Goal: Task Accomplishment & Management: Complete application form

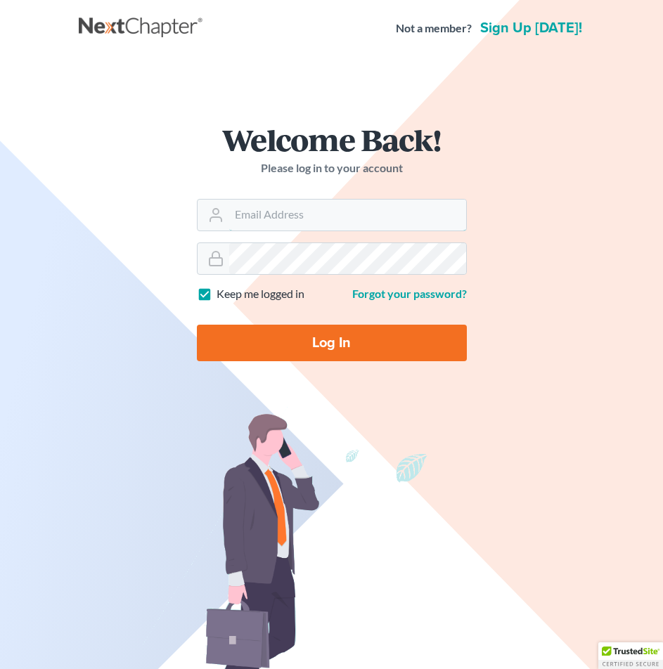
type input "[PERSON_NAME][EMAIL_ADDRESS][DOMAIN_NAME]"
click at [321, 350] on input "Log In" at bounding box center [332, 343] width 270 height 37
type input "Thinking..."
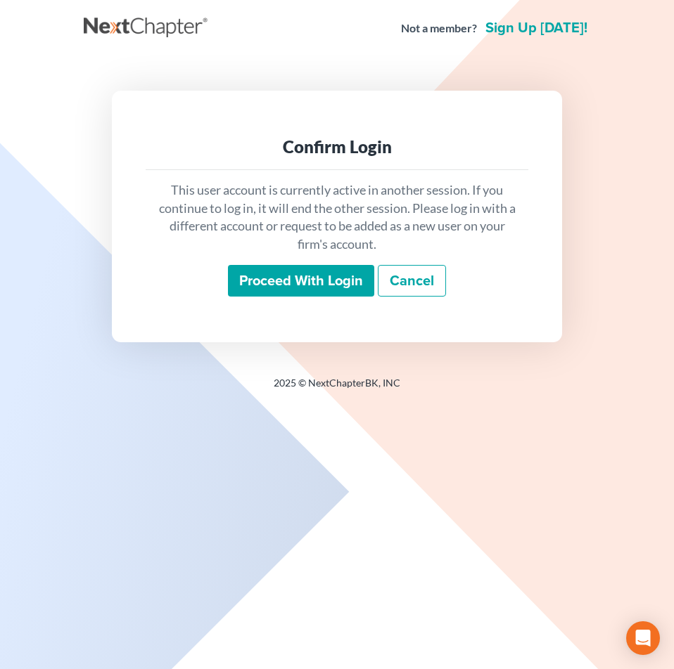
click at [345, 274] on input "Proceed with login" at bounding box center [301, 281] width 146 height 32
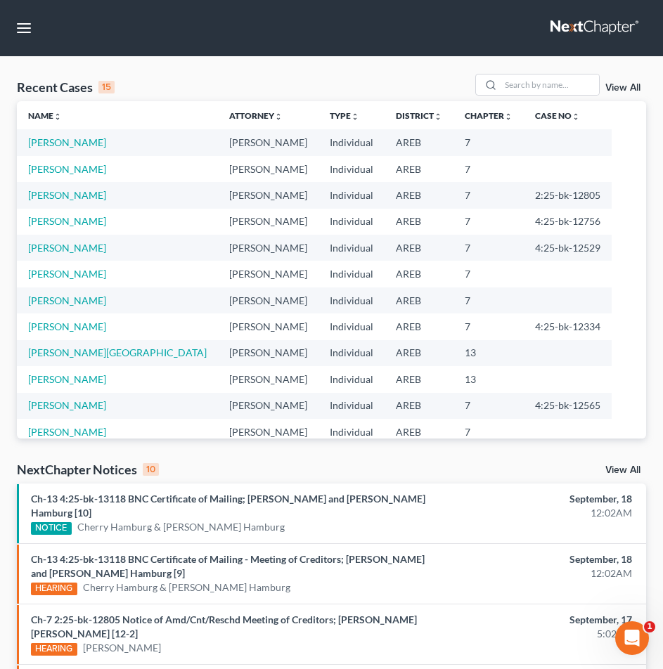
click at [395, 39] on nav "Home New Case Client Portal DebtorCC Payments The Law Office of Furonda Brasfie…" at bounding box center [331, 28] width 663 height 56
click at [395, 45] on nav "Home New Case Client Portal DebtorCC Payments The Law Office of Furonda Brasfie…" at bounding box center [331, 28] width 663 height 56
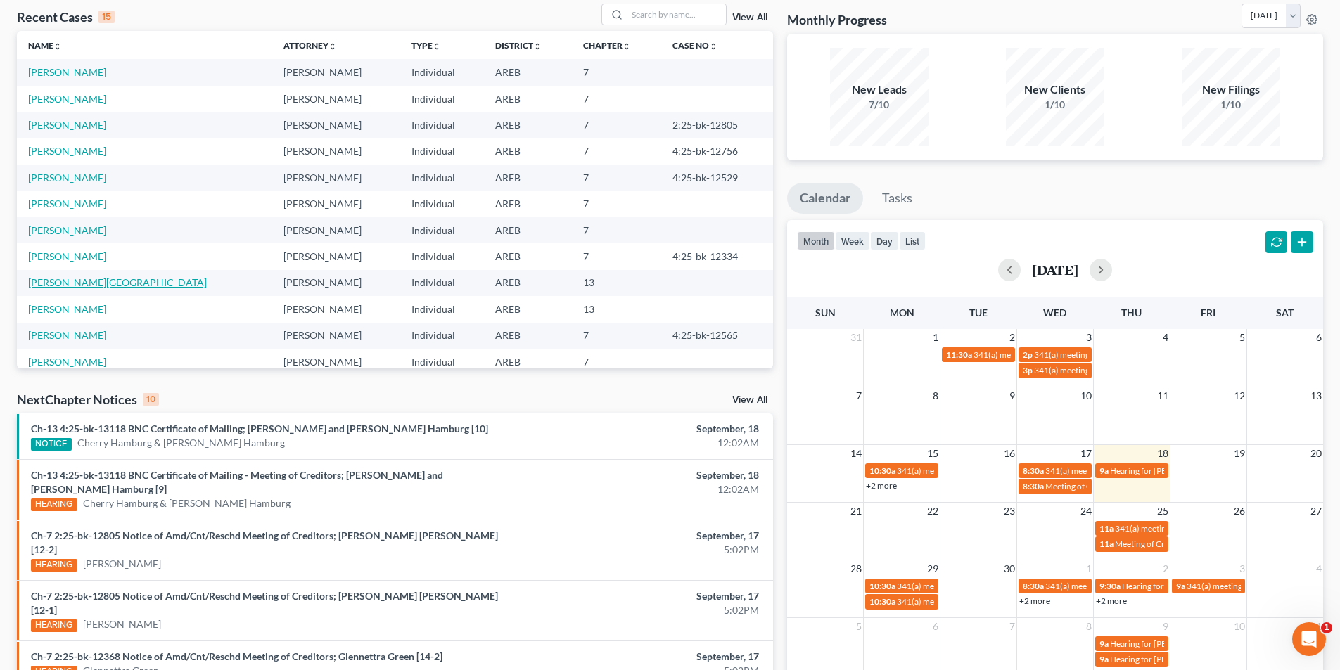
click at [34, 281] on link "[PERSON_NAME][GEOGRAPHIC_DATA]" at bounding box center [117, 282] width 179 height 12
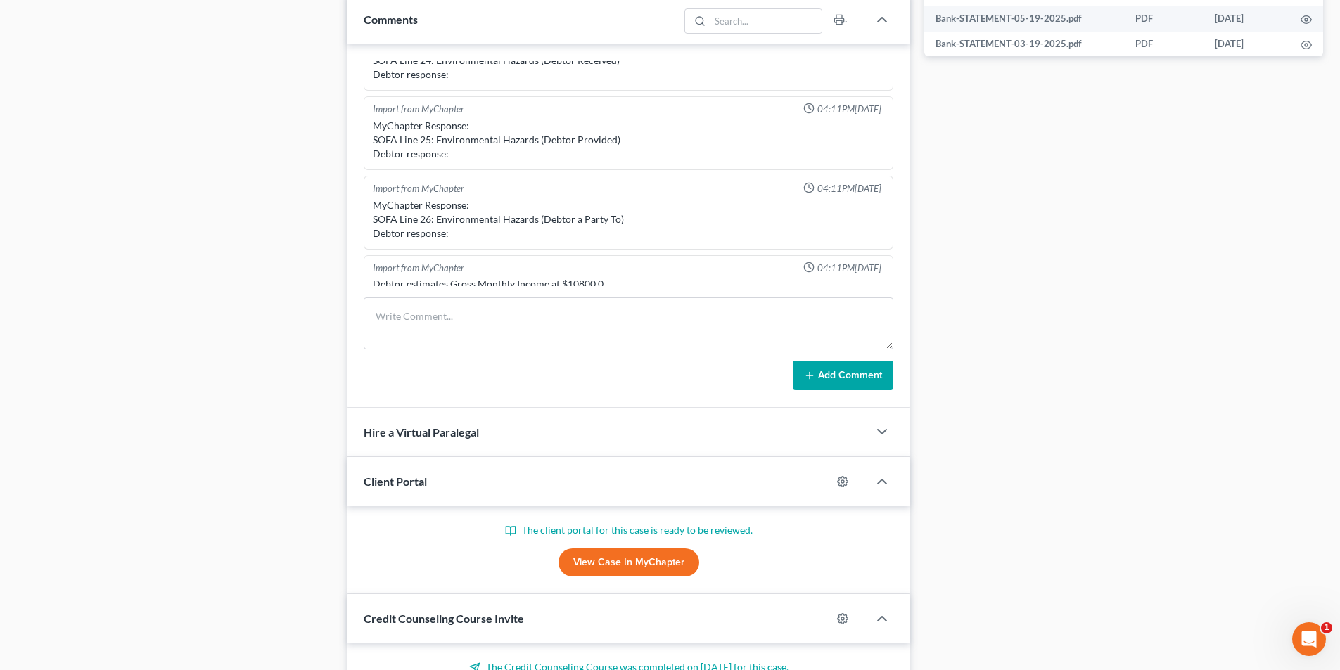
scroll to position [47, 0]
click at [633, 565] on link "View Case in MyChapter" at bounding box center [628, 563] width 141 height 28
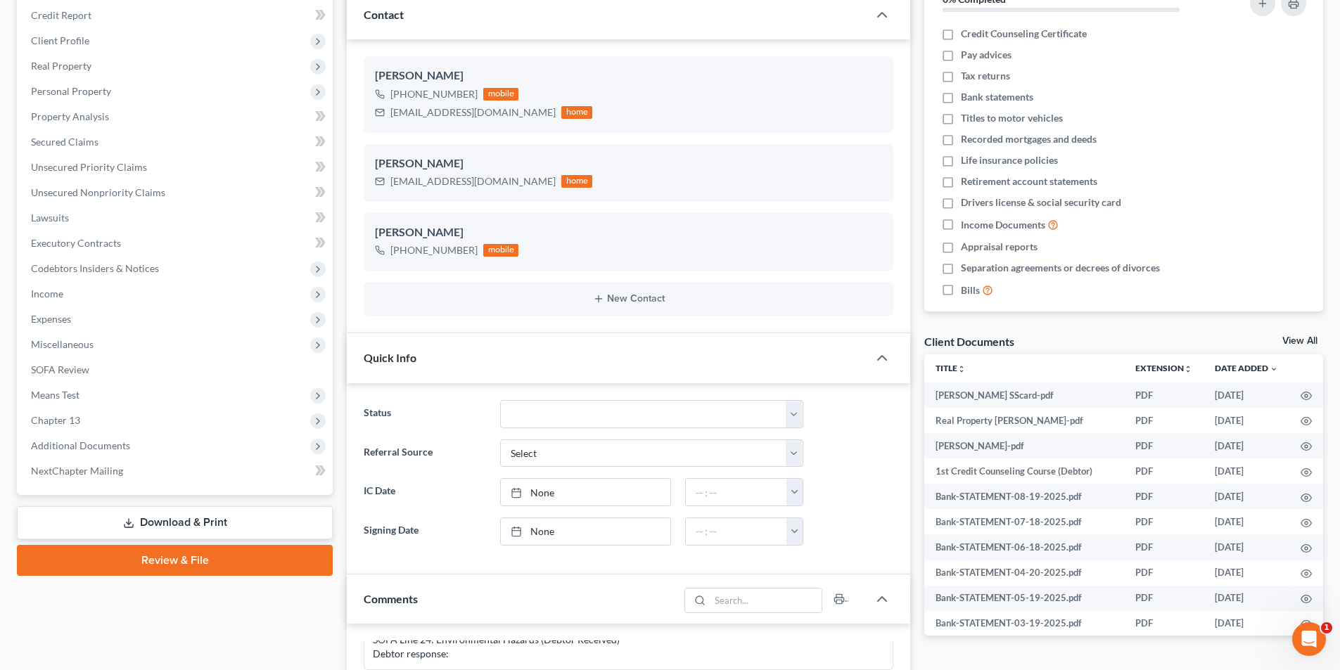
scroll to position [281, 0]
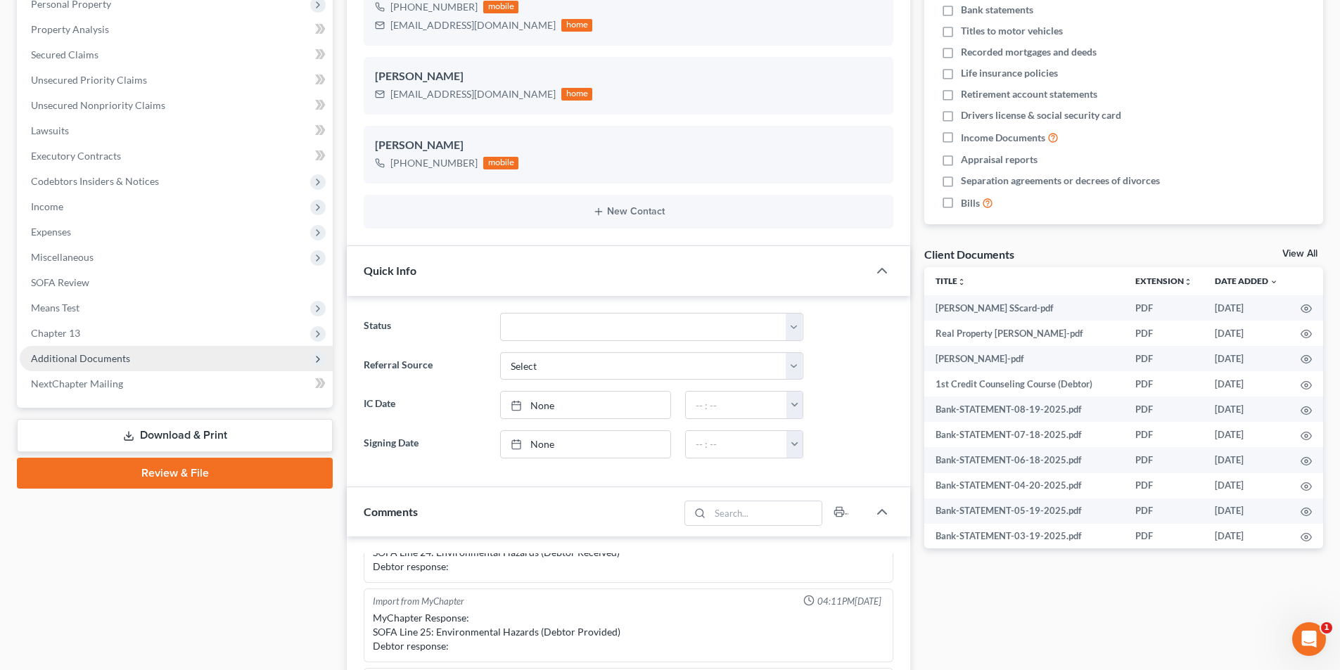
click at [60, 358] on span "Additional Documents" at bounding box center [80, 358] width 99 height 12
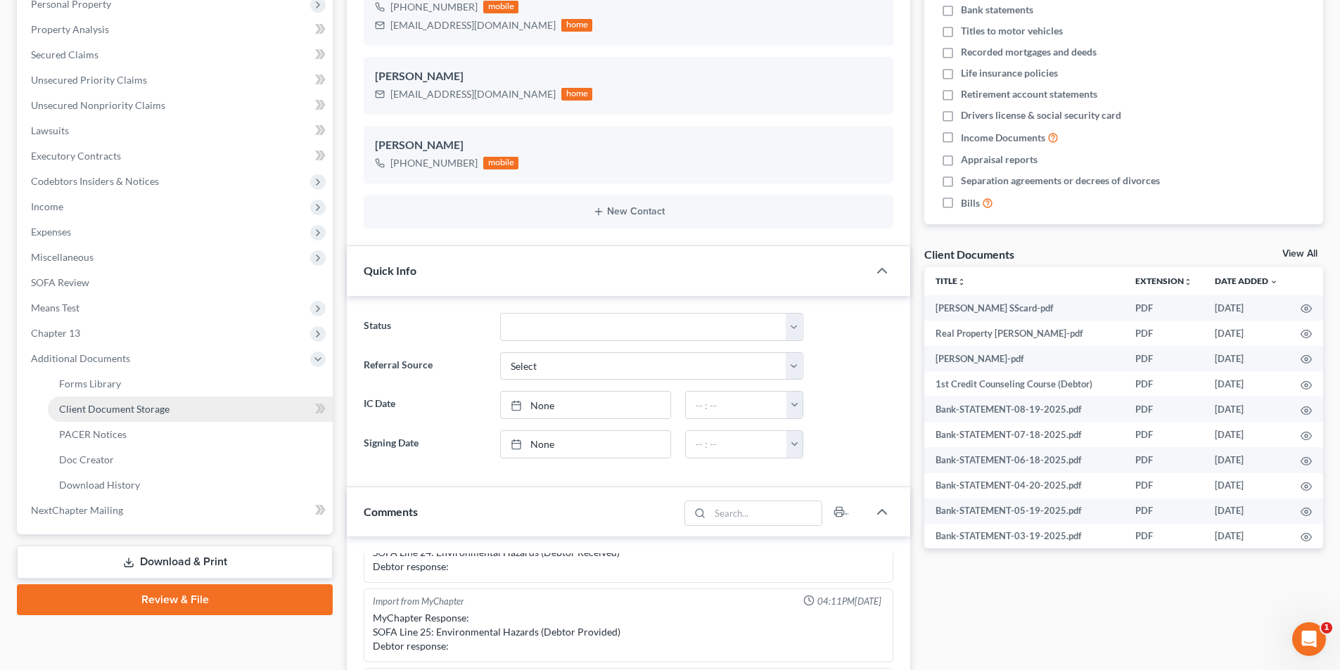
click at [159, 412] on span "Client Document Storage" at bounding box center [114, 409] width 110 height 12
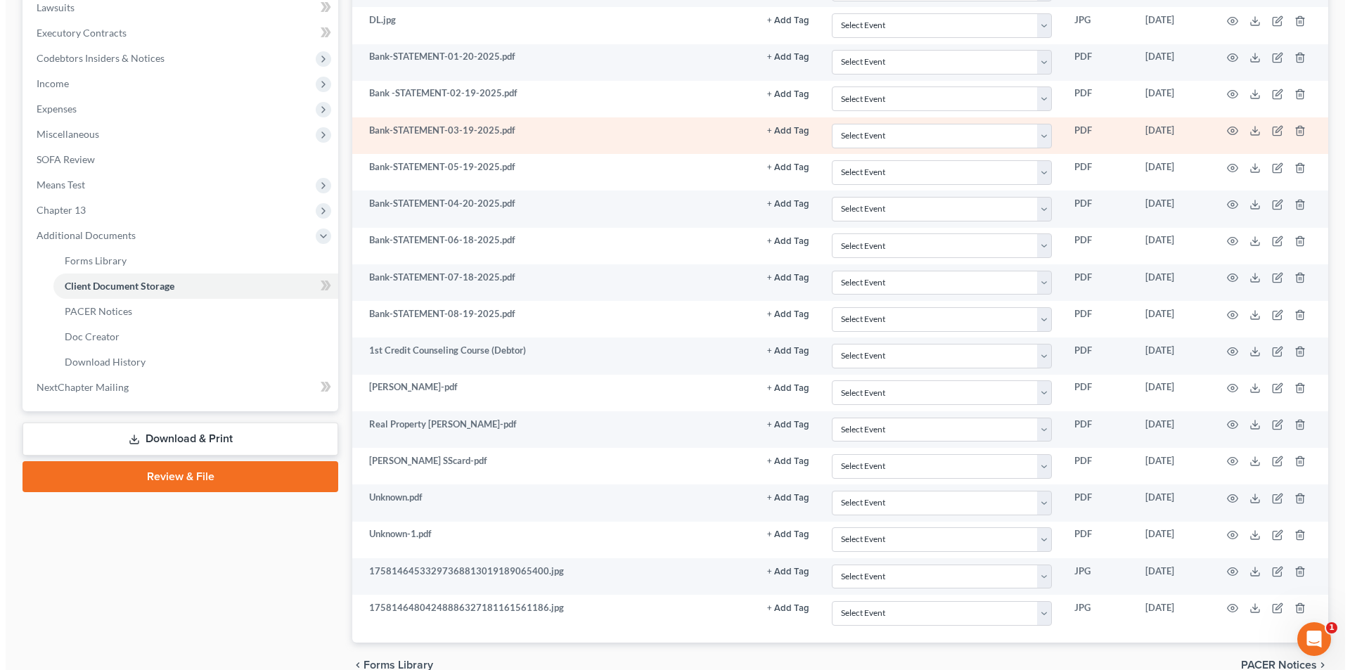
scroll to position [405, 0]
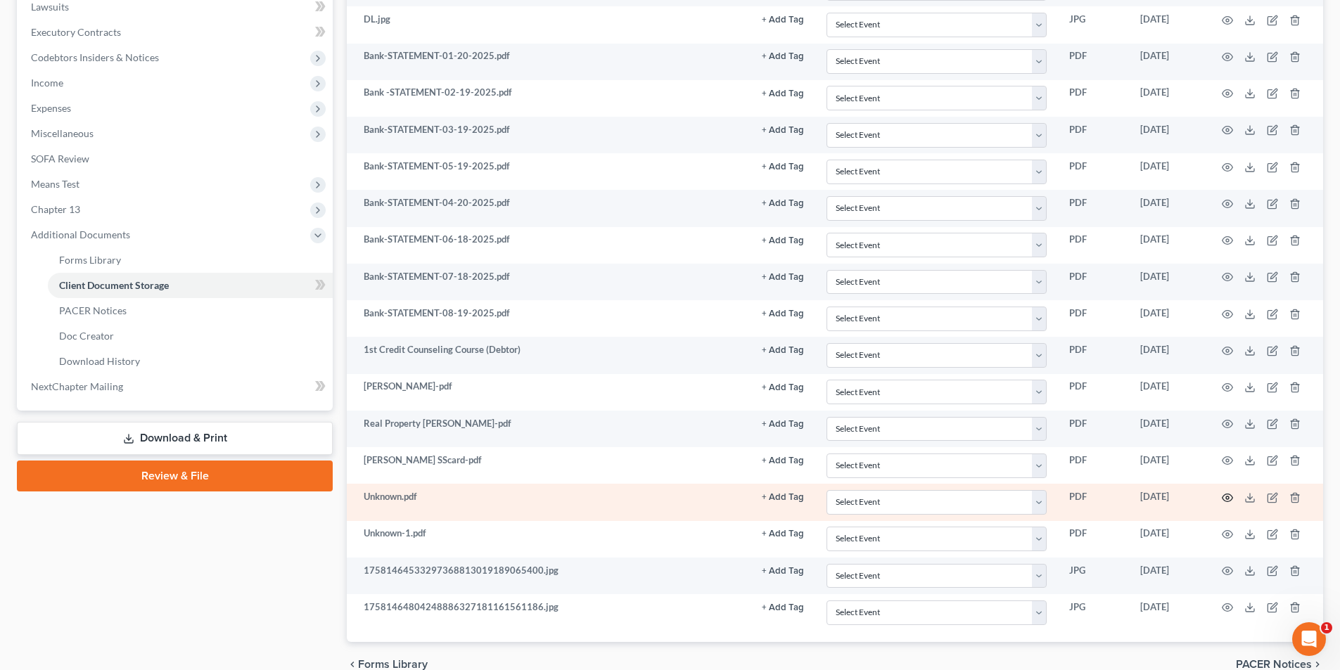
click at [673, 496] on icon "button" at bounding box center [1226, 497] width 11 height 11
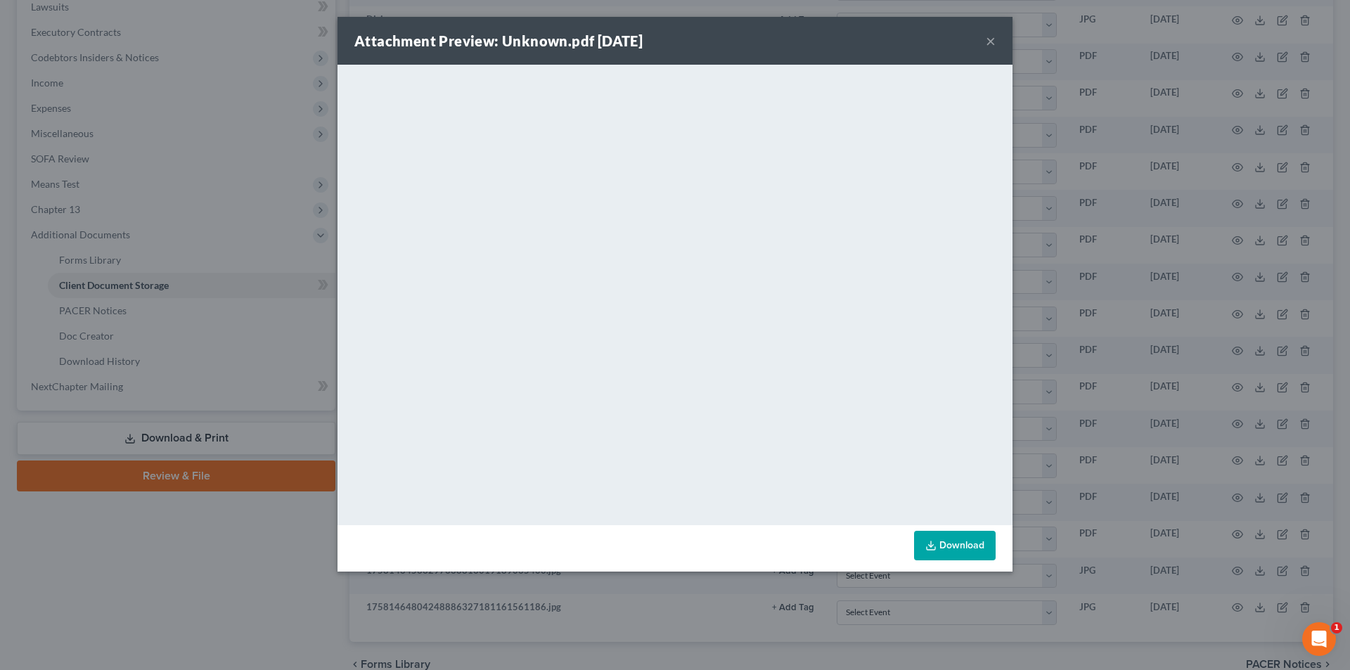
click at [673, 39] on button "×" at bounding box center [991, 40] width 10 height 17
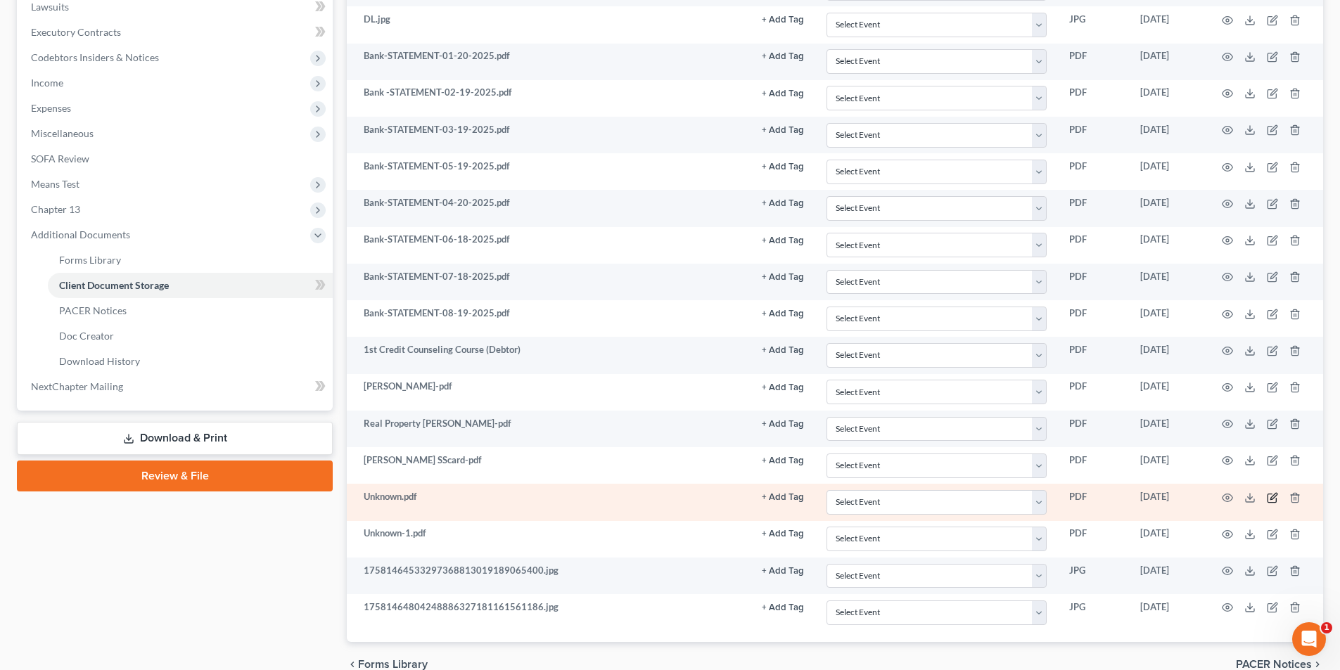
click at [673, 498] on icon "button" at bounding box center [1271, 497] width 11 height 11
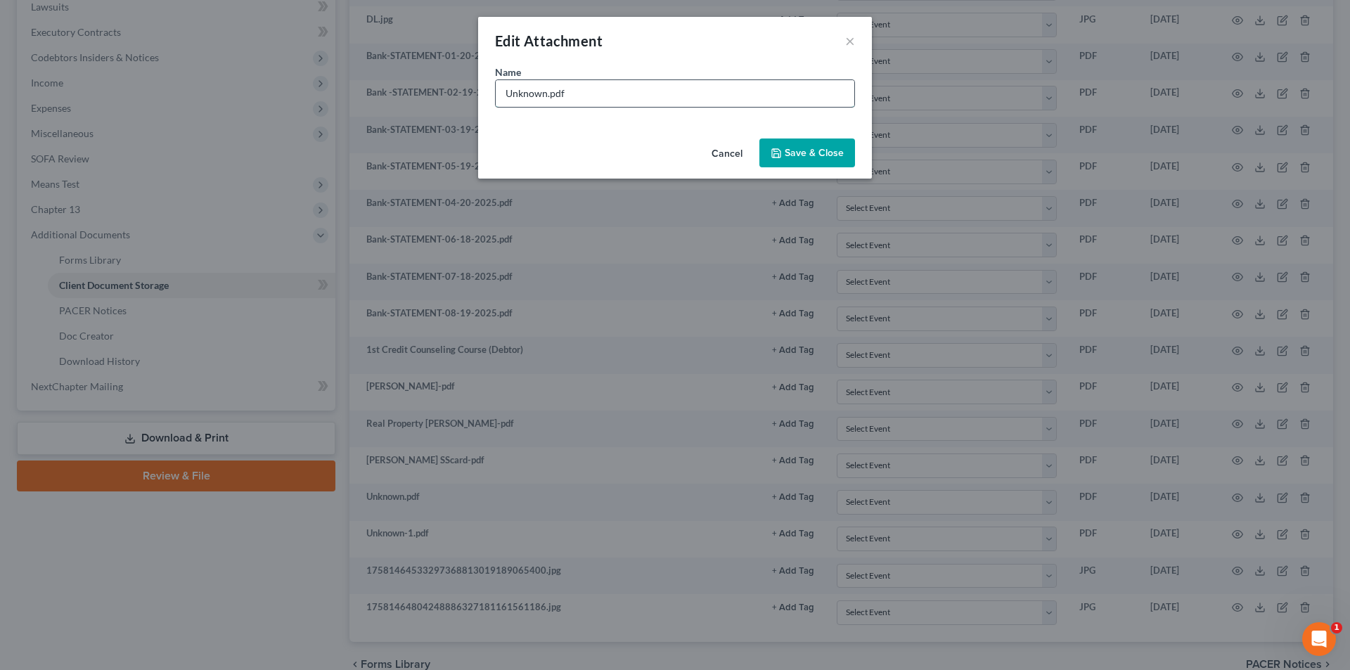
click at [505, 95] on input "Unknown.pdf" at bounding box center [675, 93] width 359 height 27
drag, startPoint x: 505, startPoint y: 95, endPoint x: 552, endPoint y: 87, distance: 47.7
click at [552, 87] on input "Unknown.pdf" at bounding box center [675, 93] width 359 height 27
type input "IRS account transcript pdf"
click at [673, 155] on span "Save & Close" at bounding box center [814, 153] width 59 height 12
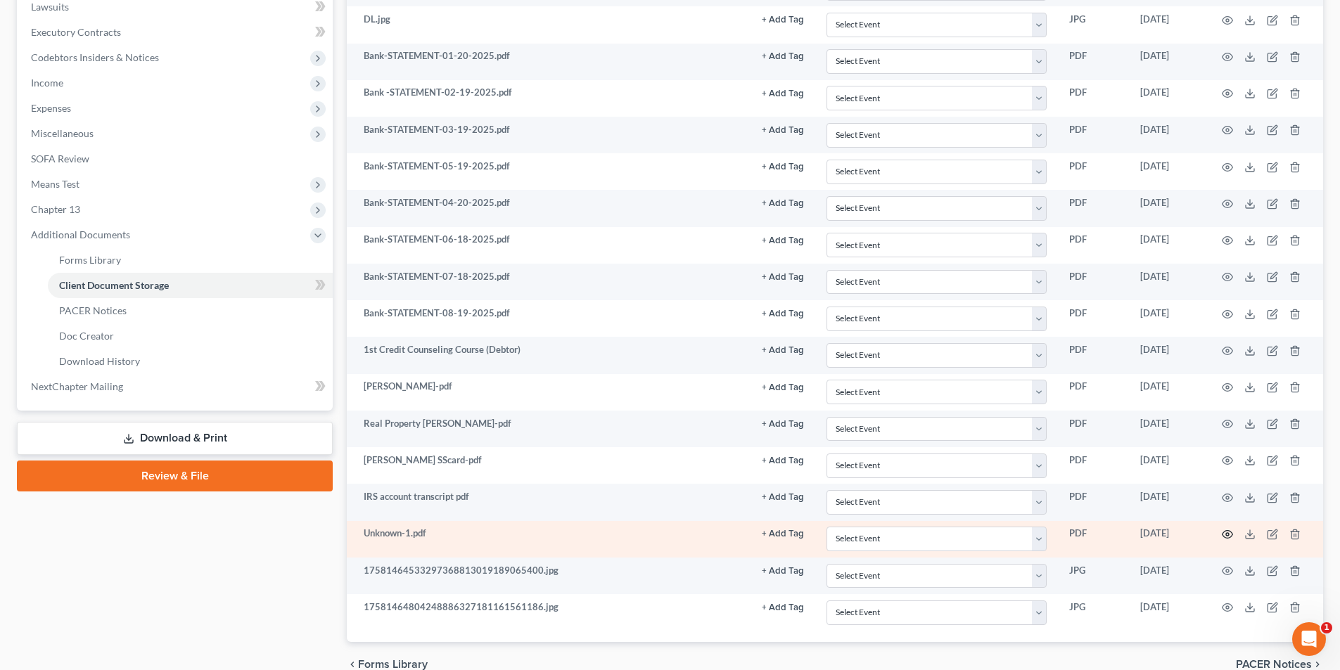
click at [673, 532] on icon "button" at bounding box center [1226, 534] width 11 height 11
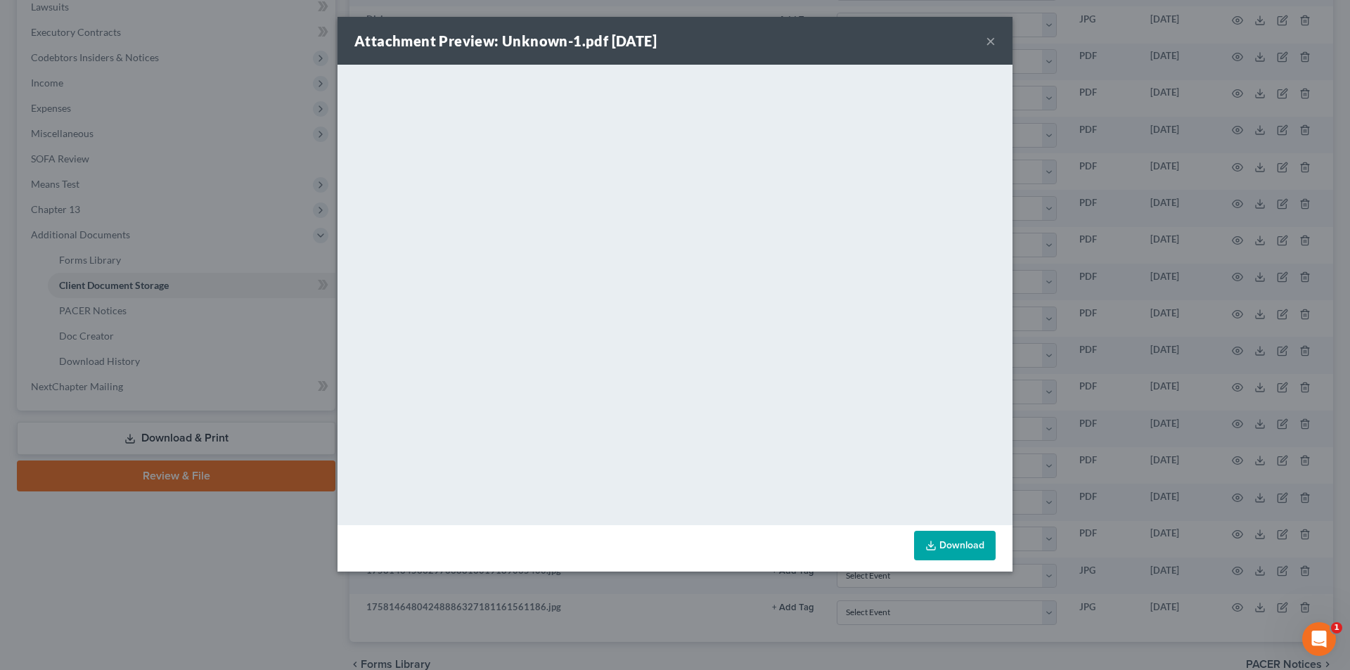
click at [673, 43] on button "×" at bounding box center [991, 40] width 10 height 17
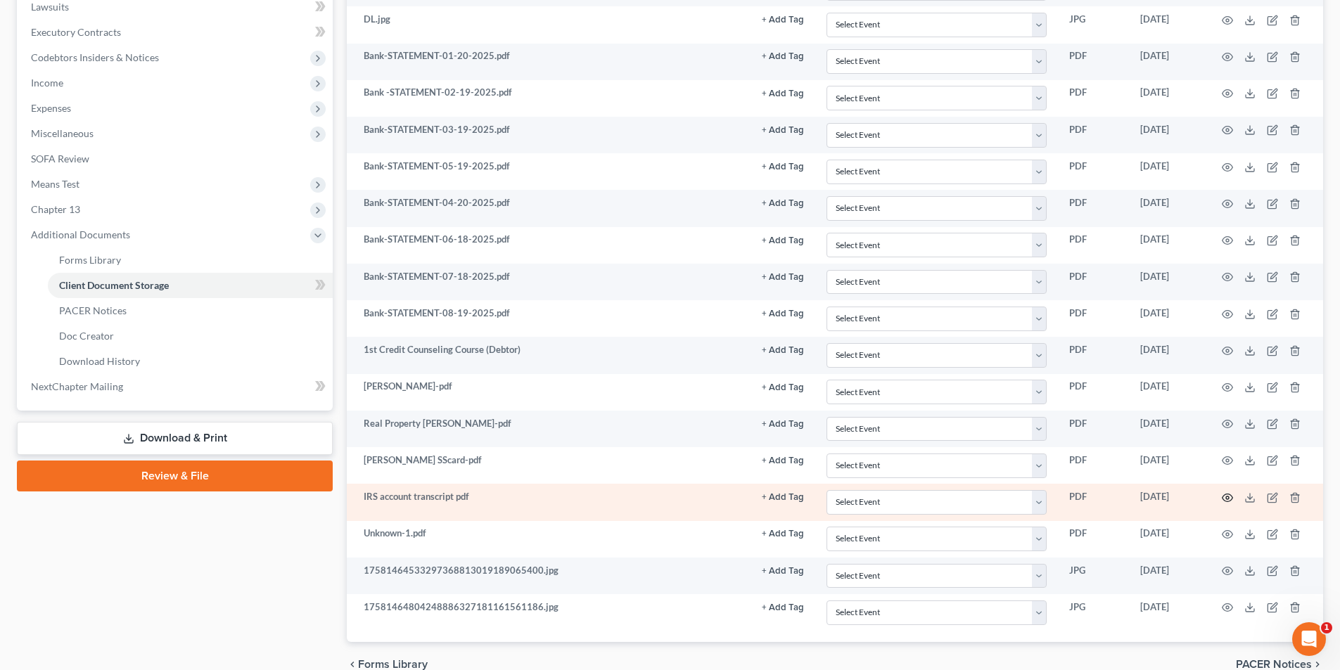
click at [673, 501] on icon "button" at bounding box center [1227, 498] width 11 height 8
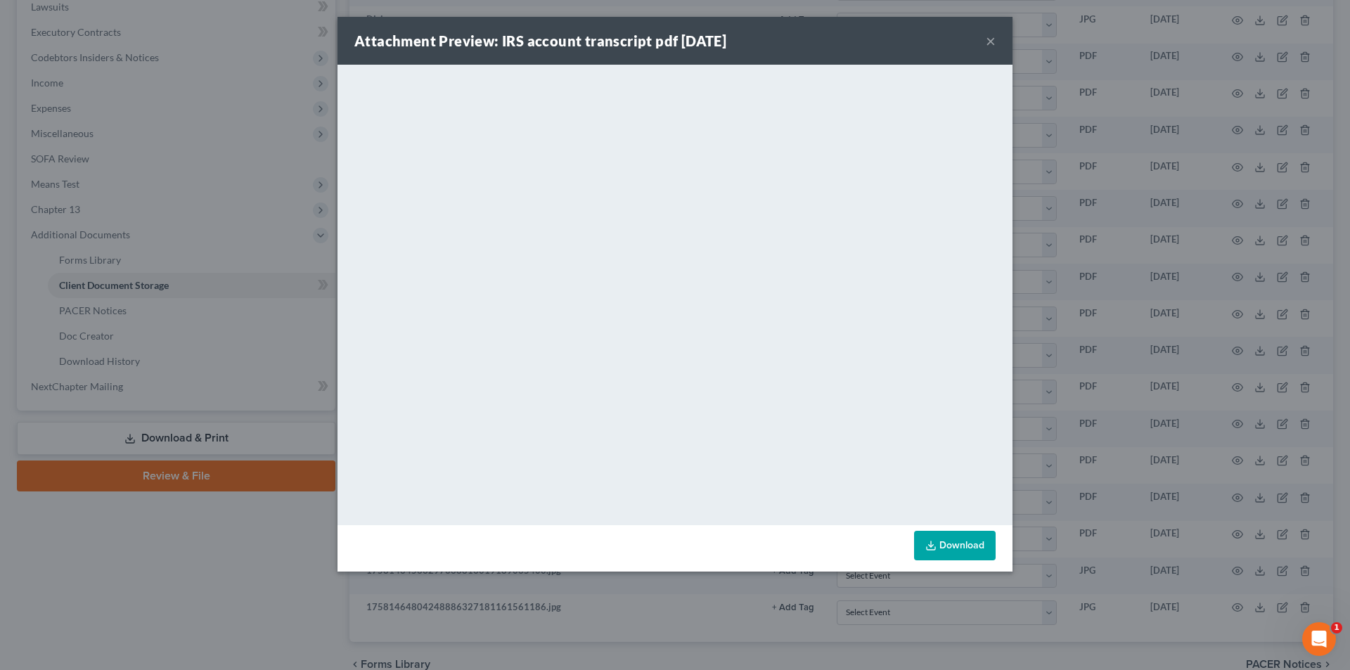
click at [673, 37] on button "×" at bounding box center [991, 40] width 10 height 17
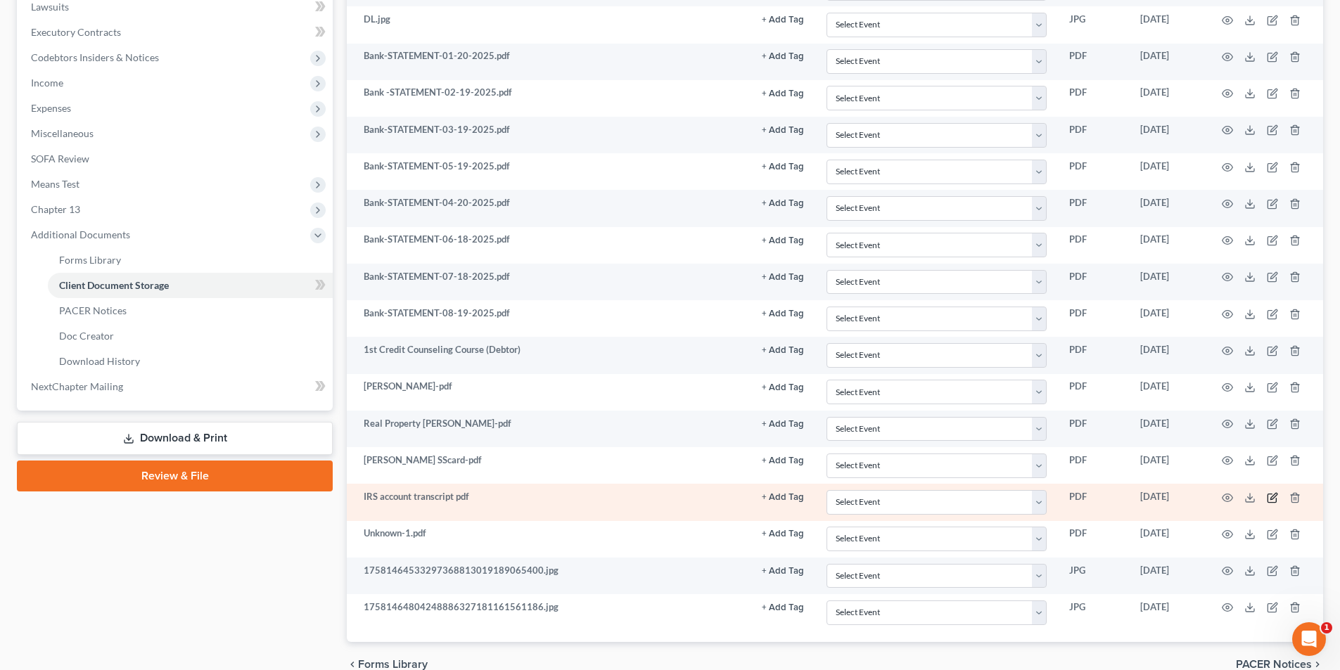
click at [673, 498] on icon "button" at bounding box center [1273, 496] width 6 height 6
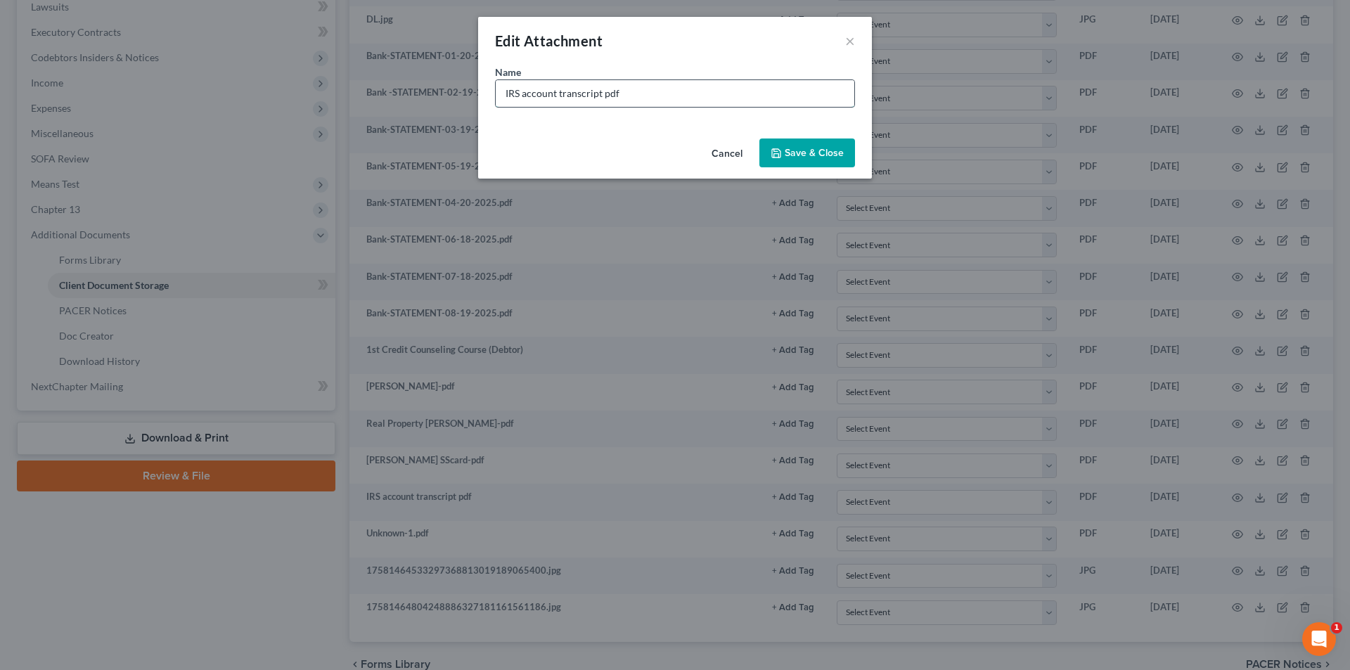
click at [599, 93] on input "IRS account transcript pdf" at bounding box center [675, 93] width 359 height 27
type input "IRS account transcript 2020. pdf"
click at [673, 155] on span "Save & Close" at bounding box center [814, 153] width 59 height 12
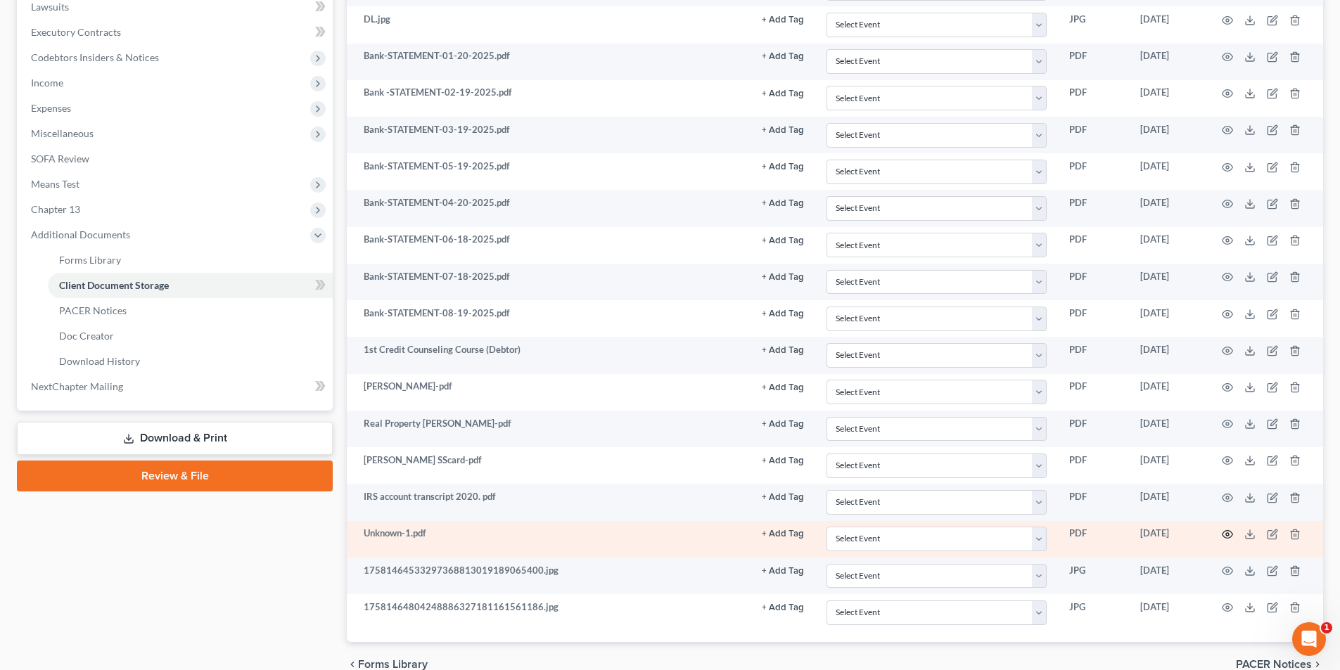
click at [673, 532] on icon "button" at bounding box center [1226, 534] width 11 height 11
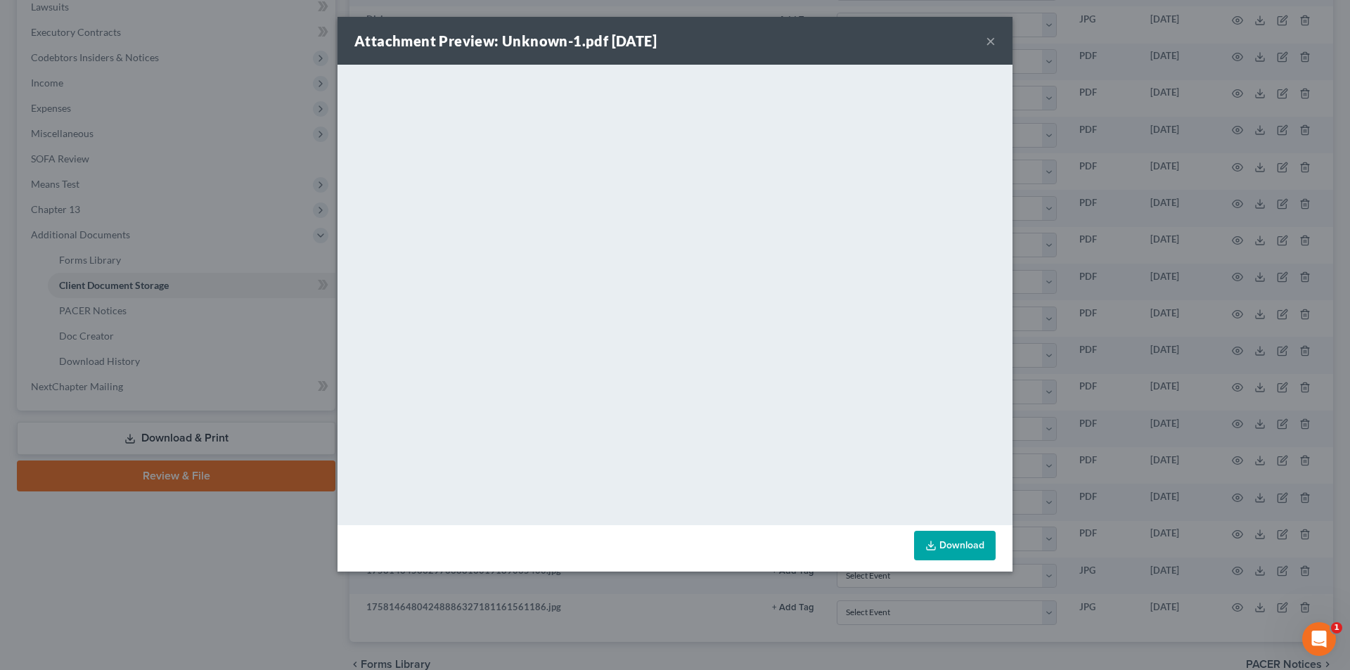
click at [673, 37] on div "Attachment Preview: Unknown-1.pdf 09/18/2025 ×" at bounding box center [675, 41] width 675 height 48
click at [673, 44] on button "×" at bounding box center [991, 40] width 10 height 17
click at [673, 35] on button "×" at bounding box center [991, 40] width 10 height 17
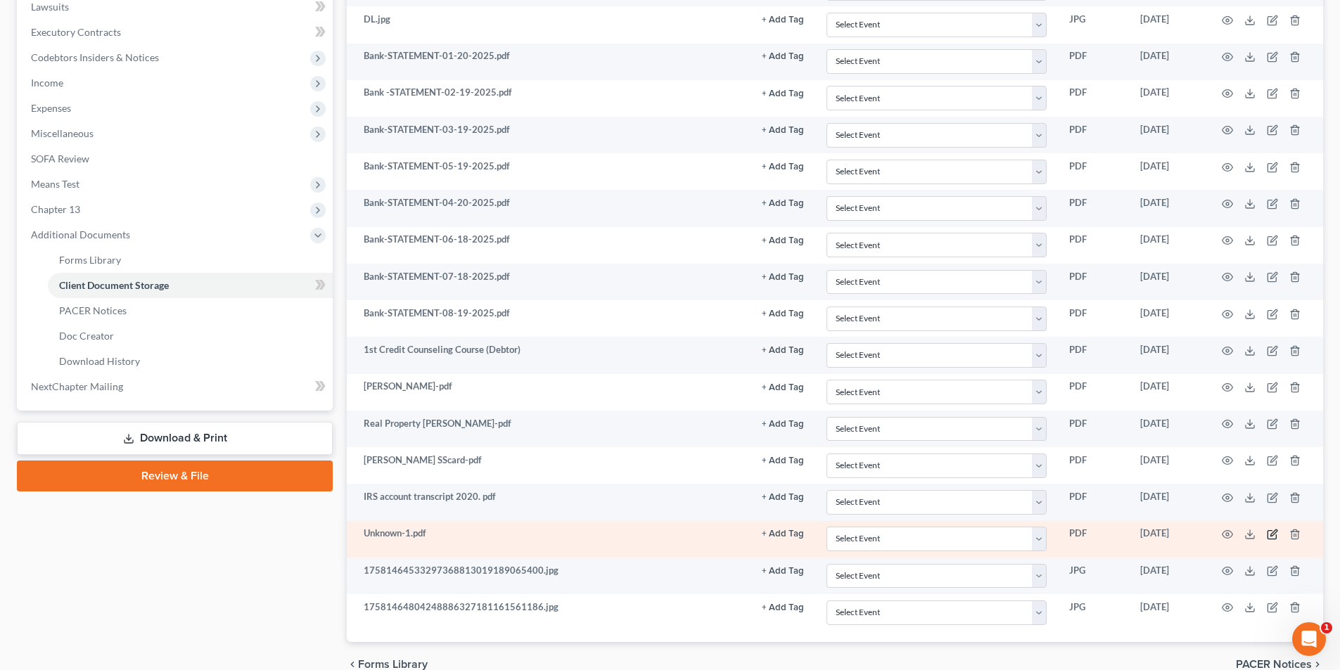
click at [673, 537] on icon "button" at bounding box center [1271, 534] width 11 height 11
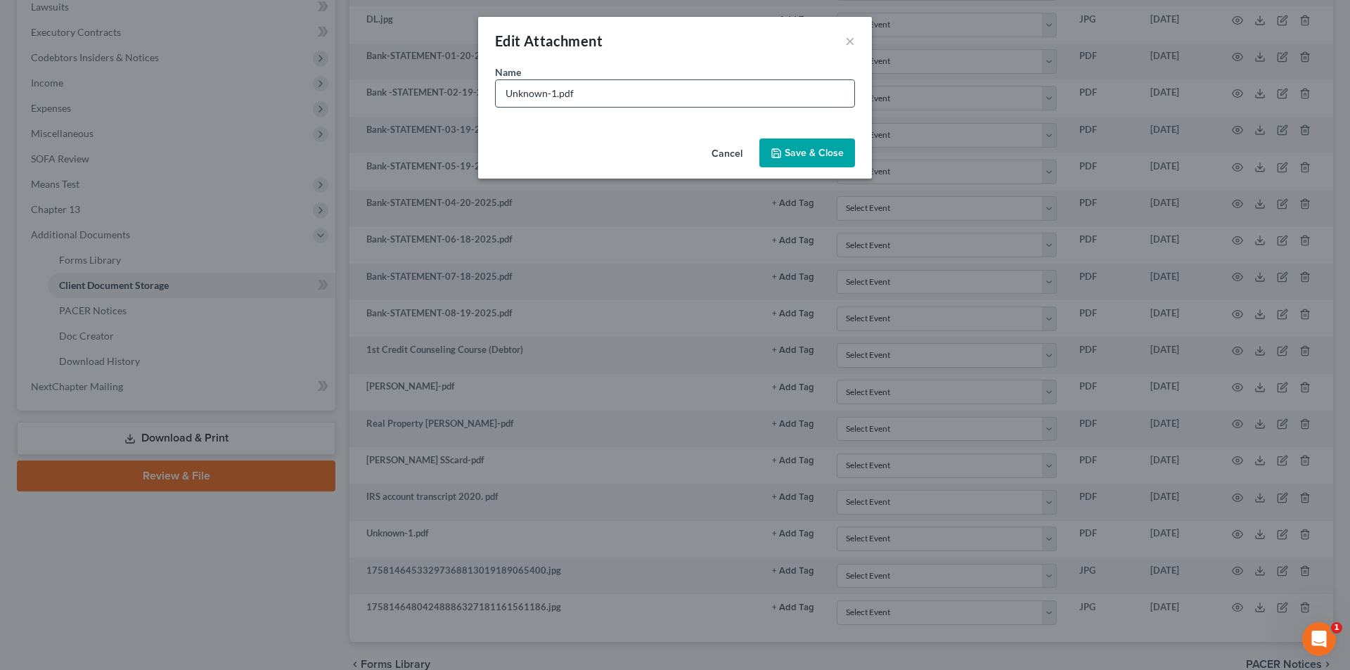
drag, startPoint x: 556, startPoint y: 91, endPoint x: 501, endPoint y: 96, distance: 55.8
click at [501, 96] on input "Unknown-1.pdf" at bounding box center [675, 93] width 359 height 27
type input "IRS account transcpript 2018.pdf"
click at [673, 155] on span "Save & Close" at bounding box center [814, 153] width 59 height 12
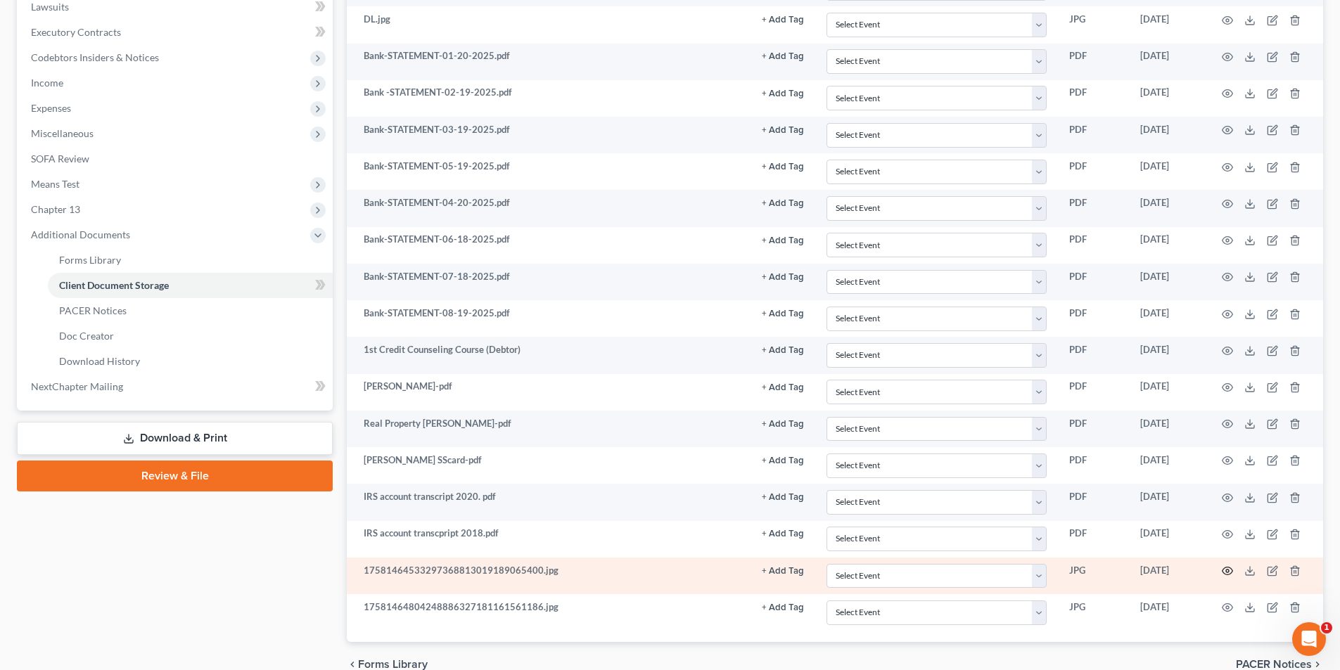
click at [673, 575] on icon "button" at bounding box center [1226, 570] width 11 height 11
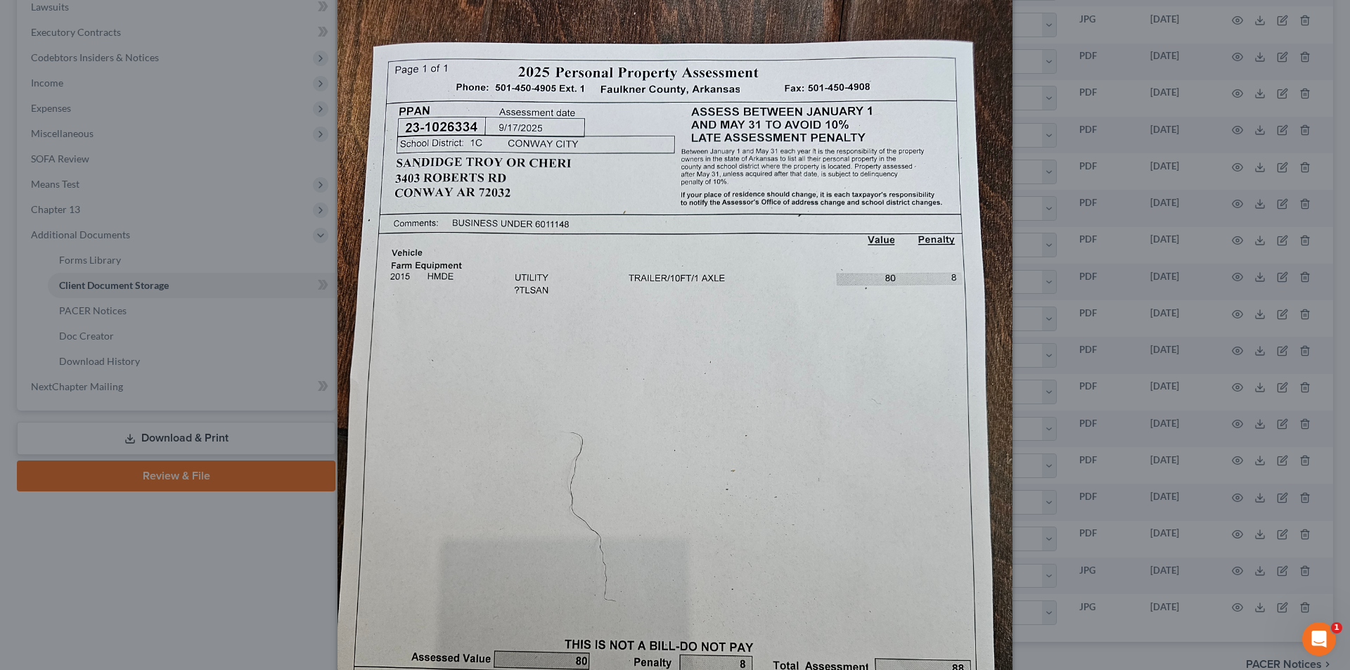
scroll to position [77, 0]
click at [352, 41] on img at bounding box center [675, 438] width 675 height 900
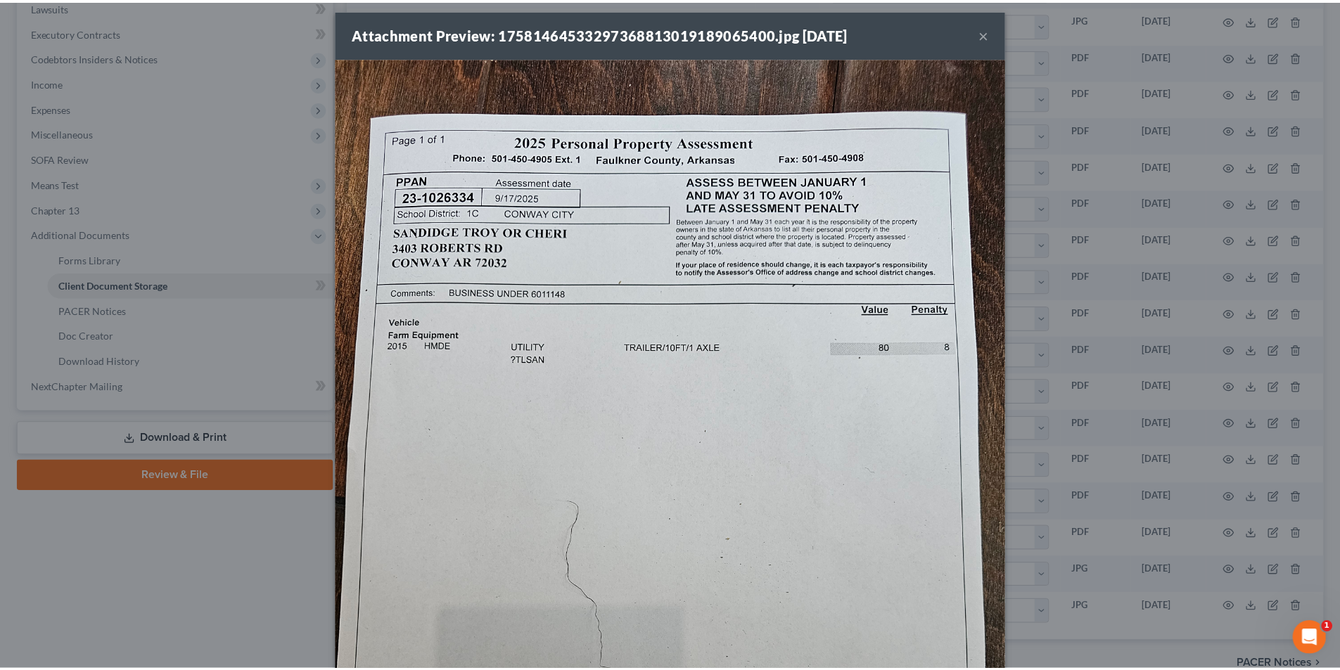
scroll to position [0, 0]
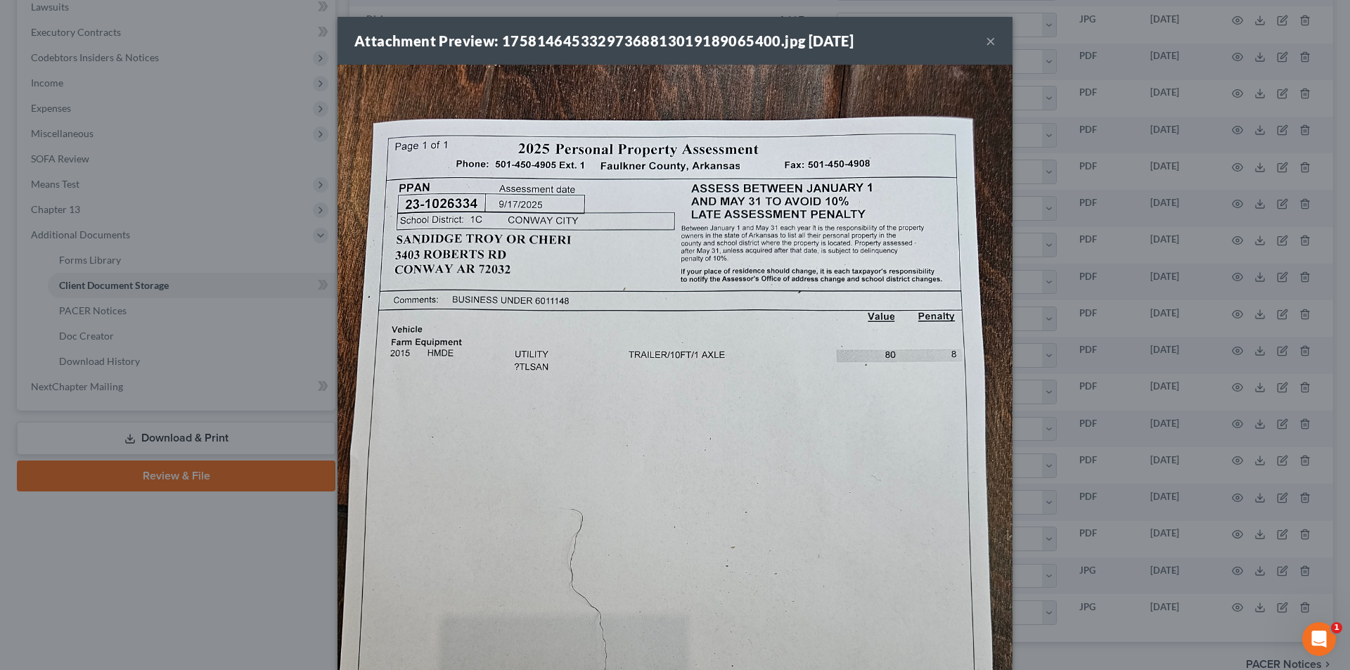
click at [673, 32] on button "×" at bounding box center [991, 40] width 10 height 17
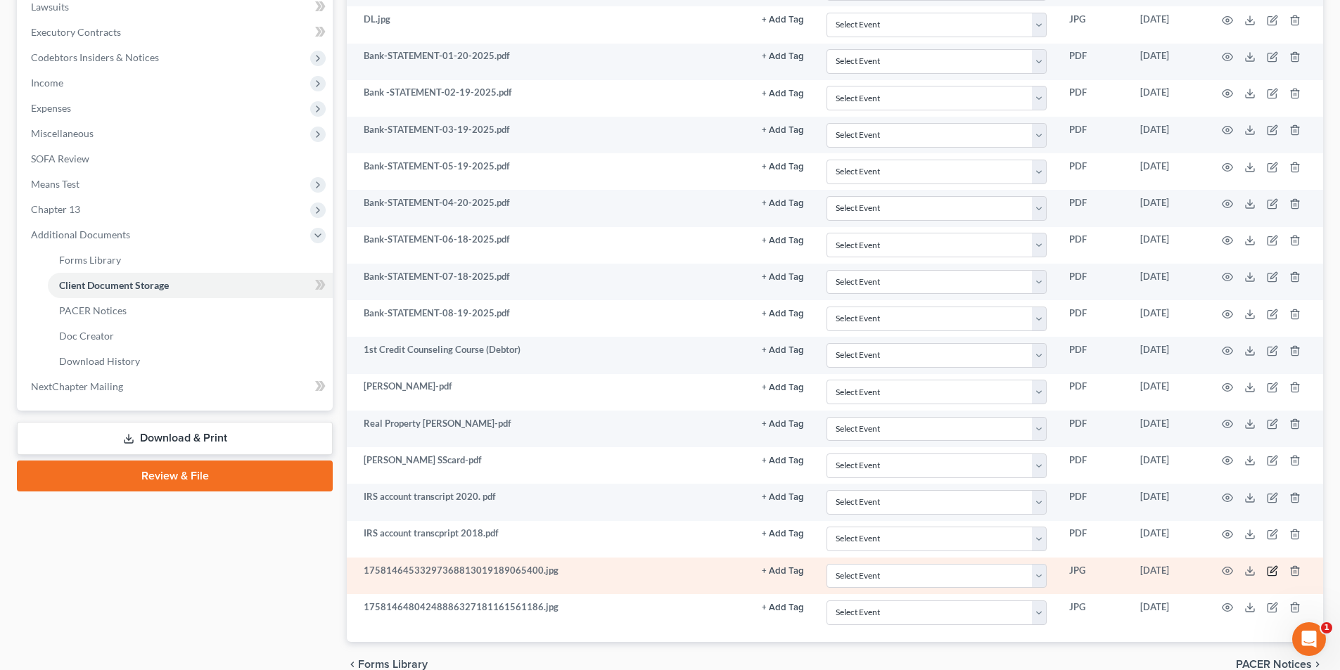
click at [673, 568] on icon "button" at bounding box center [1271, 570] width 11 height 11
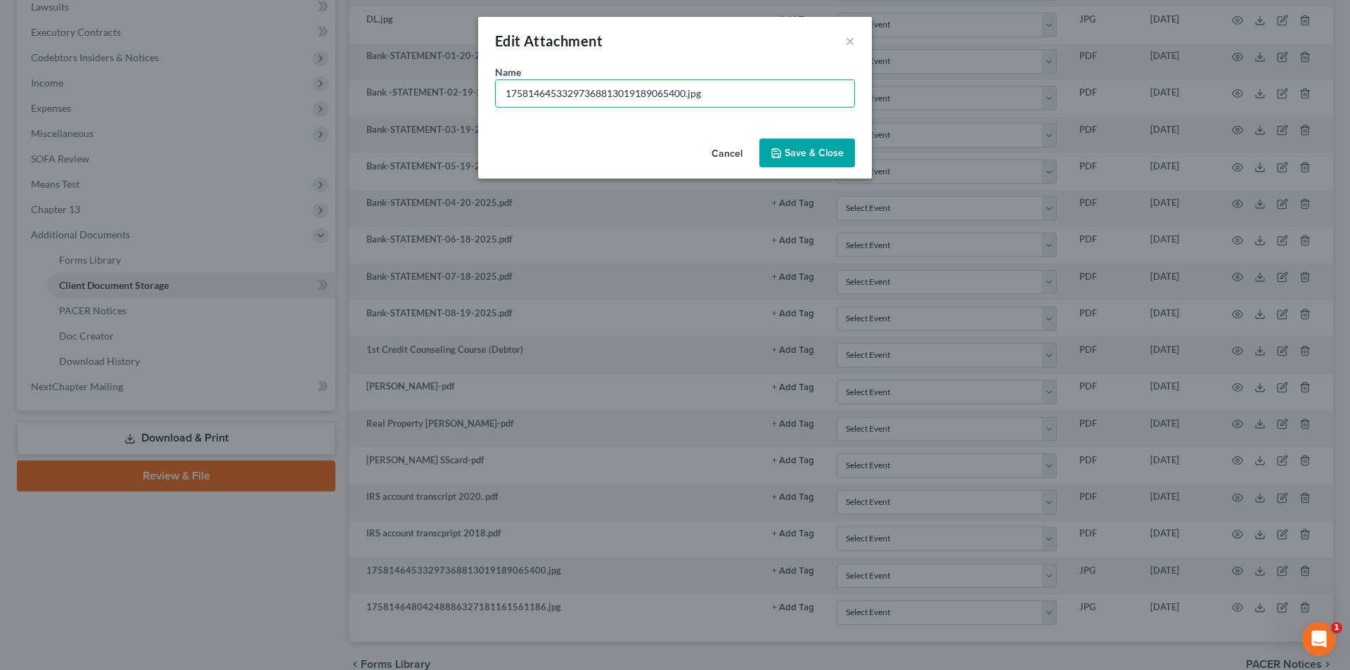
drag, startPoint x: 687, startPoint y: 92, endPoint x: 466, endPoint y: 86, distance: 221.6
click at [456, 92] on div "Edit Attachment × Name * 17581464533297368813019189065400.jpg Cancel Save & Clo…" at bounding box center [675, 335] width 1350 height 670
type input "Personal Property Assessment.jpg"
click at [673, 151] on span "Save & Close" at bounding box center [814, 153] width 59 height 12
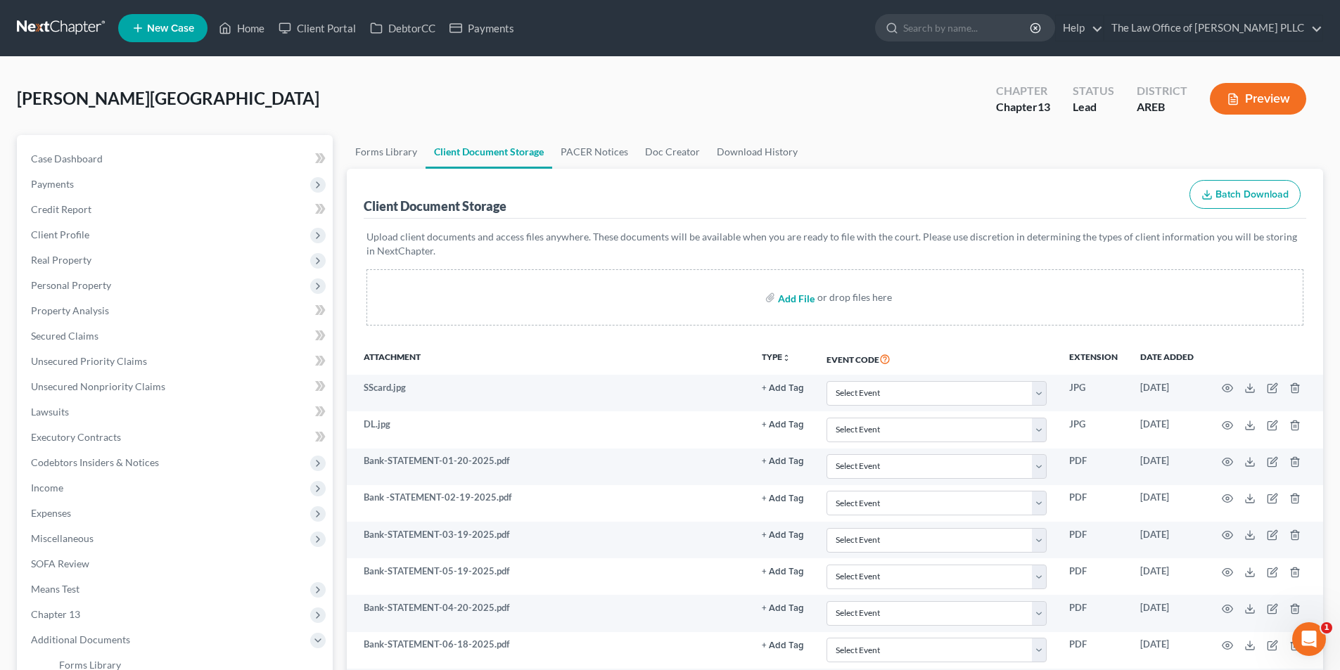
click at [673, 295] on input "file" at bounding box center [795, 297] width 34 height 25
type input "C:\fakepath\Troy Sandidge Personal Property Assessment.pdf"
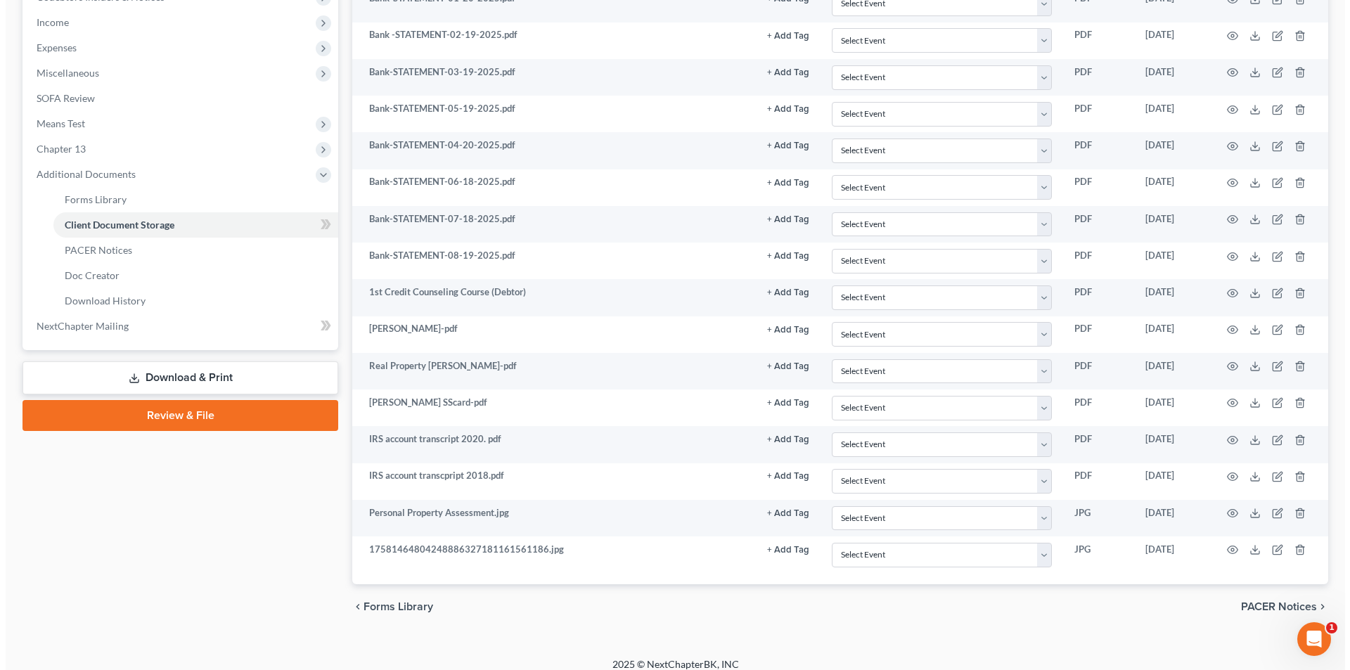
scroll to position [478, 0]
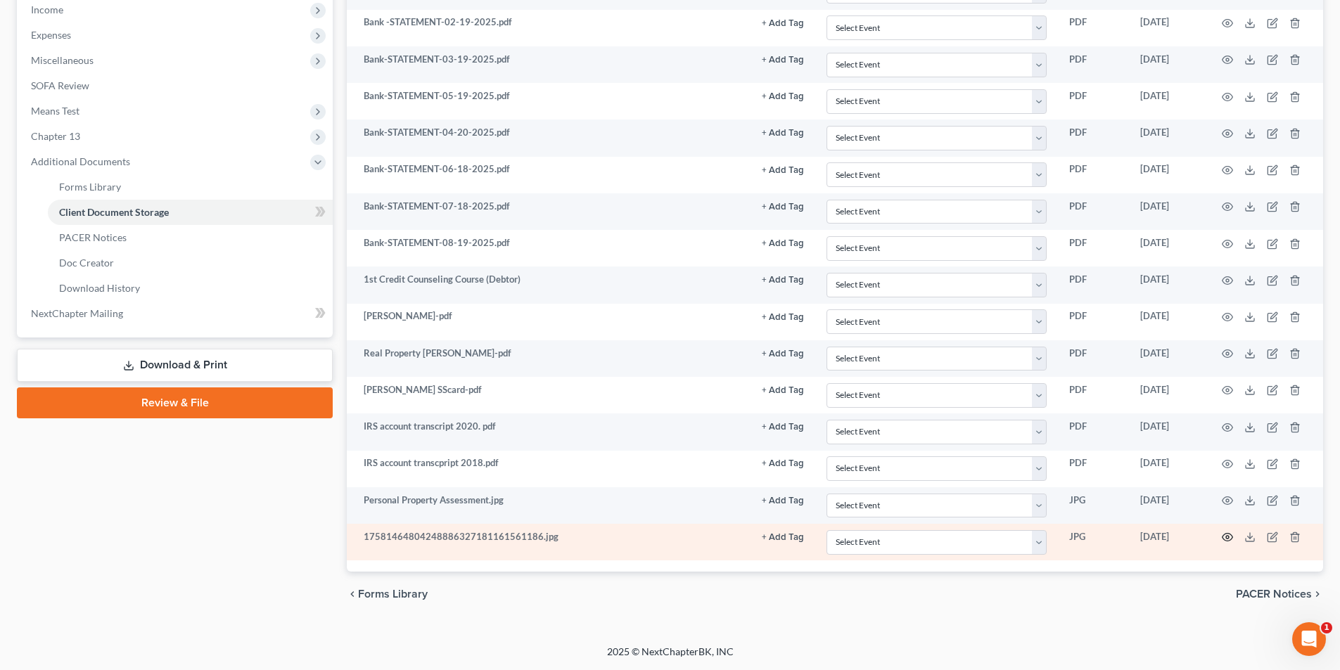
click at [673, 540] on icon "button" at bounding box center [1226, 537] width 11 height 11
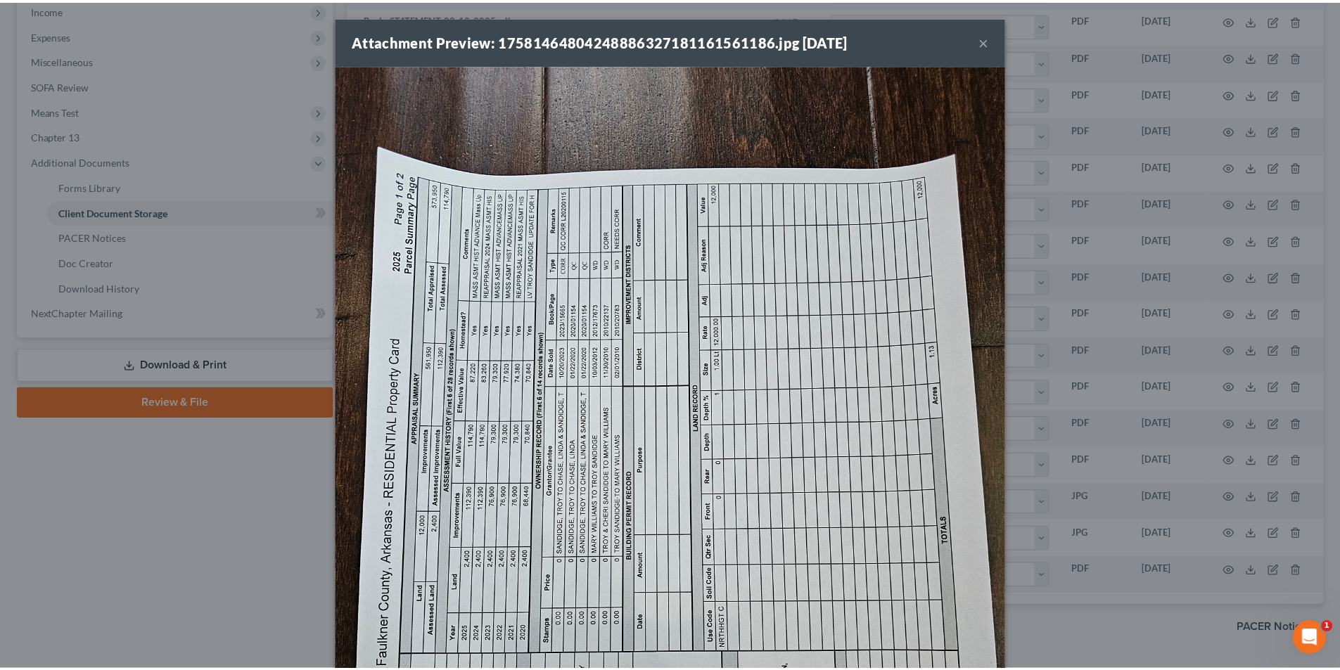
scroll to position [459, 0]
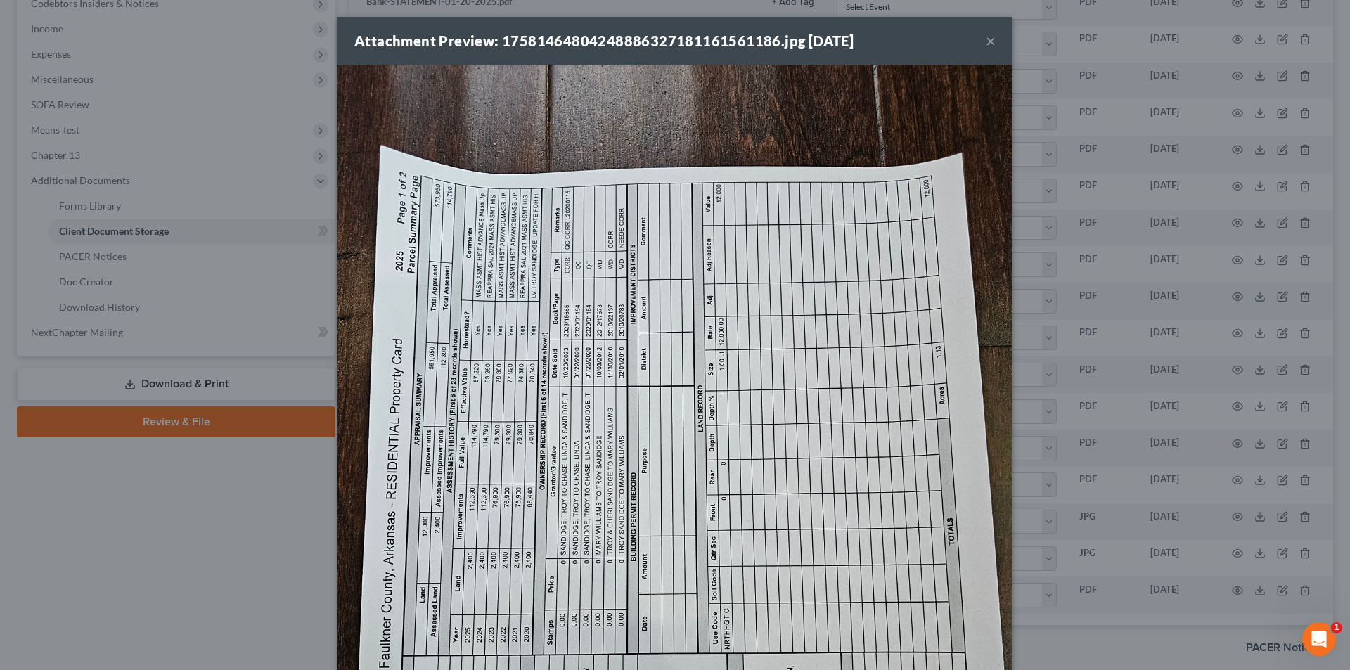
click at [673, 39] on button "×" at bounding box center [991, 40] width 10 height 17
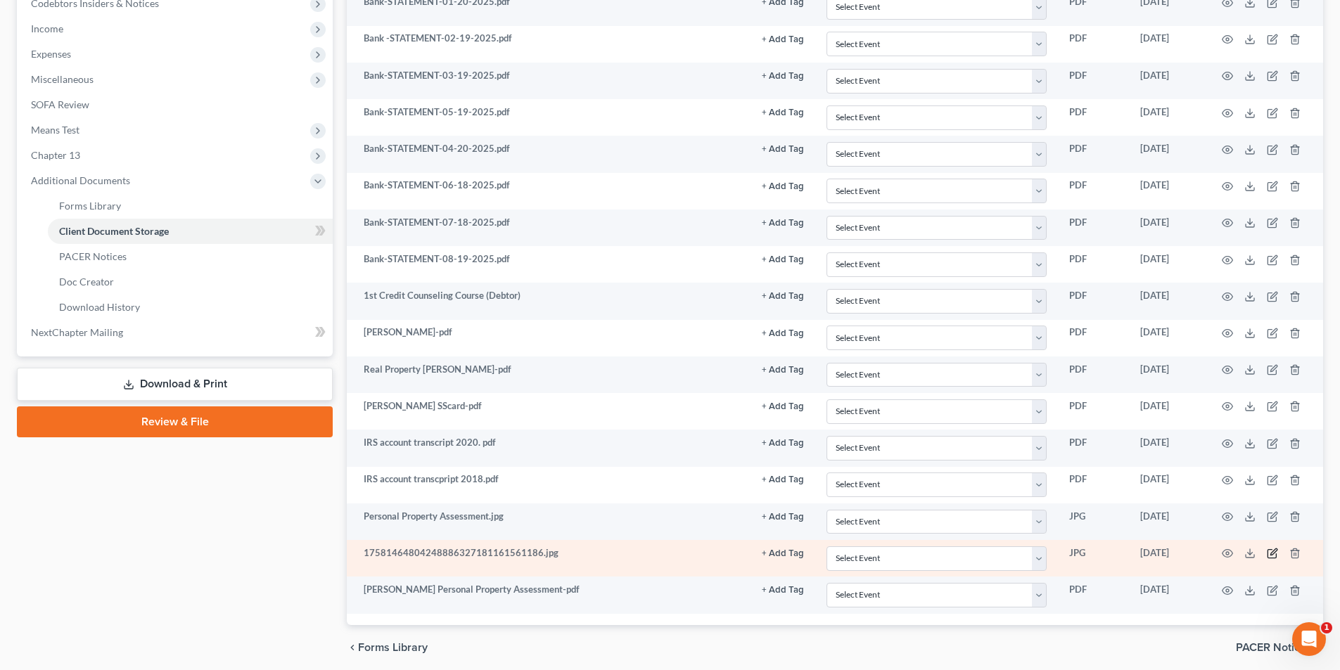
click at [673, 555] on icon "button" at bounding box center [1273, 552] width 6 height 6
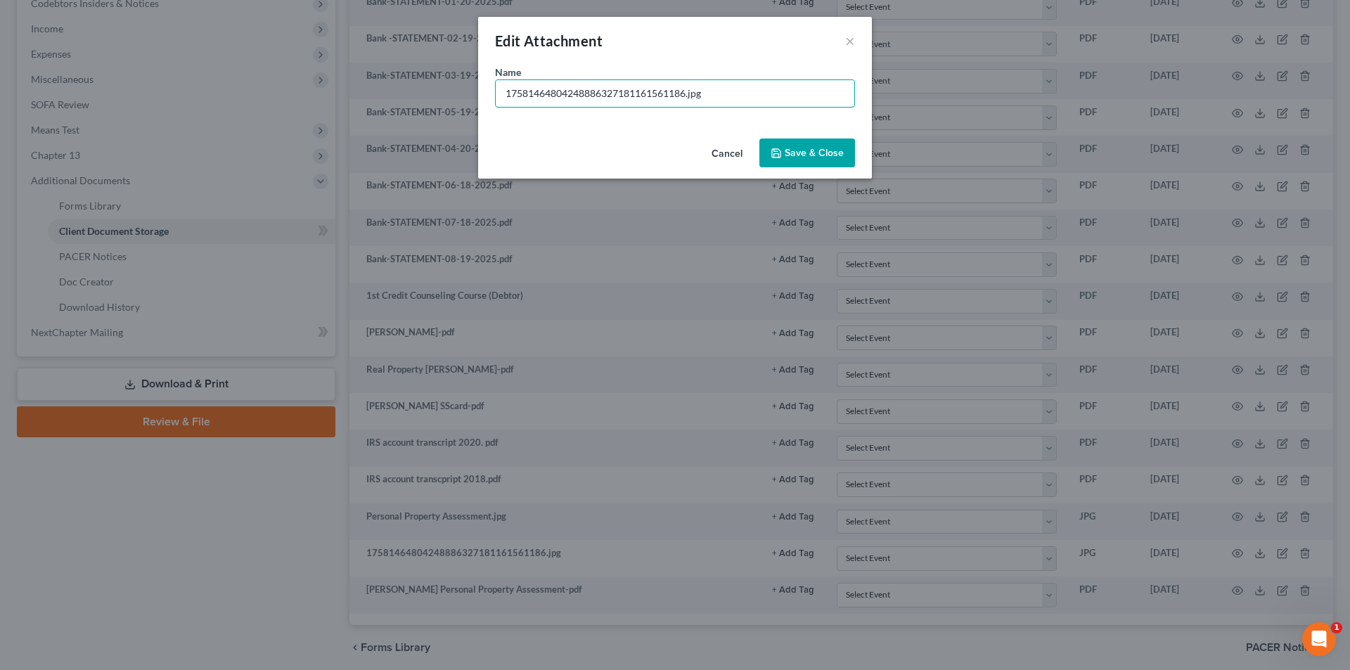
drag, startPoint x: 686, startPoint y: 90, endPoint x: 425, endPoint y: 106, distance: 260.7
click at [425, 106] on div "Edit Attachment × Name * 17581464804248886327181161561186.jpg Cancel Save & Clo…" at bounding box center [675, 335] width 1350 height 670
type input "Real Property Assessment.jpg"
click at [673, 160] on button "Save & Close" at bounding box center [807, 154] width 96 height 30
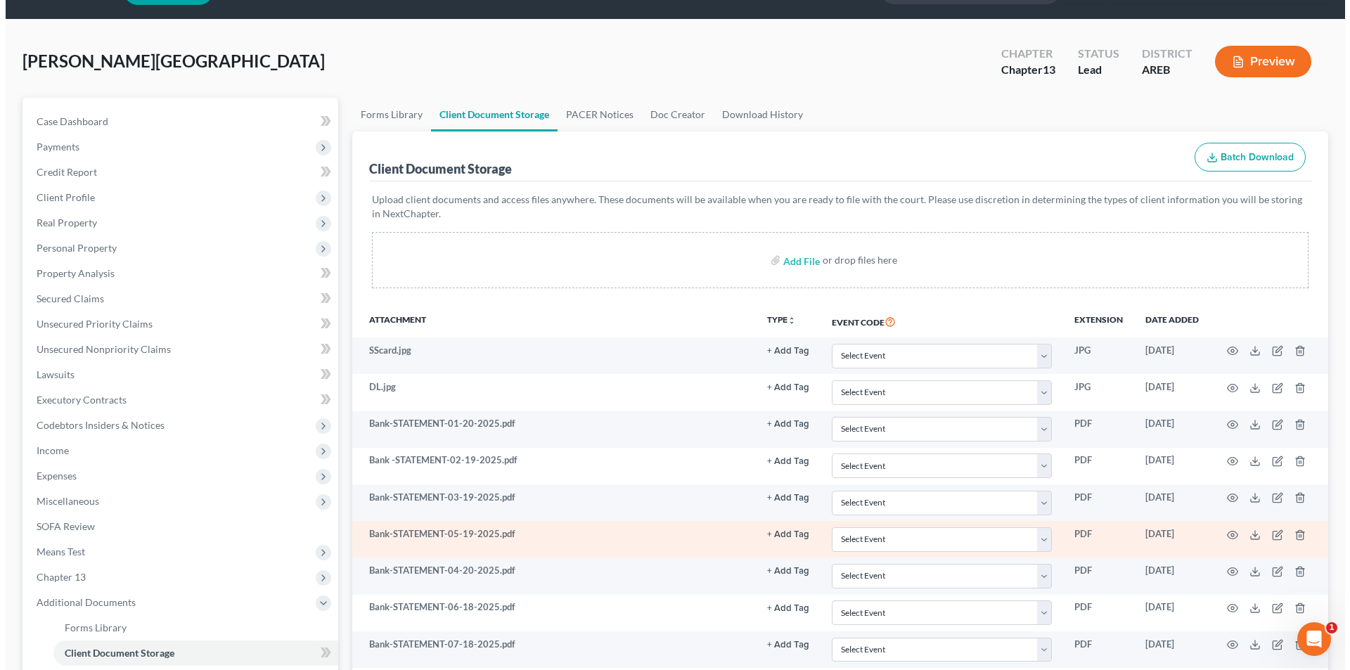
scroll to position [0, 0]
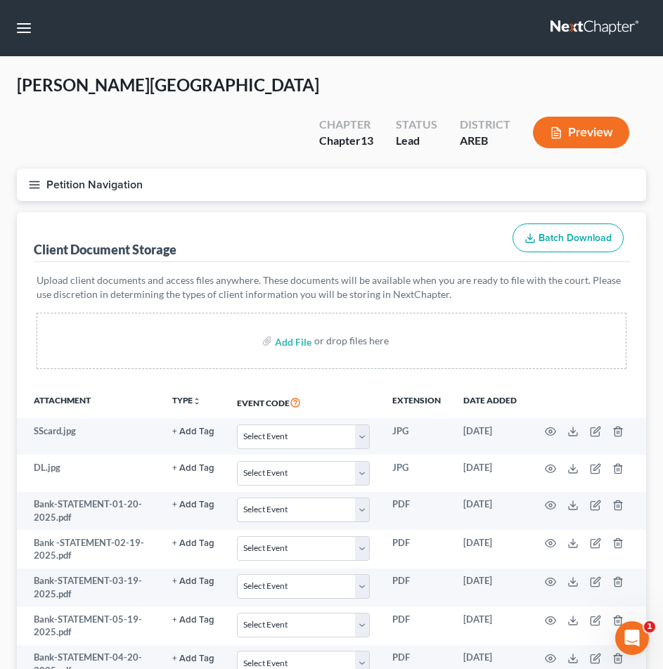
drag, startPoint x: 432, startPoint y: 26, endPoint x: 408, endPoint y: 6, distance: 31.4
click at [432, 26] on nav "Home New Case Client Portal DebtorCC Payments The Law Office of Furonda Brasfie…" at bounding box center [331, 28] width 663 height 56
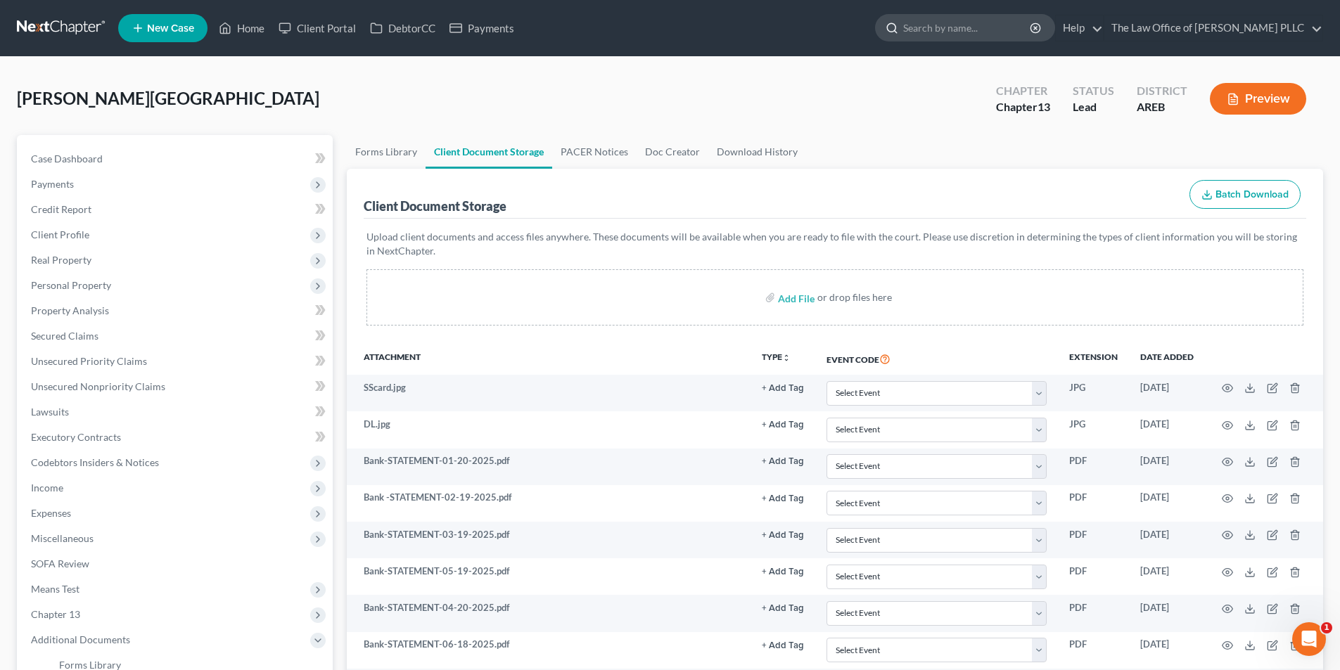
click at [673, 25] on input "search" at bounding box center [967, 28] width 129 height 26
type input "proctor"
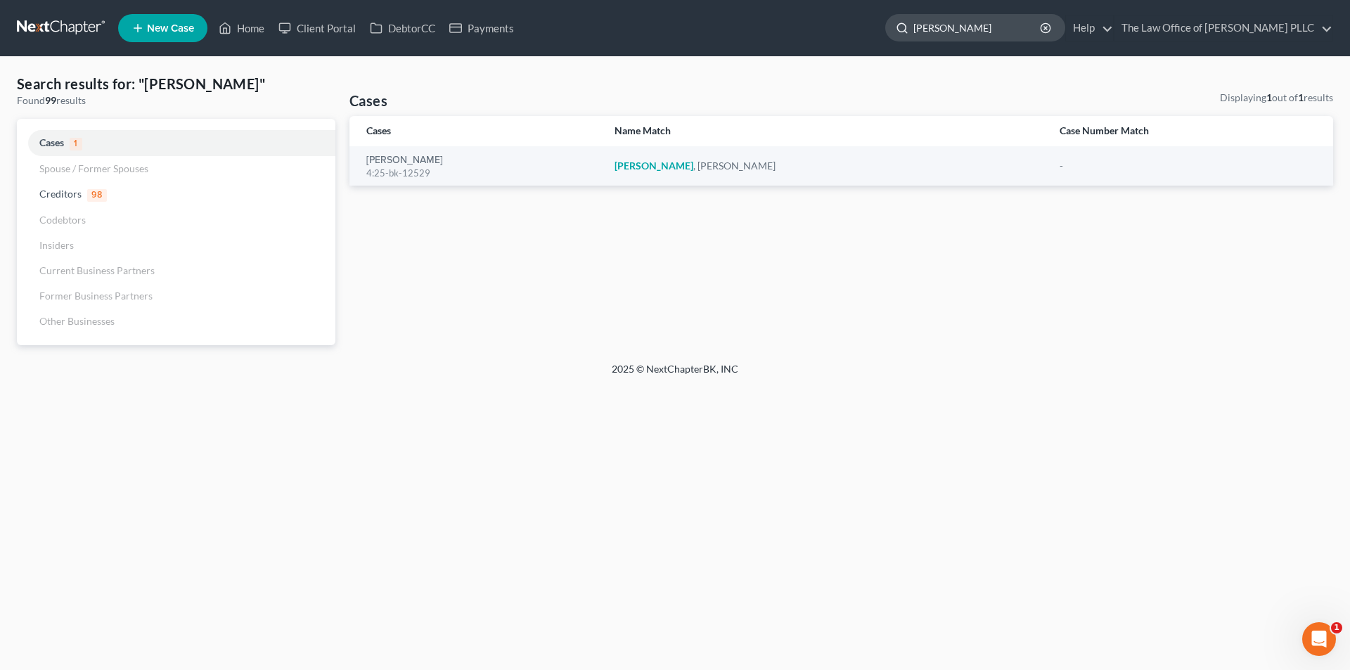
click at [673, 23] on input "proctor" at bounding box center [977, 28] width 129 height 26
drag, startPoint x: 954, startPoint y: 23, endPoint x: 803, endPoint y: 24, distance: 151.2
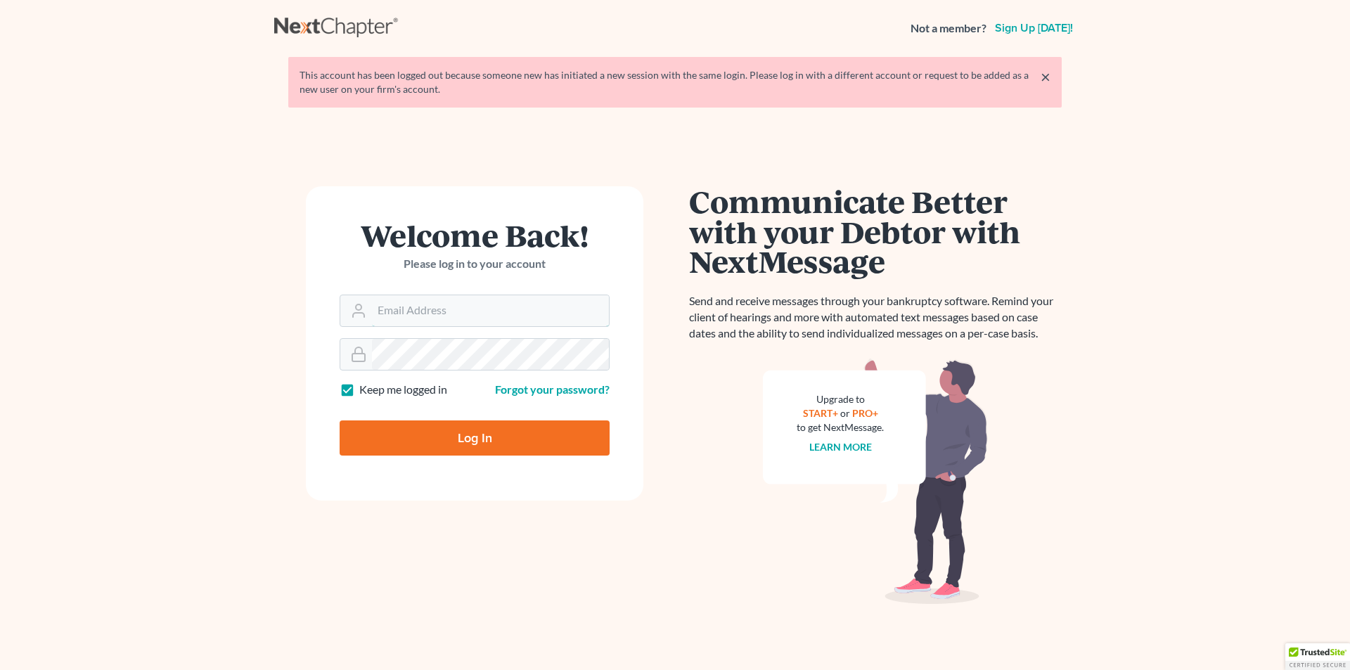
type input "[PERSON_NAME][EMAIL_ADDRESS][DOMAIN_NAME]"
click at [473, 433] on input "Log In" at bounding box center [475, 438] width 270 height 35
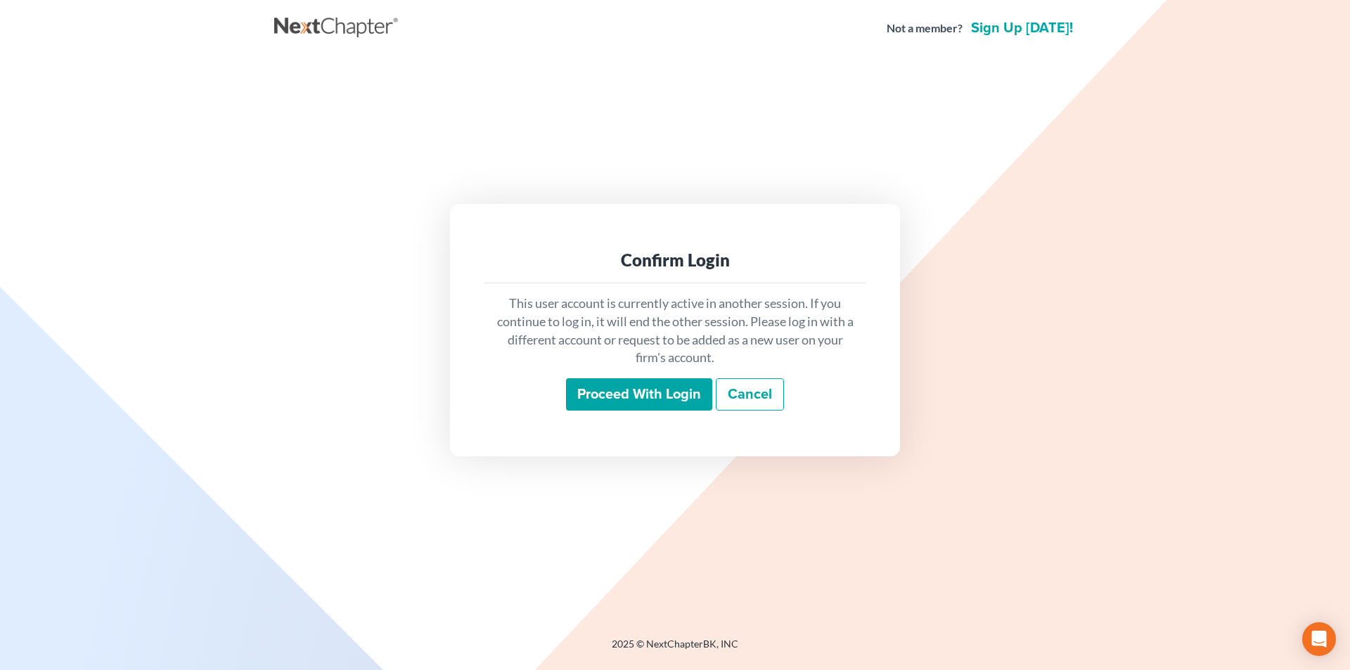
click at [636, 390] on input "Proceed with login" at bounding box center [639, 394] width 146 height 32
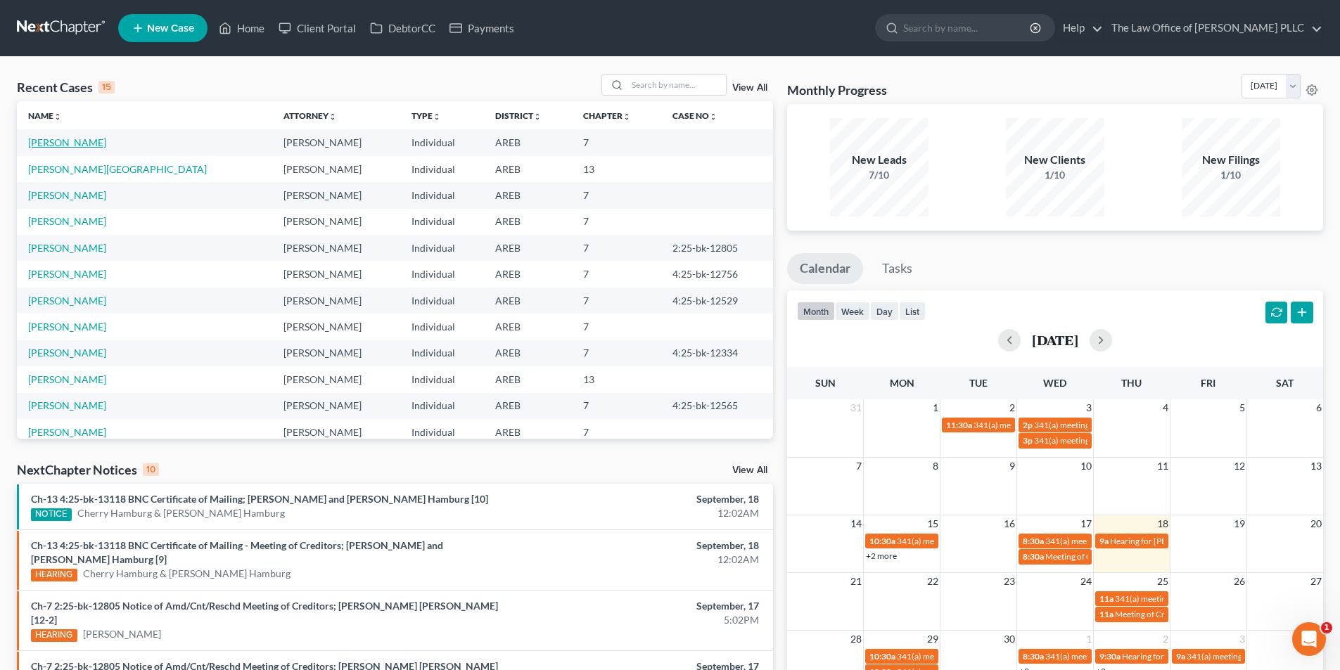
click at [67, 136] on td "[PERSON_NAME]" at bounding box center [144, 142] width 255 height 26
click at [35, 143] on link "[PERSON_NAME]" at bounding box center [67, 142] width 78 height 12
select select "3"
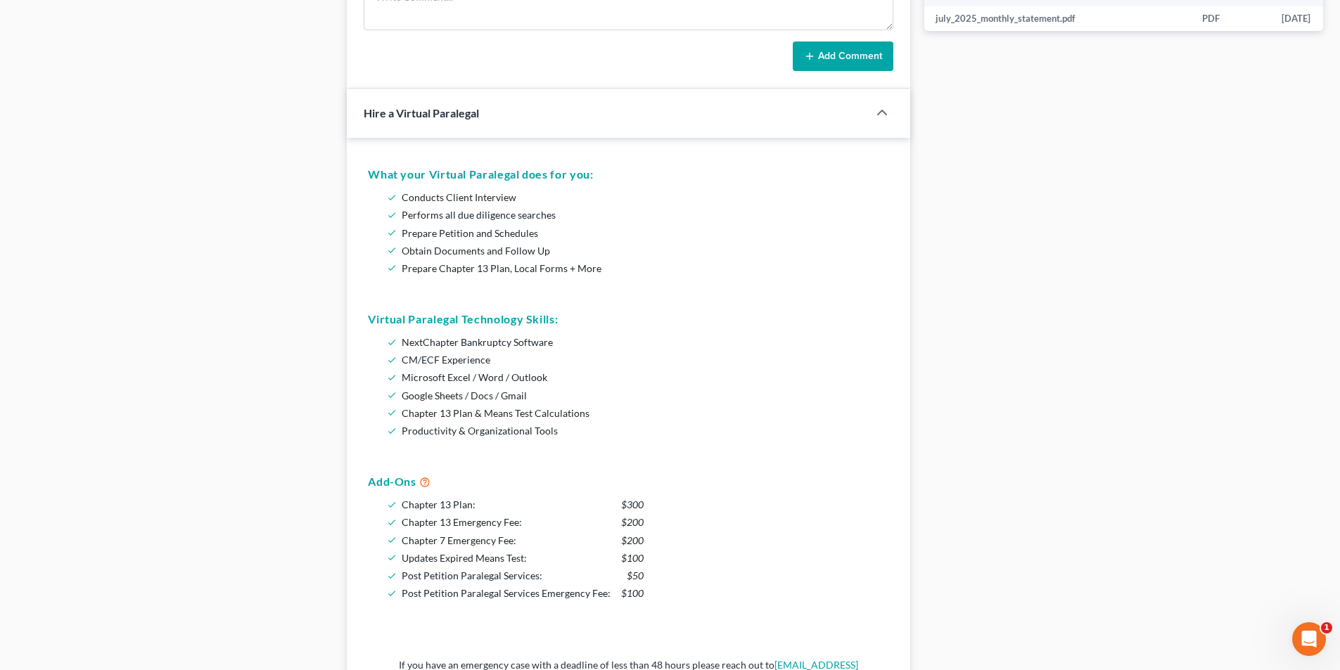
scroll to position [774, 0]
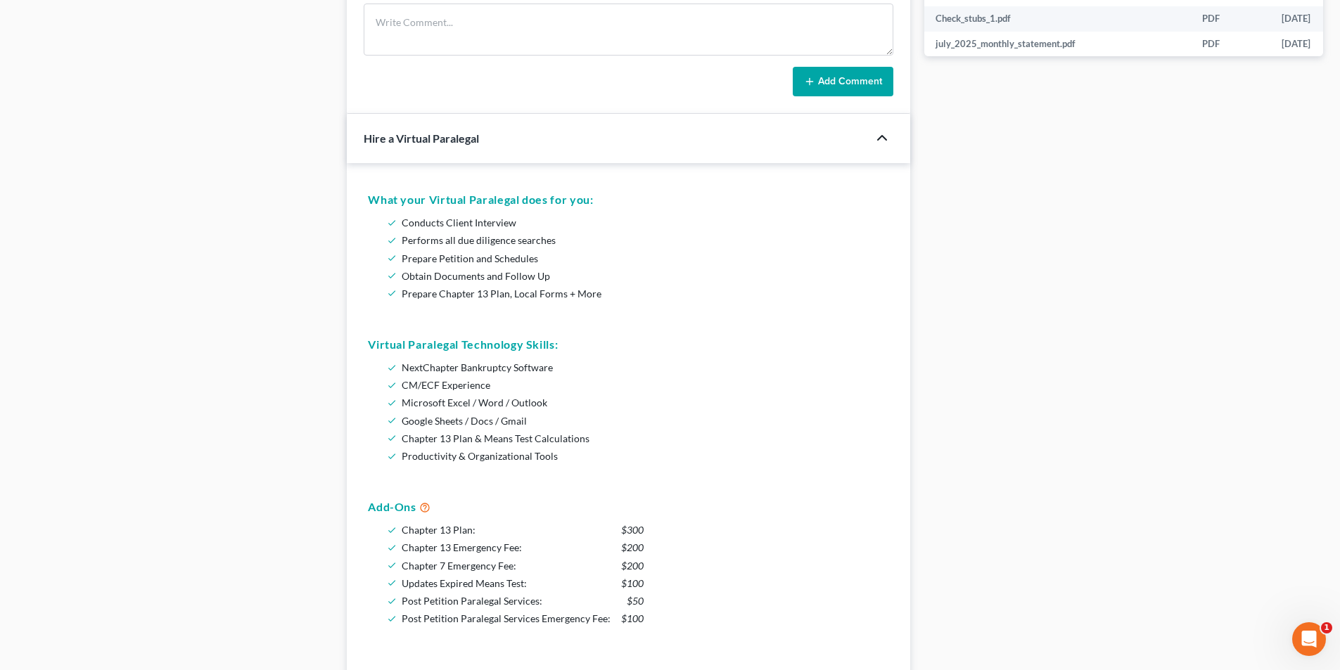
click at [877, 139] on icon "button" at bounding box center [881, 137] width 17 height 17
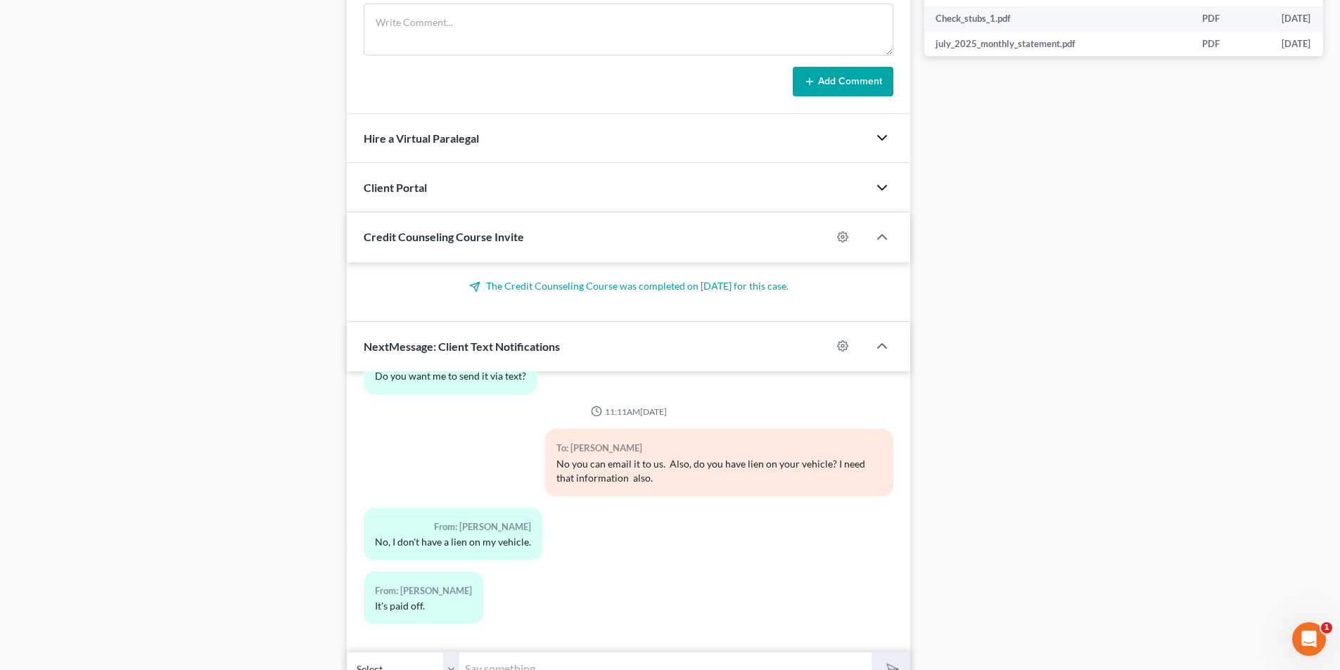
click at [885, 184] on icon "button" at bounding box center [881, 187] width 17 height 17
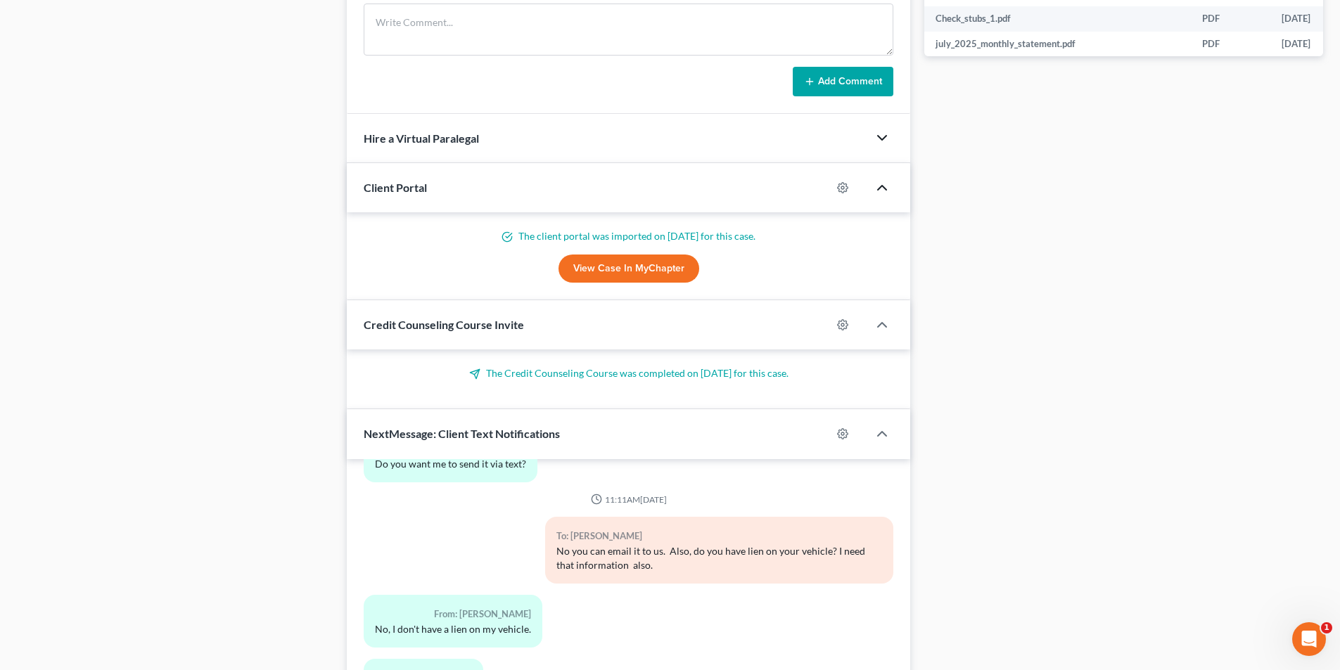
click at [883, 186] on polyline "button" at bounding box center [882, 188] width 8 height 4
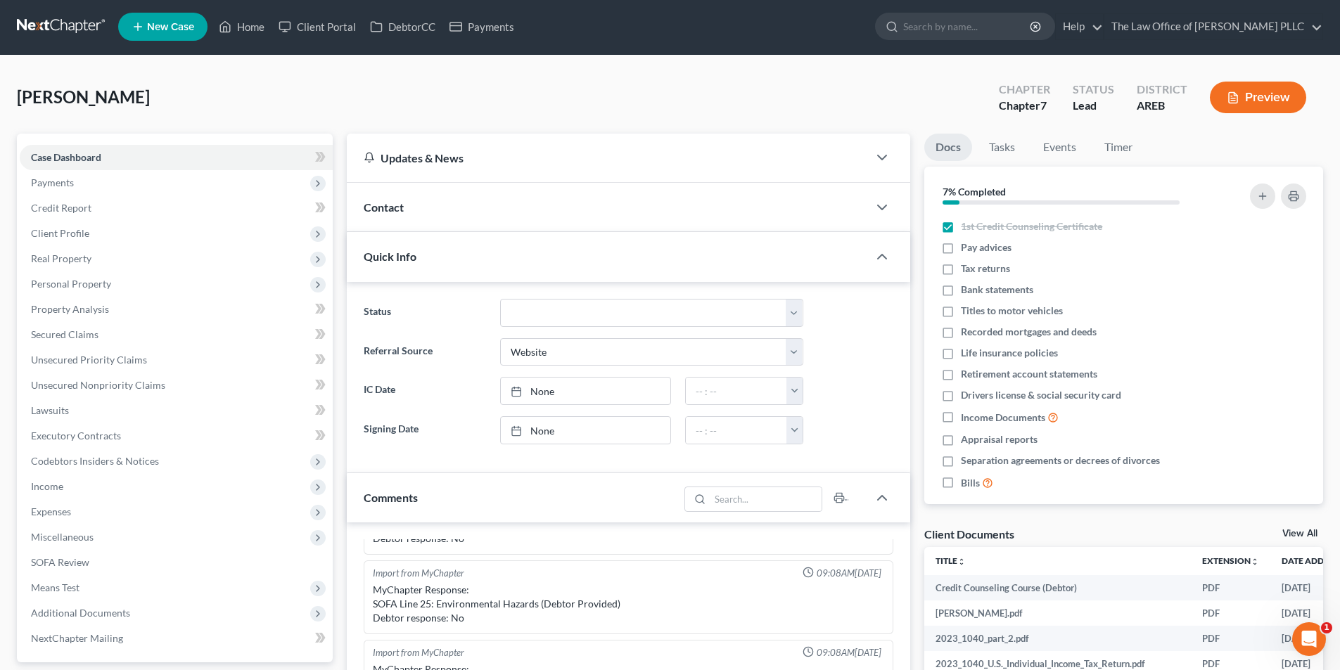
scroll to position [0, 0]
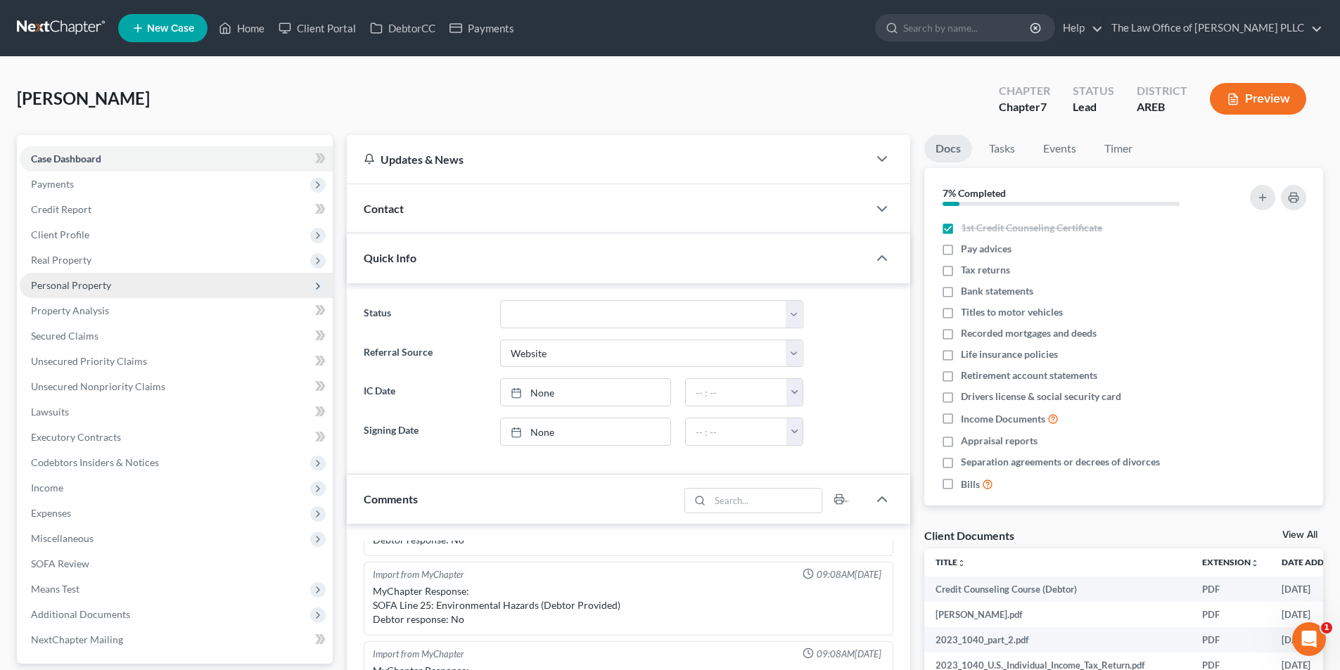
click at [86, 285] on span "Personal Property" at bounding box center [71, 285] width 80 height 12
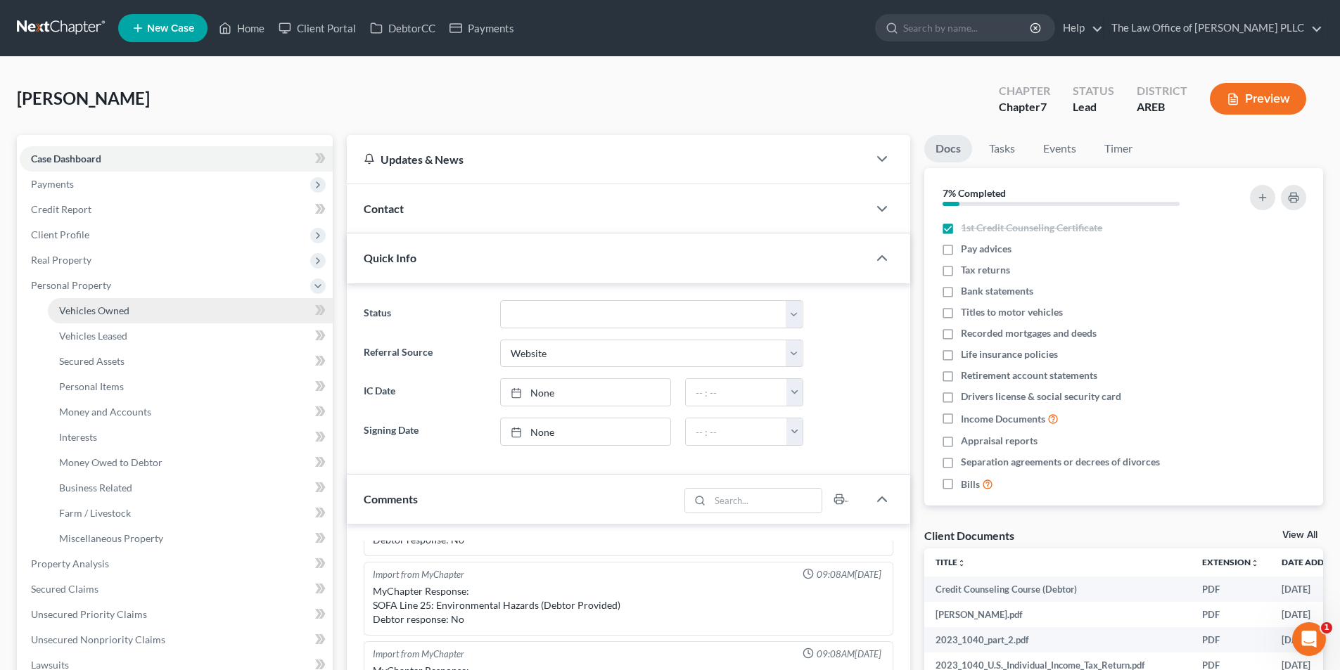
click at [117, 306] on span "Vehicles Owned" at bounding box center [94, 310] width 70 height 12
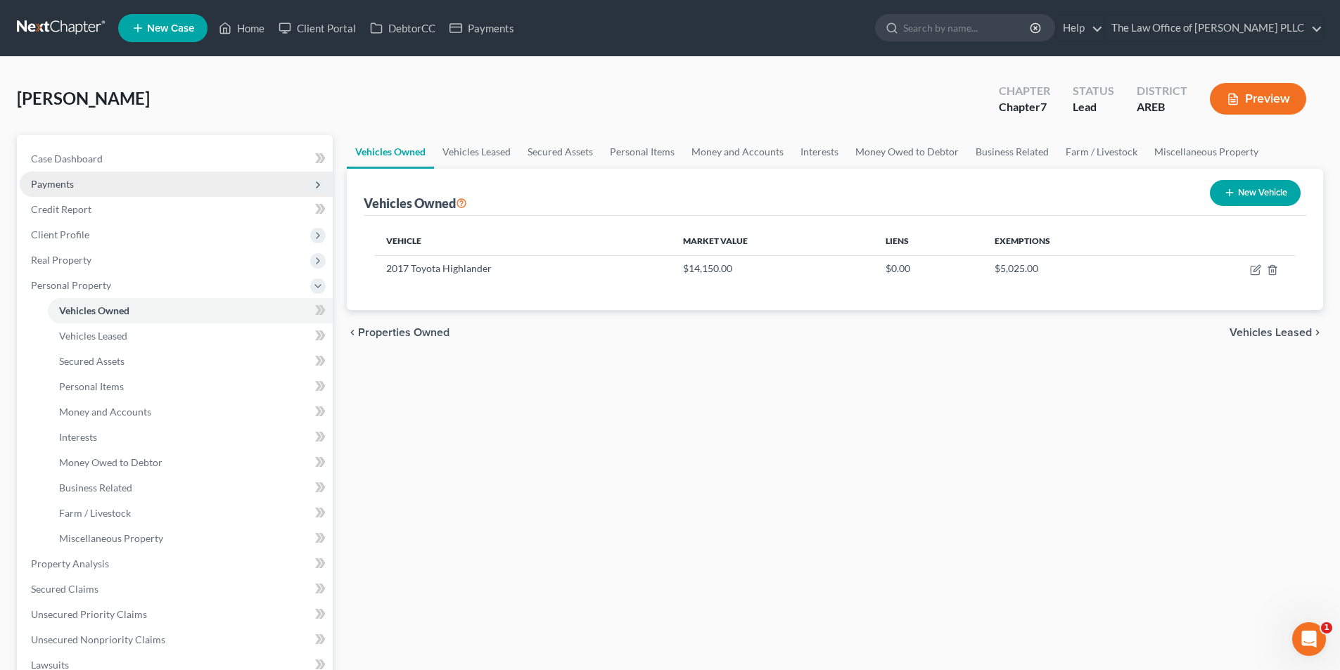
click at [52, 188] on span "Payments" at bounding box center [52, 184] width 43 height 12
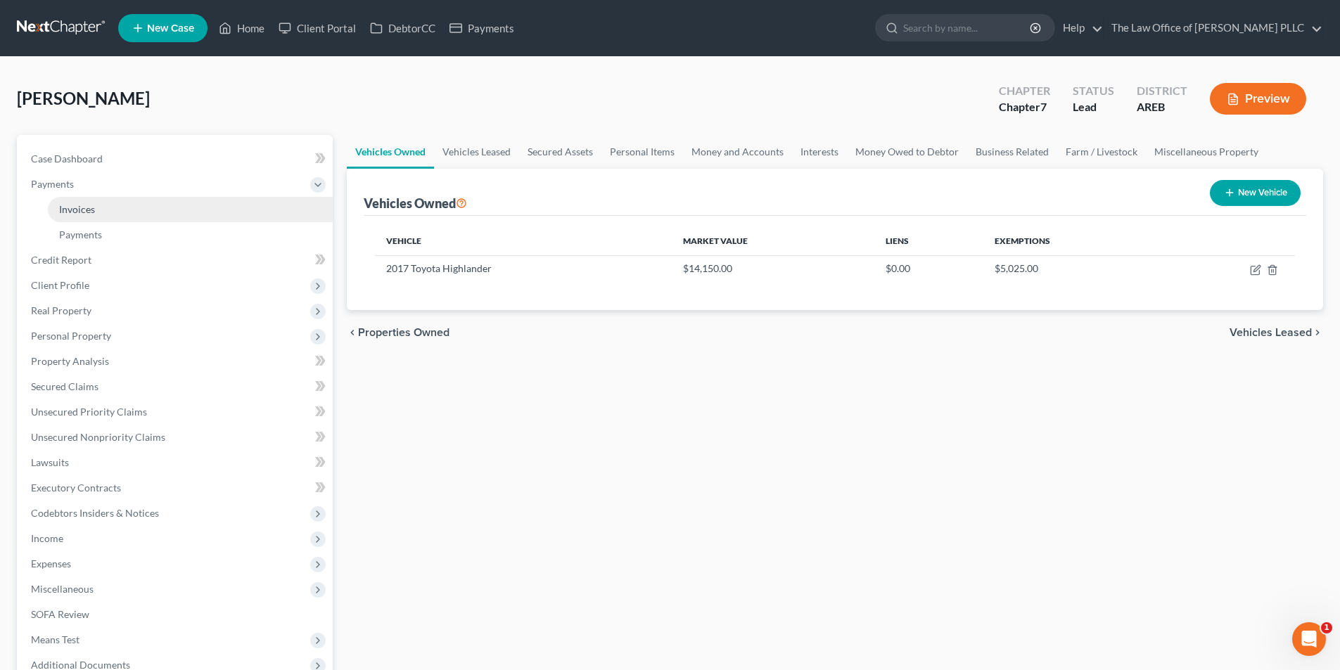
click at [94, 213] on span "Invoices" at bounding box center [77, 209] width 36 height 12
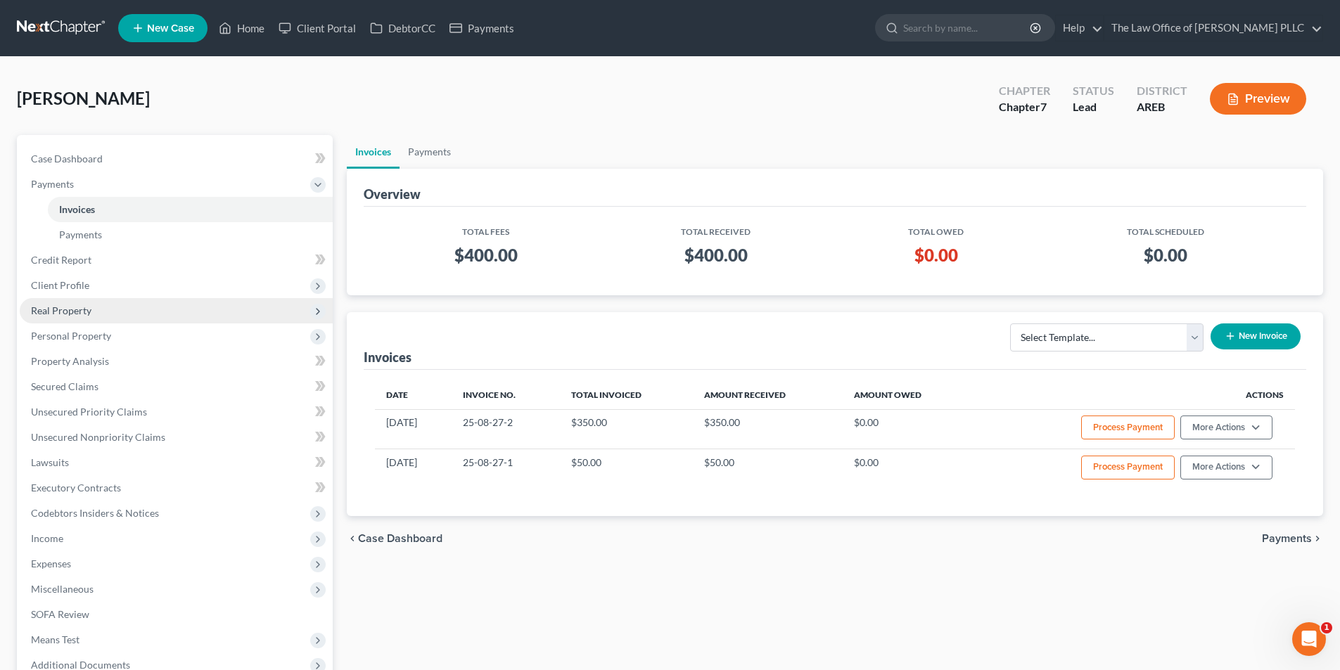
click at [72, 314] on span "Real Property" at bounding box center [61, 310] width 60 height 12
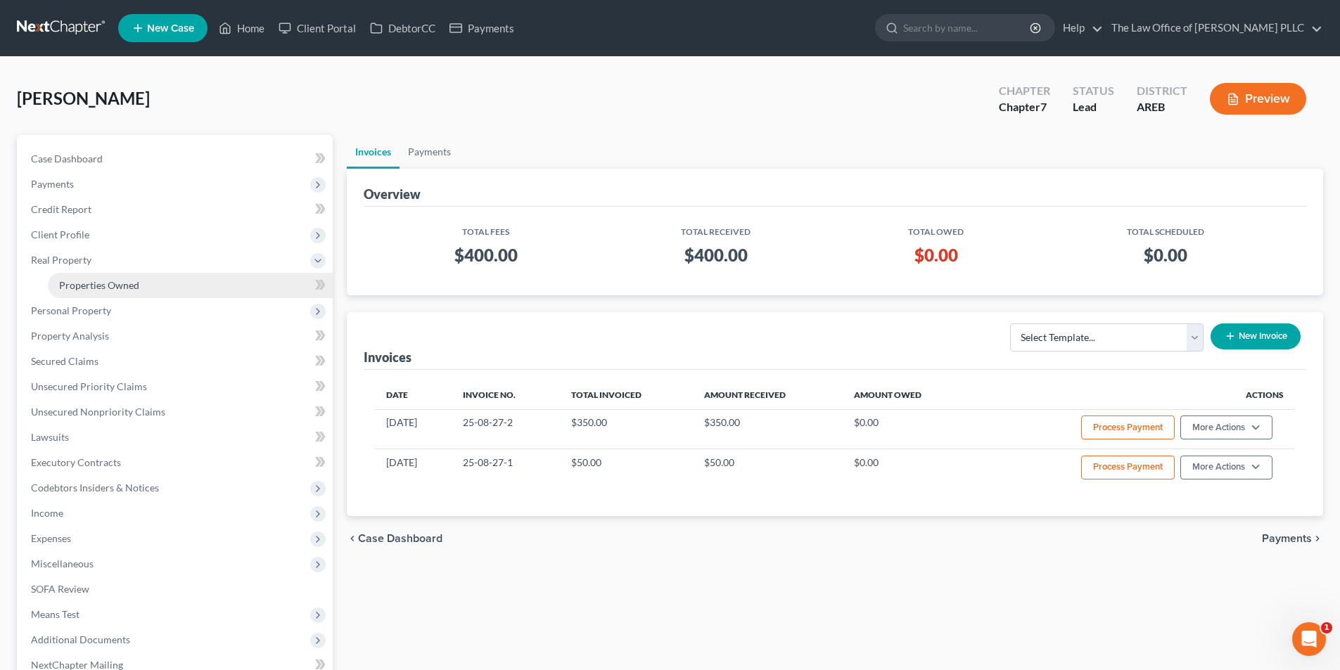
click at [92, 277] on link "Properties Owned" at bounding box center [190, 285] width 285 height 25
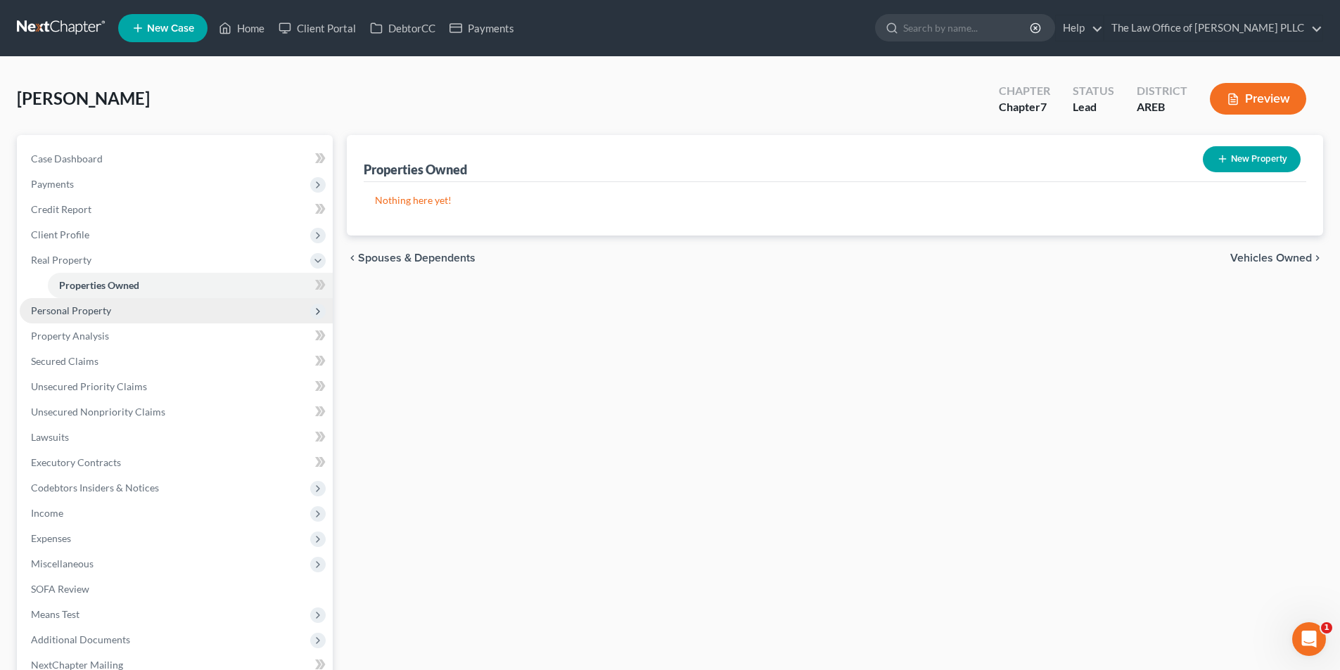
click at [85, 312] on span "Personal Property" at bounding box center [71, 310] width 80 height 12
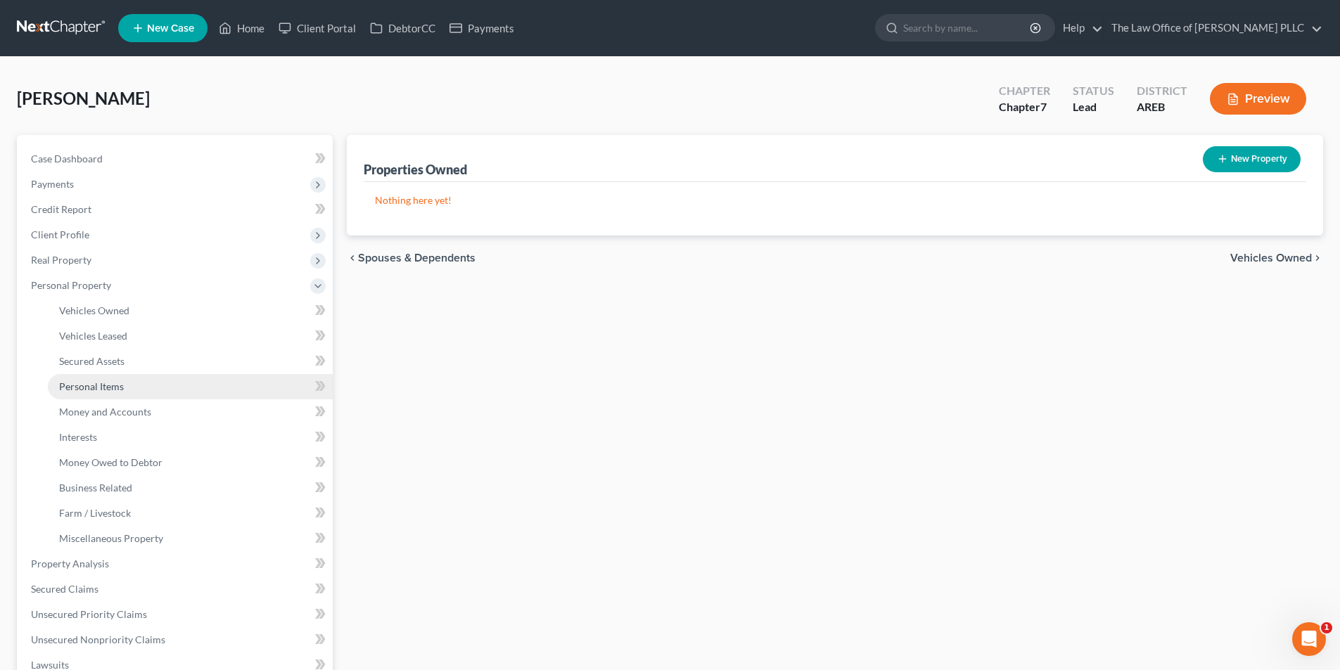
click at [88, 383] on span "Personal Items" at bounding box center [91, 386] width 65 height 12
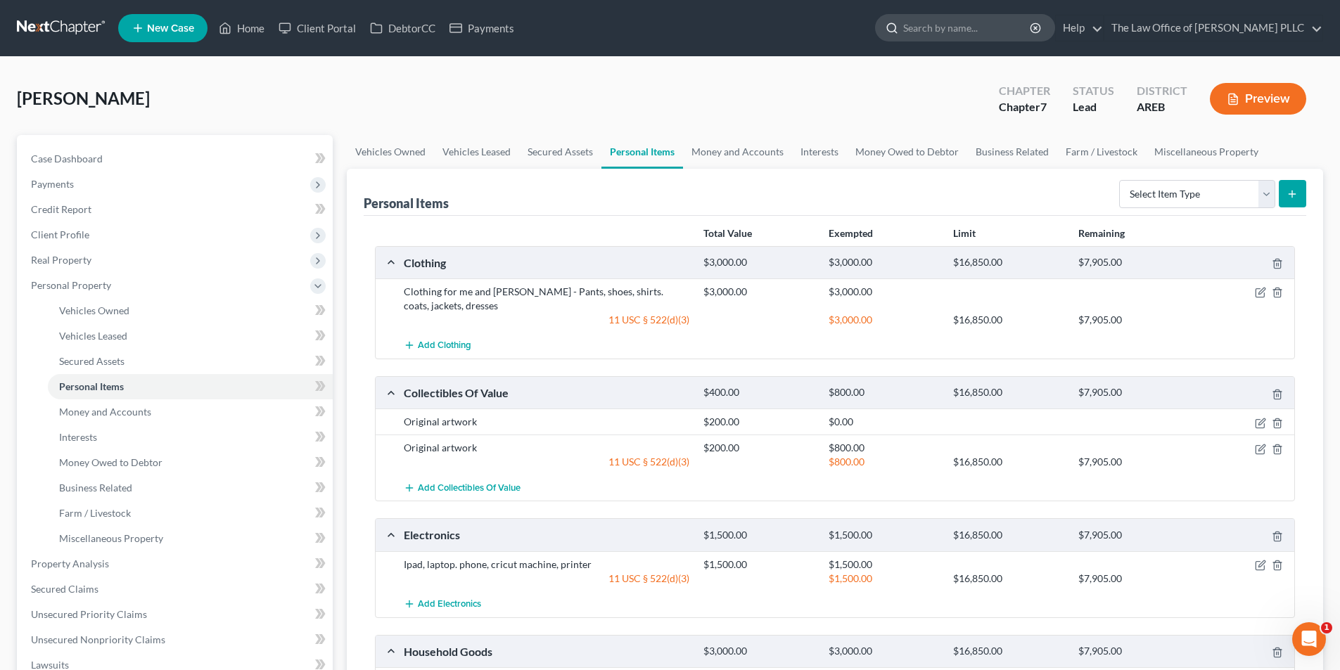
click at [926, 26] on input "search" at bounding box center [967, 28] width 129 height 26
type input "[PERSON_NAME]"
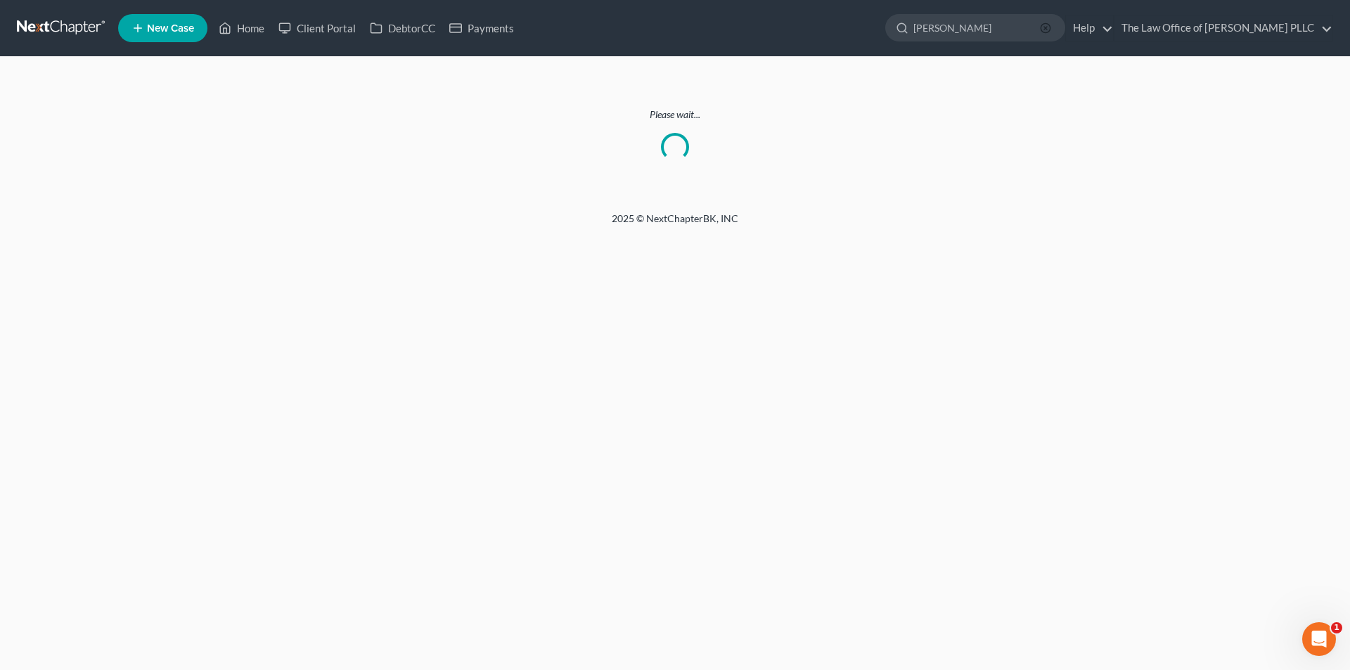
click at [1047, 28] on line "button" at bounding box center [1045, 28] width 3 height 3
click at [255, 30] on link "Home" at bounding box center [242, 27] width 60 height 25
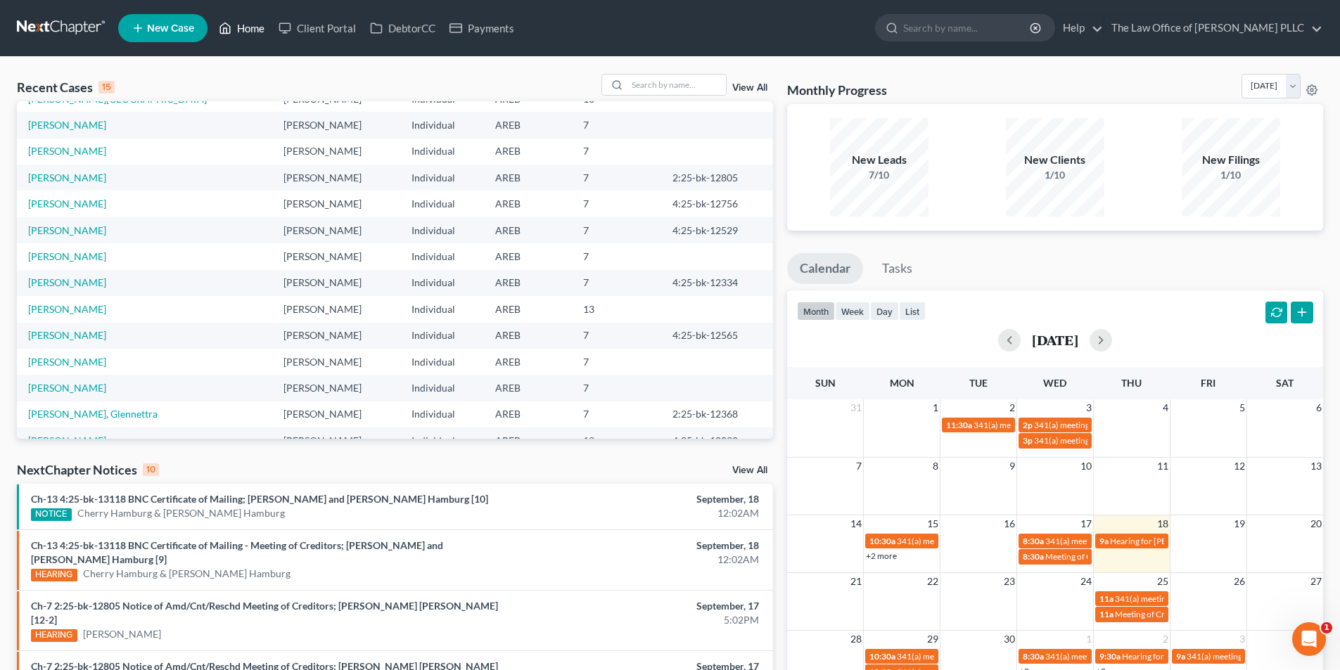
scroll to position [96, 0]
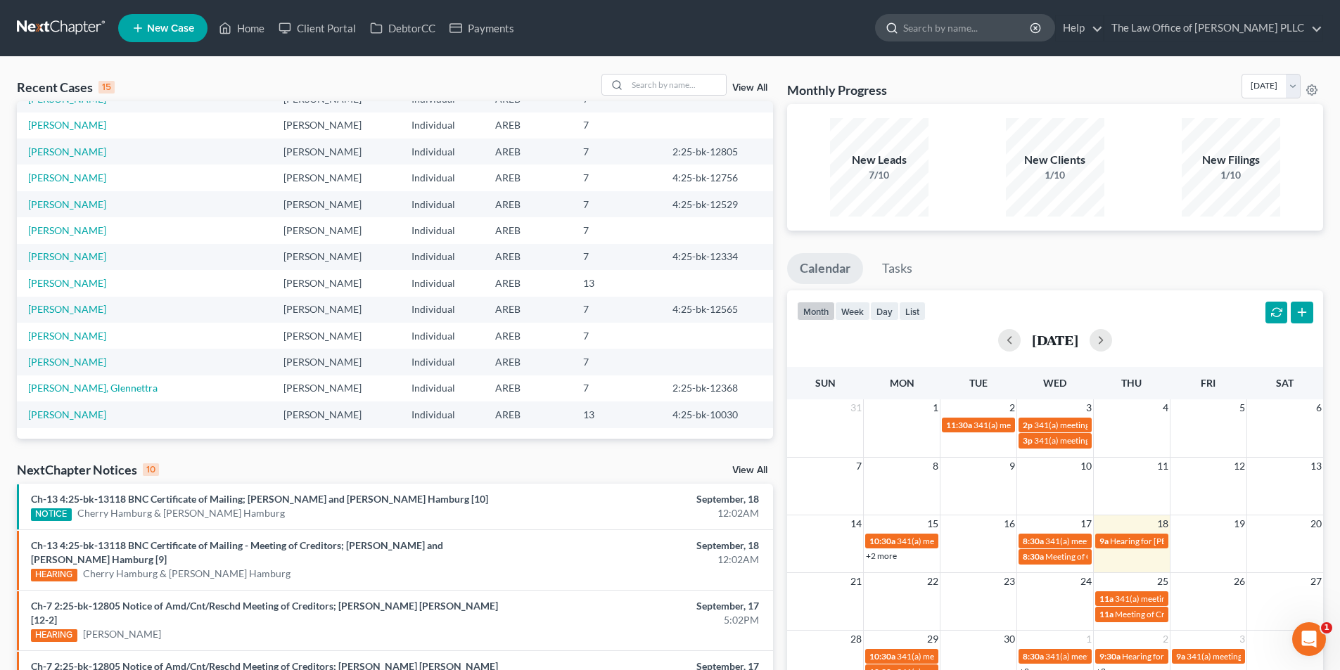
click at [946, 27] on input "search" at bounding box center [967, 28] width 129 height 26
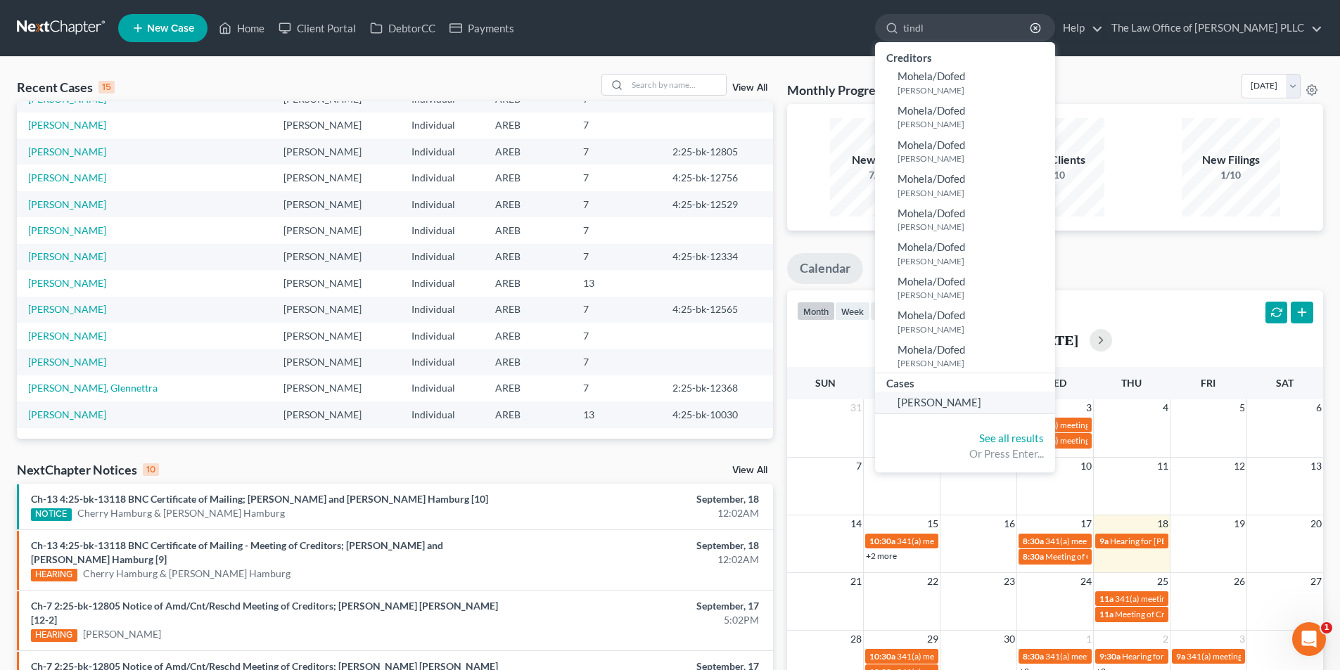
type input "tindl"
click at [923, 396] on span "[PERSON_NAME]" at bounding box center [939, 402] width 84 height 13
select select "0"
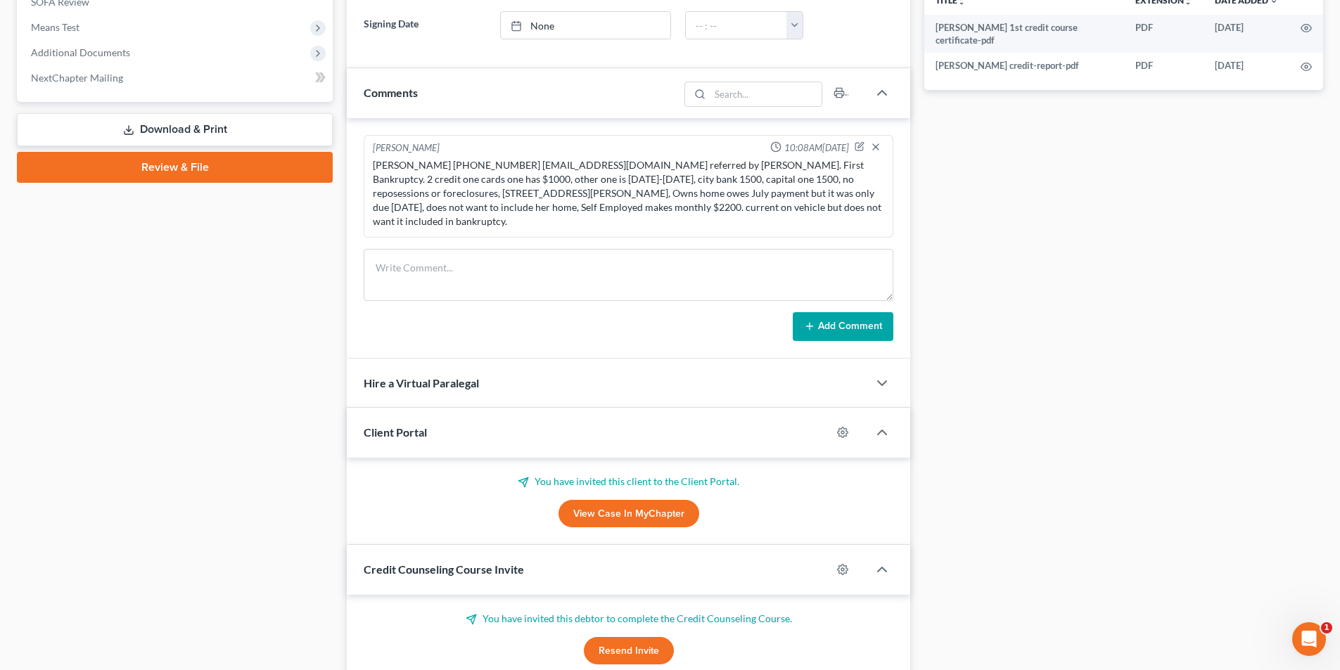
scroll to position [563, 0]
click at [633, 499] on link "View Case in MyChapter" at bounding box center [628, 513] width 141 height 28
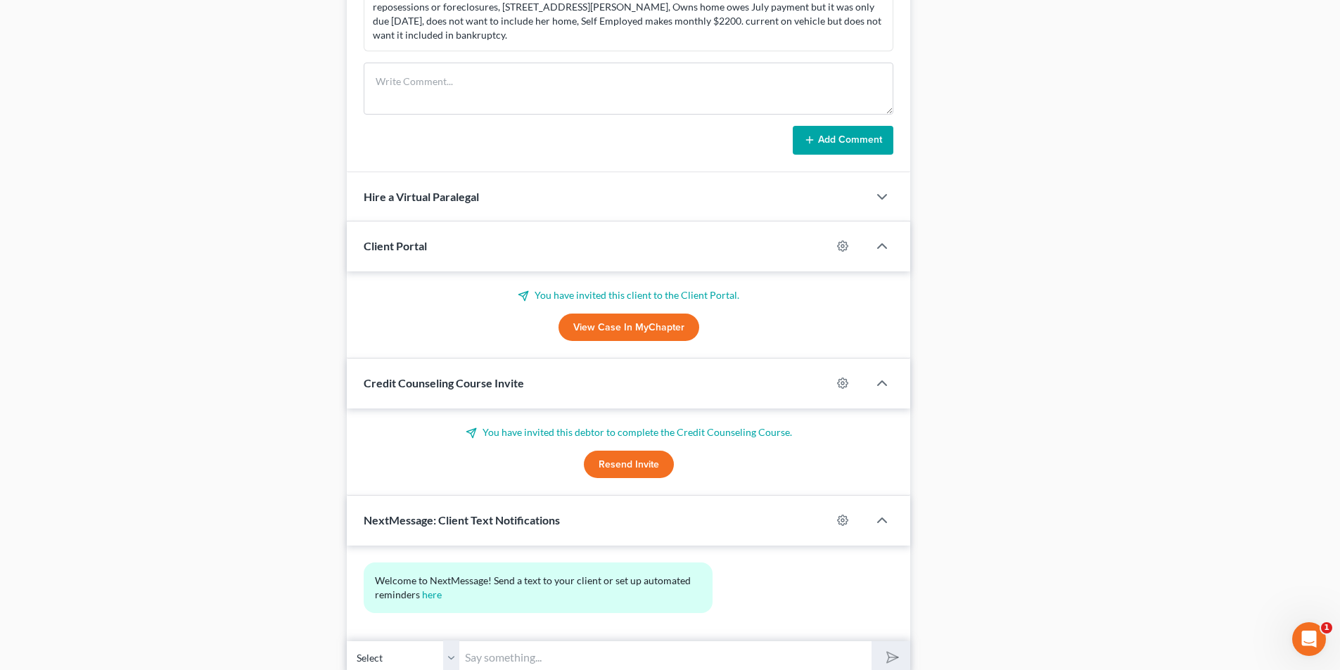
scroll to position [793, 0]
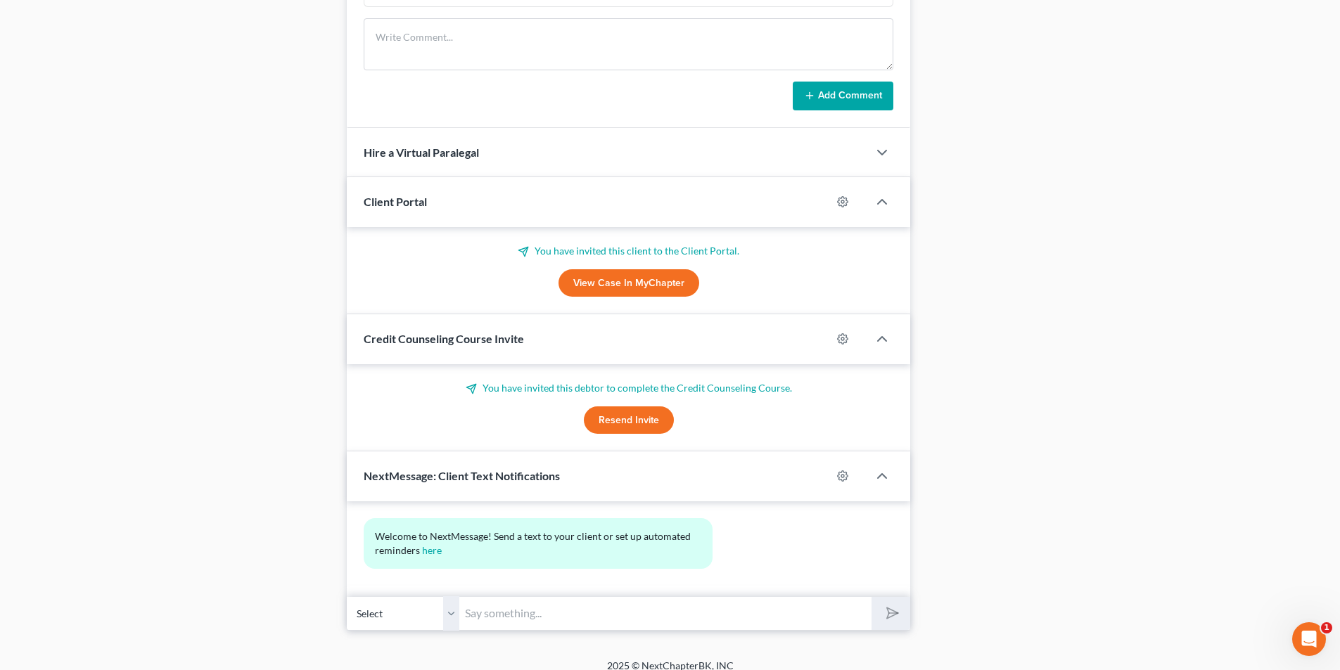
click at [582, 602] on input "text" at bounding box center [665, 613] width 412 height 34
type input "Looking over your portal. Looks like you need to add Personal Items like clothi…"
click at [871, 597] on button "submit" at bounding box center [890, 613] width 39 height 33
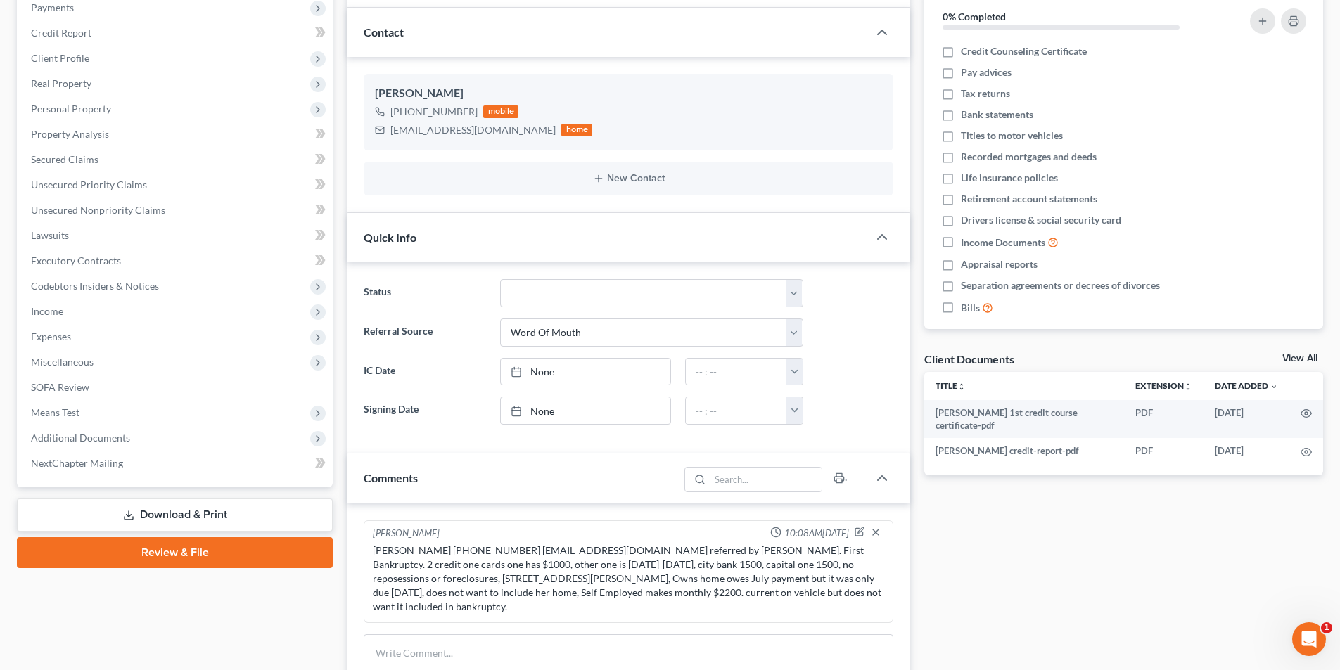
scroll to position [0, 0]
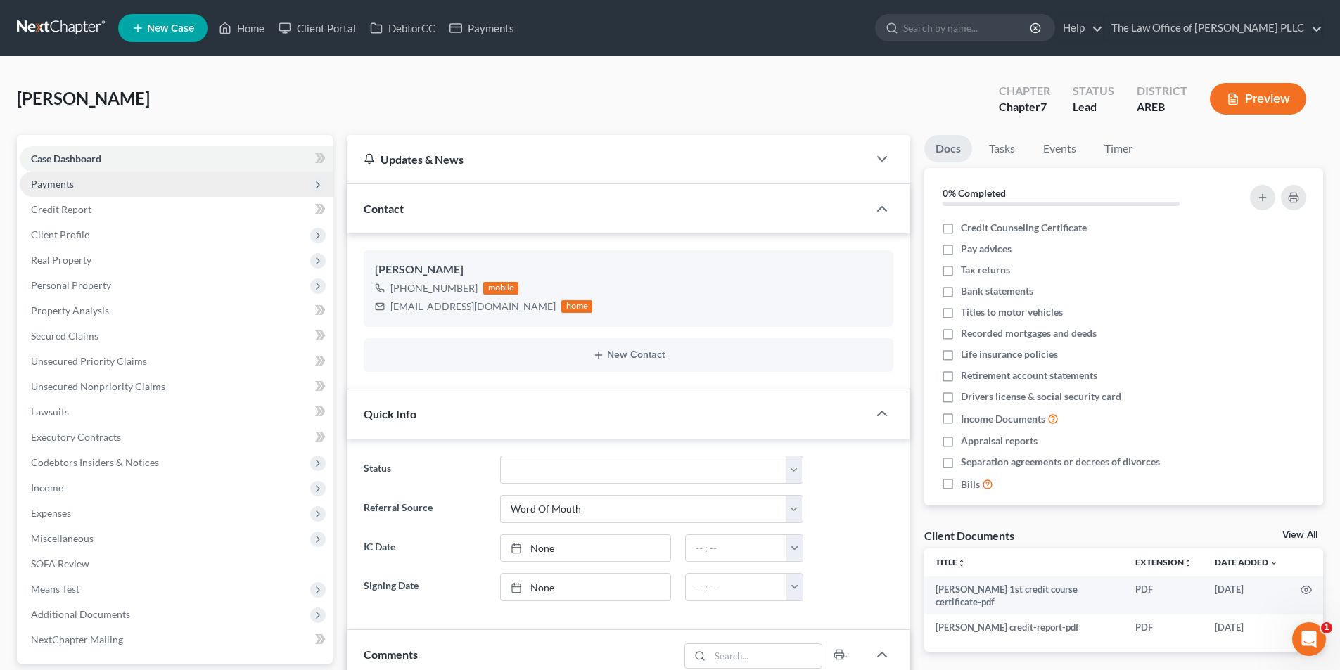
type input "Then it looks like you are about ready to submit it and we can try to get you f…"
click at [60, 182] on span "Payments" at bounding box center [52, 184] width 43 height 12
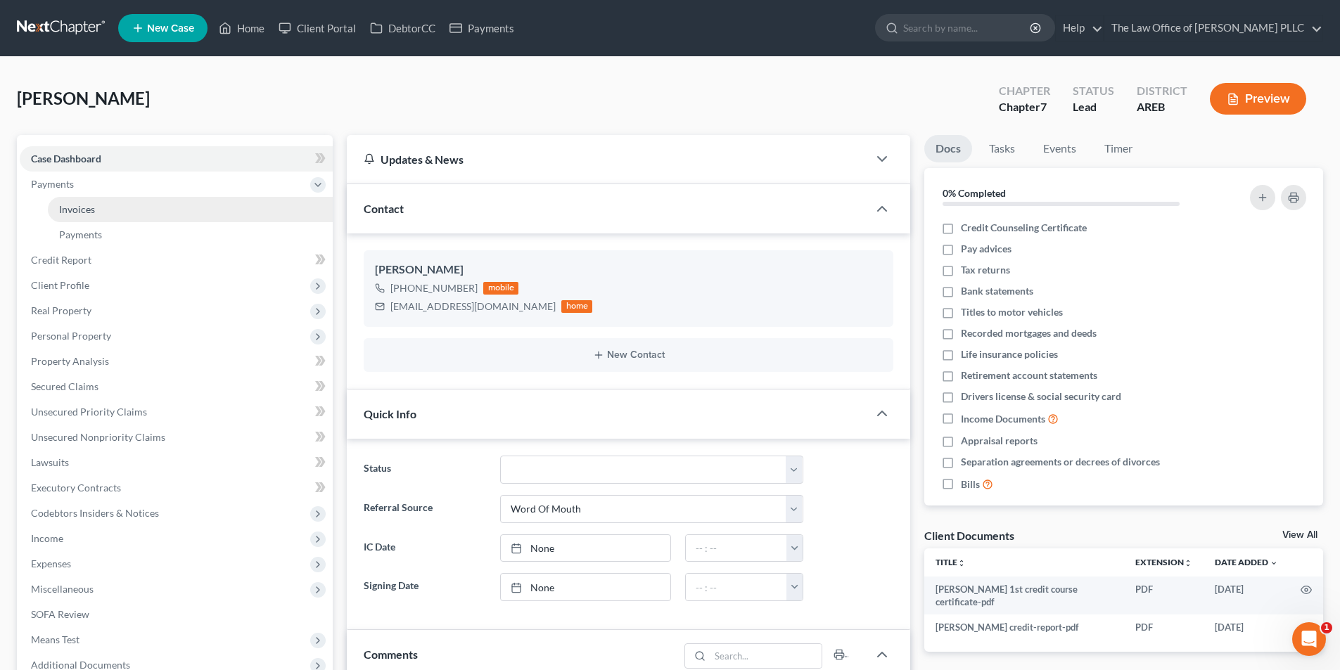
click at [75, 212] on span "Invoices" at bounding box center [77, 209] width 36 height 12
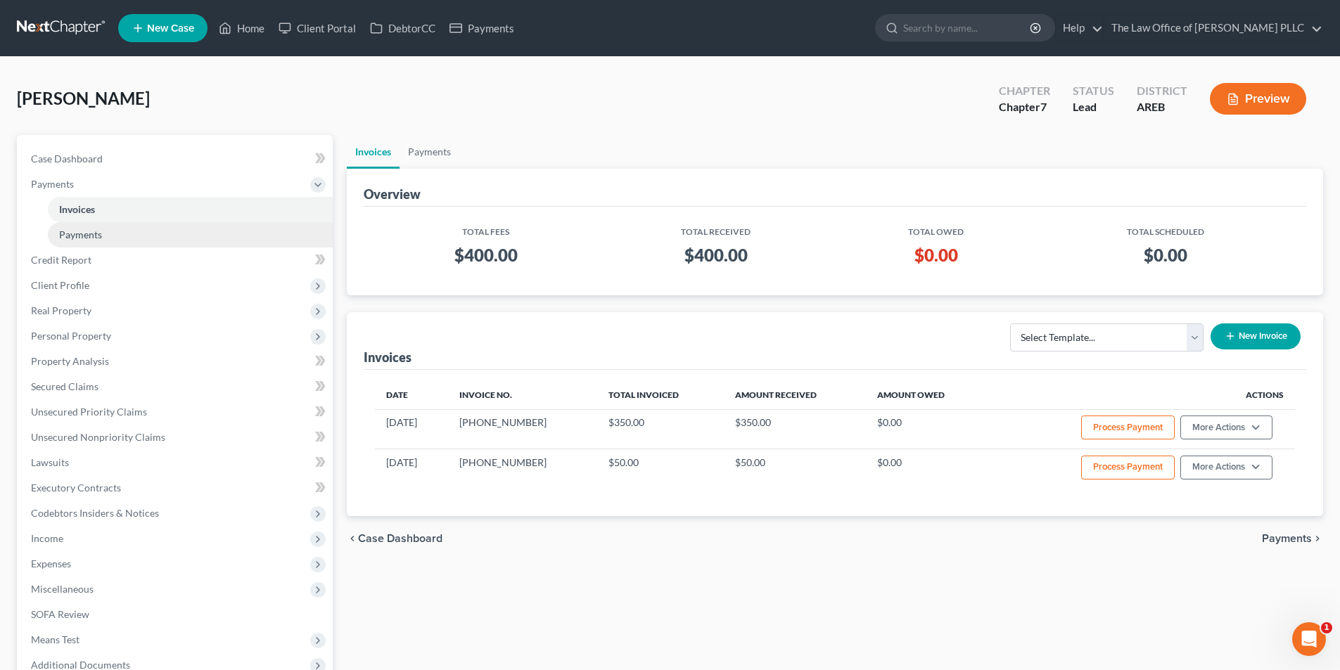
click at [88, 234] on span "Payments" at bounding box center [80, 235] width 43 height 12
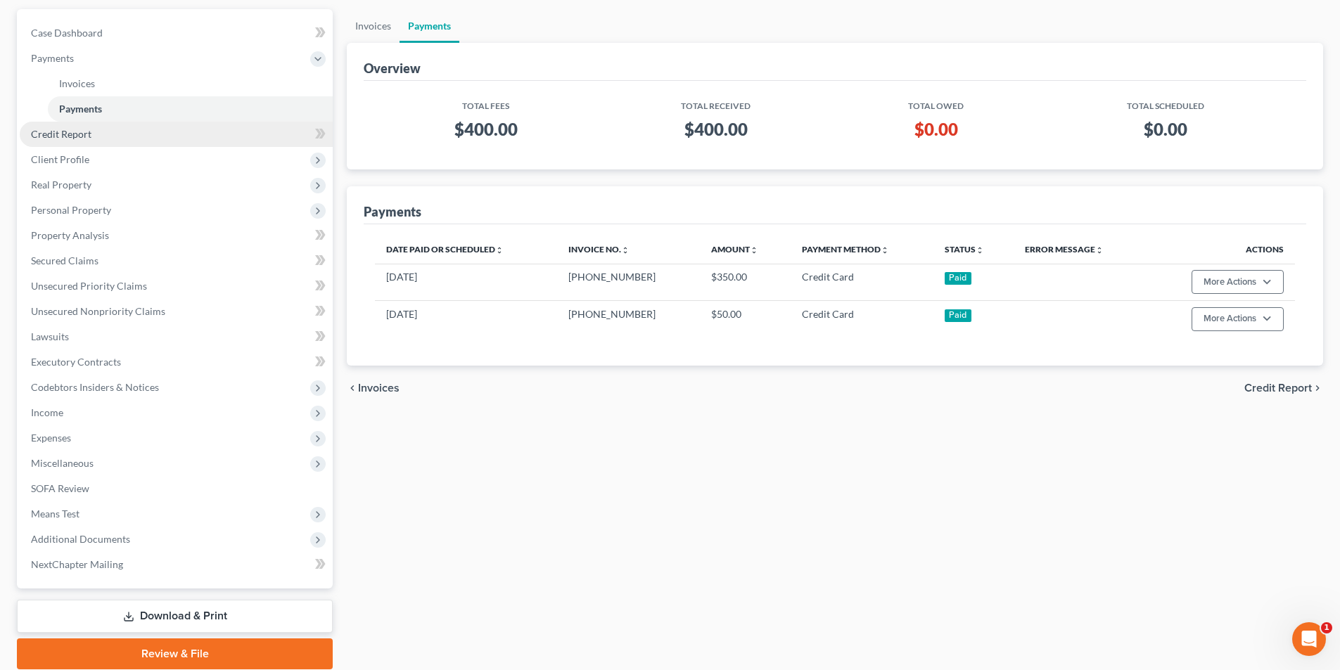
scroll to position [38, 0]
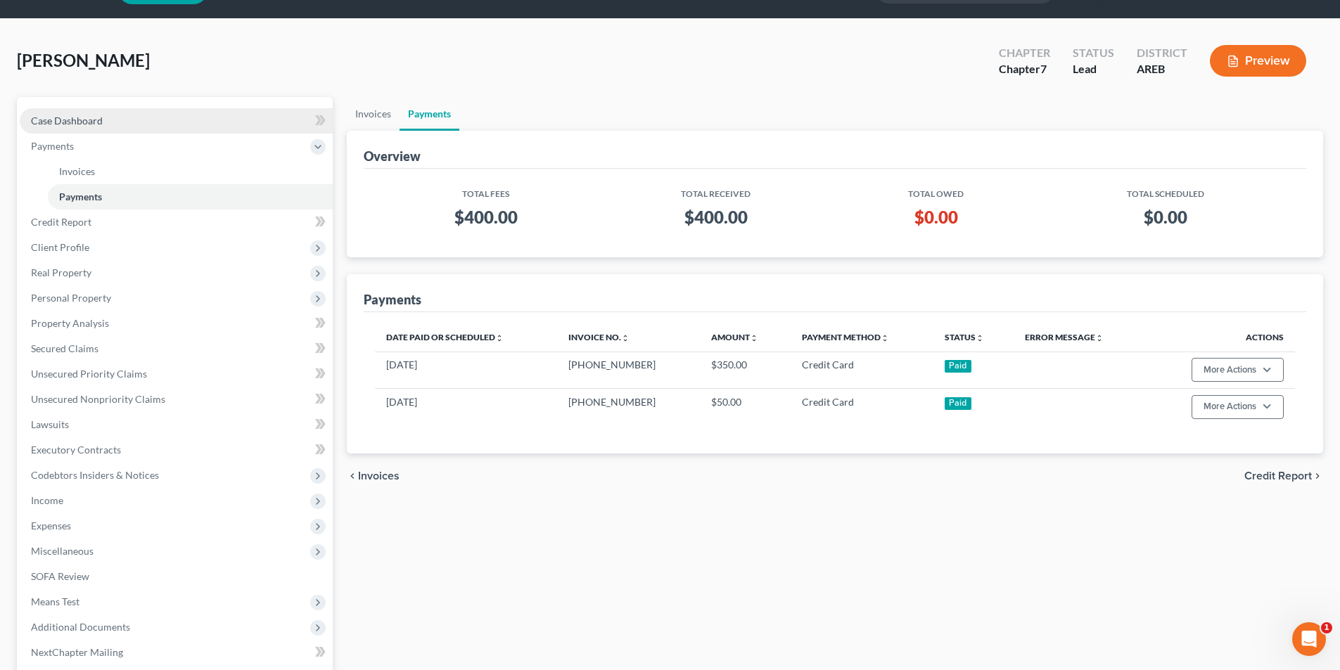
click at [90, 124] on span "Case Dashboard" at bounding box center [67, 121] width 72 height 12
select select "10"
select select "0"
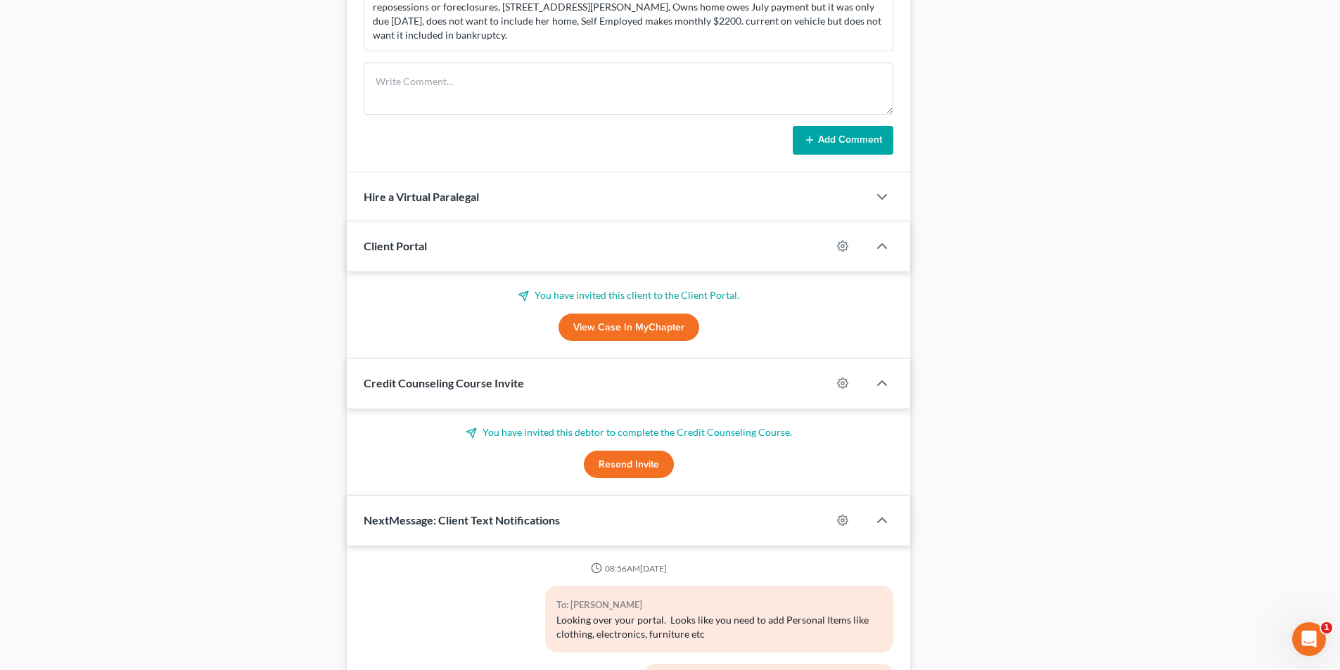
scroll to position [897, 0]
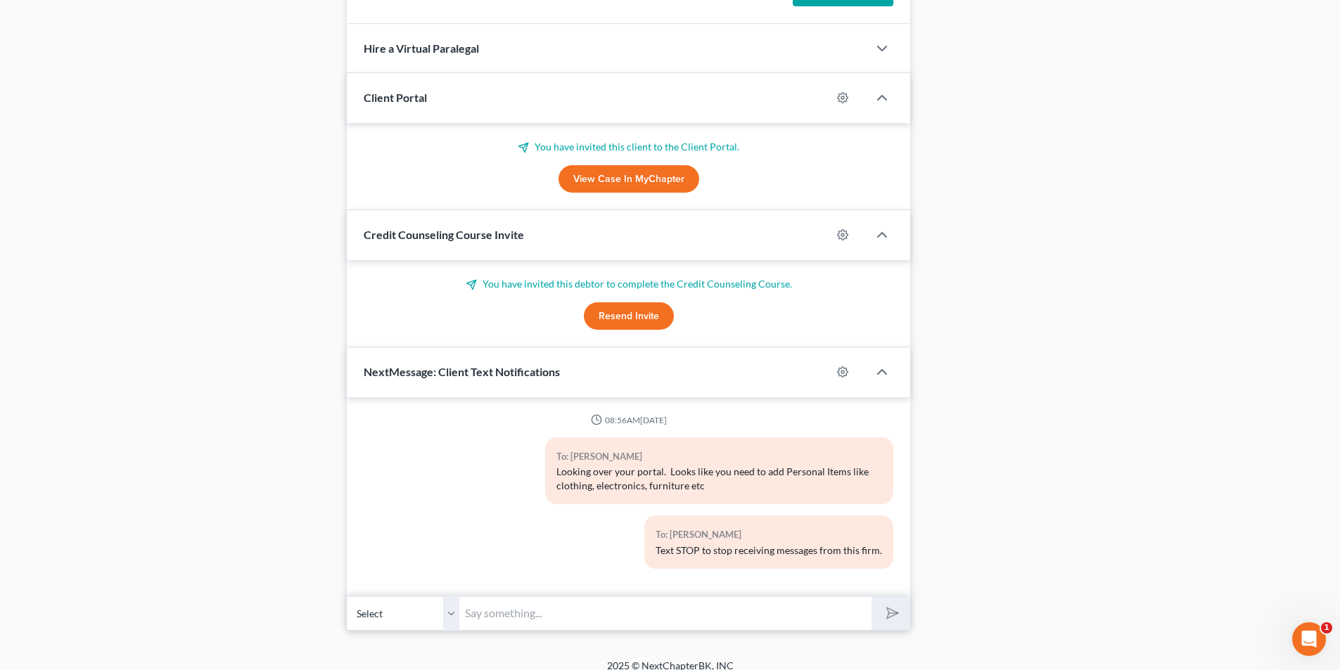
click at [504, 608] on input "text" at bounding box center [665, 613] width 412 height 34
click at [476, 562] on div "To: [PERSON_NAME] Text STOP to stop receiving messages from this firm." at bounding box center [629, 547] width 544 height 64
drag, startPoint x: 519, startPoint y: 609, endPoint x: 527, endPoint y: 596, distance: 15.8
click at [519, 609] on input "text" at bounding box center [665, 613] width 412 height 34
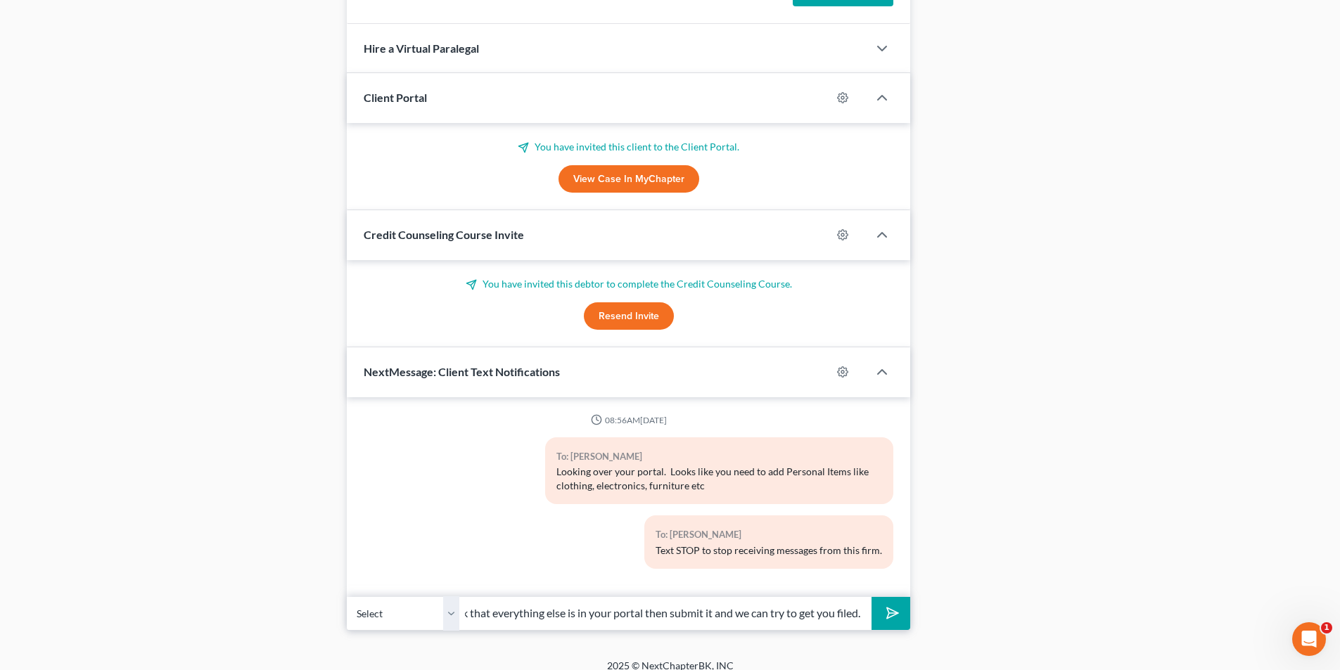
type input "Double check that everything else is in your portal then submit it and we can t…"
click at [899, 597] on button "submit" at bounding box center [890, 613] width 39 height 33
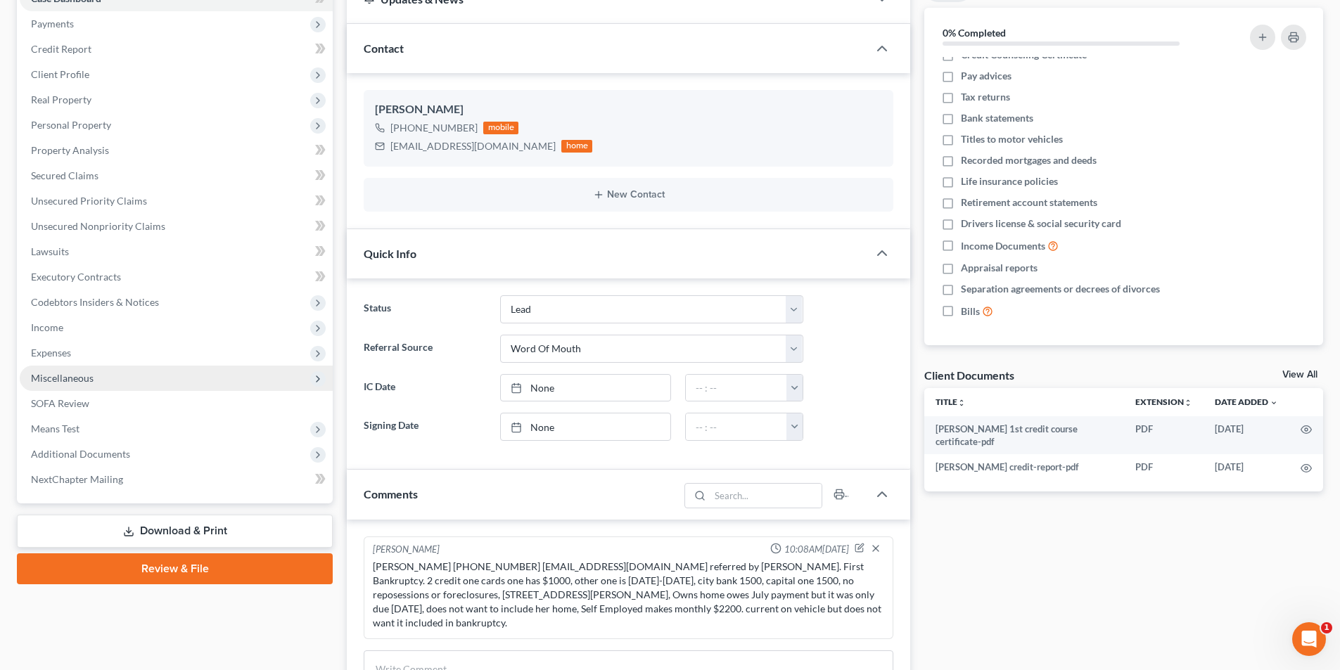
scroll to position [0, 0]
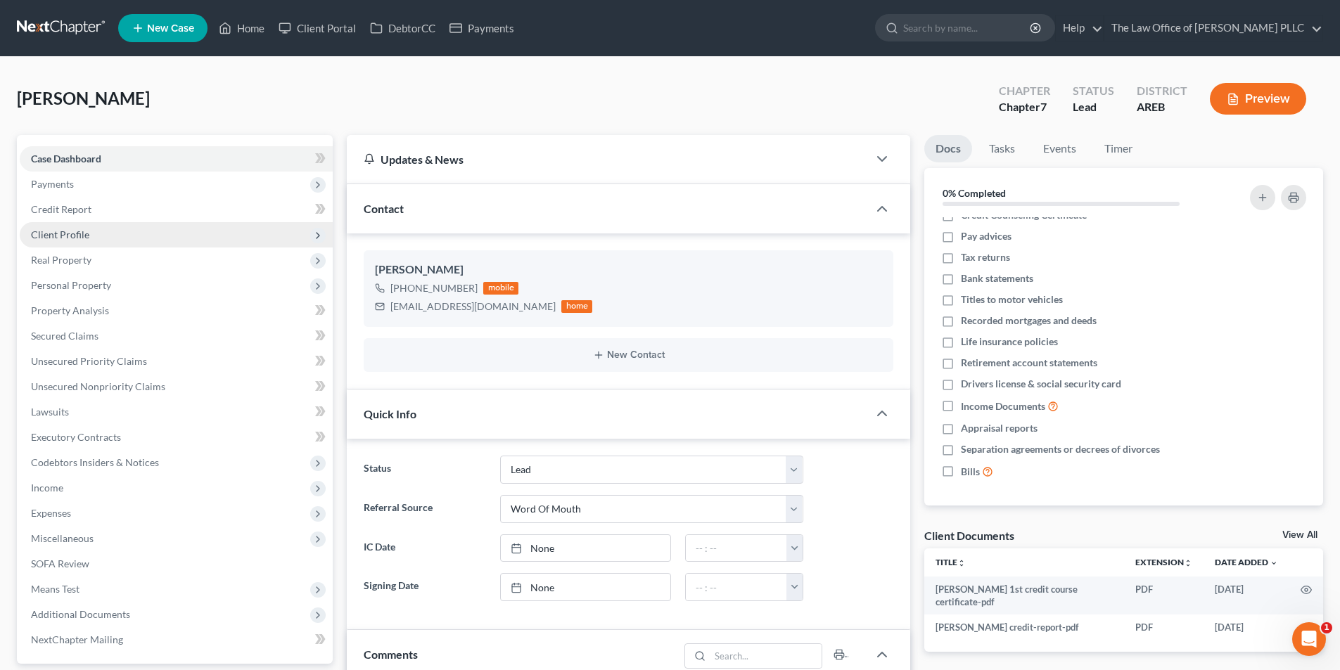
click at [54, 231] on span "Client Profile" at bounding box center [60, 235] width 58 height 12
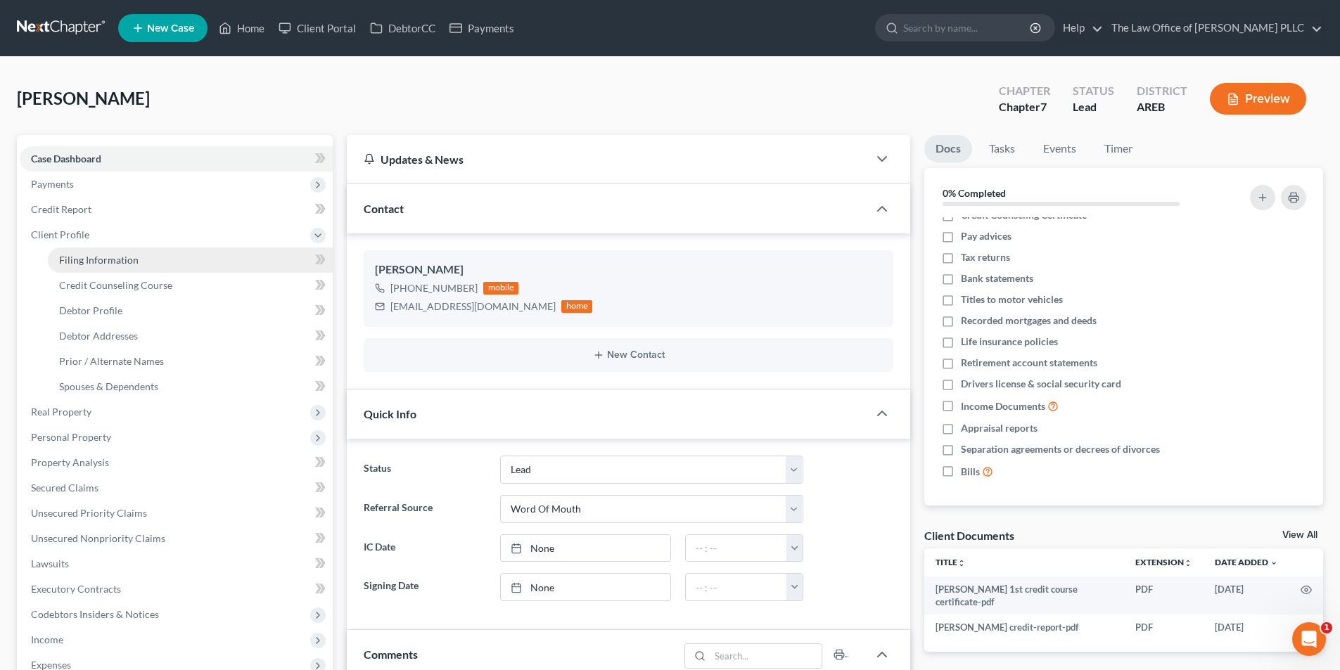
click at [73, 265] on span "Filing Information" at bounding box center [98, 260] width 79 height 12
select select "1"
select select "0"
select select "2"
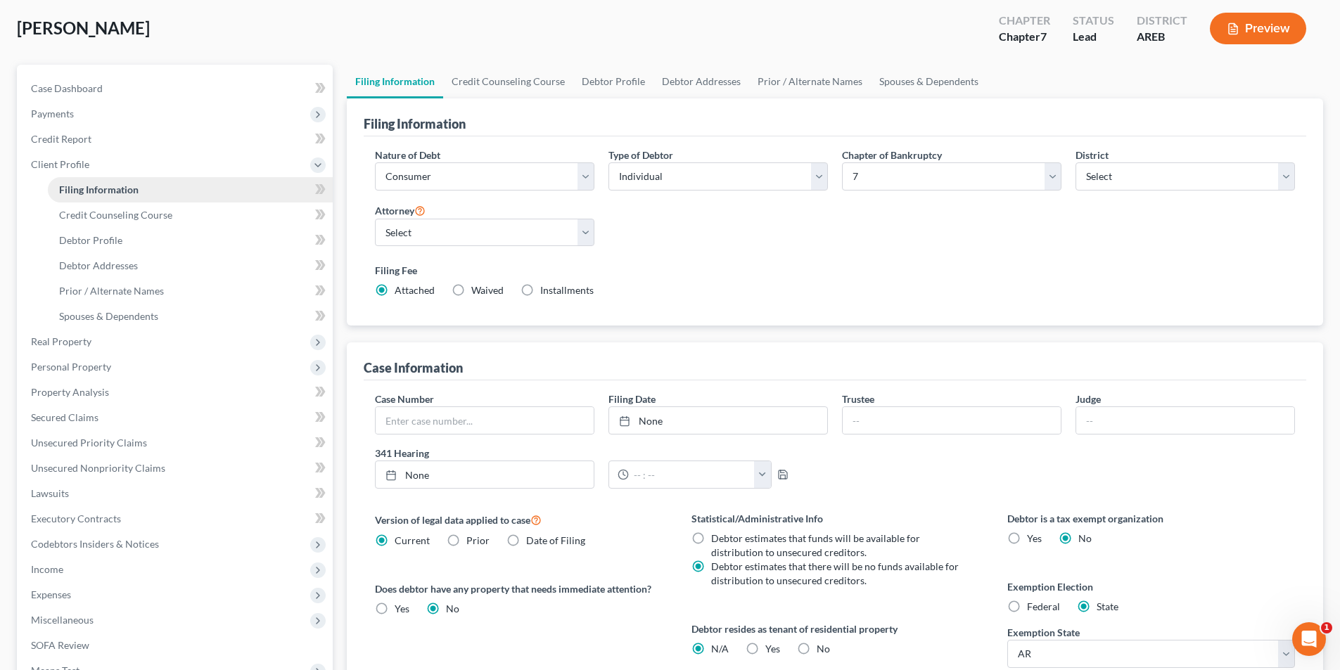
scroll to position [141, 0]
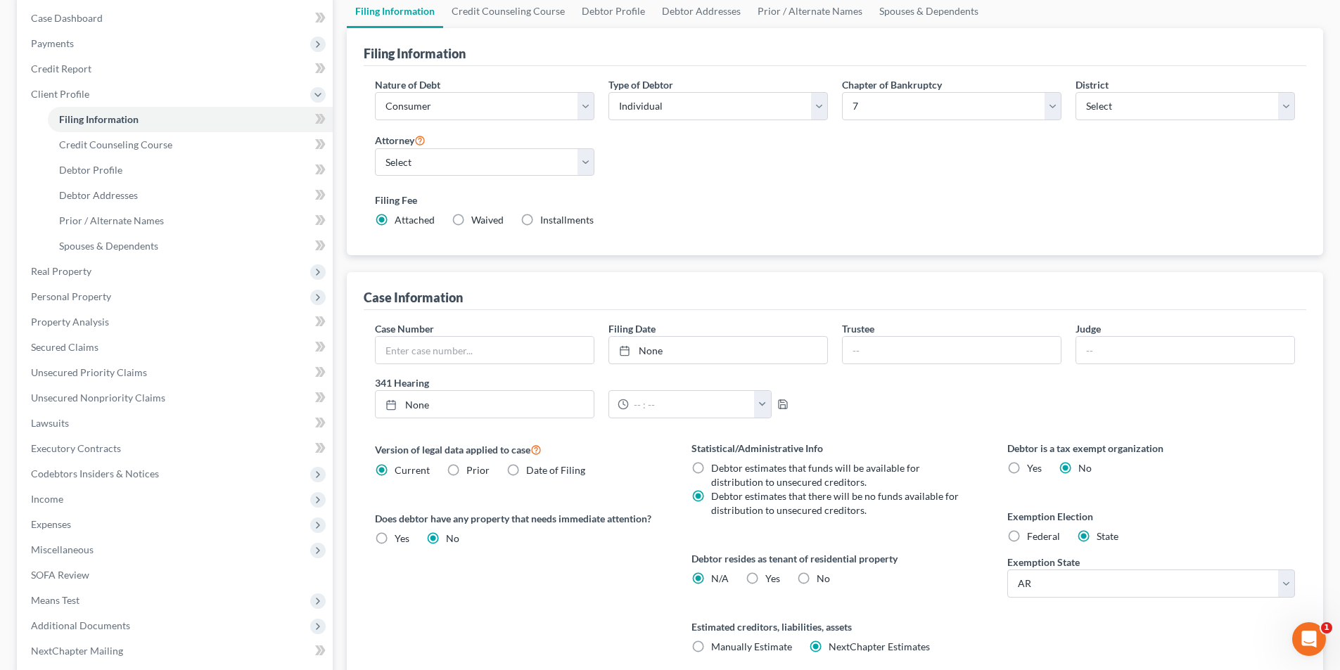
click at [1027, 543] on label "Federal" at bounding box center [1043, 537] width 33 height 14
click at [1032, 539] on input "Federal" at bounding box center [1036, 534] width 9 height 9
radio input "true"
radio input "false"
click at [91, 194] on span "Debtor Addresses" at bounding box center [98, 195] width 79 height 12
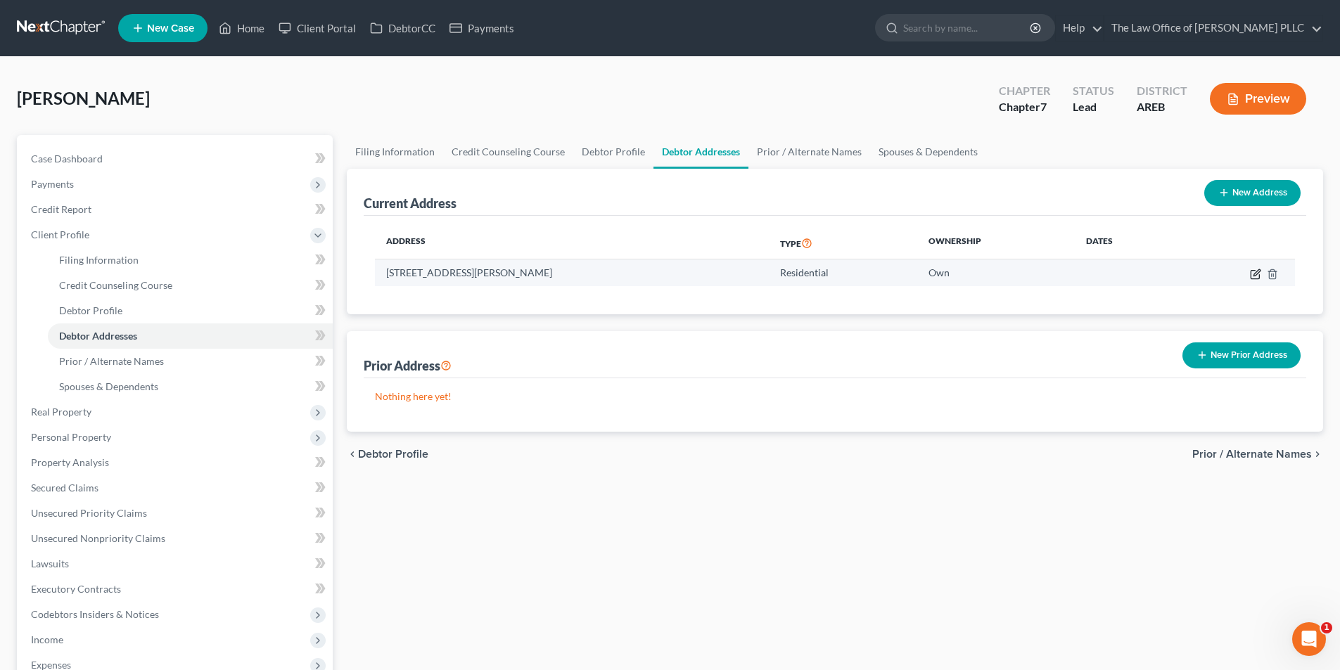
click at [1257, 278] on icon "button" at bounding box center [1254, 274] width 8 height 8
select select "2"
select select "0"
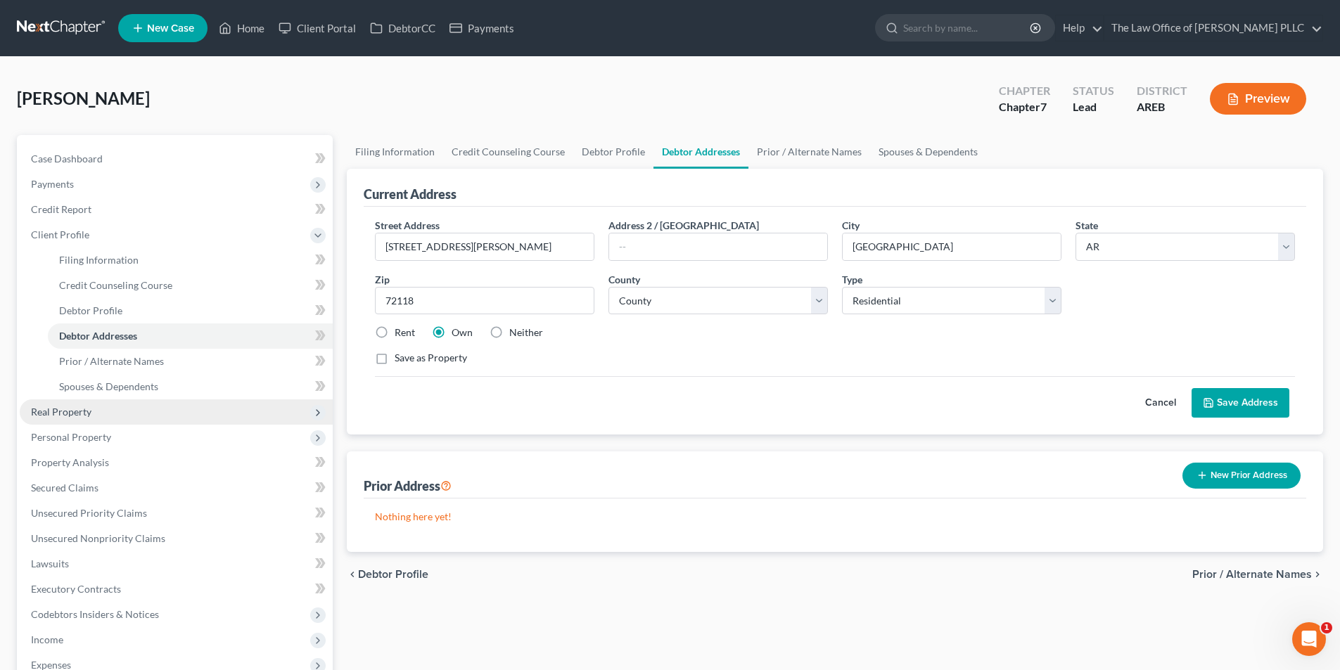
click at [41, 406] on span "Real Property" at bounding box center [61, 412] width 60 height 12
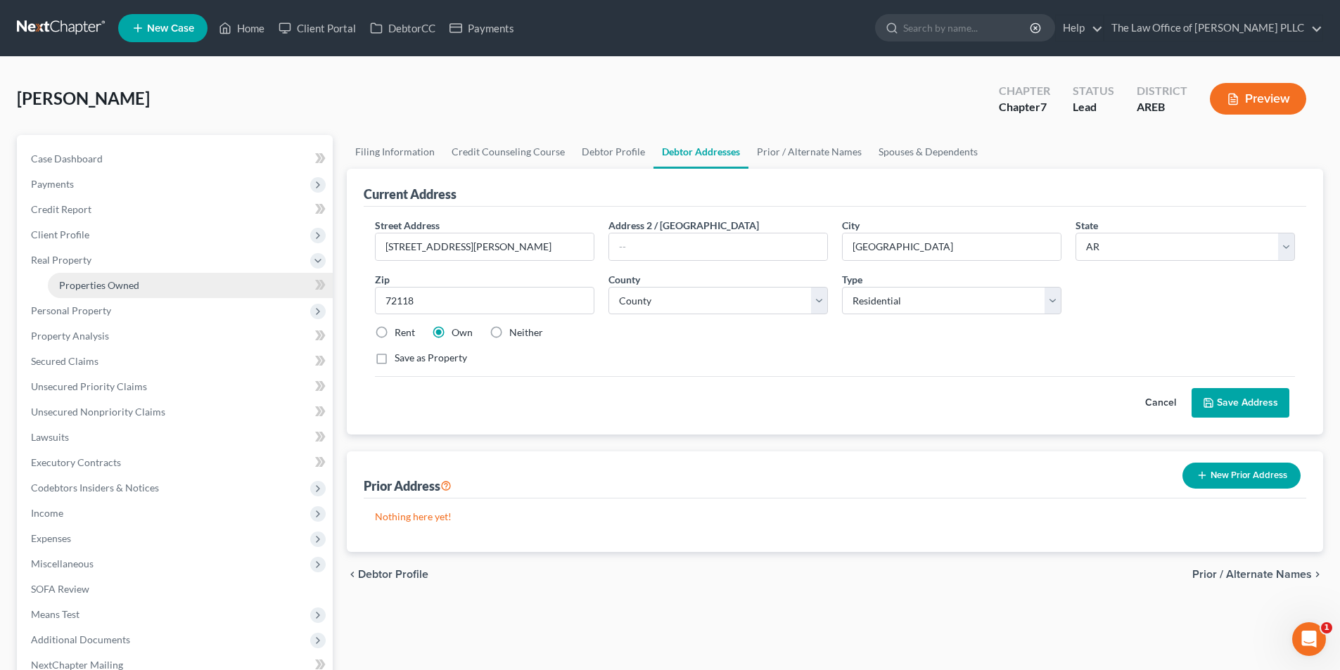
click at [91, 284] on span "Properties Owned" at bounding box center [99, 285] width 80 height 12
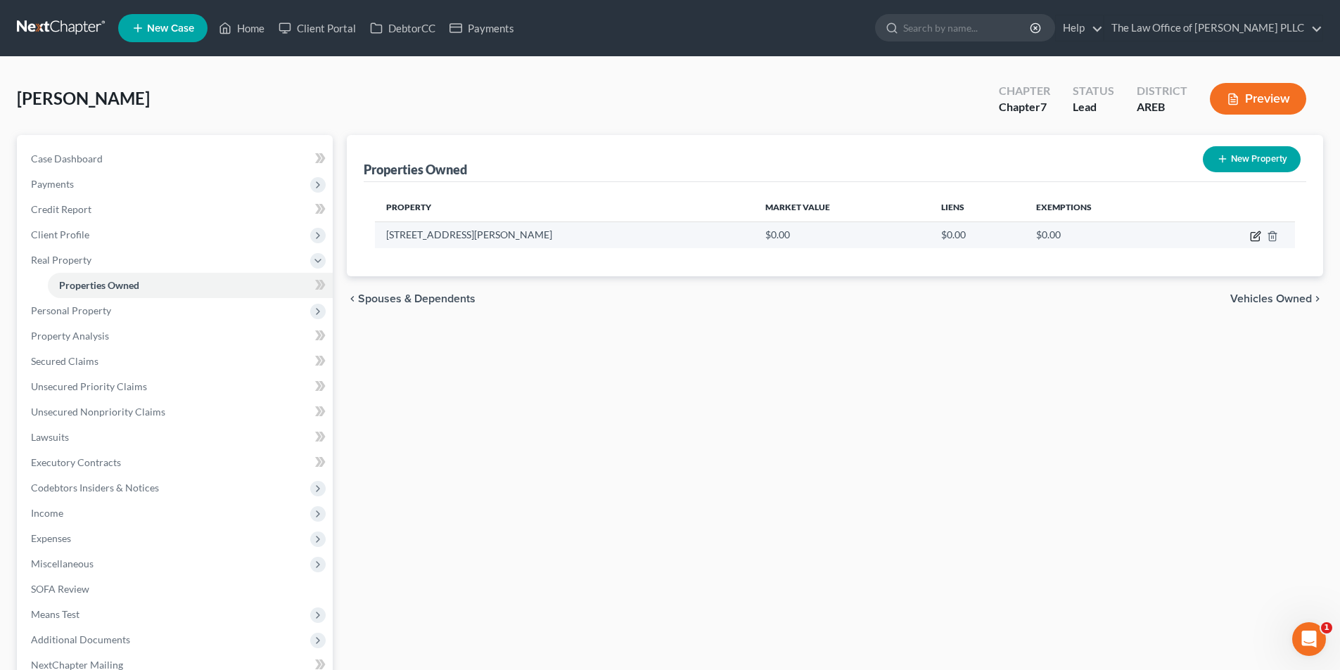
click at [1257, 236] on icon "button" at bounding box center [1256, 234] width 6 height 6
select select "2"
select select "59"
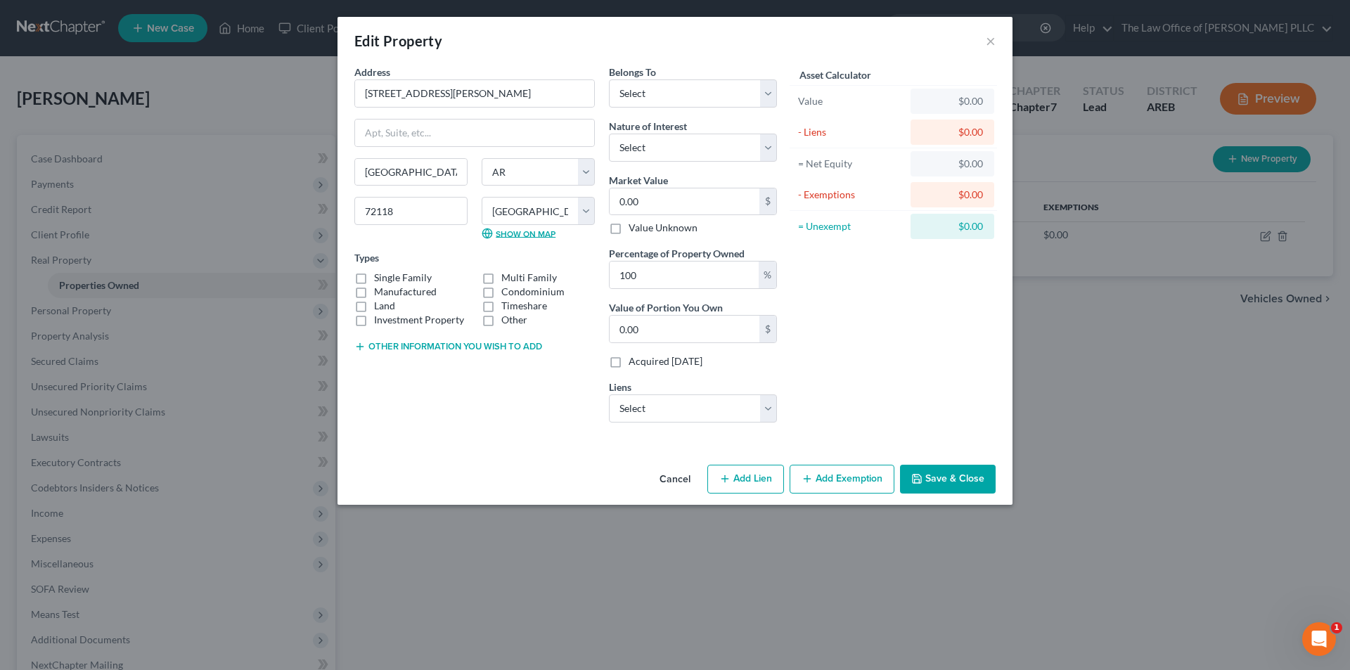
click at [498, 231] on link "Show on Map" at bounding box center [519, 233] width 74 height 11
click at [992, 42] on button "×" at bounding box center [991, 40] width 10 height 17
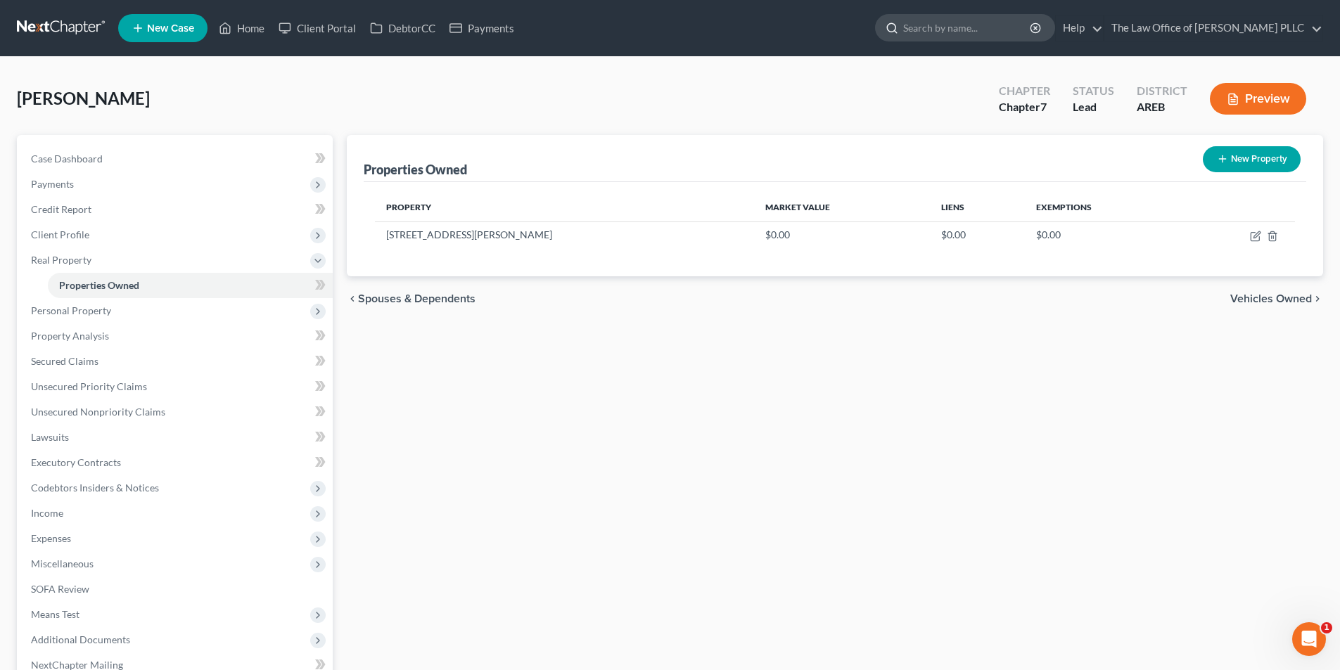
click at [937, 24] on input "search" at bounding box center [967, 28] width 129 height 26
type input "[PERSON_NAME]"
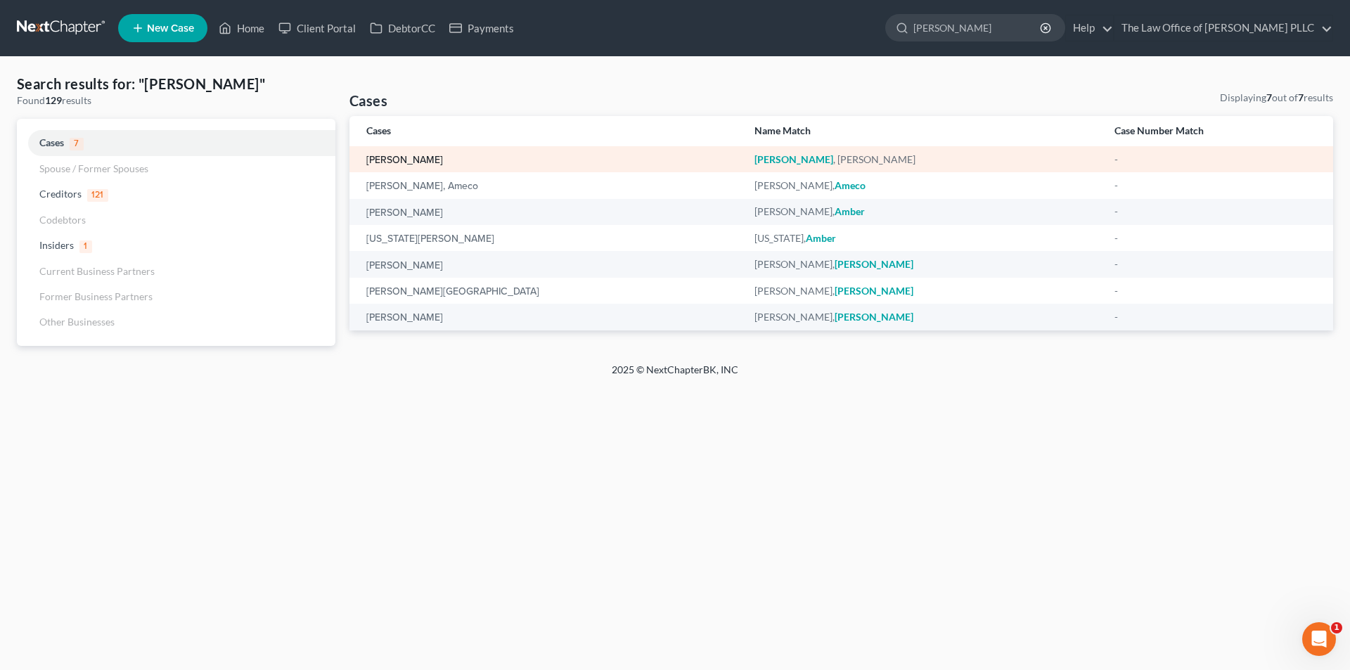
click at [401, 157] on link "[PERSON_NAME]" at bounding box center [404, 160] width 77 height 10
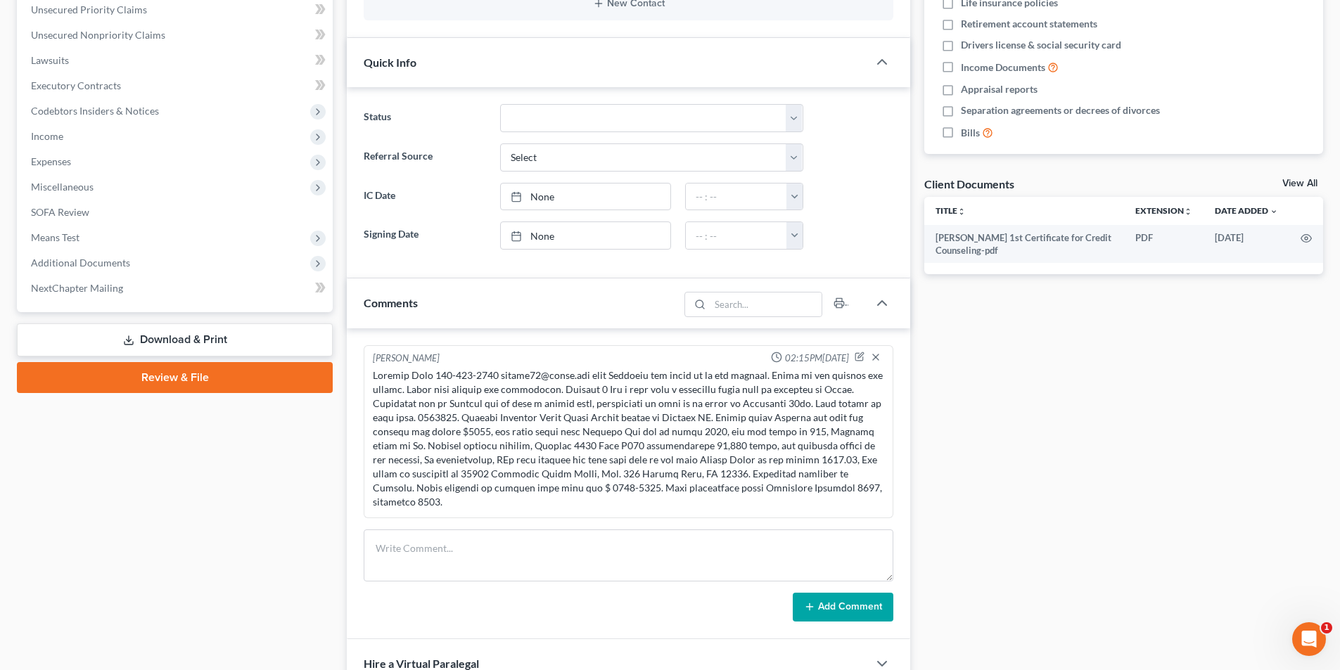
scroll to position [703, 0]
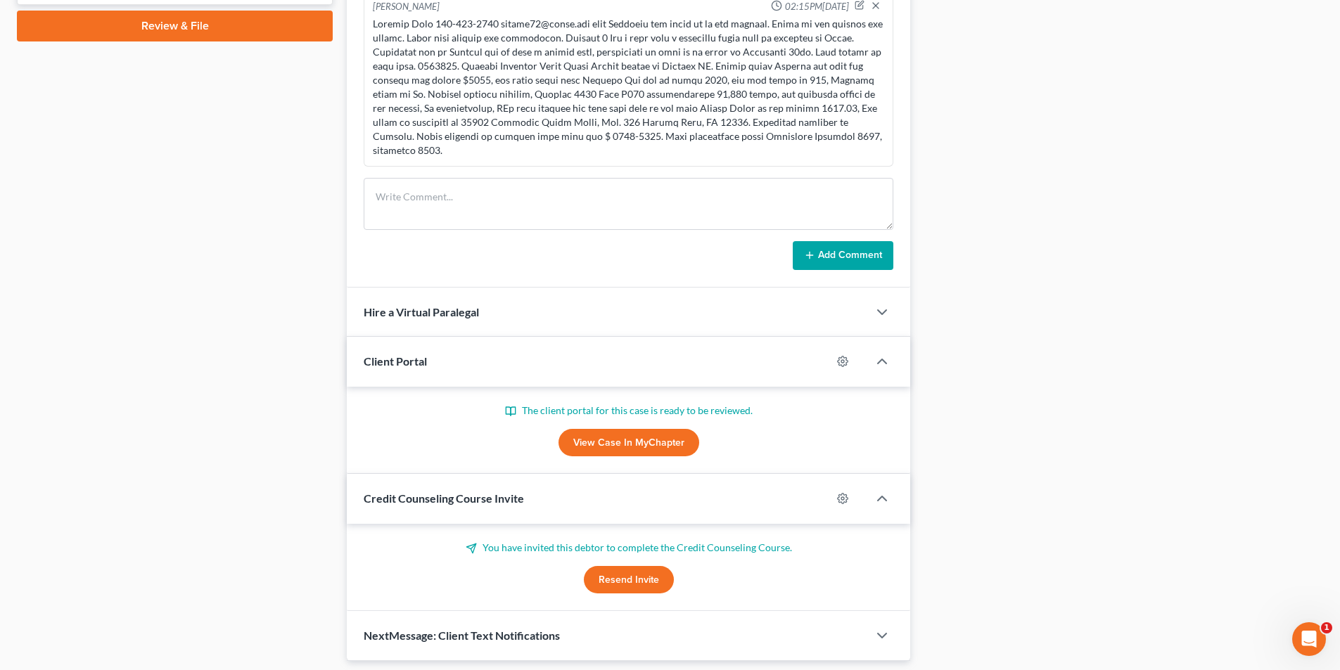
click at [635, 429] on link "View Case in MyChapter" at bounding box center [628, 443] width 141 height 28
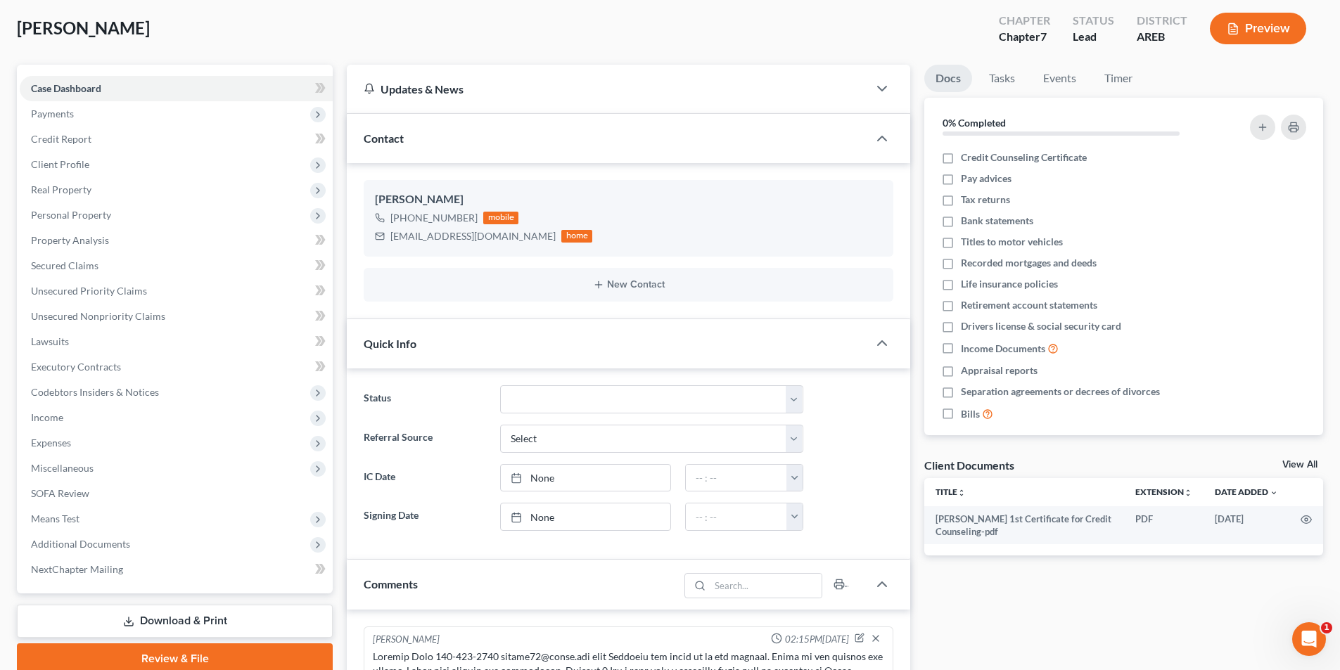
scroll to position [0, 0]
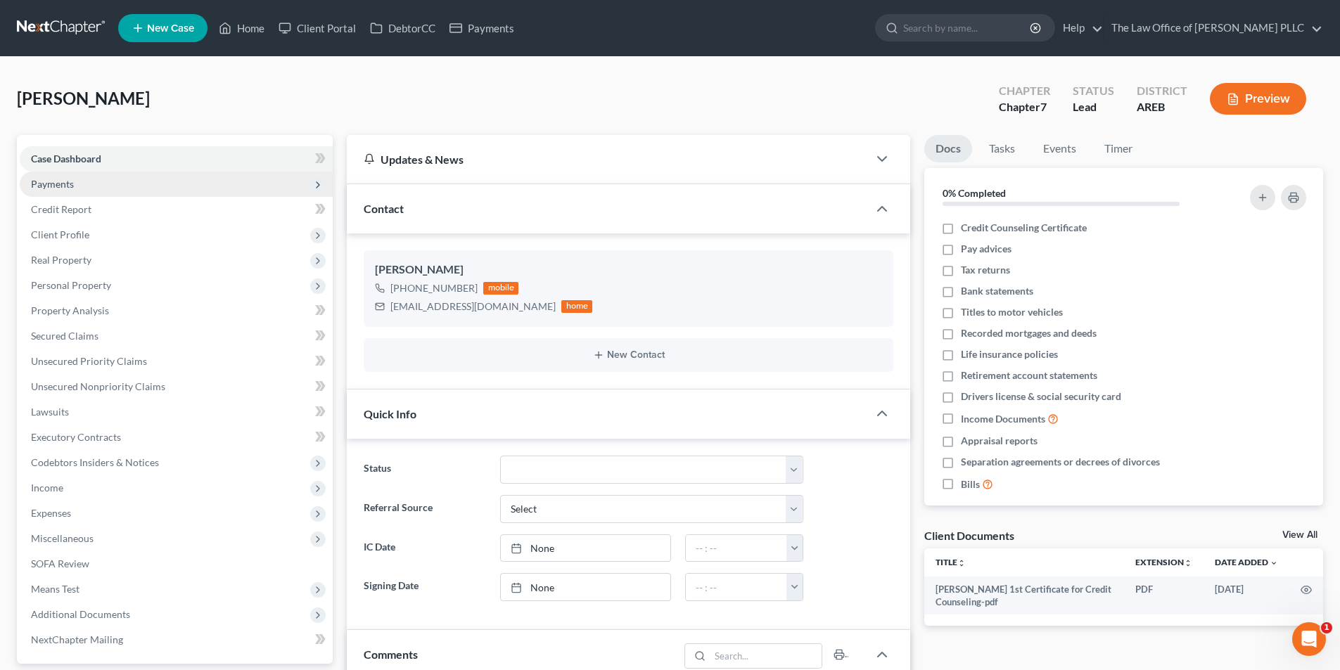
click at [66, 190] on span "Payments" at bounding box center [176, 184] width 313 height 25
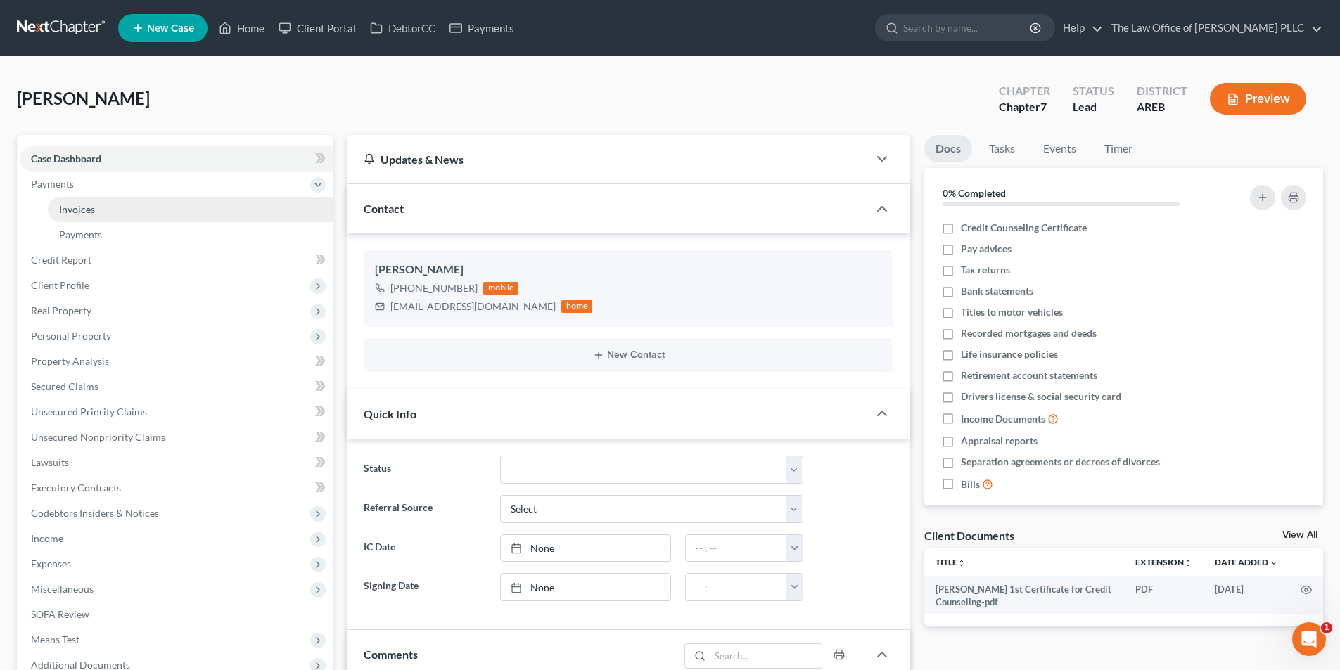
click at [70, 205] on span "Invoices" at bounding box center [77, 209] width 36 height 12
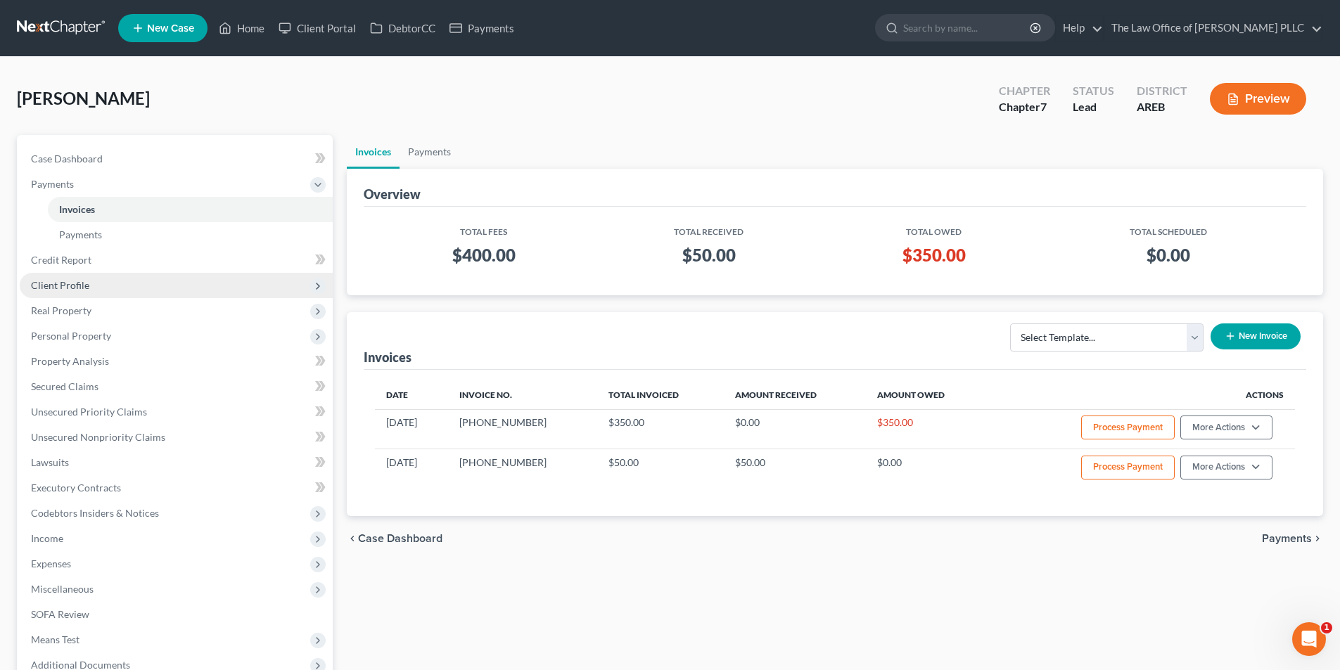
click at [75, 289] on span "Client Profile" at bounding box center [60, 285] width 58 height 12
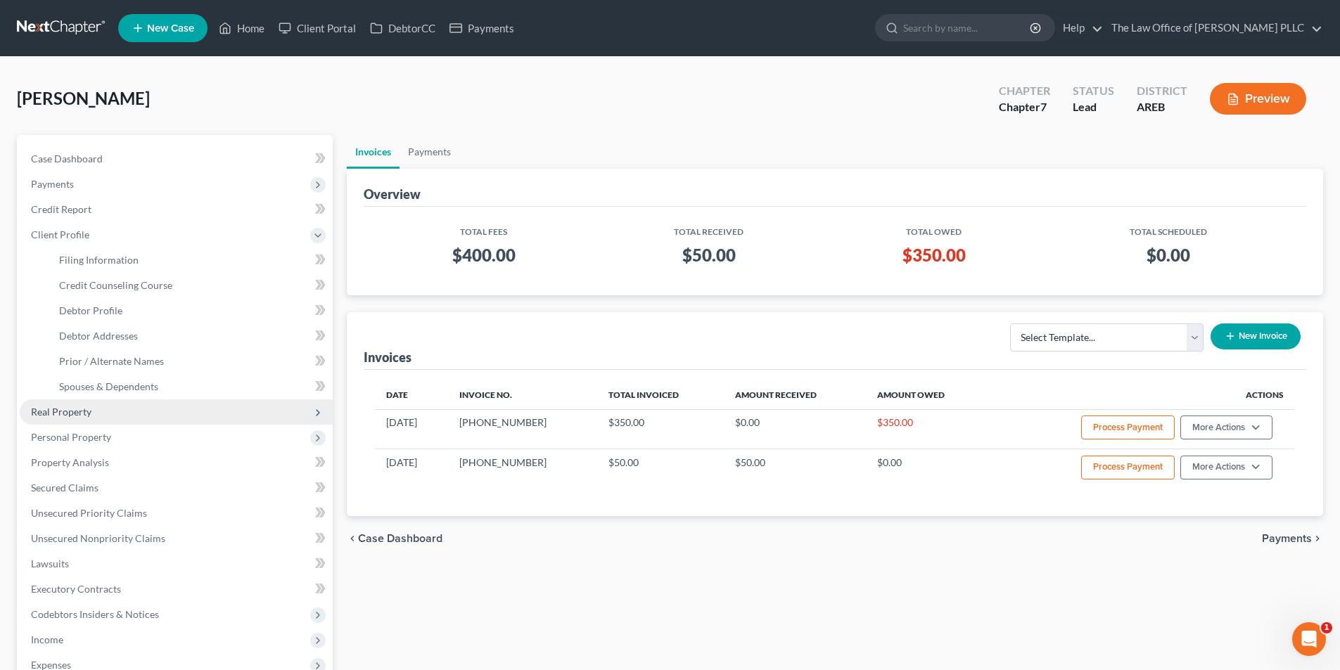
click at [78, 421] on span "Real Property" at bounding box center [176, 411] width 313 height 25
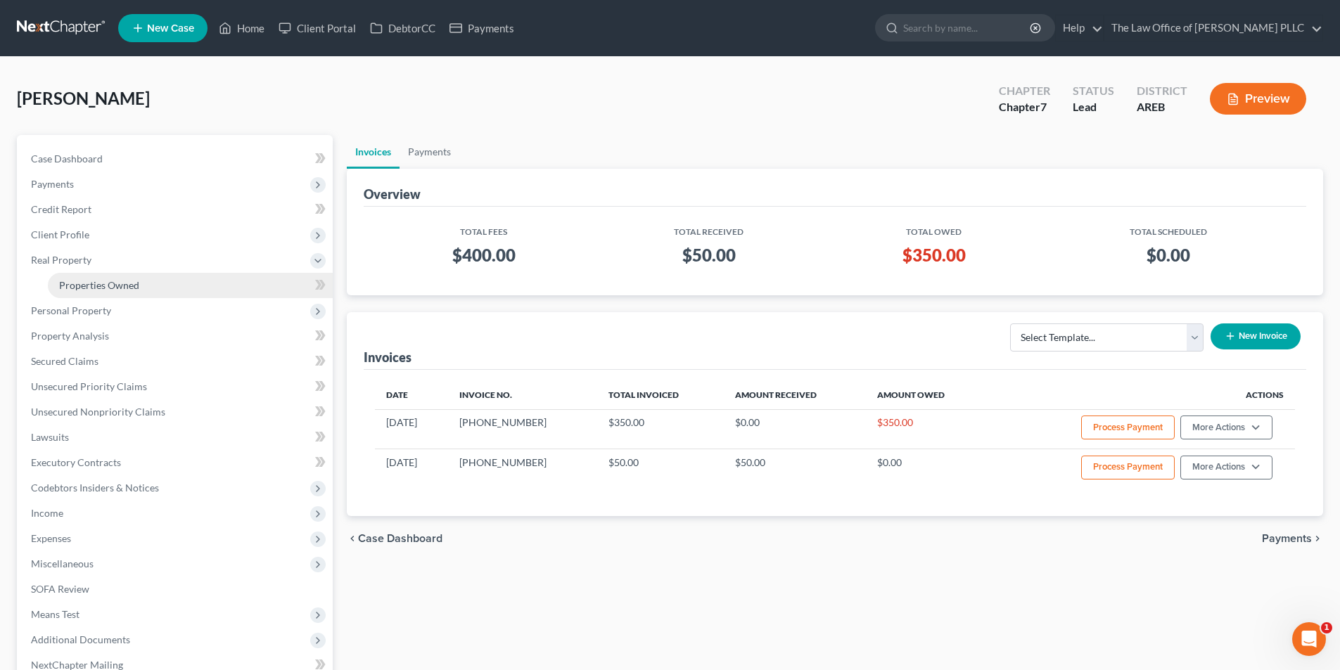
click at [117, 289] on span "Properties Owned" at bounding box center [99, 285] width 80 height 12
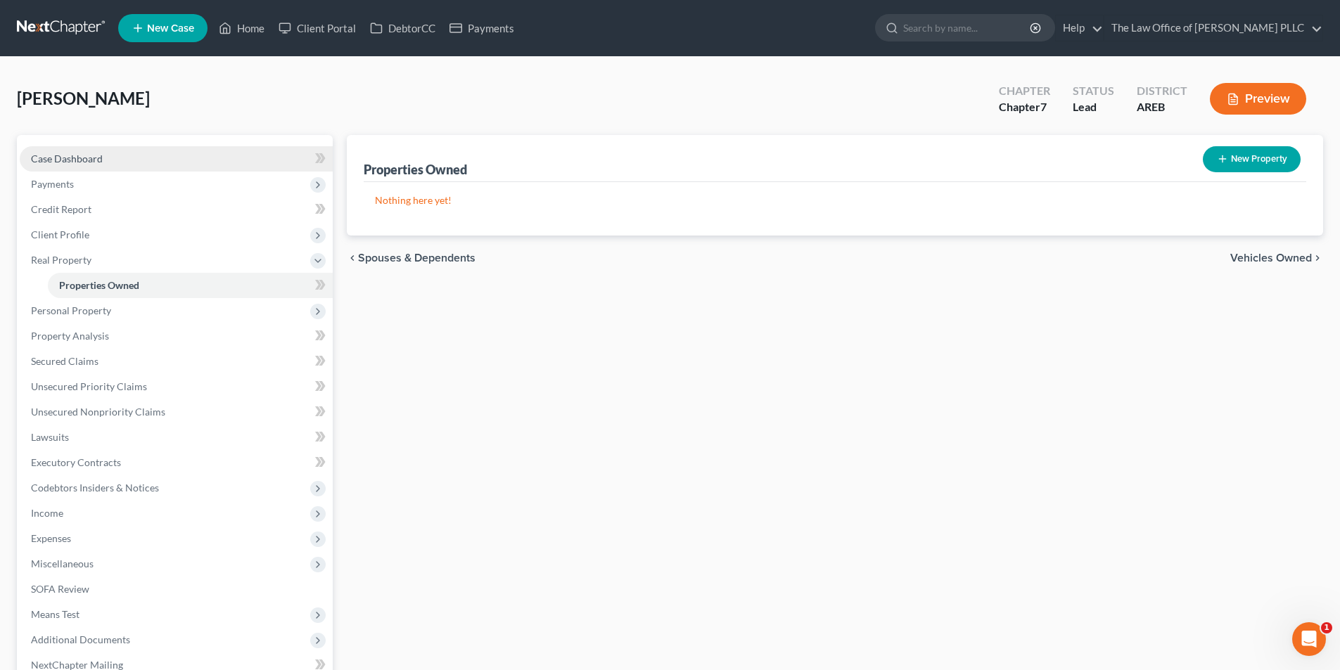
click at [90, 158] on span "Case Dashboard" at bounding box center [67, 159] width 72 height 12
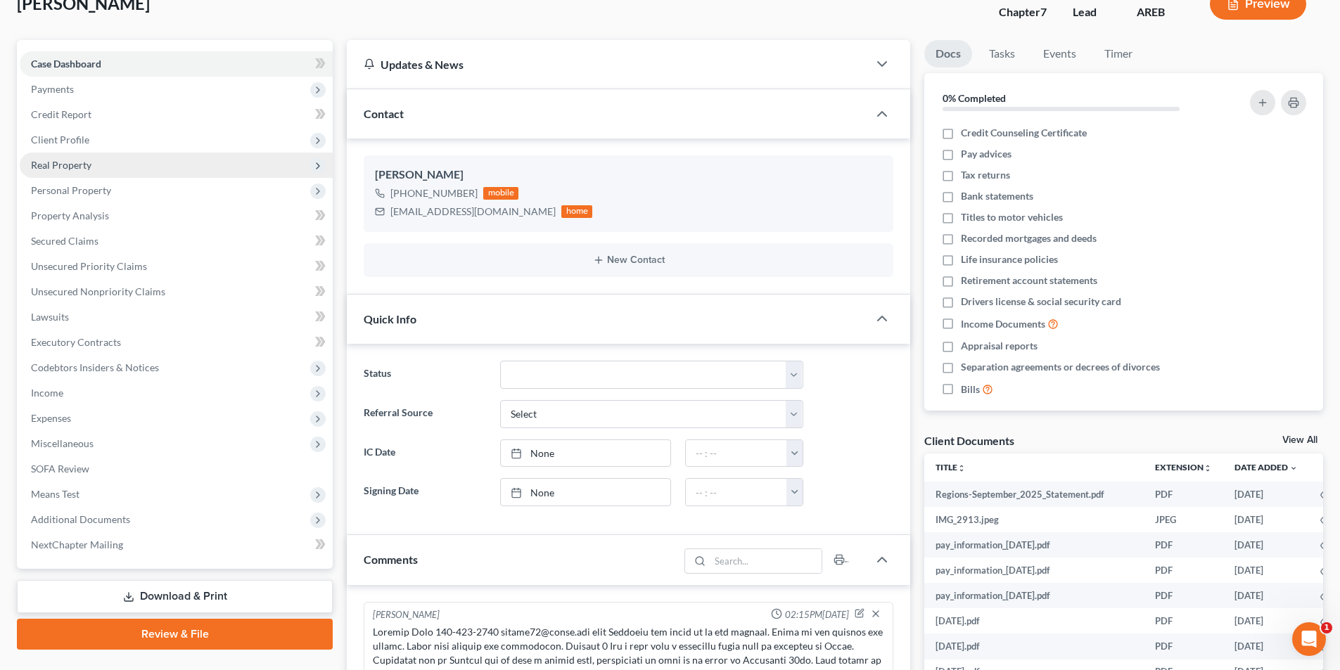
scroll to position [70, 0]
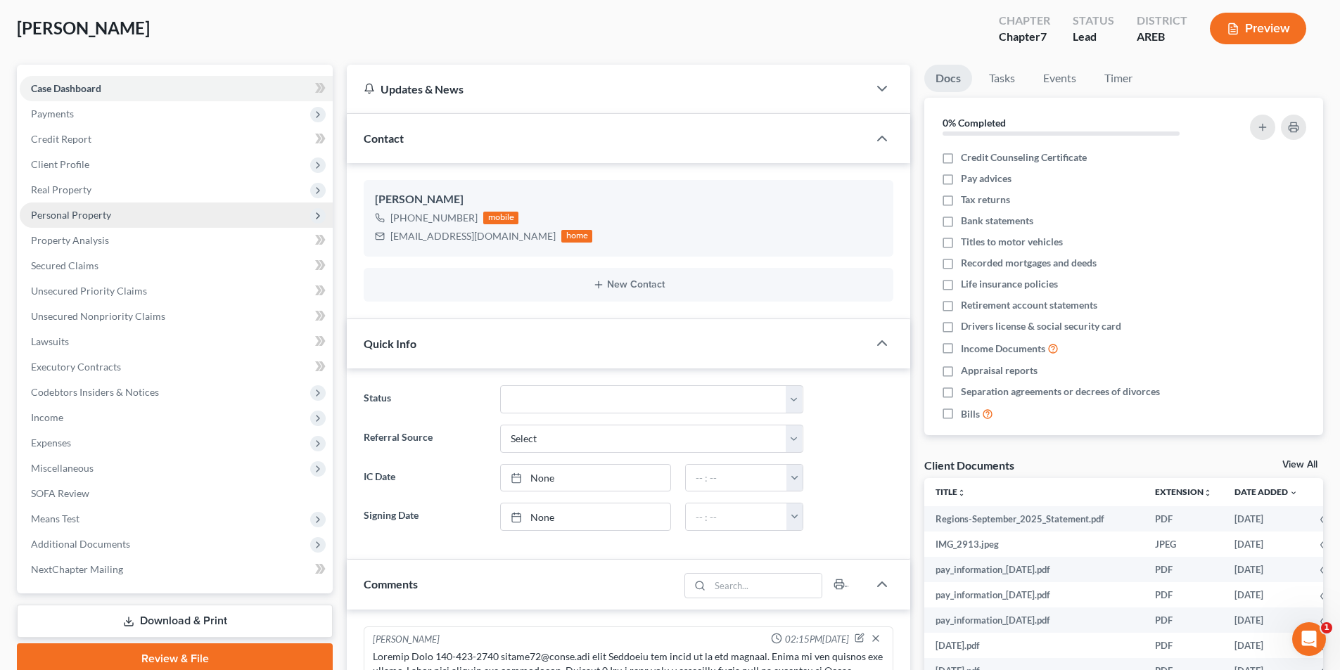
click at [72, 217] on span "Personal Property" at bounding box center [71, 215] width 80 height 12
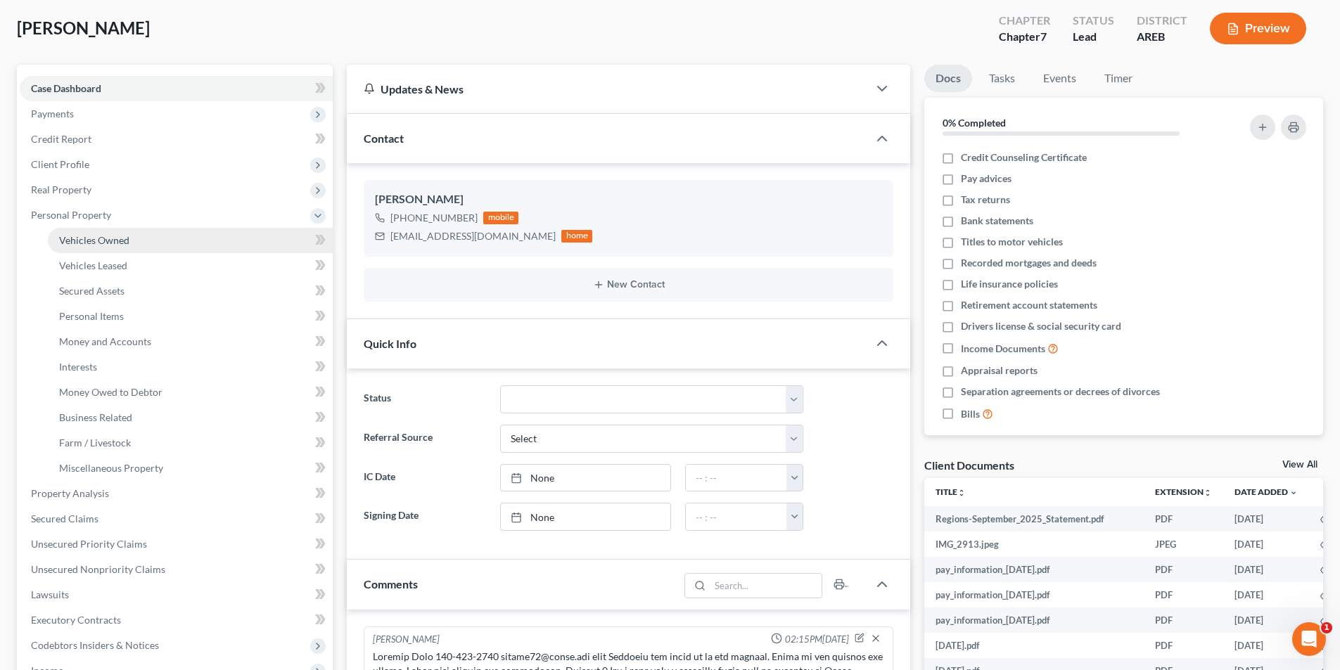
click at [105, 240] on span "Vehicles Owned" at bounding box center [94, 240] width 70 height 12
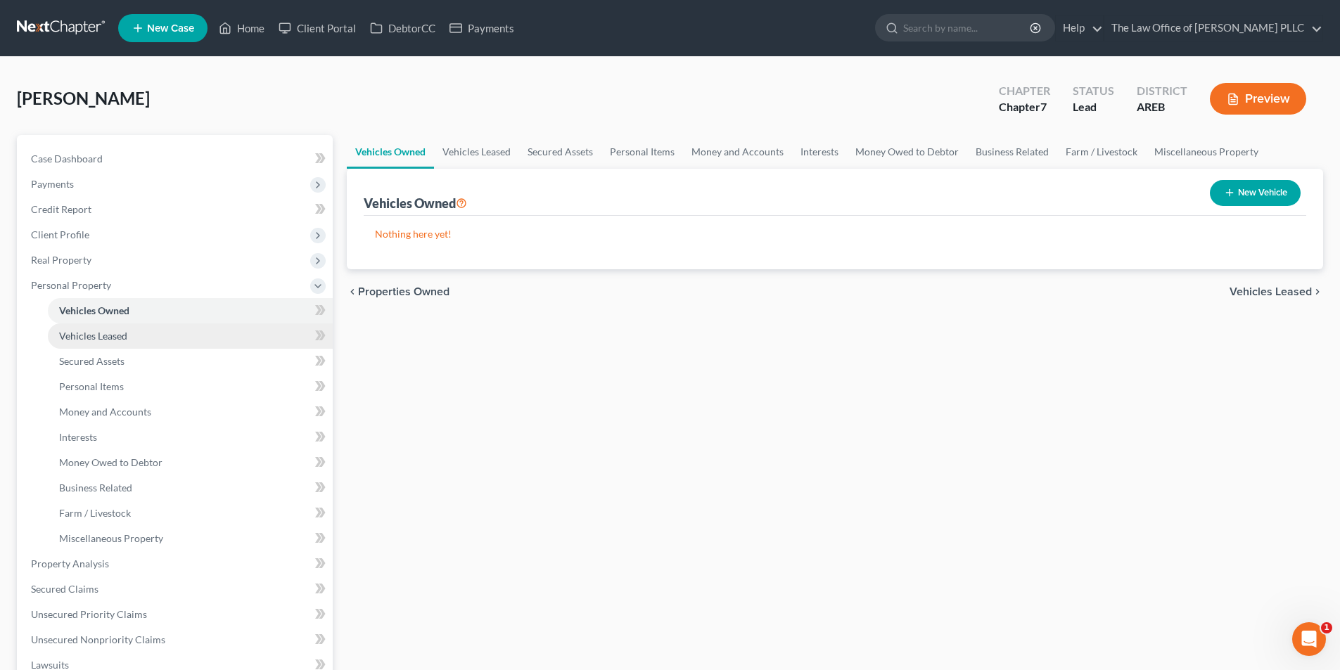
click at [113, 338] on span "Vehicles Leased" at bounding box center [93, 336] width 68 height 12
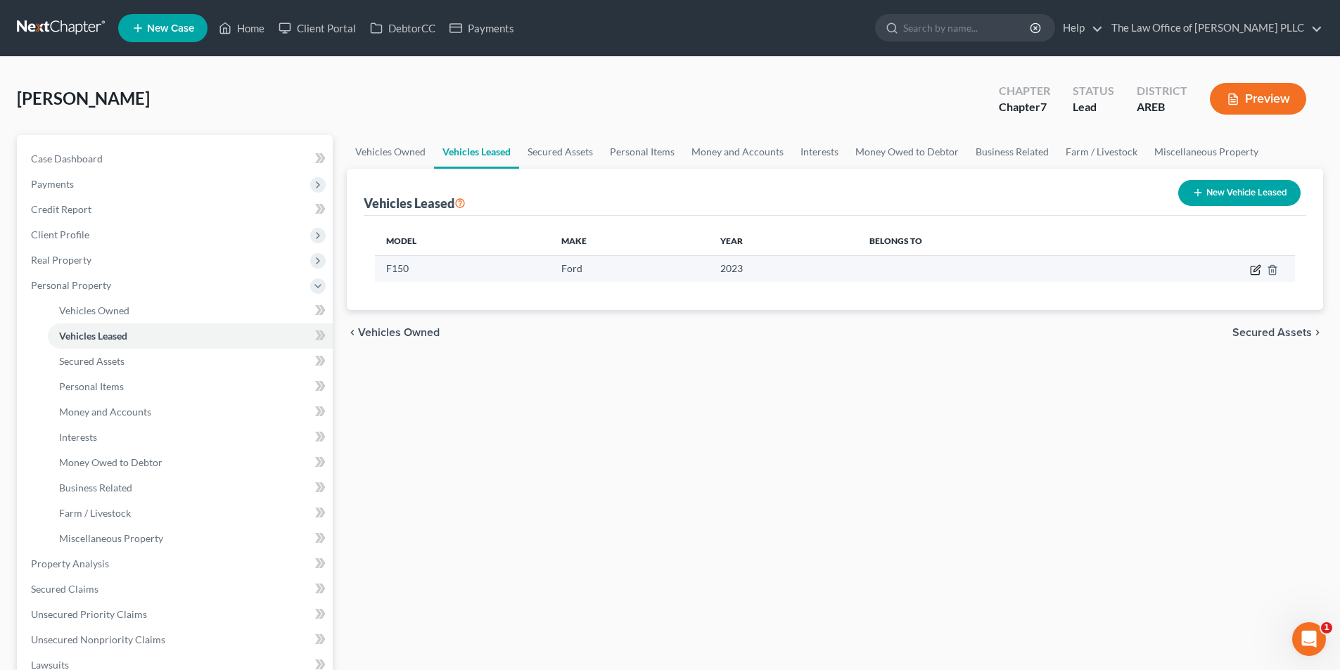
click at [1259, 273] on icon "button" at bounding box center [1254, 271] width 8 height 8
select select "3"
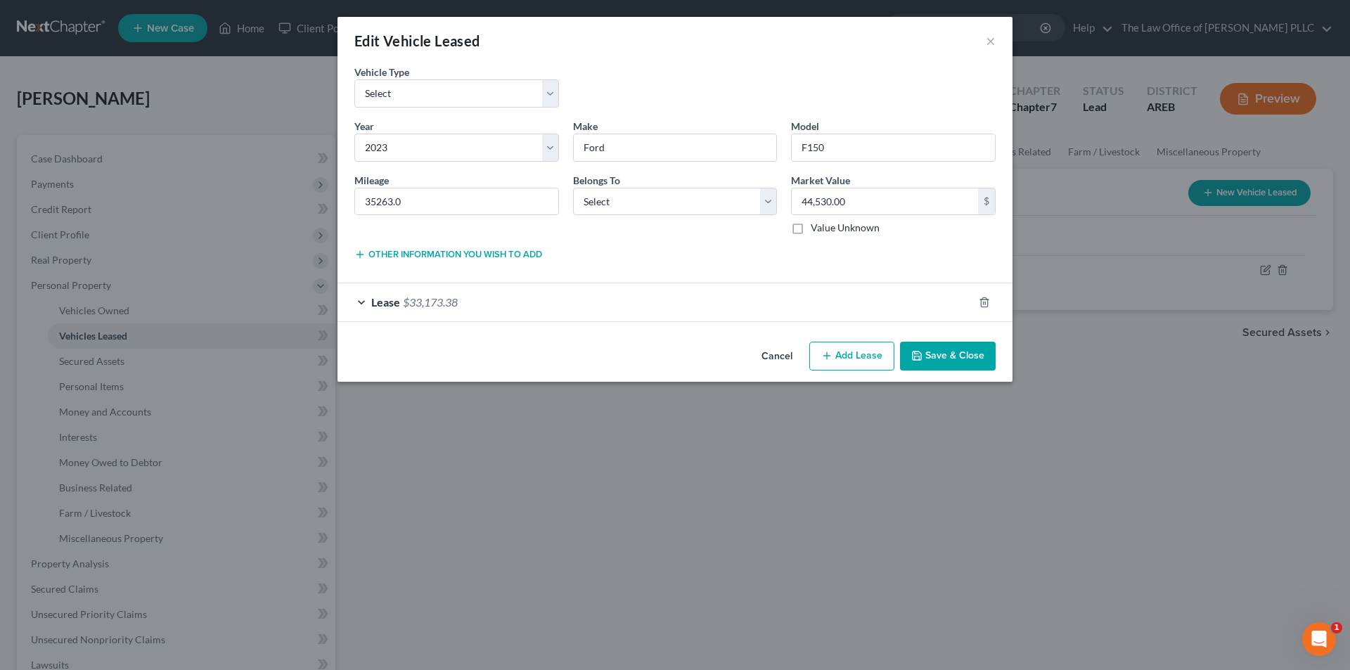
click at [387, 308] on span "Lease" at bounding box center [385, 301] width 29 height 13
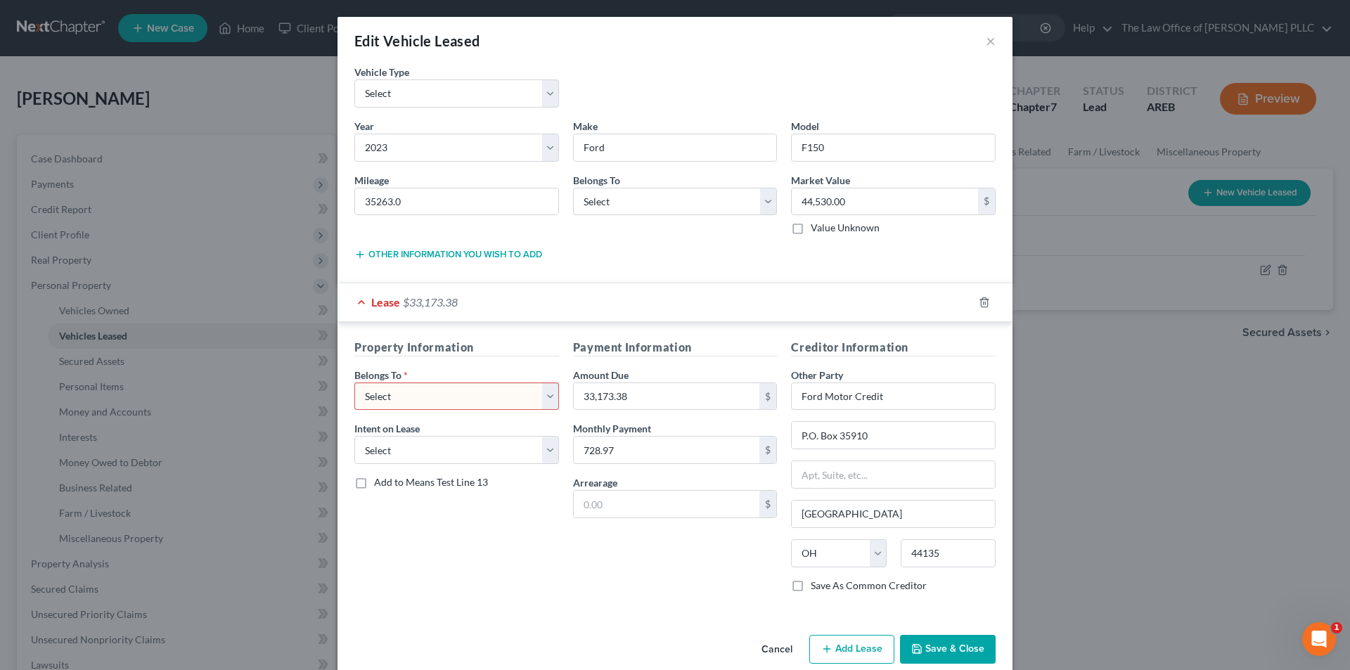
click at [411, 401] on select "Select Debtor 1 Only Debtor 2 Only Debtor 1 And Debtor 2 Only At Least One Of T…" at bounding box center [456, 397] width 205 height 28
select select "0"
click at [354, 383] on select "Select Debtor 1 Only Debtor 2 Only Debtor 1 And Debtor 2 Only At Least One Of T…" at bounding box center [456, 397] width 205 height 28
click at [403, 454] on select "Select None Assume Reject" at bounding box center [456, 450] width 205 height 28
select select "1"
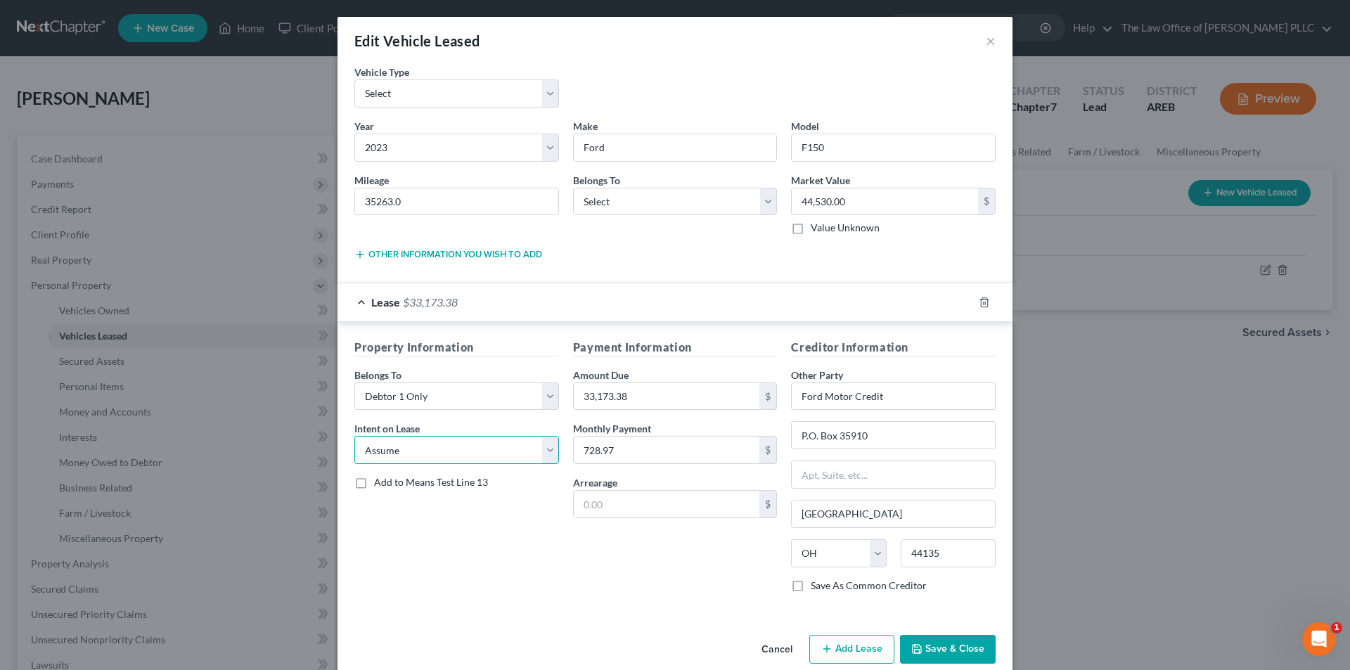
click at [354, 436] on select "Select None Assume Reject" at bounding box center [456, 450] width 205 height 28
click at [615, 199] on select "Select Debtor 1 Only Debtor 2 Only Debtor 1 And Debtor 2 Only At Least One Of T…" at bounding box center [675, 202] width 205 height 28
select select "0"
click at [573, 188] on select "Select Debtor 1 Only Debtor 2 Only Debtor 1 And Debtor 2 Only At Least One Of T…" at bounding box center [675, 202] width 205 height 28
click at [945, 648] on button "Save & Close" at bounding box center [948, 650] width 96 height 30
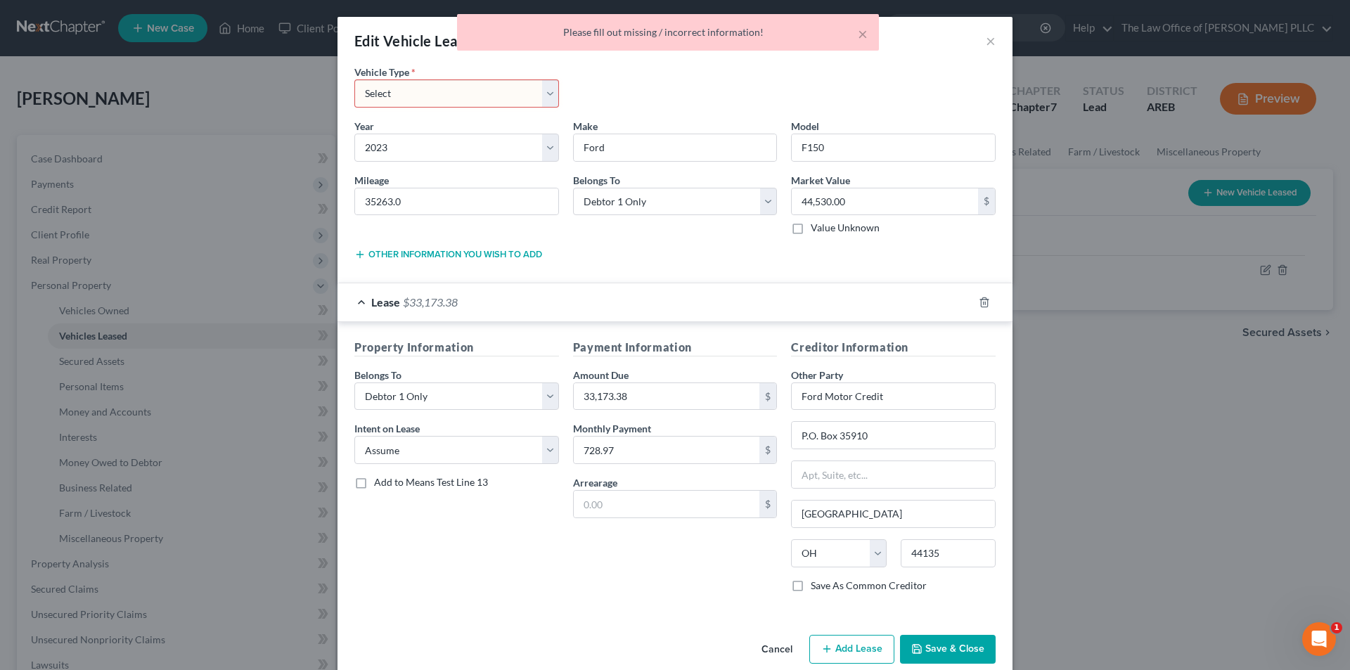
click at [416, 90] on select "Select Automobile Truck Trailer Watercraft Aircraft Motor Home Atv Other Vehicle" at bounding box center [456, 93] width 205 height 28
click at [423, 98] on select "Select Automobile Truck Trailer Watercraft Aircraft Motor Home Atv Other Vehicle" at bounding box center [456, 93] width 205 height 28
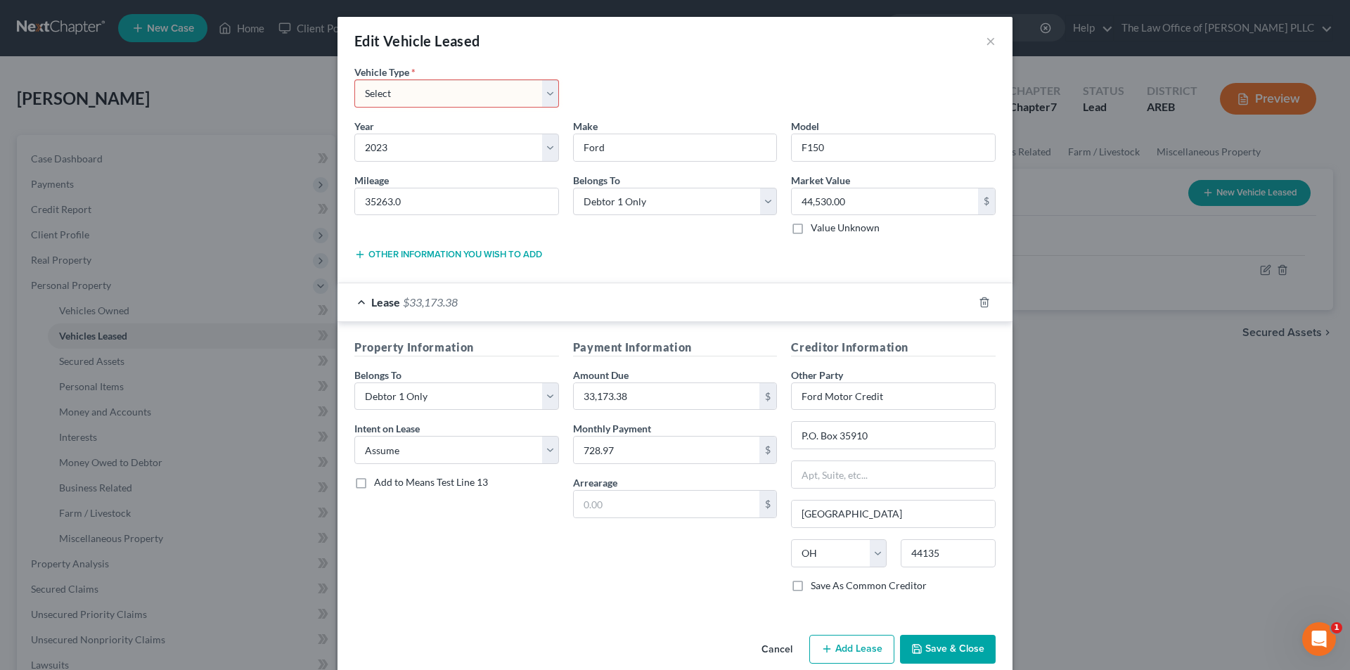
select select "1"
click at [354, 79] on select "Select Automobile Truck Trailer Watercraft Aircraft Motor Home Atv Other Vehicle" at bounding box center [456, 93] width 205 height 28
click at [873, 203] on input "44,530.00" at bounding box center [885, 201] width 186 height 27
click at [957, 654] on button "Save & Close" at bounding box center [948, 650] width 96 height 30
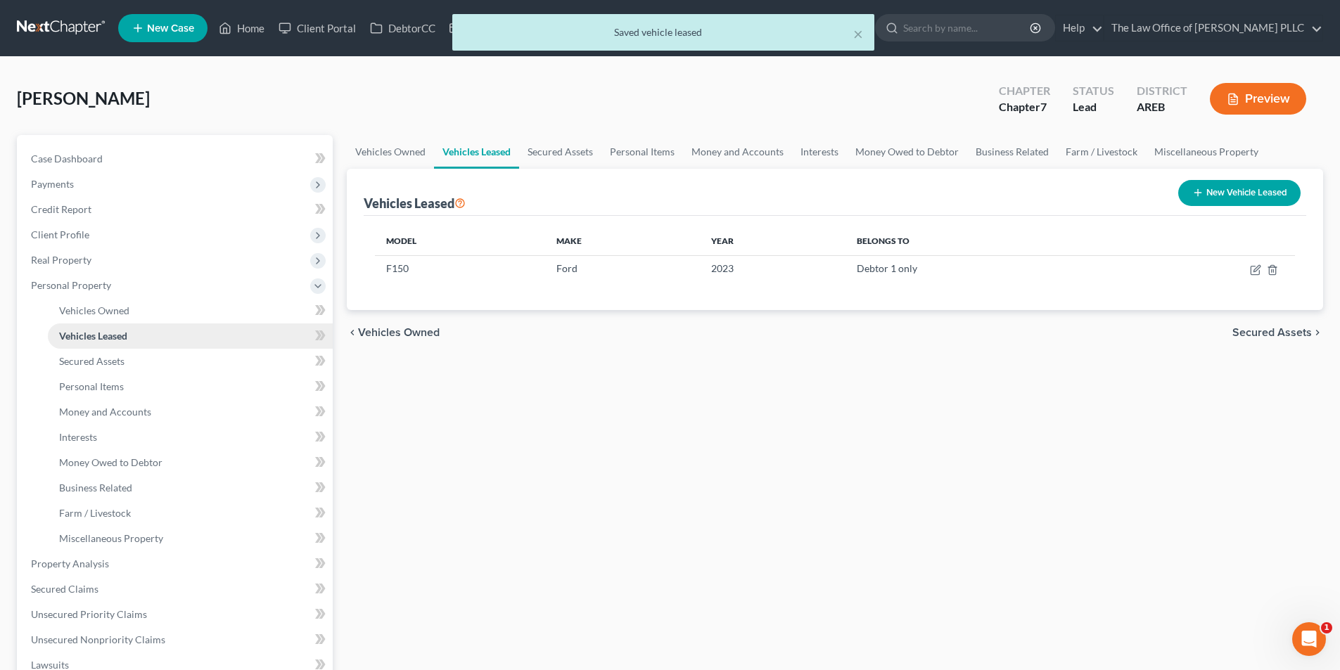
click at [114, 333] on span "Vehicles Leased" at bounding box center [93, 336] width 68 height 12
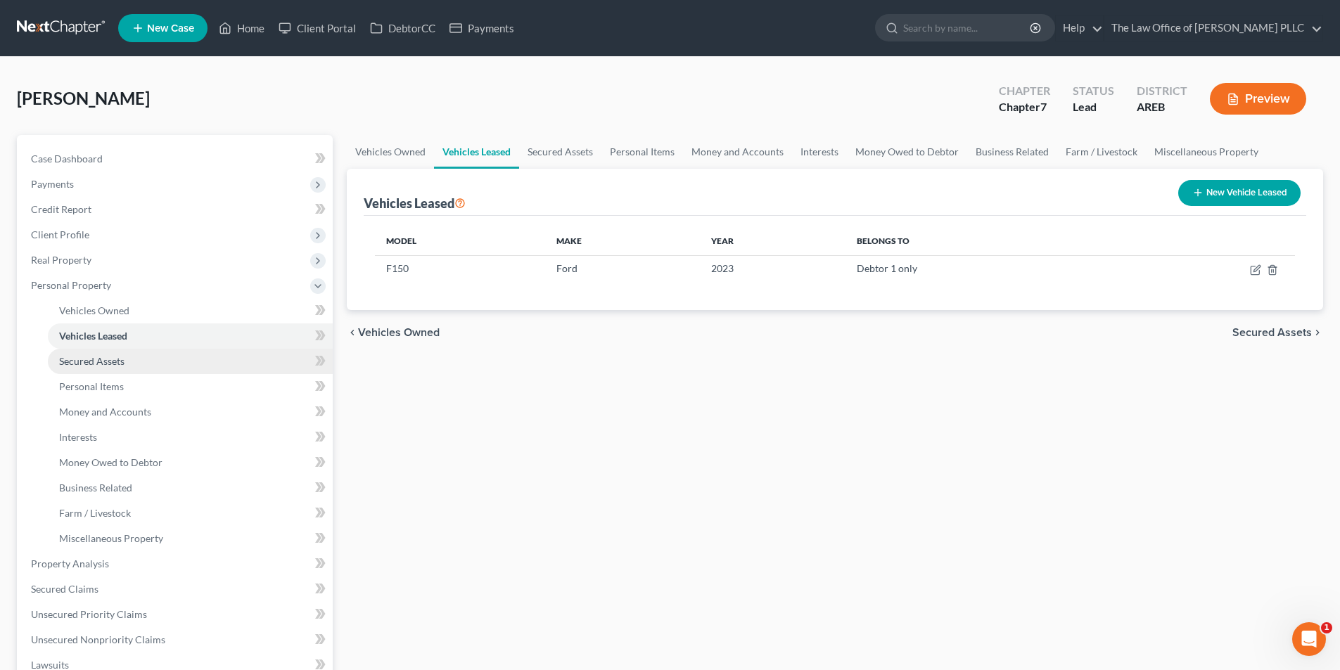
click at [107, 361] on span "Secured Assets" at bounding box center [91, 361] width 65 height 12
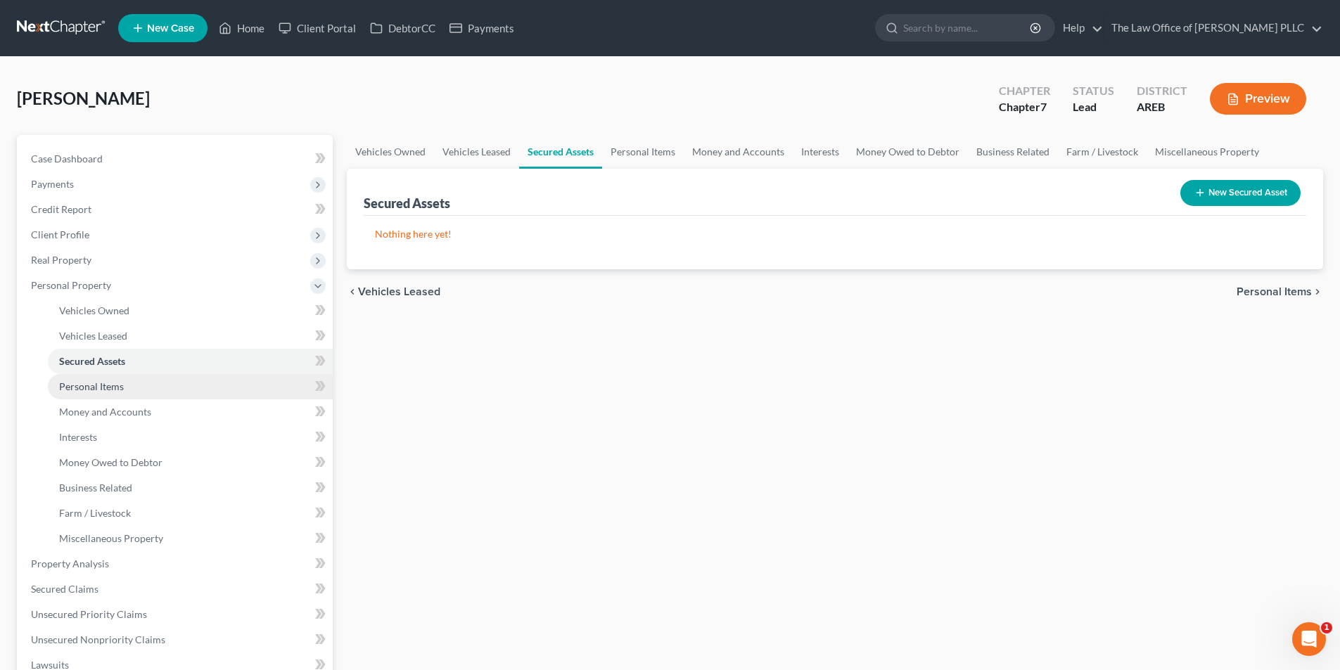
click at [97, 384] on span "Personal Items" at bounding box center [91, 386] width 65 height 12
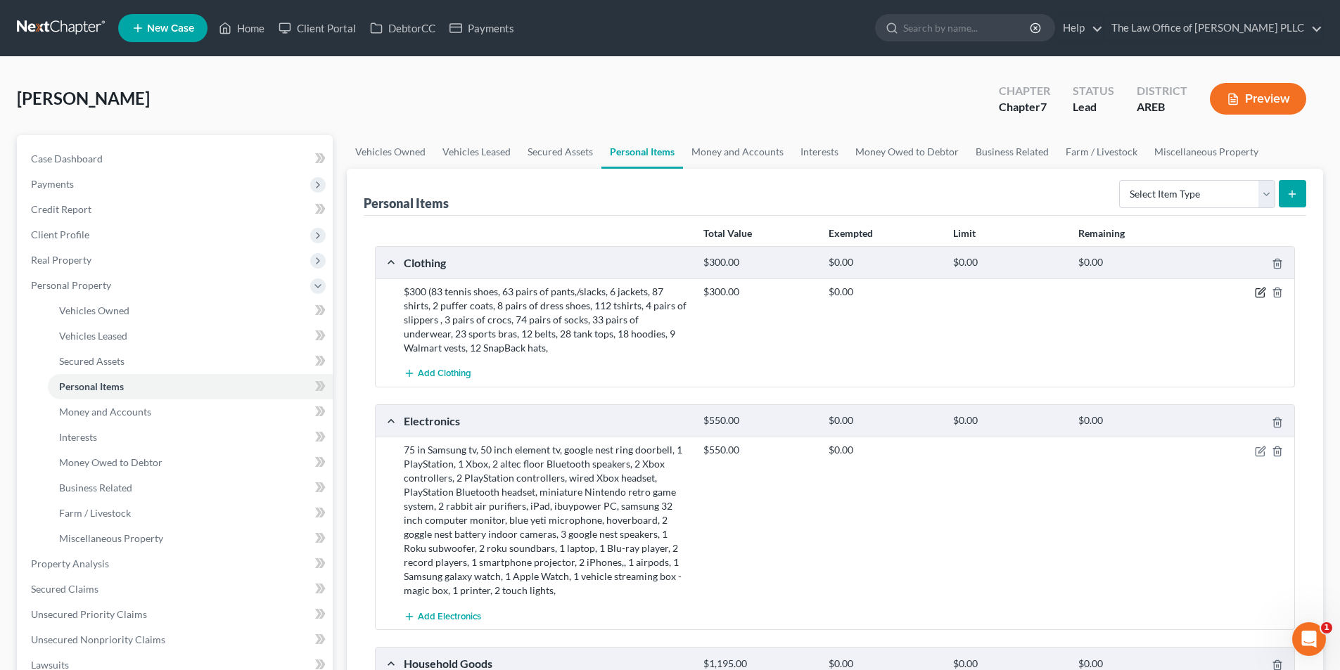
click at [1259, 298] on icon "button" at bounding box center [1260, 292] width 11 height 11
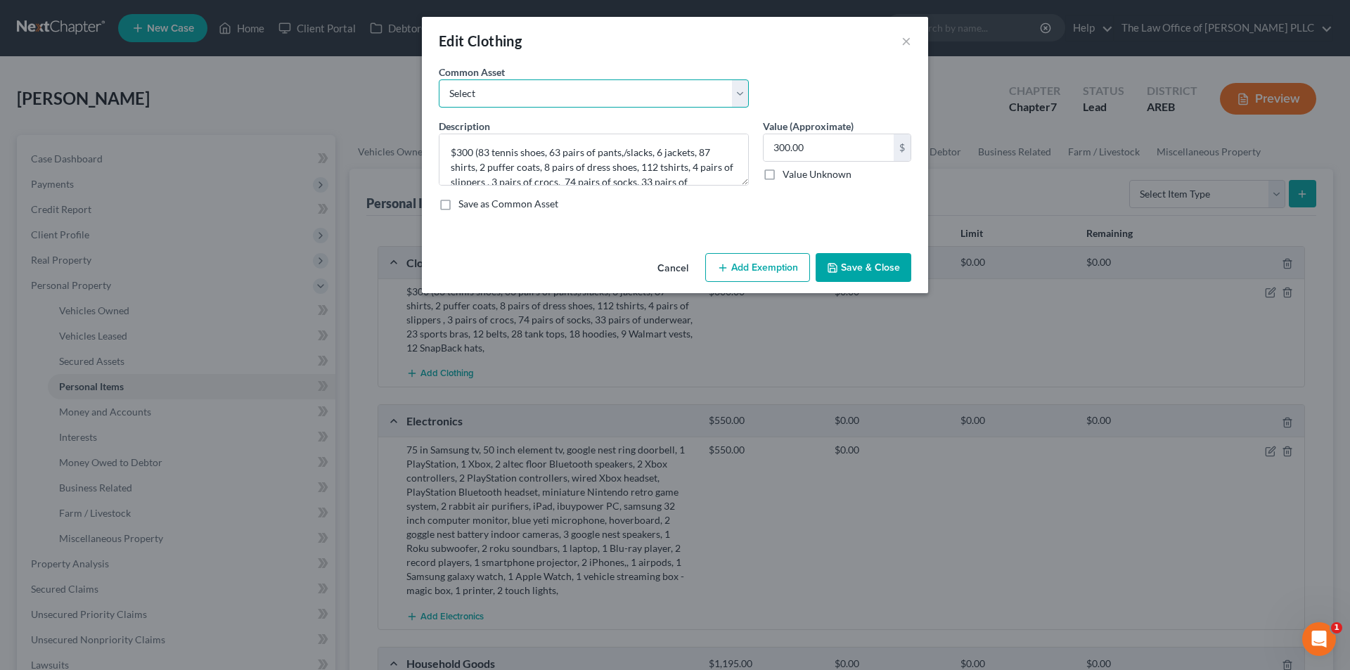
click at [539, 93] on select "Select Mens clothing Various Women's clothing for Filer and 2 daughters" at bounding box center [594, 93] width 310 height 28
click at [755, 39] on div "Edit Clothing ×" at bounding box center [675, 41] width 506 height 48
click at [759, 269] on button "Add Exemption" at bounding box center [757, 268] width 105 height 30
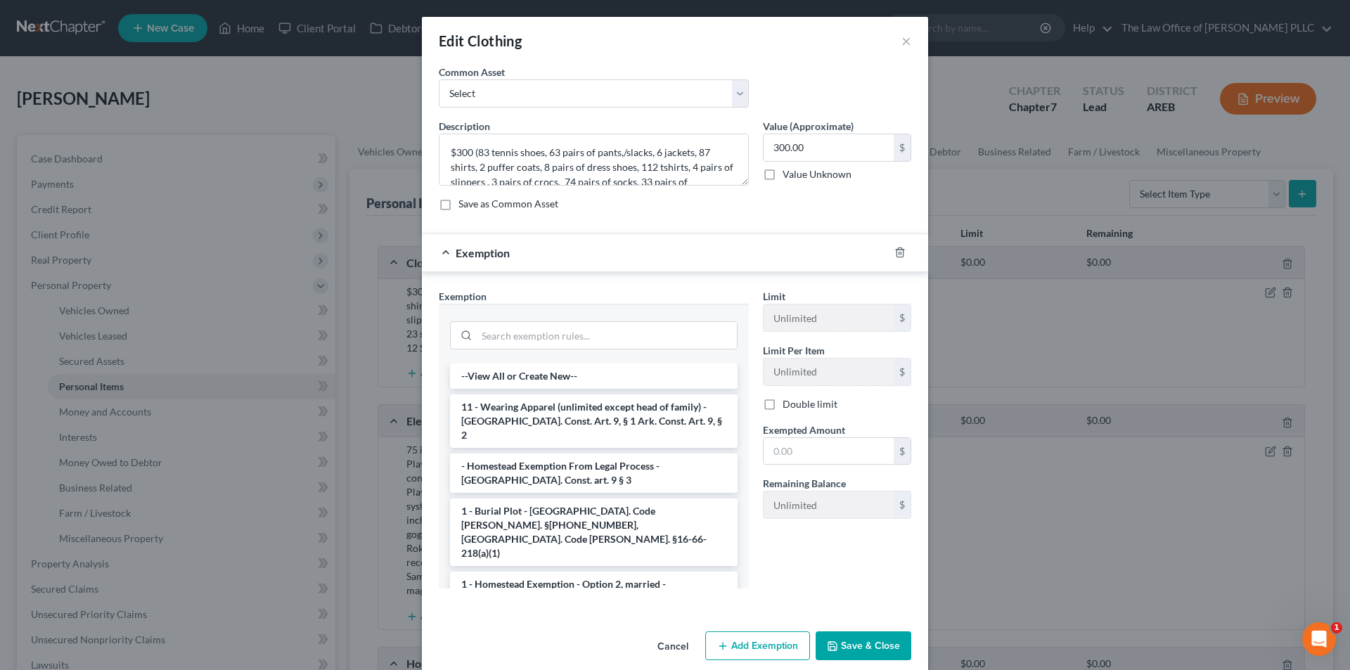
click at [284, 77] on div "Edit Clothing × An exemption set must first be selected from the Filing Informa…" at bounding box center [675, 335] width 1350 height 670
click at [860, 651] on button "Save & Close" at bounding box center [864, 646] width 96 height 30
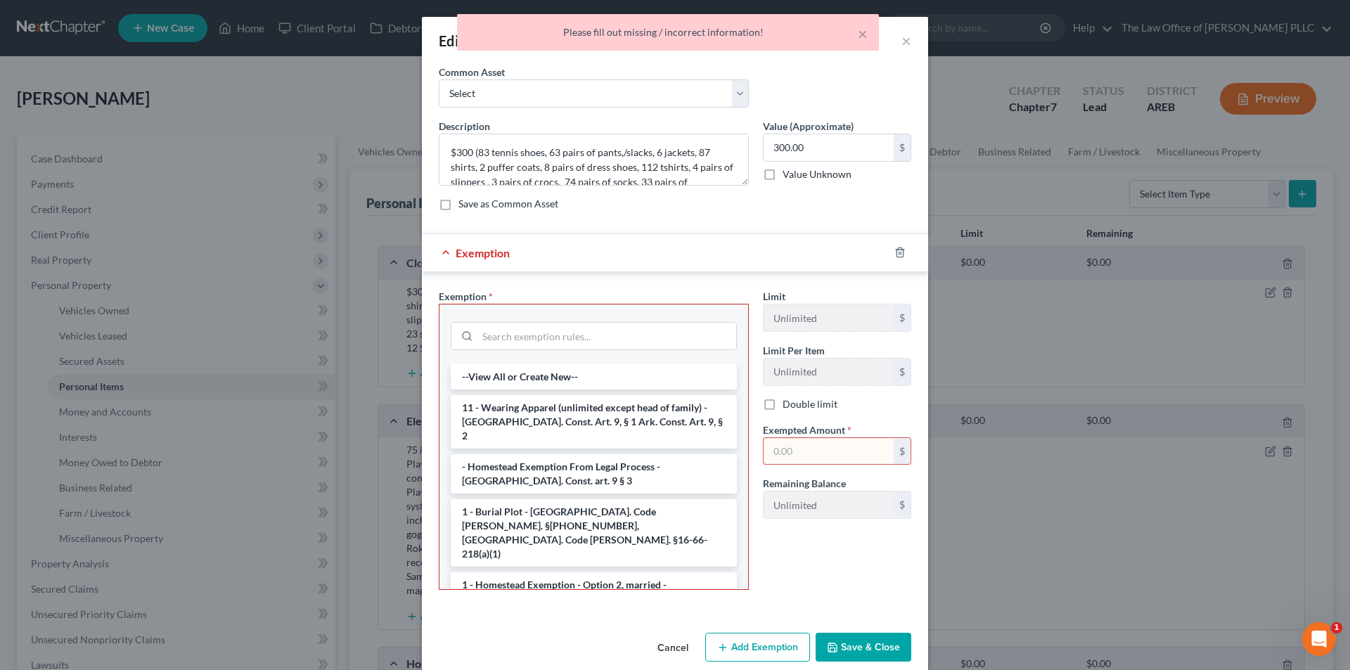
click at [902, 42] on div "× Please fill out missing / incorrect information!" at bounding box center [668, 36] width 1350 height 44
click at [902, 43] on div "× Please fill out missing / incorrect information!" at bounding box center [668, 36] width 1350 height 44
click at [665, 219] on div "Description * $300 (83 tennis shoes, 63 pairs of pants,/slacks, 6 jackets, 87 s…" at bounding box center [675, 170] width 487 height 103
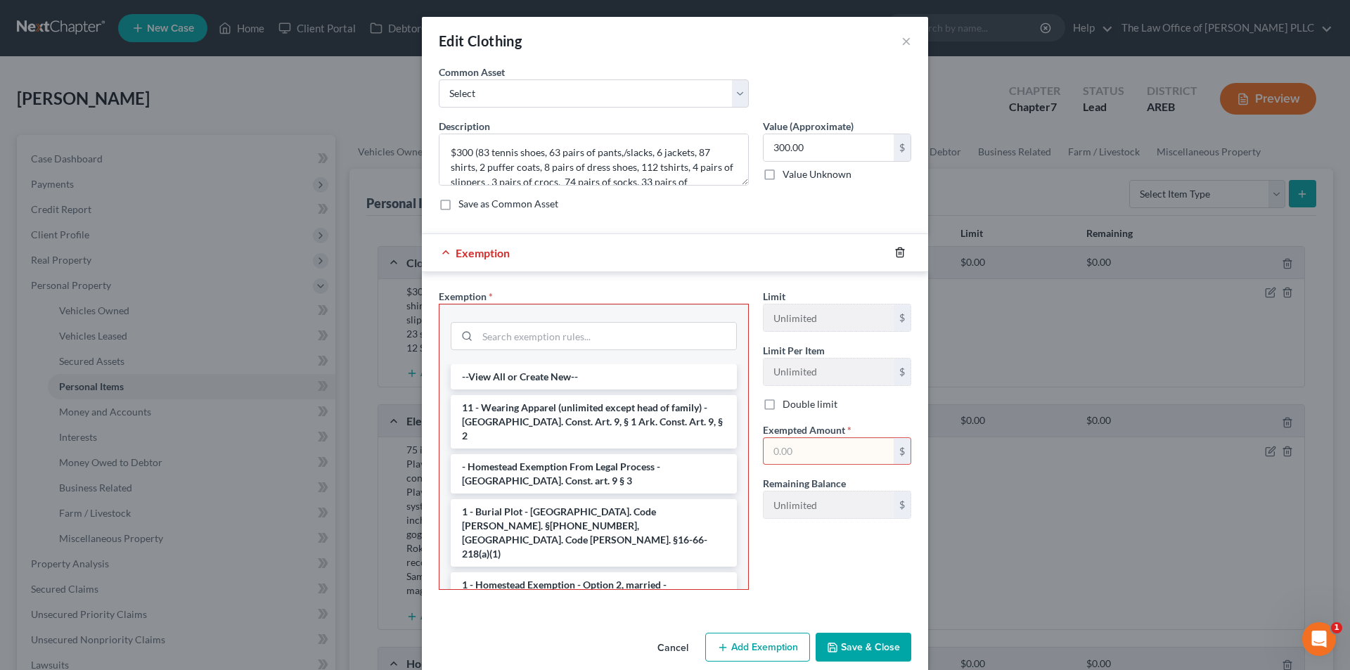
click at [896, 256] on icon "button" at bounding box center [899, 252] width 11 height 11
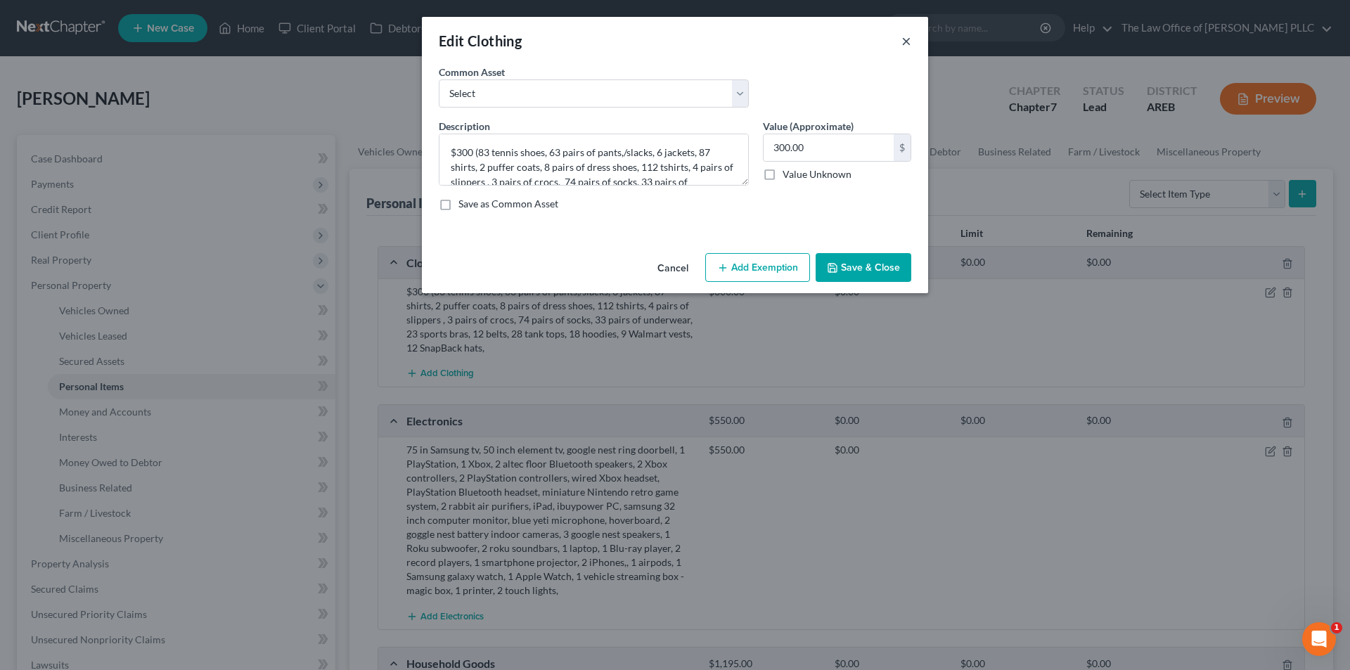
click at [910, 38] on button "×" at bounding box center [907, 40] width 10 height 17
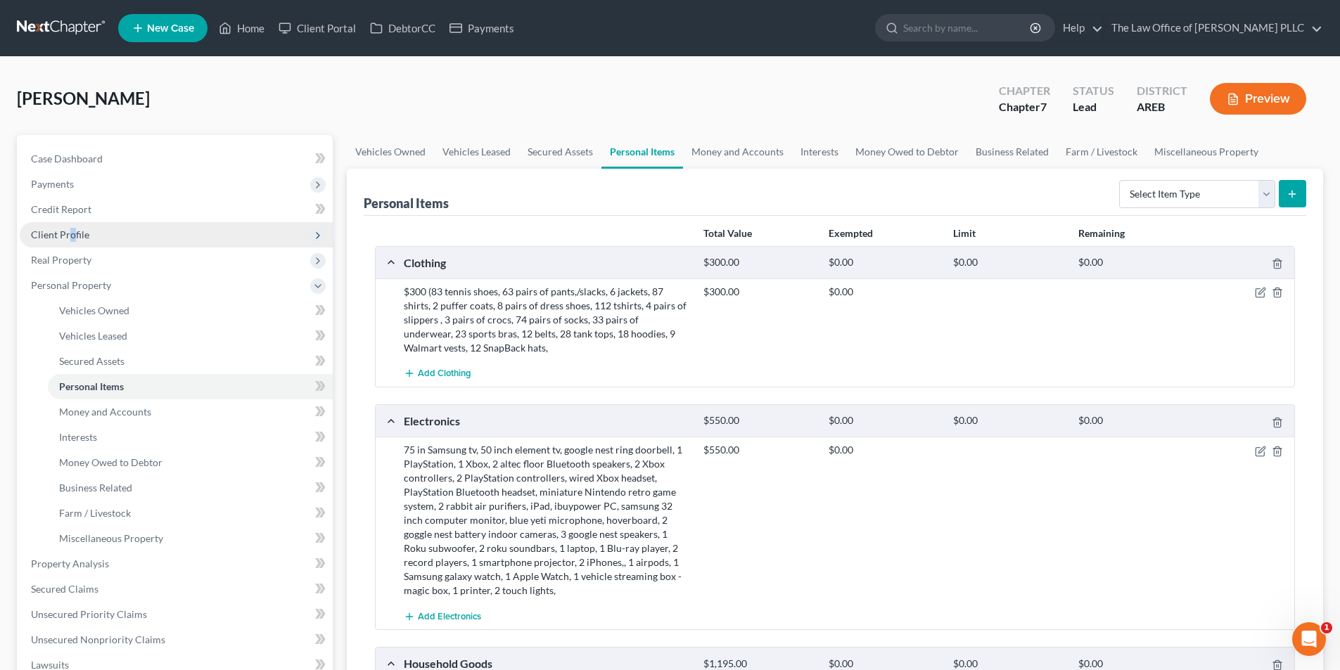
click at [71, 237] on span "Client Profile" at bounding box center [60, 235] width 58 height 12
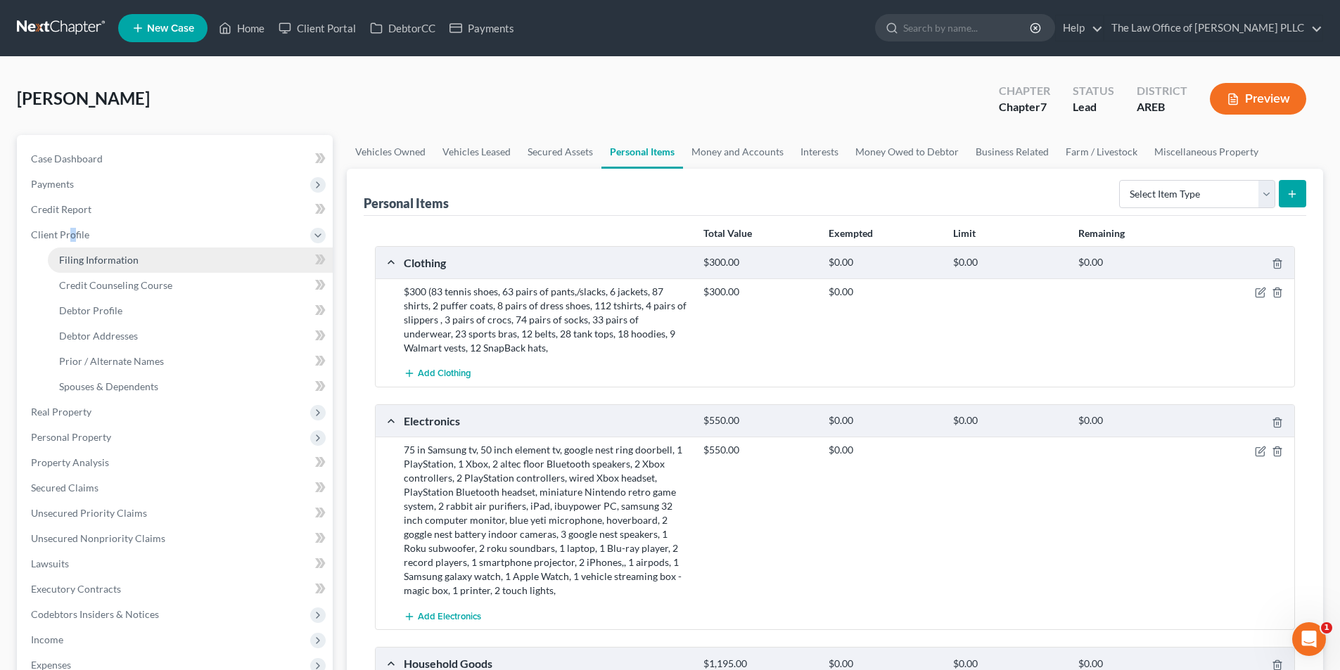
click at [83, 257] on span "Filing Information" at bounding box center [98, 260] width 79 height 12
select select "1"
select select "0"
select select "5"
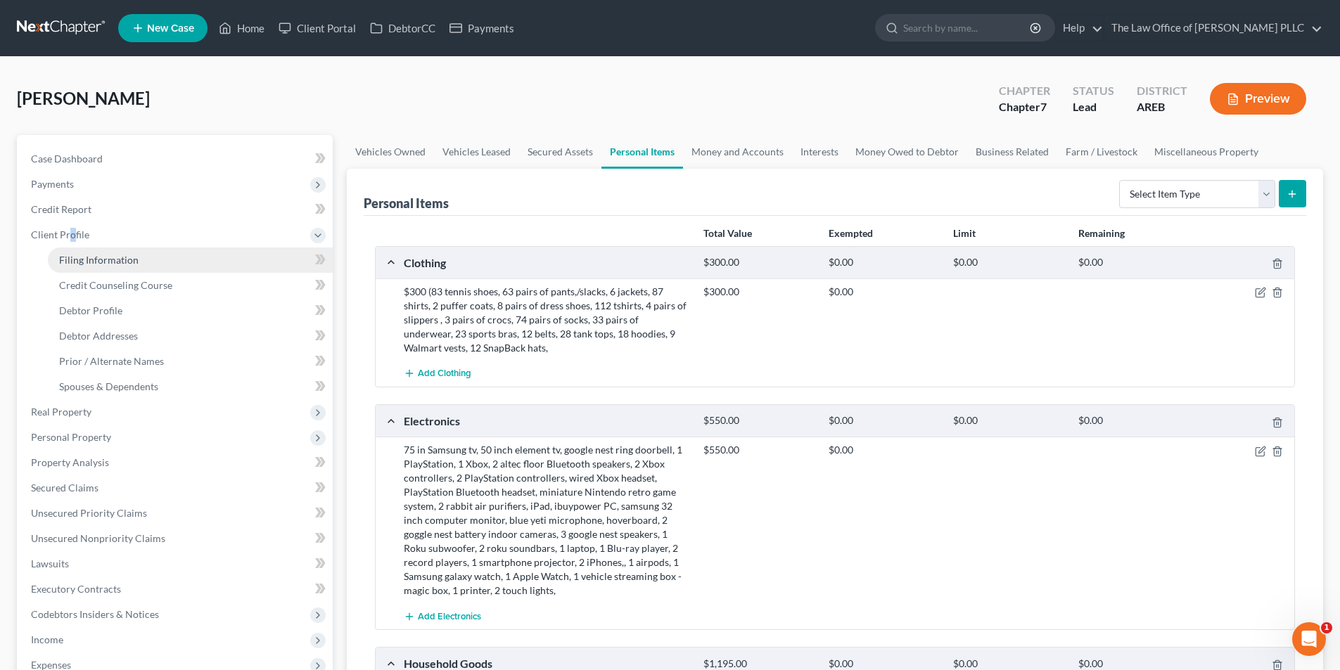
select select "0"
select select "2"
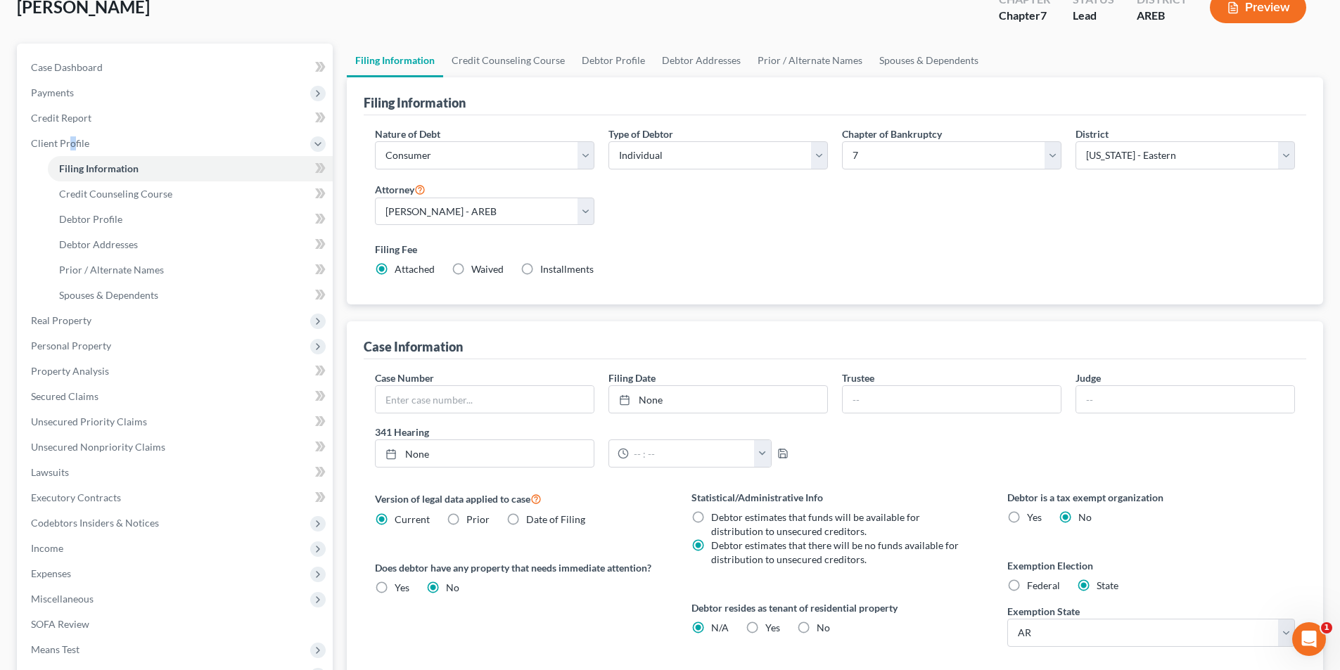
scroll to position [211, 0]
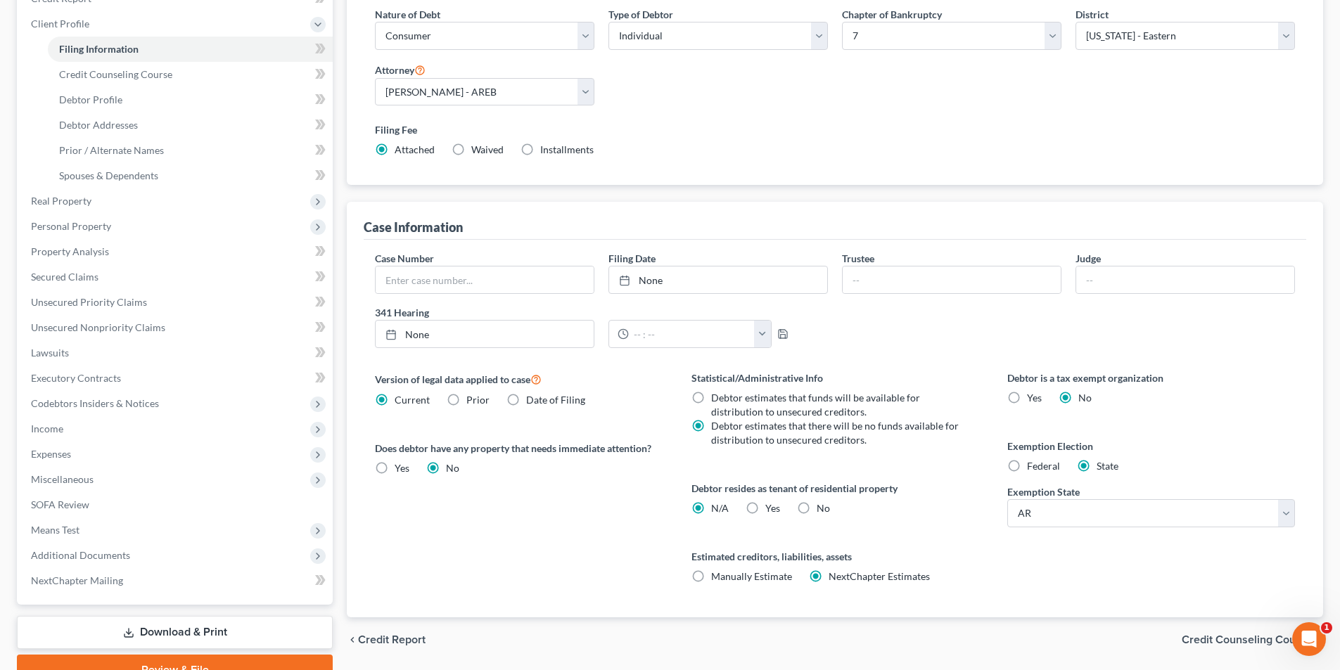
click at [1027, 464] on label "Federal" at bounding box center [1043, 466] width 33 height 14
click at [1032, 464] on input "Federal" at bounding box center [1036, 463] width 9 height 9
radio input "true"
radio input "false"
click at [64, 222] on span "Personal Property" at bounding box center [71, 226] width 80 height 12
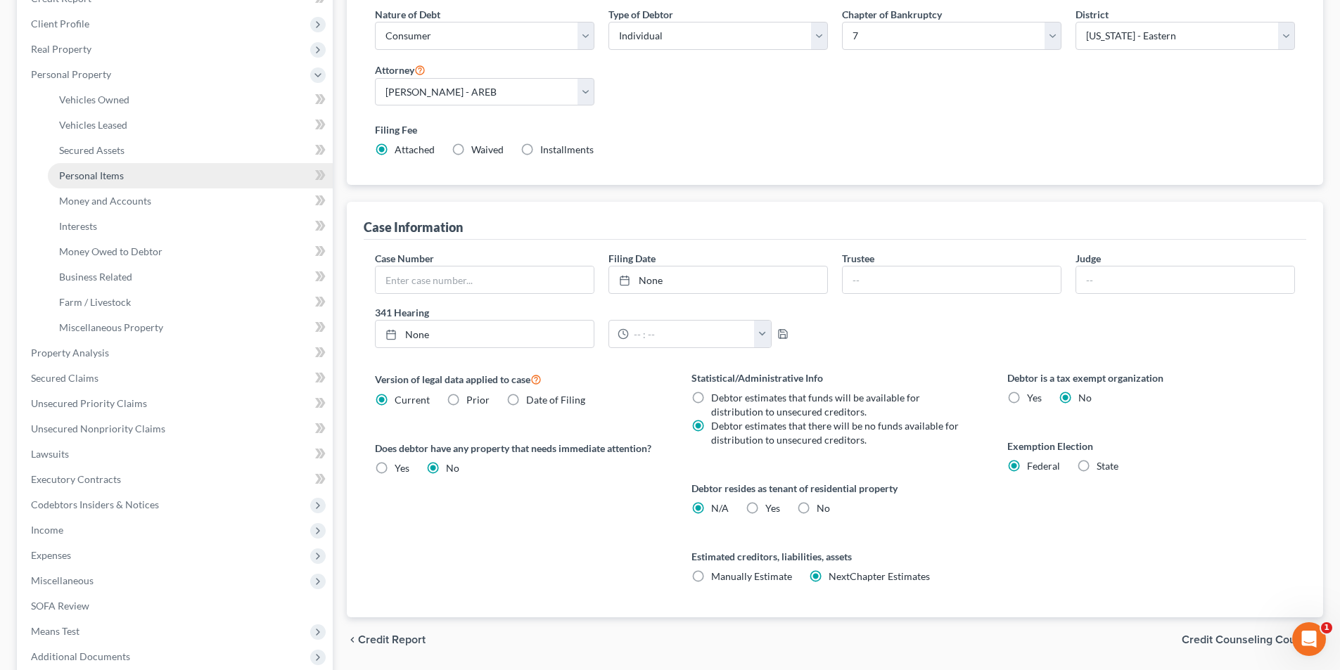
click at [98, 177] on span "Personal Items" at bounding box center [91, 175] width 65 height 12
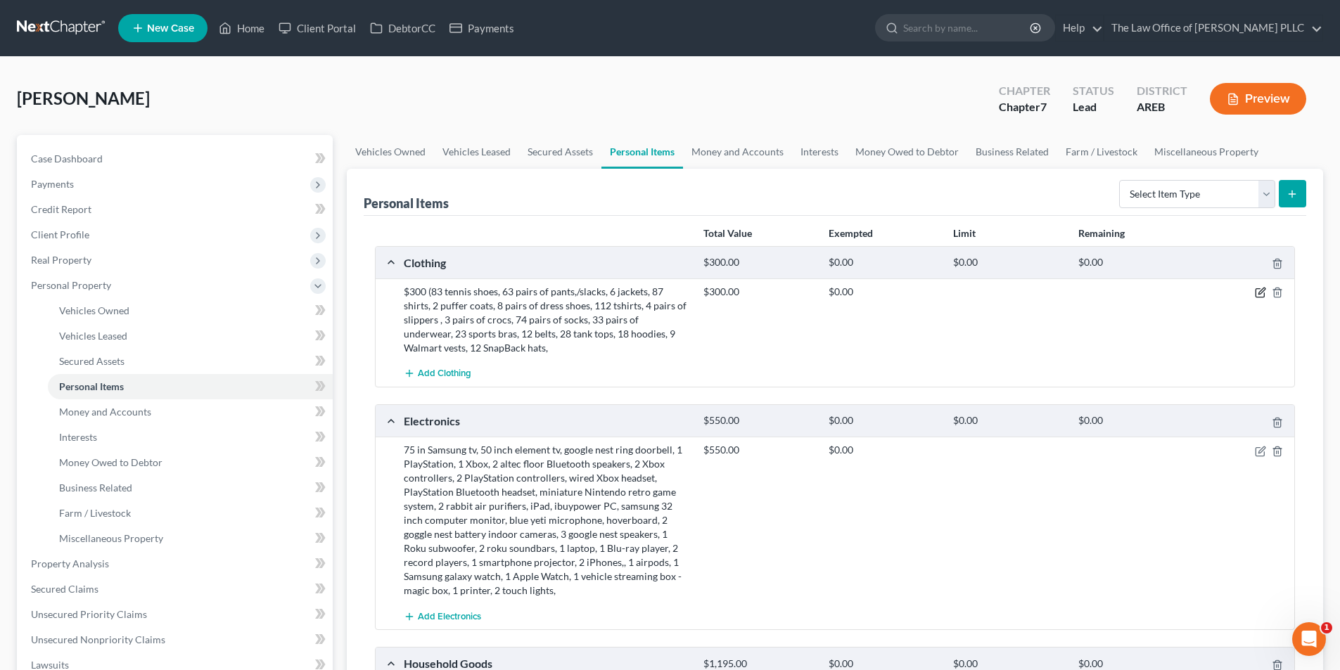
click at [1256, 292] on icon "button" at bounding box center [1260, 292] width 11 height 11
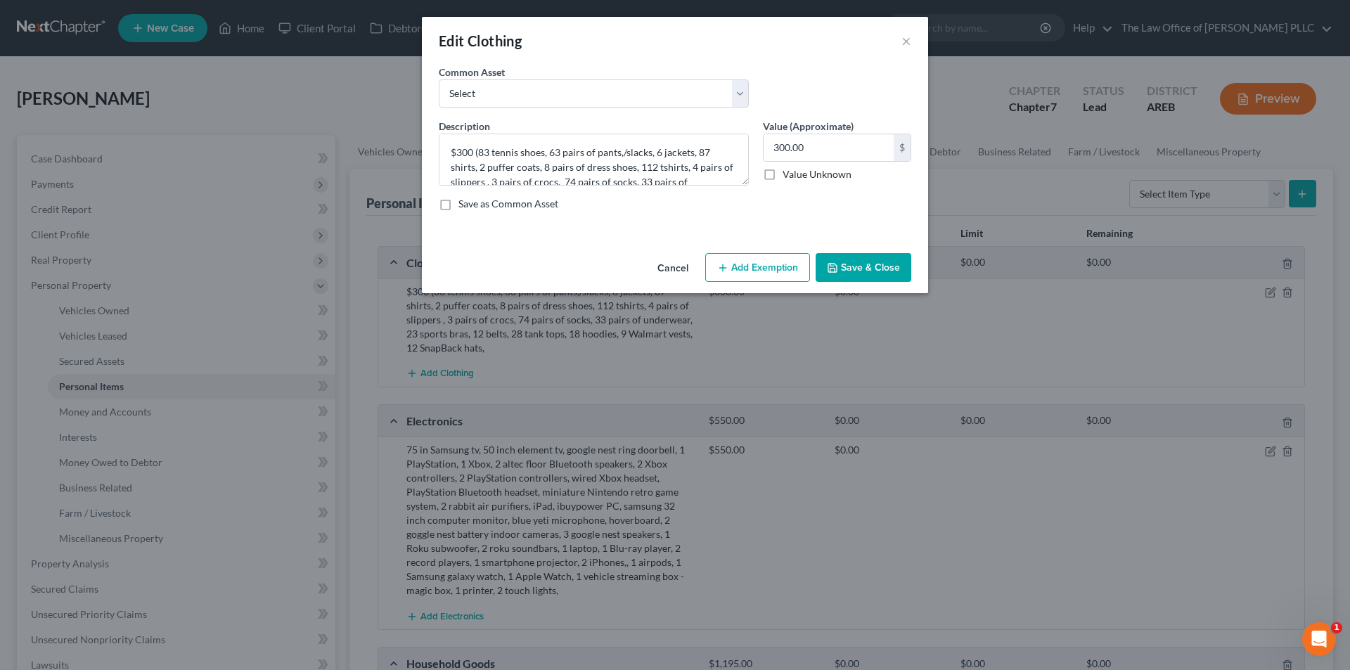
click at [741, 264] on button "Add Exemption" at bounding box center [757, 268] width 105 height 30
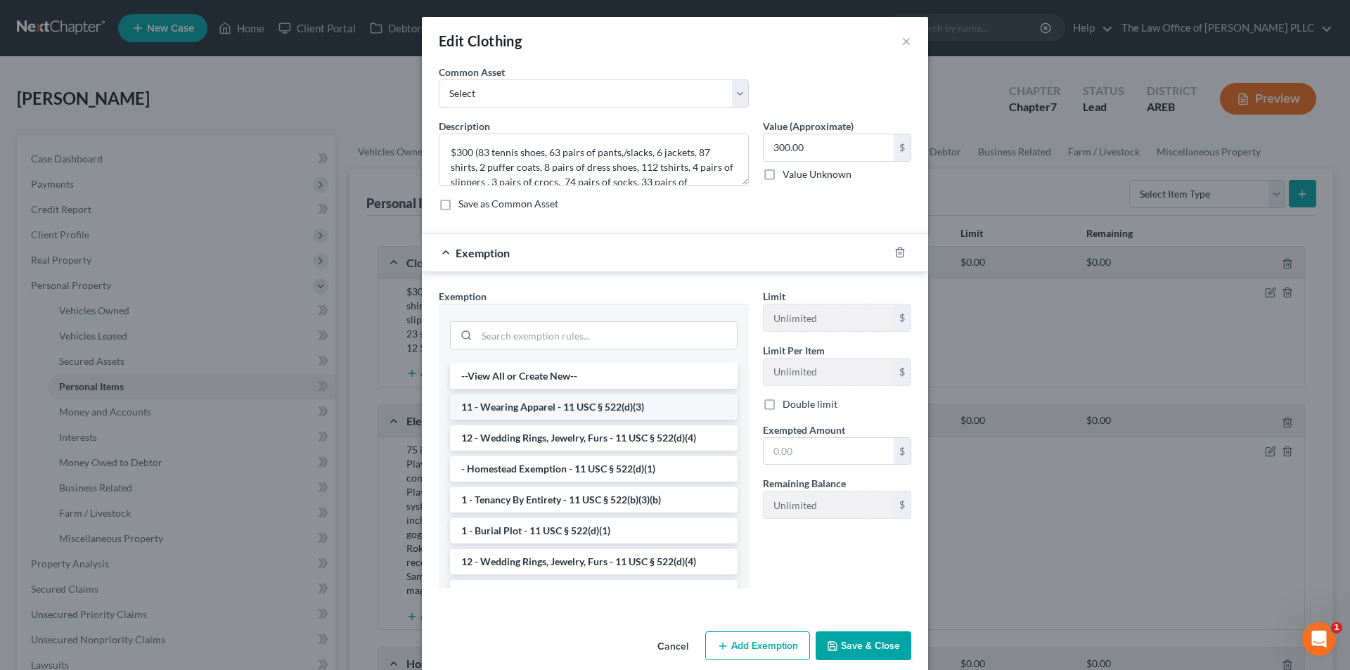
click at [560, 409] on li "11 - Wearing Apparel - 11 USC § 522(d)(3)" at bounding box center [594, 407] width 288 height 25
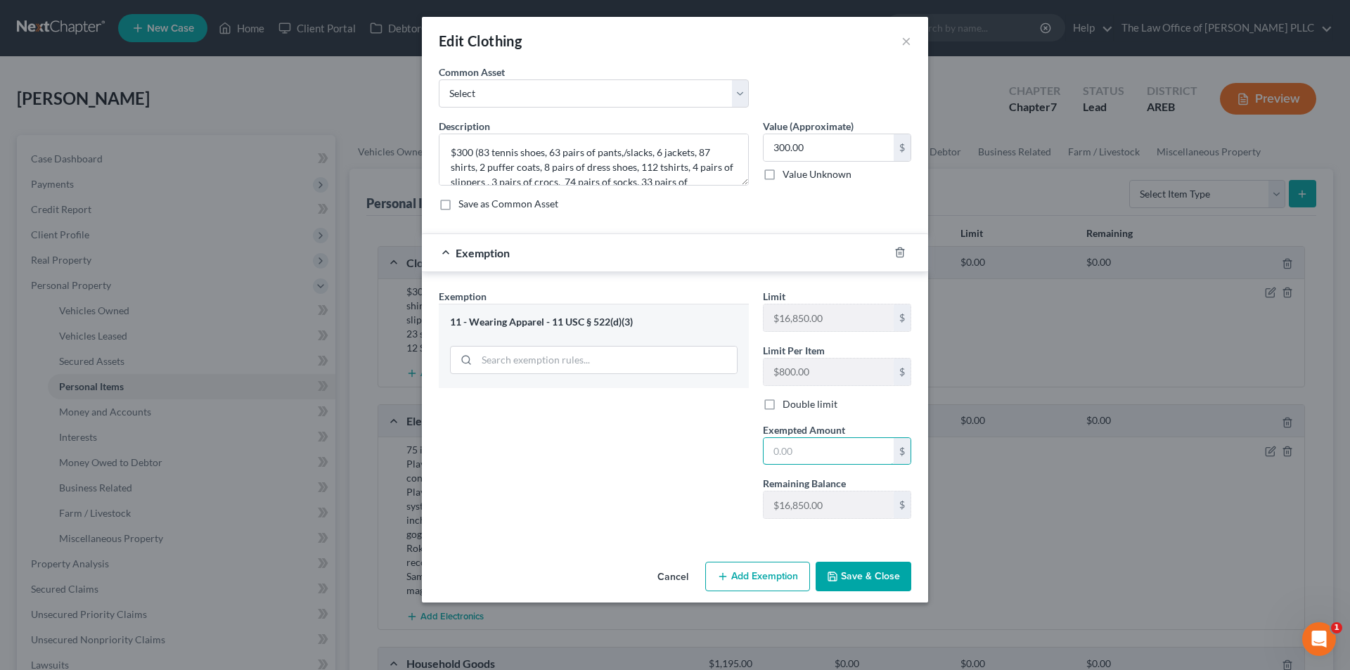
drag, startPoint x: 807, startPoint y: 449, endPoint x: 745, endPoint y: 451, distance: 61.9
click at [745, 451] on div "Exemption Set must be selected for CA. Exemption * 11 - Wearing Apparel - 11 US…" at bounding box center [675, 410] width 487 height 242
type input "300.00"
click at [849, 582] on button "Save & Close" at bounding box center [864, 577] width 96 height 30
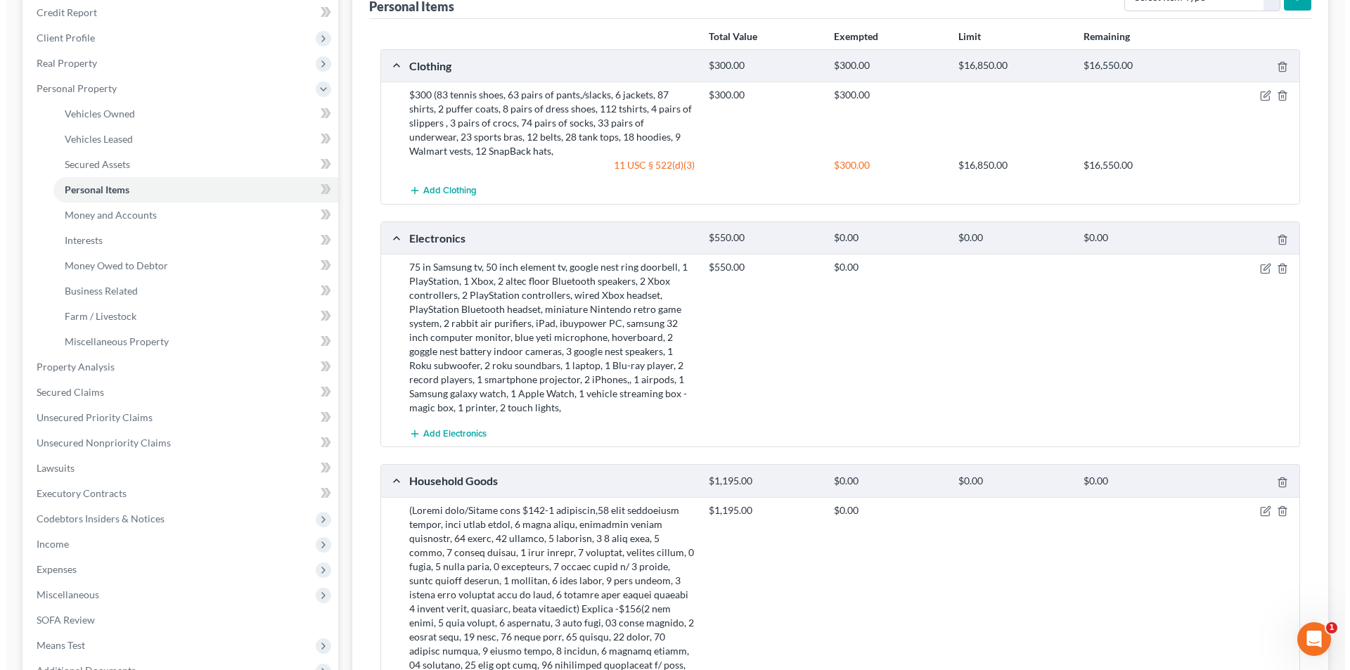
scroll to position [211, 0]
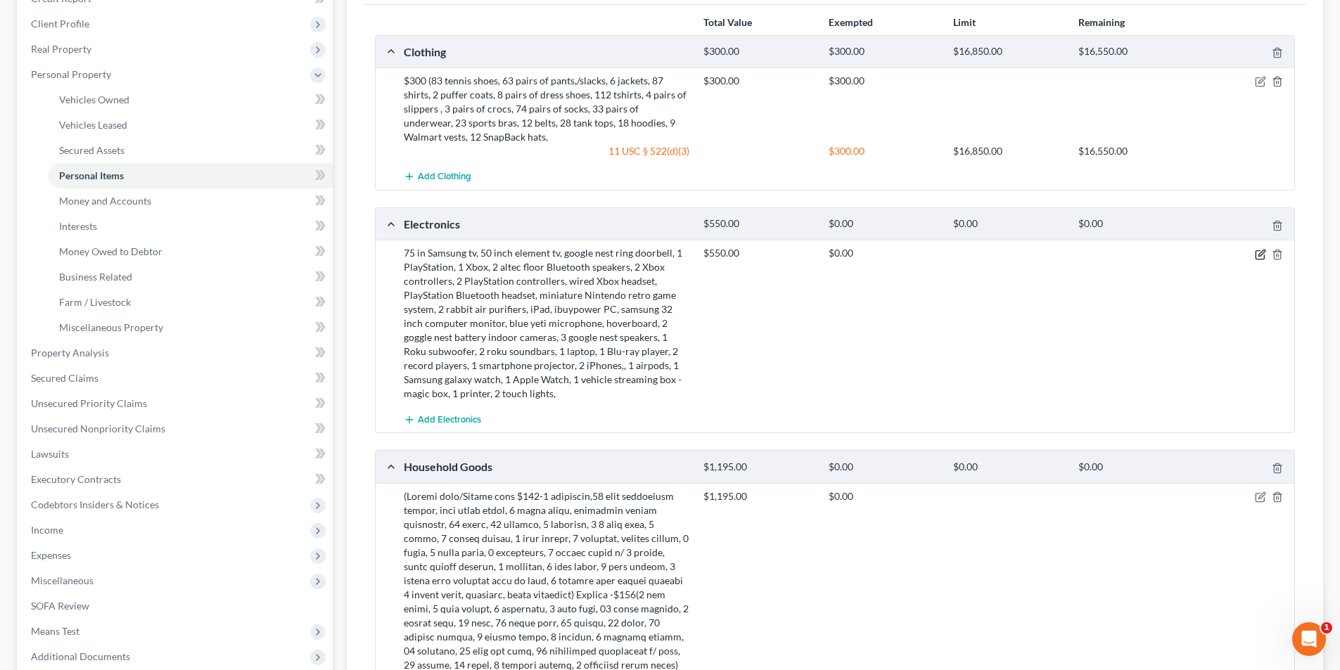
click at [1260, 257] on icon "button" at bounding box center [1260, 254] width 11 height 11
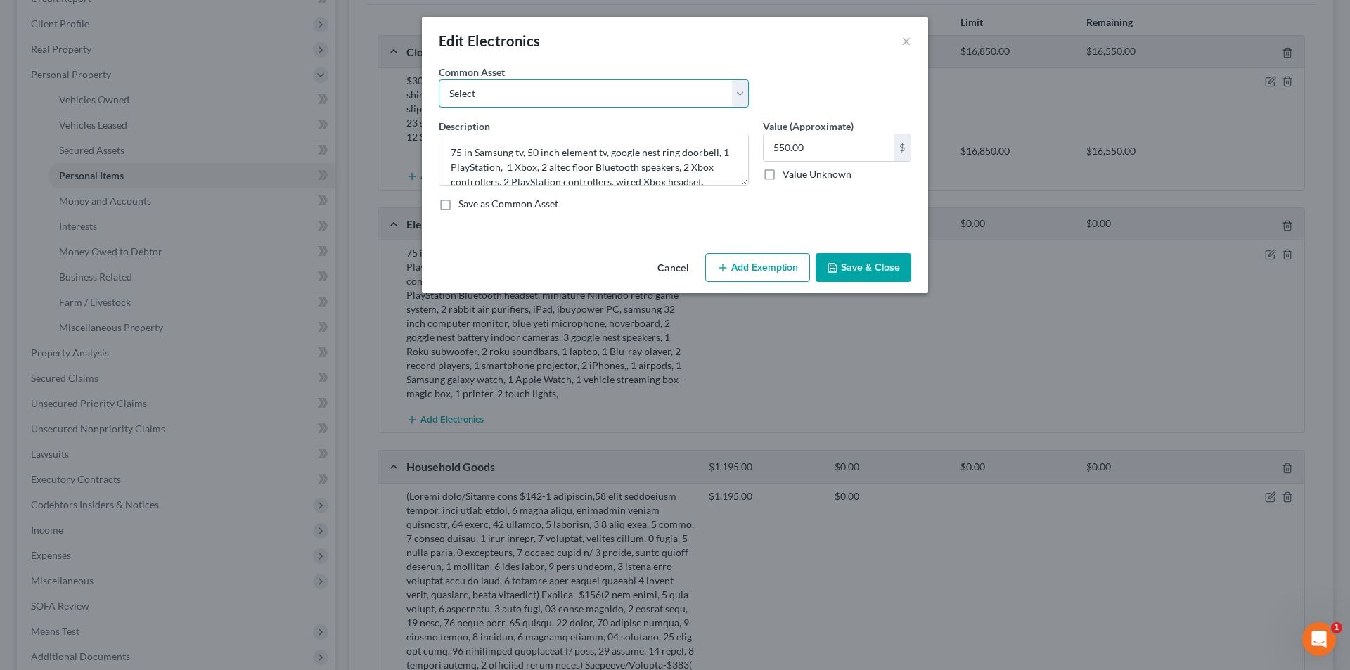
click at [487, 91] on select "Select Clothing" at bounding box center [594, 93] width 310 height 28
click at [780, 266] on button "Add Exemption" at bounding box center [757, 268] width 105 height 30
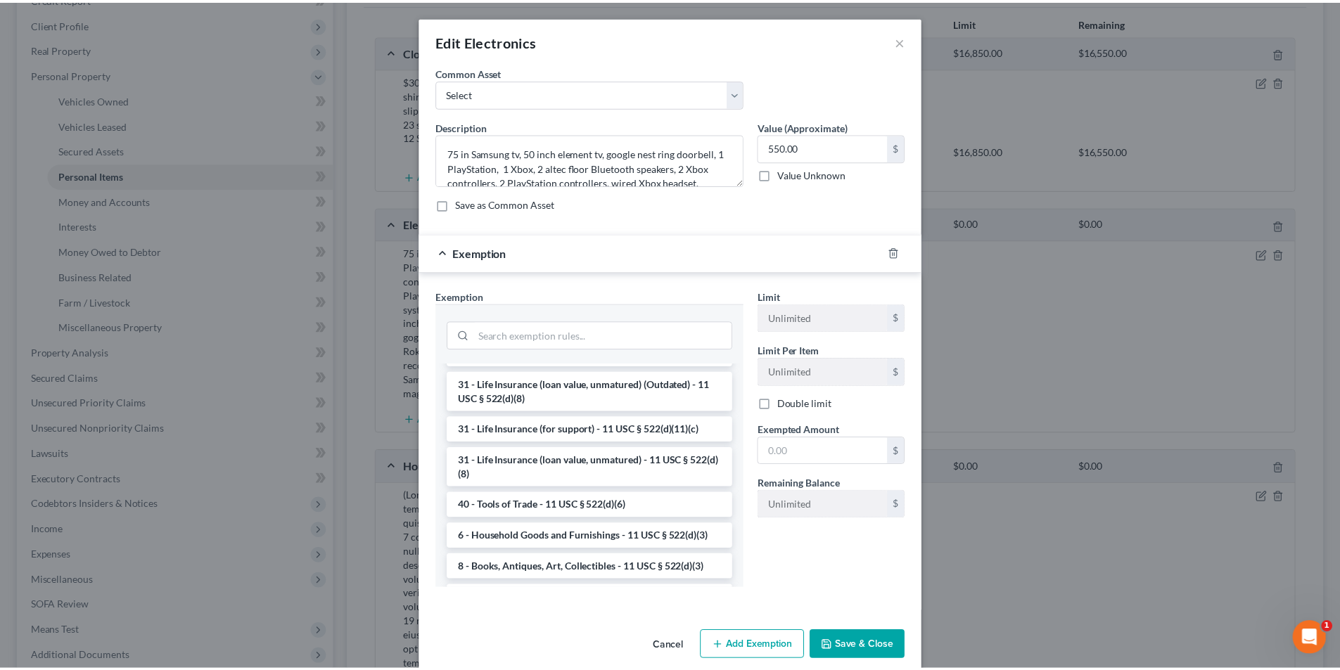
scroll to position [1125, 0]
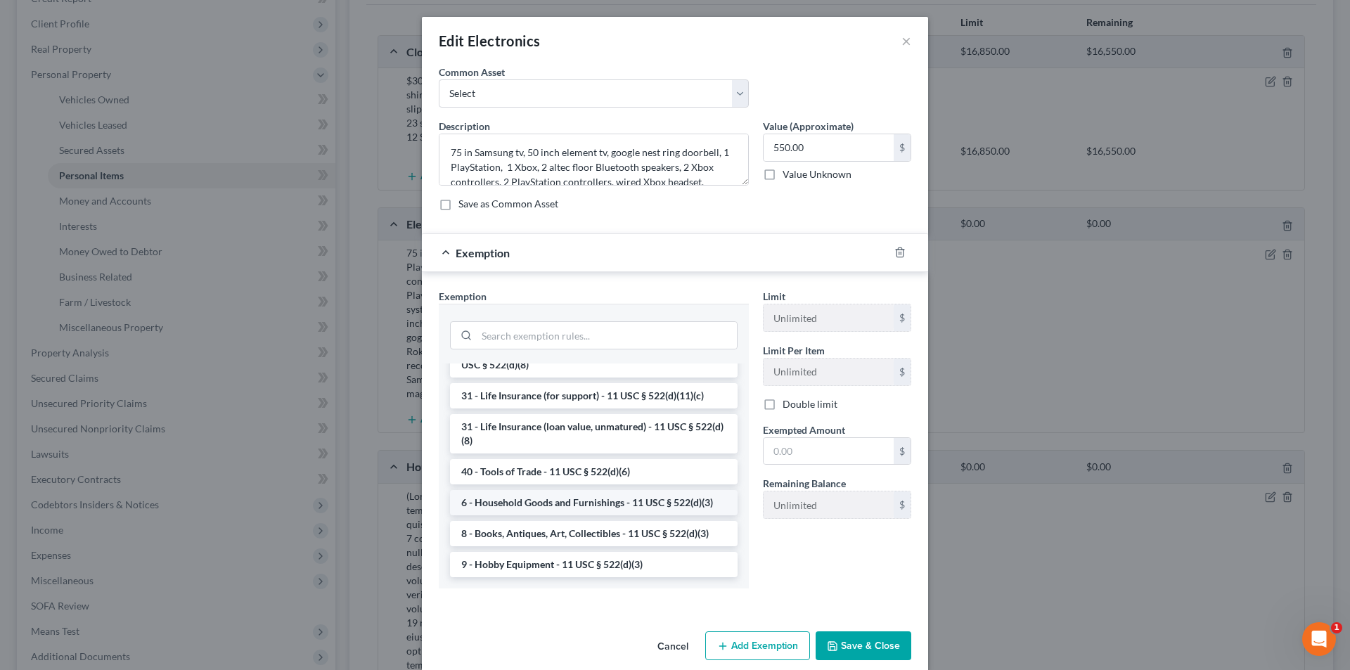
click at [567, 509] on li "6 - Household Goods and Furnishings - 11 USC § 522(d)(3)" at bounding box center [594, 502] width 288 height 25
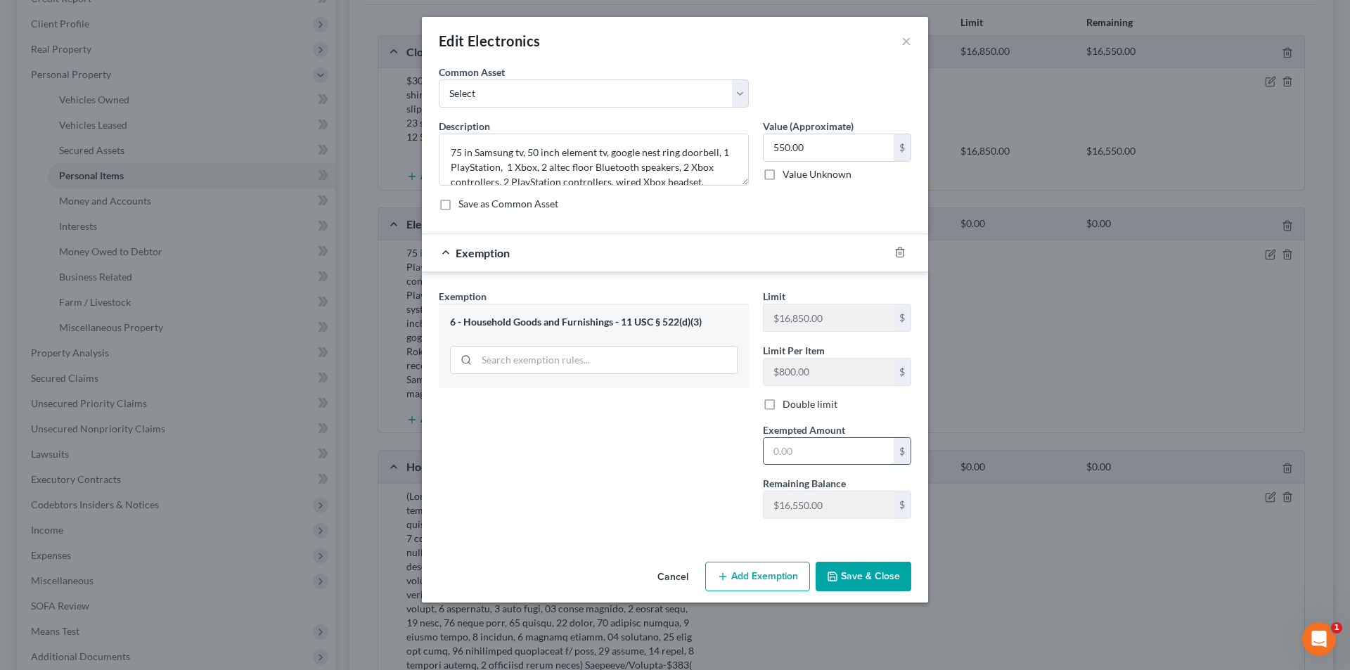
click at [812, 452] on input "text" at bounding box center [829, 451] width 130 height 27
drag, startPoint x: 812, startPoint y: 452, endPoint x: 736, endPoint y: 447, distance: 75.5
click at [736, 447] on div "Exemption Set must be selected for CA. Exemption * 6 - Household Goods and Furn…" at bounding box center [675, 410] width 487 height 242
type input "550.00"
click at [845, 589] on button "Save & Close" at bounding box center [864, 577] width 96 height 30
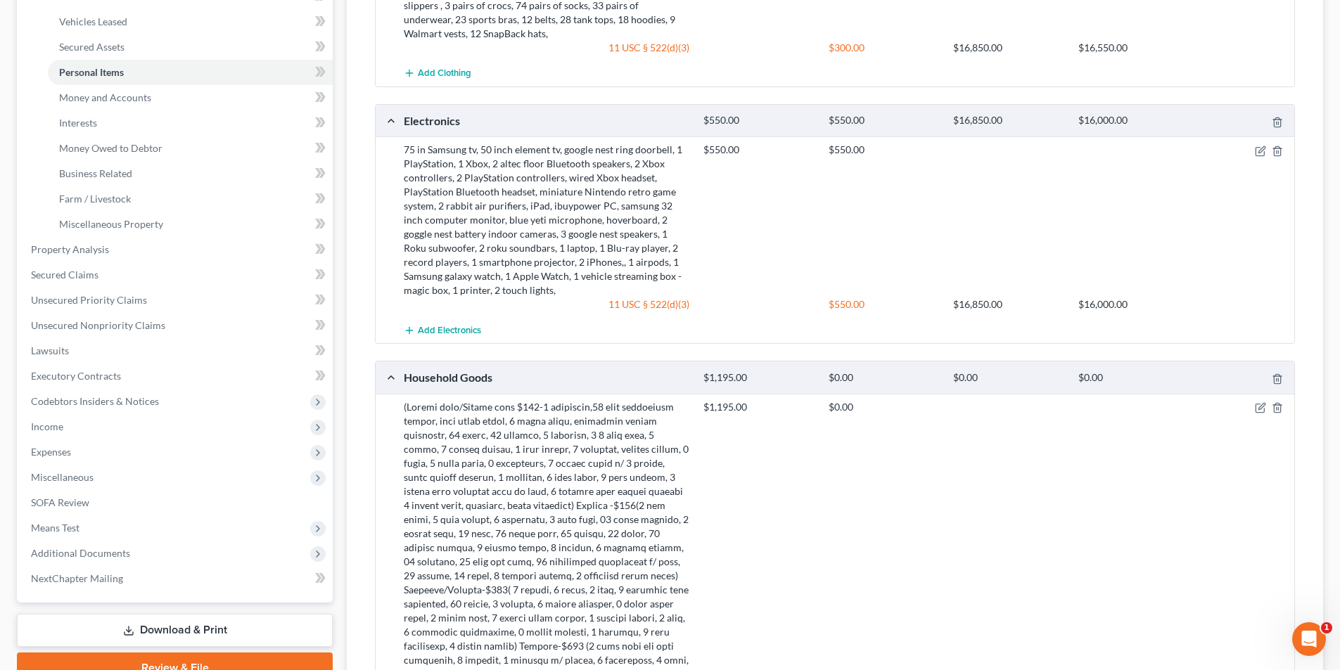
scroll to position [352, 0]
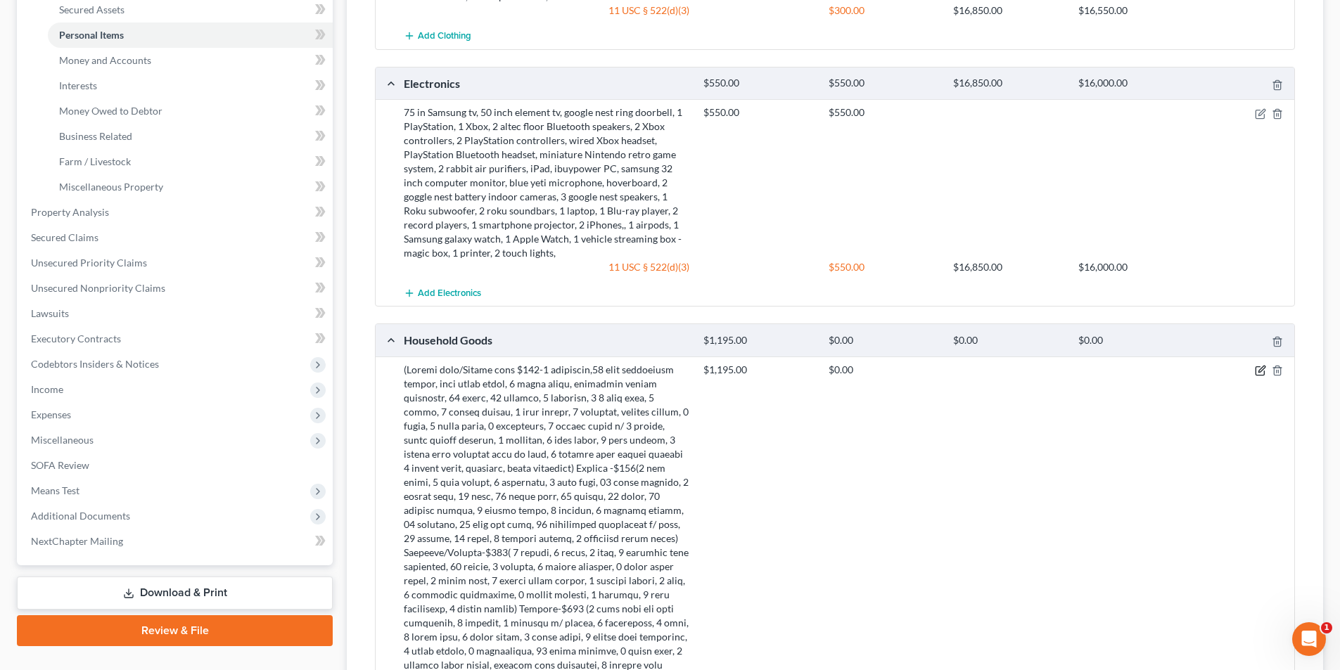
click at [1261, 370] on icon "button" at bounding box center [1260, 370] width 11 height 11
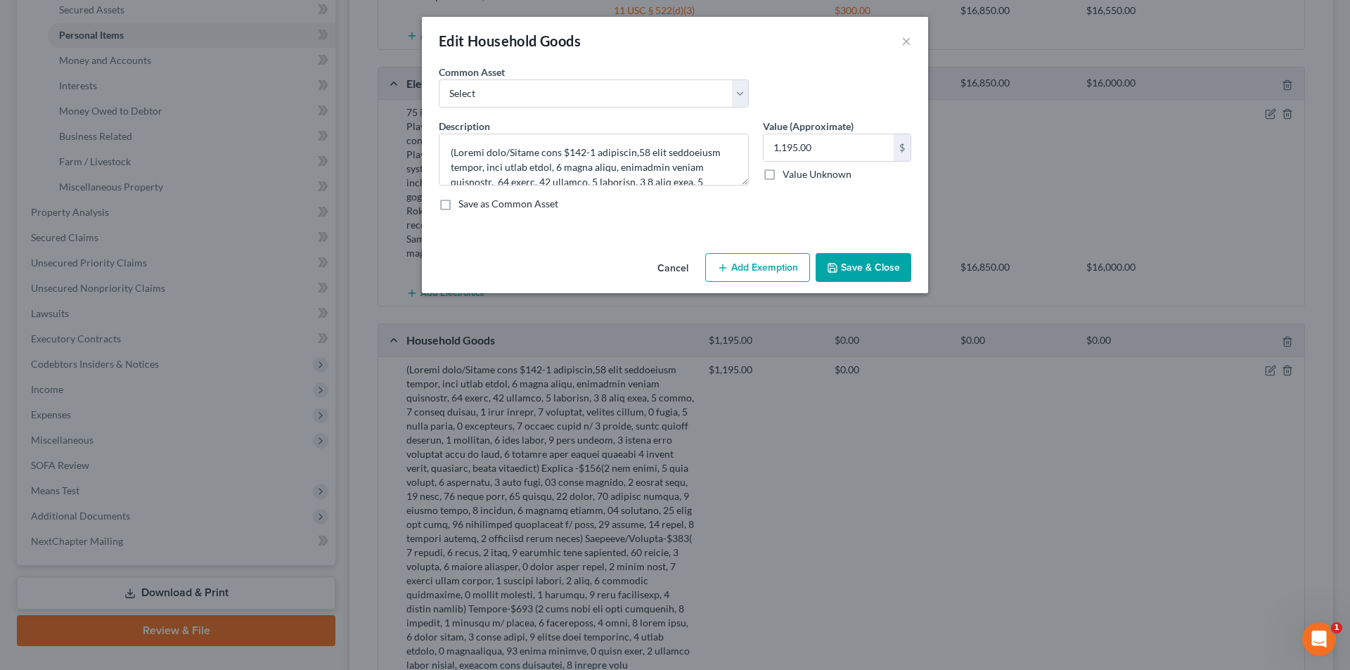
click at [780, 271] on button "Add Exemption" at bounding box center [757, 268] width 105 height 30
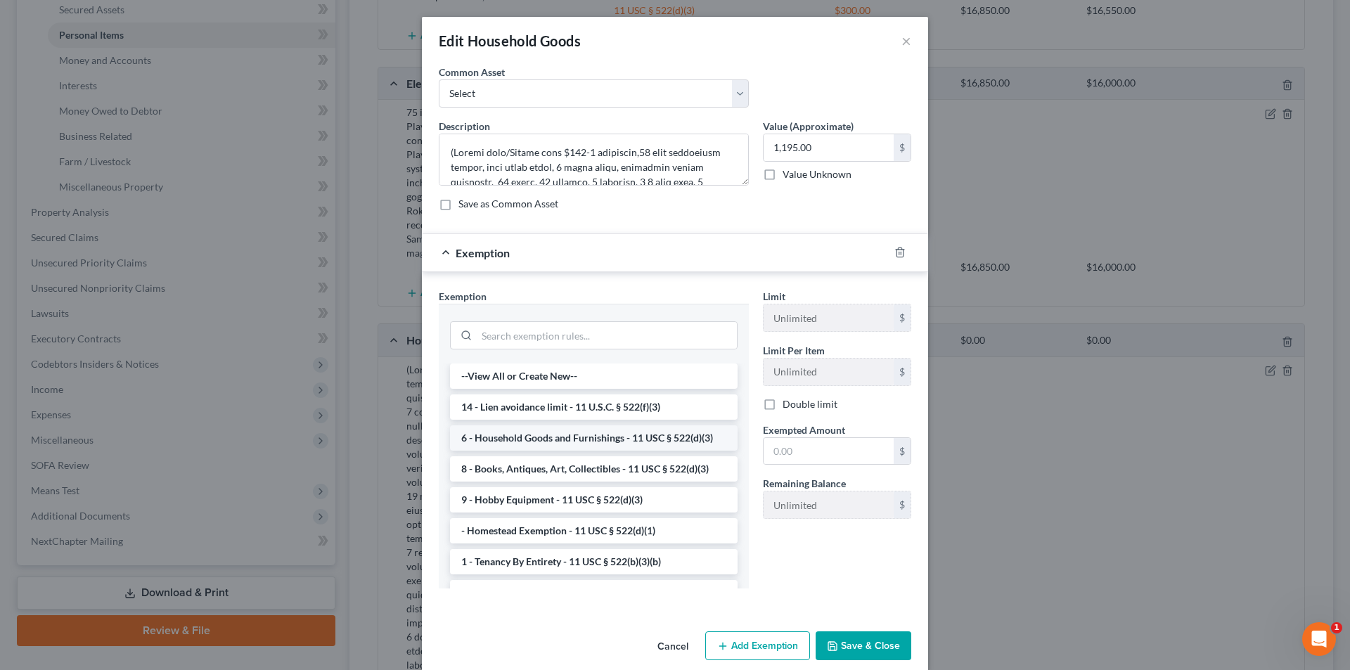
click at [549, 433] on li "6 - Household Goods and Furnishings - 11 USC § 522(d)(3)" at bounding box center [594, 437] width 288 height 25
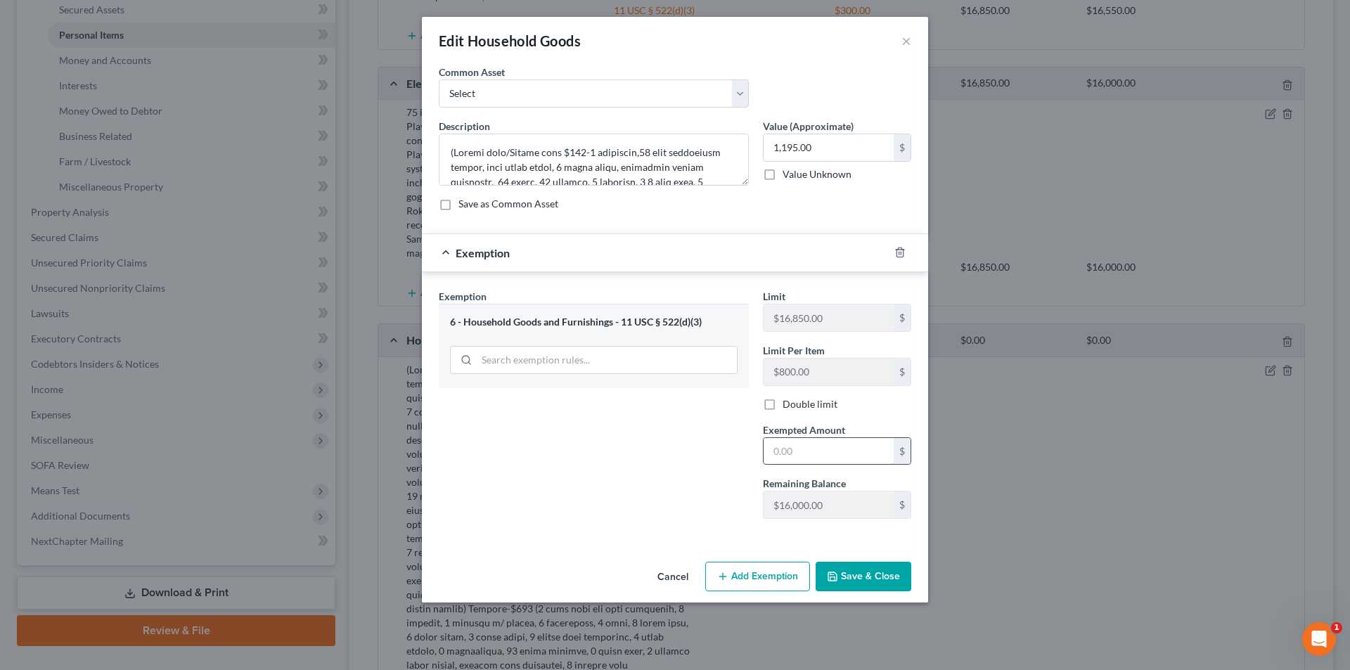
click at [796, 450] on input "text" at bounding box center [829, 451] width 130 height 27
type input "1,195.00"
click at [892, 574] on button "Save & Close" at bounding box center [864, 577] width 96 height 30
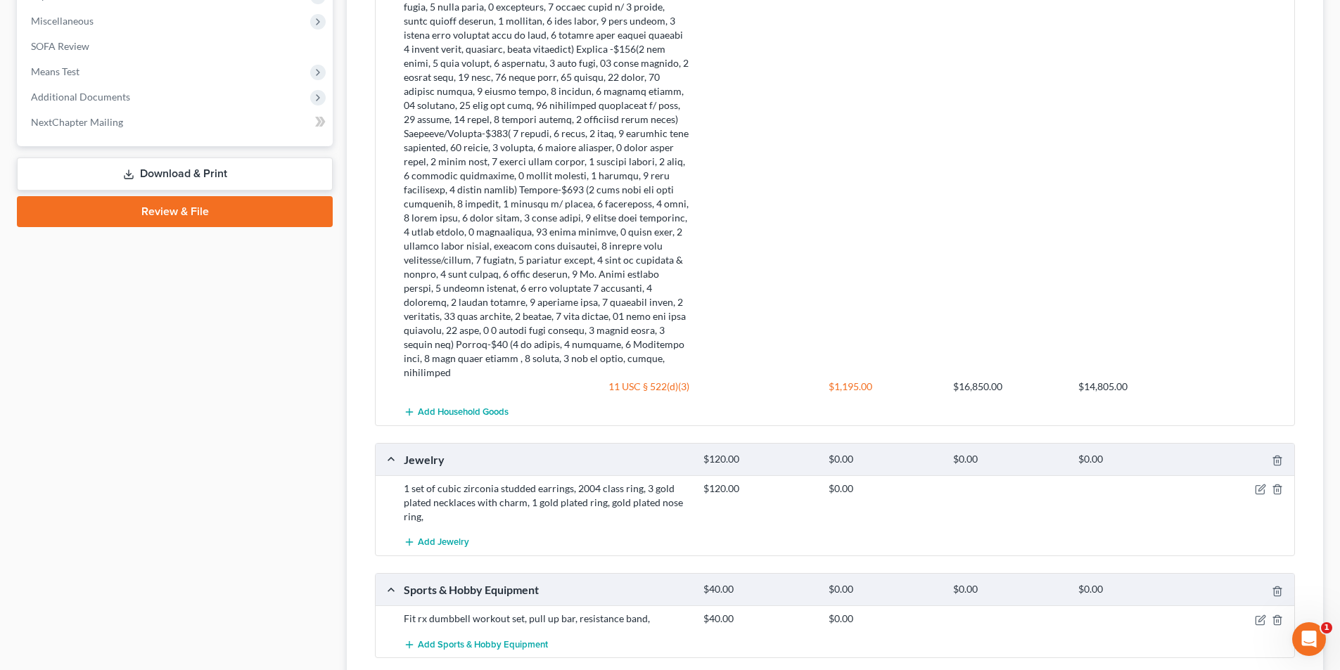
scroll to position [774, 0]
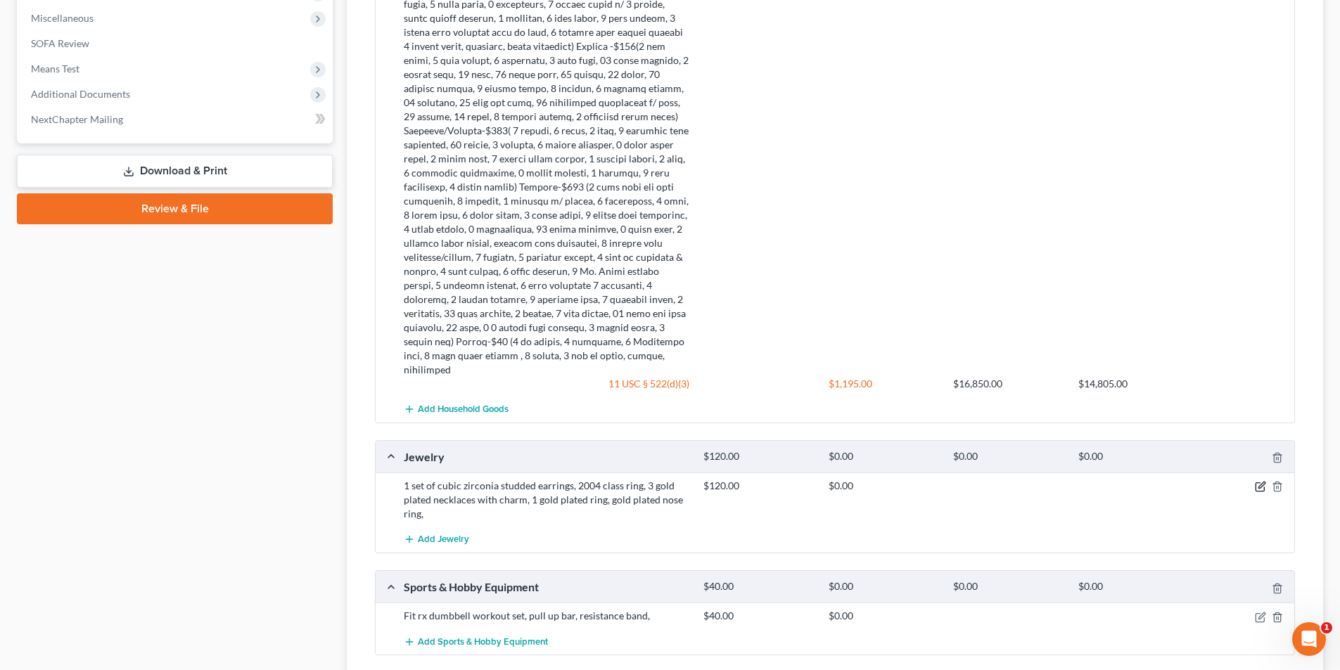
click at [1263, 481] on icon "button" at bounding box center [1260, 486] width 11 height 11
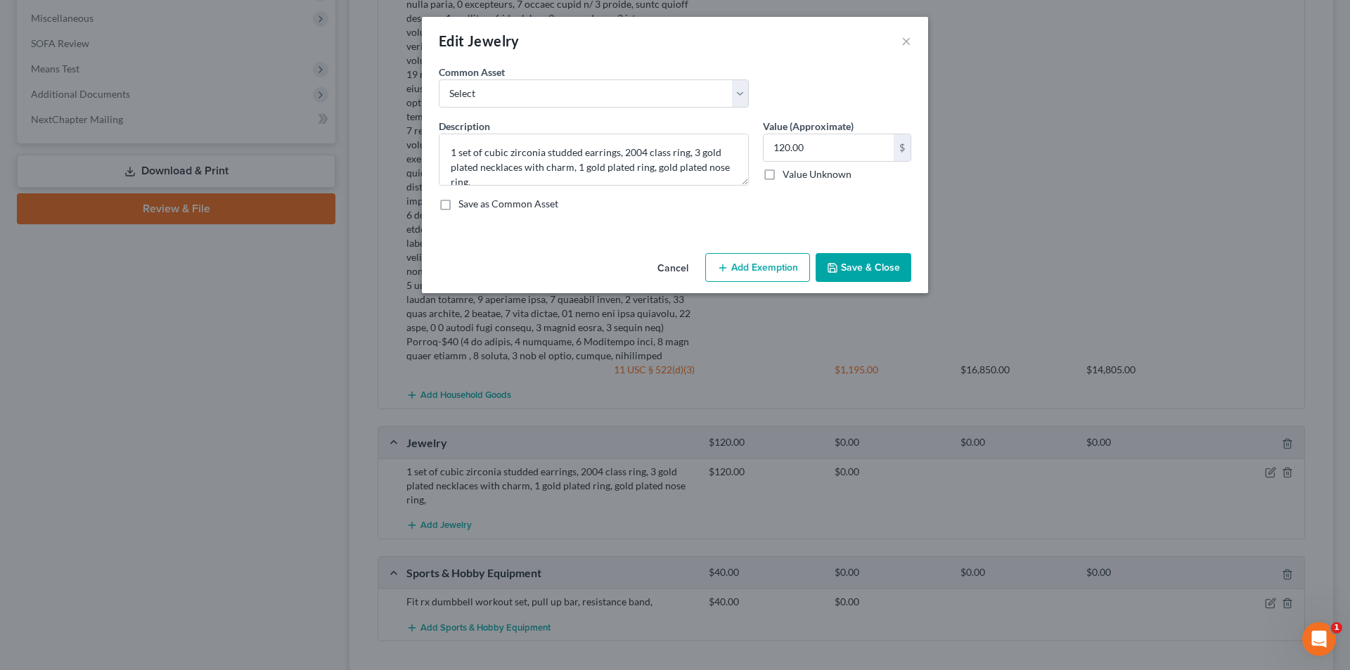
click at [760, 276] on button "Add Exemption" at bounding box center [757, 268] width 105 height 30
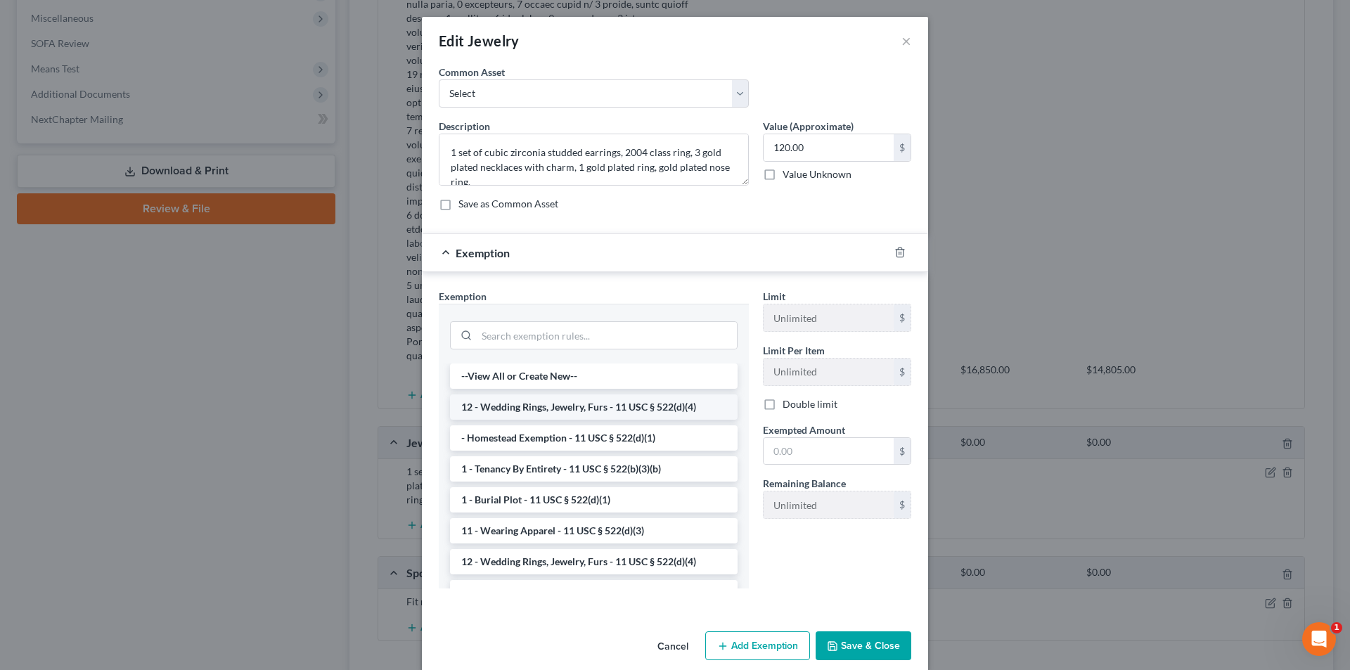
click at [575, 411] on li "12 - Wedding Rings, Jewelry, Furs - 11 USC § 522(d)(4)" at bounding box center [594, 407] width 288 height 25
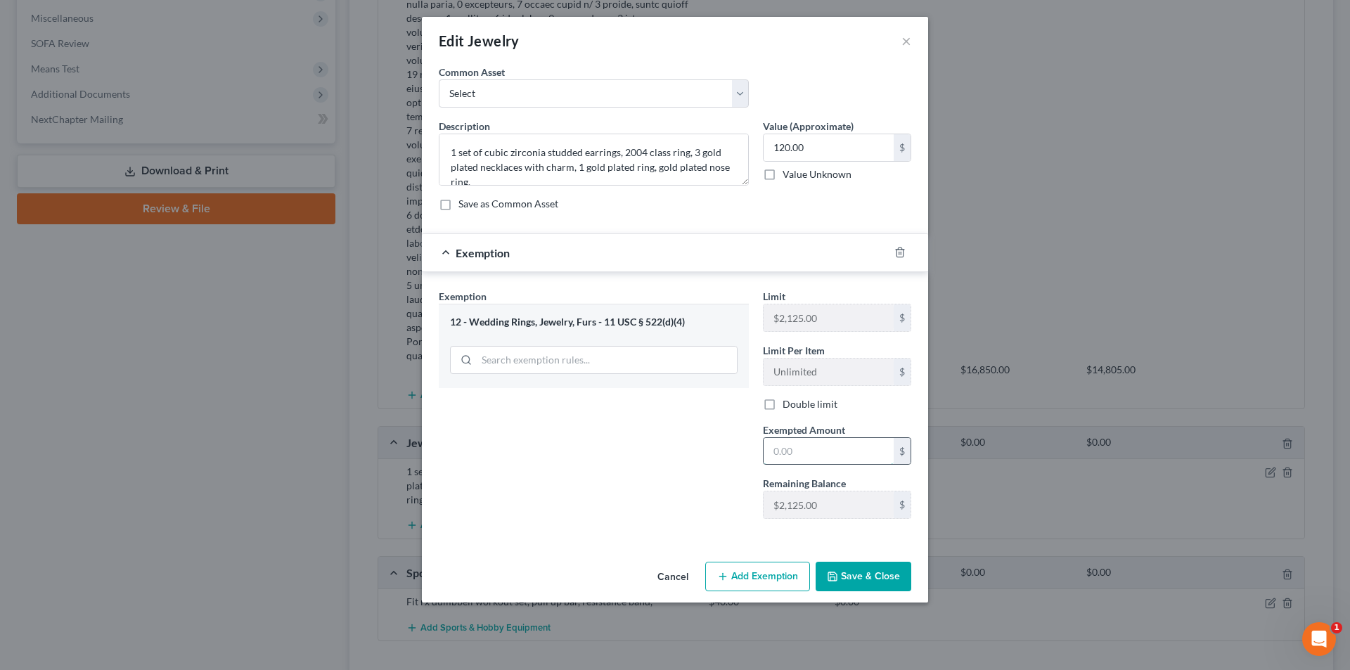
click at [814, 454] on input "text" at bounding box center [829, 451] width 130 height 27
type input "120.00"
click at [846, 568] on button "Save & Close" at bounding box center [864, 577] width 96 height 30
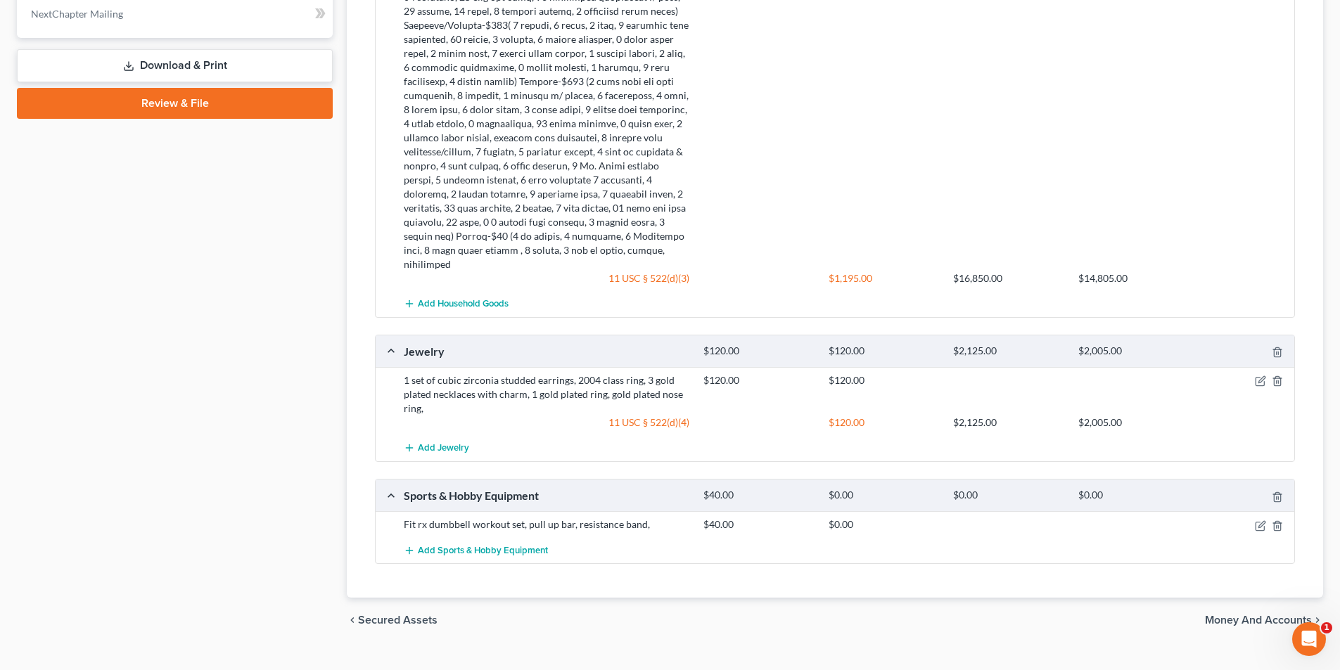
scroll to position [891, 0]
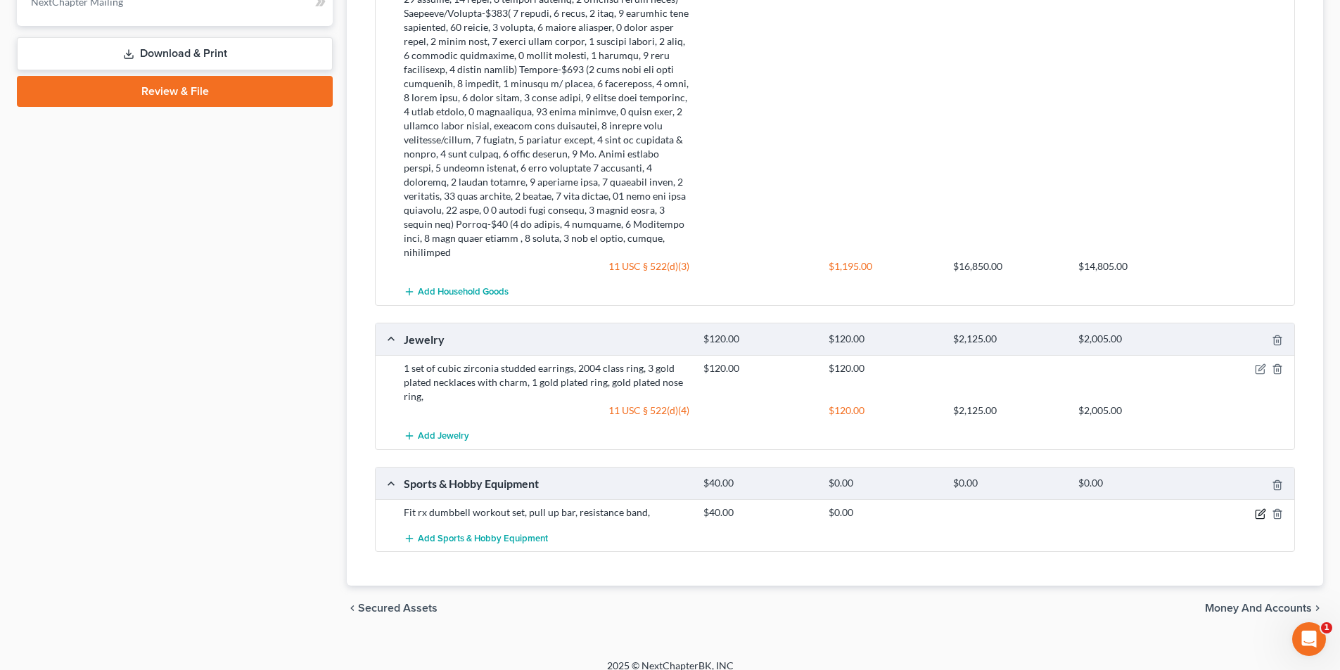
click at [1257, 508] on icon "button" at bounding box center [1260, 513] width 11 height 11
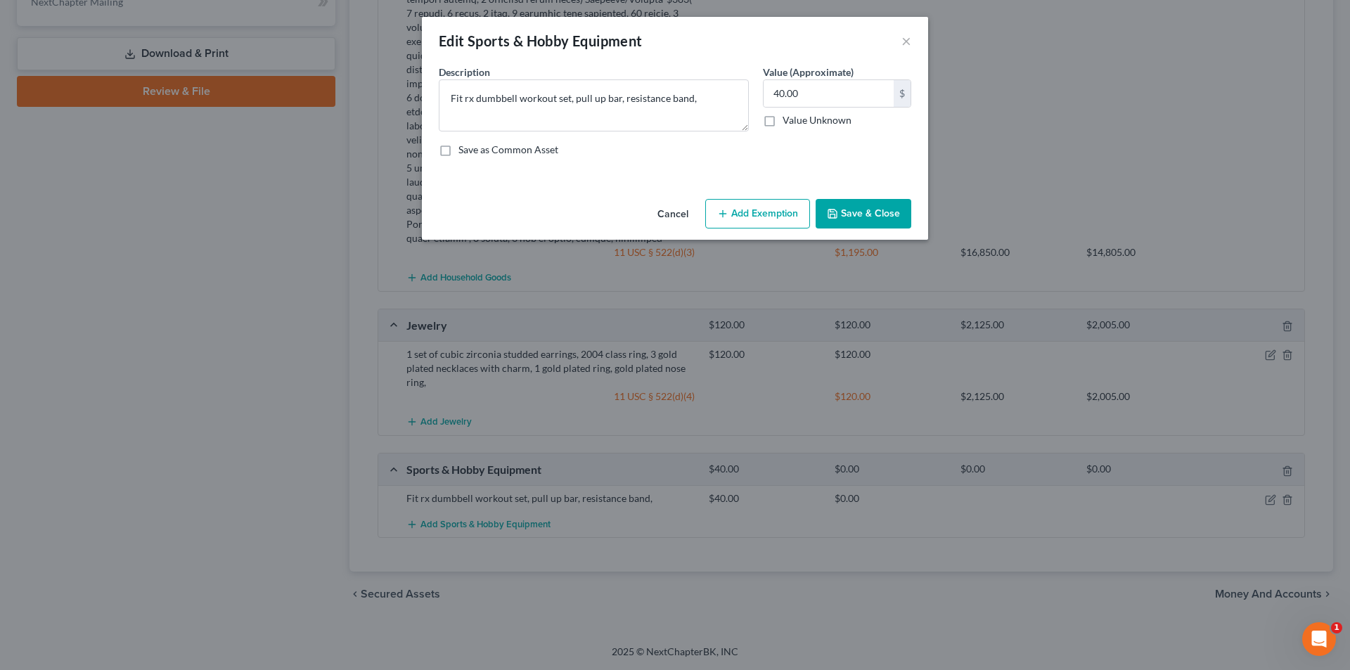
click at [783, 219] on button "Add Exemption" at bounding box center [757, 214] width 105 height 30
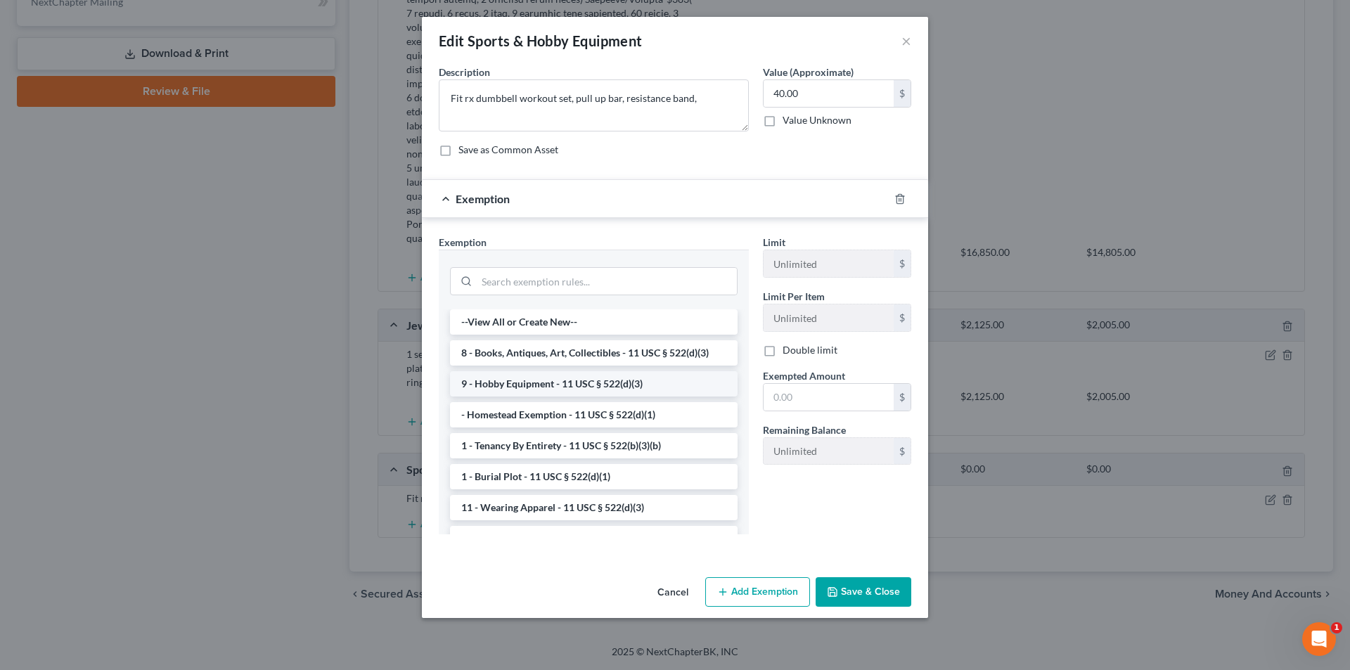
click at [558, 380] on li "9 - Hobby Equipment - 11 USC § 522(d)(3)" at bounding box center [594, 383] width 288 height 25
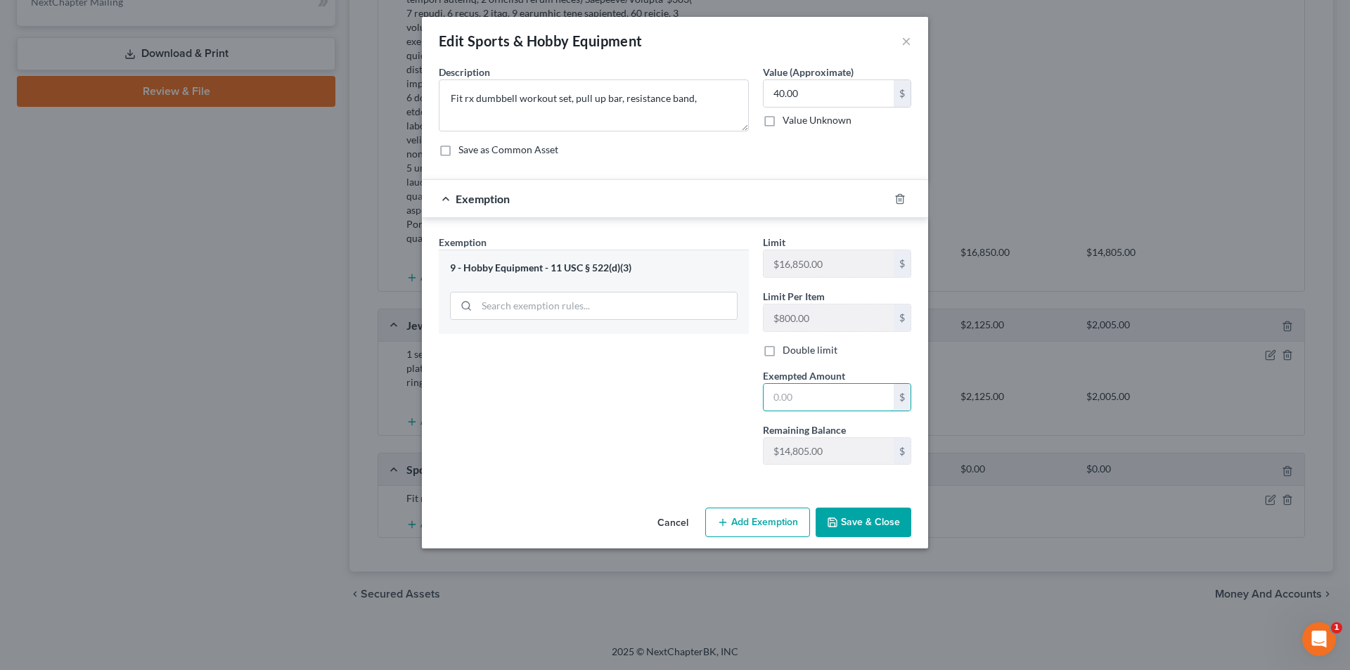
drag, startPoint x: 812, startPoint y: 396, endPoint x: 727, endPoint y: 392, distance: 84.5
click at [727, 392] on div "Exemption Set must be selected for CA. Exemption * 9 - Hobby Equipment - 11 USC…" at bounding box center [675, 356] width 487 height 242
type input "40.00"
click at [890, 521] on button "Save & Close" at bounding box center [864, 523] width 96 height 30
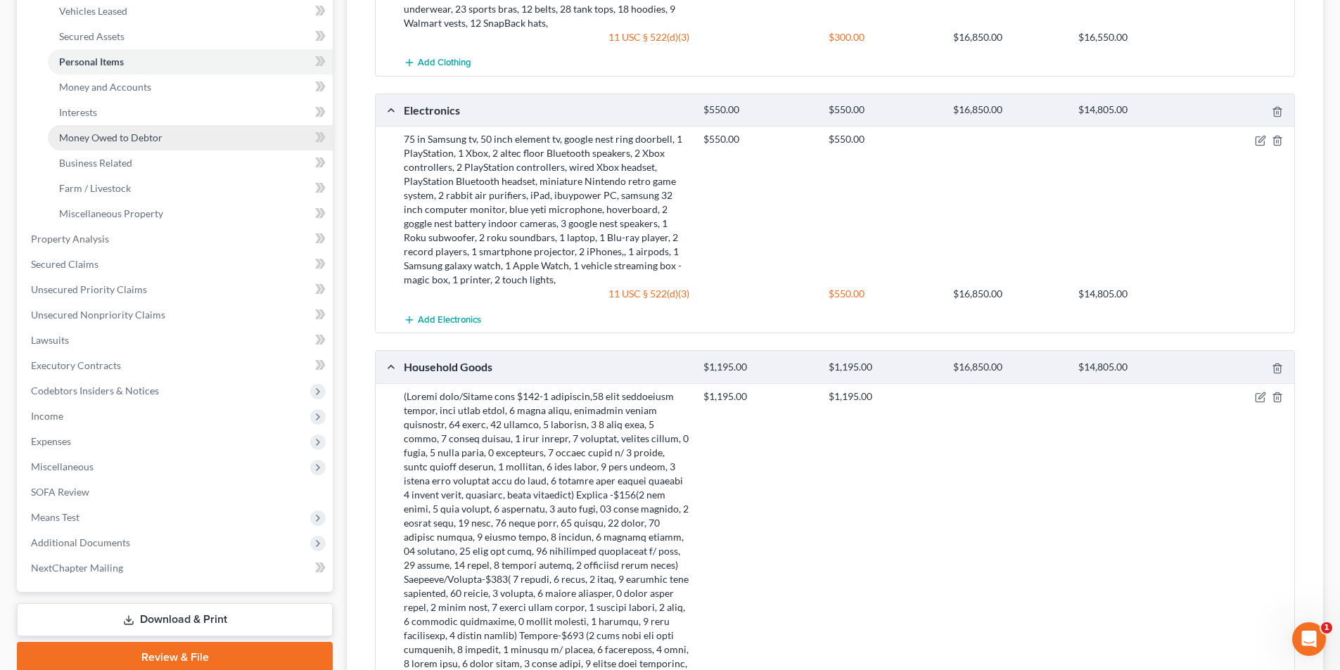
scroll to position [202, 0]
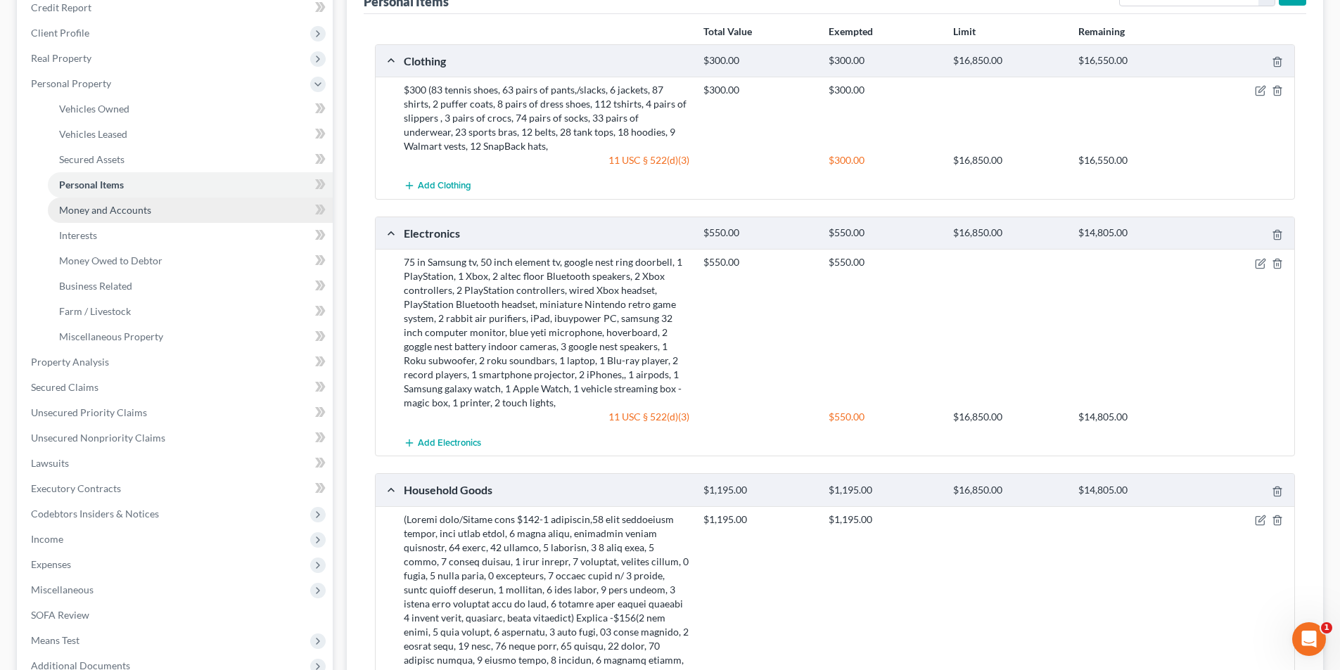
click at [134, 212] on span "Money and Accounts" at bounding box center [105, 210] width 92 height 12
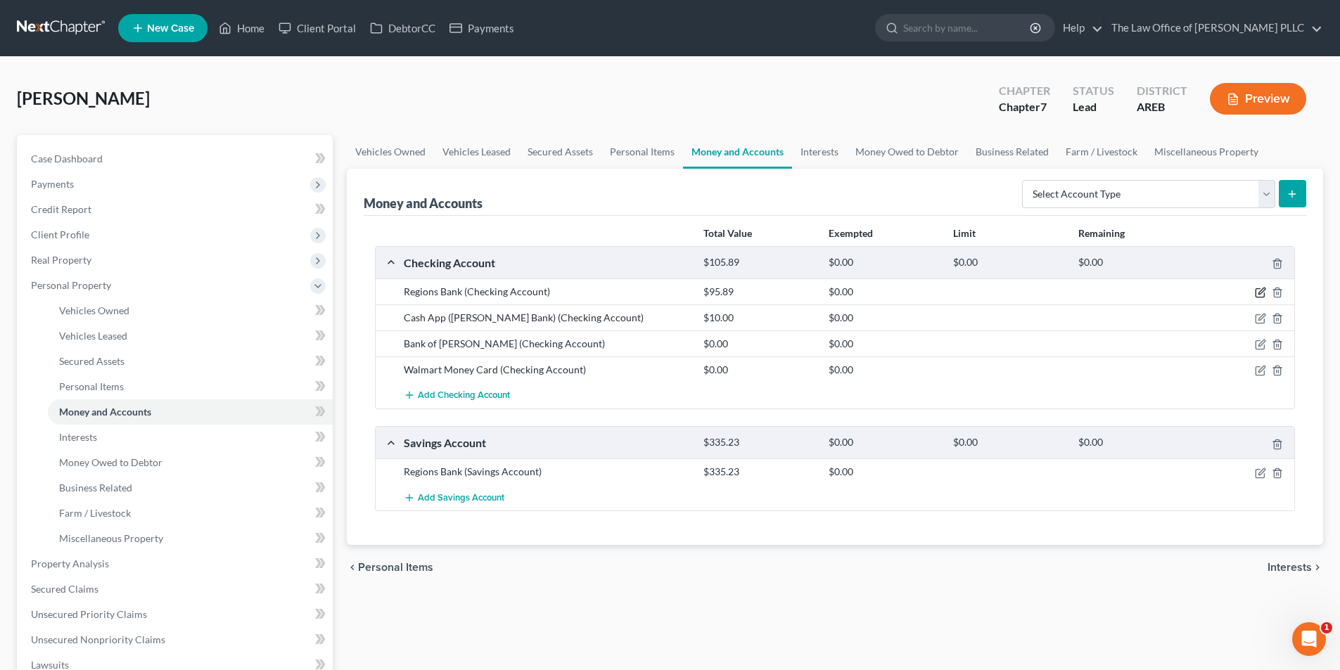
click at [1255, 294] on icon "button" at bounding box center [1259, 293] width 8 height 8
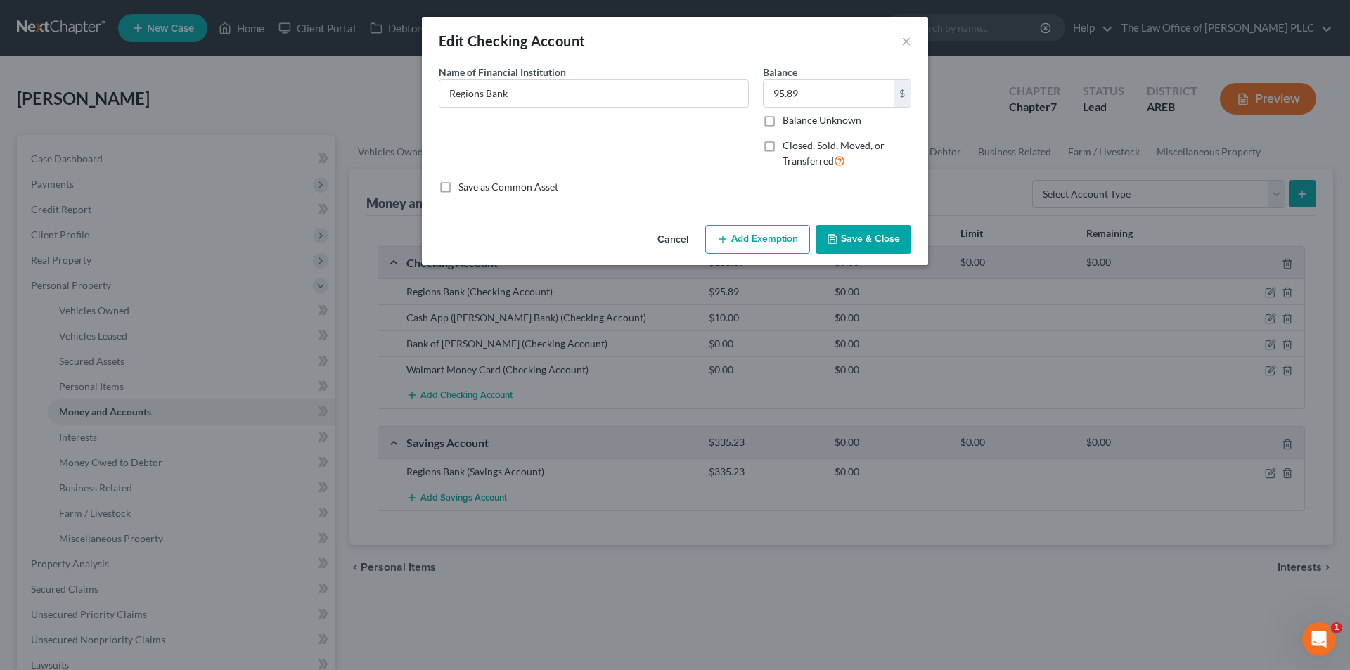
click at [751, 238] on button "Add Exemption" at bounding box center [757, 240] width 105 height 30
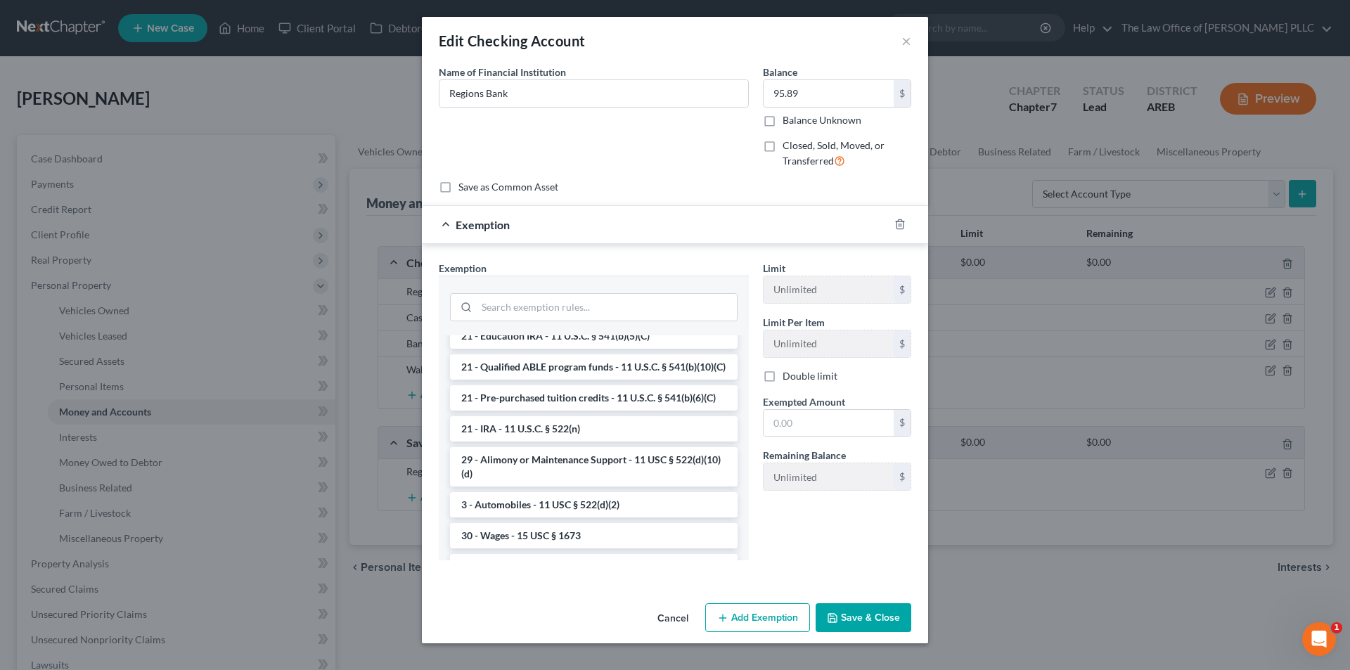
scroll to position [563, 0]
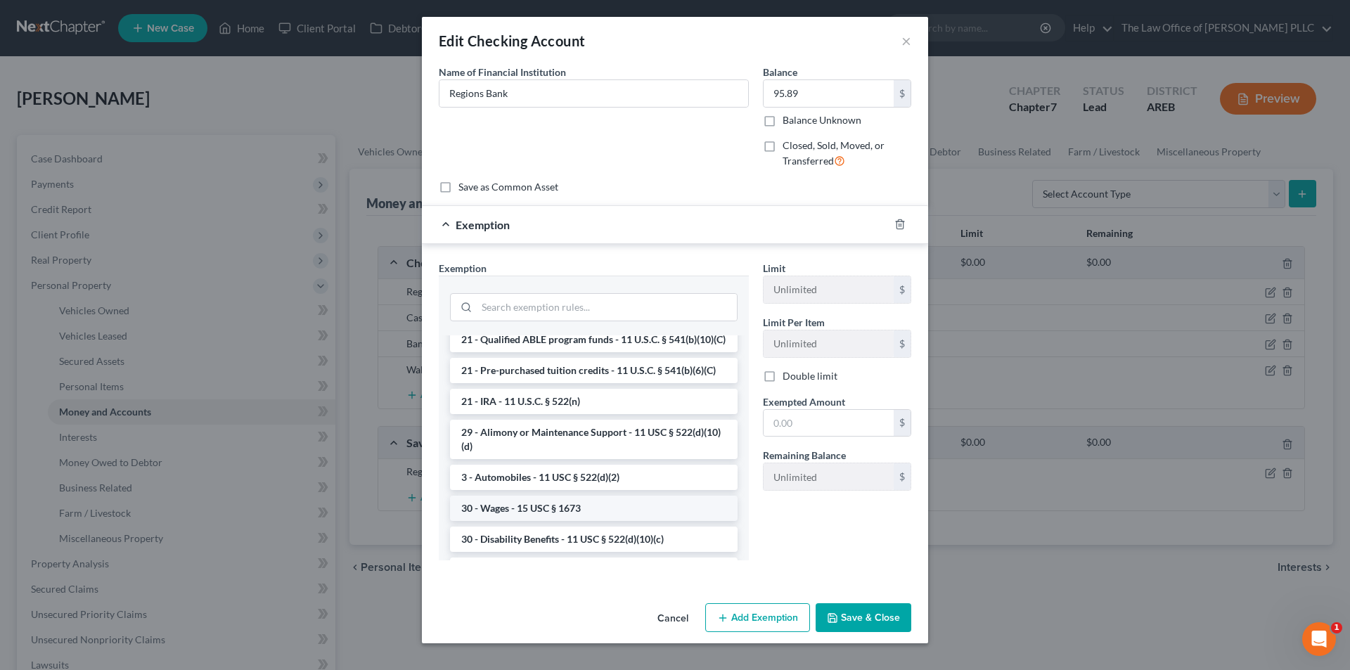
click at [550, 521] on li "30 - Wages - 15 USC § 1673" at bounding box center [594, 508] width 288 height 25
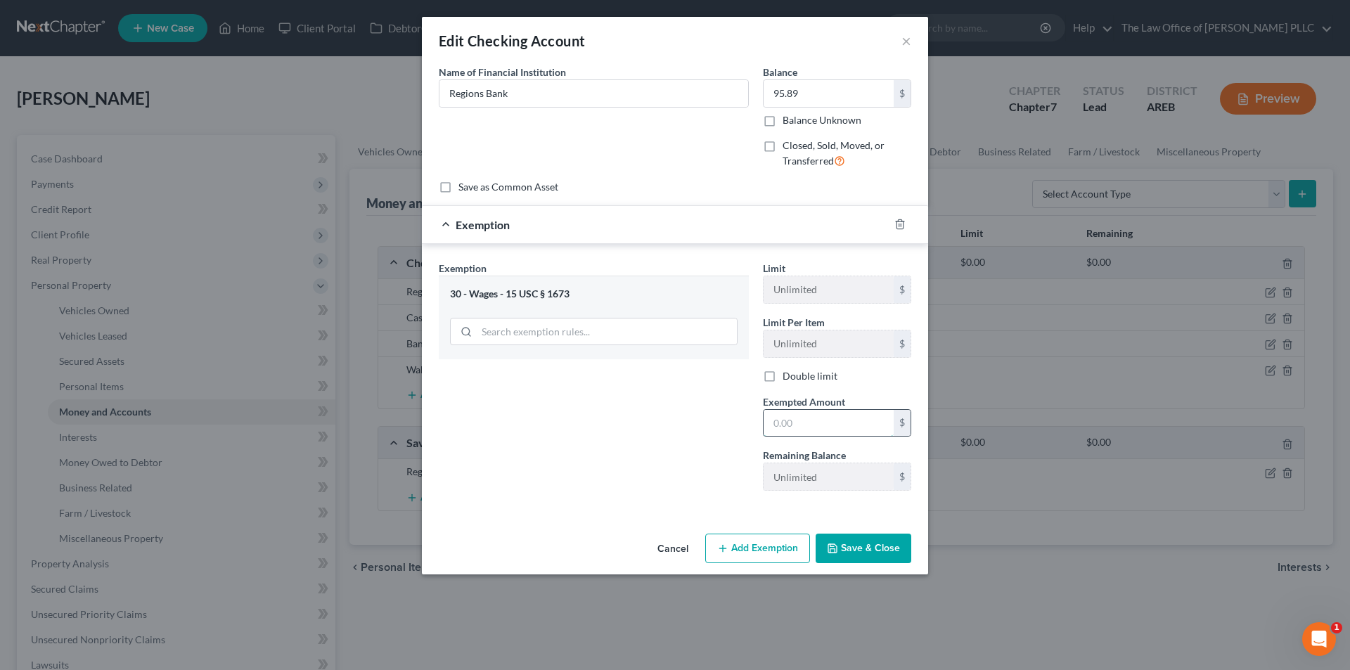
click at [803, 421] on input "text" at bounding box center [829, 423] width 130 height 27
type input "95.89"
click at [878, 542] on button "Save & Close" at bounding box center [864, 549] width 96 height 30
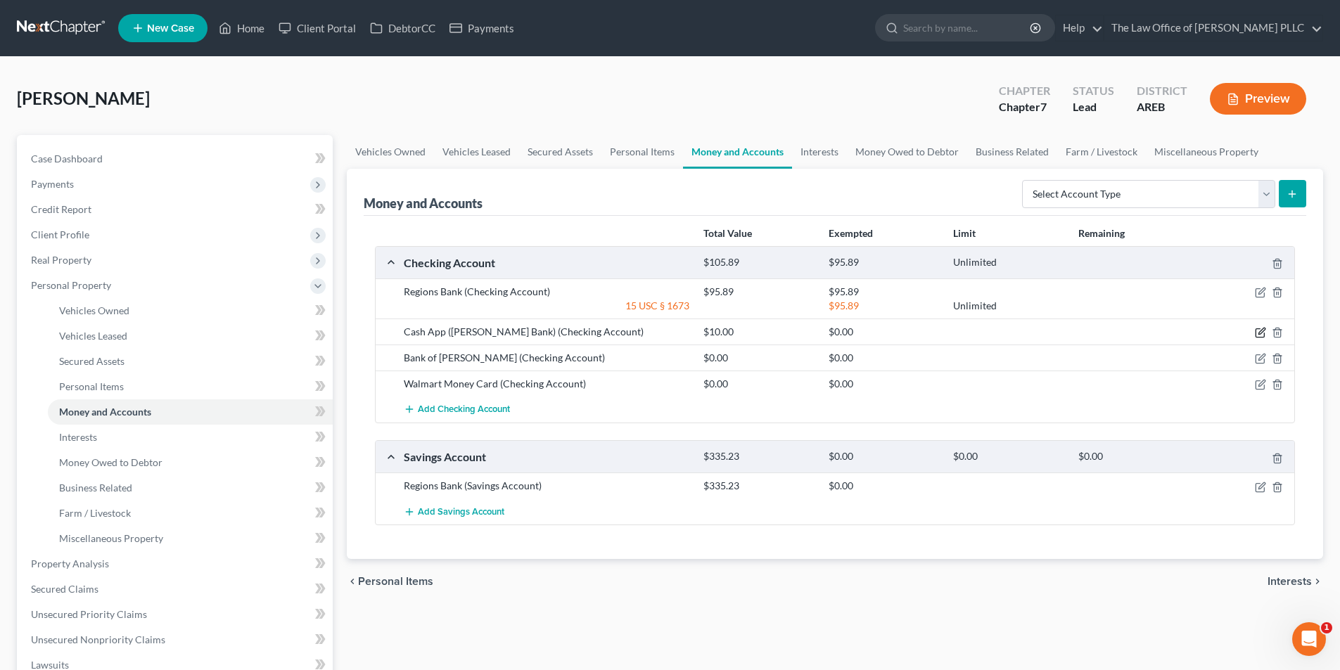
click at [1262, 335] on icon "button" at bounding box center [1260, 332] width 11 height 11
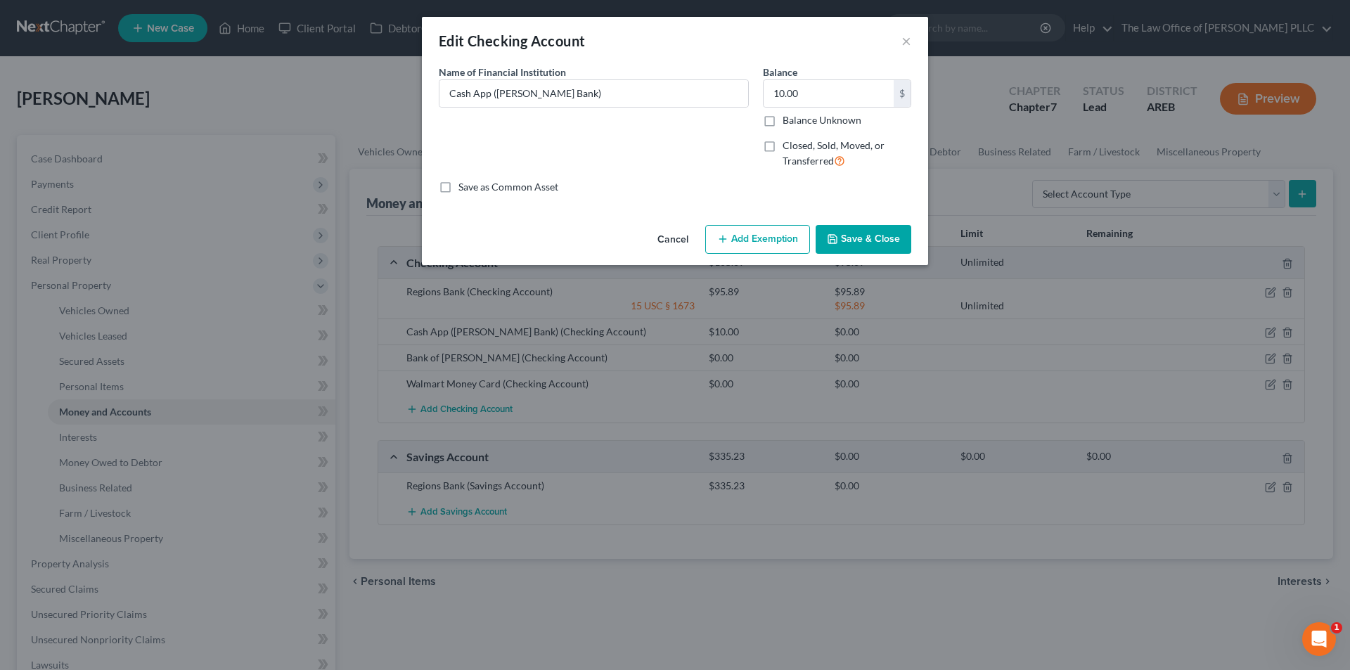
click at [753, 219] on div "Cancel Add Exemption Save & Close" at bounding box center [675, 242] width 506 height 46
click at [754, 243] on button "Add Exemption" at bounding box center [757, 240] width 105 height 30
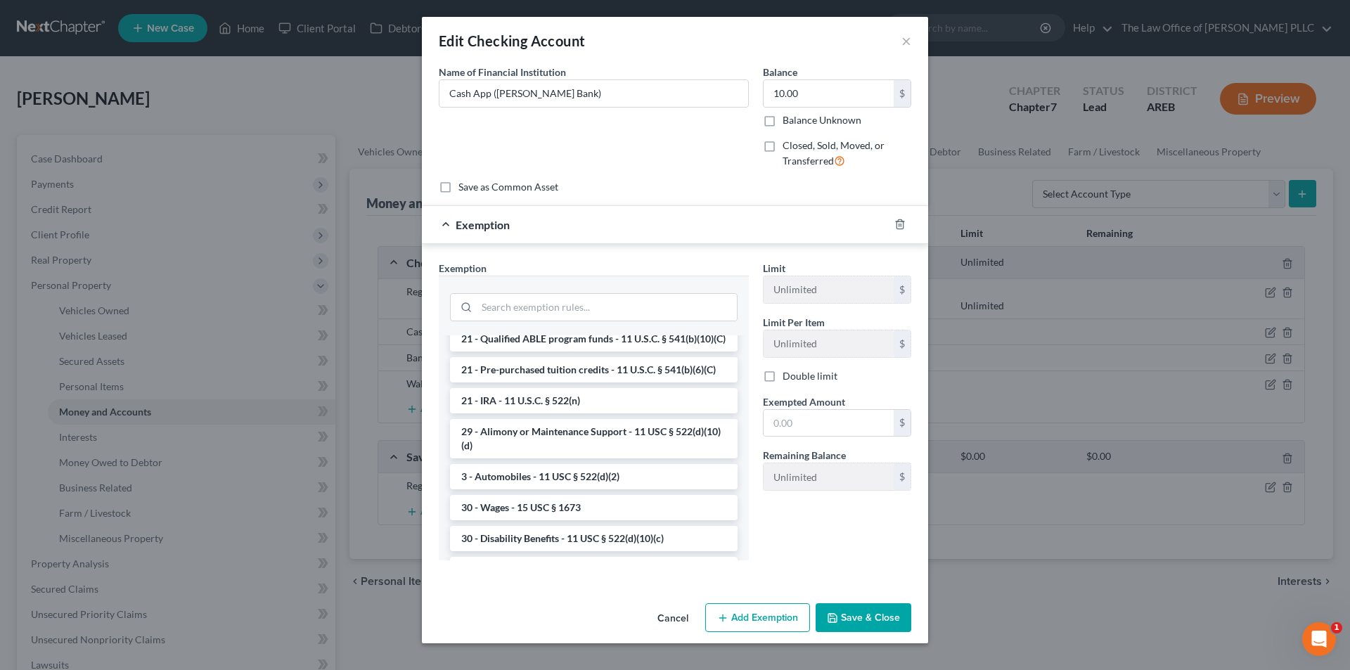
scroll to position [633, 0]
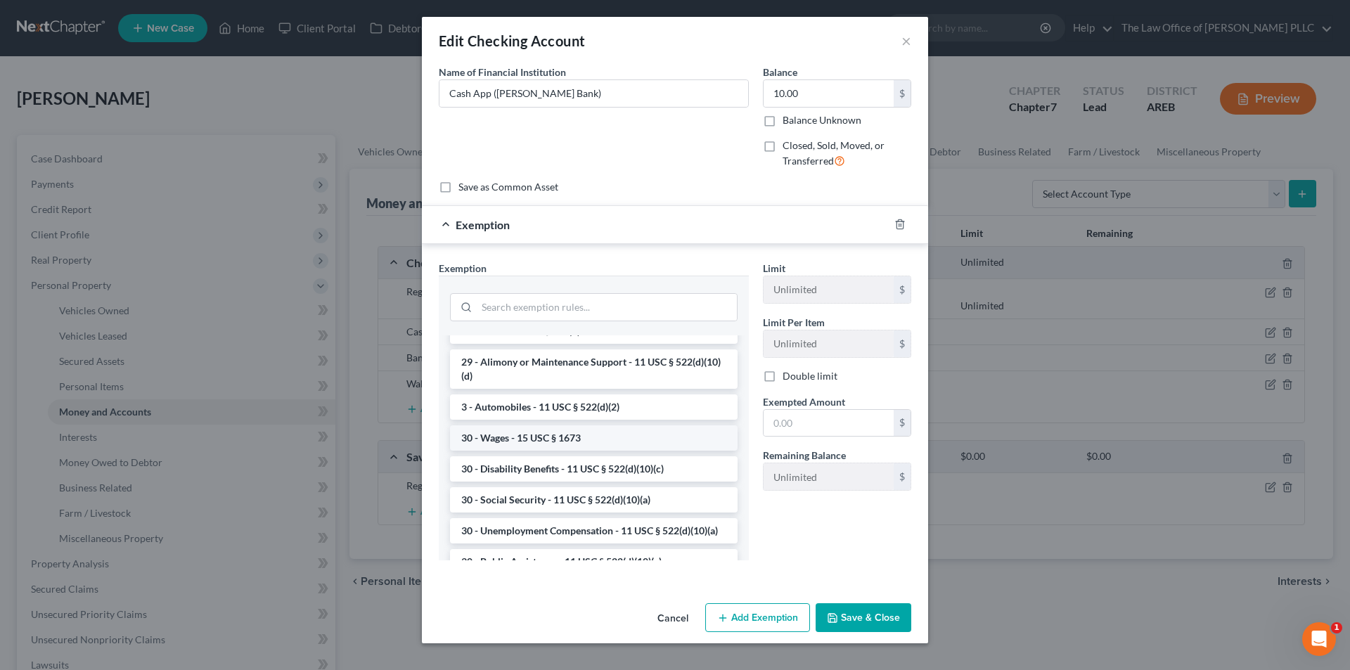
click at [557, 451] on li "30 - Wages - 15 USC § 1673" at bounding box center [594, 437] width 288 height 25
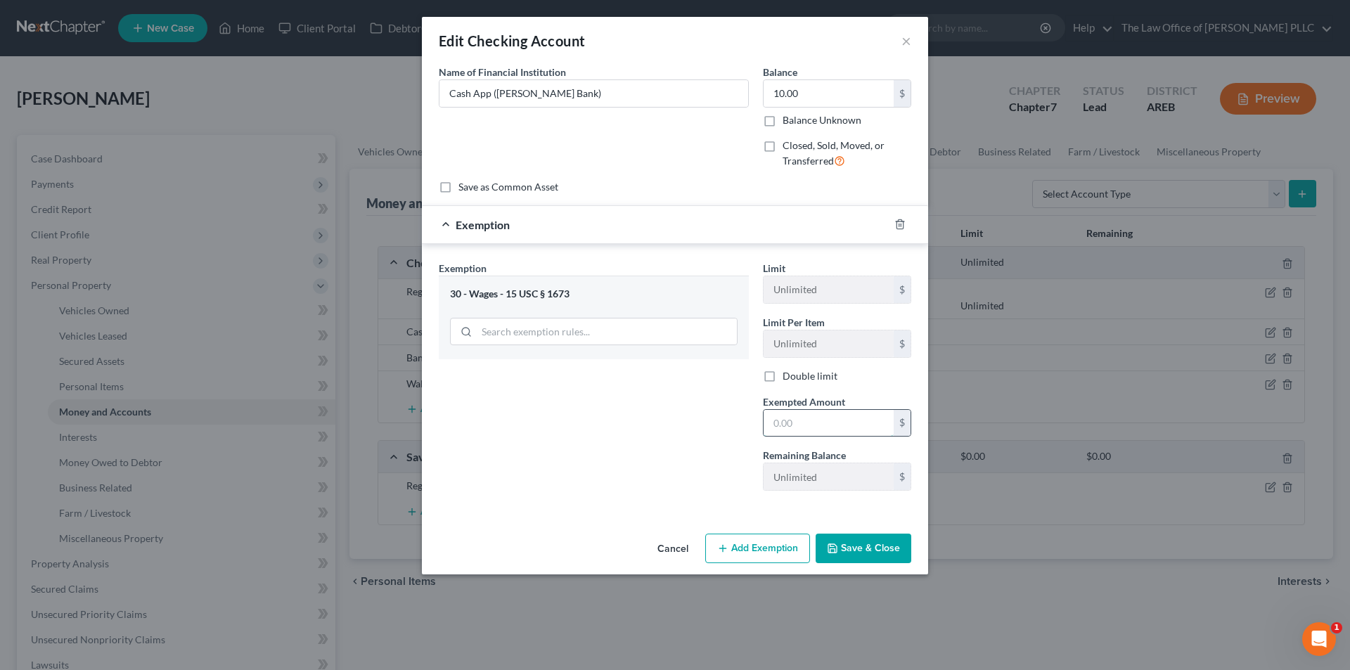
click at [806, 425] on input "text" at bounding box center [829, 423] width 130 height 27
type input "10.00"
click at [849, 554] on button "Save & Close" at bounding box center [864, 549] width 96 height 30
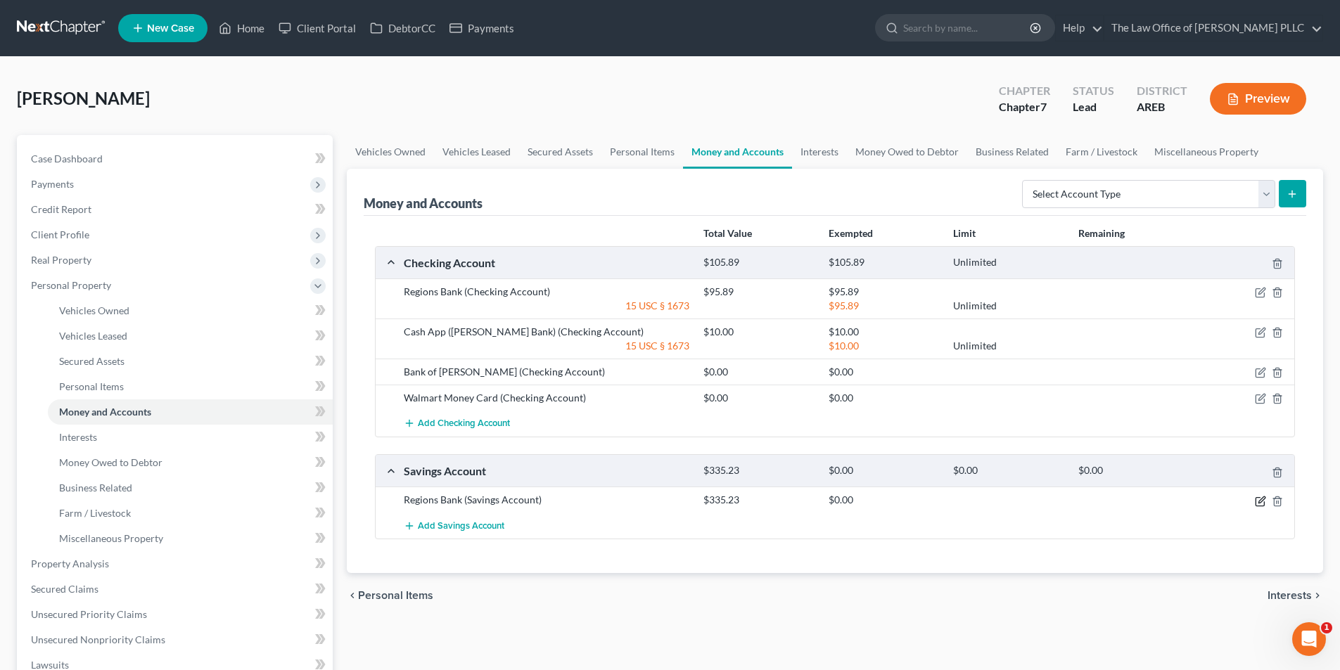
click at [1259, 496] on icon "button" at bounding box center [1260, 501] width 11 height 11
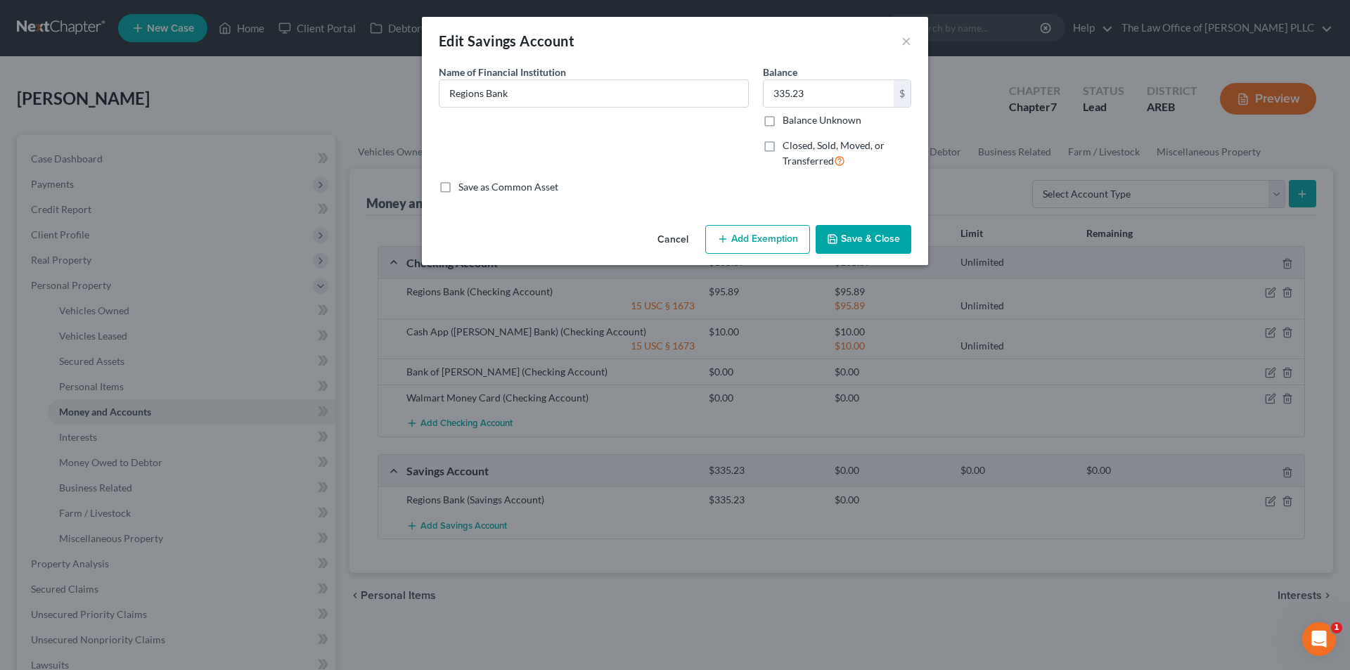
click at [762, 243] on button "Add Exemption" at bounding box center [757, 240] width 105 height 30
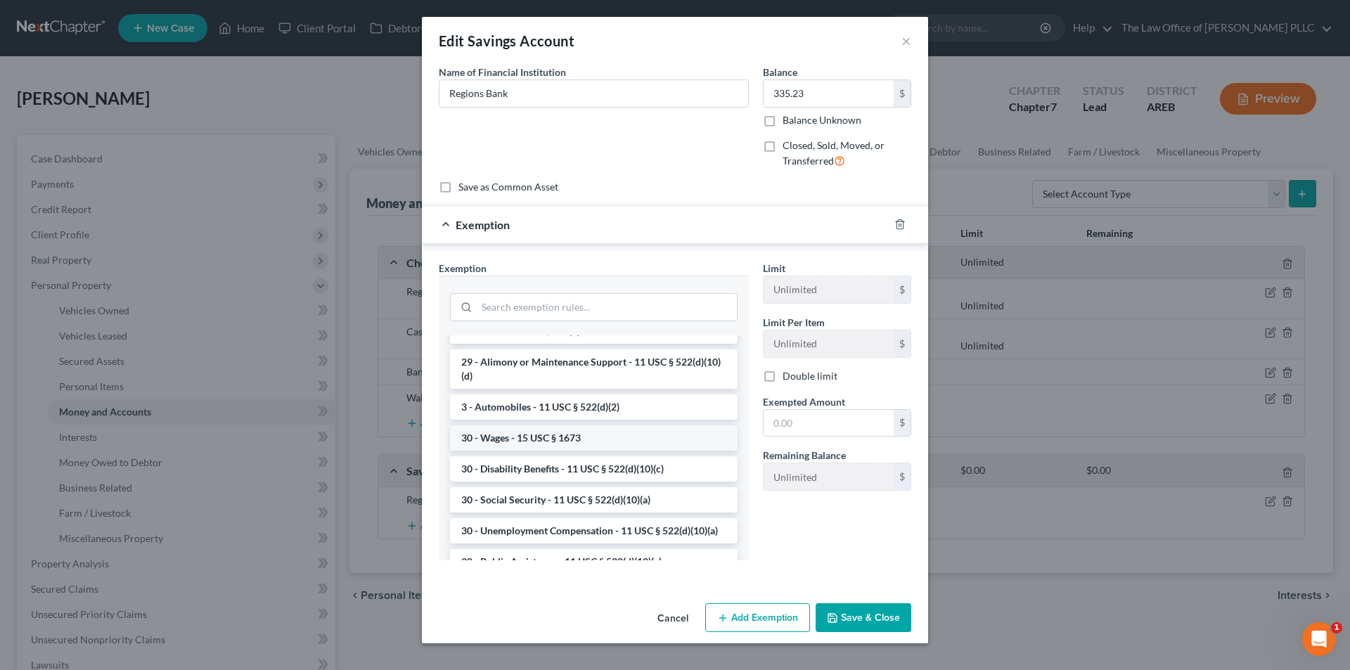
click at [559, 451] on li "30 - Wages - 15 USC § 1673" at bounding box center [594, 437] width 288 height 25
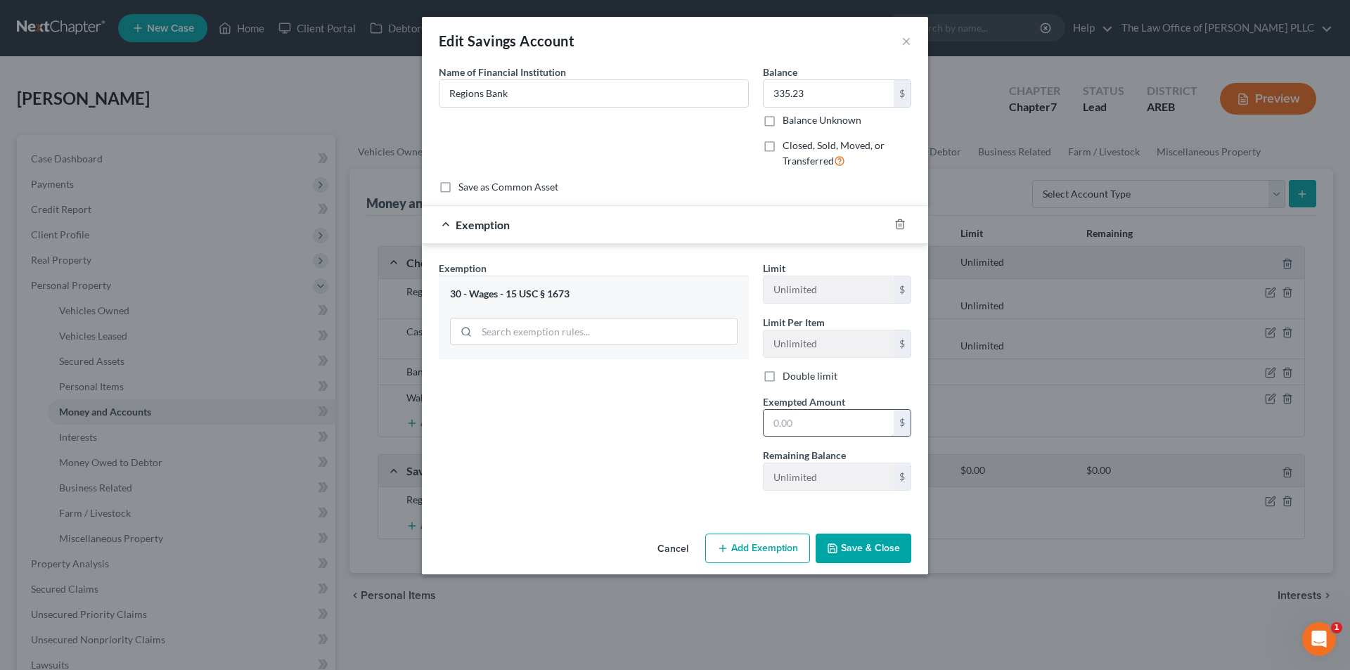
click at [808, 423] on input "text" at bounding box center [829, 423] width 130 height 27
type input "335.23"
click at [870, 550] on button "Save & Close" at bounding box center [864, 549] width 96 height 30
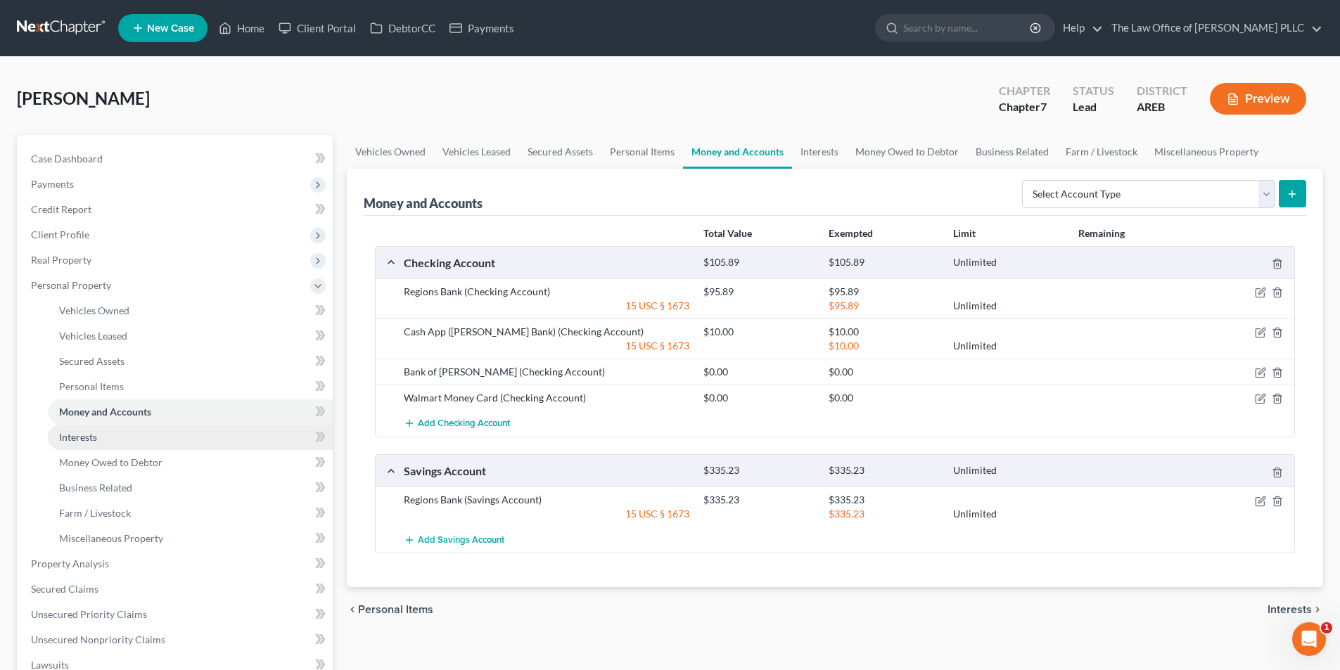
click at [74, 437] on span "Interests" at bounding box center [78, 437] width 38 height 12
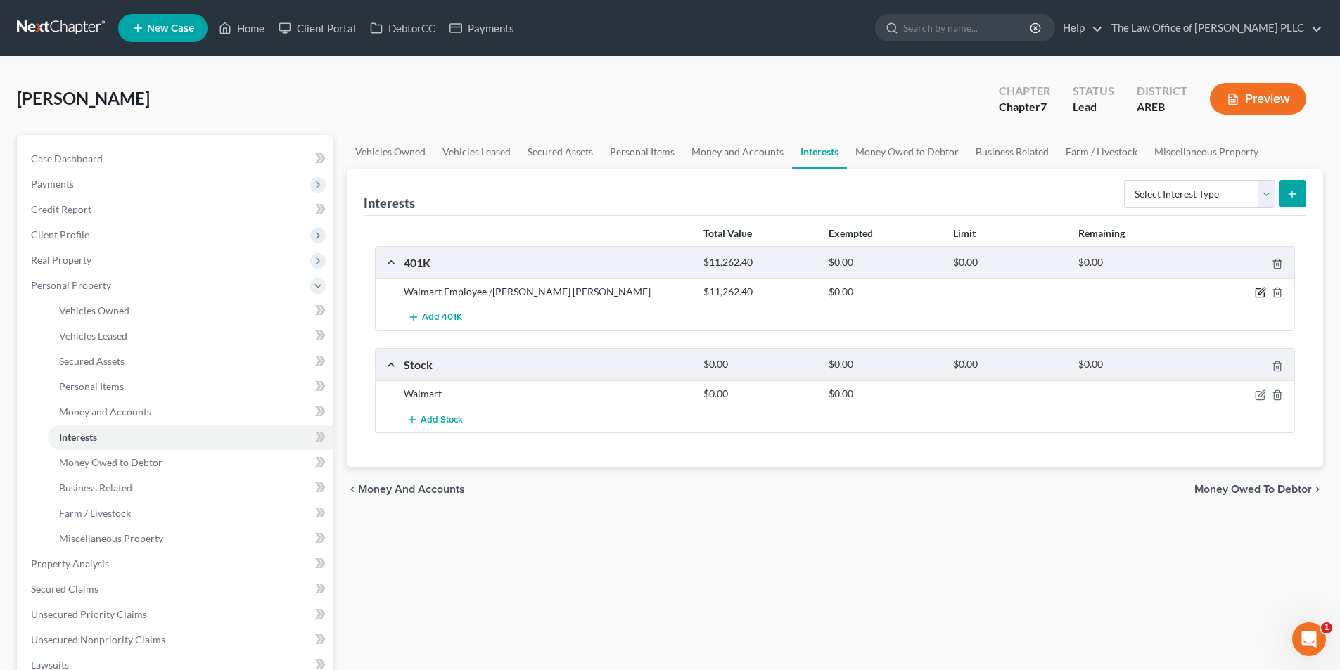
click at [1257, 292] on icon "button" at bounding box center [1260, 292] width 11 height 11
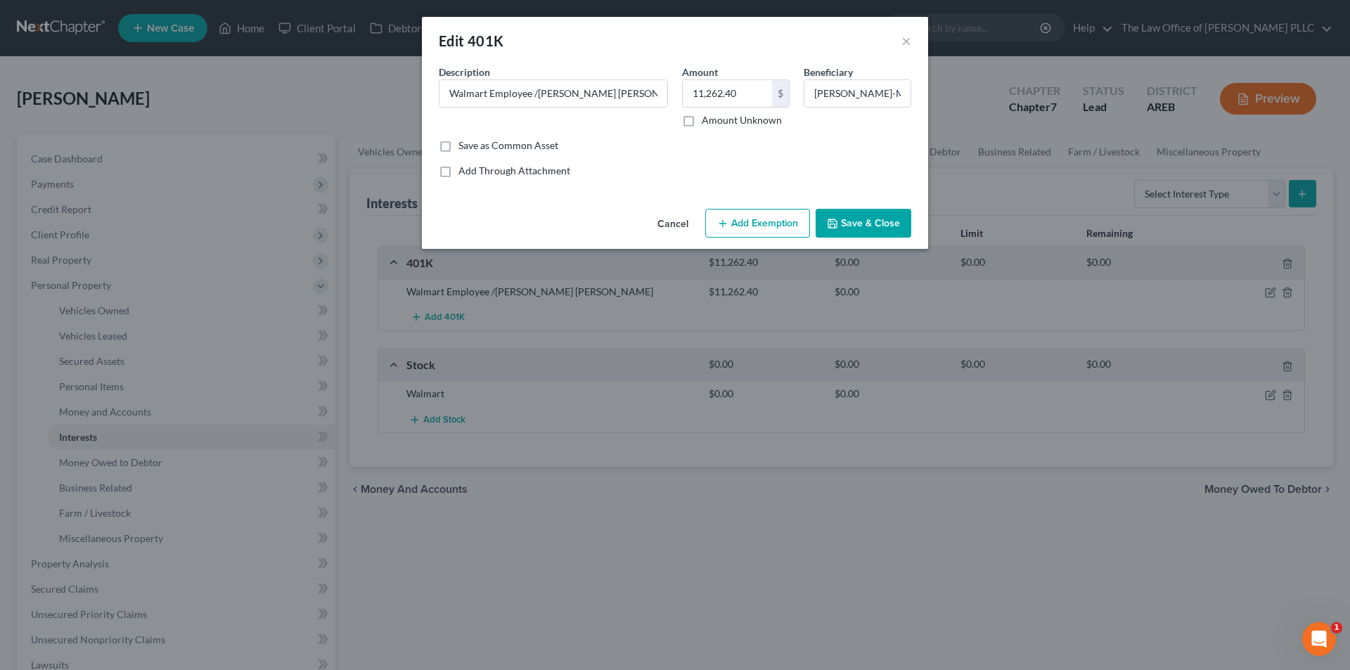
click at [739, 231] on button "Add Exemption" at bounding box center [757, 224] width 105 height 30
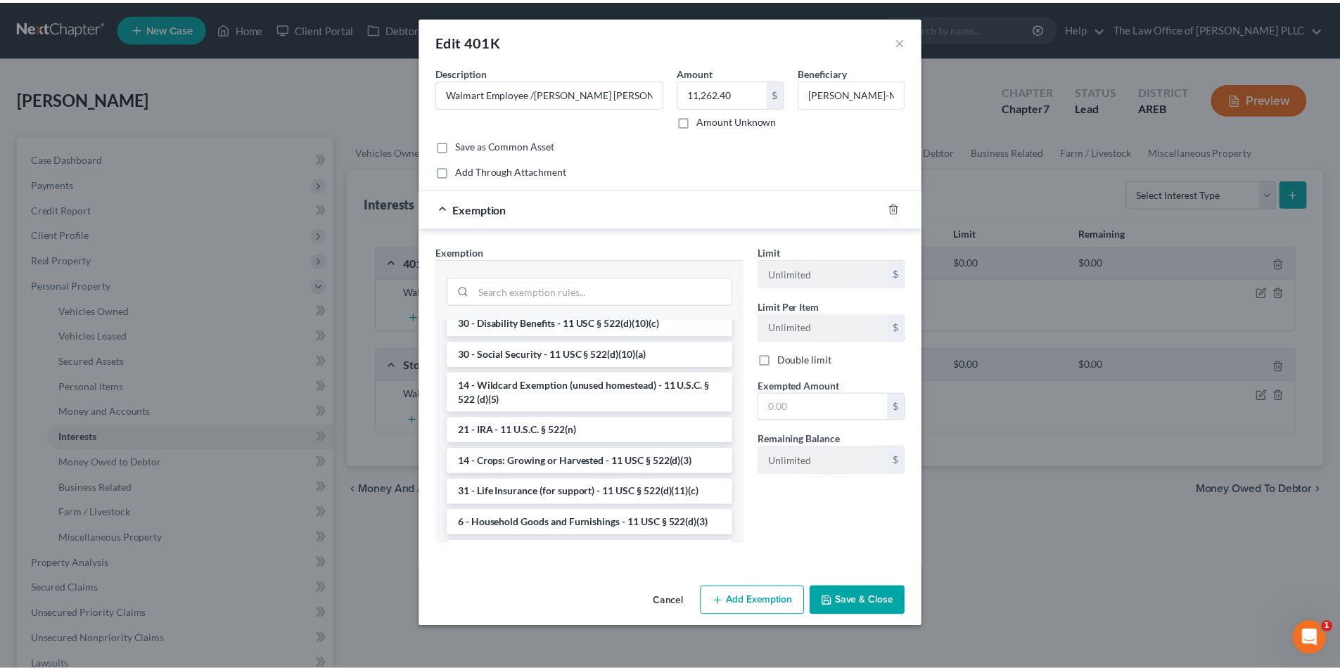
scroll to position [709, 0]
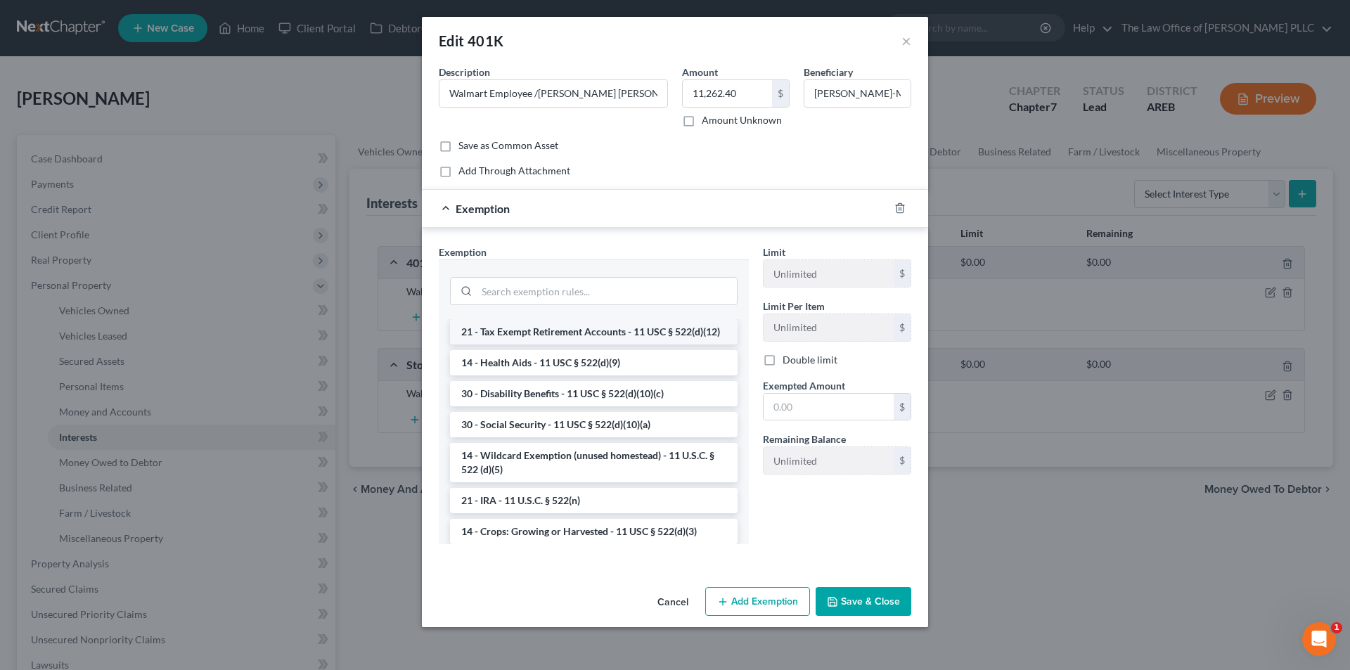
click at [558, 345] on li "21 - Tax Exempt Retirement Accounts - 11 USC § 522(d)(12)" at bounding box center [594, 331] width 288 height 25
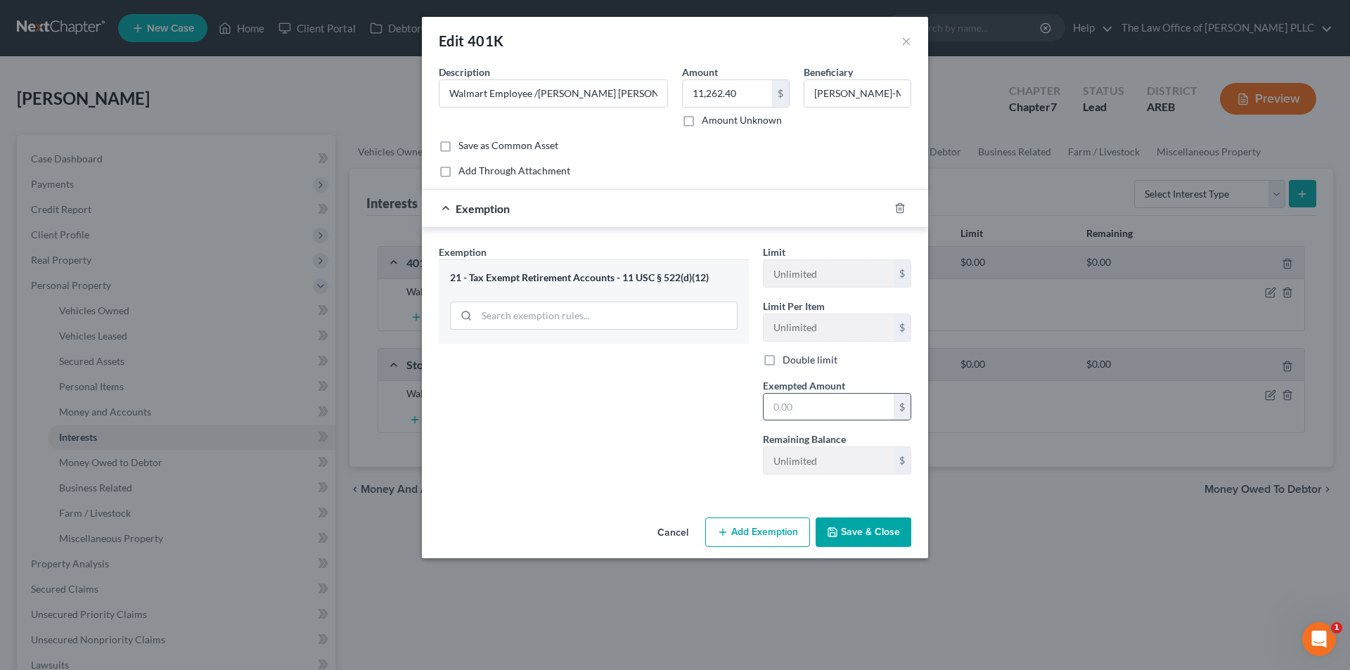
click at [807, 411] on input "text" at bounding box center [829, 407] width 130 height 27
type input "11,262.40"
click at [742, 529] on button "Add Exemption" at bounding box center [757, 533] width 105 height 30
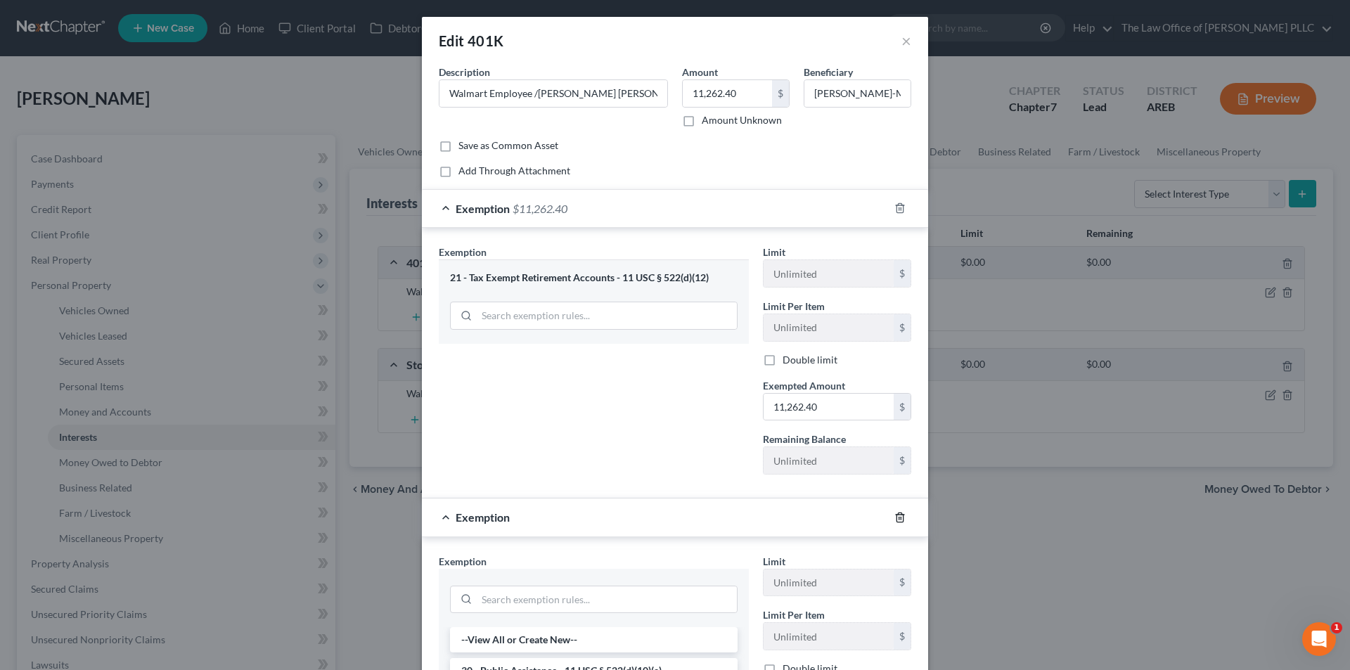
click at [894, 515] on icon "button" at bounding box center [899, 517] width 11 height 11
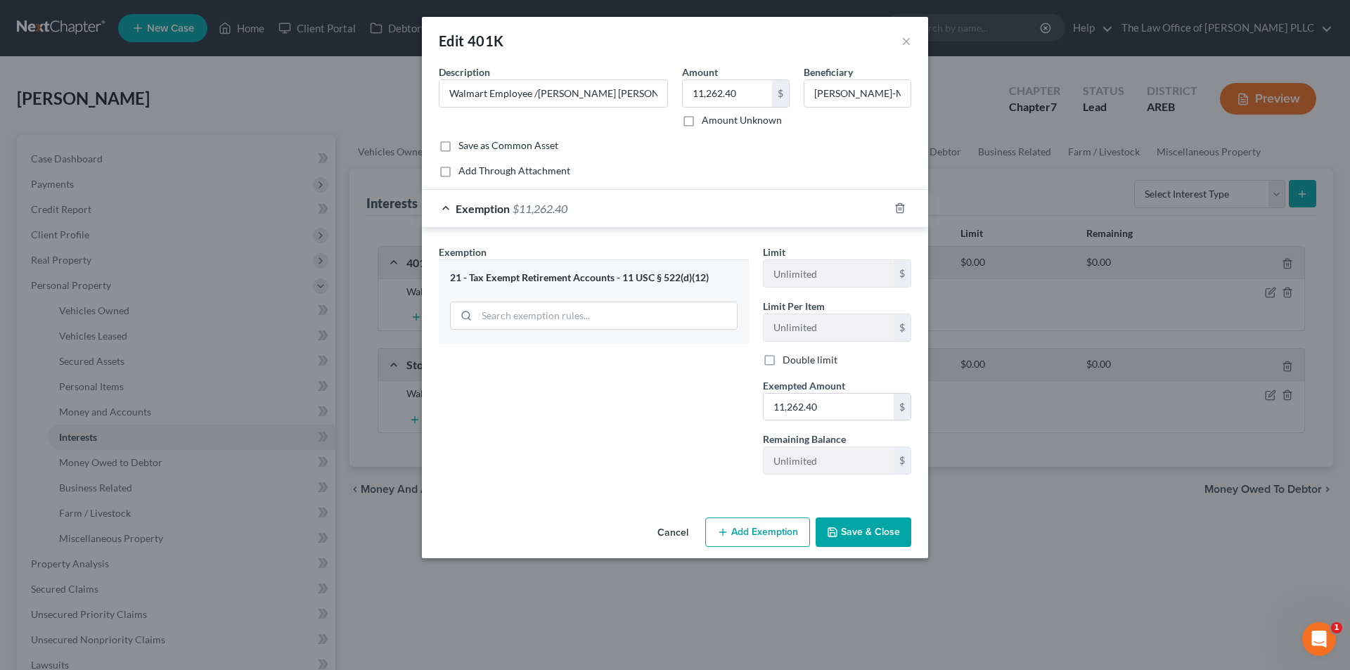
click at [883, 536] on button "Save & Close" at bounding box center [864, 533] width 96 height 30
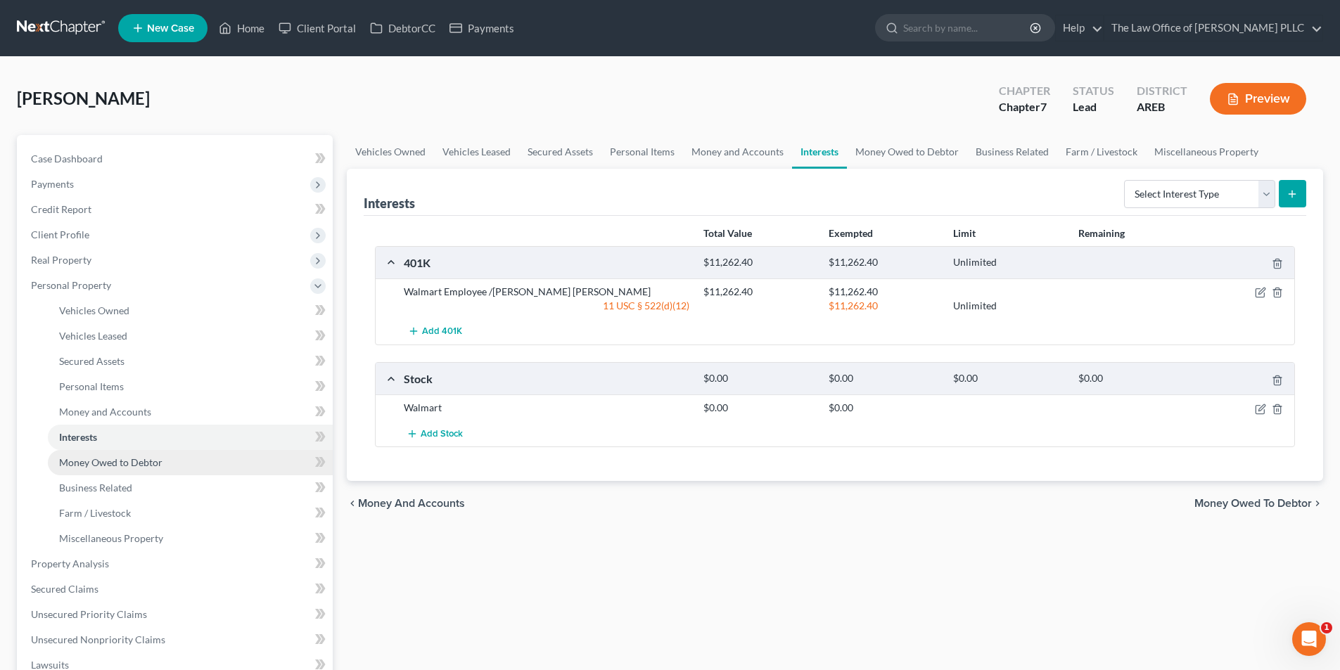
click at [82, 464] on span "Money Owed to Debtor" at bounding box center [110, 462] width 103 height 12
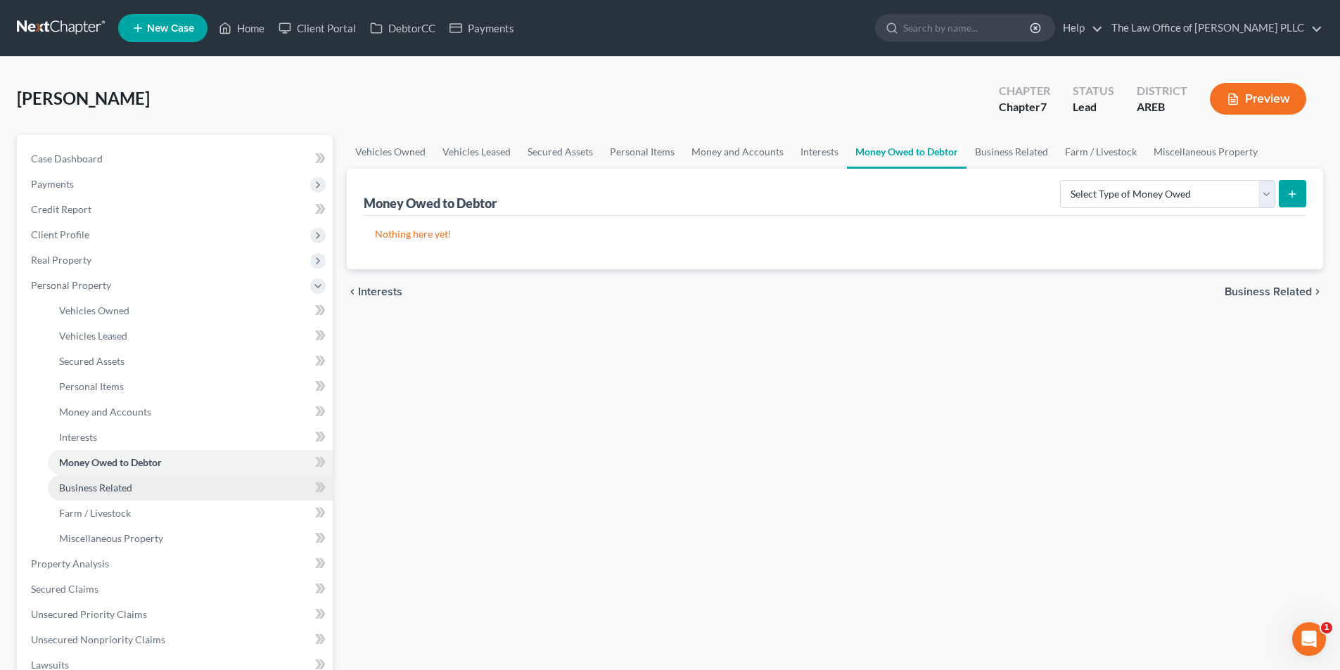
click at [97, 491] on span "Business Related" at bounding box center [95, 488] width 73 height 12
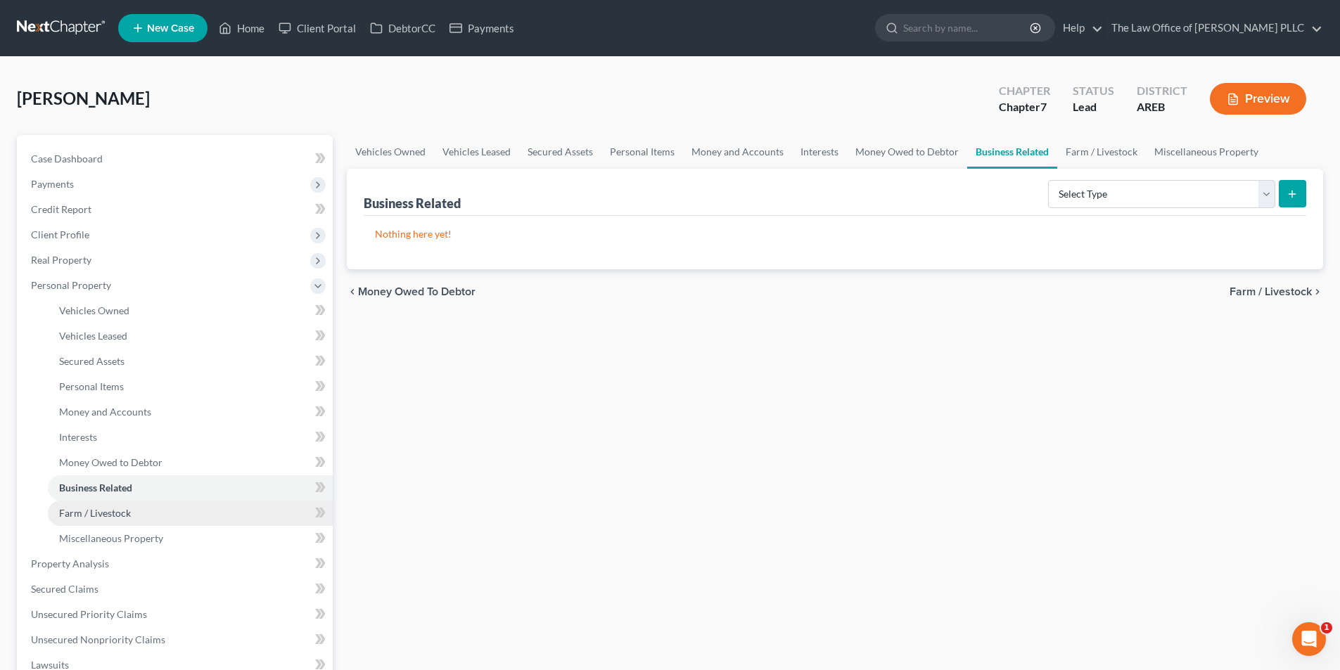
click at [104, 521] on link "Farm / Livestock" at bounding box center [190, 513] width 285 height 25
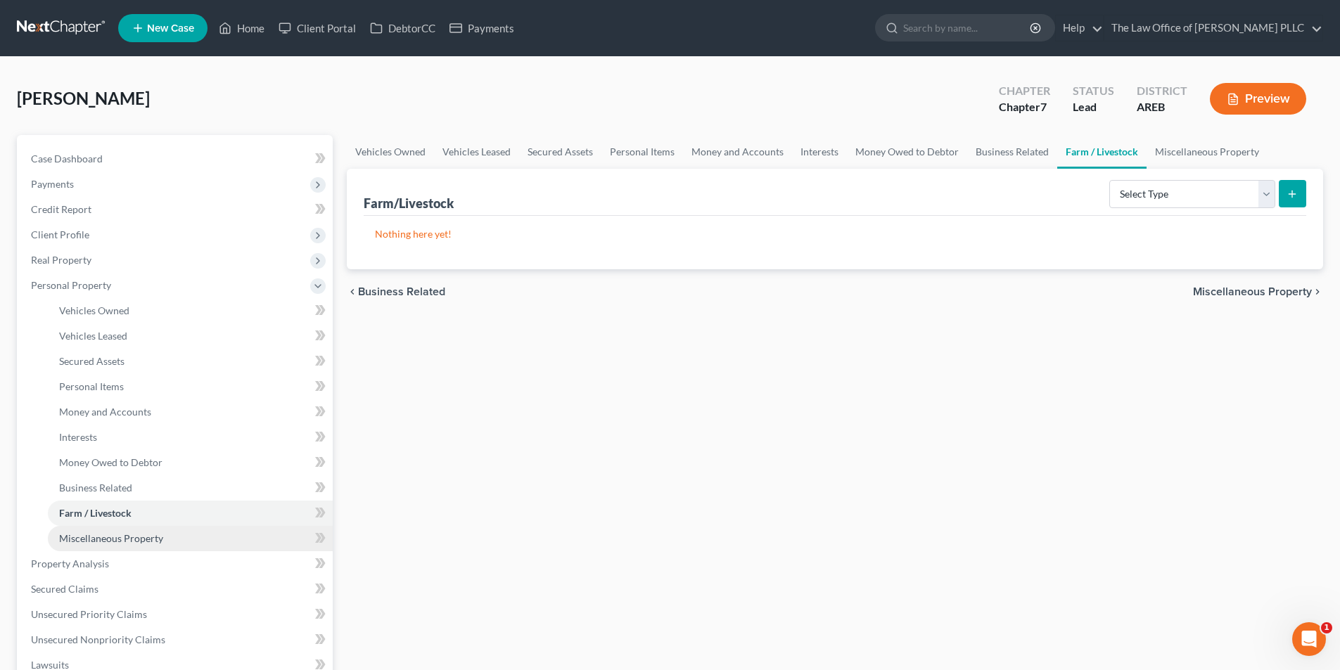
click at [108, 541] on span "Miscellaneous Property" at bounding box center [111, 538] width 104 height 12
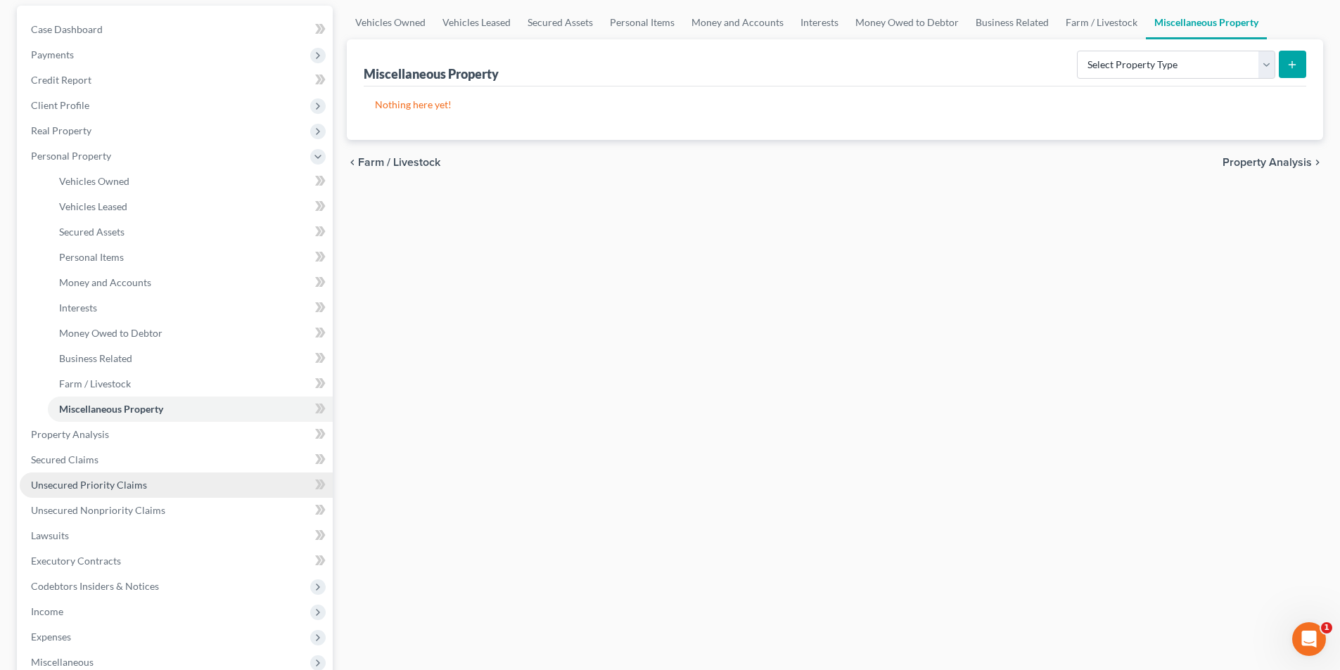
scroll to position [141, 0]
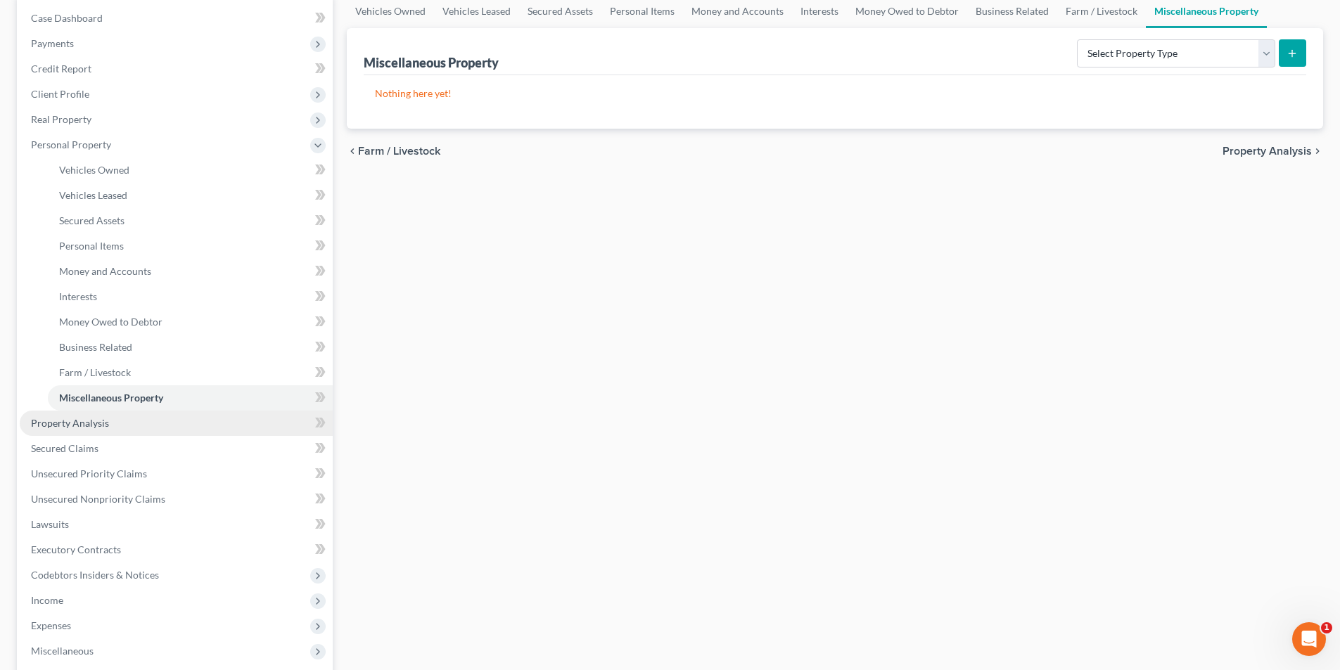
click at [91, 421] on span "Property Analysis" at bounding box center [70, 423] width 78 height 12
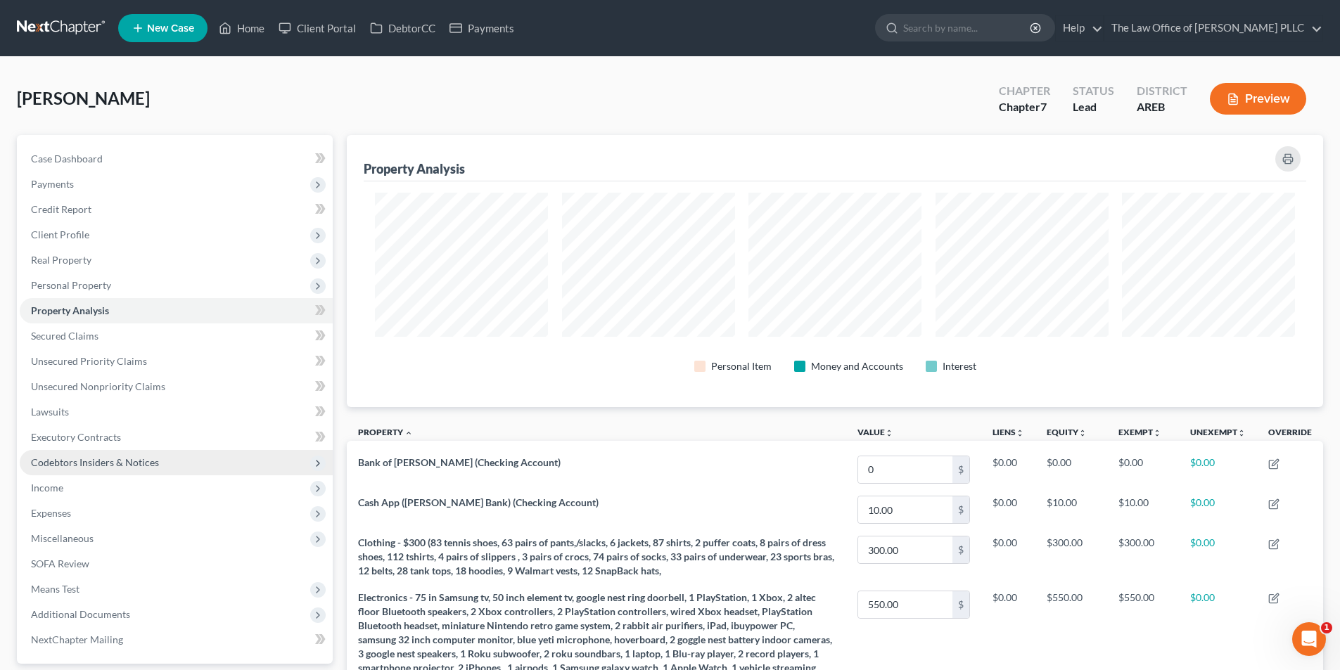
click at [75, 467] on span "Codebtors Insiders & Notices" at bounding box center [95, 462] width 128 height 12
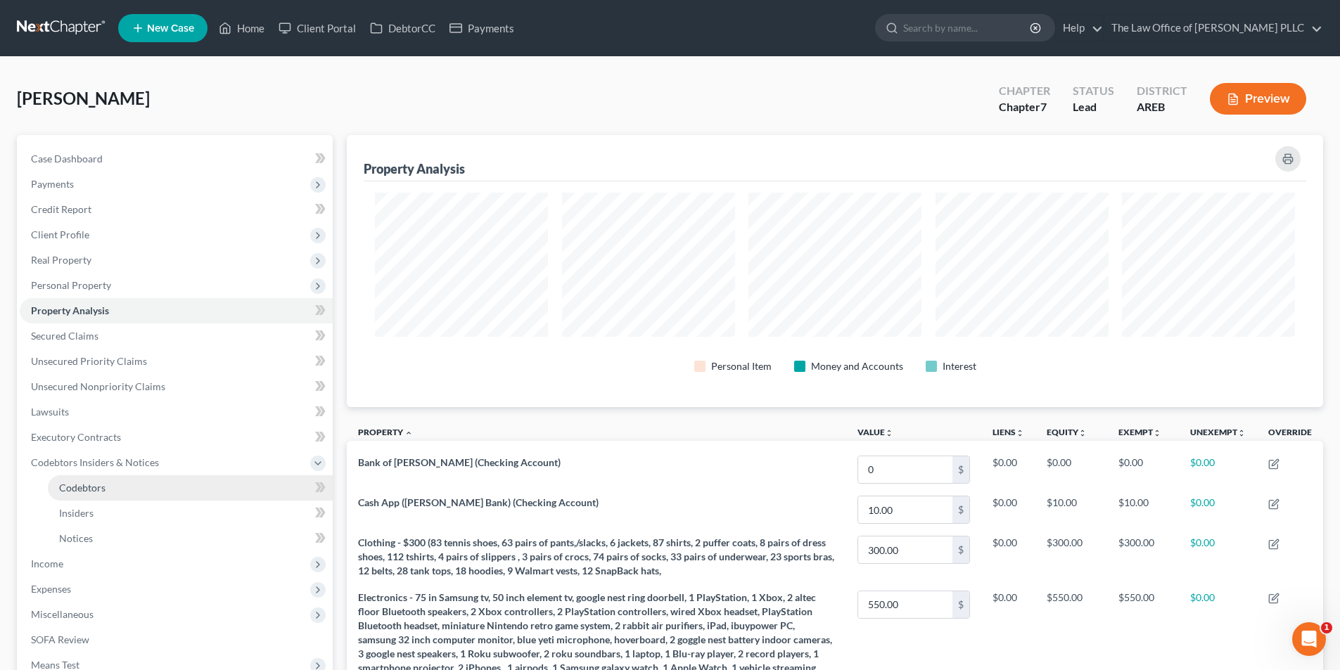
click at [76, 492] on span "Codebtors" at bounding box center [82, 488] width 46 height 12
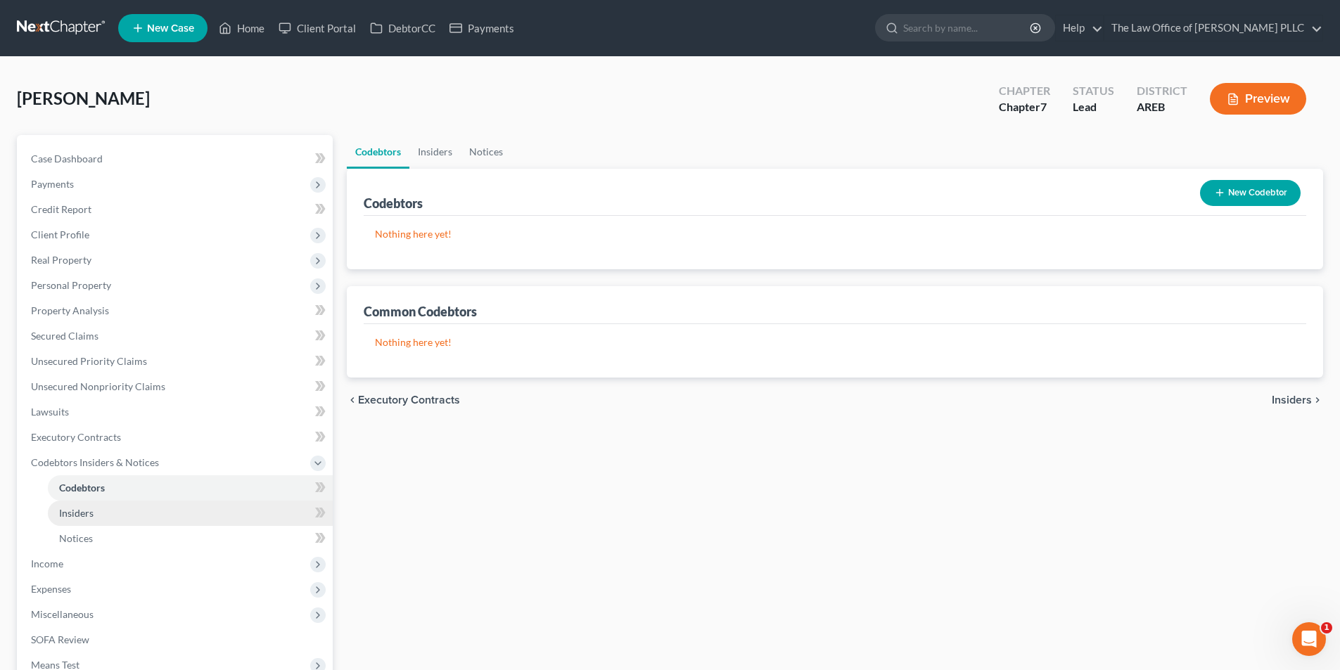
click at [68, 519] on link "Insiders" at bounding box center [190, 513] width 285 height 25
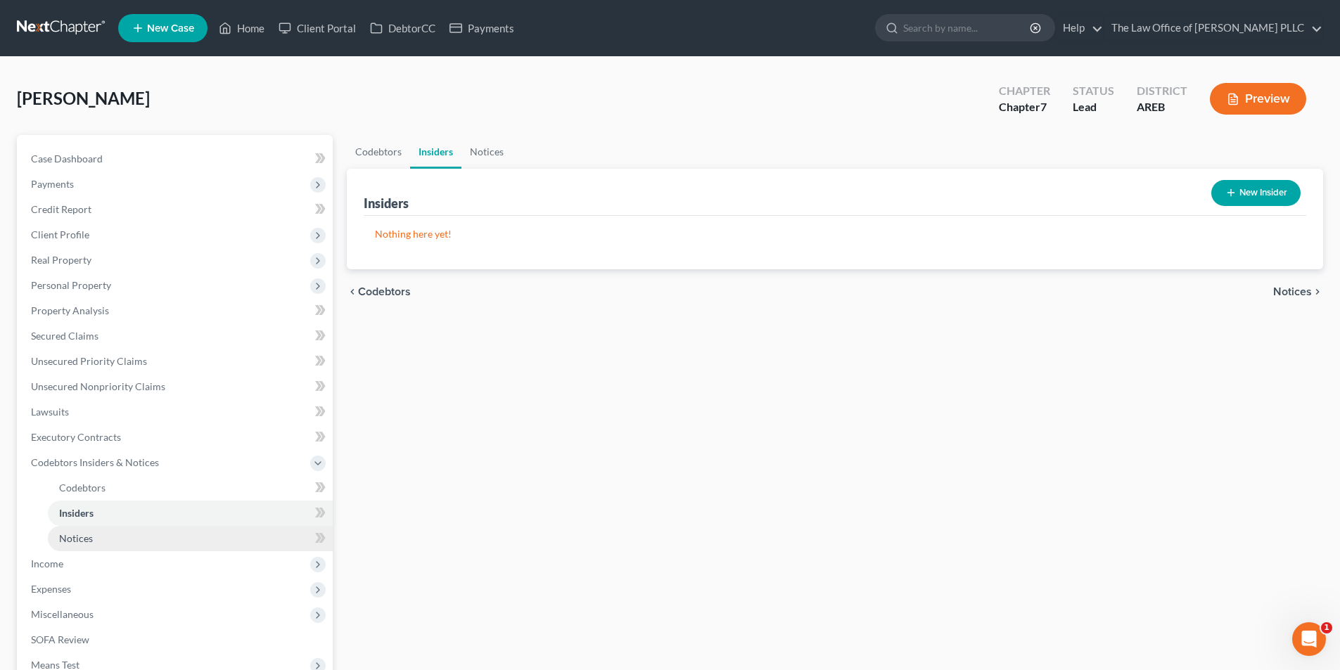
click at [65, 543] on span "Notices" at bounding box center [76, 538] width 34 height 12
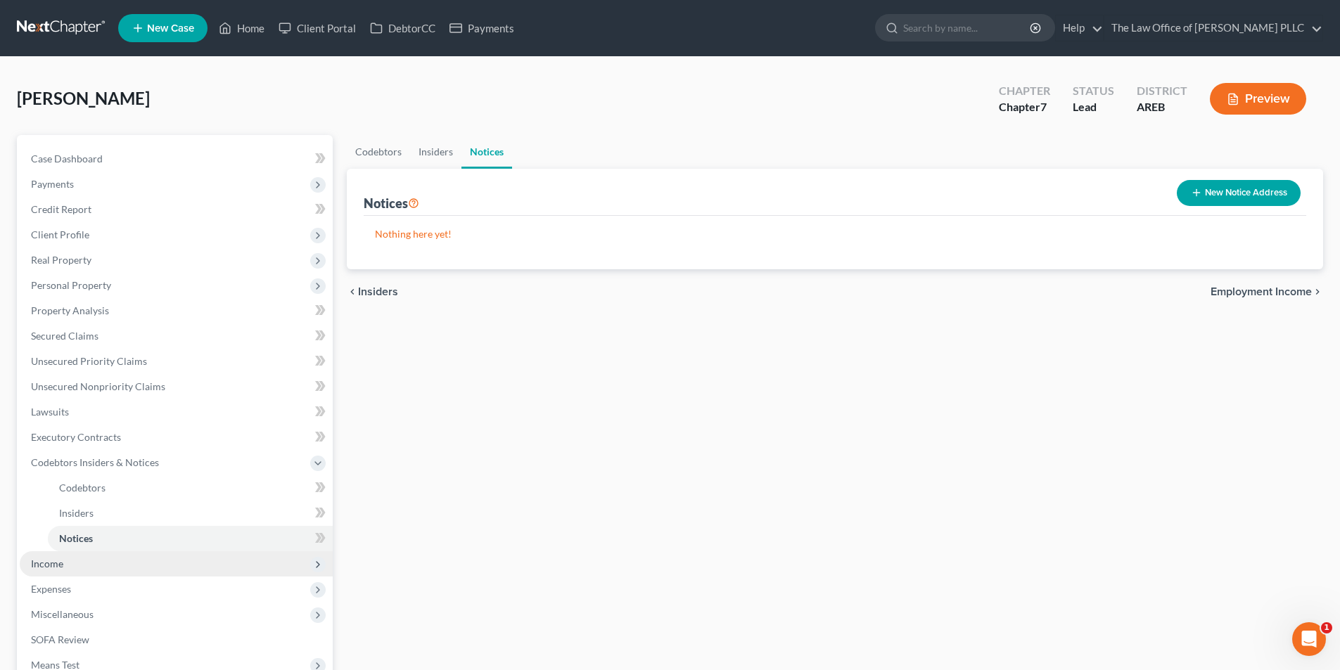
click at [48, 566] on span "Income" at bounding box center [47, 564] width 32 height 12
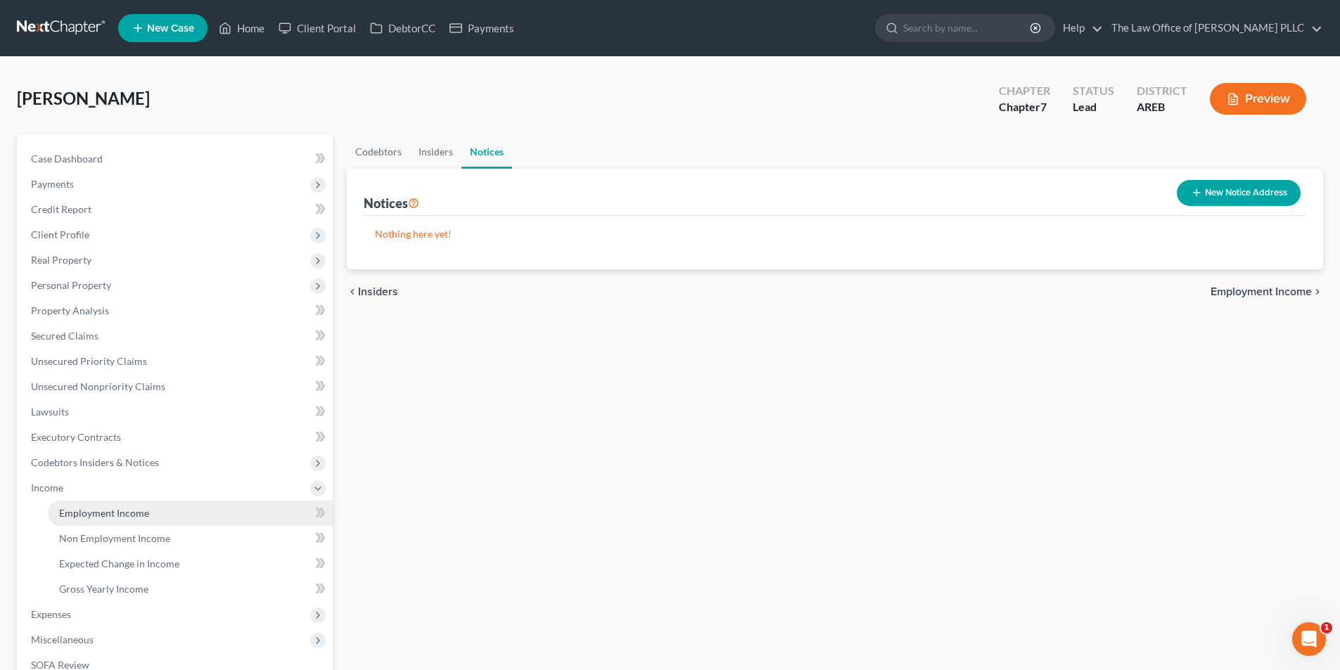
click at [108, 504] on link "Employment Income" at bounding box center [190, 513] width 285 height 25
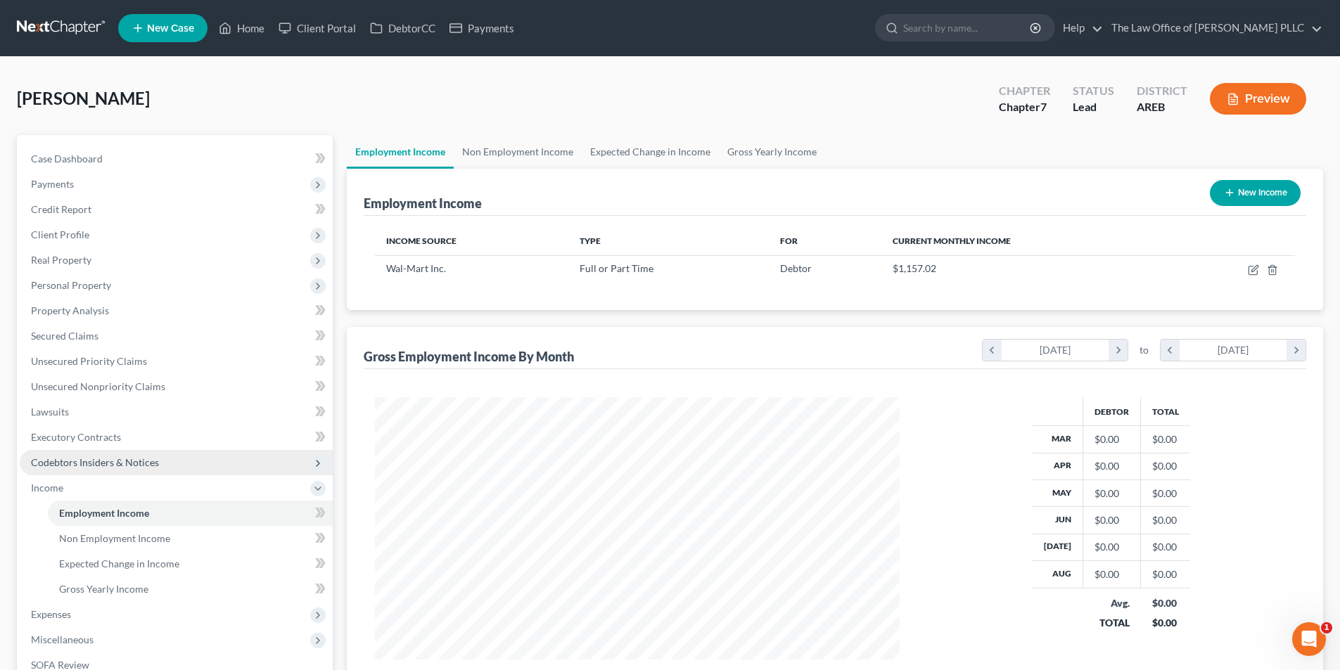
scroll to position [229, 0]
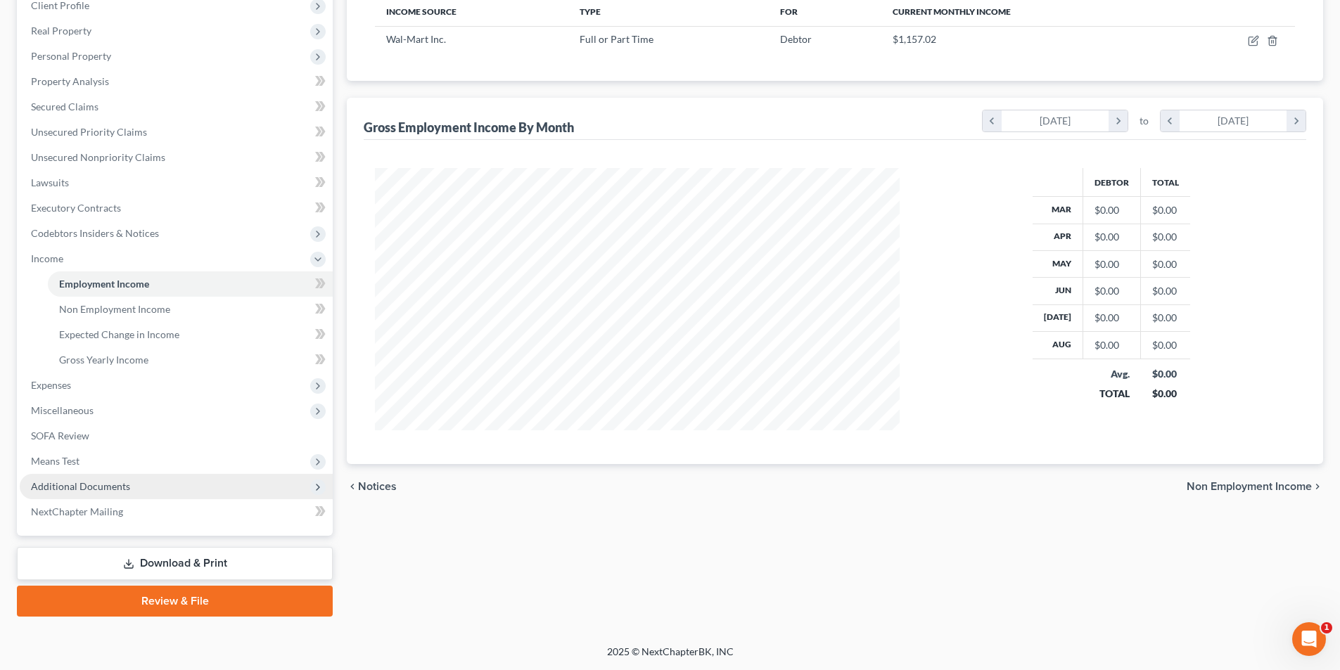
click at [65, 488] on span "Additional Documents" at bounding box center [80, 486] width 99 height 12
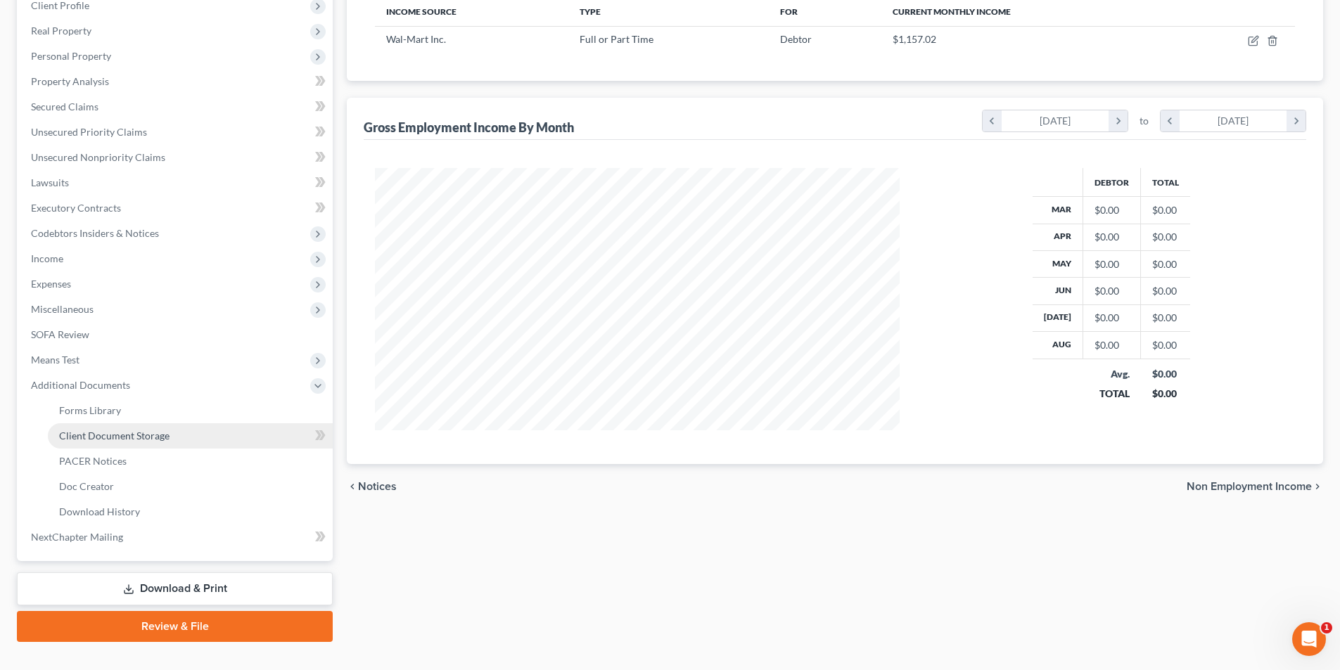
click at [82, 441] on span "Client Document Storage" at bounding box center [114, 436] width 110 height 12
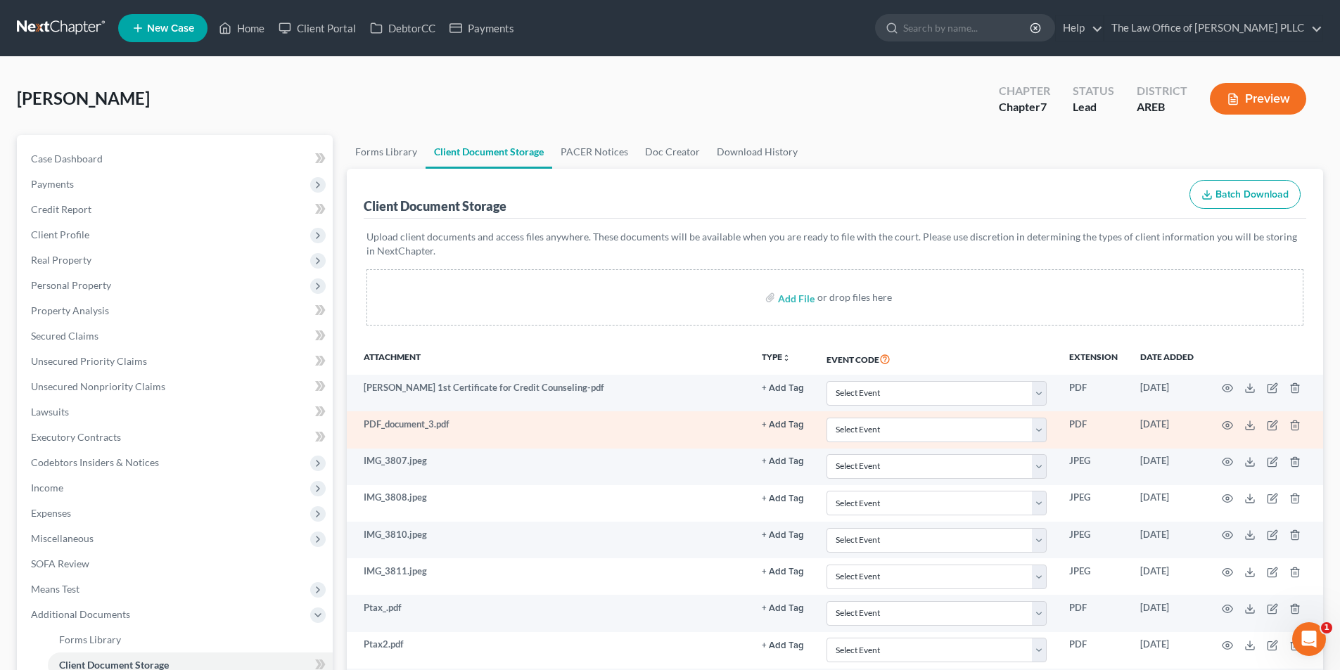
click at [1233, 428] on td at bounding box center [1264, 429] width 118 height 37
click at [1227, 422] on icon "button" at bounding box center [1227, 425] width 11 height 8
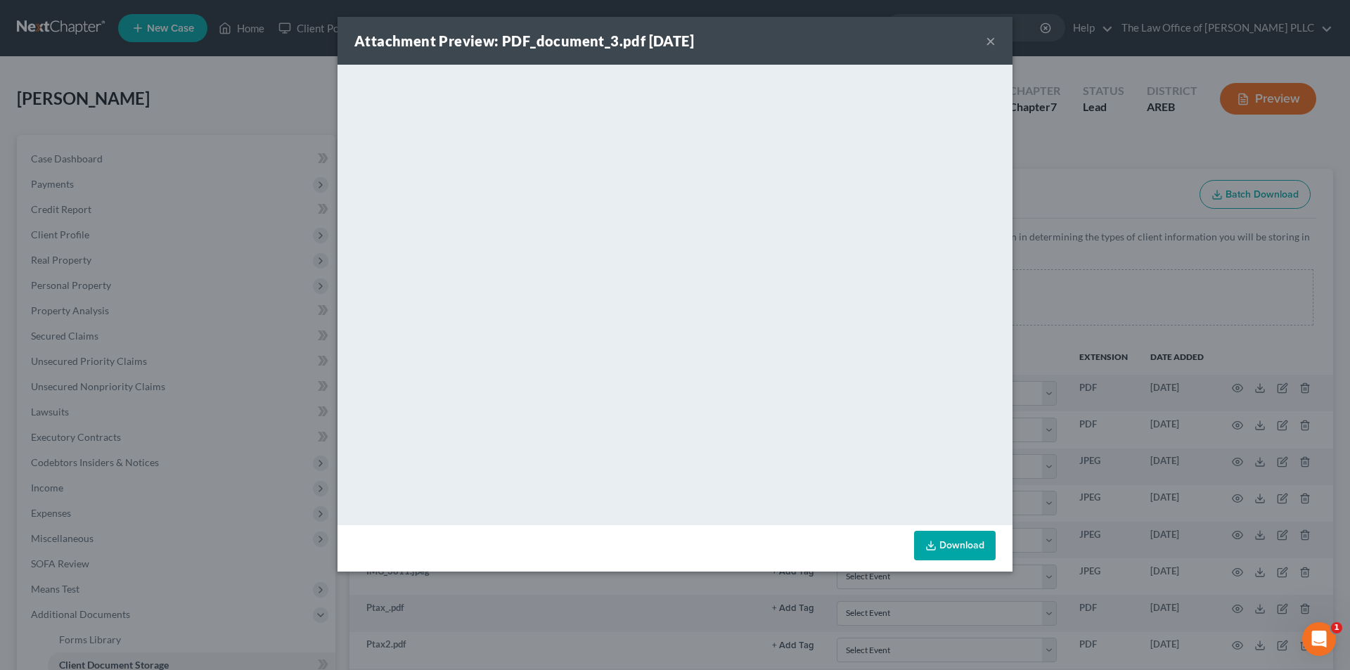
click at [990, 41] on button "×" at bounding box center [991, 40] width 10 height 17
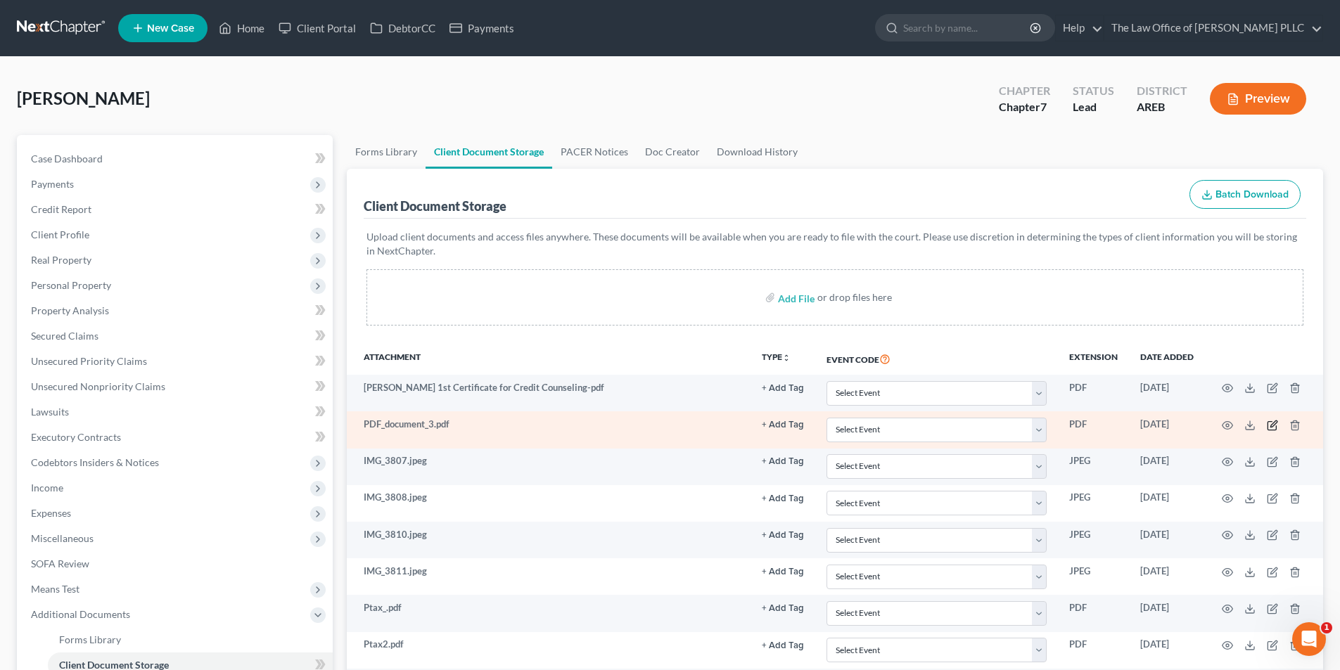
click at [1273, 423] on icon "button" at bounding box center [1273, 424] width 6 height 6
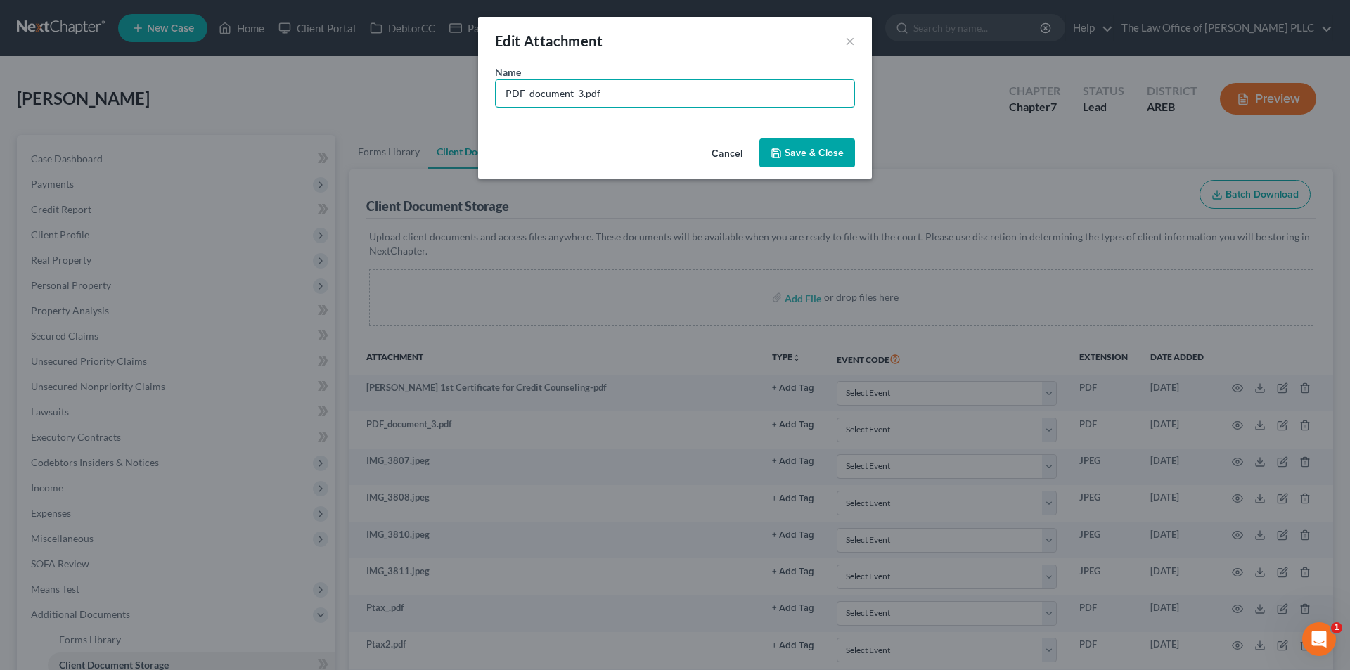
drag, startPoint x: 581, startPoint y: 92, endPoint x: 480, endPoint y: 105, distance: 101.4
click at [480, 105] on div "Name * PDF_document_3.pdf" at bounding box center [675, 99] width 394 height 68
type input "State Farm Ins. 2023 Ford F150.pdf"
click at [811, 145] on button "Save & Close" at bounding box center [807, 154] width 96 height 30
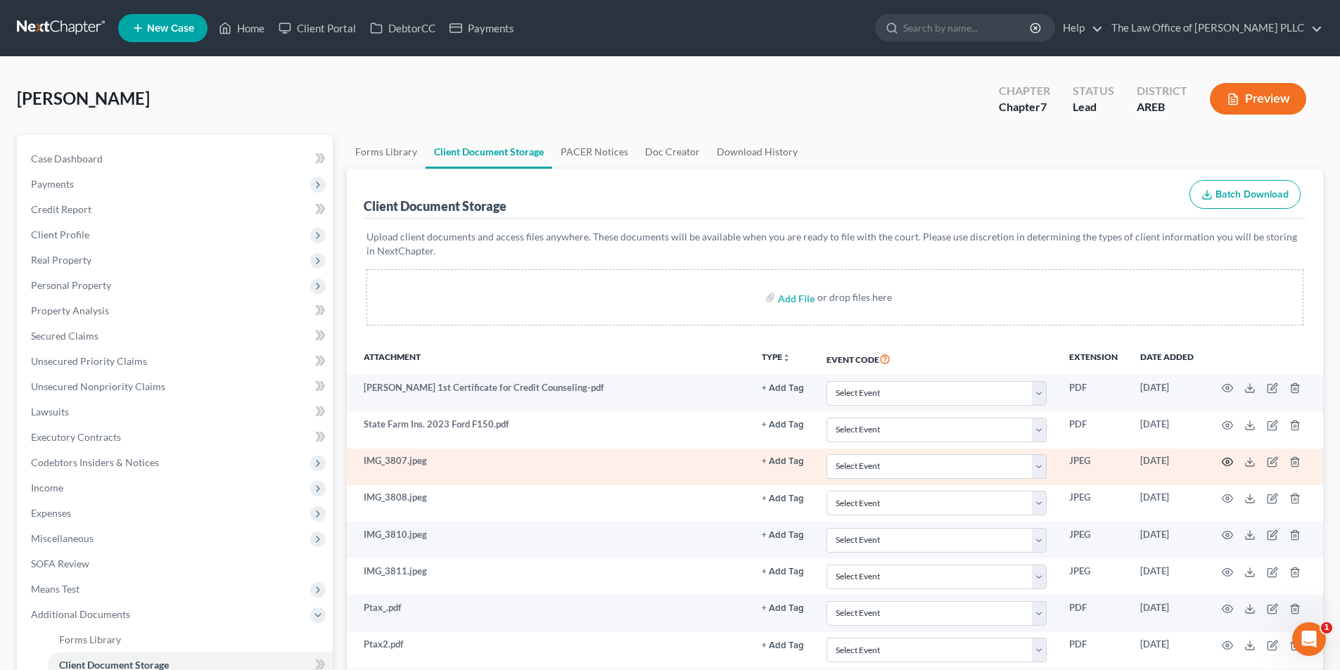
click at [1232, 463] on icon "button" at bounding box center [1227, 462] width 11 height 8
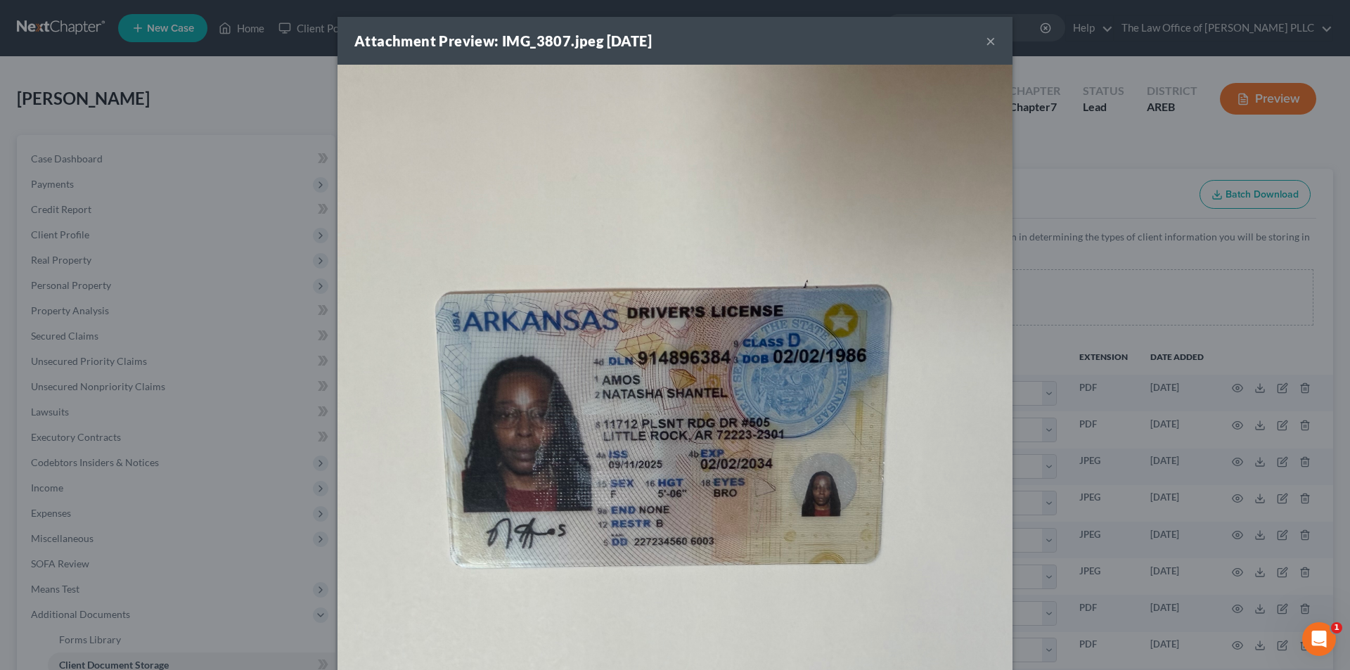
click at [986, 39] on button "×" at bounding box center [991, 40] width 10 height 17
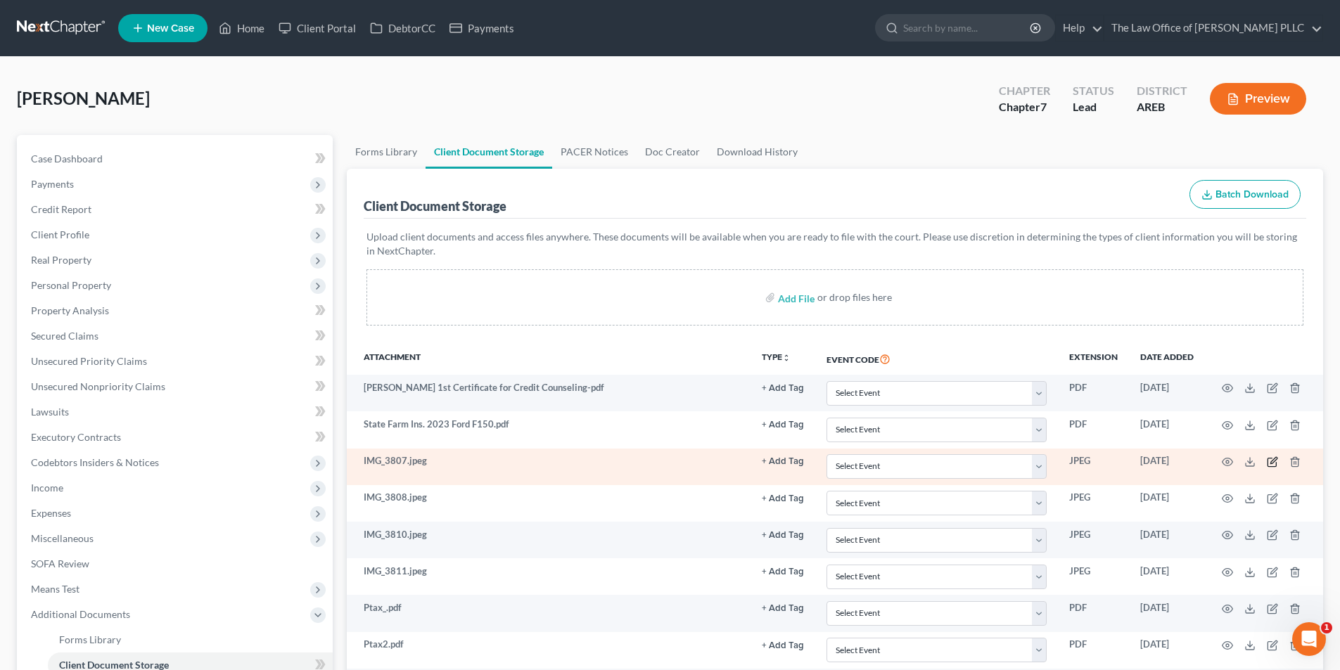
click at [1270, 461] on icon "button" at bounding box center [1271, 461] width 11 height 11
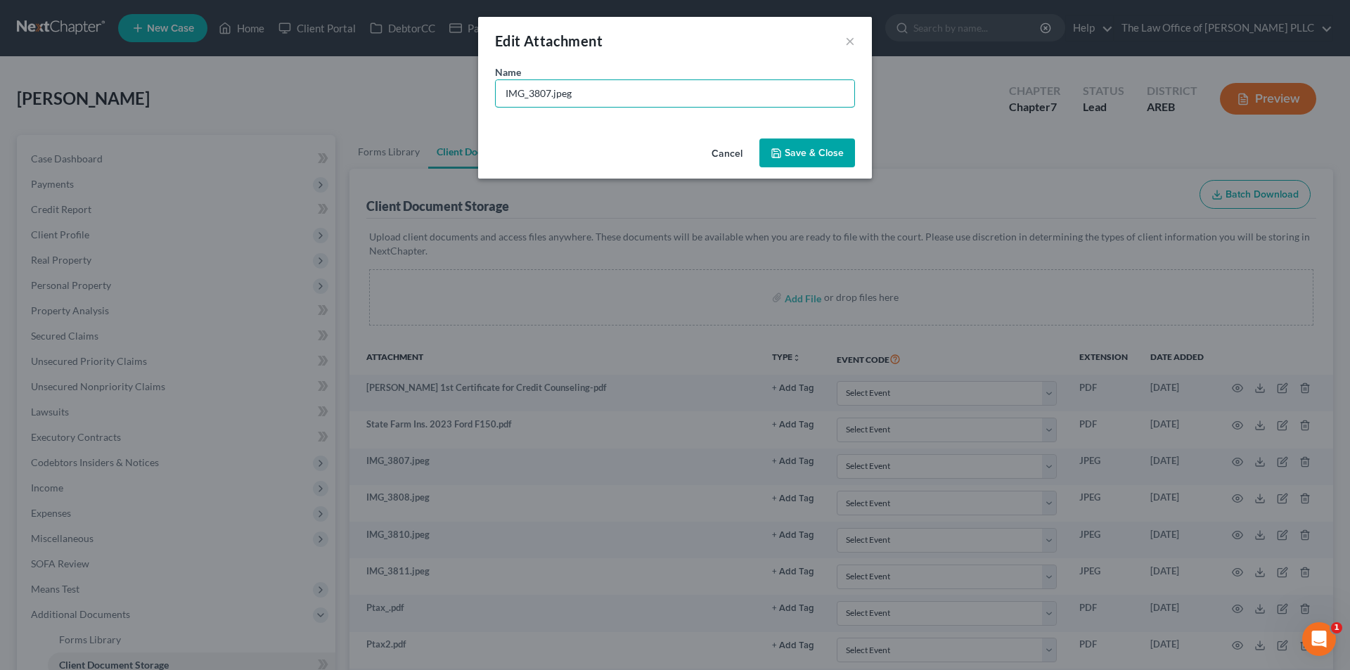
drag, startPoint x: 551, startPoint y: 91, endPoint x: 489, endPoint y: 90, distance: 61.9
click at [489, 90] on div "Name * IMG_3807.jpeg" at bounding box center [675, 99] width 394 height 68
type input "ID.jpeg"
click at [793, 147] on span "Save & Close" at bounding box center [814, 153] width 59 height 12
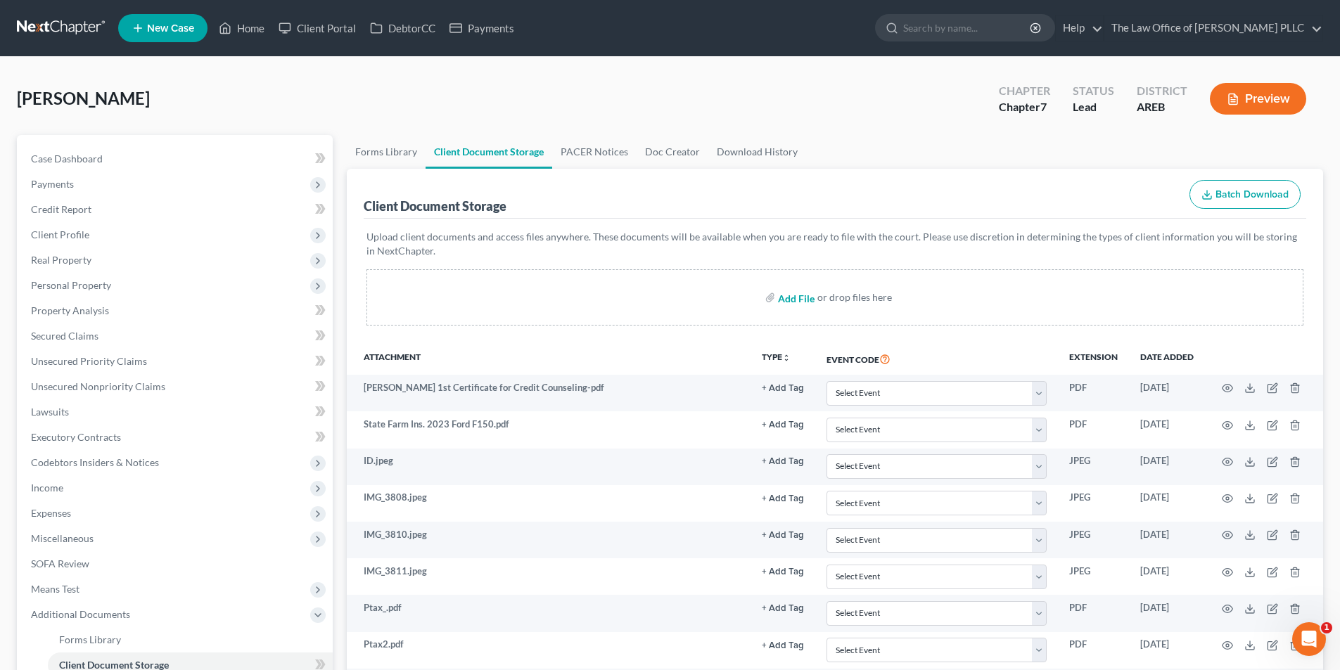
click at [792, 295] on input "file" at bounding box center [795, 297] width 34 height 25
type input "C:\fakepath\[PERSON_NAME] ID.pdf"
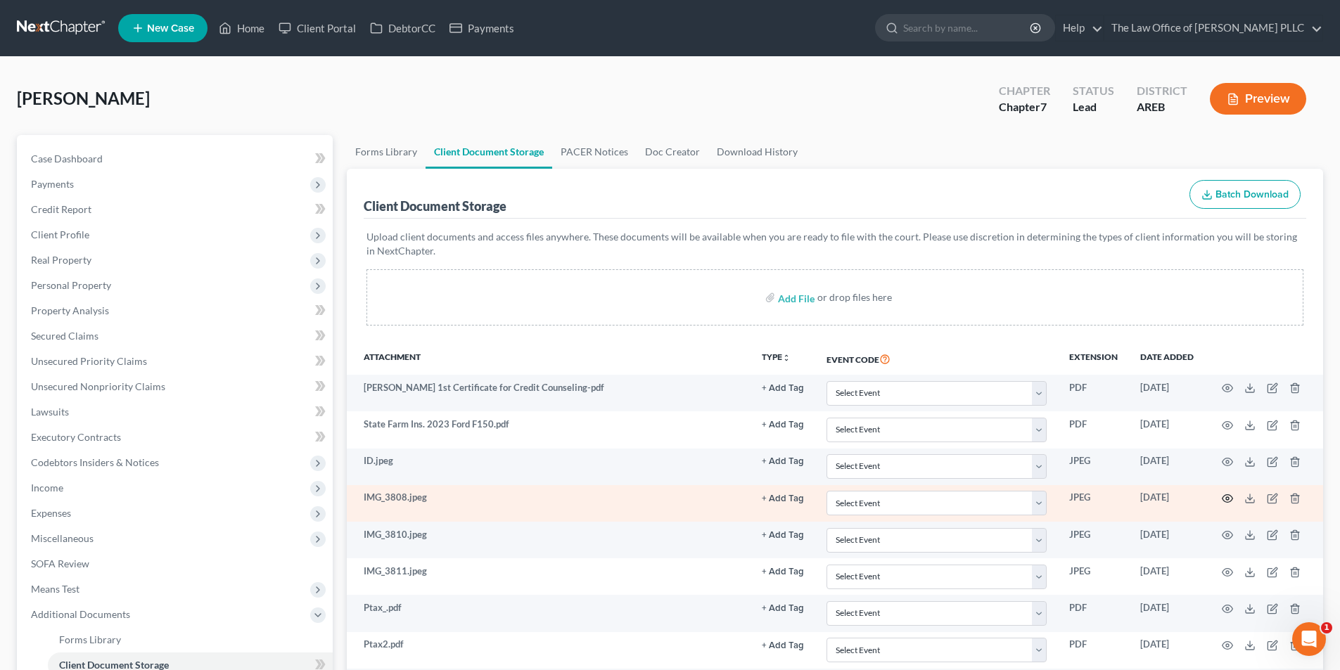
click at [1231, 498] on icon "button" at bounding box center [1227, 499] width 11 height 8
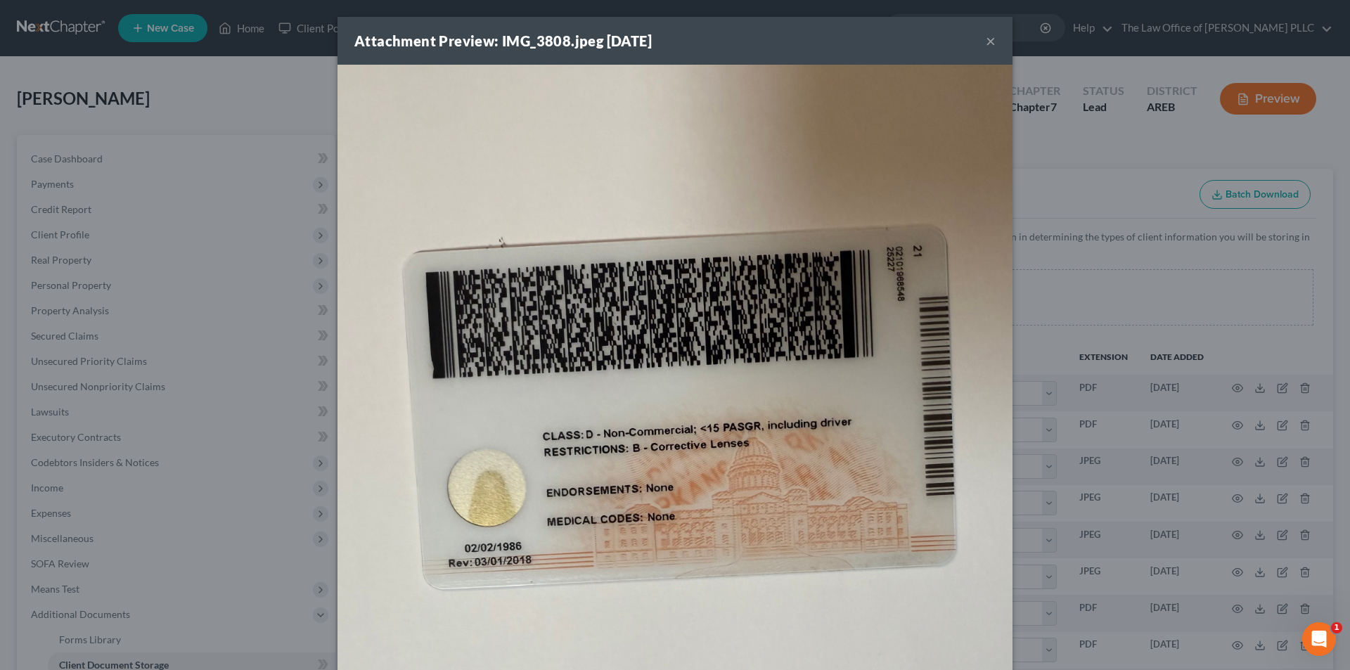
click at [986, 41] on button "×" at bounding box center [991, 40] width 10 height 17
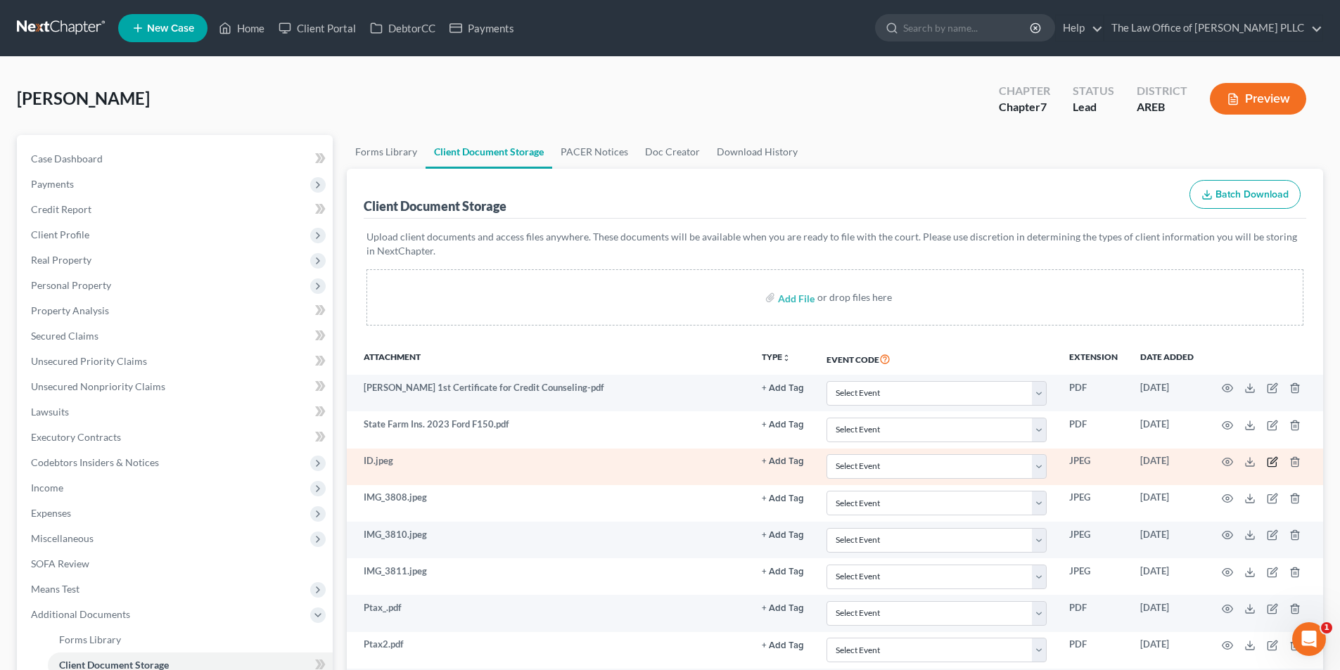
click at [1274, 461] on icon "button" at bounding box center [1271, 461] width 11 height 11
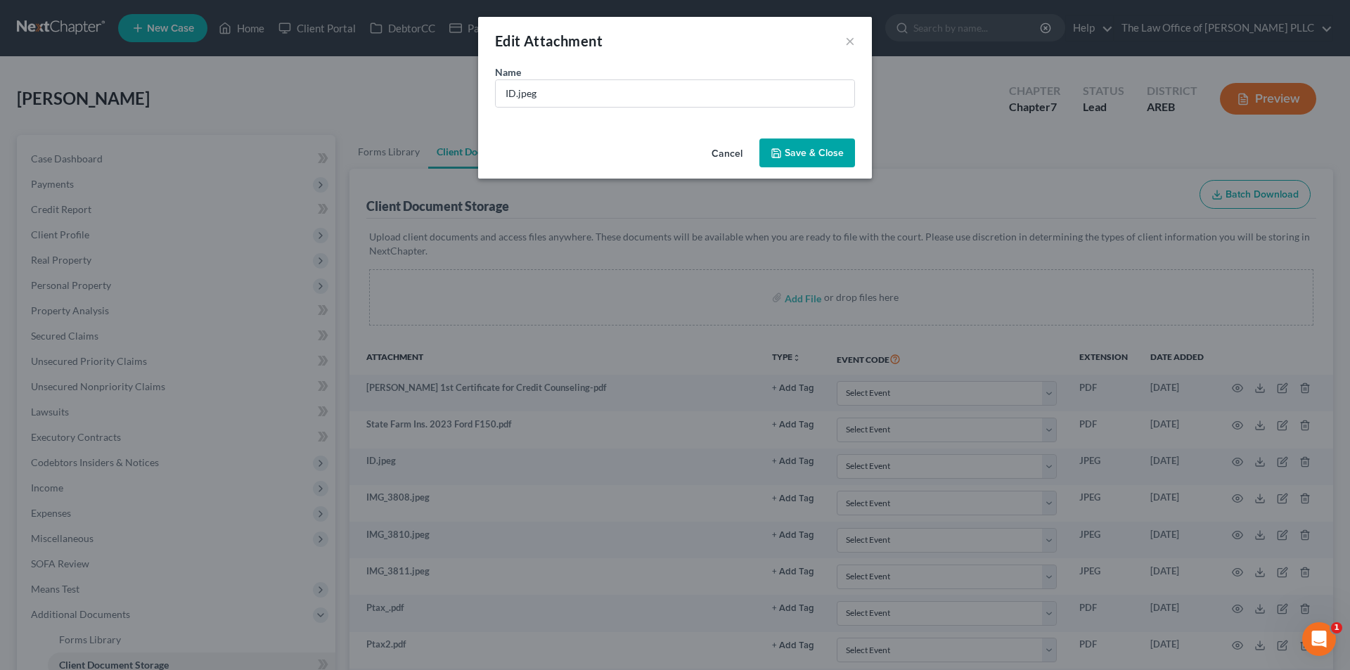
click at [845, 39] on div "Edit Attachment ×" at bounding box center [675, 41] width 394 height 48
click at [848, 41] on button "×" at bounding box center [850, 40] width 10 height 17
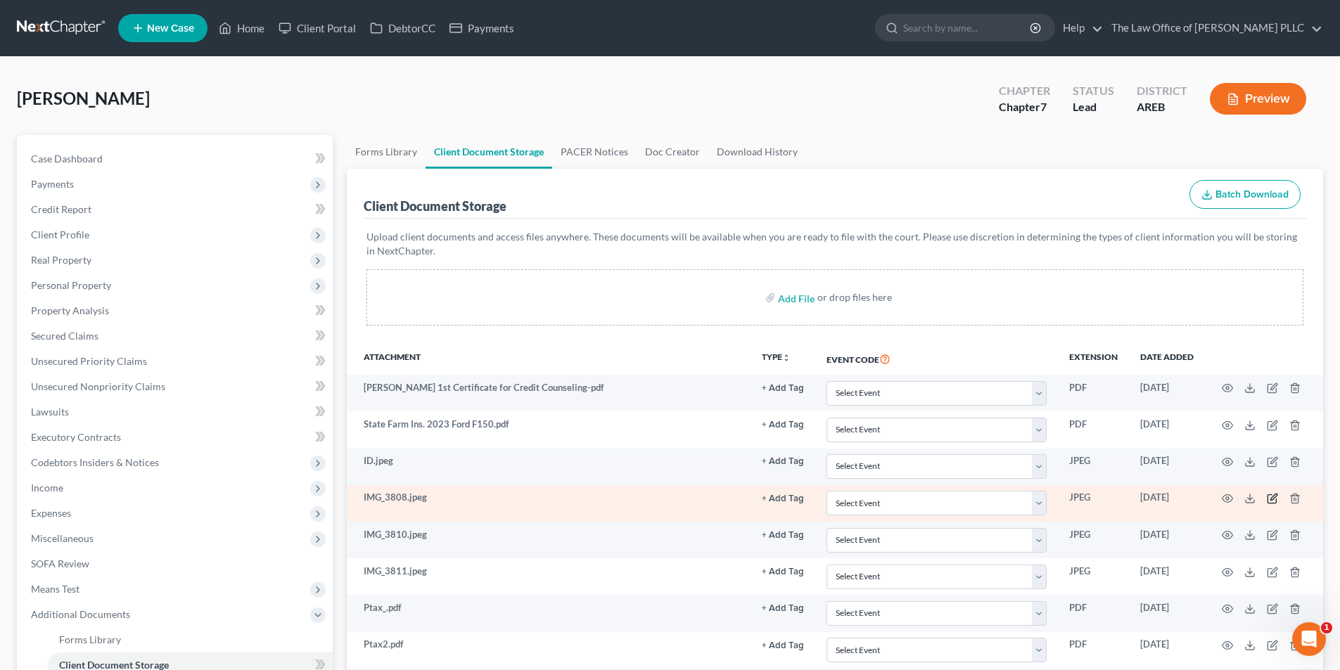
click at [1274, 500] on icon "button" at bounding box center [1271, 498] width 11 height 11
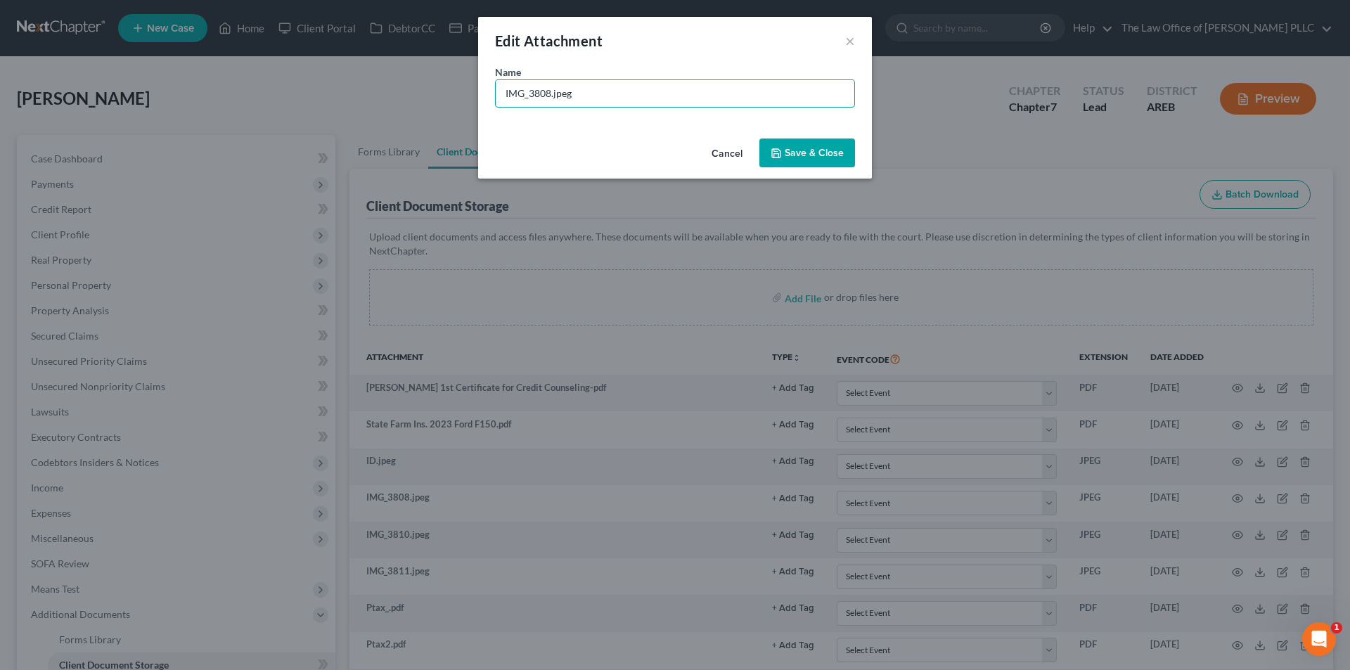
drag, startPoint x: 549, startPoint y: 91, endPoint x: 473, endPoint y: 94, distance: 76.0
click at [473, 94] on div "Edit Attachment × Name * IMG_3808.jpeg Cancel Save & Close" at bounding box center [675, 335] width 1350 height 670
type input "Back of ID.jpeg"
click at [830, 152] on span "Save & Close" at bounding box center [814, 153] width 59 height 12
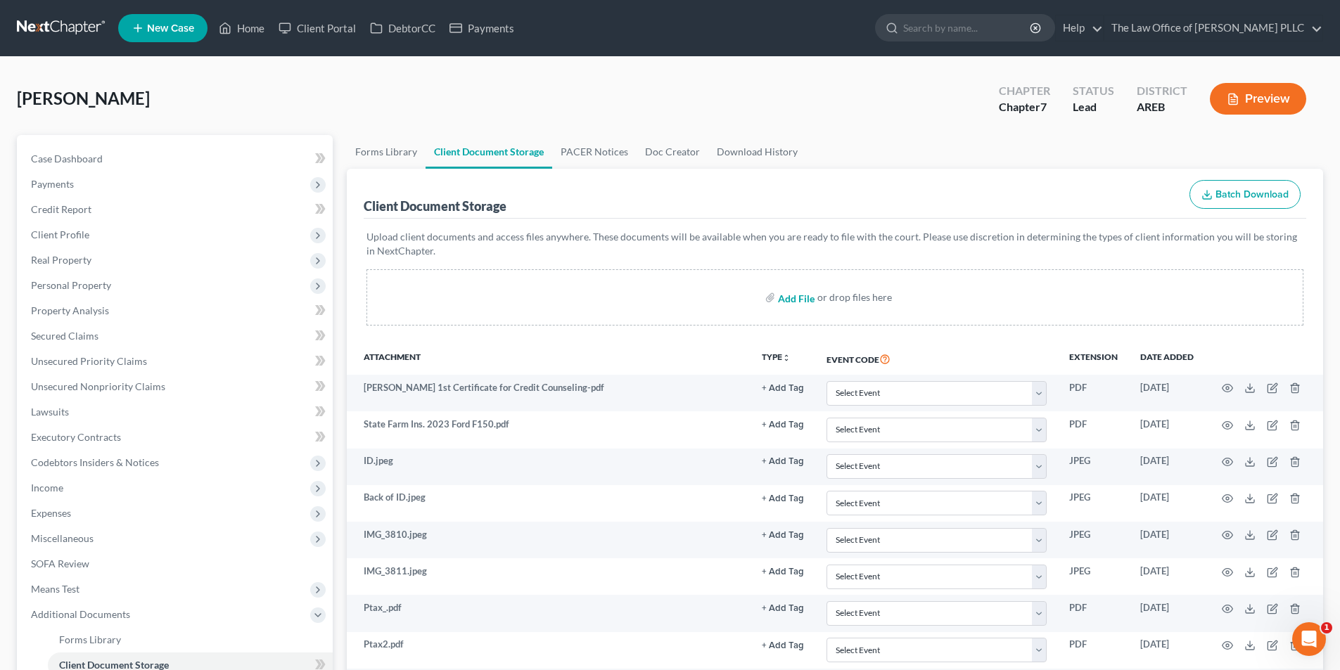
click at [797, 300] on input "file" at bounding box center [795, 297] width 34 height 25
type input "C:\fakepath\[PERSON_NAME] Back of ID.pdf"
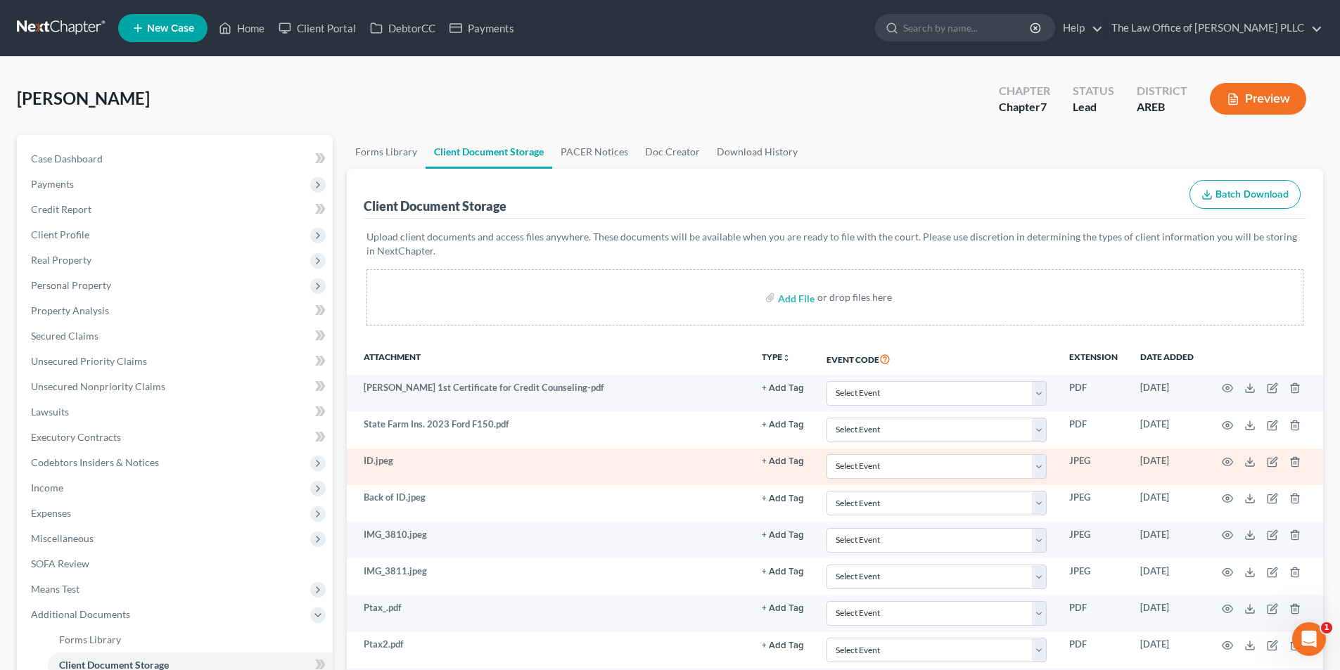
scroll to position [70, 0]
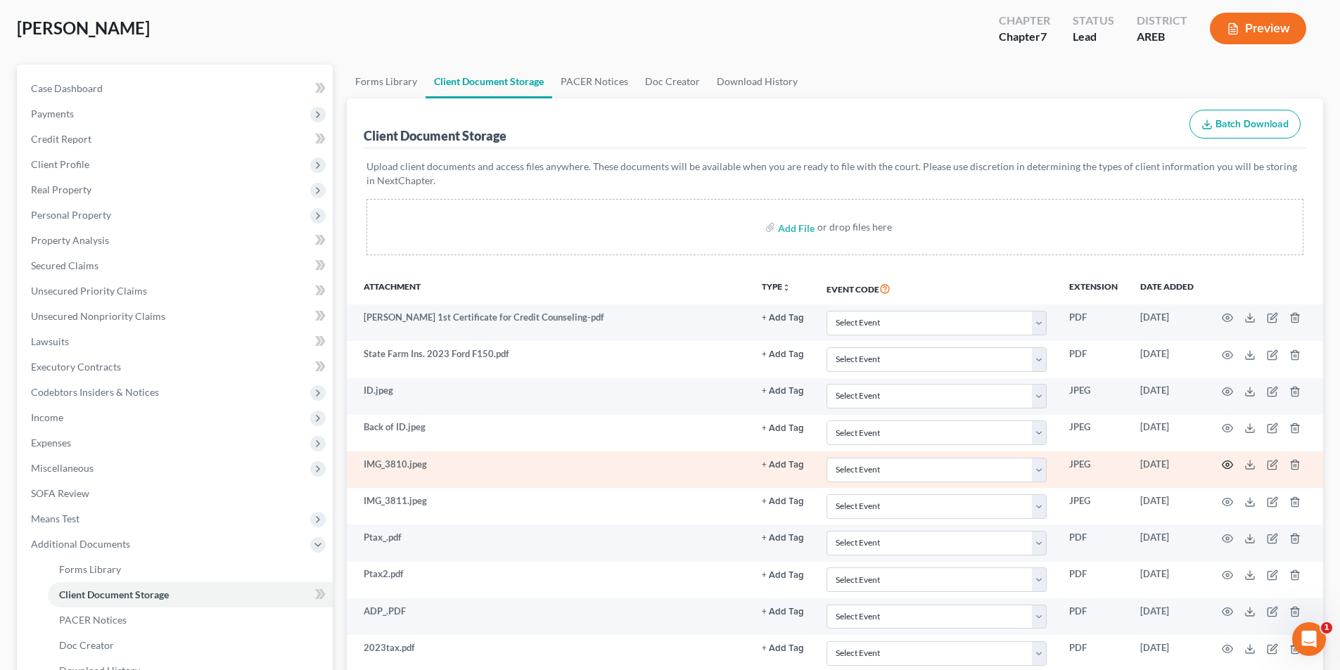
click at [1225, 468] on icon "button" at bounding box center [1226, 464] width 11 height 11
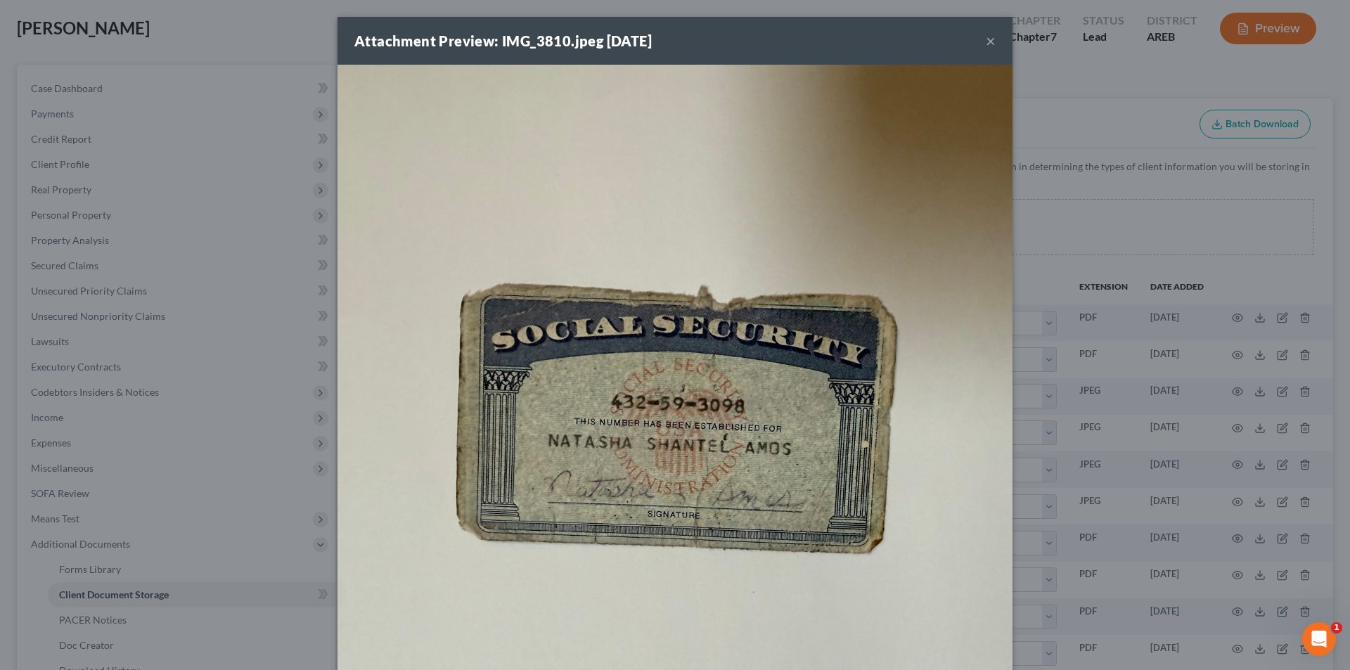
click at [986, 39] on button "×" at bounding box center [991, 40] width 10 height 17
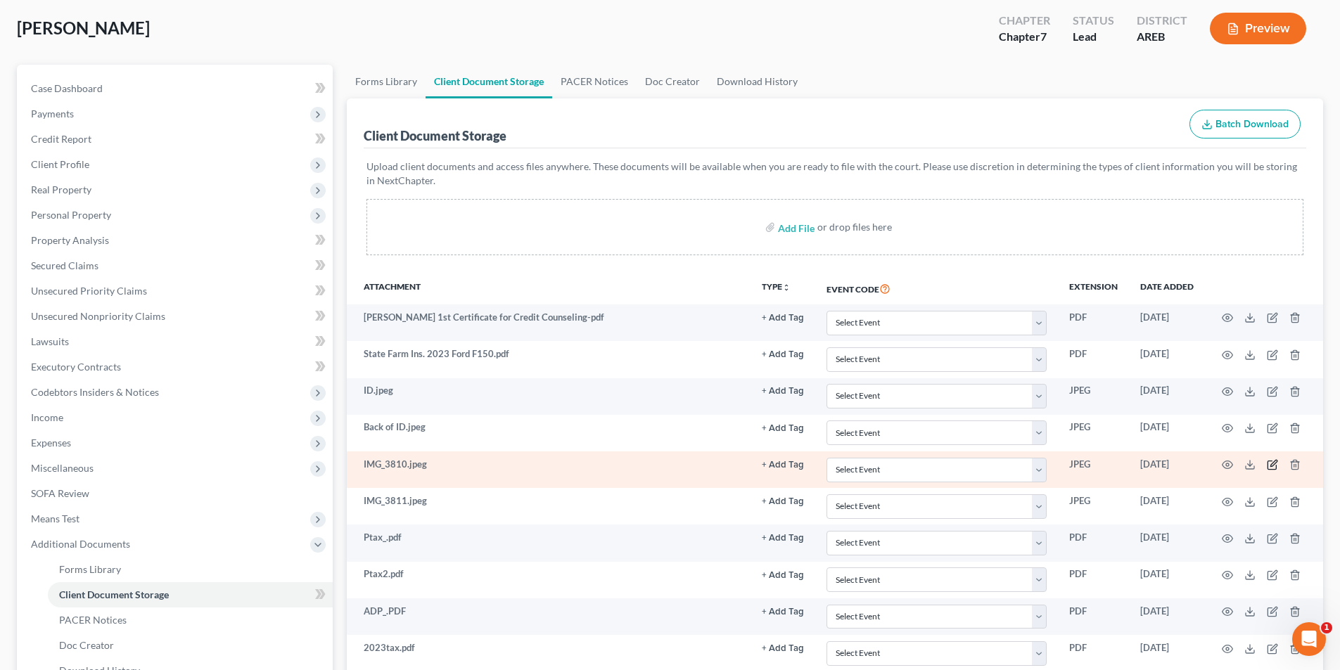
click at [1271, 468] on icon "button" at bounding box center [1271, 464] width 11 height 11
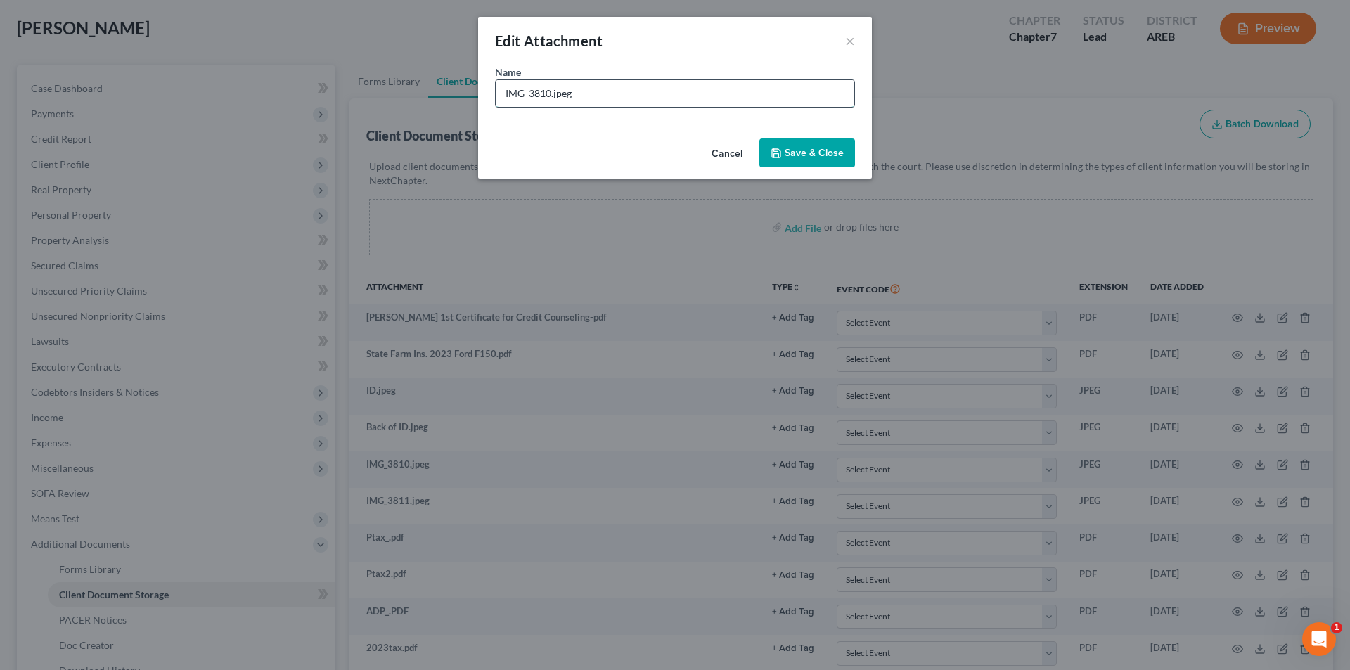
drag, startPoint x: 551, startPoint y: 89, endPoint x: 495, endPoint y: 85, distance: 55.7
click at [495, 85] on div "IMG_3810.jpeg" at bounding box center [675, 93] width 360 height 28
type input "SScard.jpeg"
click at [822, 148] on span "Save & Close" at bounding box center [814, 153] width 59 height 12
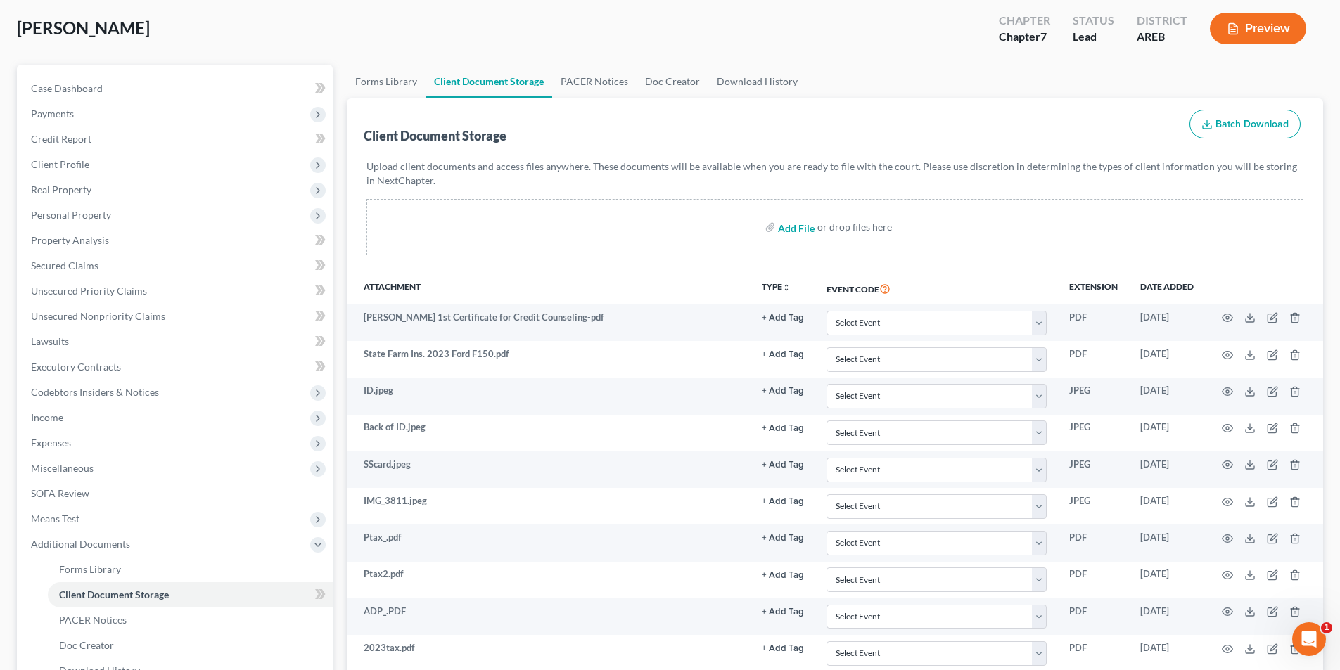
click at [787, 233] on input "file" at bounding box center [795, 226] width 34 height 25
type input "C:\fakepath\[PERSON_NAME] SScard.pdf"
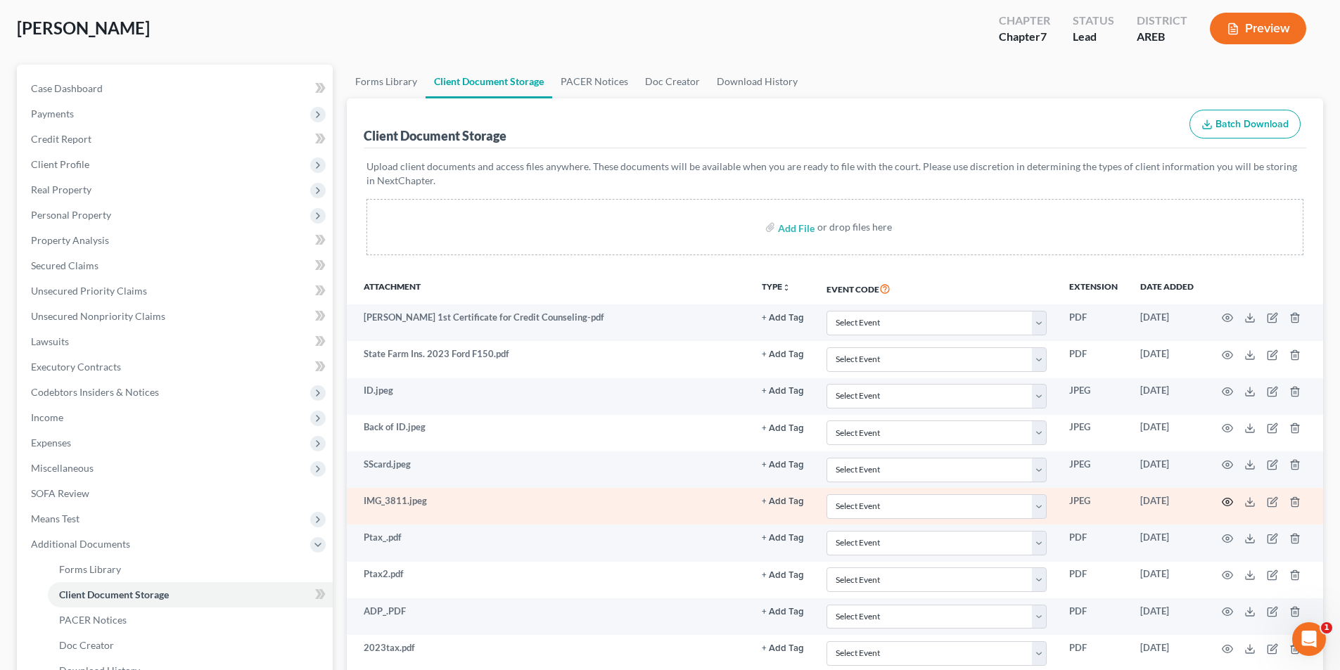
click at [1229, 501] on circle "button" at bounding box center [1227, 502] width 3 height 3
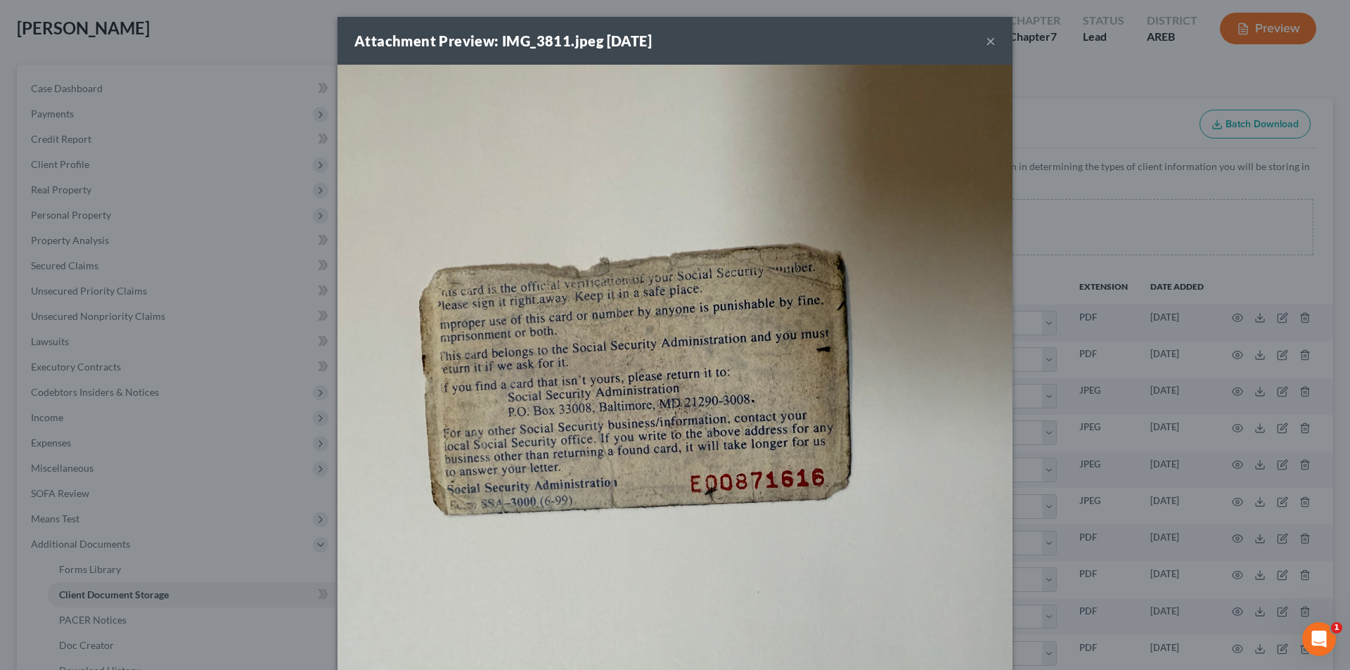
click at [986, 41] on button "×" at bounding box center [991, 40] width 10 height 17
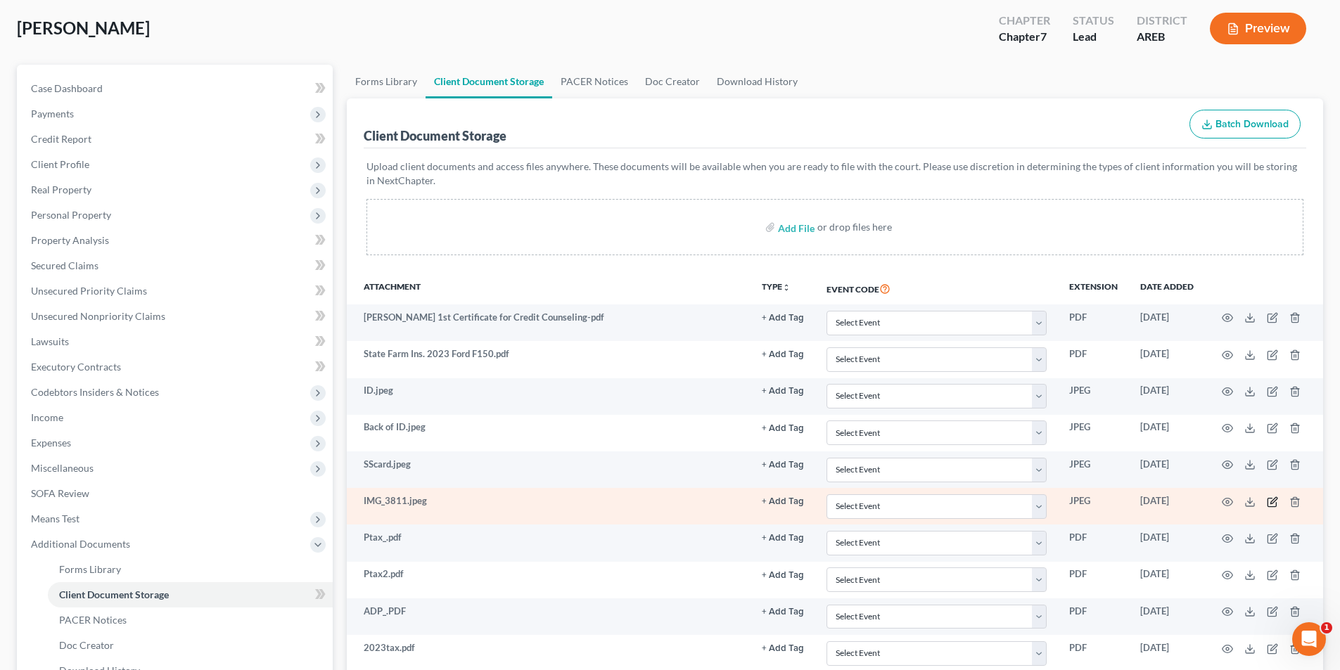
click at [1274, 501] on icon "button" at bounding box center [1271, 501] width 11 height 11
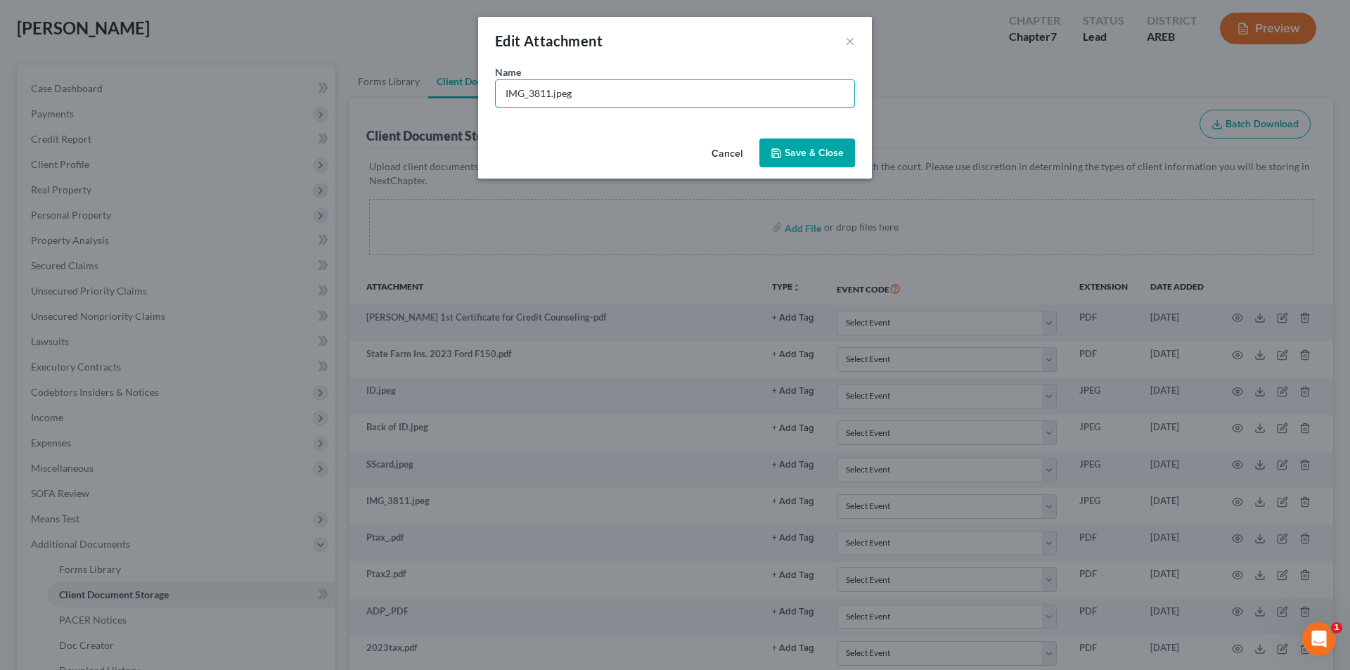
drag, startPoint x: 551, startPoint y: 92, endPoint x: 494, endPoint y: 91, distance: 57.7
click at [494, 91] on div "Name * IMG_3811.jpeg" at bounding box center [675, 99] width 394 height 68
type input "Back of SScard.jpeg"
click at [802, 157] on span "Save & Close" at bounding box center [814, 153] width 59 height 12
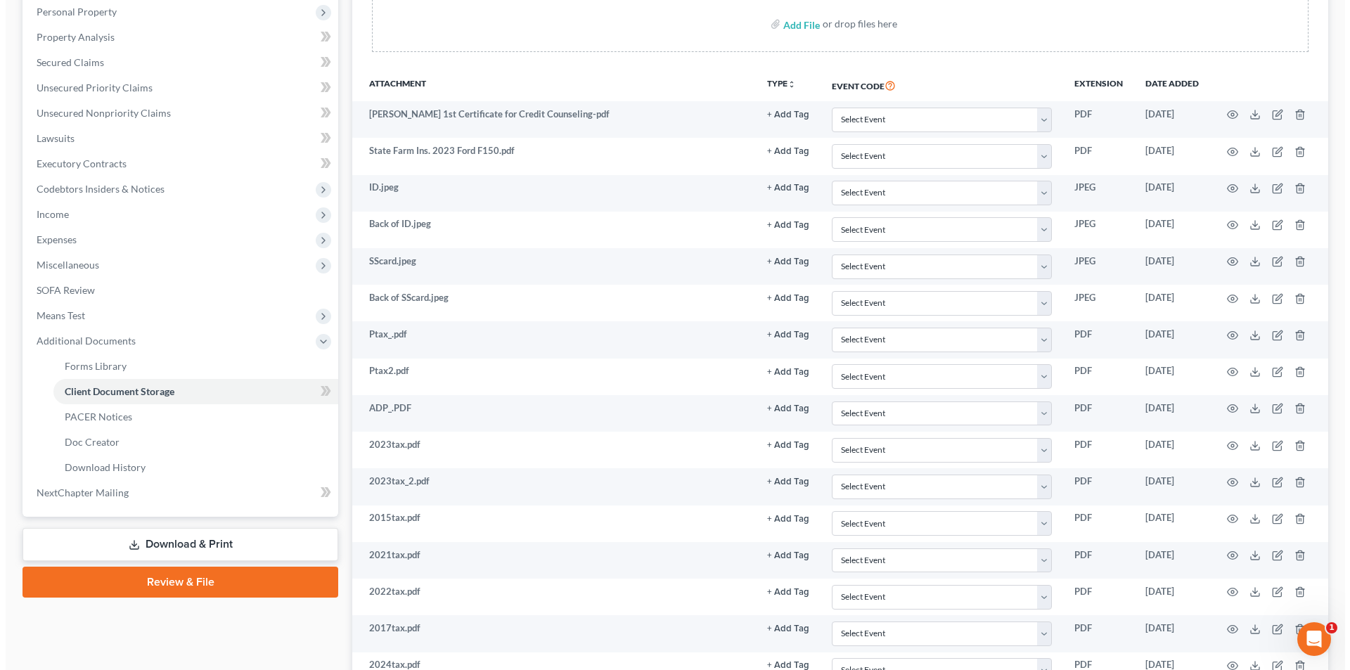
scroll to position [281, 0]
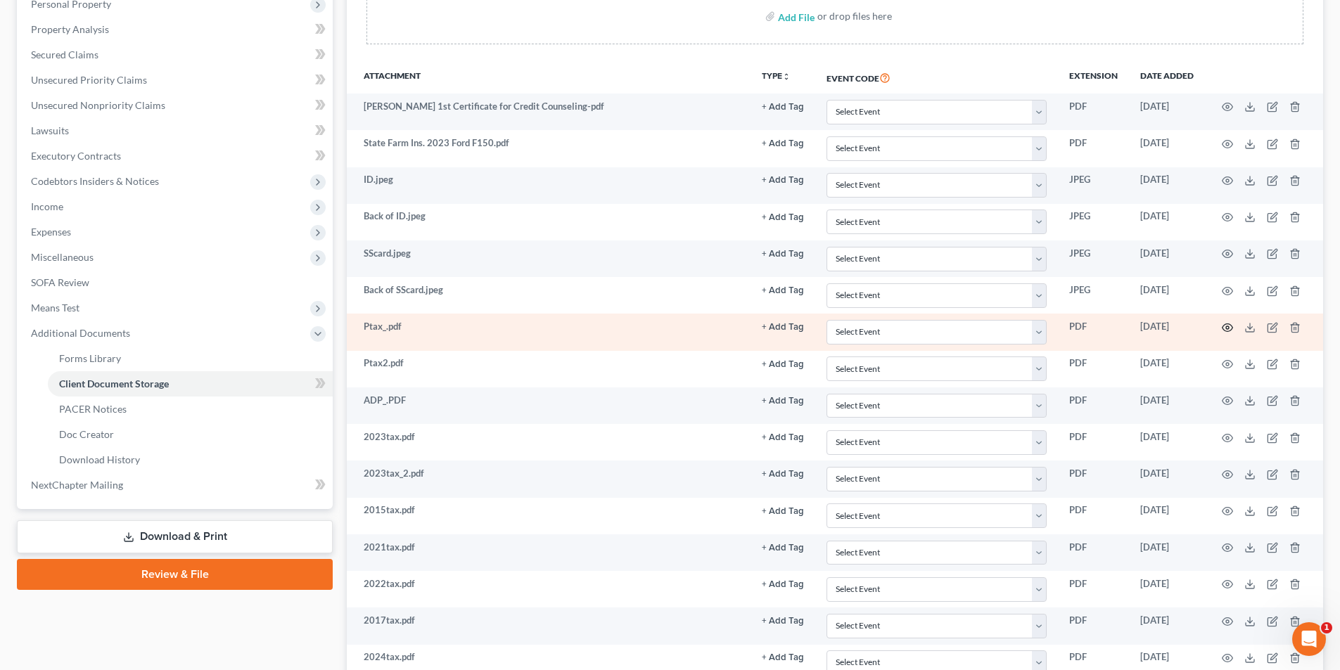
click at [1230, 327] on icon "button" at bounding box center [1226, 327] width 11 height 11
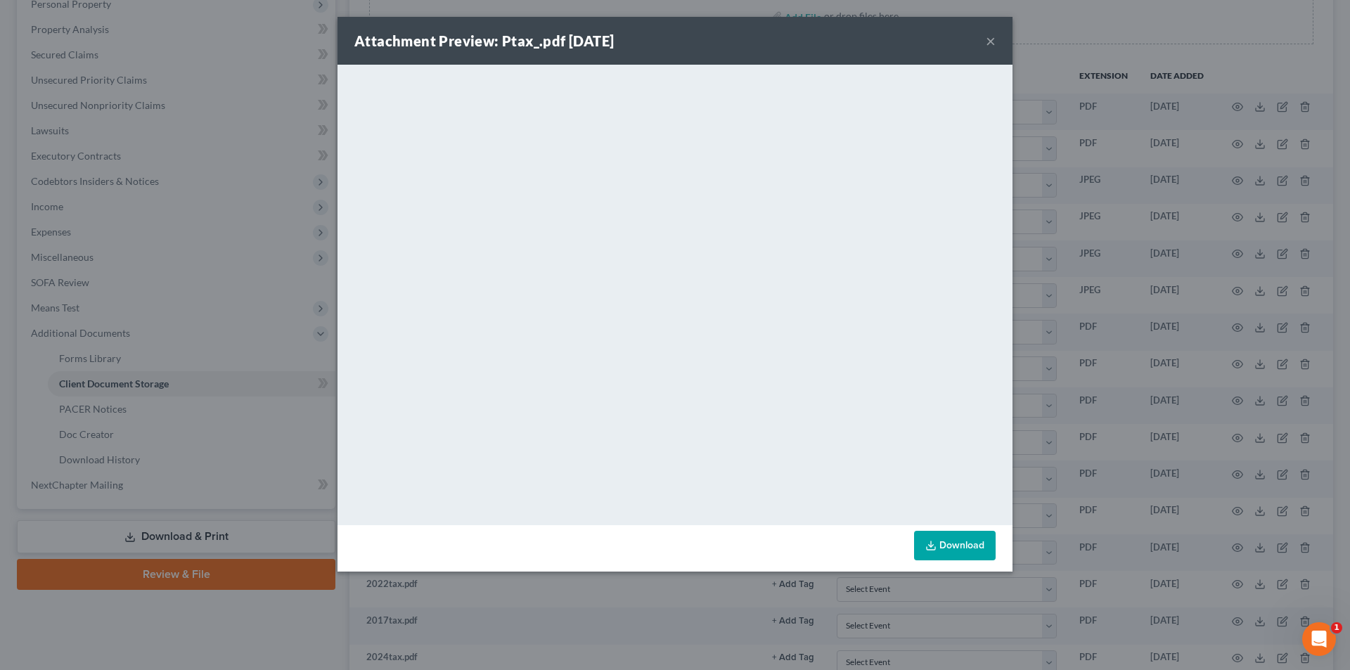
click at [986, 40] on button "×" at bounding box center [991, 40] width 10 height 17
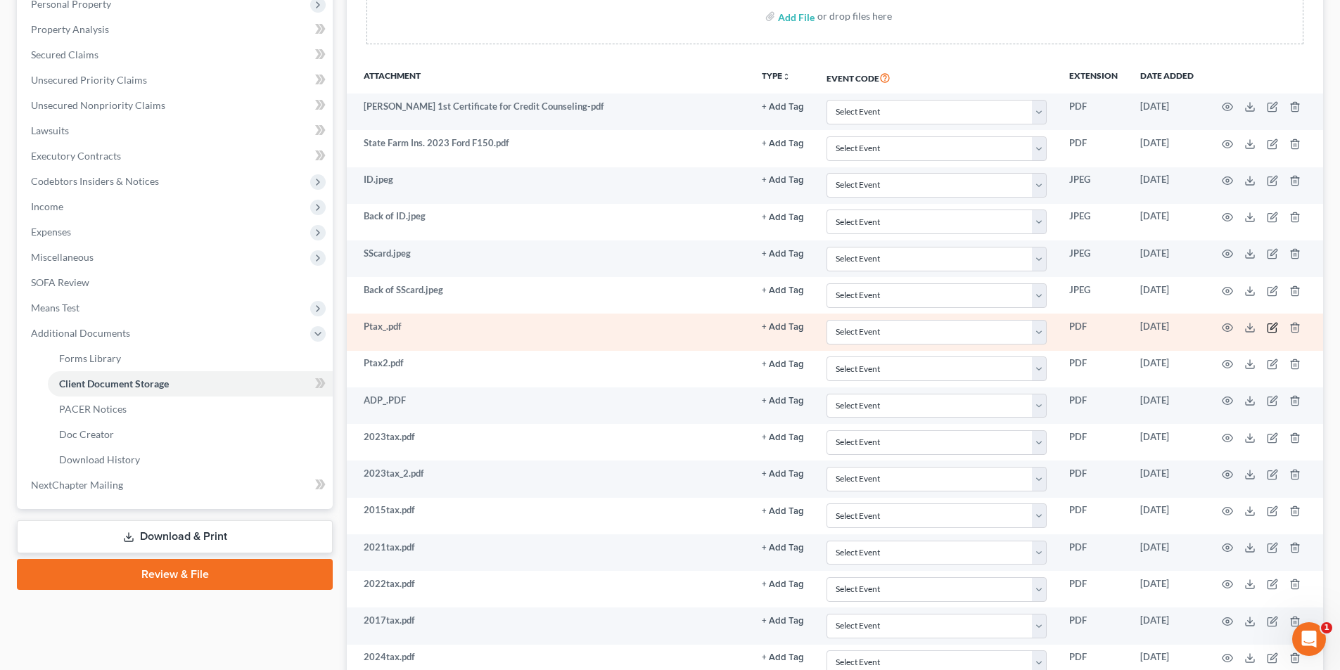
click at [1273, 325] on icon "button" at bounding box center [1273, 326] width 6 height 6
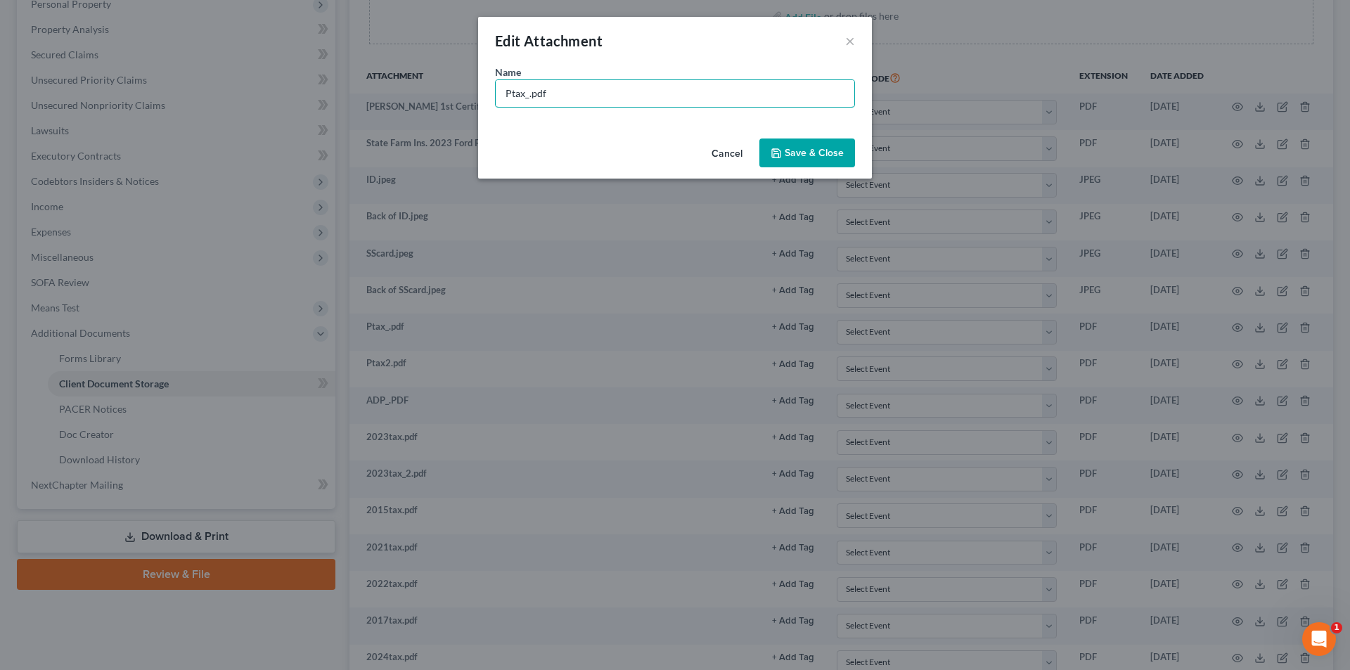
drag, startPoint x: 529, startPoint y: 90, endPoint x: 475, endPoint y: 94, distance: 53.6
click at [475, 94] on div "Edit Attachment × Name * Ptax_.pdf Cancel Save & Close" at bounding box center [675, 335] width 1350 height 670
type input "Real Property Tax.pdf"
click at [838, 160] on button "Save & Close" at bounding box center [807, 154] width 96 height 30
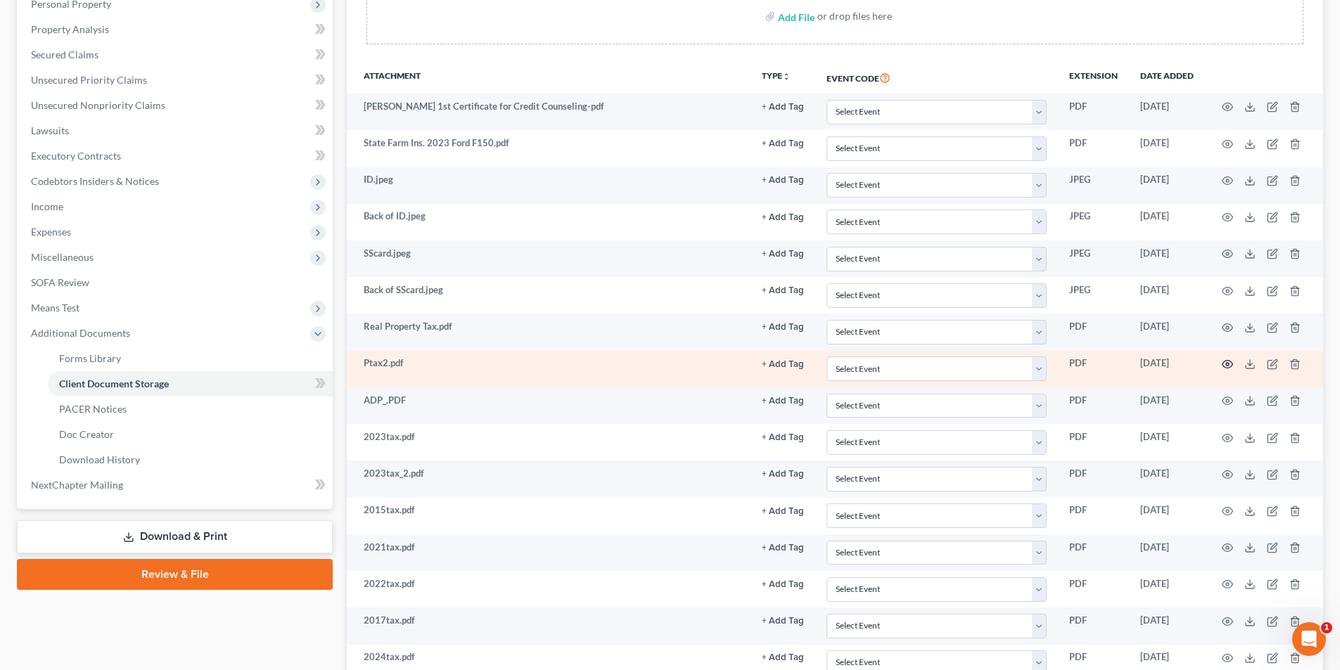
click at [1222, 361] on icon "button" at bounding box center [1226, 364] width 11 height 11
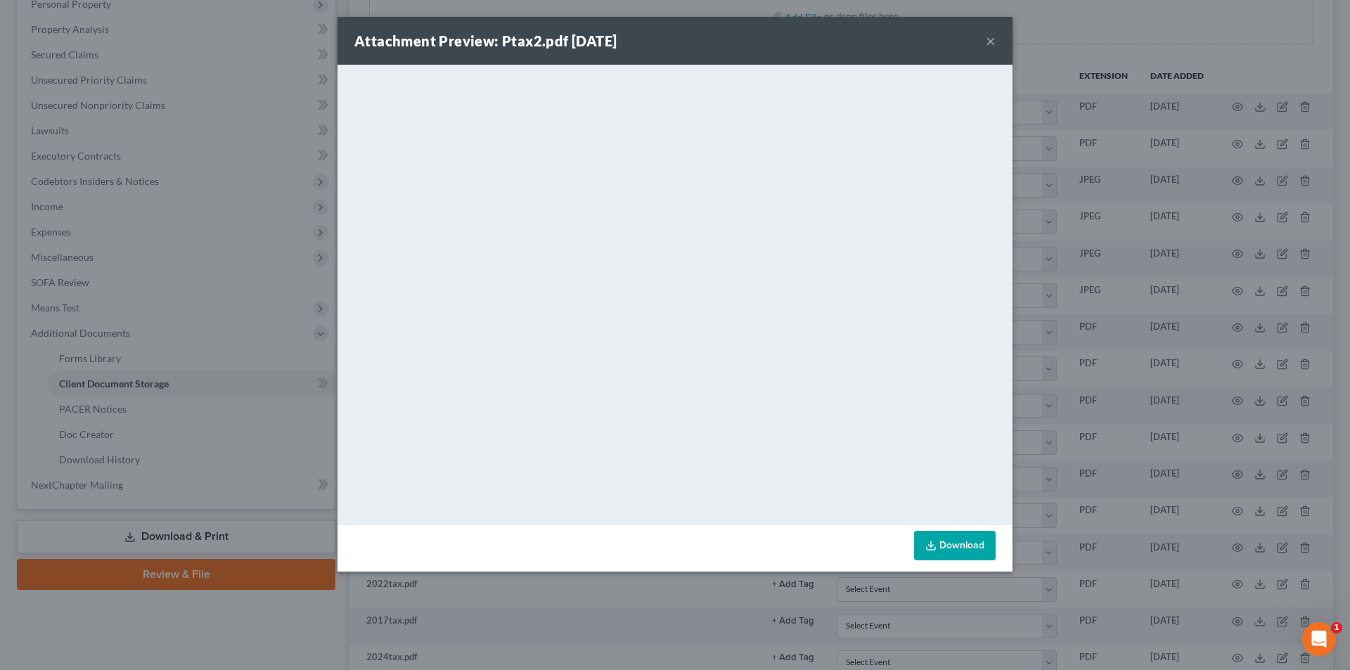
click at [993, 40] on button "×" at bounding box center [991, 40] width 10 height 17
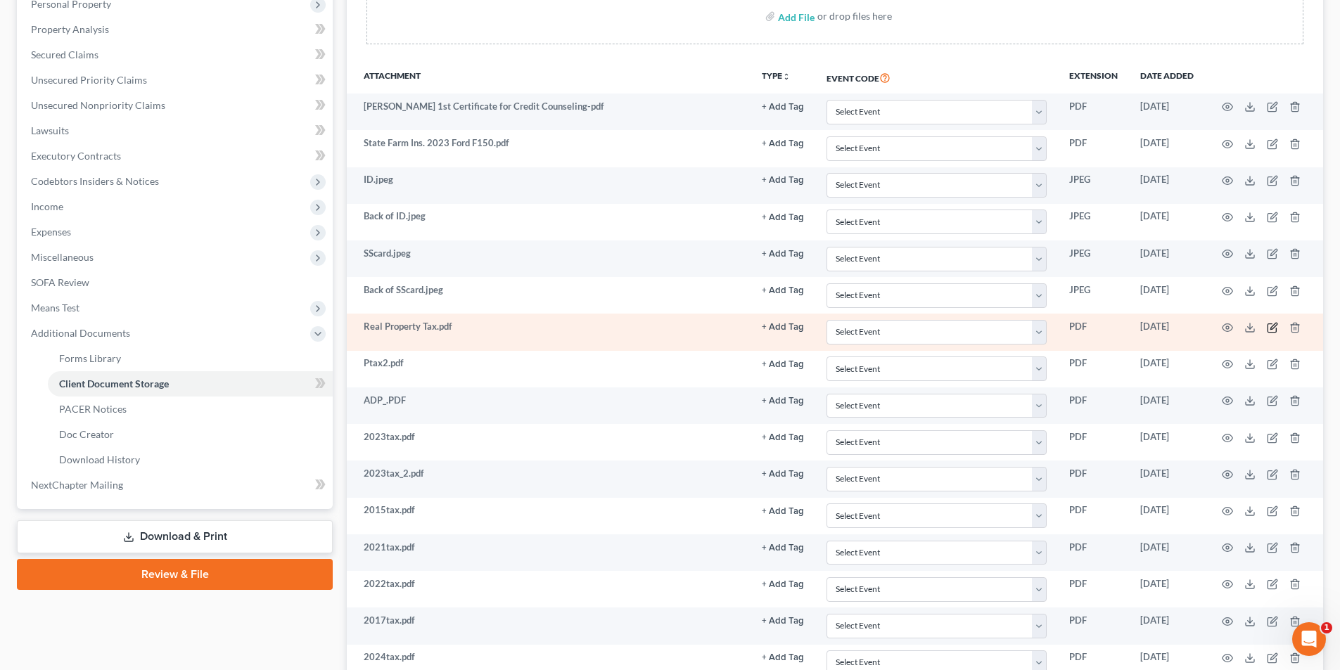
click at [1268, 332] on icon "button" at bounding box center [1271, 328] width 8 height 8
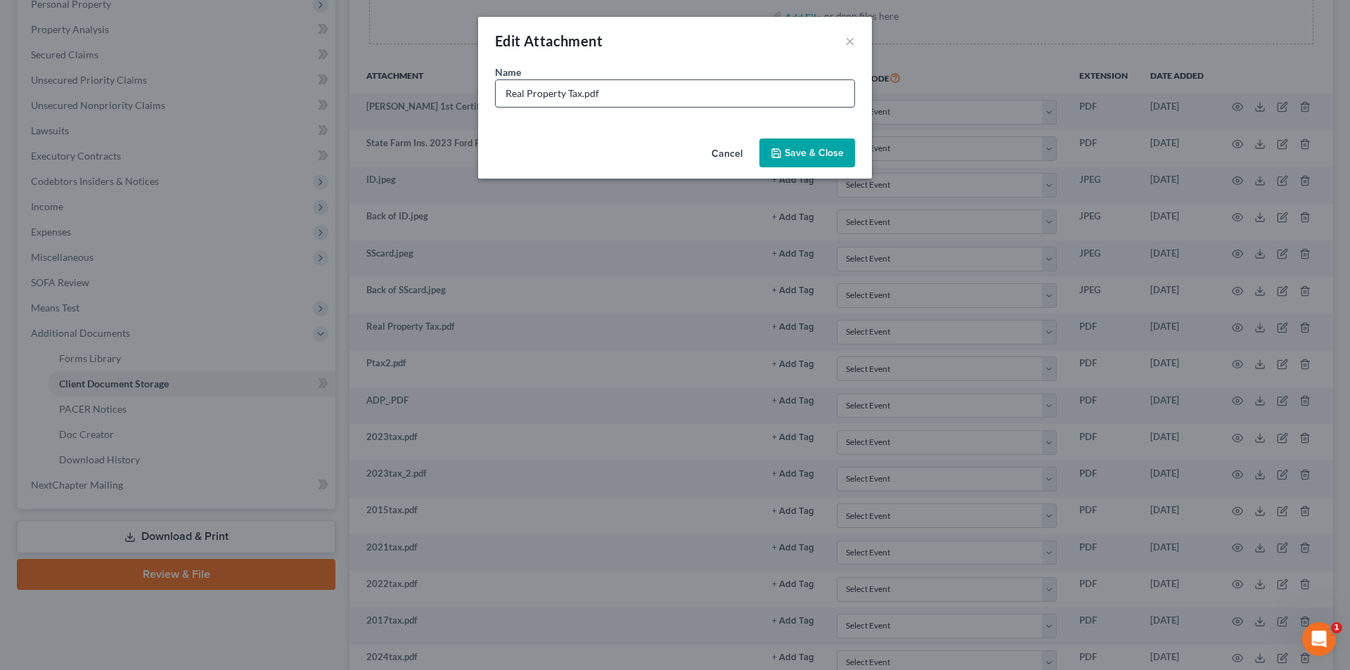
click at [581, 91] on input "Real Property Tax.pdf" at bounding box center [675, 93] width 359 height 27
type input "Real Property Tax 1.pdf"
click at [834, 155] on span "Save & Close" at bounding box center [814, 153] width 59 height 12
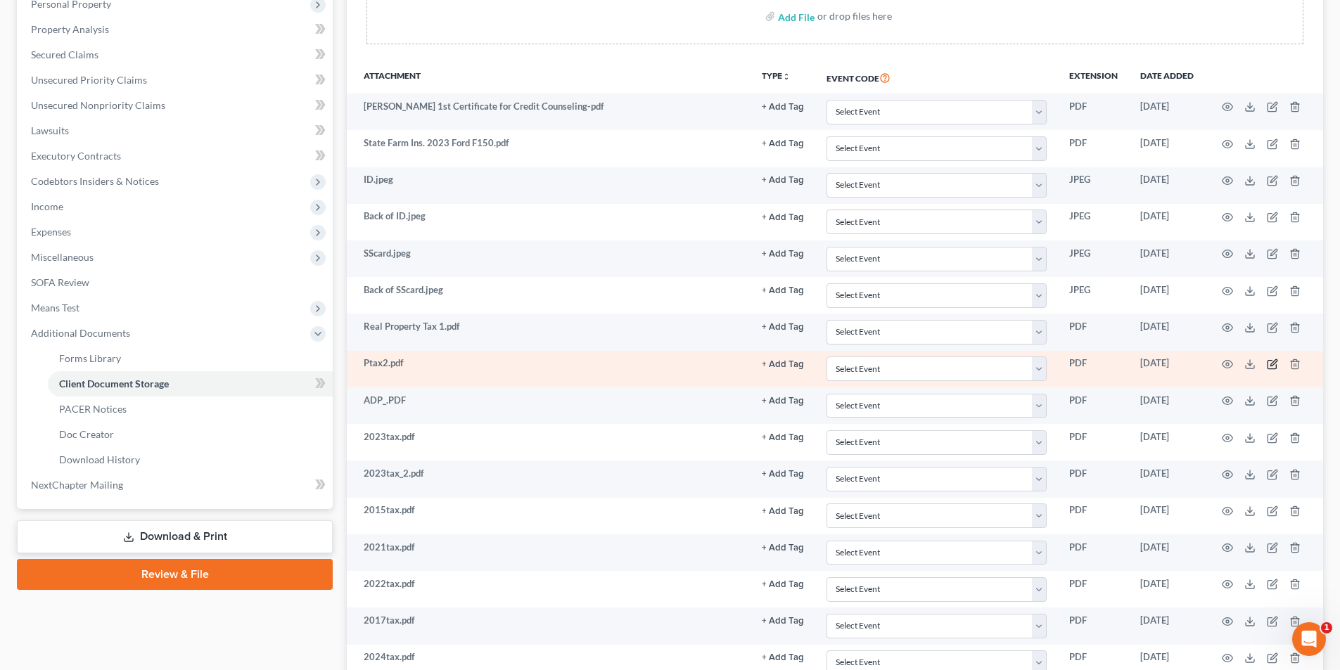
click at [1268, 367] on icon "button" at bounding box center [1271, 365] width 8 height 8
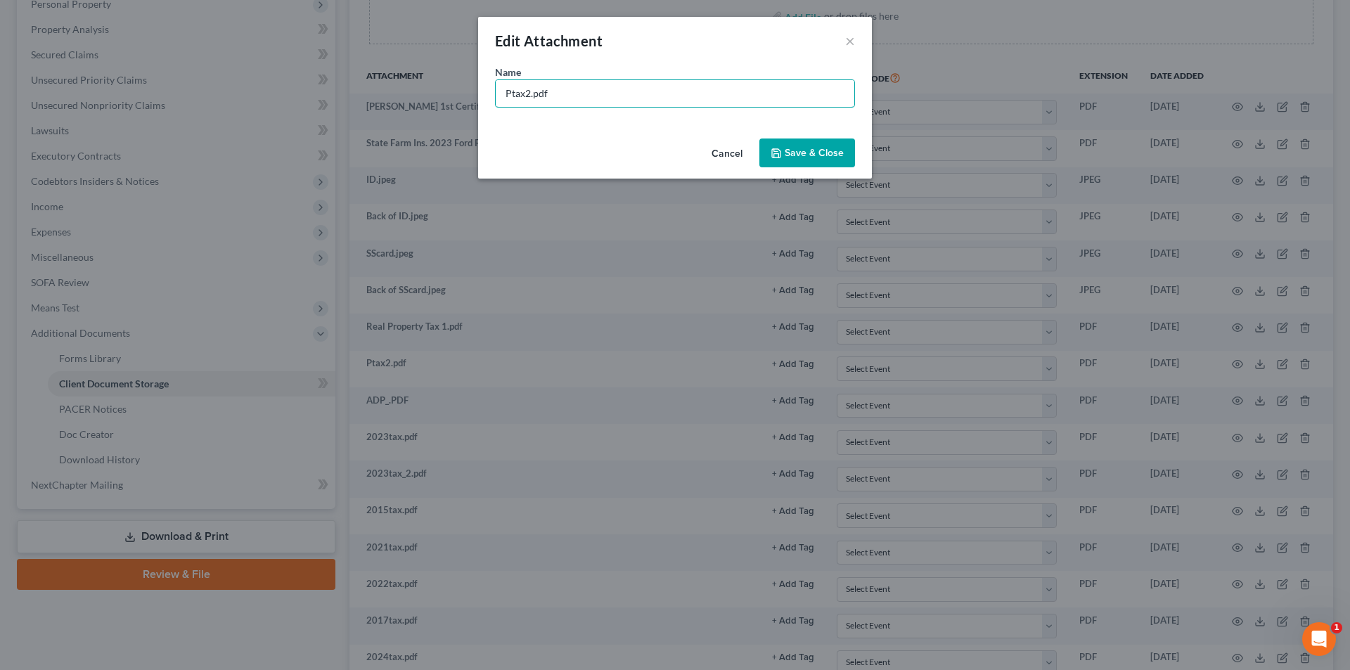
drag, startPoint x: 524, startPoint y: 90, endPoint x: 489, endPoint y: 92, distance: 34.5
click at [489, 92] on div "Name * Ptax2.pdf" at bounding box center [675, 99] width 394 height 68
type input "Real Property Tax 2.pdf"
click at [822, 158] on span "Save & Close" at bounding box center [814, 153] width 59 height 12
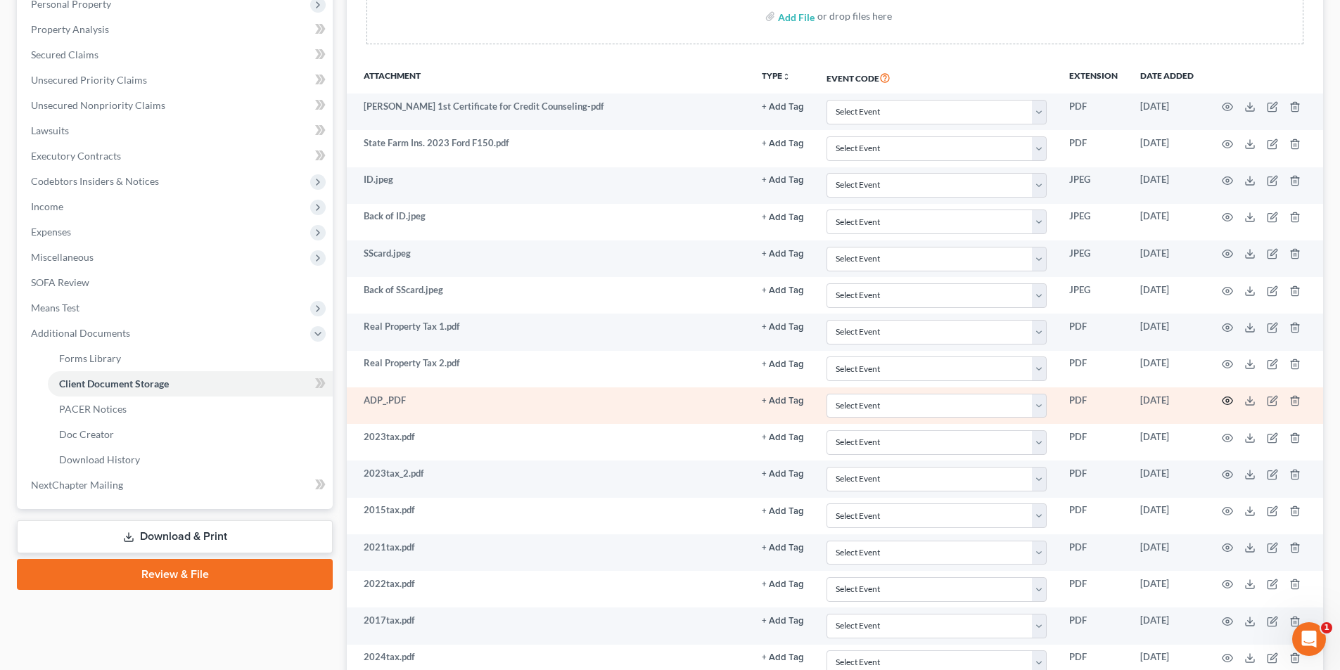
click at [1227, 402] on icon "button" at bounding box center [1226, 400] width 11 height 11
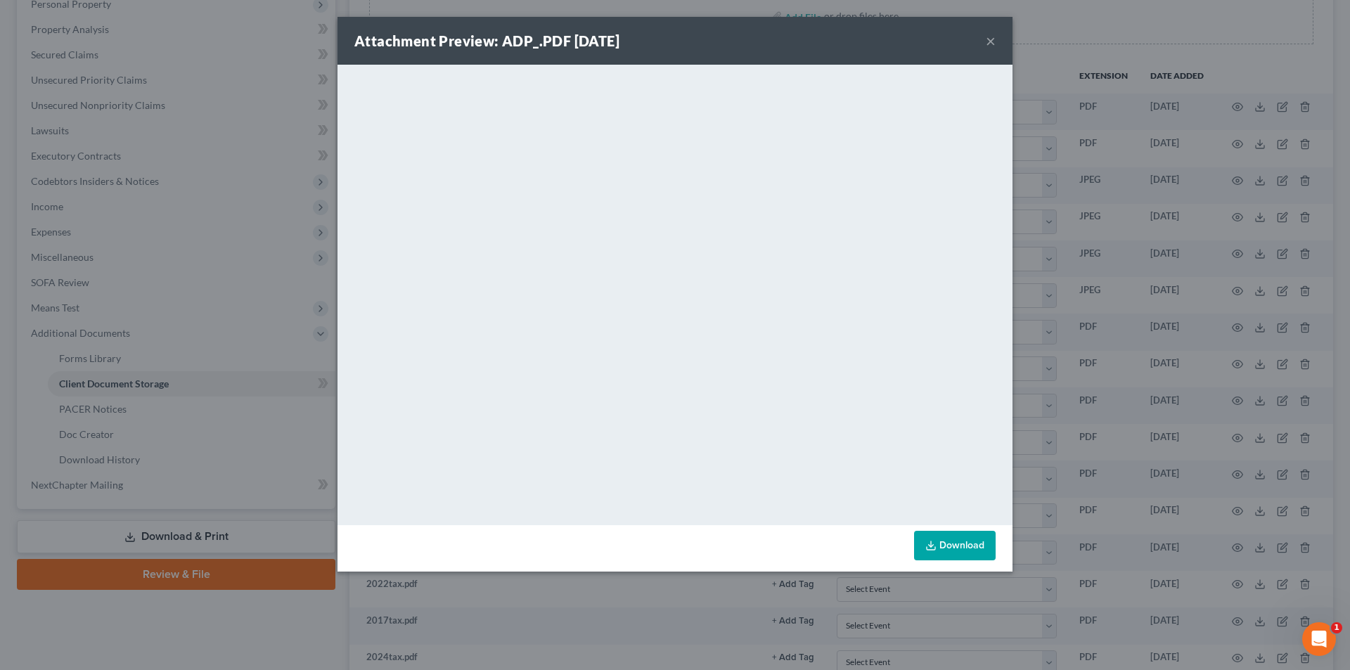
click at [987, 39] on button "×" at bounding box center [991, 40] width 10 height 17
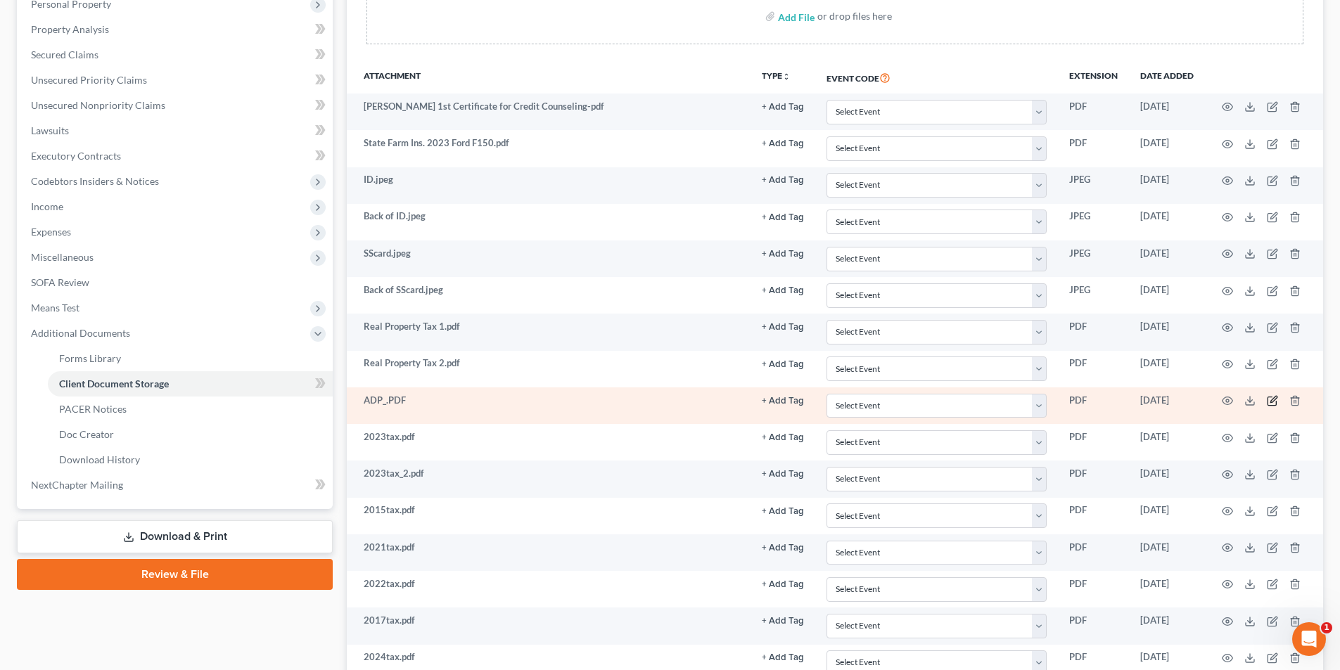
click at [1270, 400] on icon "button" at bounding box center [1271, 400] width 11 height 11
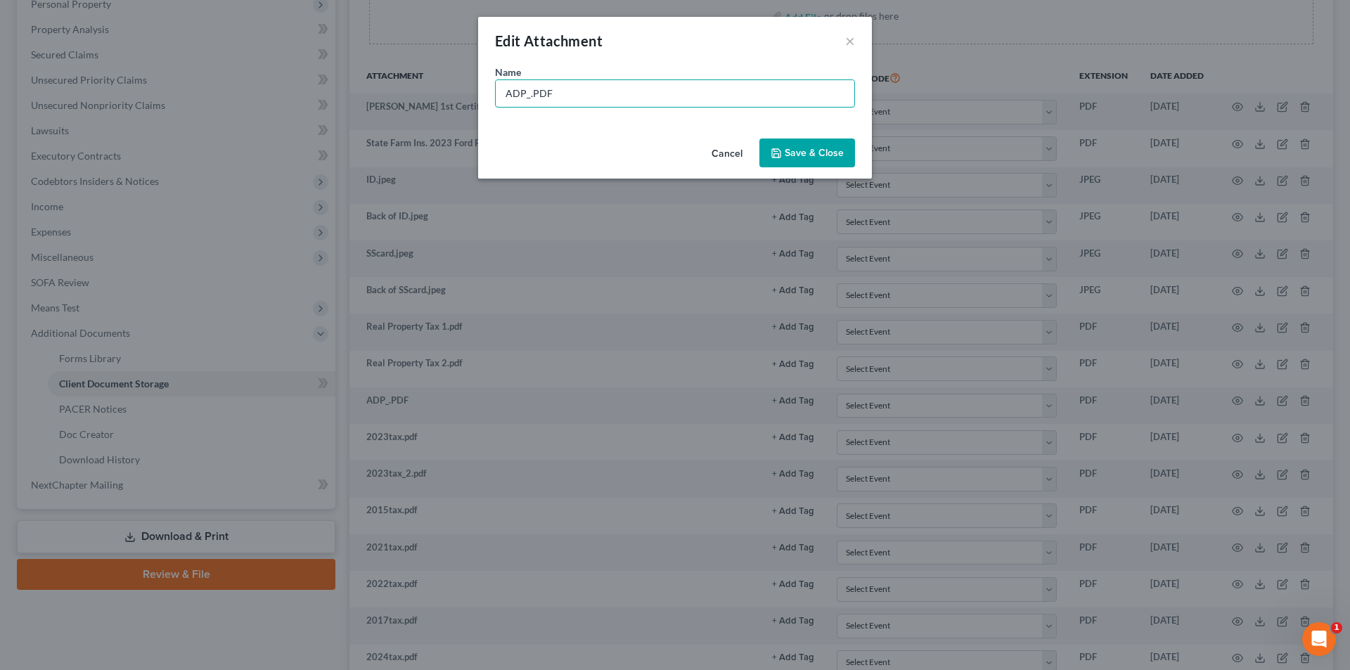
drag, startPoint x: 530, startPoint y: 92, endPoint x: 487, endPoint y: 91, distance: 42.9
click at [487, 91] on div "Name * ADP_.PDF" at bounding box center [675, 99] width 394 height 68
paste input "Call coming in from [PERSON_NAME] [PERSON_NAME] is incarcerated at [PERSON_NAME…"
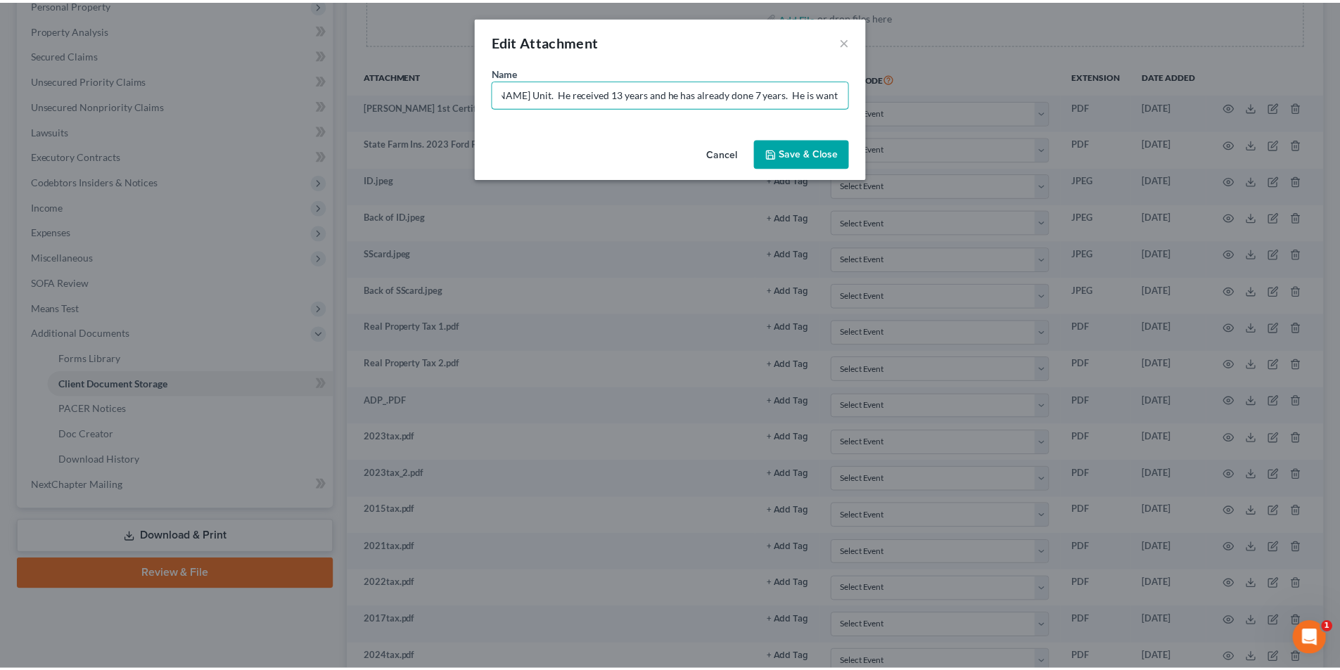
scroll to position [0, 0]
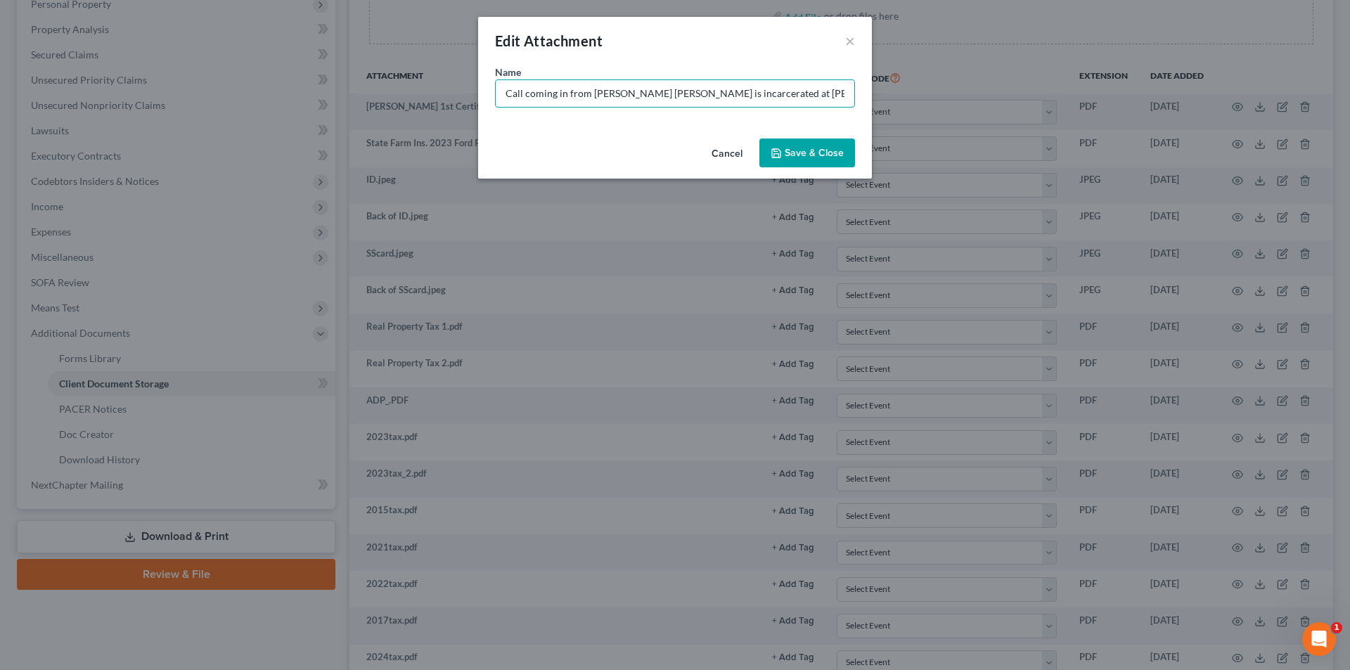
drag, startPoint x: 847, startPoint y: 96, endPoint x: 251, endPoint y: 92, distance: 595.6
click at [251, 92] on div "Edit Attachment × Name * Call coming in from [PERSON_NAME] [PERSON_NAME] is inc…" at bounding box center [675, 335] width 1350 height 670
type input "F"
click at [732, 153] on button "Cancel" at bounding box center [726, 154] width 53 height 28
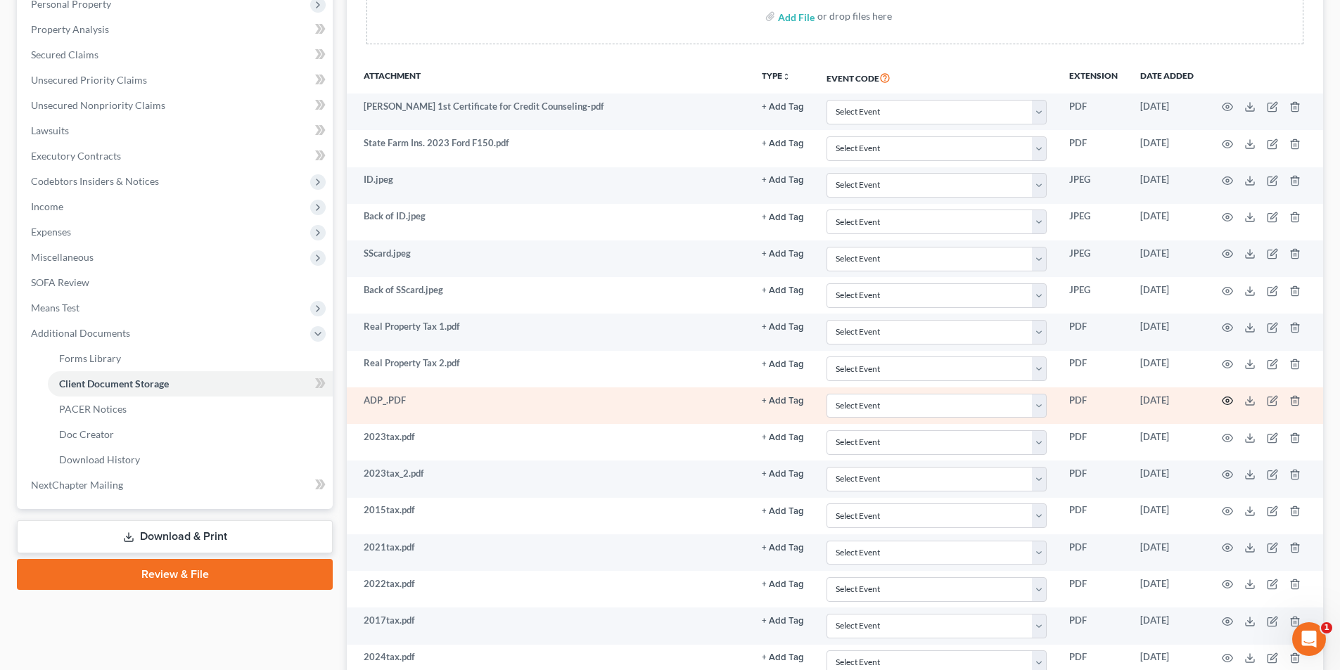
click at [1227, 401] on icon "button" at bounding box center [1226, 400] width 11 height 11
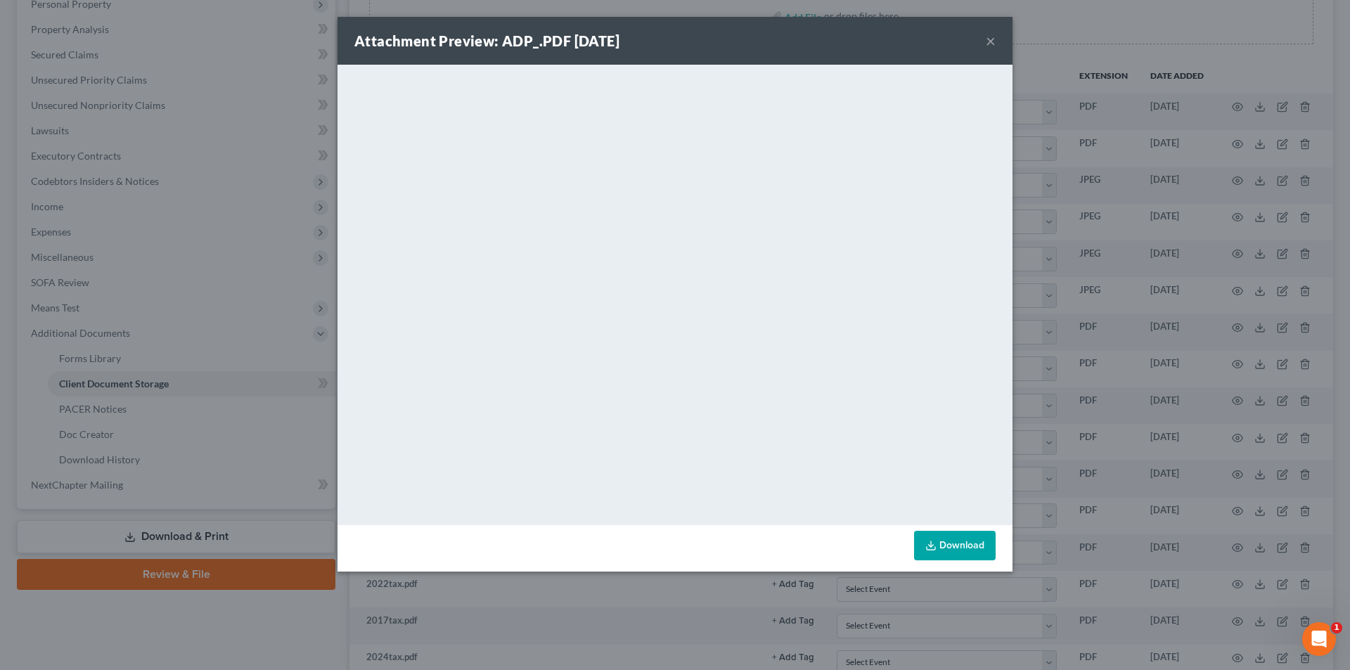
click at [996, 37] on div "Attachment Preview: ADP_.PDF [DATE] ×" at bounding box center [675, 41] width 675 height 48
click at [989, 32] on button "×" at bounding box center [991, 40] width 10 height 17
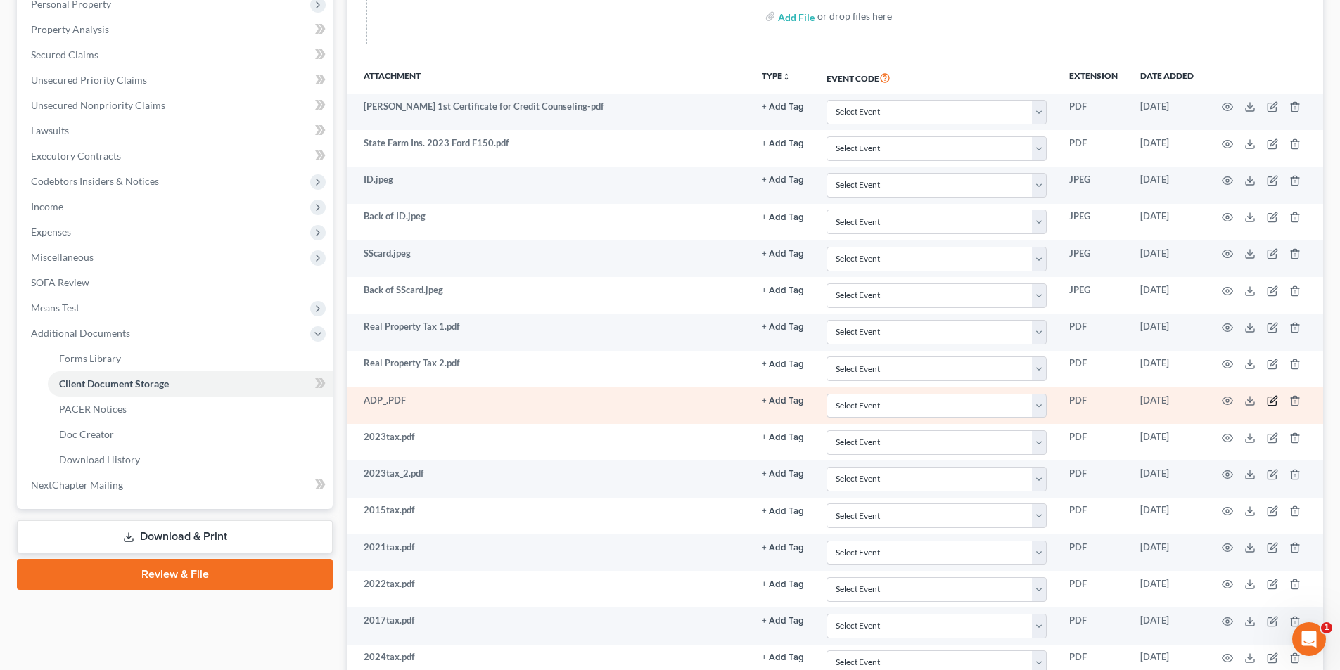
click at [1271, 402] on icon "button" at bounding box center [1271, 400] width 11 height 11
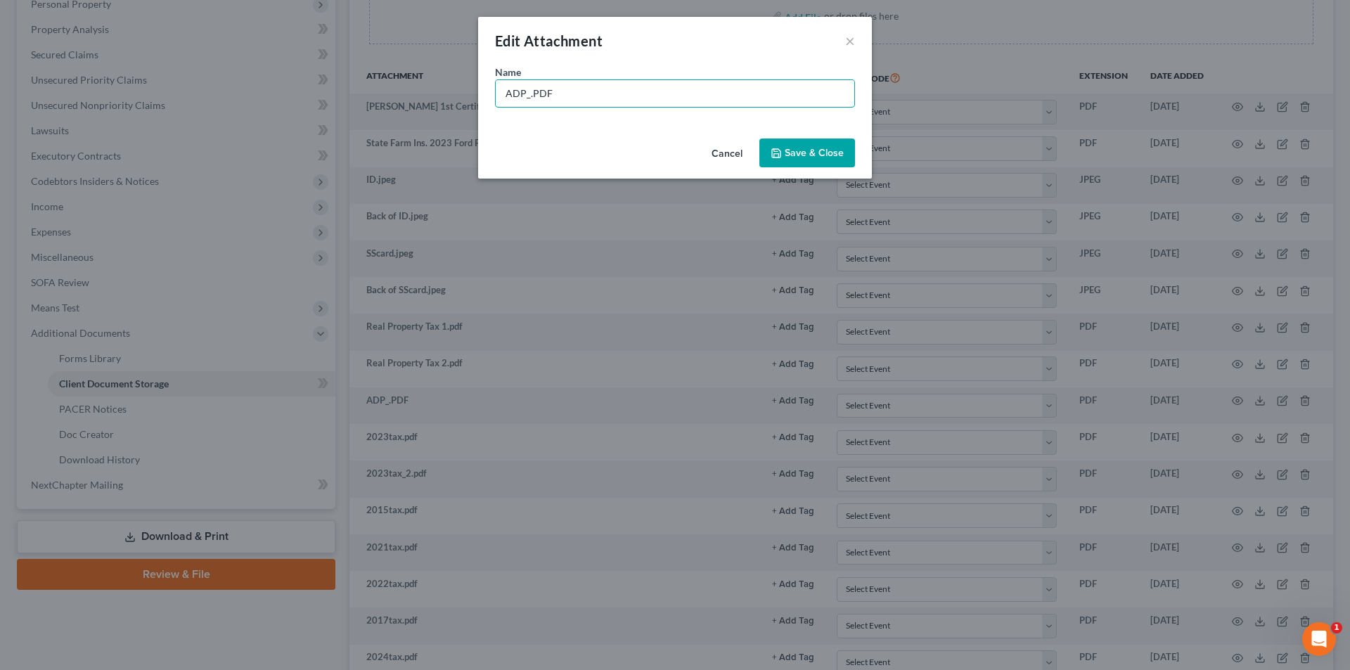
drag, startPoint x: 523, startPoint y: 93, endPoint x: 483, endPoint y: 91, distance: 40.1
click at [483, 91] on div "Name * ADP_.PDF" at bounding box center [675, 99] width 394 height 68
paste input "[PERSON_NAME] Asset Managemen"
type input "[PERSON_NAME] Asset Managemen Garnishment.PDF"
click at [783, 146] on button "Save & Close" at bounding box center [807, 154] width 96 height 30
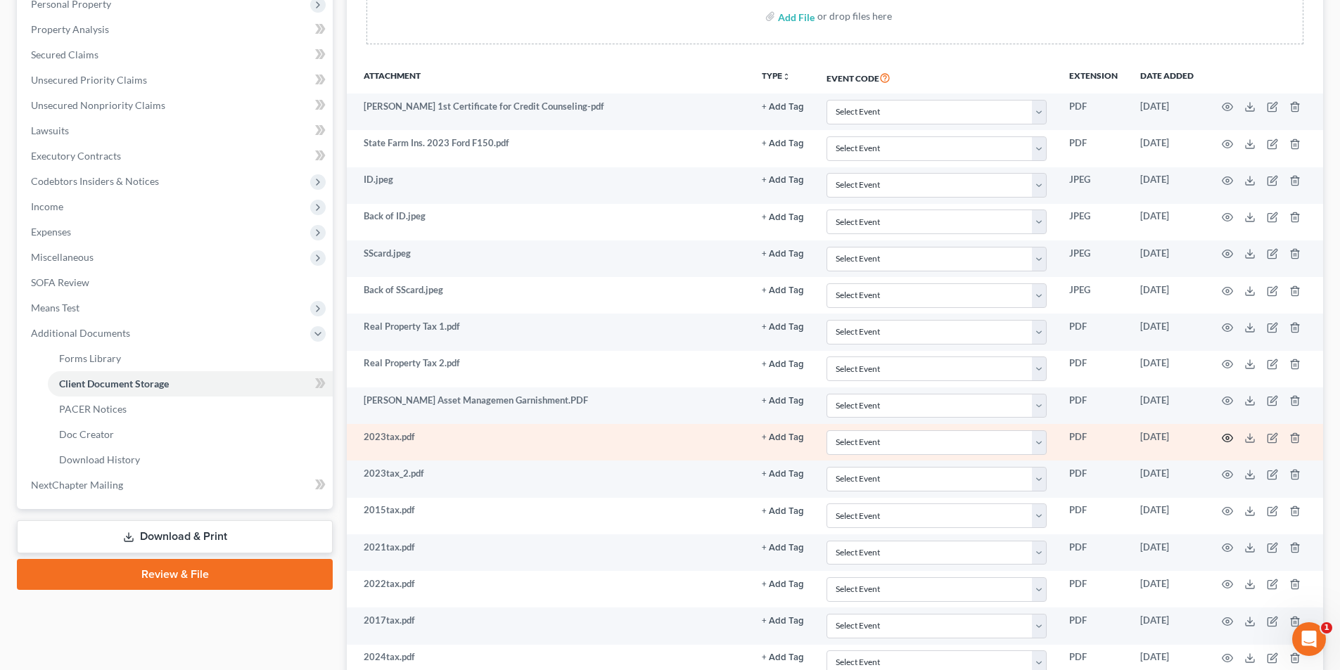
click at [1229, 435] on icon "button" at bounding box center [1227, 438] width 11 height 8
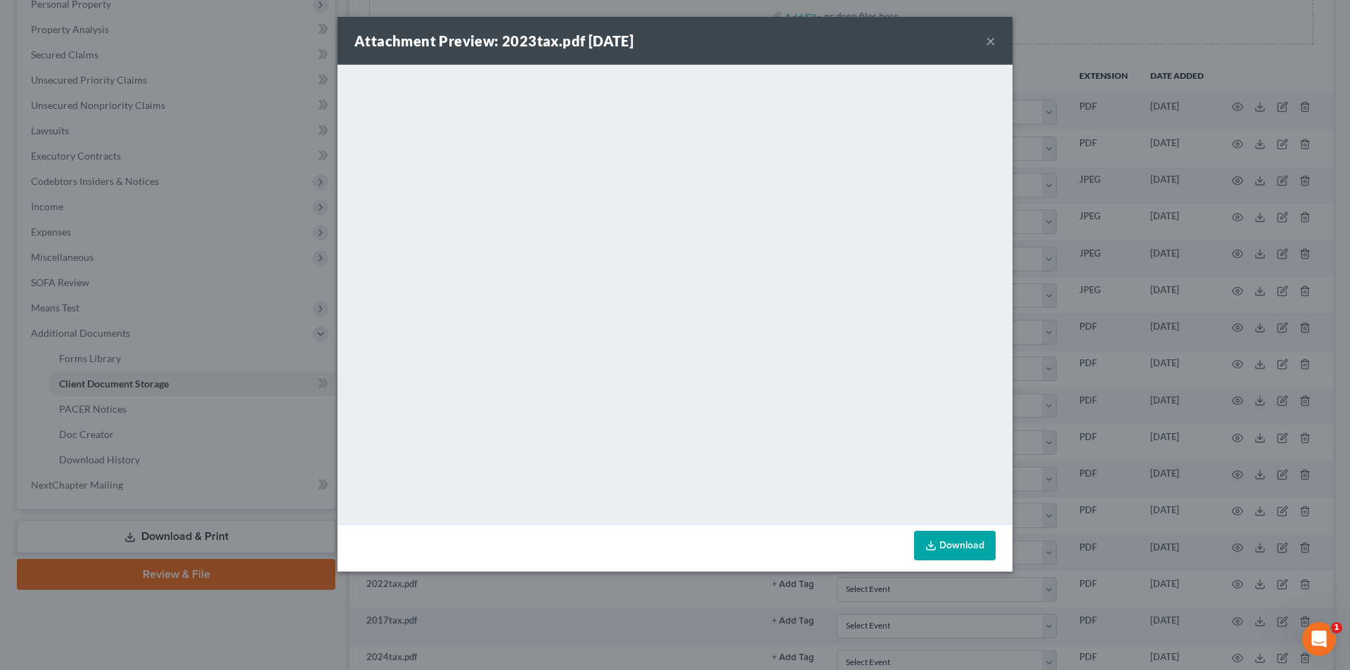
click at [992, 35] on button "×" at bounding box center [991, 40] width 10 height 17
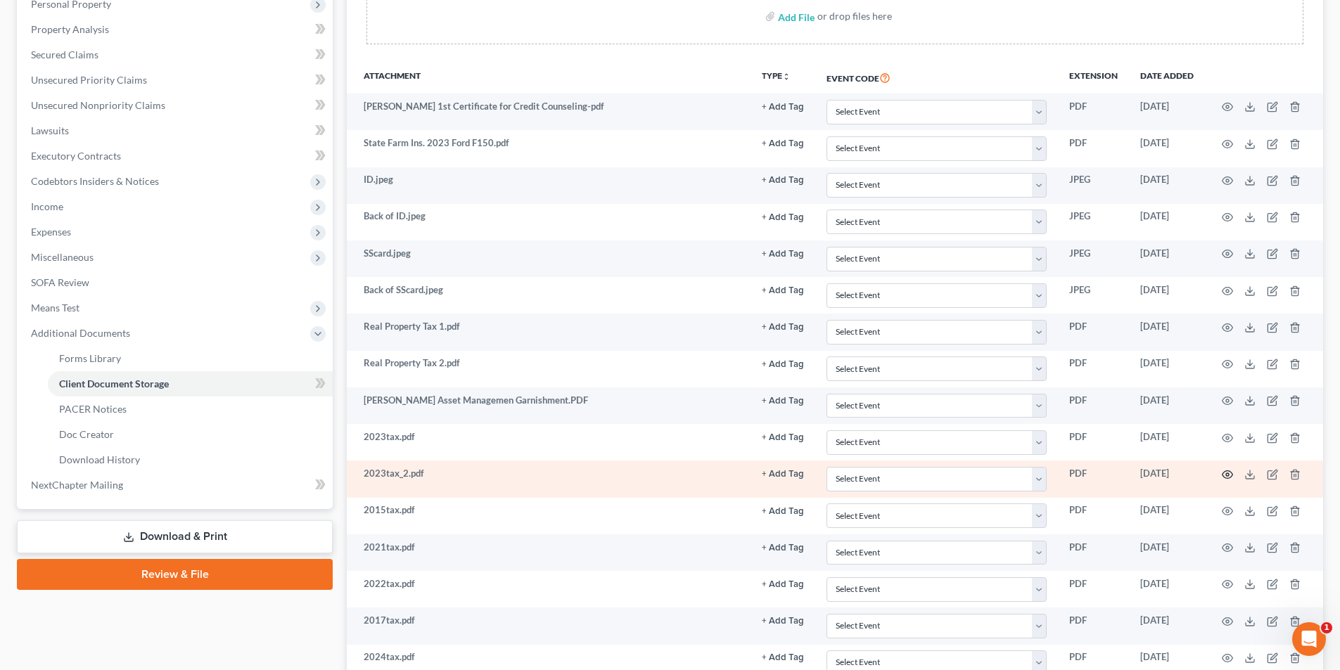
click at [1232, 474] on icon "button" at bounding box center [1227, 474] width 11 height 8
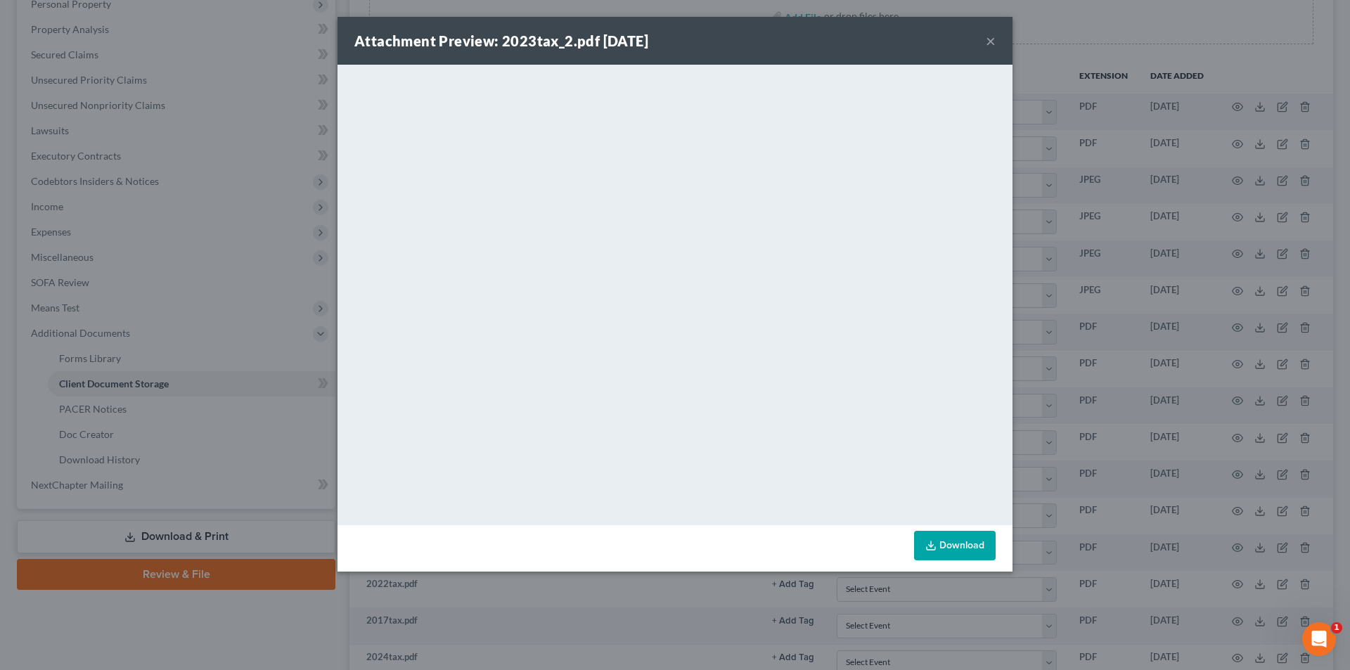
click at [987, 45] on button "×" at bounding box center [991, 40] width 10 height 17
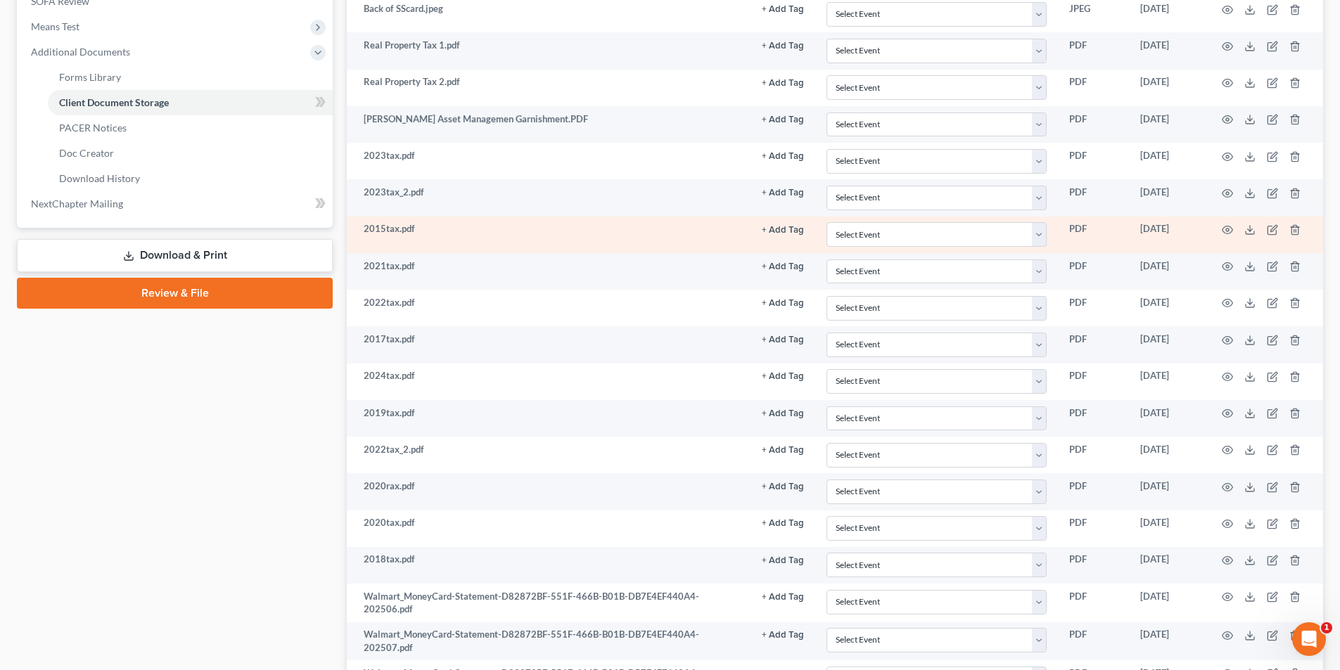
scroll to position [633, 0]
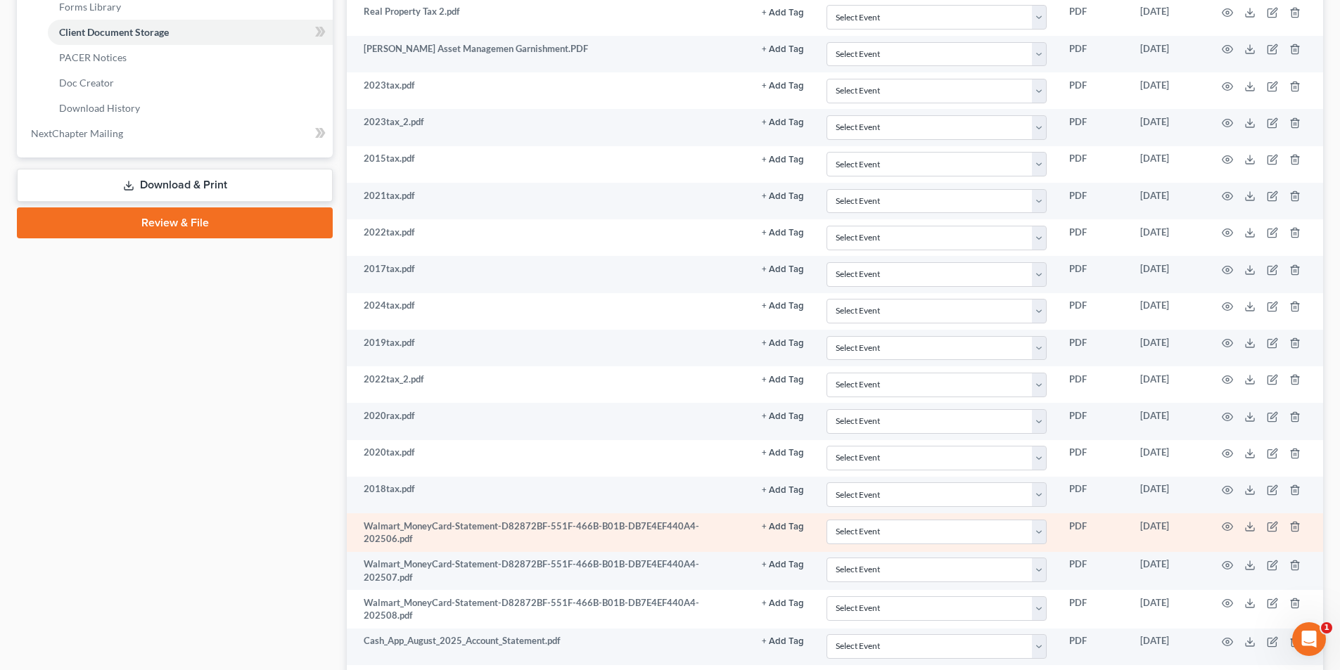
click at [1233, 524] on td at bounding box center [1264, 532] width 118 height 39
click at [1226, 525] on circle "button" at bounding box center [1227, 526] width 3 height 3
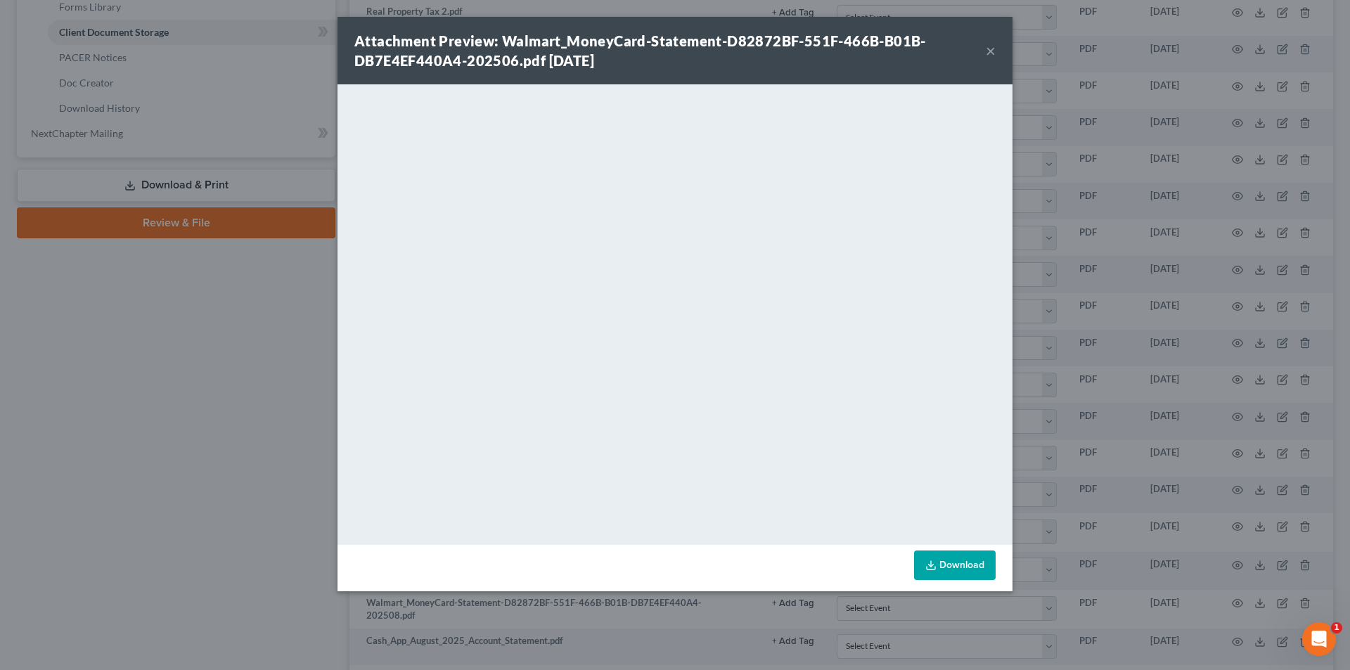
click at [992, 49] on button "×" at bounding box center [991, 50] width 10 height 17
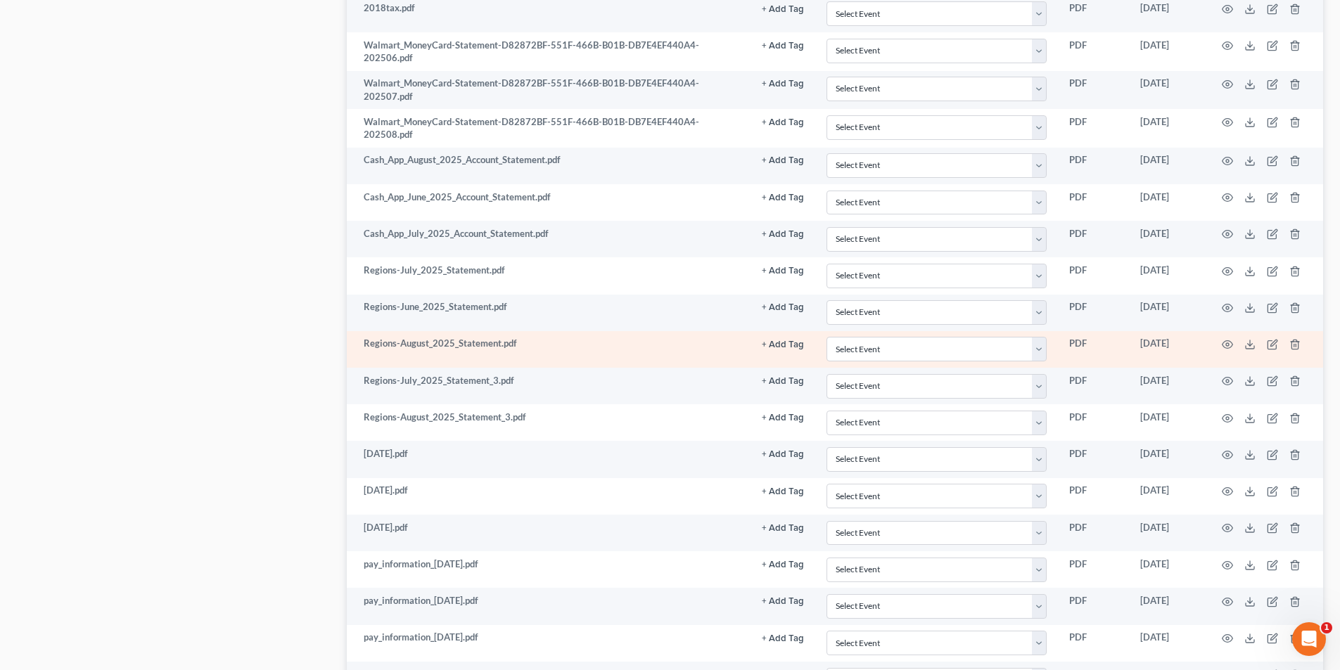
scroll to position [1125, 0]
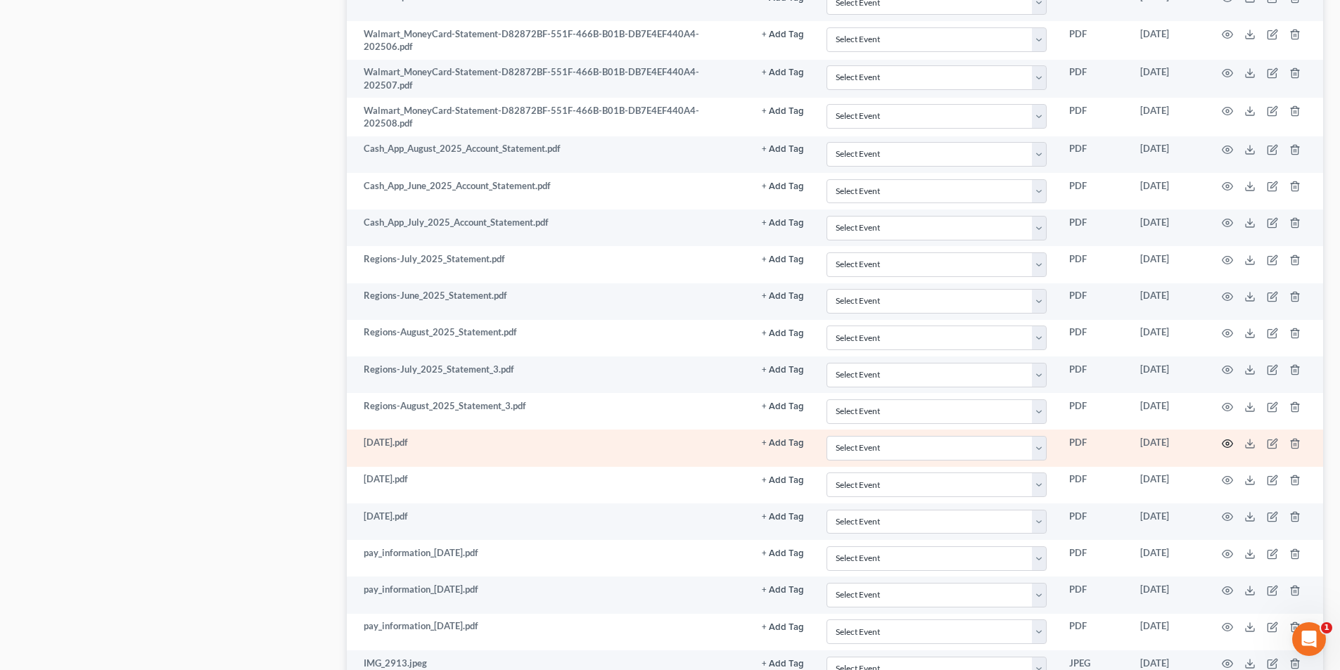
click at [1229, 443] on icon "button" at bounding box center [1226, 443] width 11 height 11
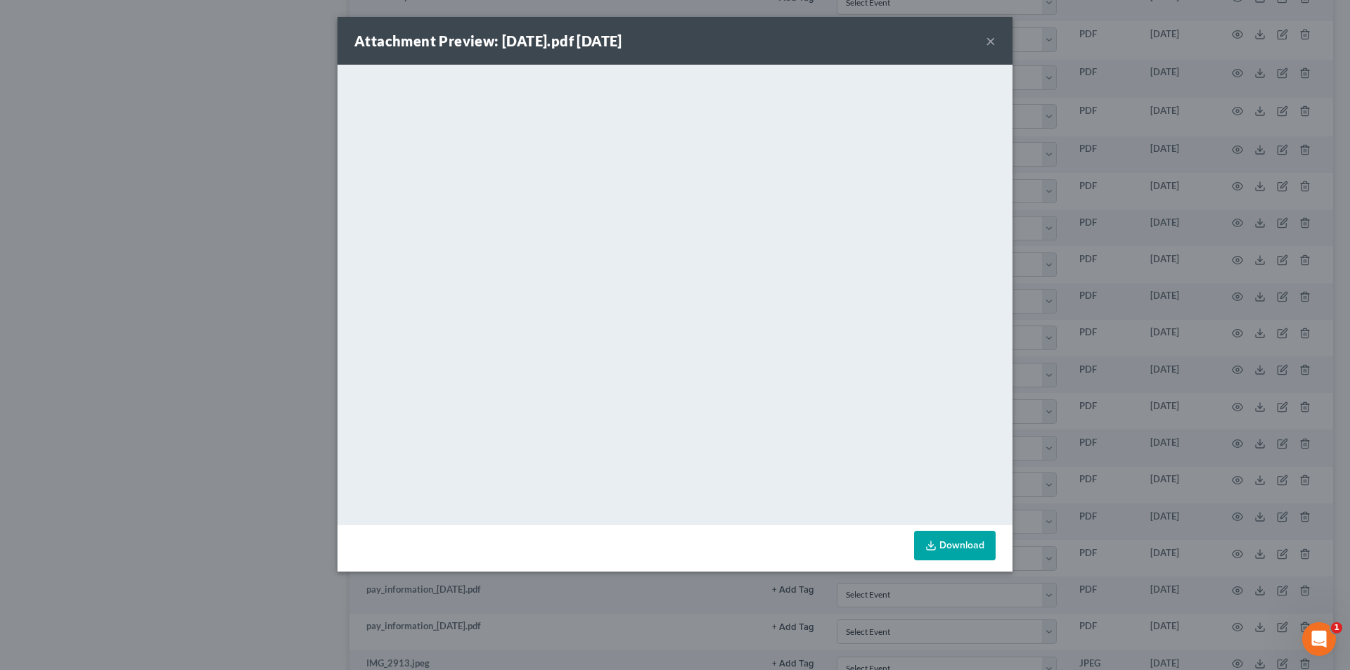
click at [987, 38] on button "×" at bounding box center [991, 40] width 10 height 17
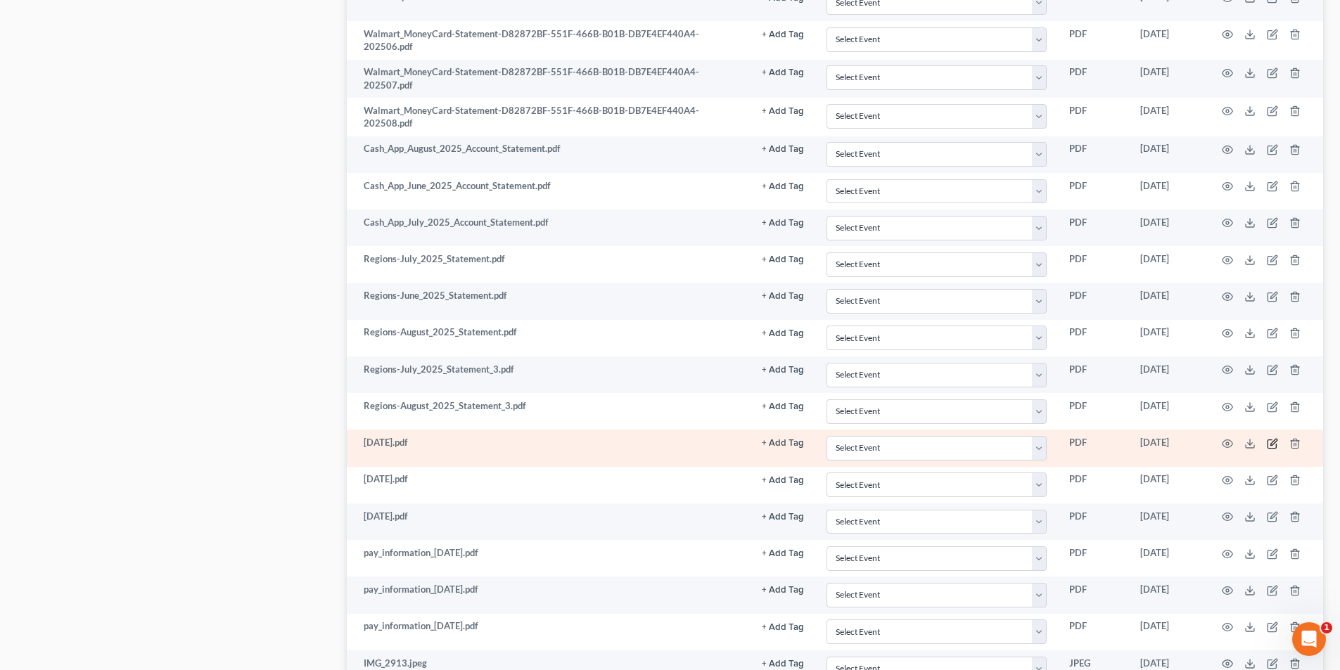
click at [1270, 443] on icon "button" at bounding box center [1271, 443] width 11 height 11
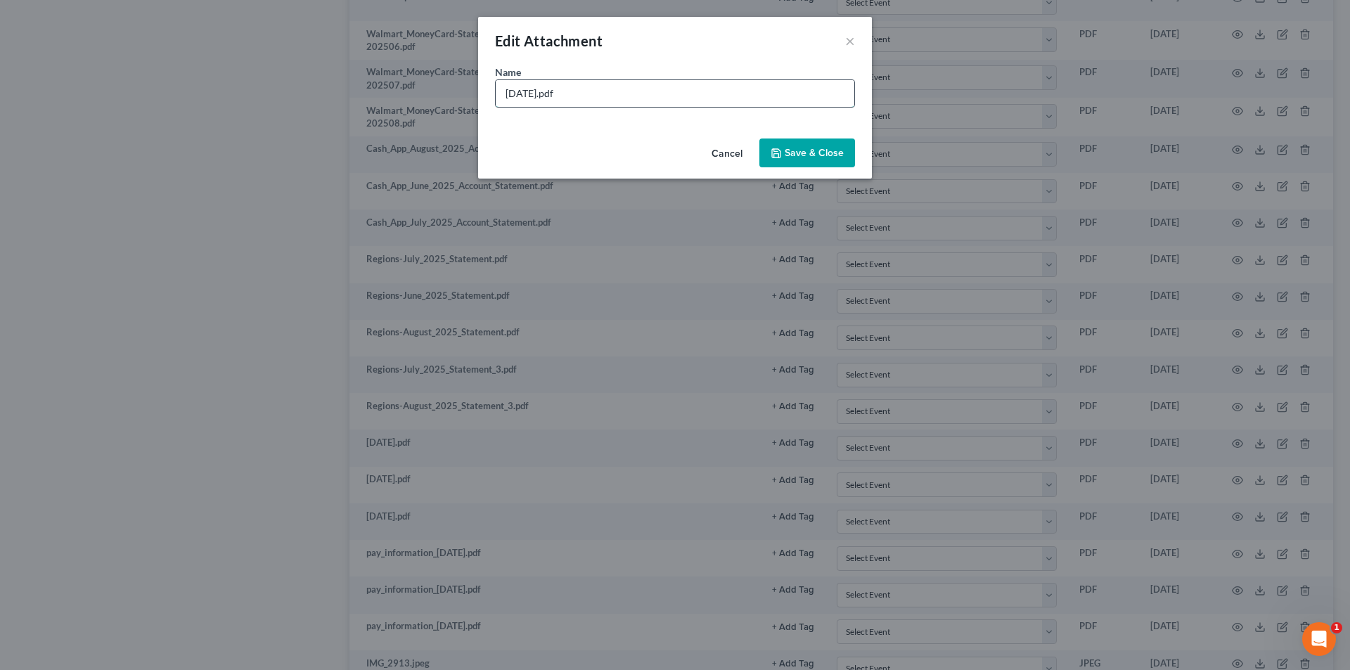
click at [501, 91] on input "[DATE].pdf" at bounding box center [675, 93] width 359 height 27
type input "Bank of [PERSON_NAME] Statement [DATE].pdf"
click at [809, 157] on span "Save & Close" at bounding box center [814, 153] width 59 height 12
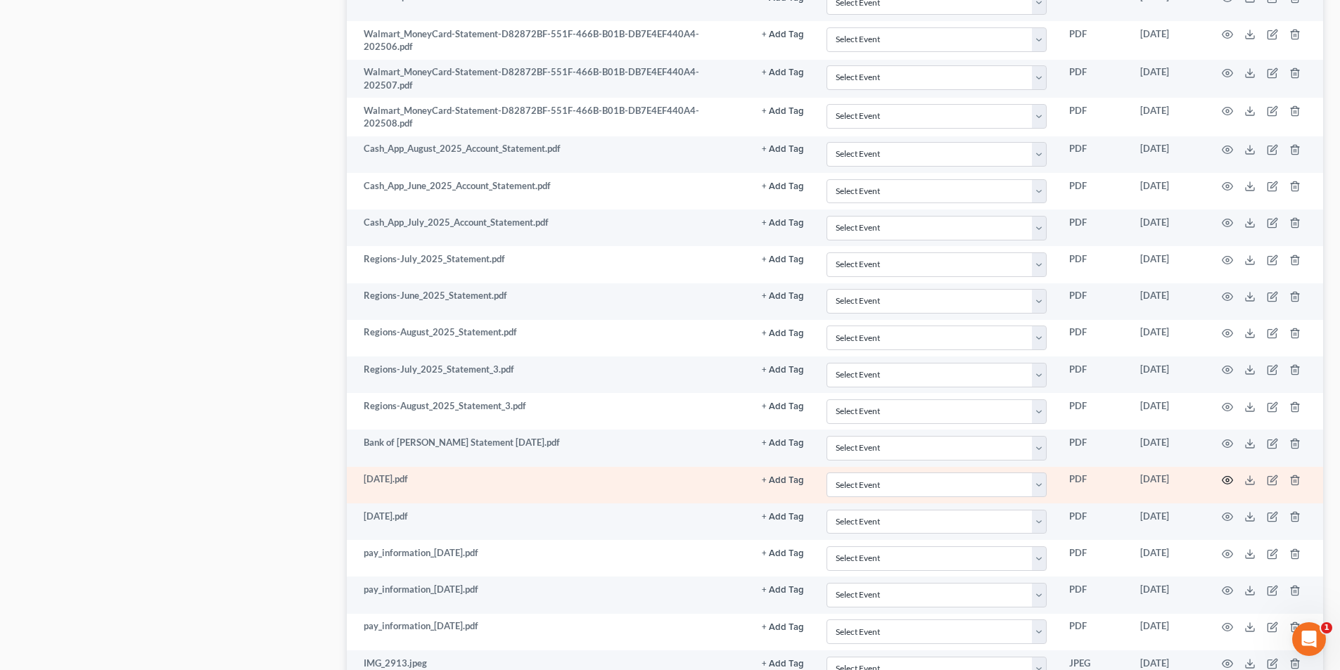
click at [1229, 482] on icon "button" at bounding box center [1226, 480] width 11 height 11
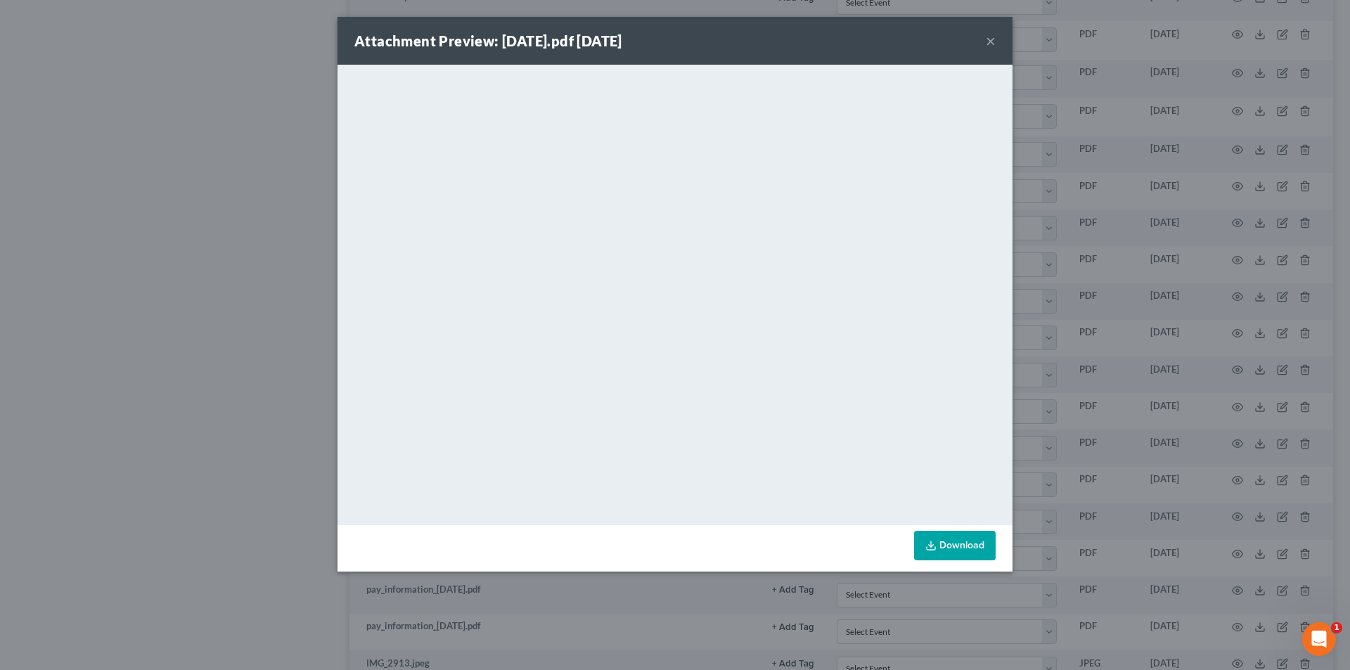
click at [993, 39] on button "×" at bounding box center [991, 40] width 10 height 17
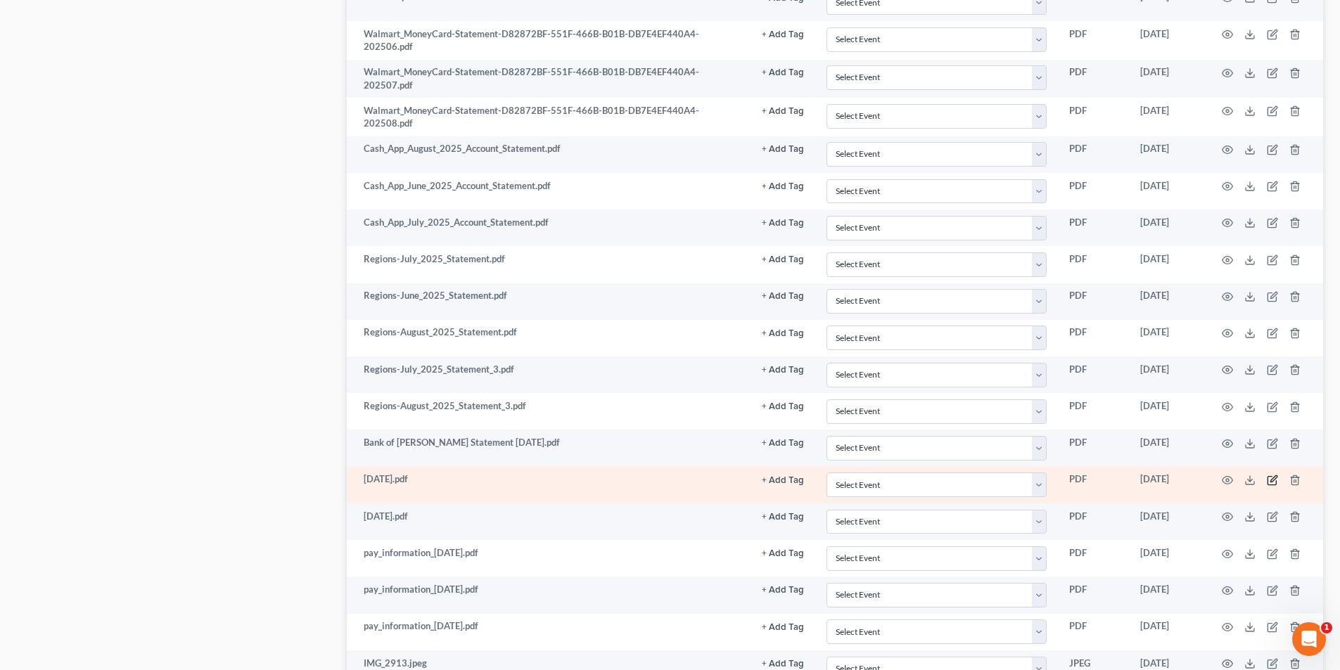
click at [1273, 482] on icon "button" at bounding box center [1273, 478] width 6 height 6
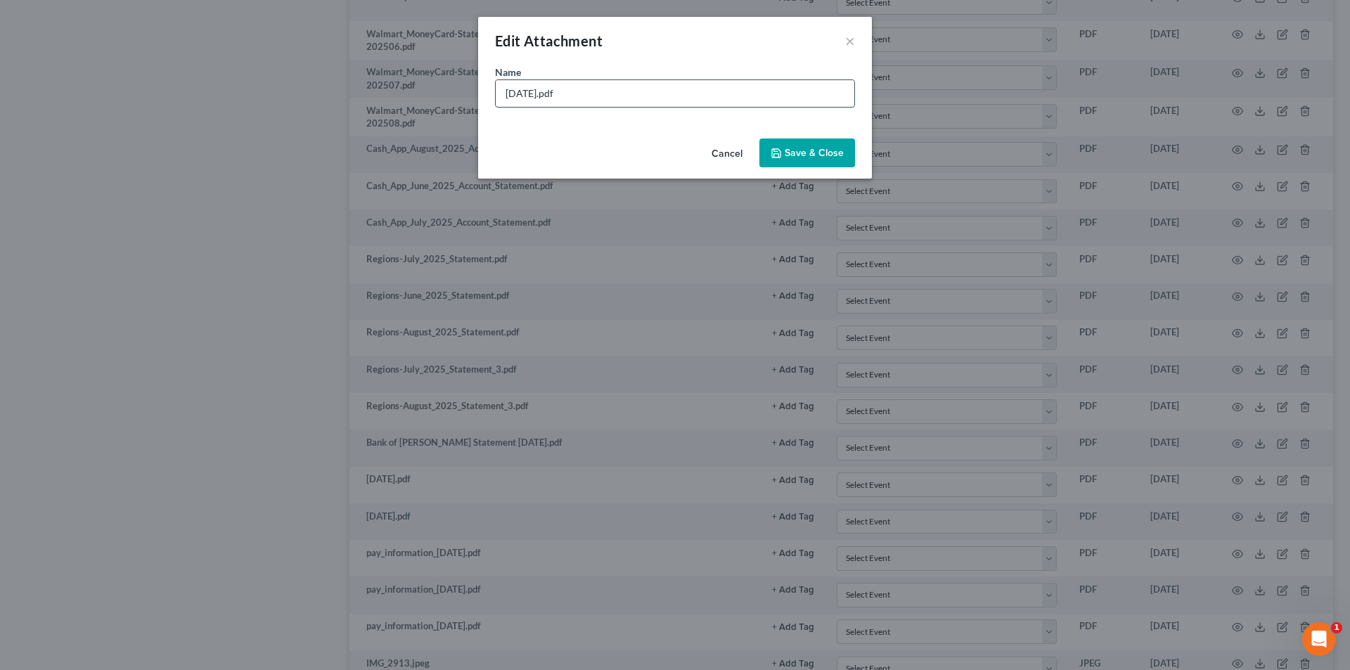
click at [506, 90] on input "[DATE].pdf" at bounding box center [675, 93] width 359 height 27
type input "Bank of [PERSON_NAME] Statement [DATE].pdf"
click at [839, 143] on button "Save & Close" at bounding box center [807, 154] width 96 height 30
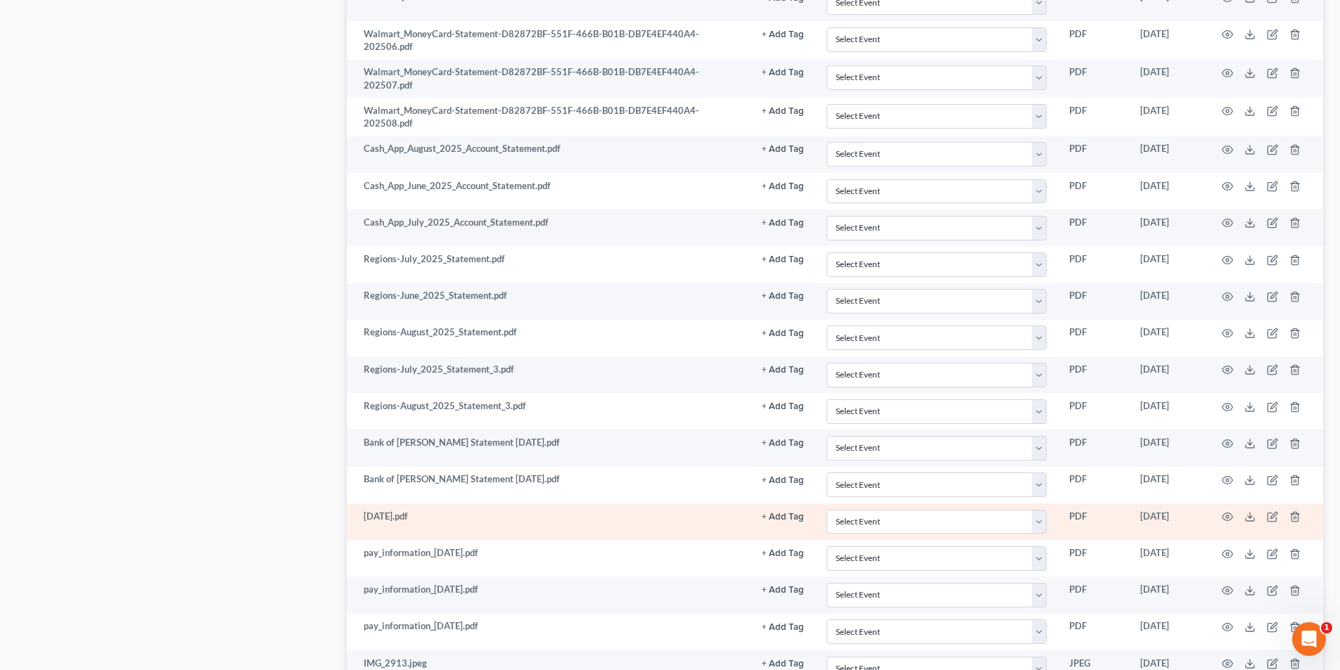
click at [1233, 520] on td at bounding box center [1264, 522] width 118 height 37
click at [1224, 518] on icon "button" at bounding box center [1226, 516] width 11 height 11
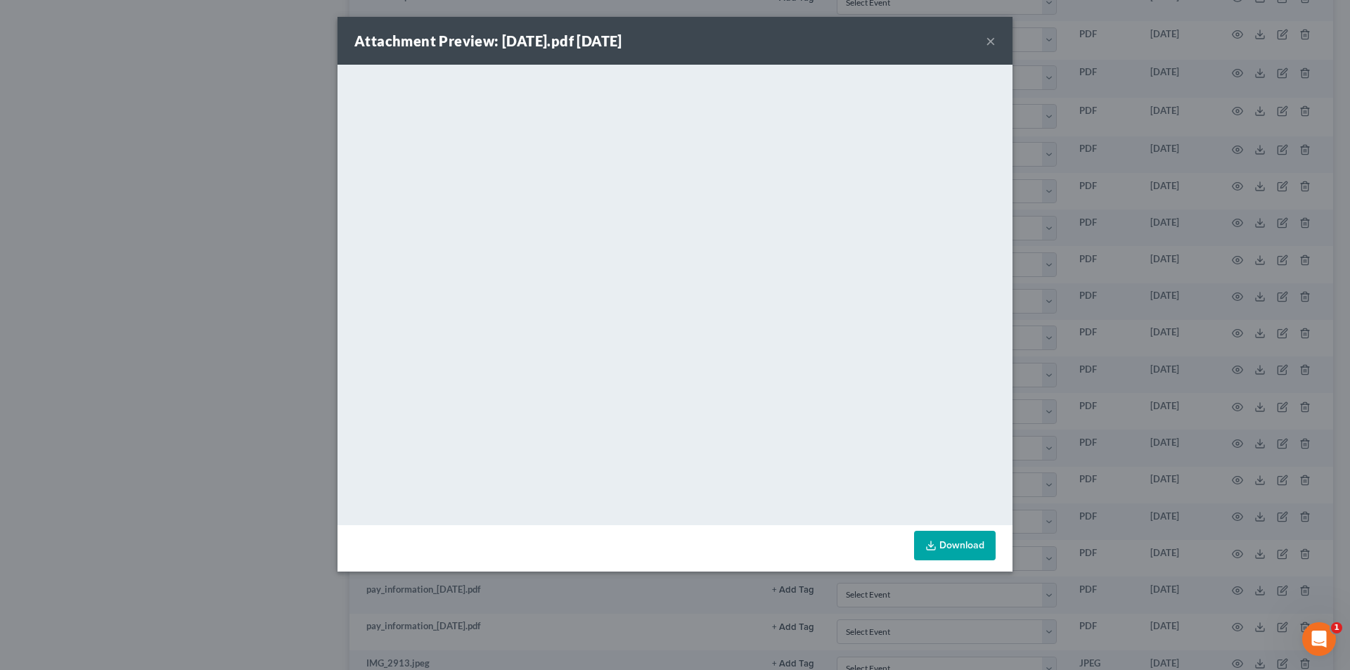
click at [992, 43] on button "×" at bounding box center [991, 40] width 10 height 17
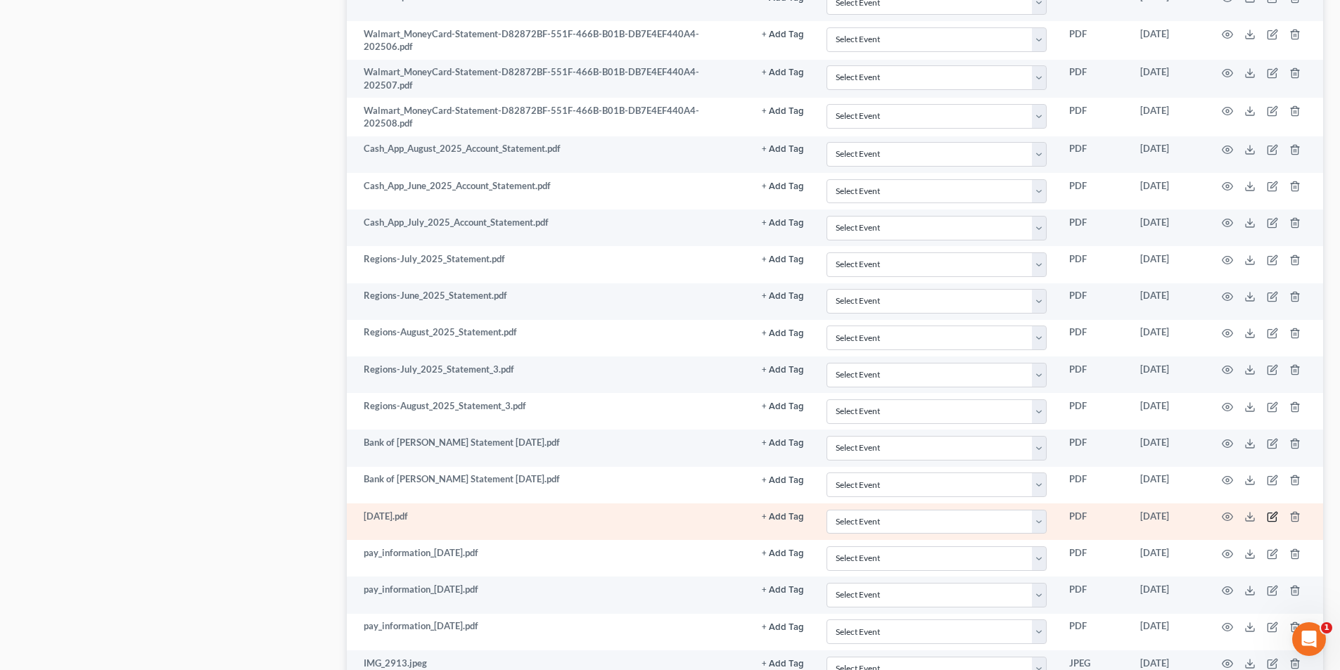
click at [1276, 515] on icon "button" at bounding box center [1271, 516] width 11 height 11
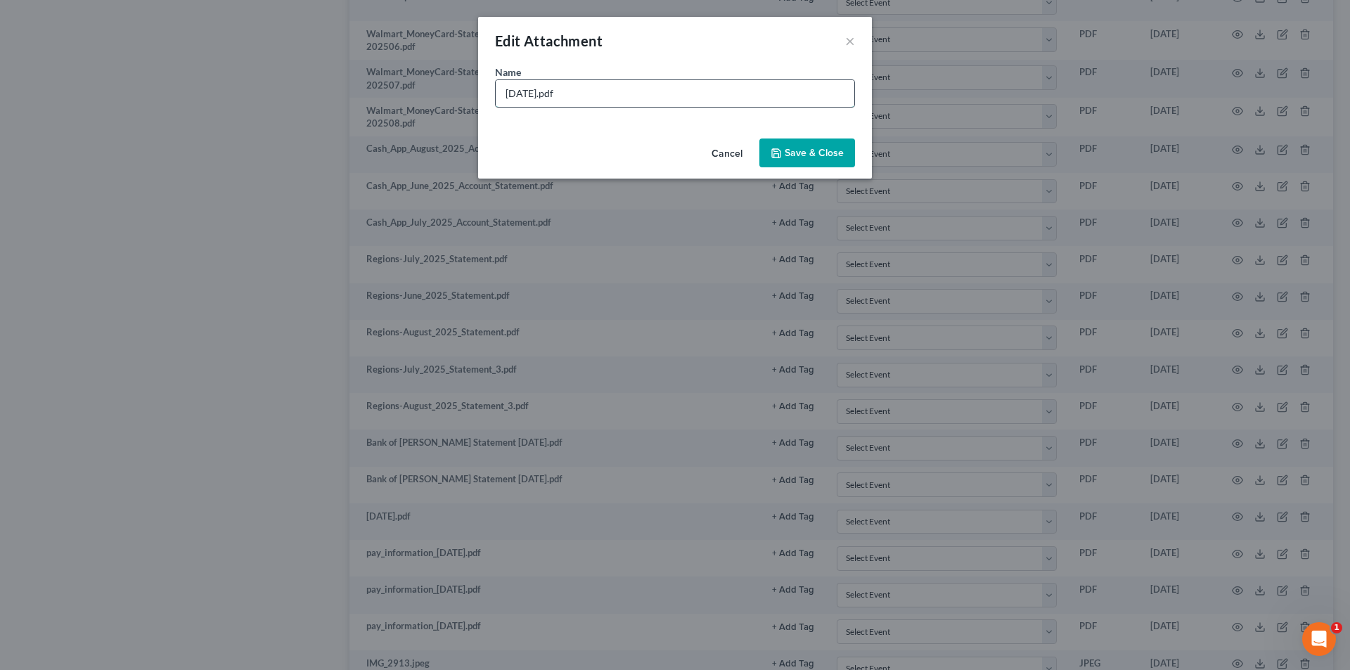
click at [508, 93] on input "[DATE].pdf" at bounding box center [675, 93] width 359 height 27
type input "Bank of [PERSON_NAME] Staetment [DATE].pdf"
click at [803, 155] on span "Save & Close" at bounding box center [814, 153] width 59 height 12
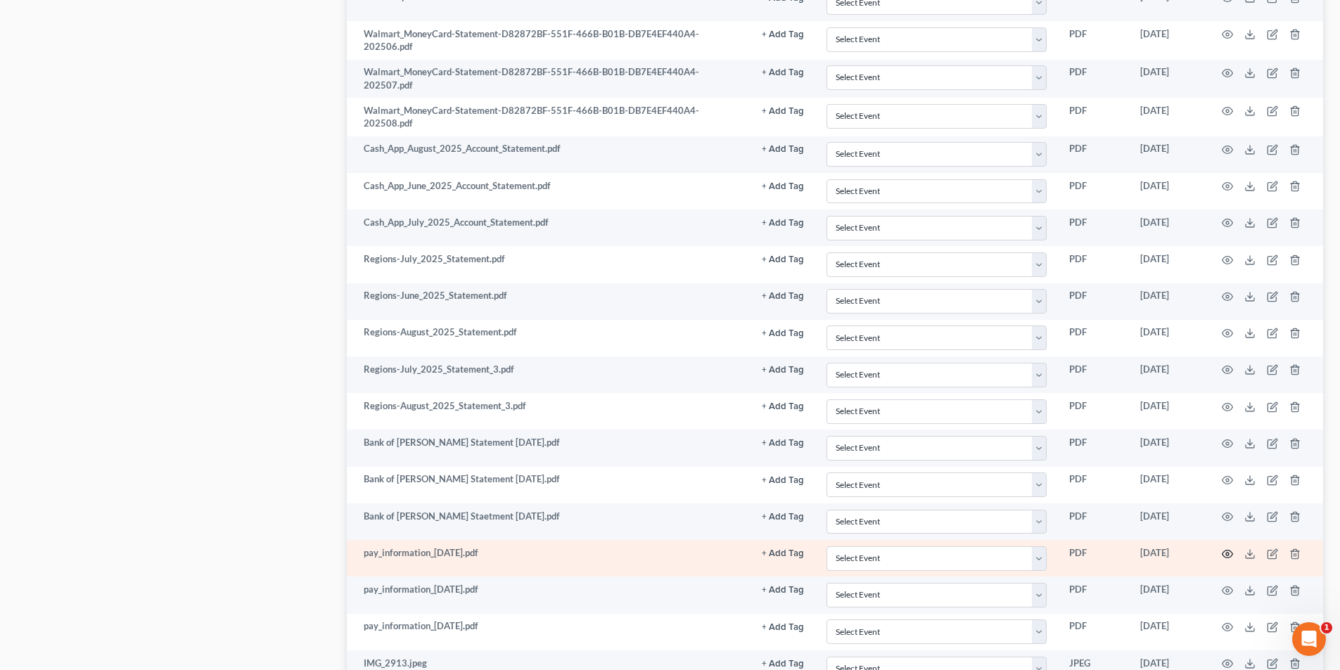
click at [1228, 553] on circle "button" at bounding box center [1227, 554] width 3 height 3
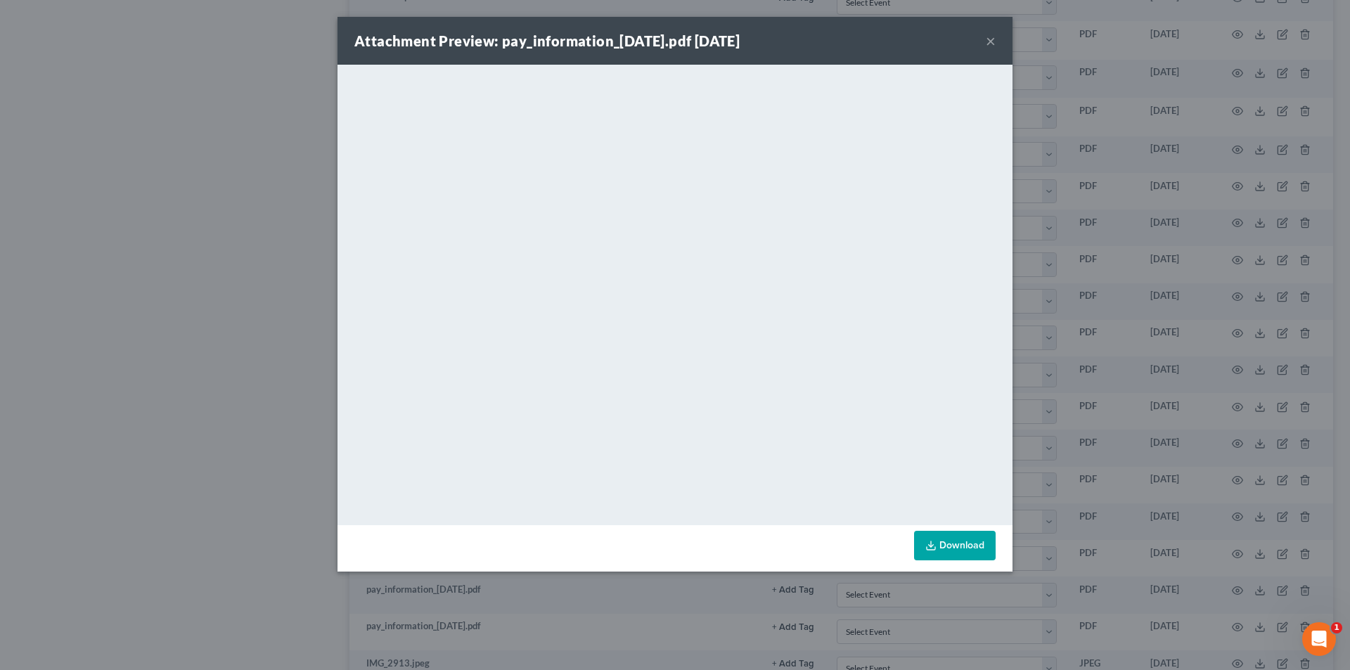
click at [990, 39] on button "×" at bounding box center [991, 40] width 10 height 17
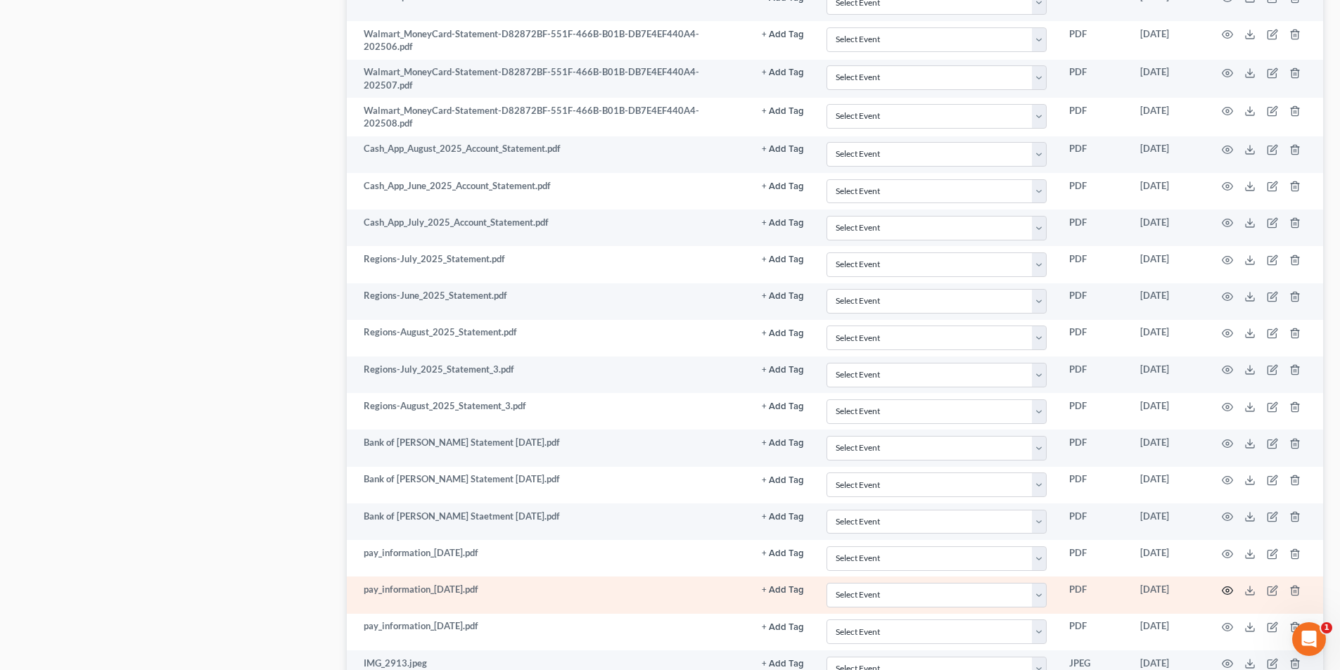
click at [1223, 589] on icon "button" at bounding box center [1227, 590] width 11 height 8
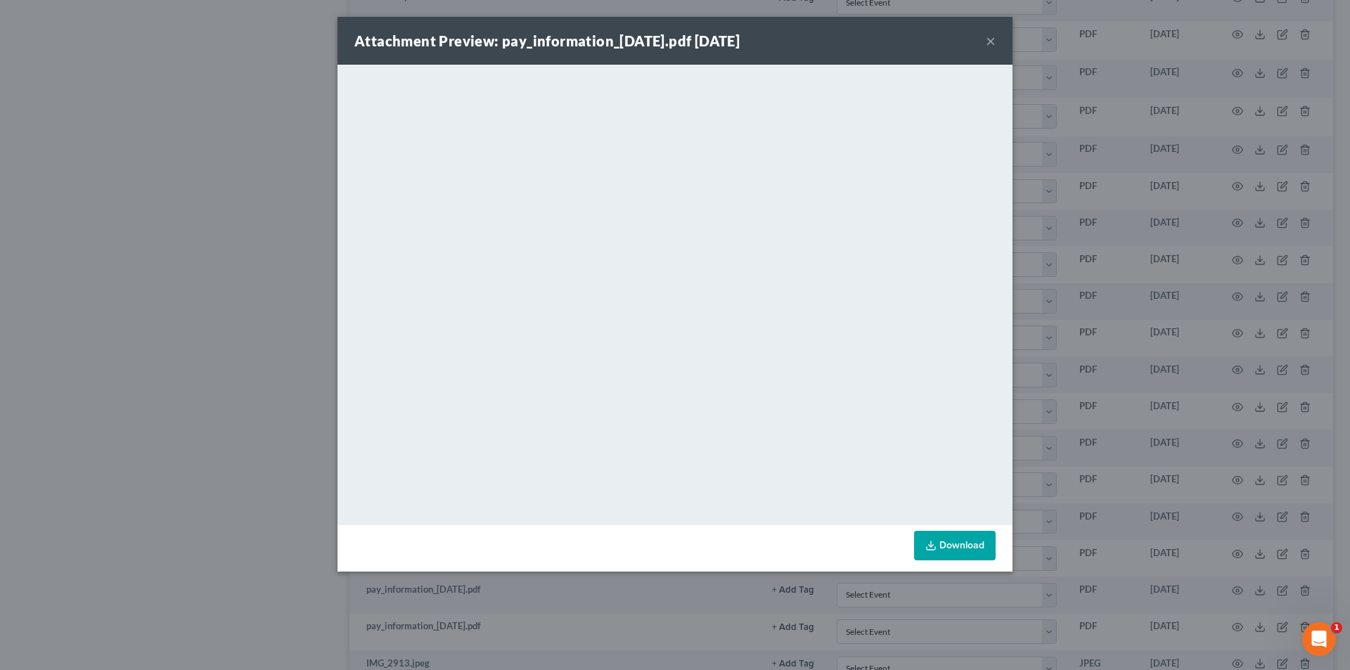
click at [994, 43] on button "×" at bounding box center [991, 40] width 10 height 17
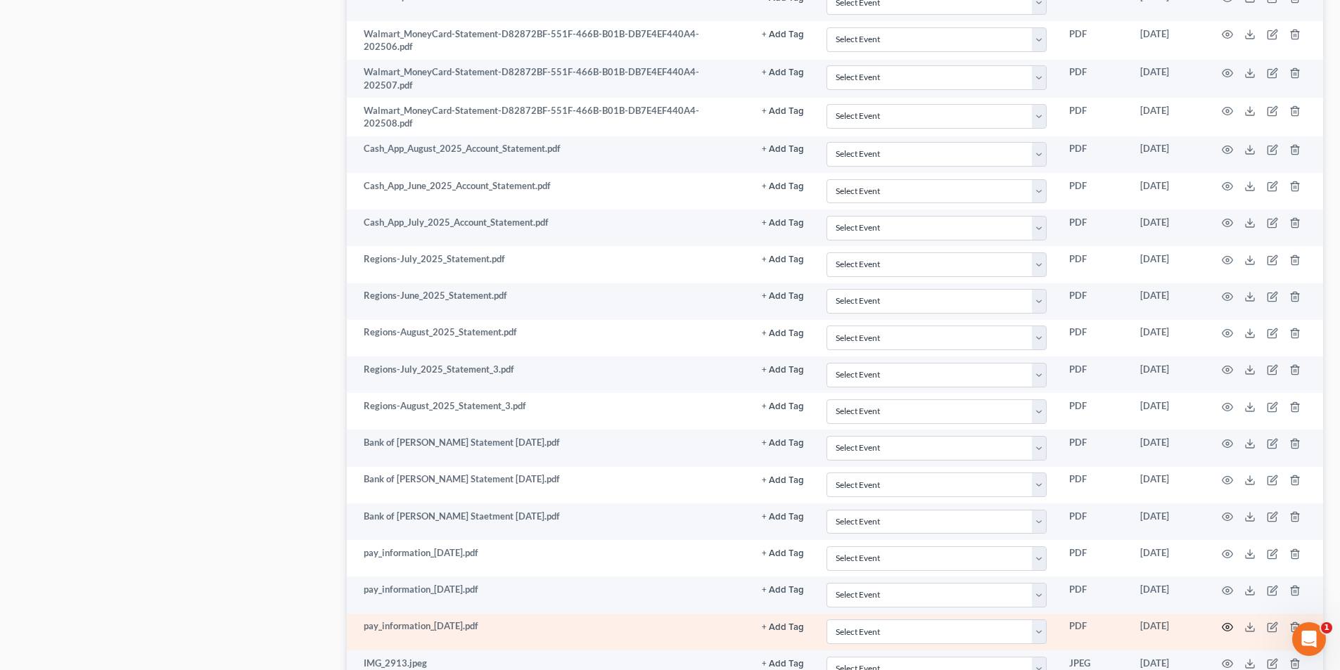
click at [1229, 630] on icon "button" at bounding box center [1227, 628] width 11 height 8
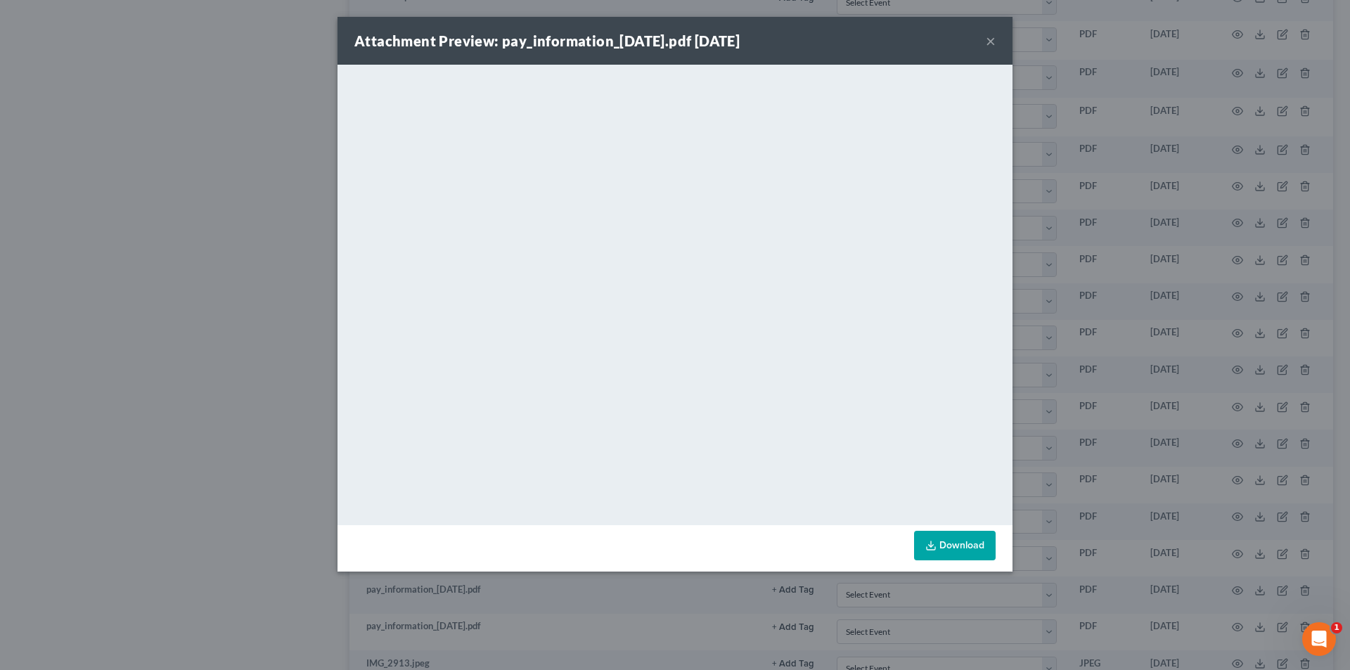
click at [990, 40] on button "×" at bounding box center [991, 40] width 10 height 17
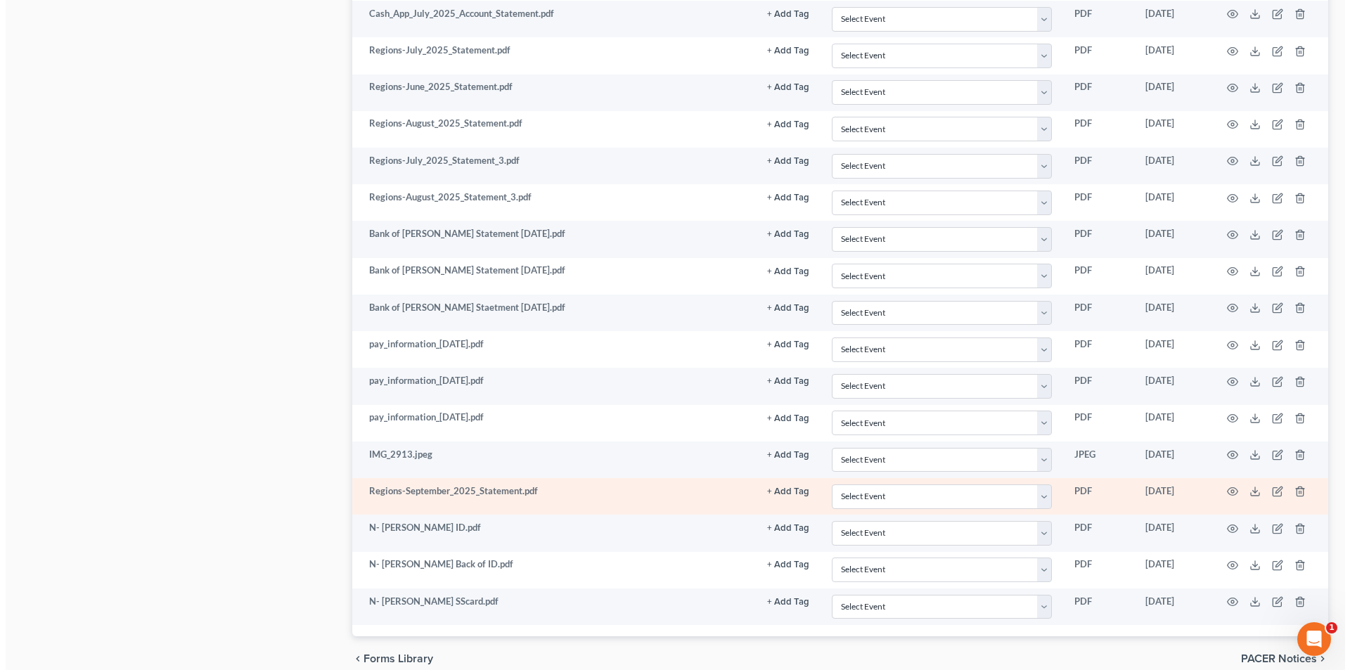
scroll to position [1336, 0]
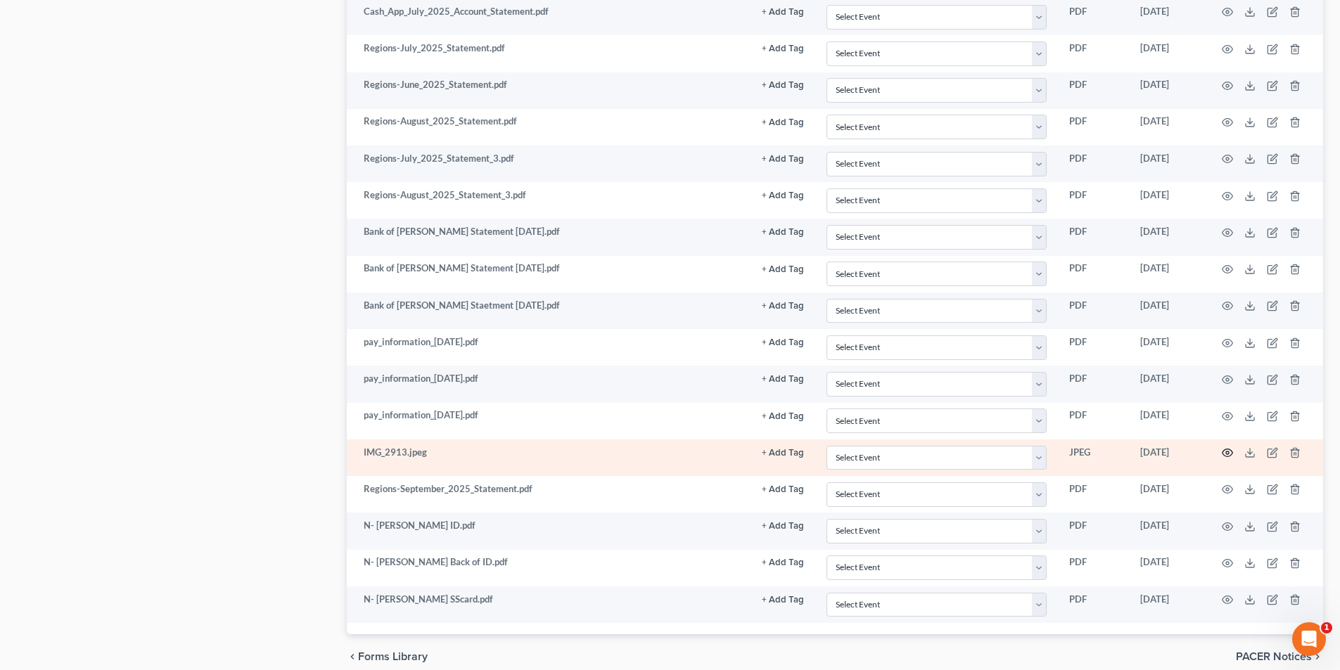
click at [1225, 451] on icon "button" at bounding box center [1226, 452] width 11 height 11
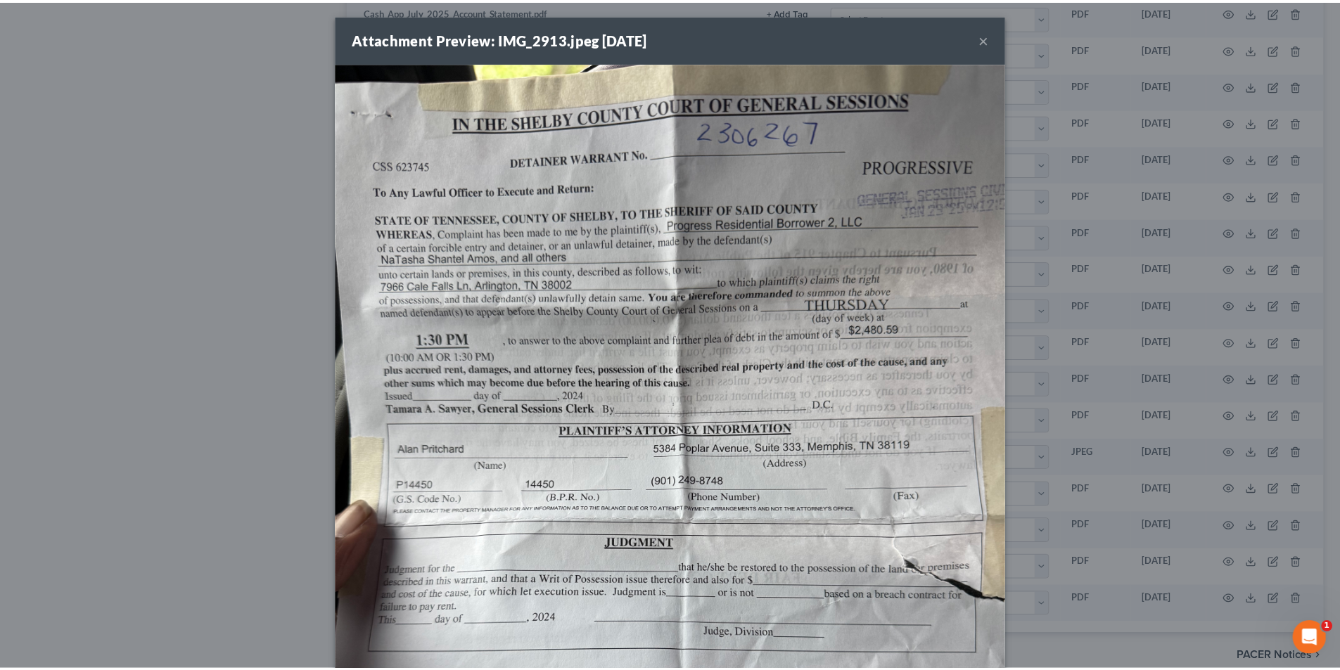
scroll to position [0, 0]
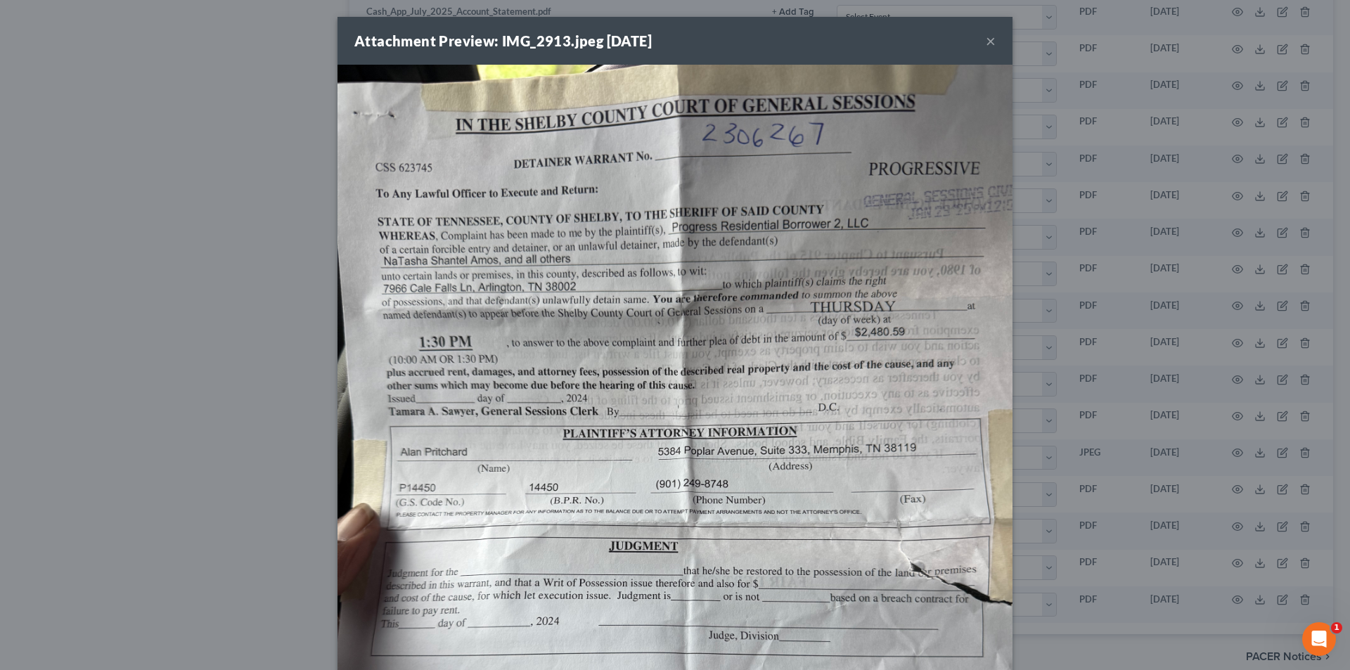
click at [986, 37] on button "×" at bounding box center [991, 40] width 10 height 17
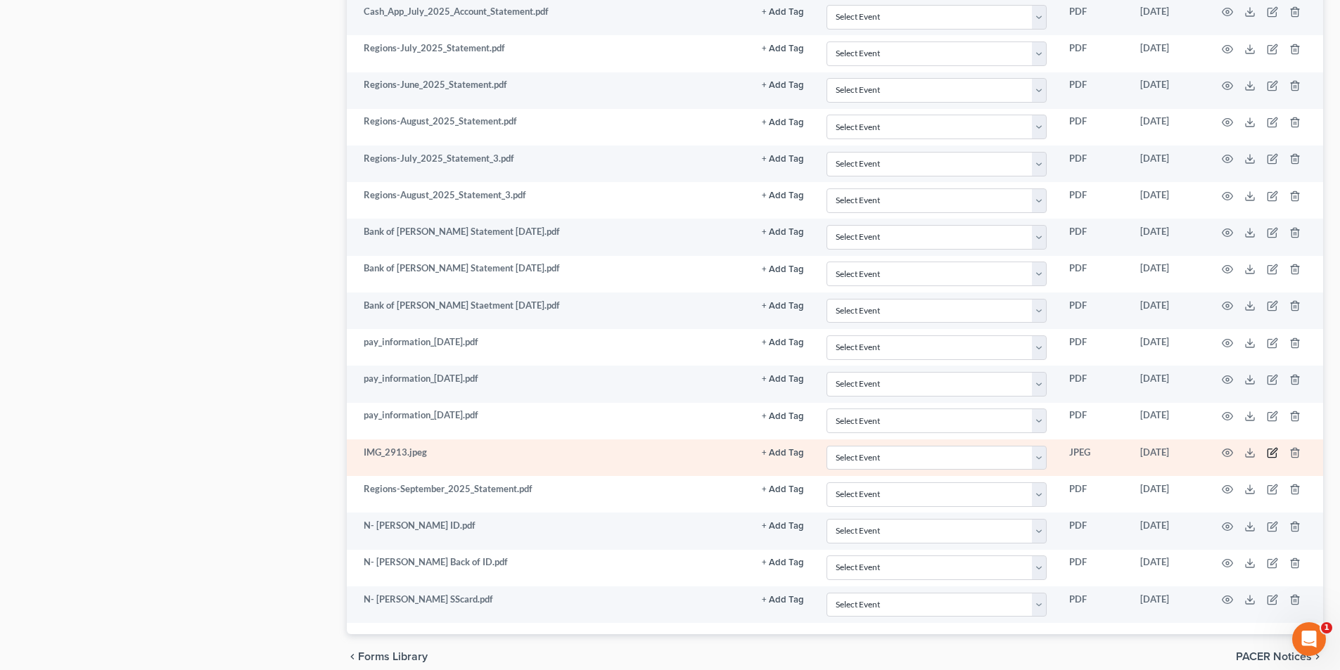
click at [1274, 451] on icon "button" at bounding box center [1273, 451] width 6 height 6
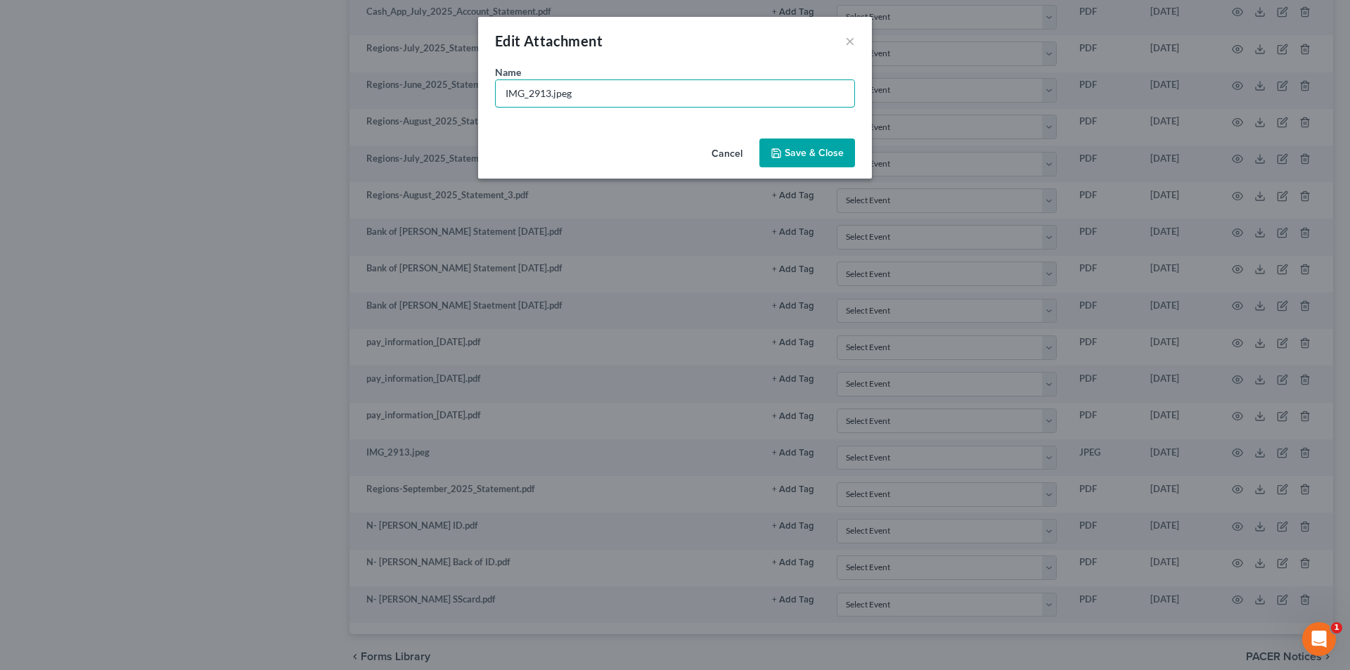
drag, startPoint x: 551, startPoint y: 91, endPoint x: 480, endPoint y: 98, distance: 71.3
click at [480, 98] on div "Name * IMG_2913.jpeg" at bounding box center [675, 99] width 394 height 68
type input "Legal Doc with Progressive.jpeg"
click at [782, 149] on icon "button" at bounding box center [776, 153] width 11 height 11
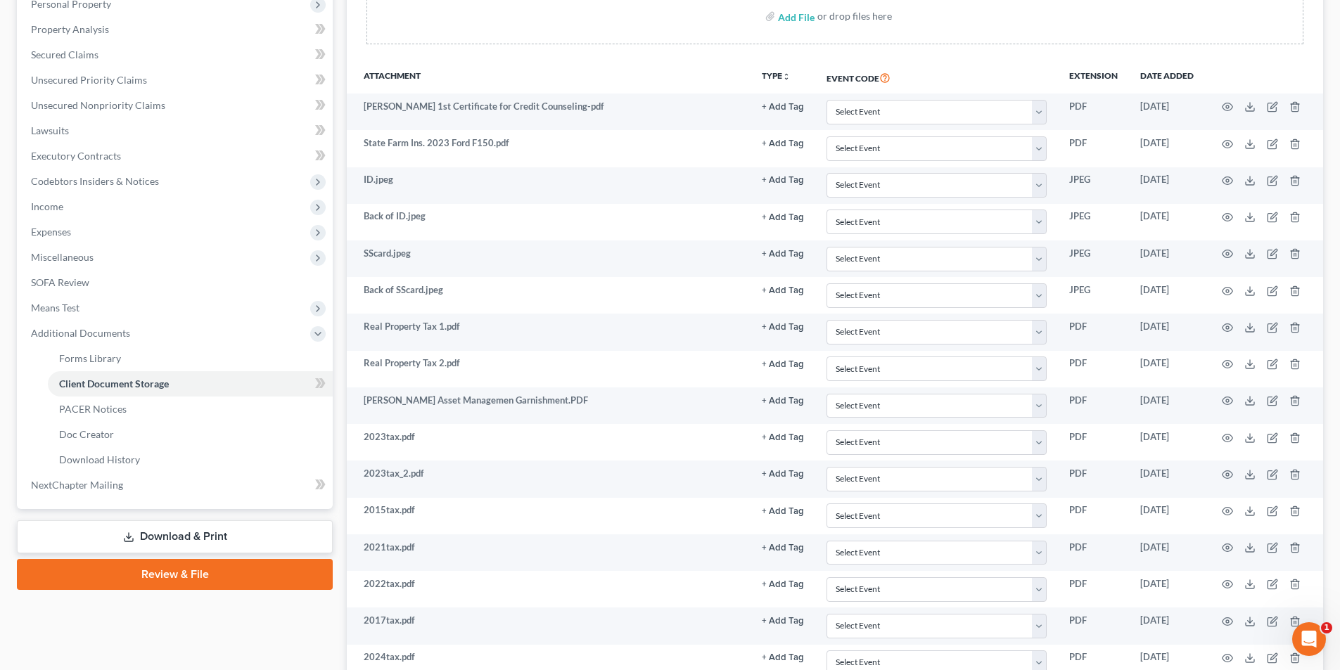
scroll to position [70, 0]
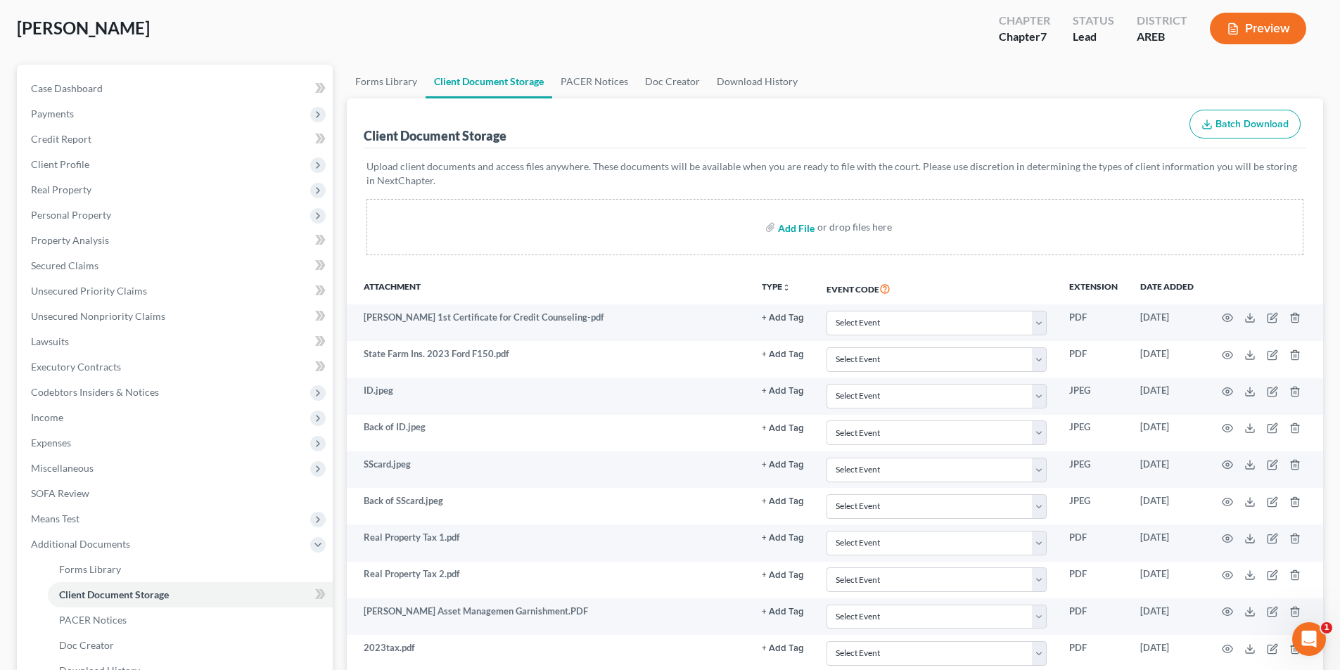
click at [799, 229] on input "file" at bounding box center [795, 226] width 34 height 25
type input "C:\fakepath\[PERSON_NAME] Legal Document - Progressive.pdf"
click at [800, 228] on input "file" at bounding box center [795, 226] width 34 height 25
type input "C:\fakepath\[PERSON_NAME] Legal Document - Progressive.pdf"
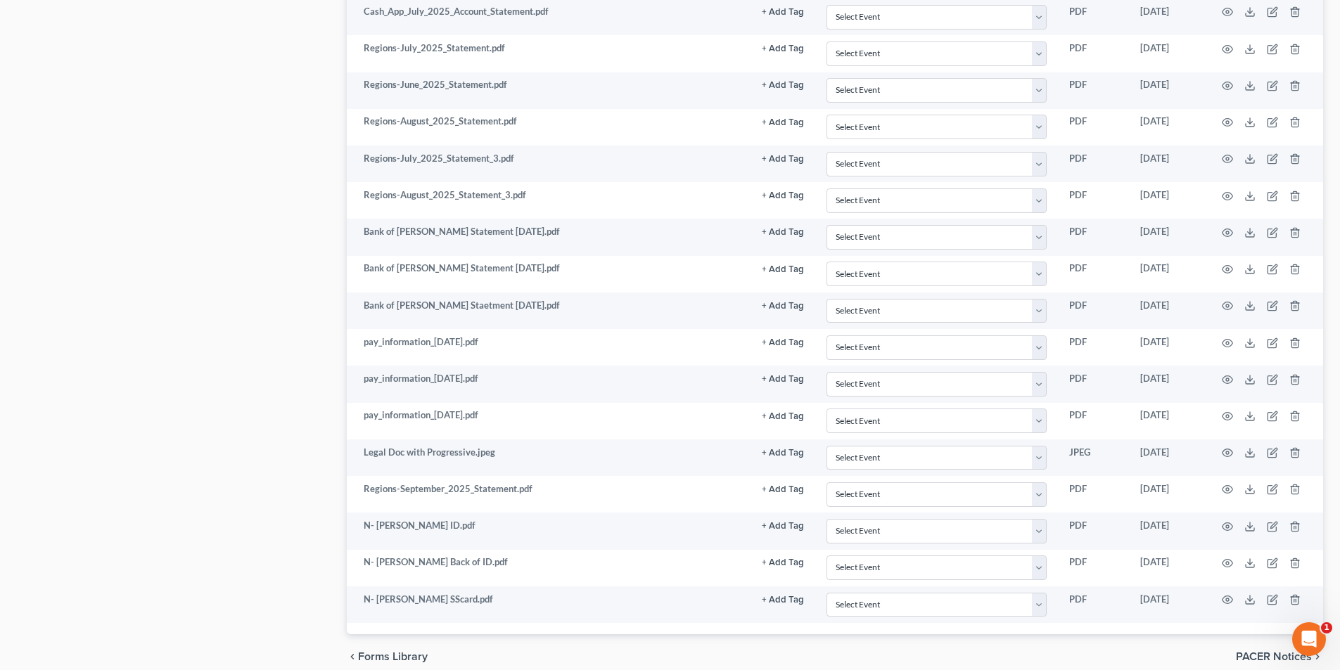
scroll to position [1399, 0]
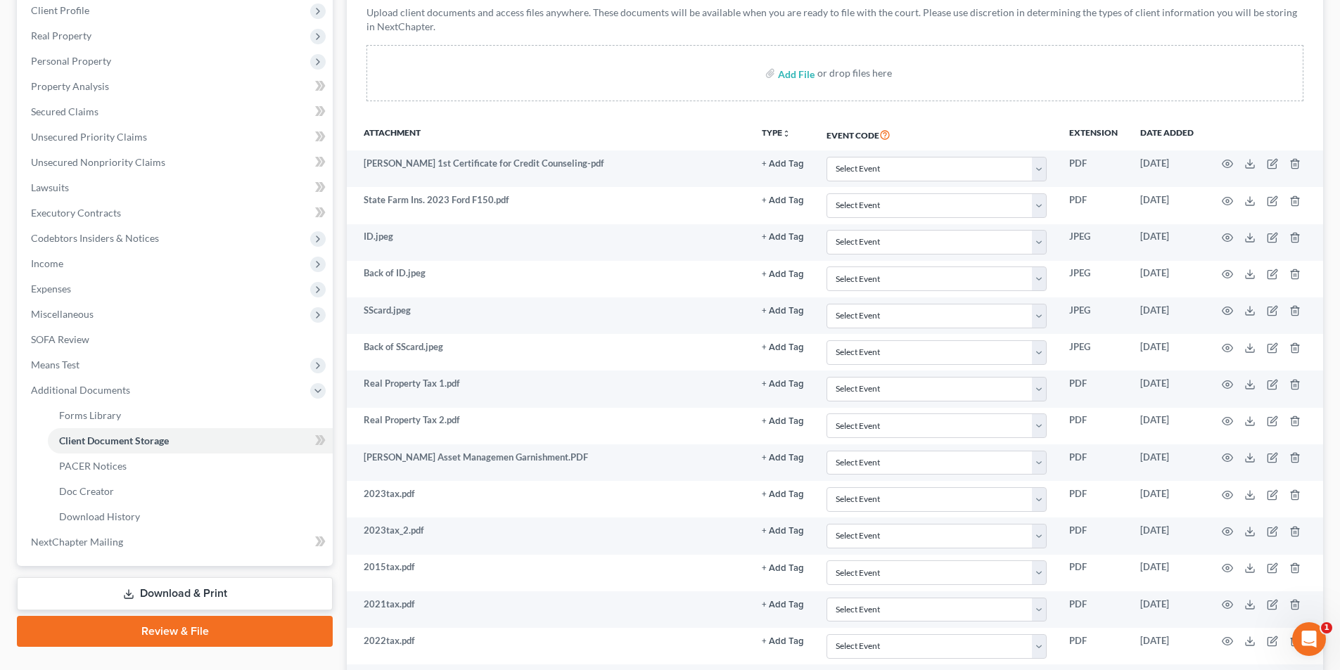
scroll to position [203, 0]
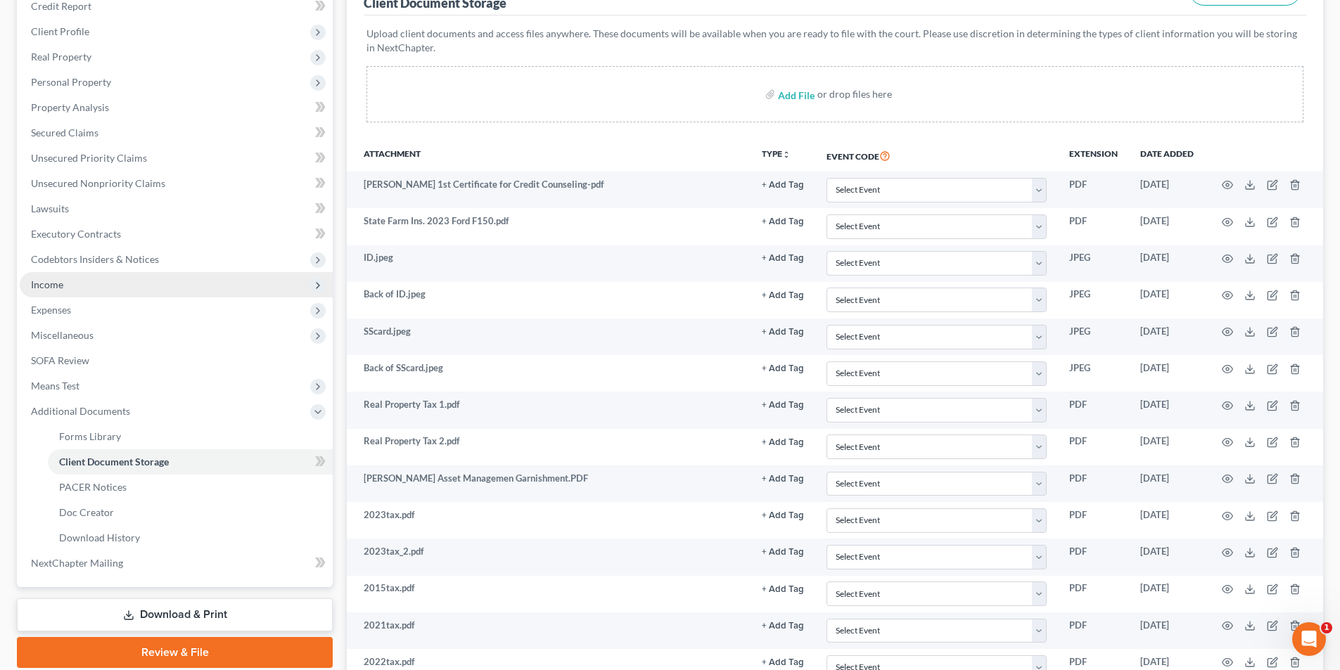
click at [35, 281] on span "Income" at bounding box center [47, 284] width 32 height 12
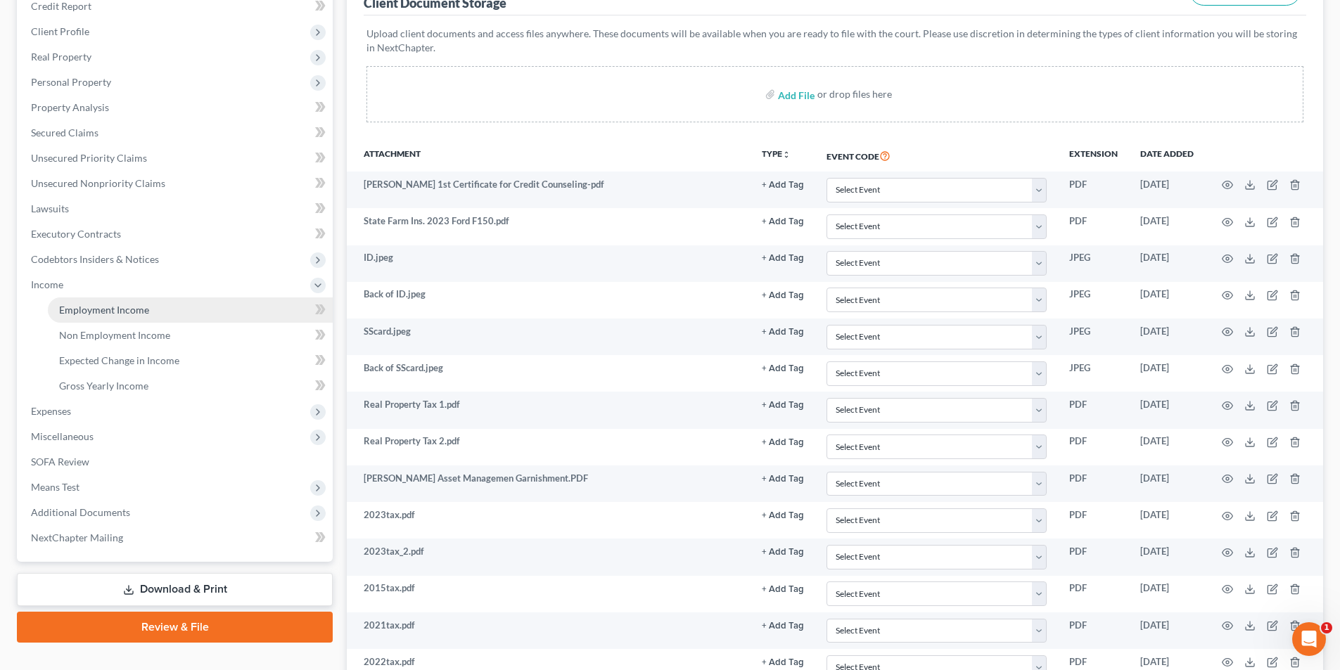
click at [73, 307] on span "Employment Income" at bounding box center [104, 310] width 90 height 12
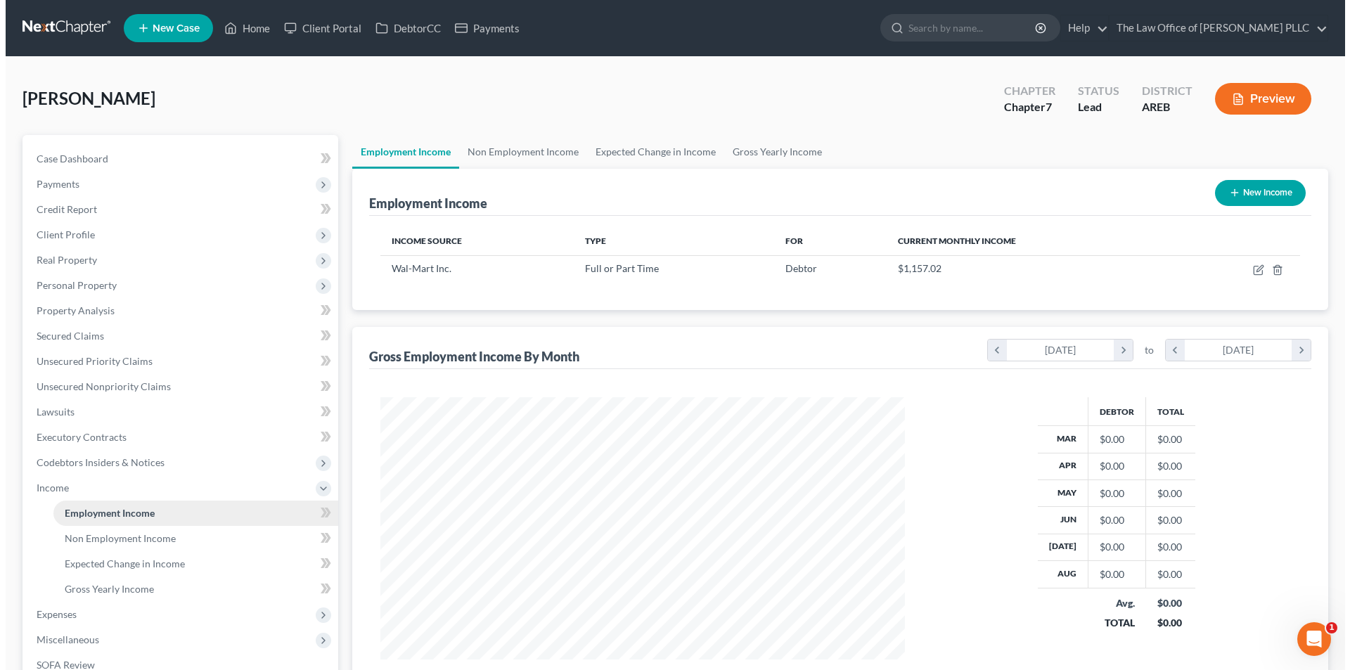
scroll to position [262, 553]
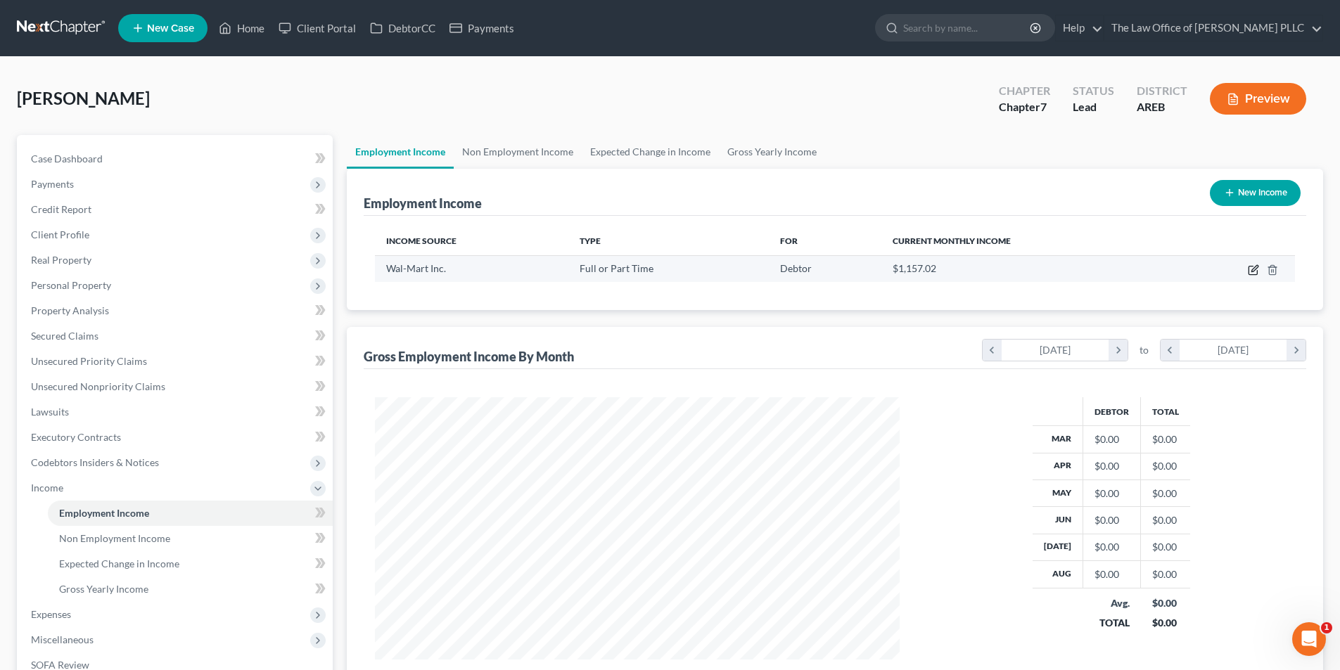
click at [1251, 270] on icon "button" at bounding box center [1253, 269] width 11 height 11
select select "0"
select select "2"
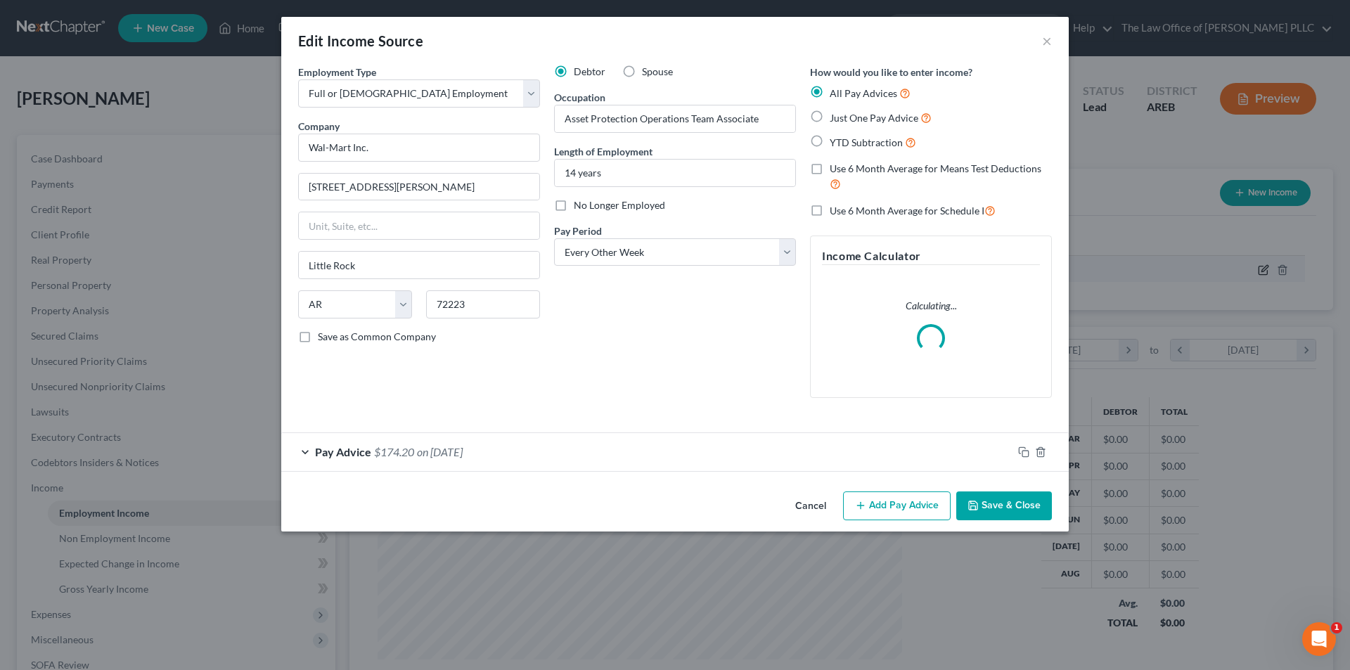
scroll to position [264, 558]
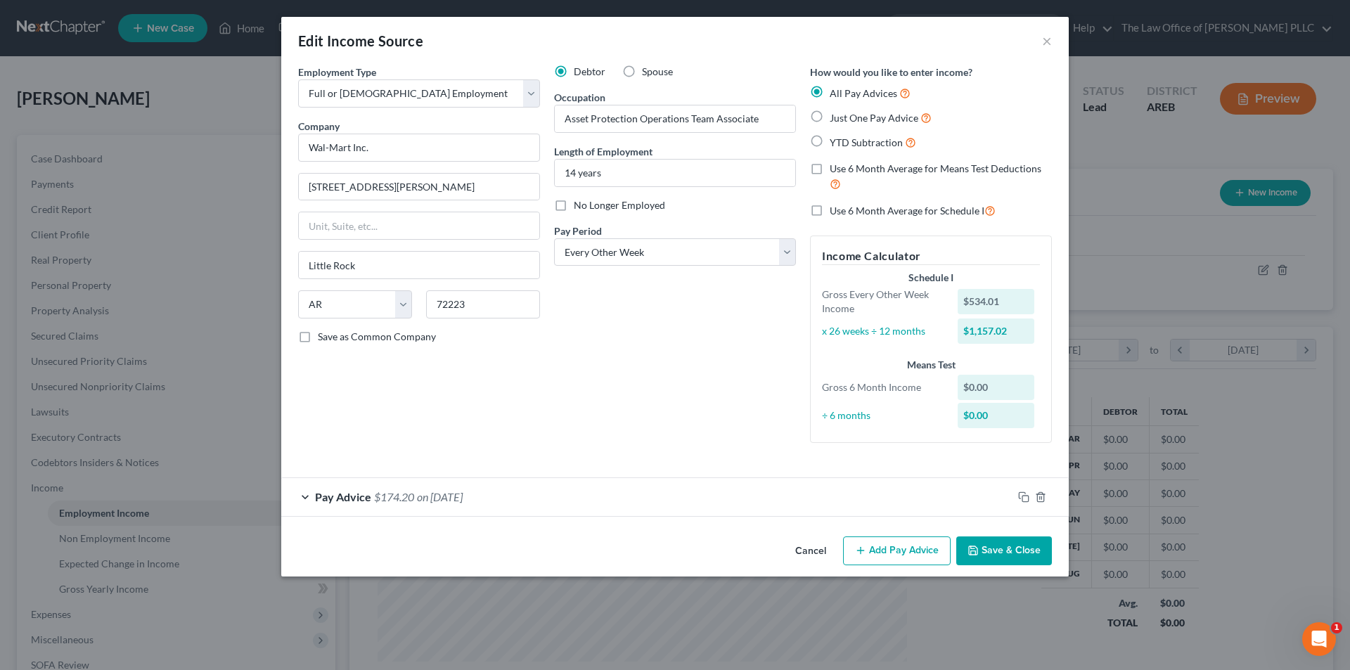
click at [918, 556] on button "Add Pay Advice" at bounding box center [897, 552] width 108 height 30
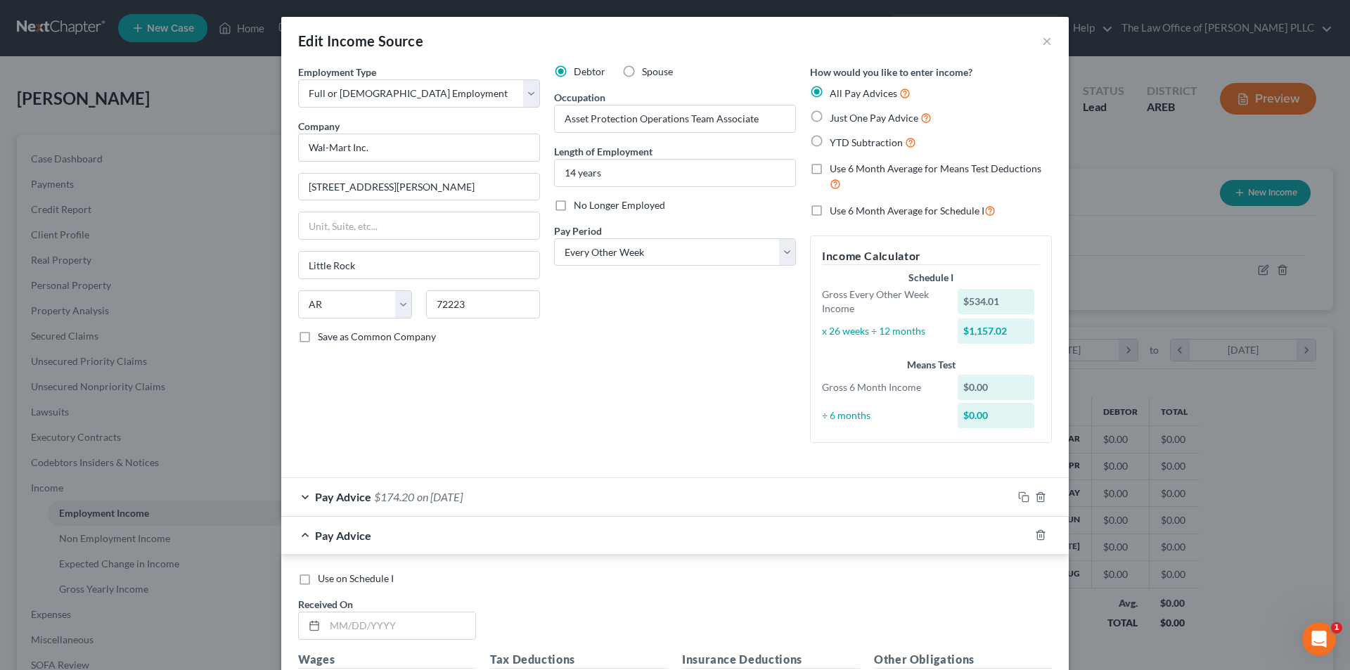
click at [317, 501] on span "Pay Advice" at bounding box center [343, 496] width 56 height 13
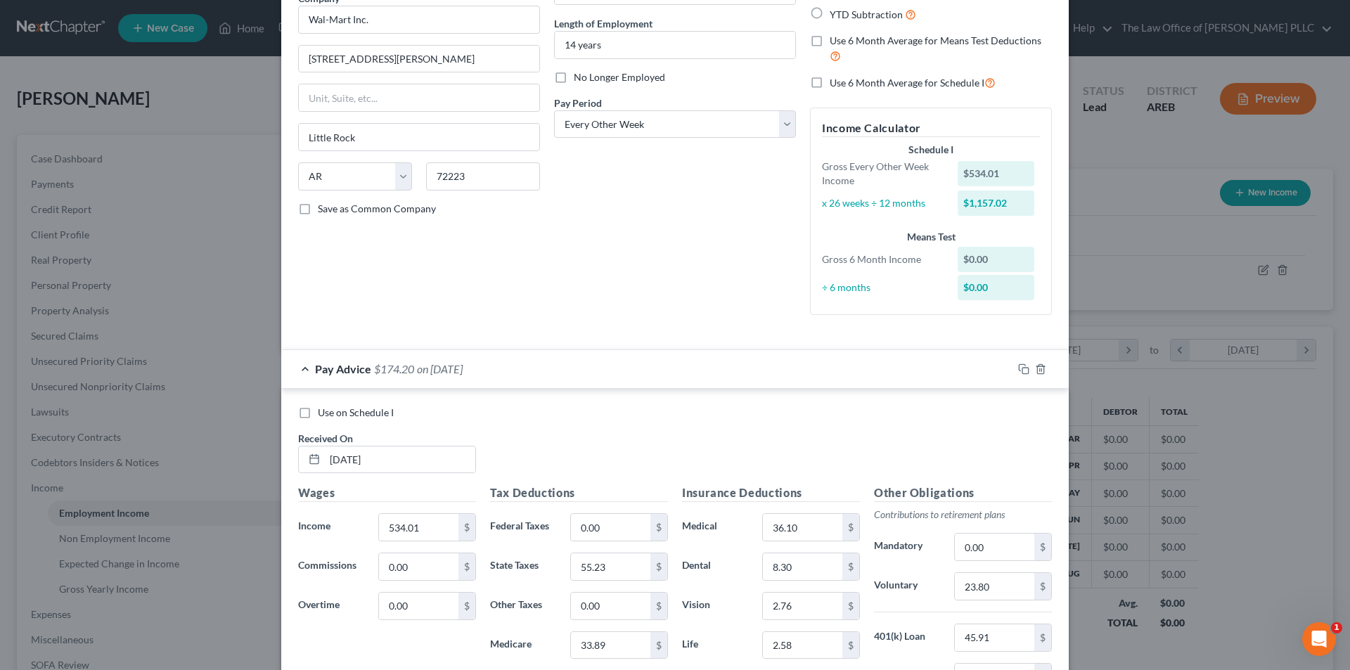
scroll to position [141, 0]
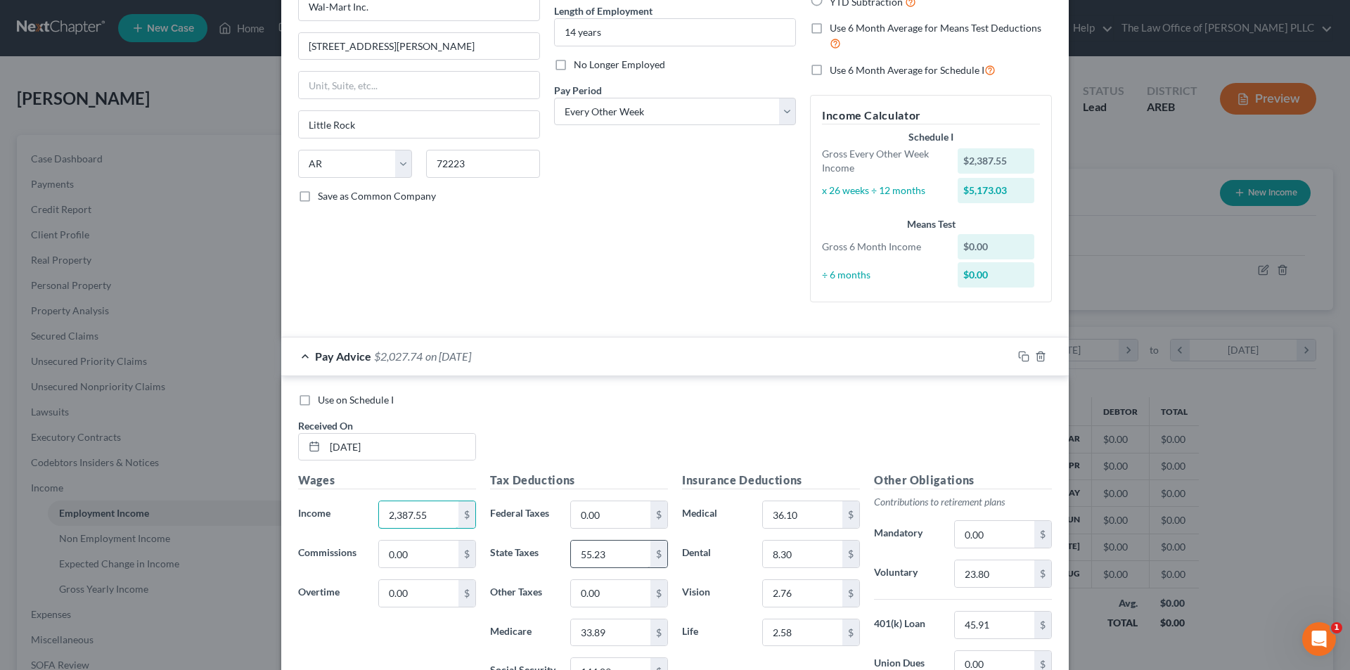
type input "2,387.55"
click at [612, 550] on input "55.23" at bounding box center [610, 554] width 79 height 27
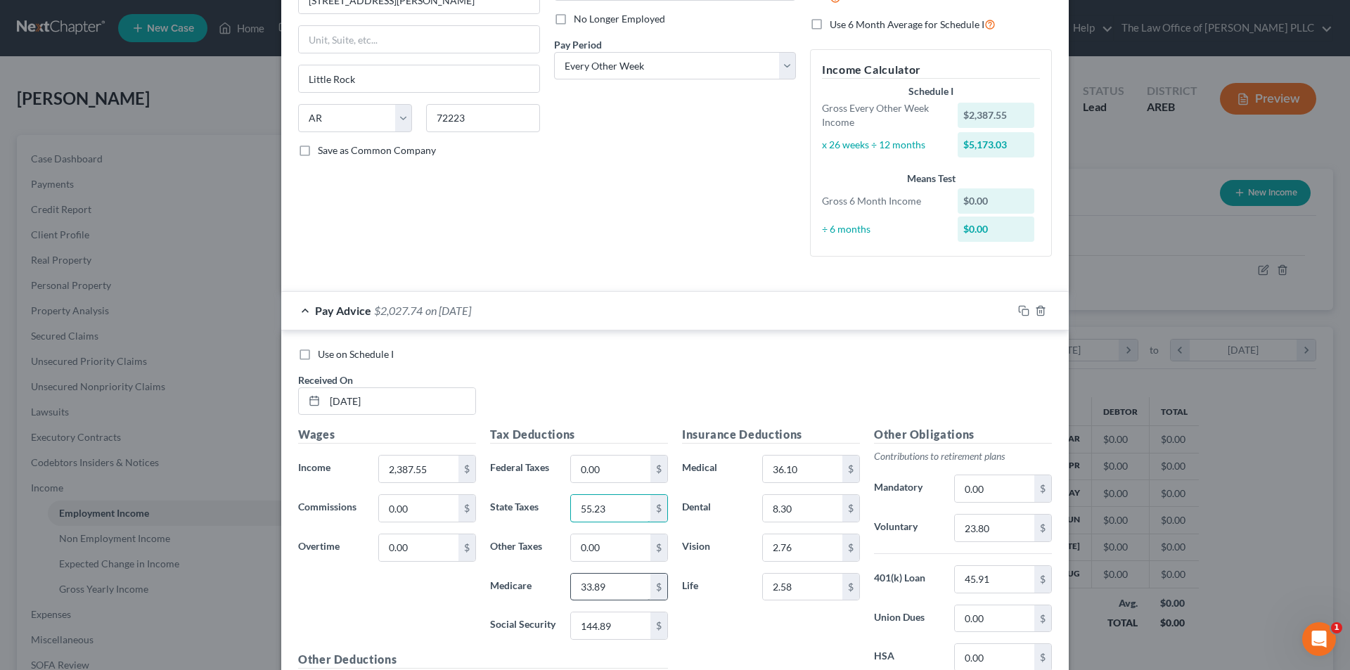
scroll to position [211, 0]
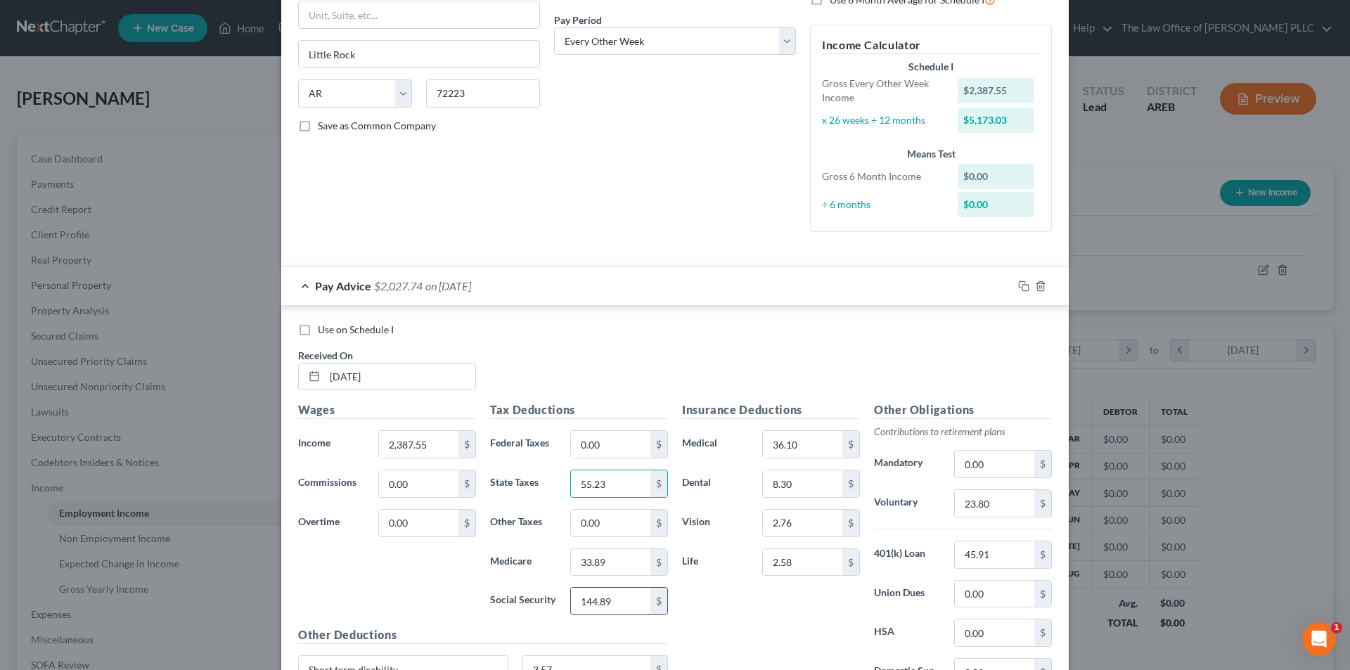
click at [622, 605] on input "144.89" at bounding box center [610, 601] width 79 height 27
click at [619, 568] on input "33.89" at bounding box center [610, 562] width 79 height 27
click at [807, 569] on input "2.58" at bounding box center [802, 562] width 79 height 27
click at [716, 470] on label "Dental" at bounding box center [715, 484] width 80 height 28
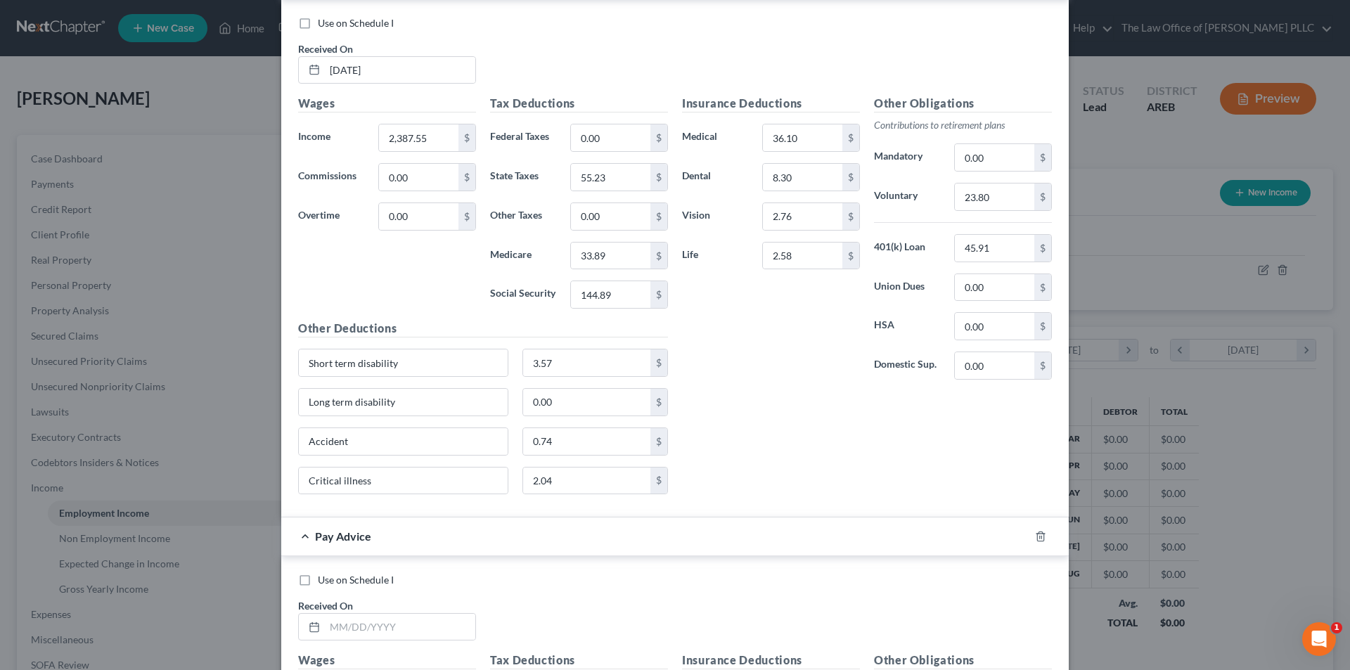
scroll to position [492, 0]
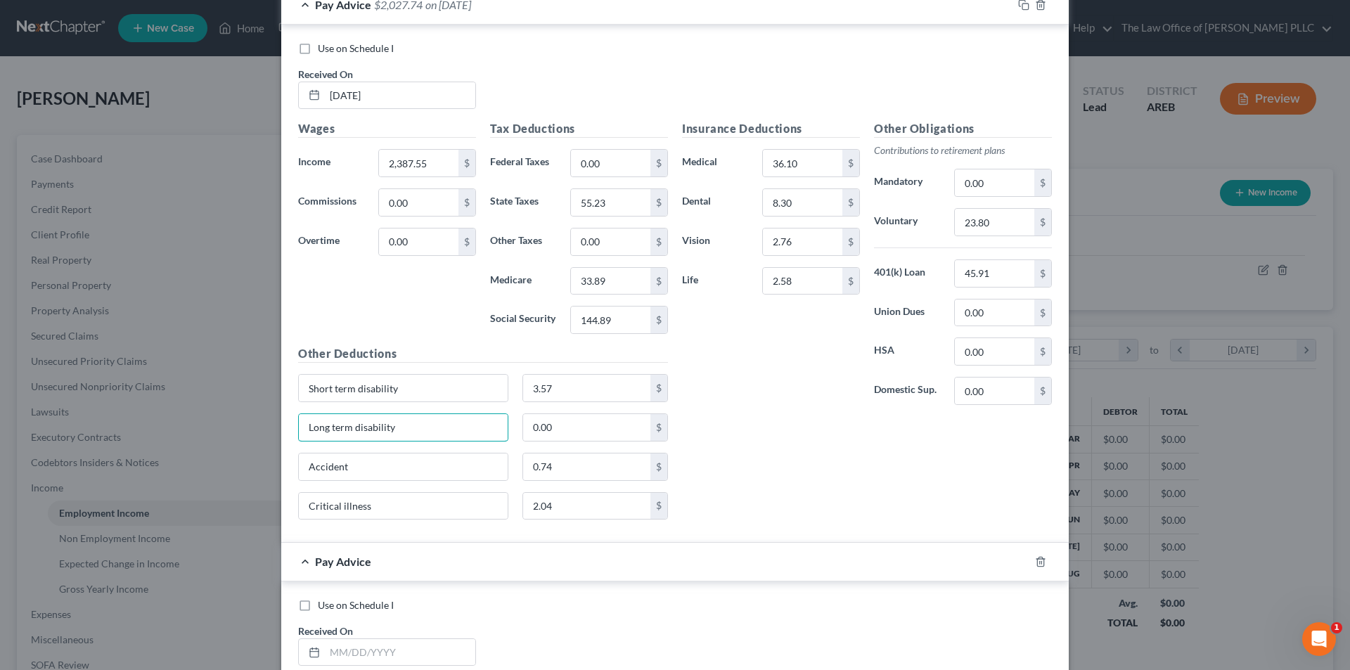
drag, startPoint x: 411, startPoint y: 424, endPoint x: 276, endPoint y: 437, distance: 135.7
click at [281, 437] on div "Use on Schedule I Received On * [DATE] Wages Income * 2,387.55 $ Commissions 0.…" at bounding box center [675, 284] width 788 height 519
click at [327, 390] on input "Short term disability" at bounding box center [403, 388] width 209 height 27
type input "Short & Long term disability"
type input "12.38"
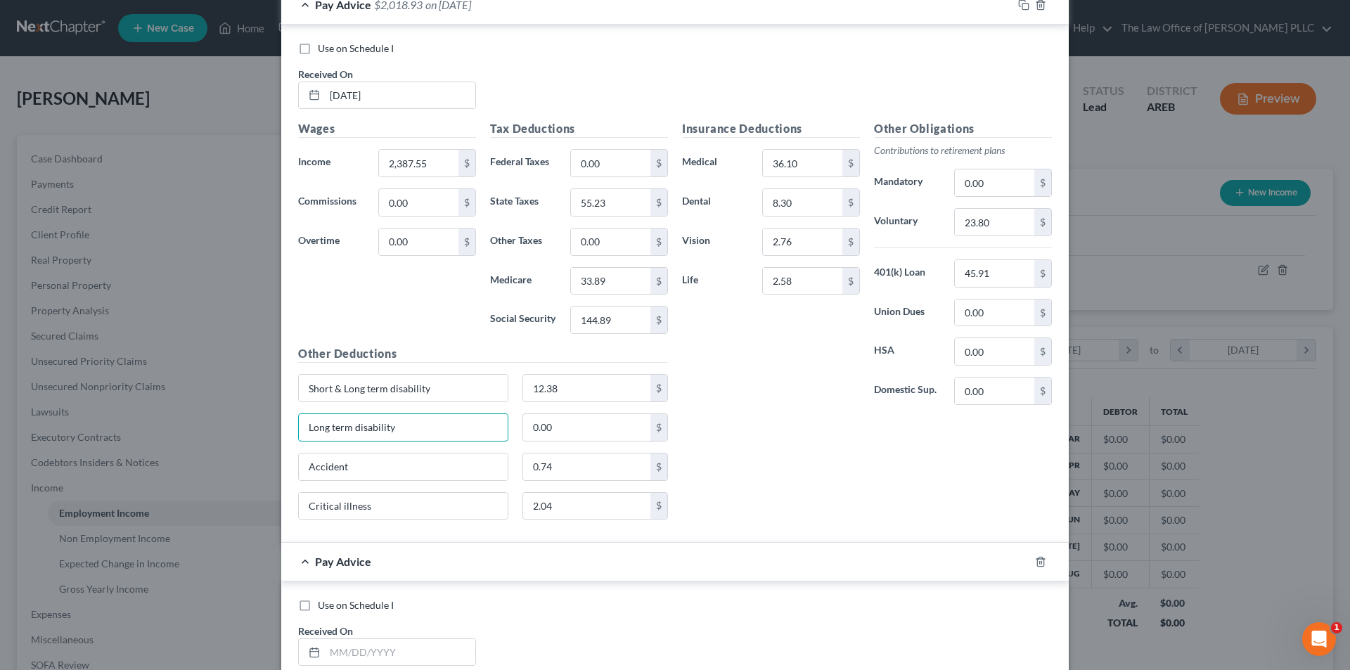
drag, startPoint x: 397, startPoint y: 426, endPoint x: 277, endPoint y: 416, distance: 120.7
click at [281, 416] on div "Use on Schedule I Received On * [DATE] Wages Income * 2,387.55 $ Commissions 0.…" at bounding box center [675, 284] width 788 height 519
click at [357, 468] on input "Accident" at bounding box center [403, 467] width 209 height 27
type input "Accident & Critical Illness"
type input "2.78"
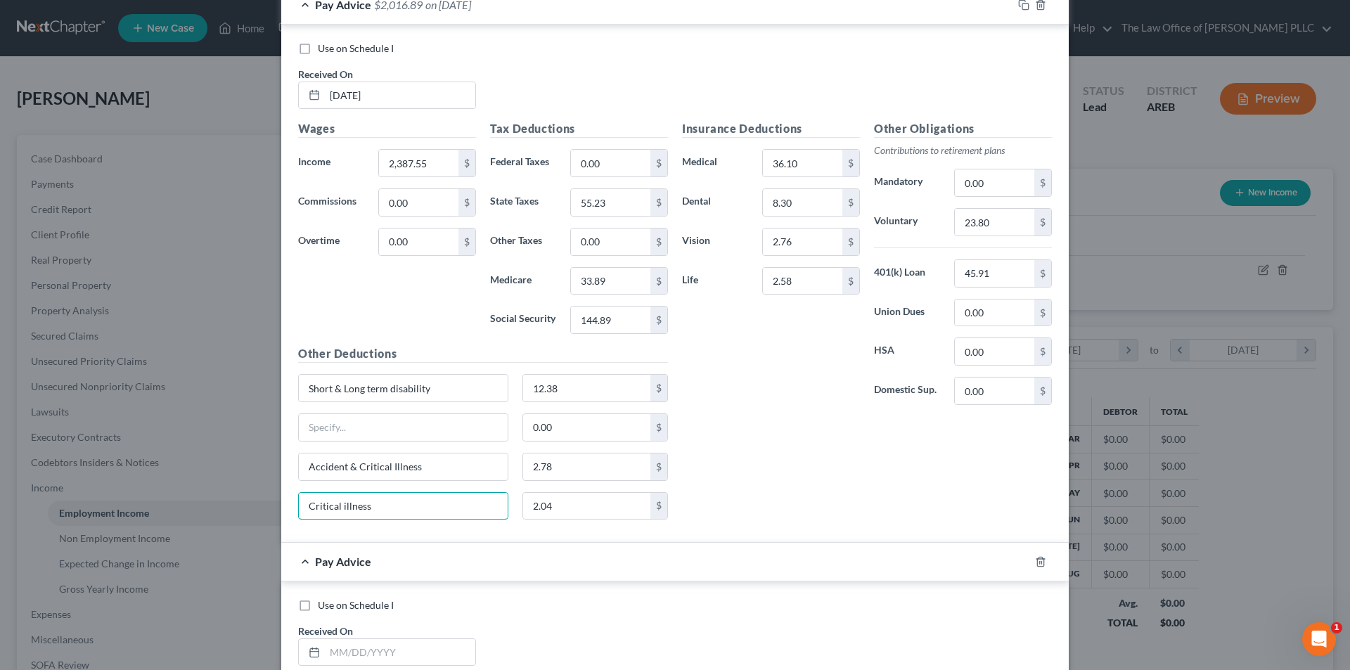
drag, startPoint x: 375, startPoint y: 505, endPoint x: 233, endPoint y: 489, distance: 142.2
click at [233, 489] on div "Edit Income Source × Employment Type * Select Full or [DEMOGRAPHIC_DATA] Employ…" at bounding box center [675, 335] width 1350 height 670
click at [334, 429] on input "text" at bounding box center [403, 427] width 209 height 27
type input "Cred [PERSON_NAME] CGPN"
type input "535.89"
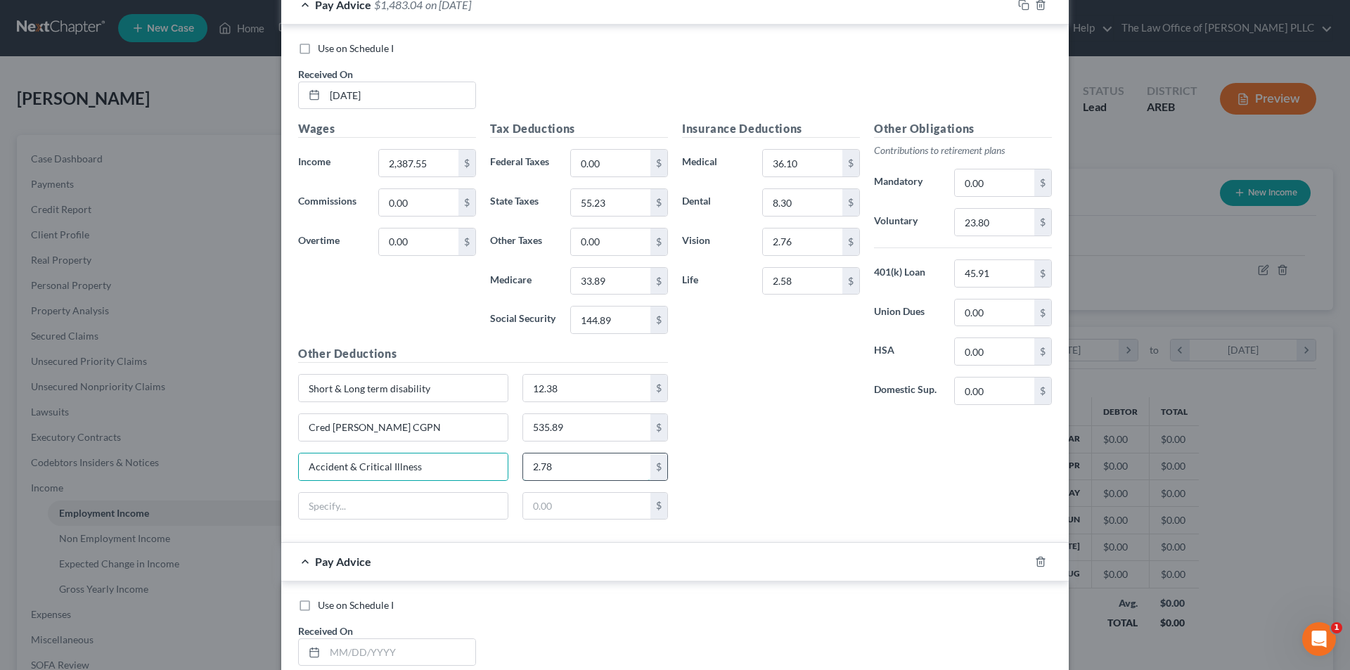
click at [583, 464] on input "2.78" at bounding box center [587, 467] width 128 height 27
type input "3.46"
drag, startPoint x: 351, startPoint y: 498, endPoint x: 339, endPoint y: 499, distance: 12.0
click at [351, 498] on input "text" at bounding box center [403, 506] width 209 height 27
type input "Fitness Pass"
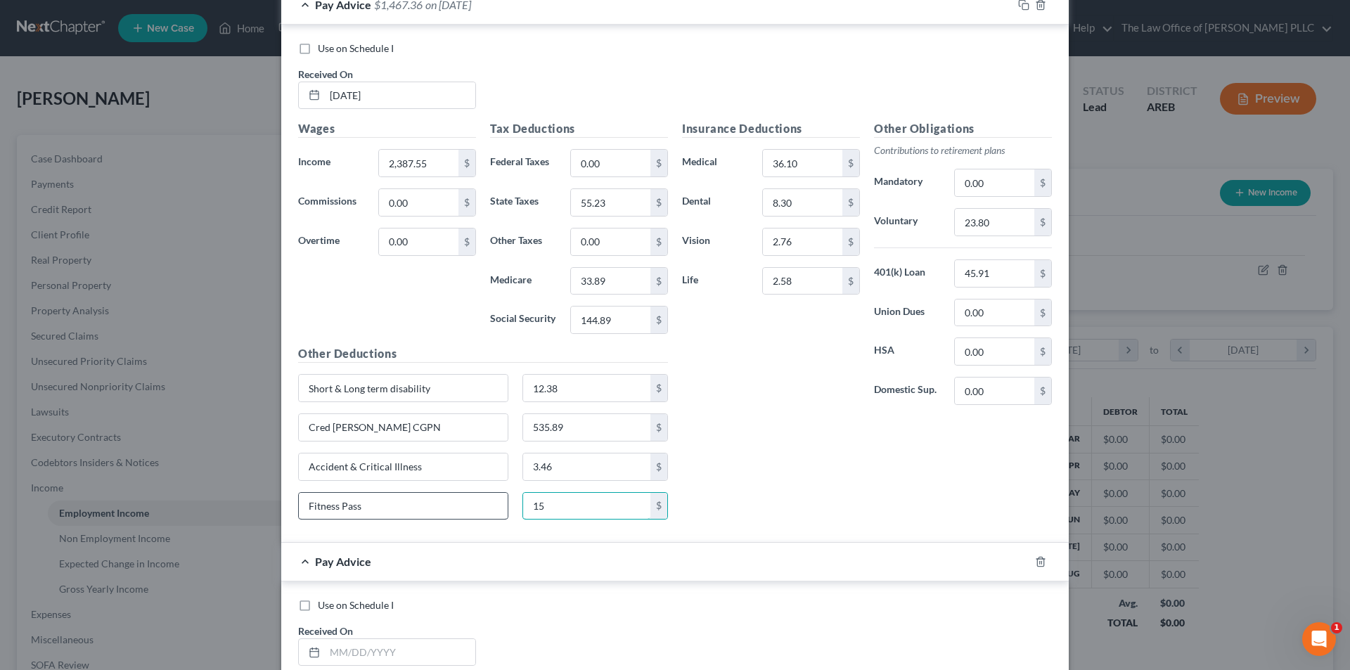
type input "1"
type input "17.50"
click at [367, 501] on input "Fitness Pass" at bounding box center [403, 506] width 209 height 27
type input "Fitness Pass & Admin Fee"
type input "81.30"
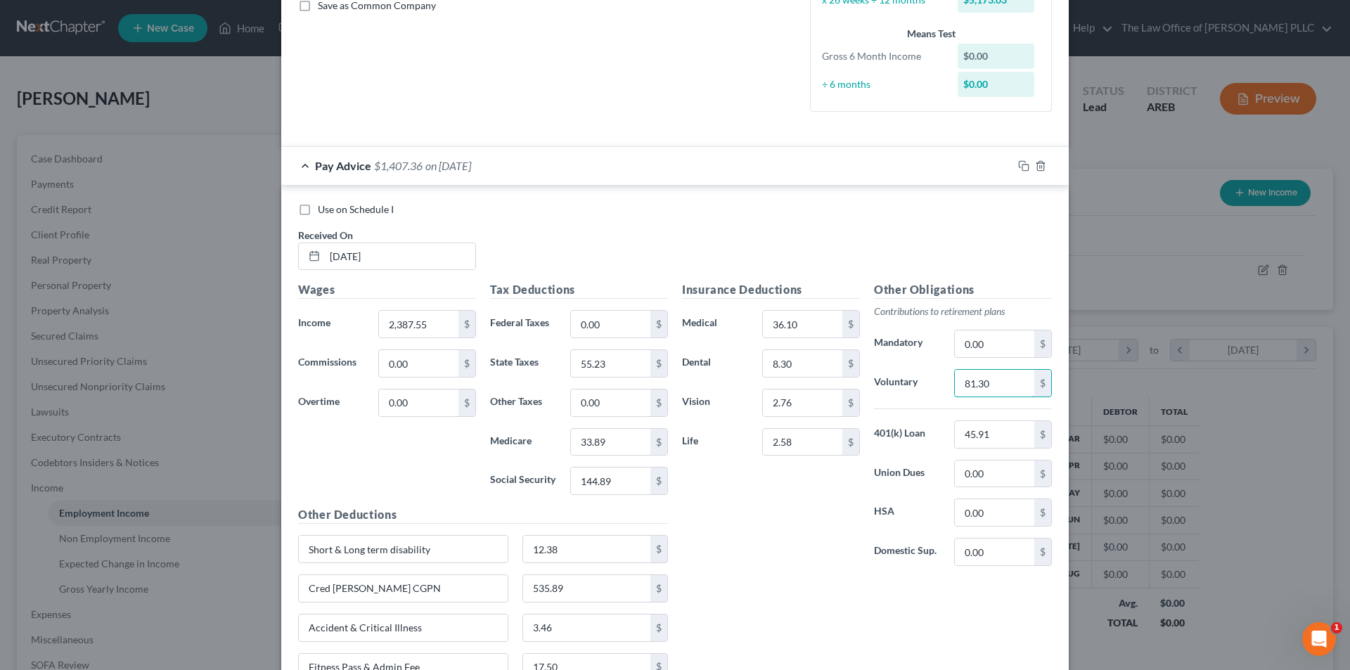
scroll to position [281, 0]
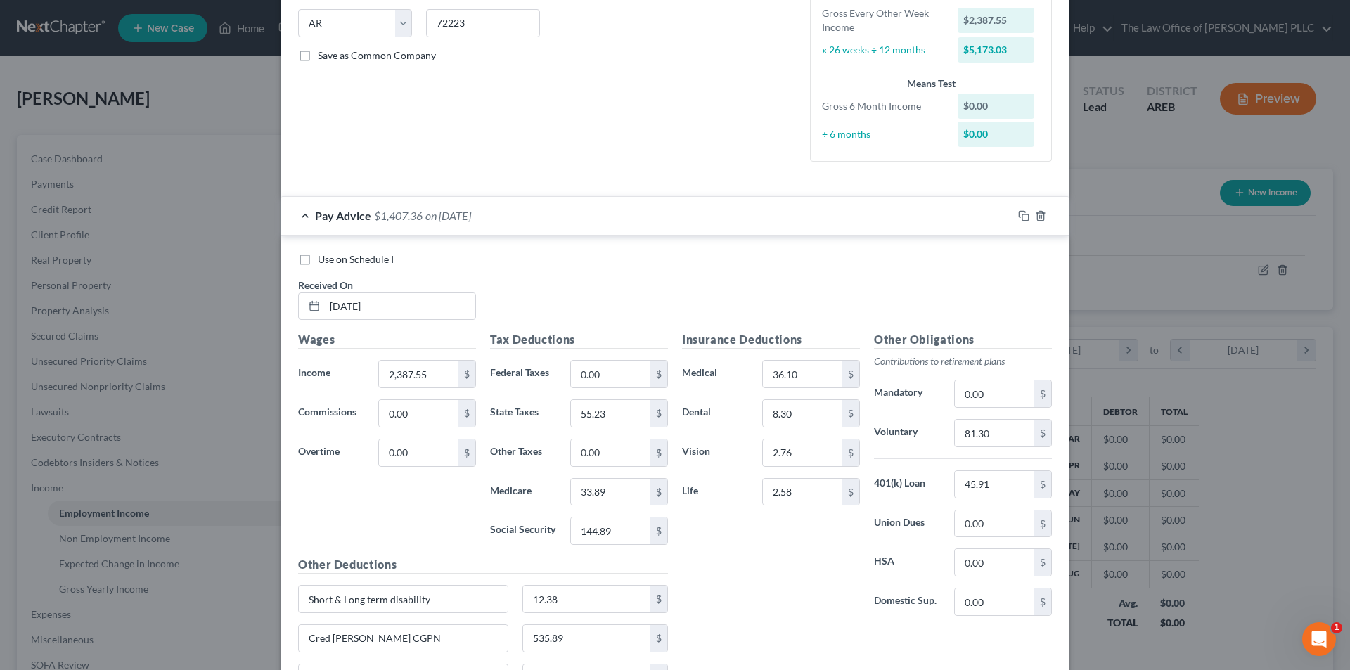
click at [412, 217] on span "$1,407.36" at bounding box center [398, 215] width 49 height 13
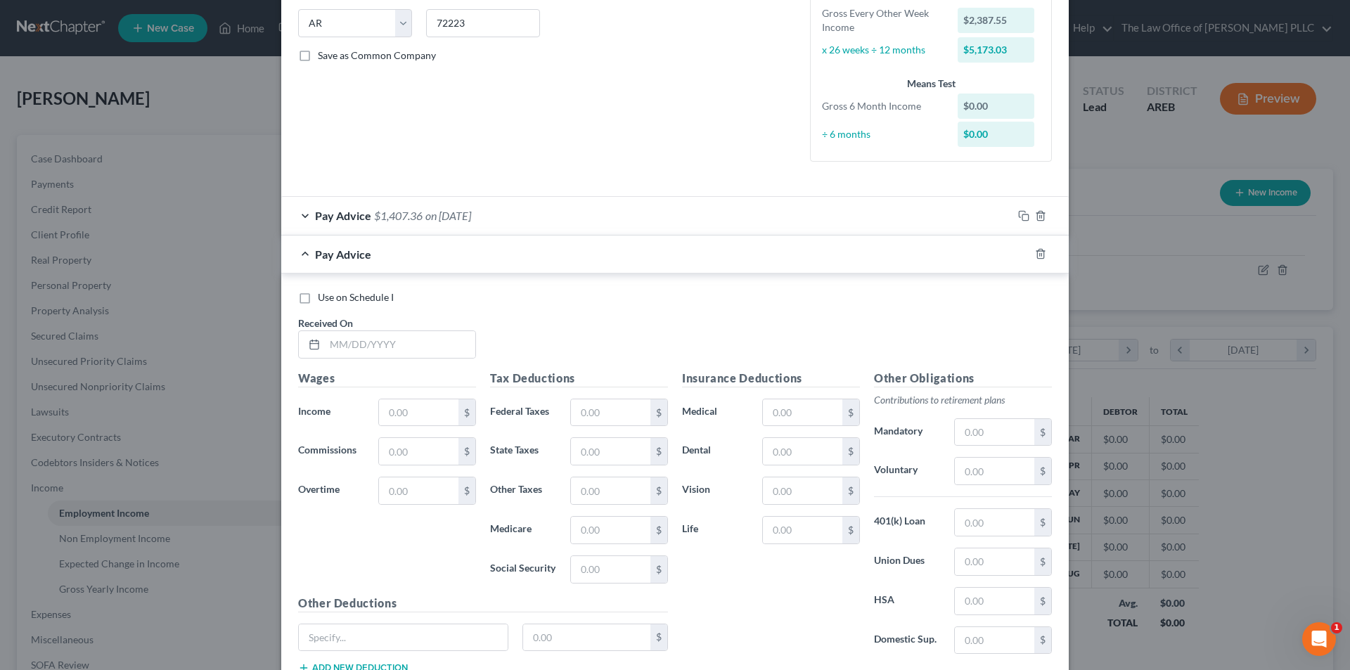
click at [412, 217] on span "$1,407.36" at bounding box center [398, 215] width 49 height 13
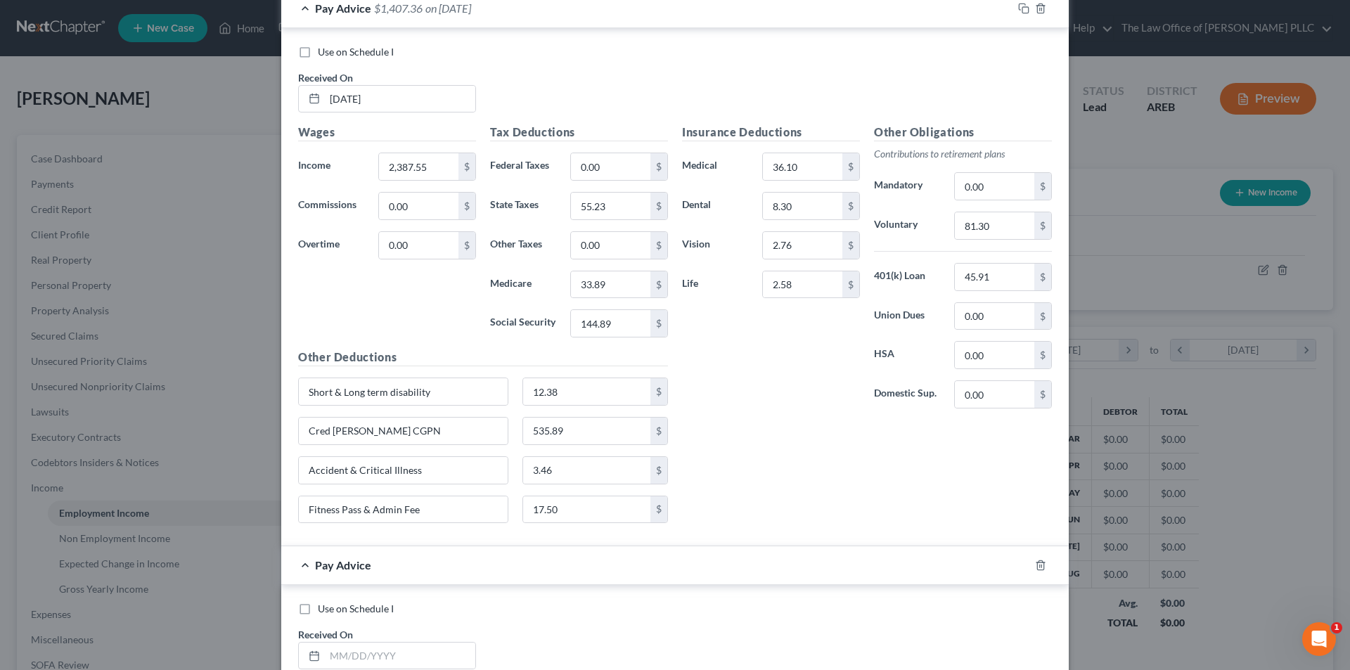
scroll to position [492, 0]
click at [441, 393] on input "Short & Long term disability" at bounding box center [403, 388] width 209 height 27
type input "S"
type input "S/L Term Disability and Acc. & Critical Illness"
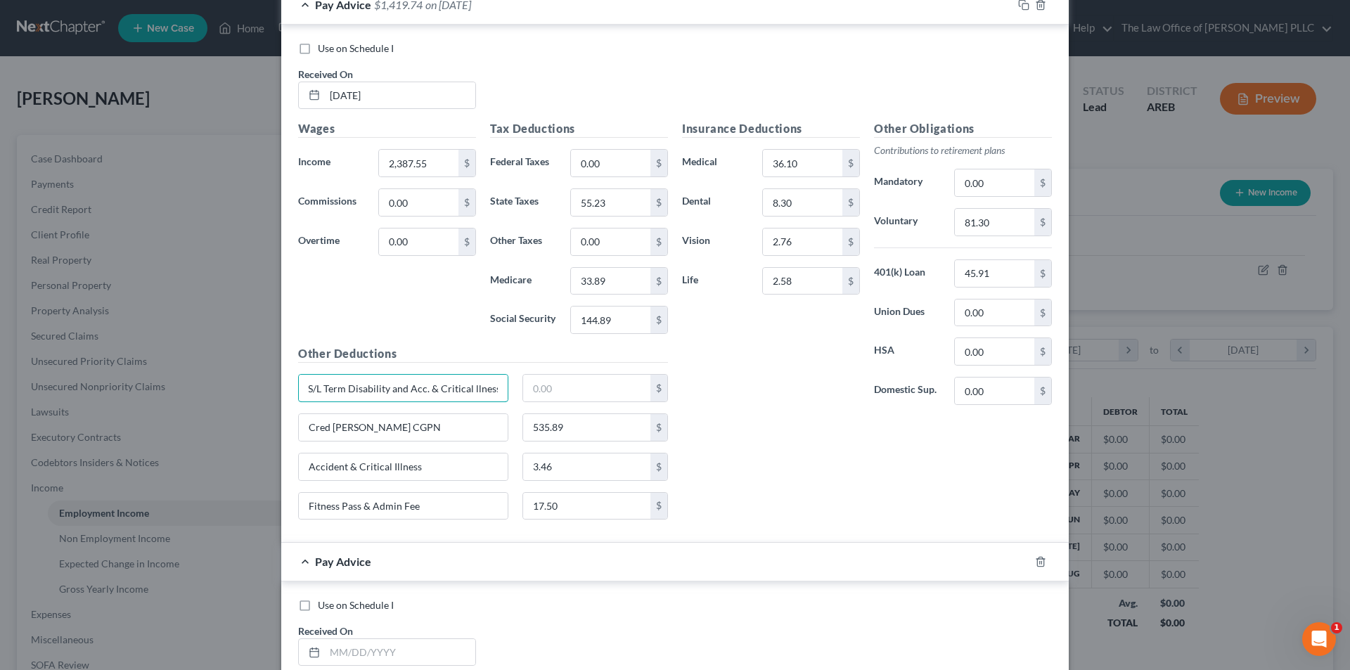
scroll to position [0, 0]
type input "S/L Term Disability and Acc. & Critical llness"
click at [547, 380] on input "text" at bounding box center [587, 388] width 128 height 27
type input "15.84"
click at [766, 409] on div "Insurance Deductions Medical 36.10 $ Dental 8.30 $ Vision 2.76 $ Life 2.58 $" at bounding box center [771, 268] width 192 height 296
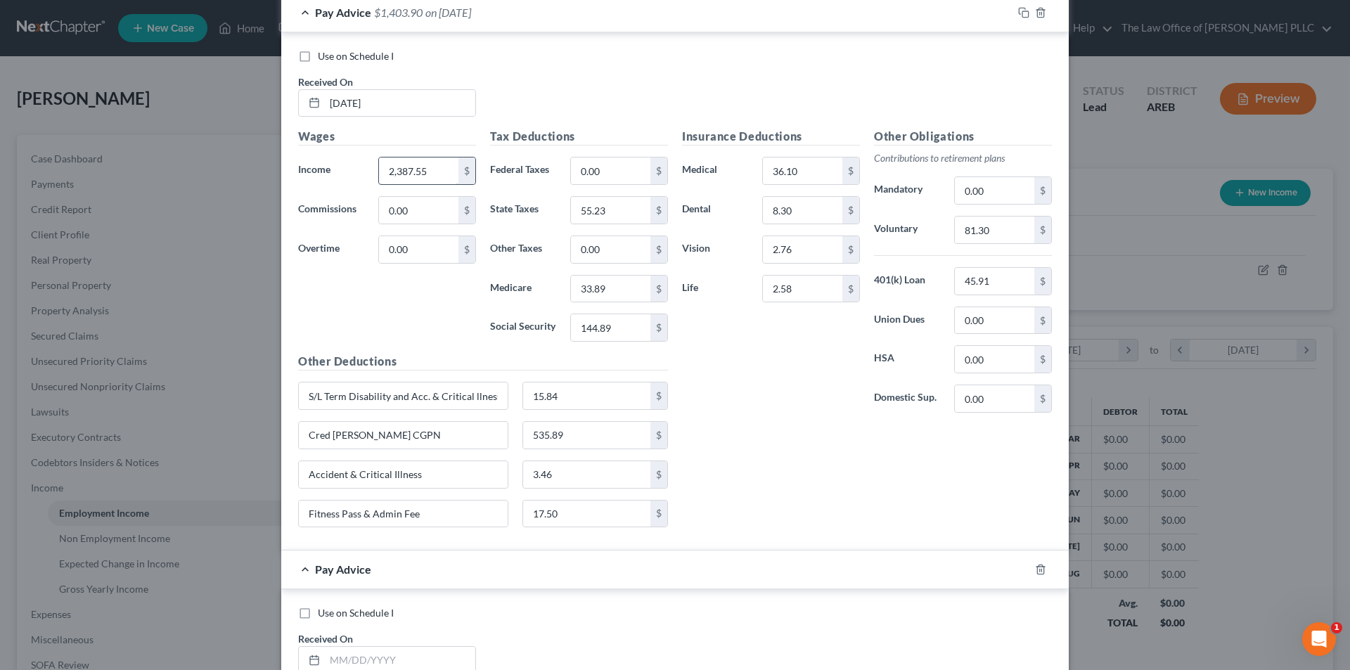
scroll to position [492, 0]
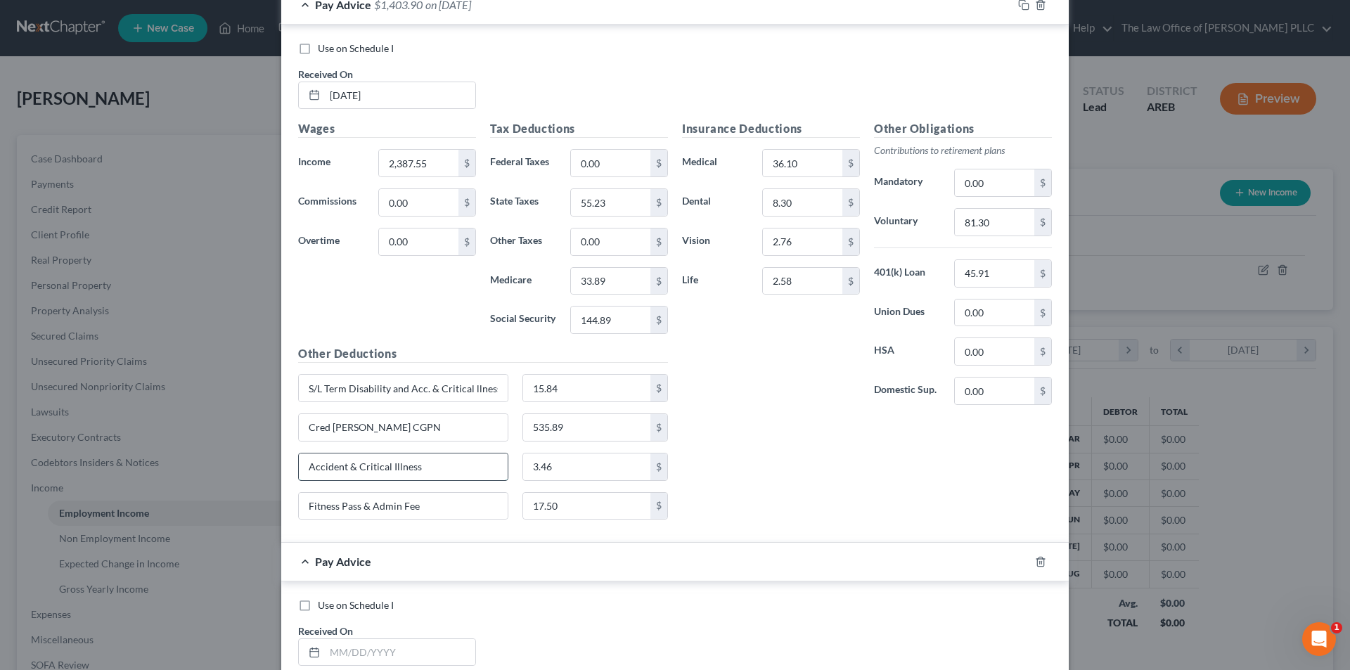
drag, startPoint x: 300, startPoint y: 464, endPoint x: 480, endPoint y: 480, distance: 180.7
click at [480, 480] on input "Accident & Critical Illness" at bounding box center [403, 467] width 209 height 27
type input "3.46"
click at [345, 477] on input "text" at bounding box center [403, 467] width 209 height 27
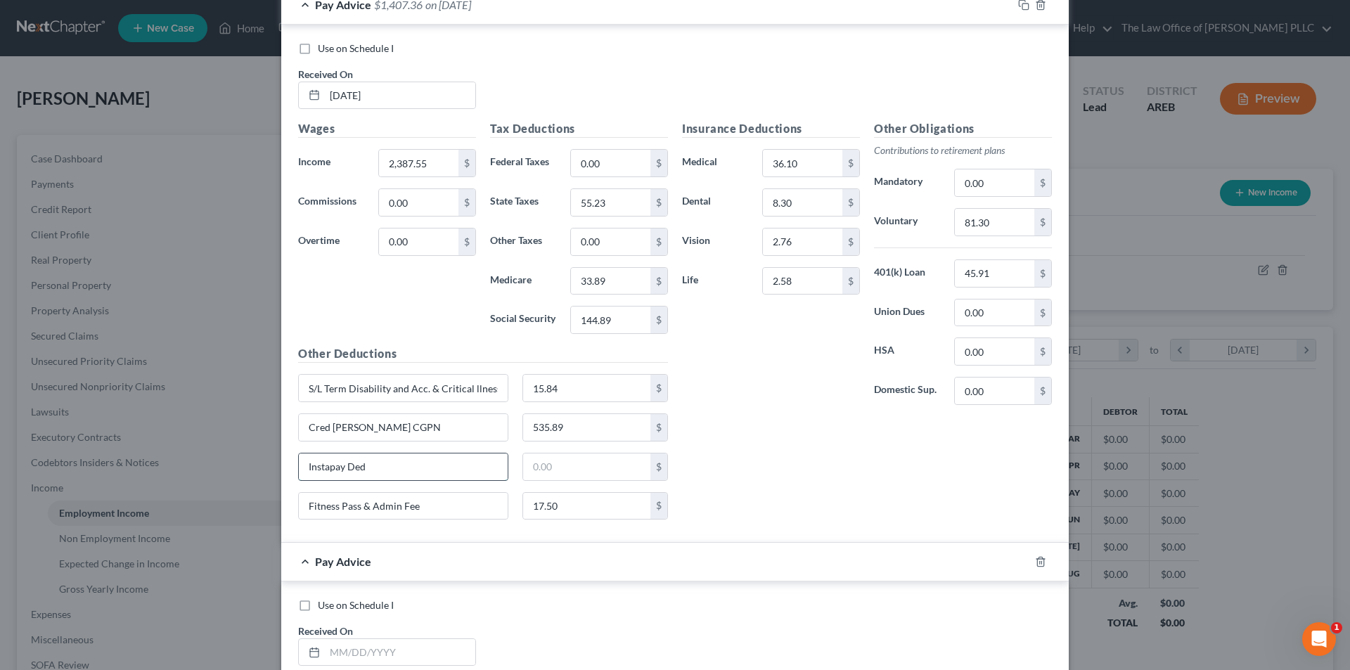
type input "Instapay Ded"
type input "878.35"
click at [437, 505] on input "Fitness Pass & Admin Fee" at bounding box center [403, 506] width 209 height 27
type input "Fitness Pass & Admin Fee and ACNT"
click at [601, 510] on input "17.50" at bounding box center [587, 506] width 128 height 27
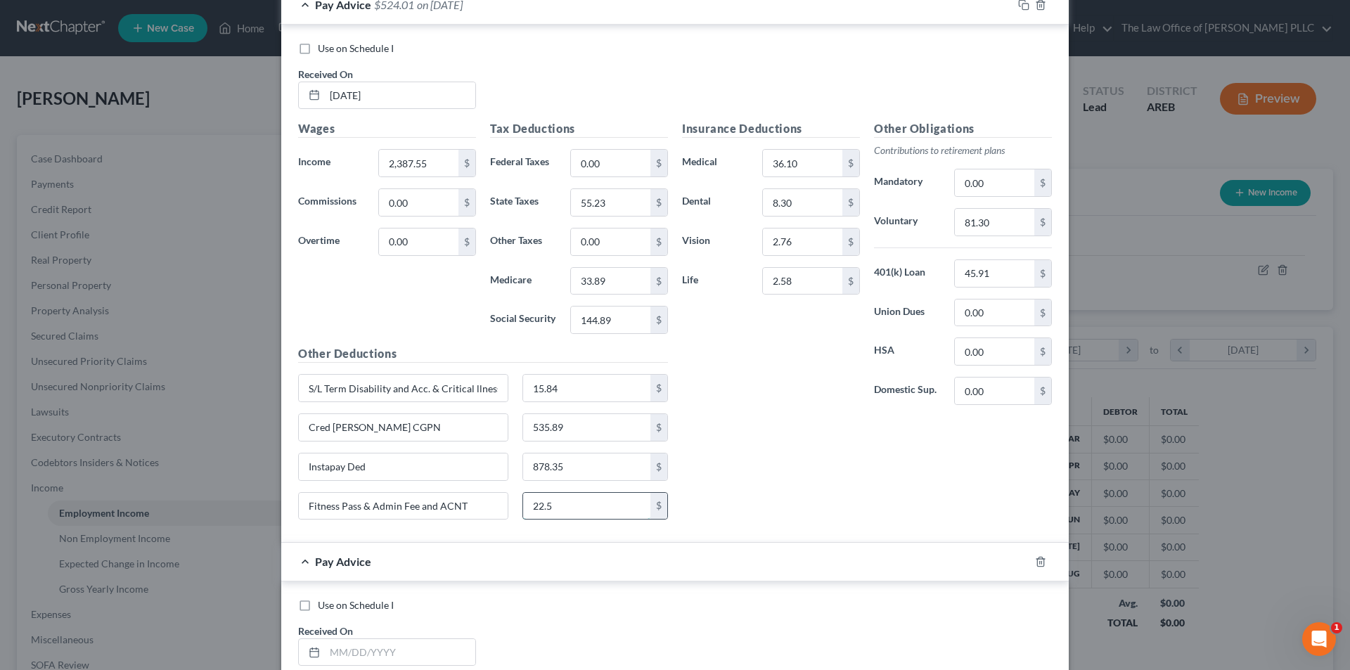
type input "22.5"
click at [823, 484] on div "Insurance Deductions Medical 36.10 $ Dental 8.30 $ Vision 2.76 $ Life 2.58 $ Ot…" at bounding box center [867, 325] width 384 height 411
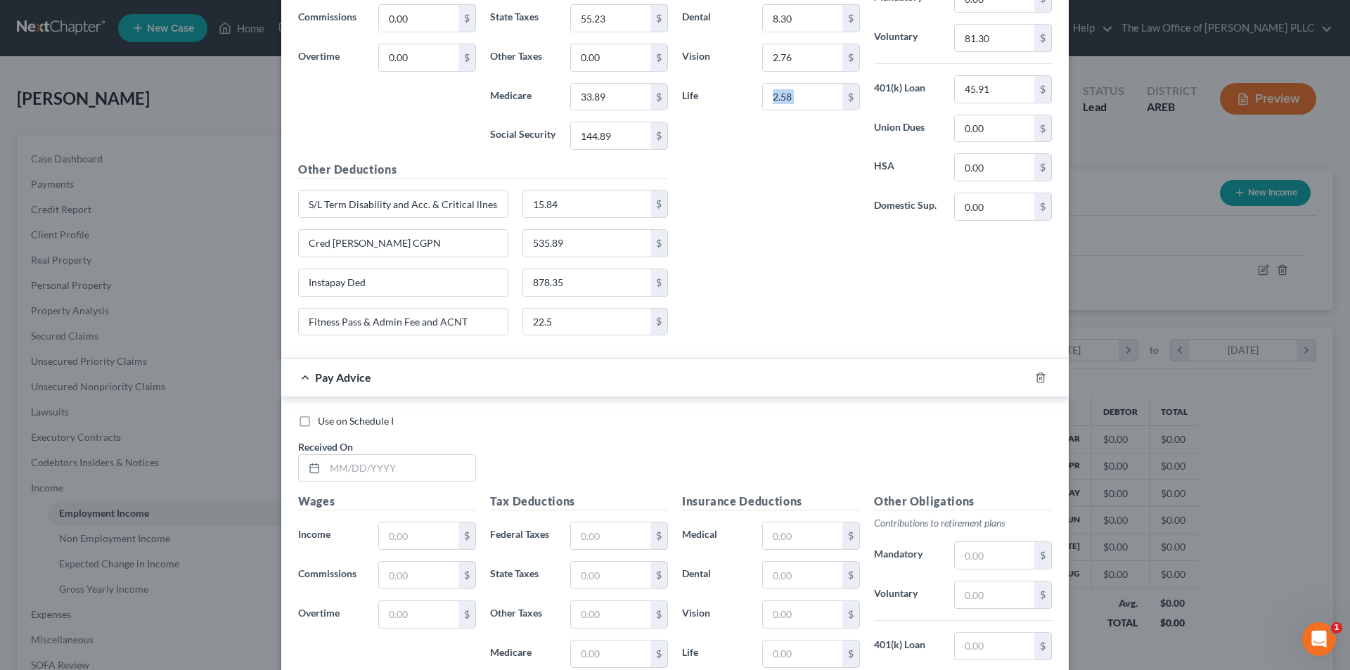
scroll to position [703, 0]
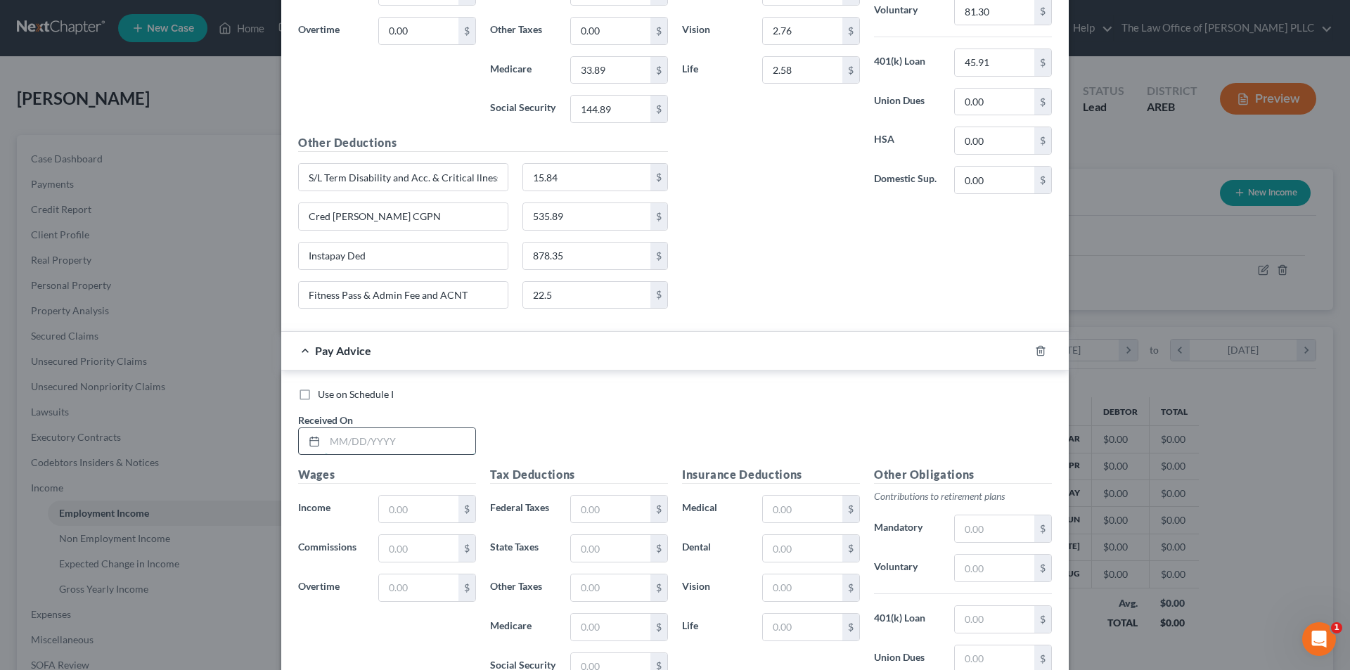
click at [362, 438] on input "text" at bounding box center [400, 441] width 150 height 27
type input "[DATE]"
drag, startPoint x: 398, startPoint y: 594, endPoint x: 391, endPoint y: 570, distance: 25.6
click at [398, 594] on input "text" at bounding box center [418, 588] width 79 height 27
type input "29.16"
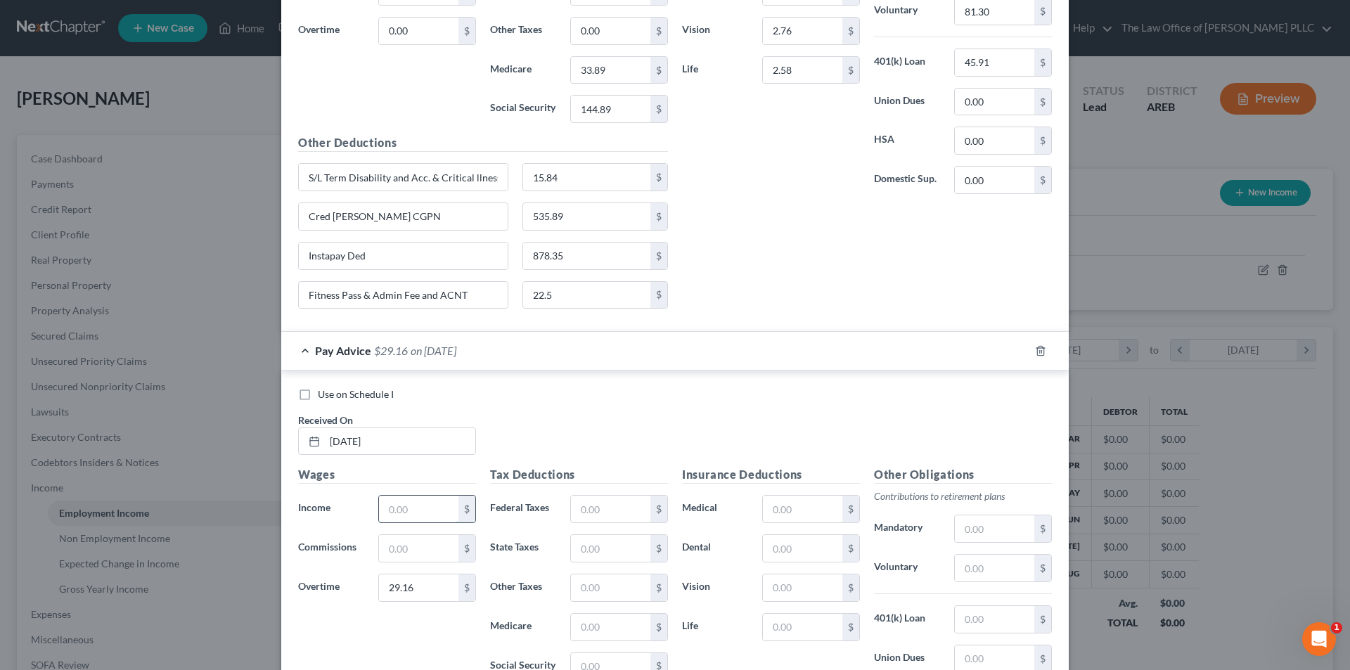
click at [400, 511] on input "text" at bounding box center [418, 509] width 79 height 27
type input "2,390.79"
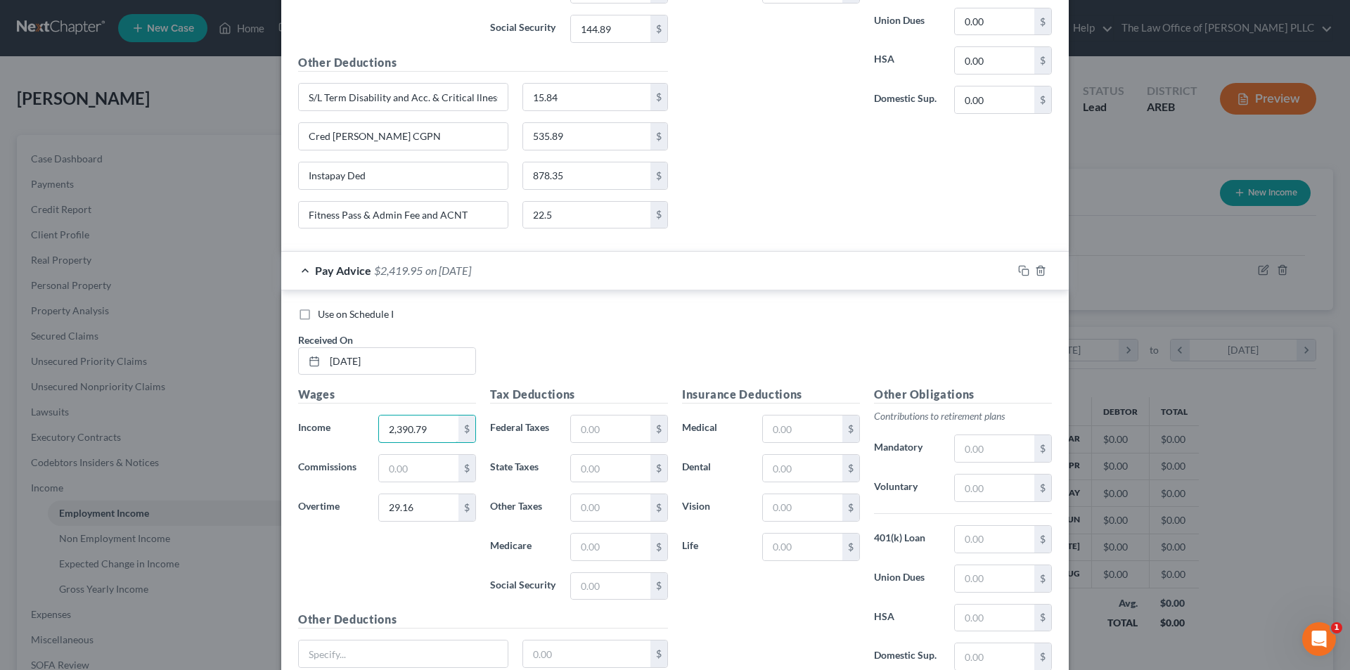
scroll to position [844, 0]
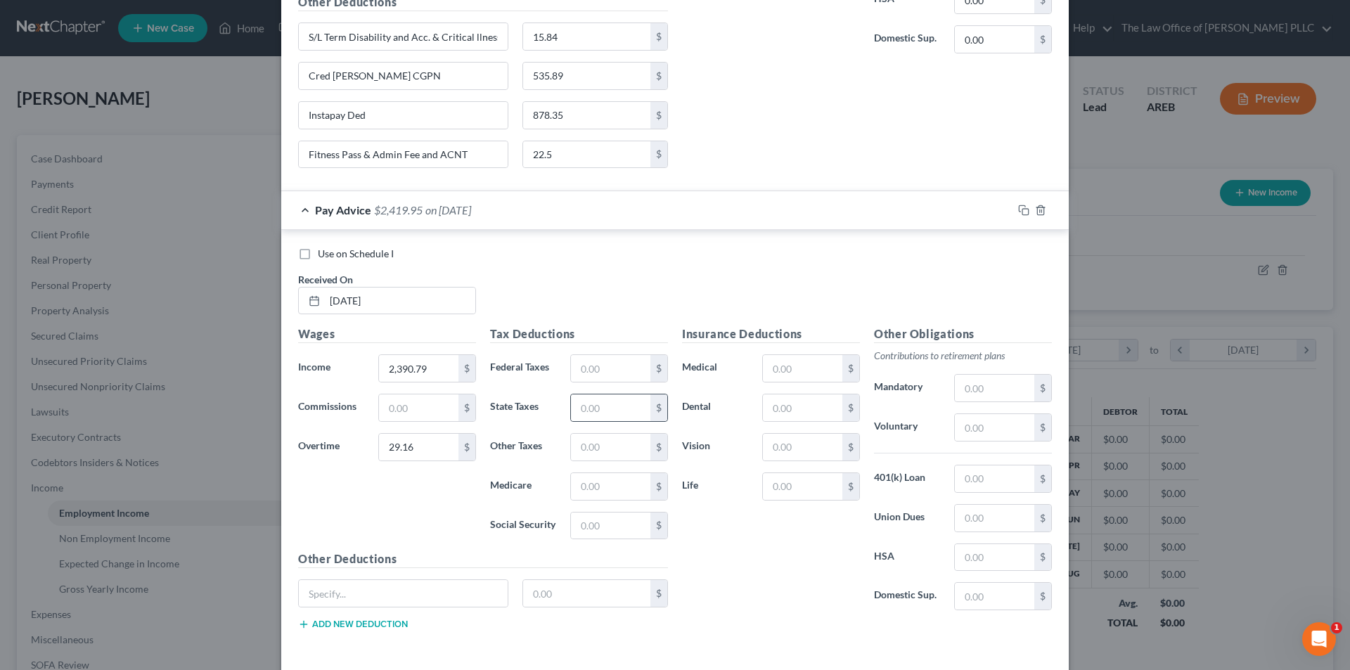
click at [605, 394] on div "$" at bounding box center [619, 408] width 98 height 28
drag, startPoint x: 605, startPoint y: 402, endPoint x: 563, endPoint y: 395, distance: 42.2
click at [571, 406] on input "text" at bounding box center [610, 408] width 79 height 27
type input "56.46"
click at [601, 530] on input "text" at bounding box center [610, 526] width 79 height 27
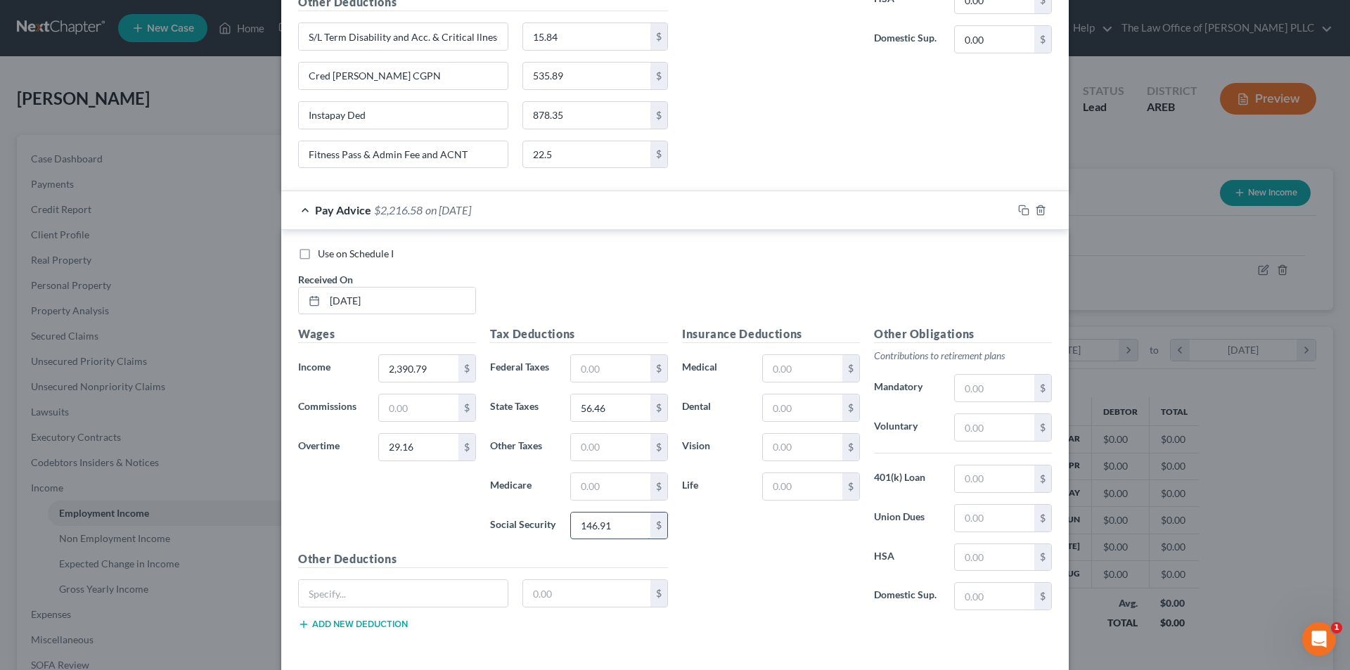
type input "146.91"
click at [601, 480] on input "text" at bounding box center [610, 486] width 79 height 27
type input "34.35"
click at [793, 489] on input "text" at bounding box center [802, 486] width 79 height 27
type input "2.58"
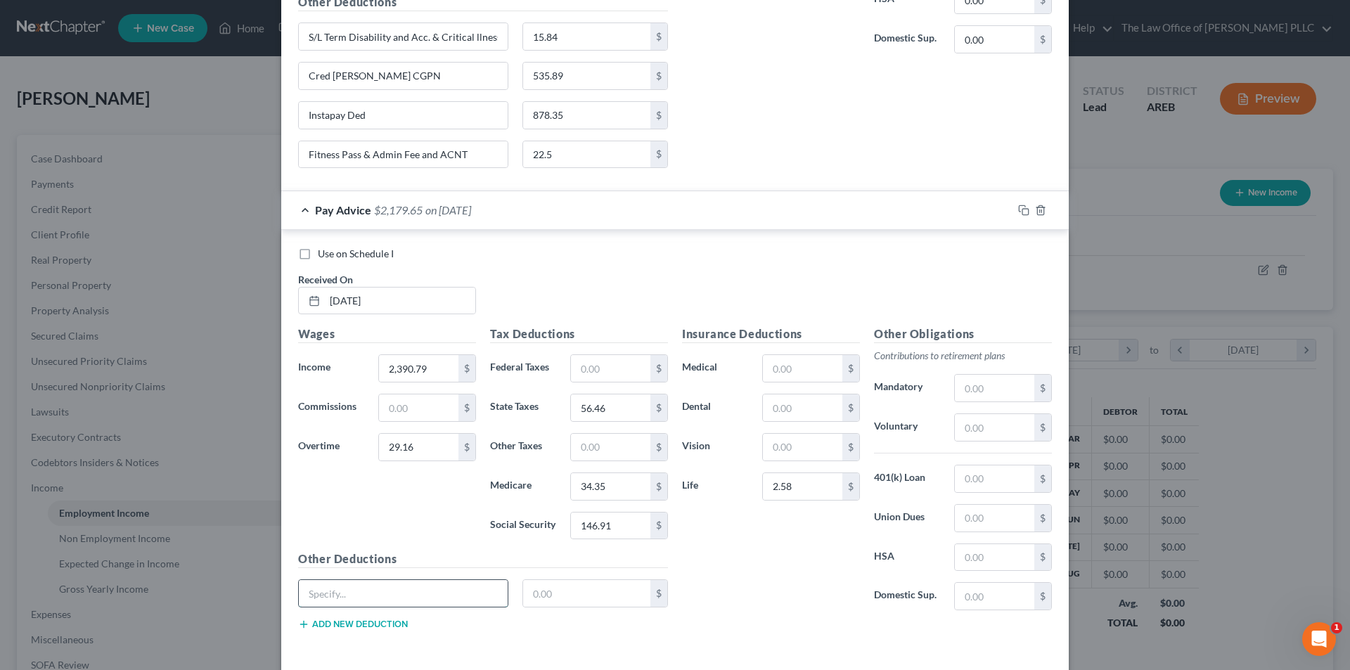
click at [406, 593] on input "text" at bounding box center [403, 593] width 209 height 27
type input "S&L Term Disability"
type input "11.92"
click at [800, 369] on input "text" at bounding box center [802, 368] width 79 height 27
type input "36.10"
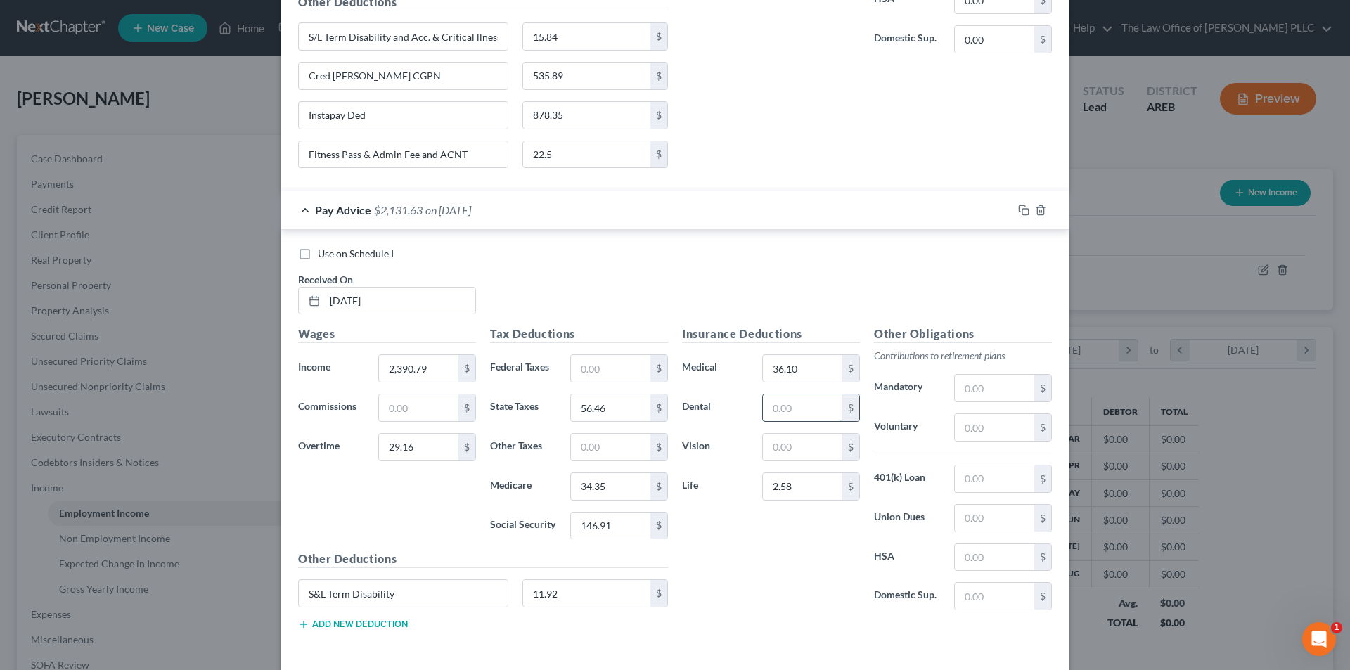
click at [797, 408] on input "text" at bounding box center [802, 408] width 79 height 27
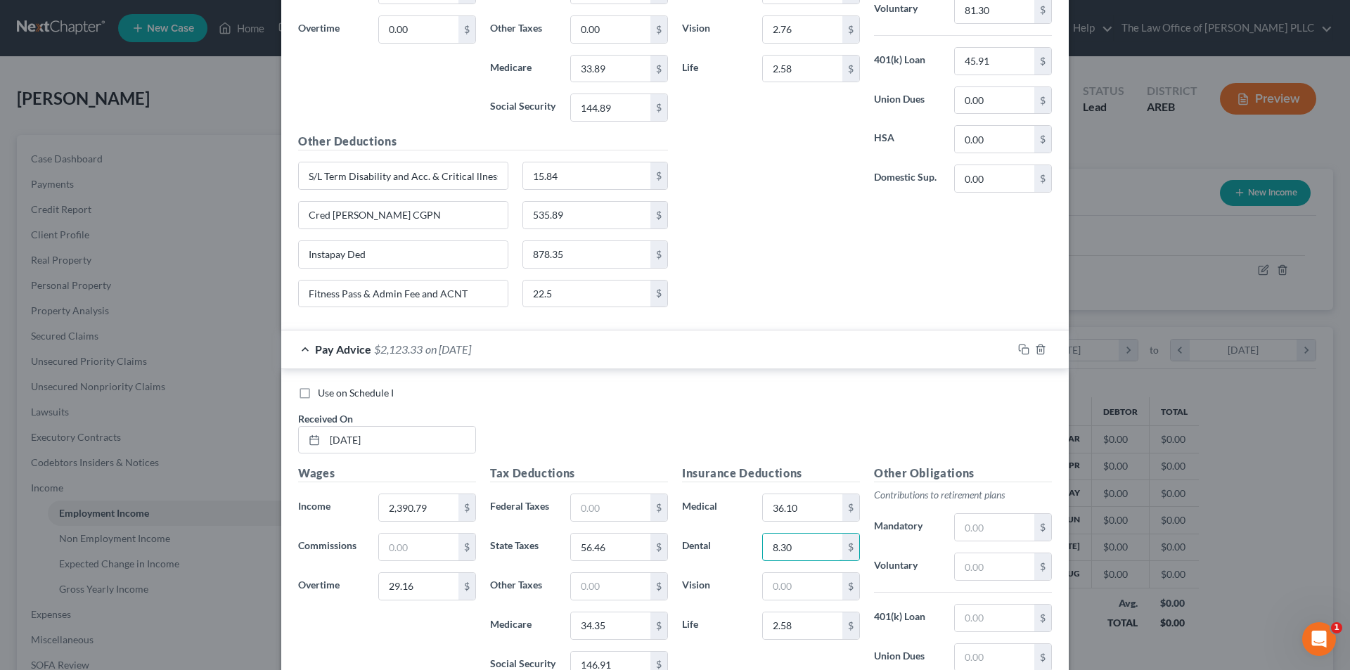
scroll to position [703, 0]
type input "8.30"
drag, startPoint x: 305, startPoint y: 172, endPoint x: 617, endPoint y: 212, distance: 314.7
click at [617, 212] on div "Other Deductions S/L Term Disability and Acc. & Critical llness 15.84 $ Cred [P…" at bounding box center [483, 227] width 384 height 186
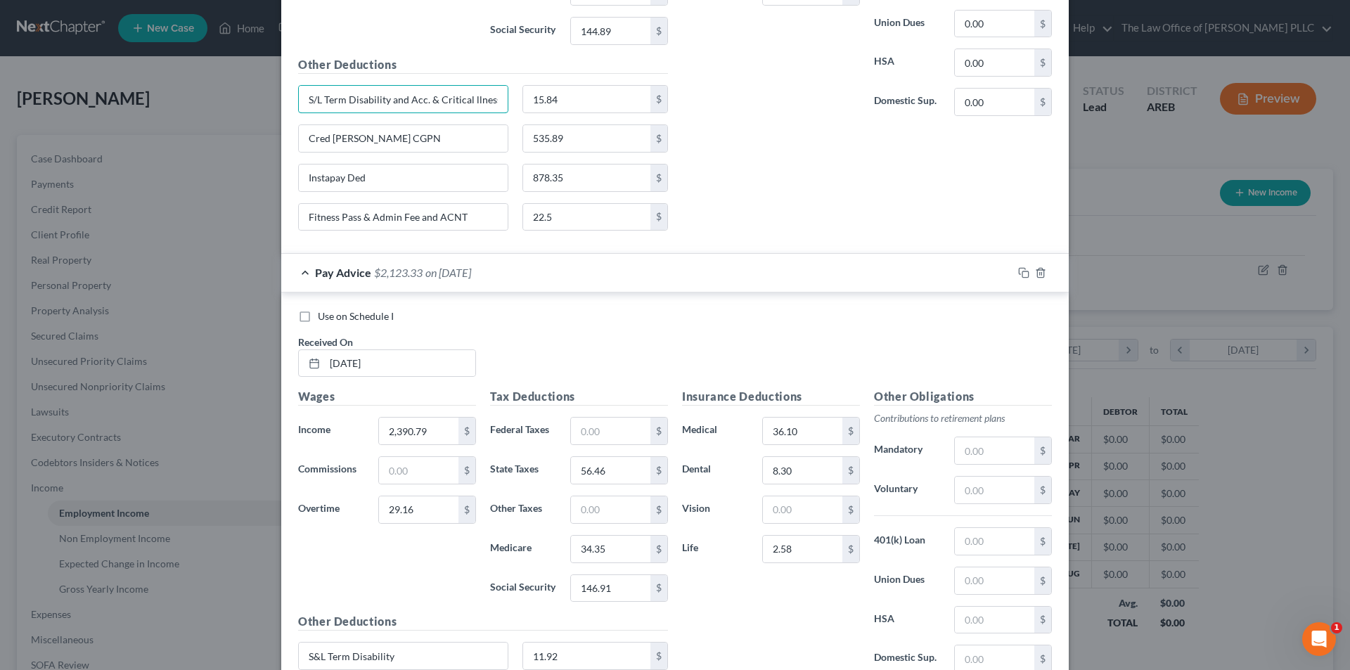
scroll to position [904, 0]
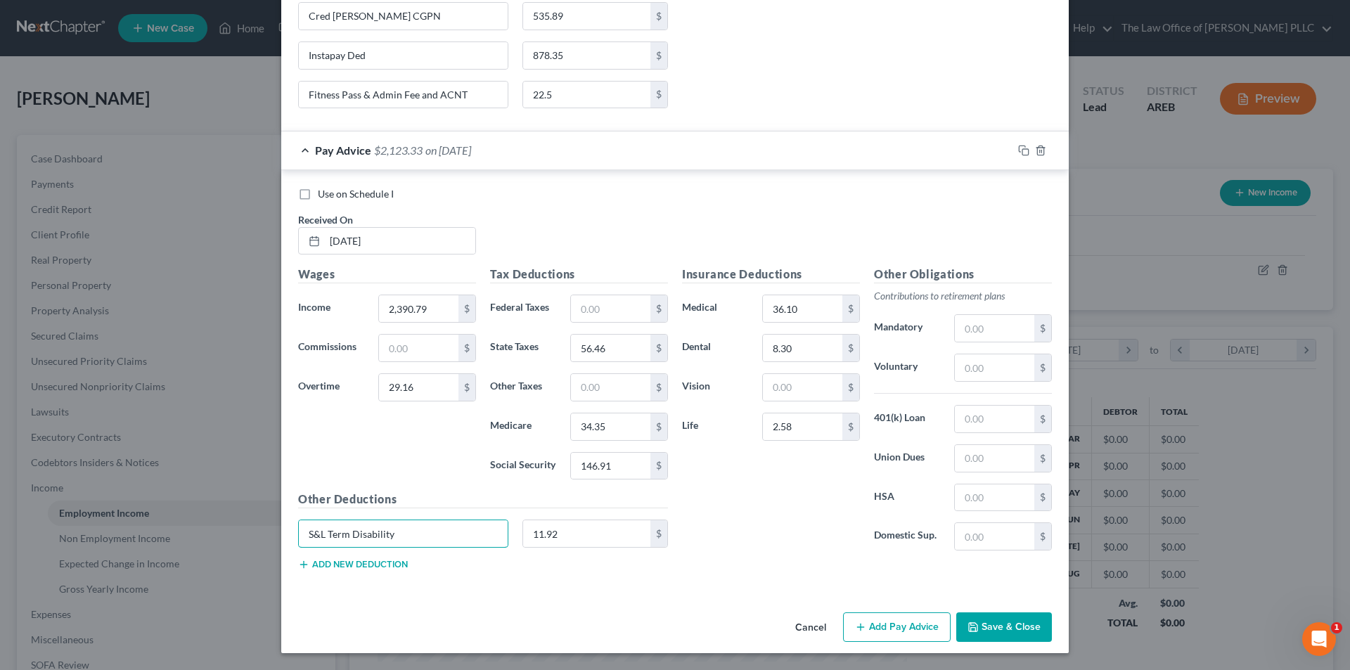
drag, startPoint x: 310, startPoint y: 532, endPoint x: 506, endPoint y: 540, distance: 196.4
click at [506, 540] on div "S&L Term Disability" at bounding box center [403, 534] width 224 height 28
paste input "/L Term Disability and Acc. & Critical llness"
type input "S/L Term Disability and Acc. & Critical llness"
click at [560, 530] on input "11.92" at bounding box center [587, 533] width 128 height 27
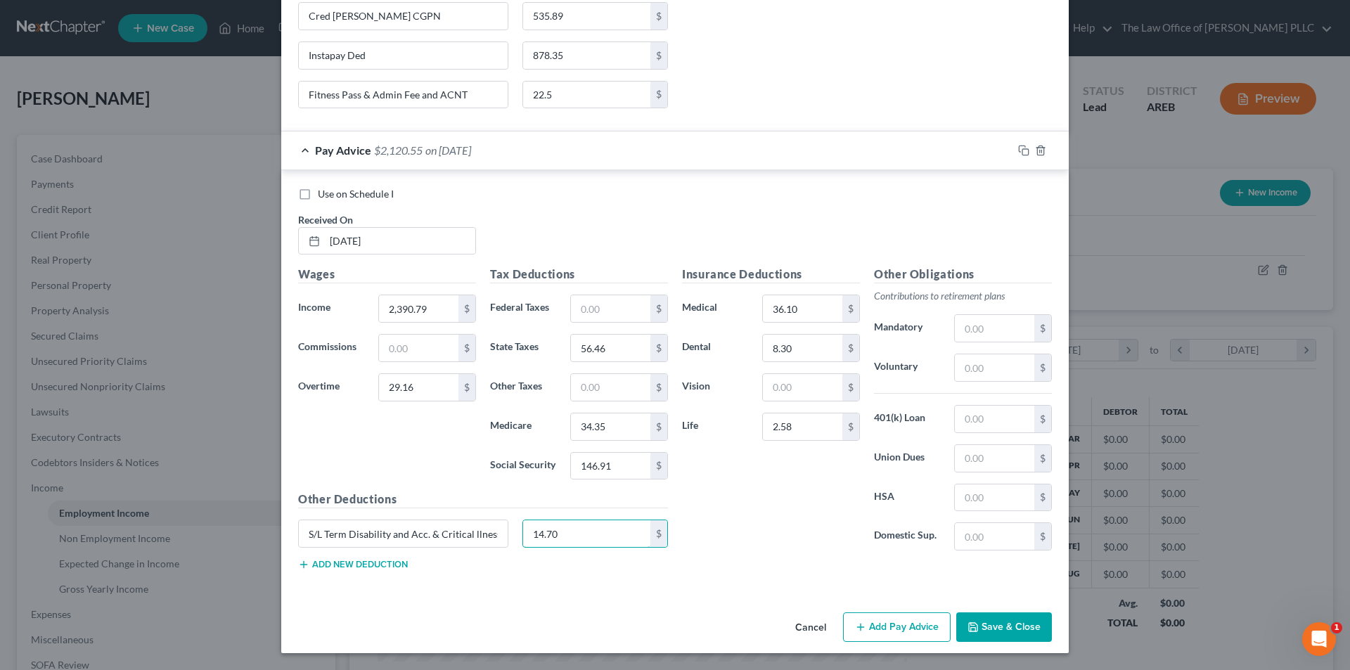
type input "14.70"
click at [347, 561] on button "Add new deduction" at bounding box center [353, 564] width 110 height 11
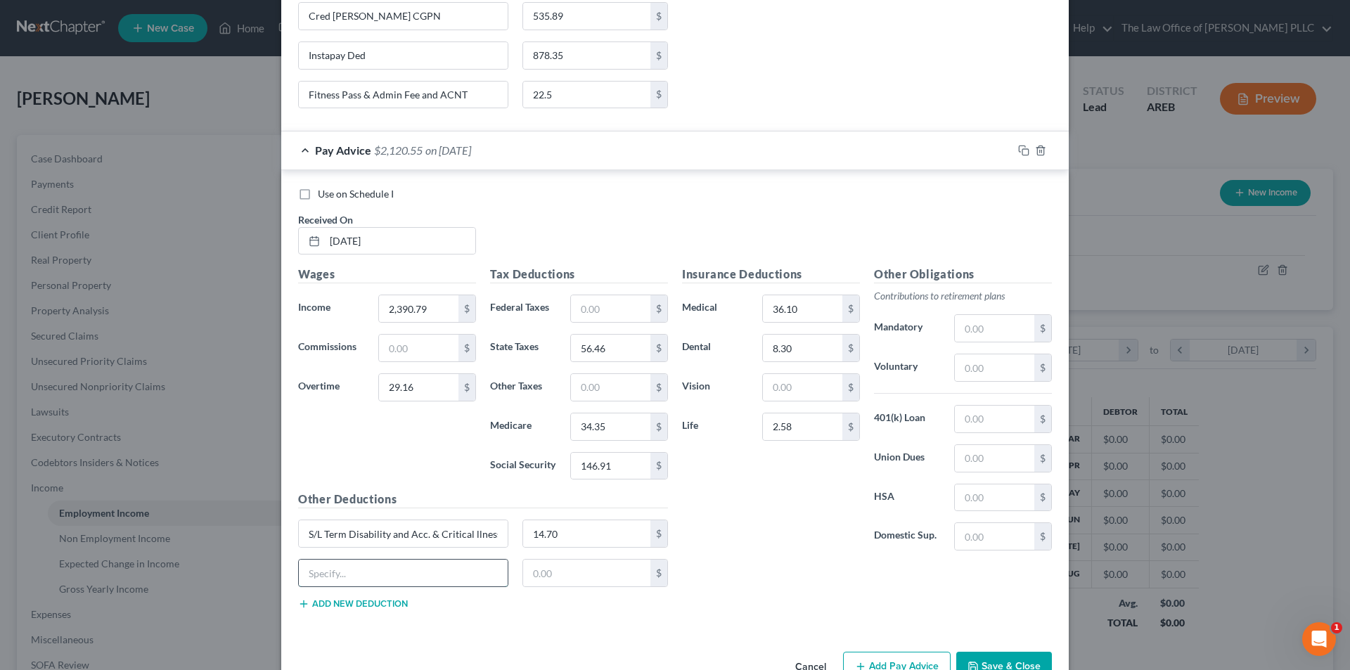
click at [342, 580] on input "text" at bounding box center [403, 573] width 209 height 27
type input "Fitness Pass and ACNT"
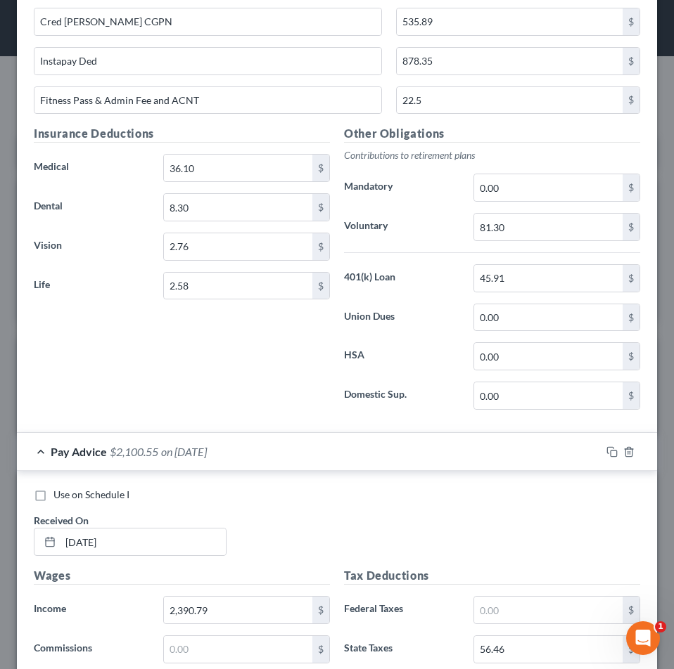
type input "20.00"
click at [404, 521] on div "Use on Schedule I Received On * [DATE]" at bounding box center [337, 527] width 620 height 79
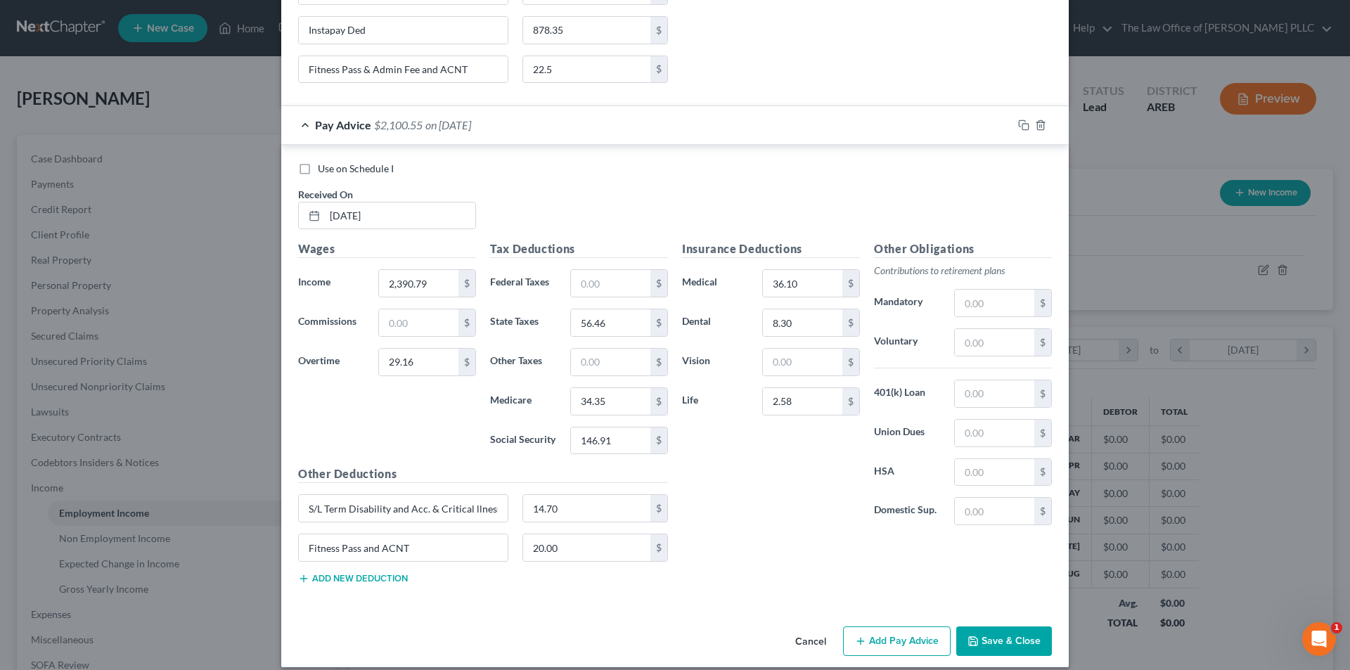
scroll to position [943, 0]
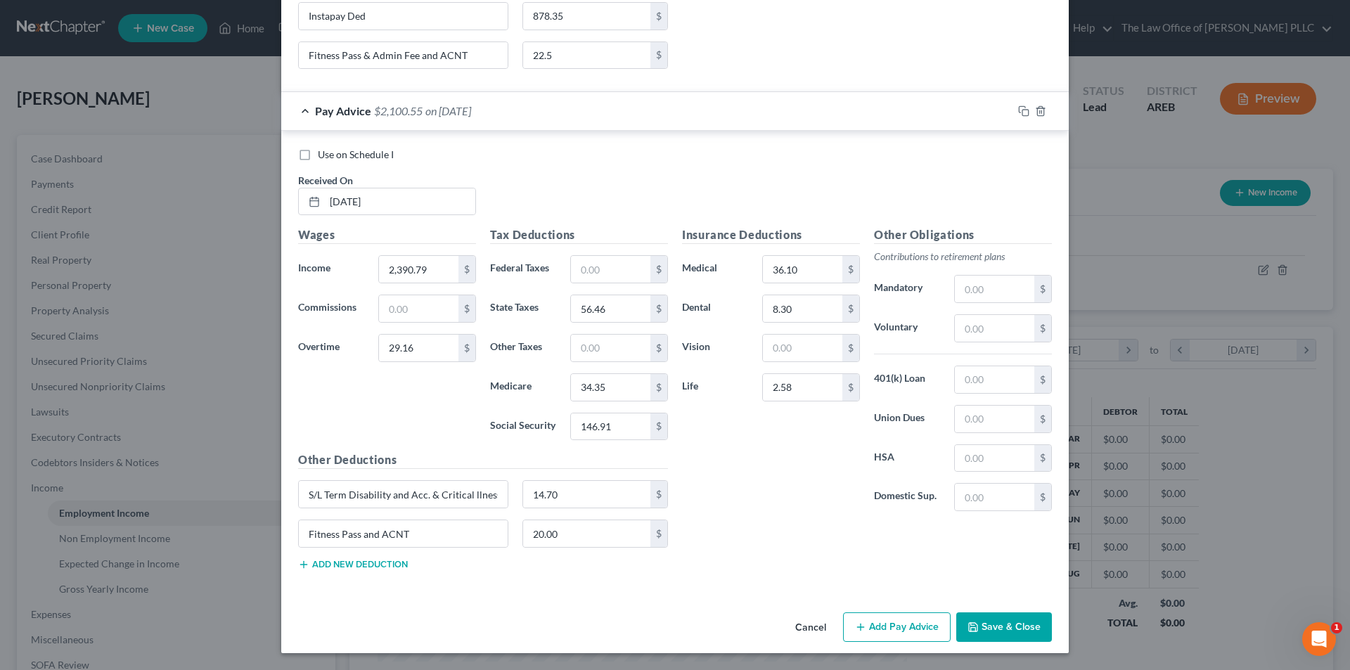
click at [372, 564] on button "Add new deduction" at bounding box center [353, 564] width 110 height 11
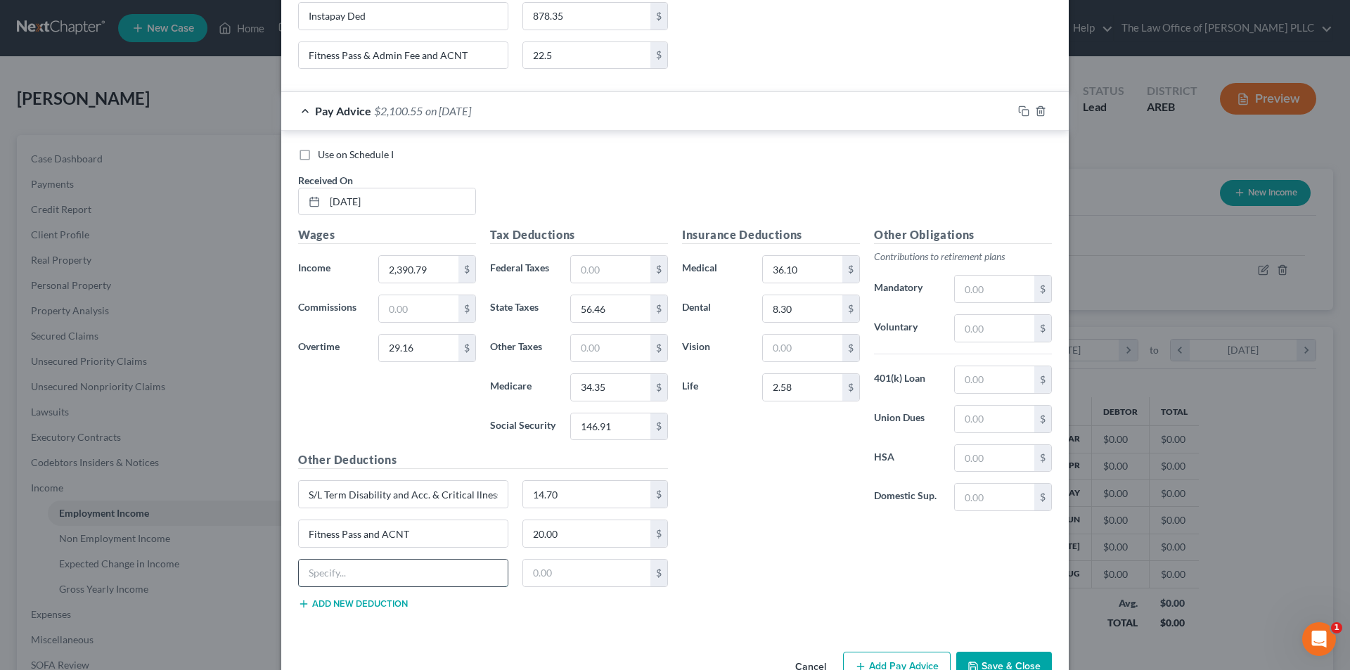
drag, startPoint x: 382, startPoint y: 582, endPoint x: 393, endPoint y: 567, distance: 18.6
click at [382, 582] on input "text" at bounding box center [403, 573] width 209 height 27
type input "Instapay Ded"
type input "793.88"
click at [977, 384] on input "text" at bounding box center [994, 379] width 79 height 27
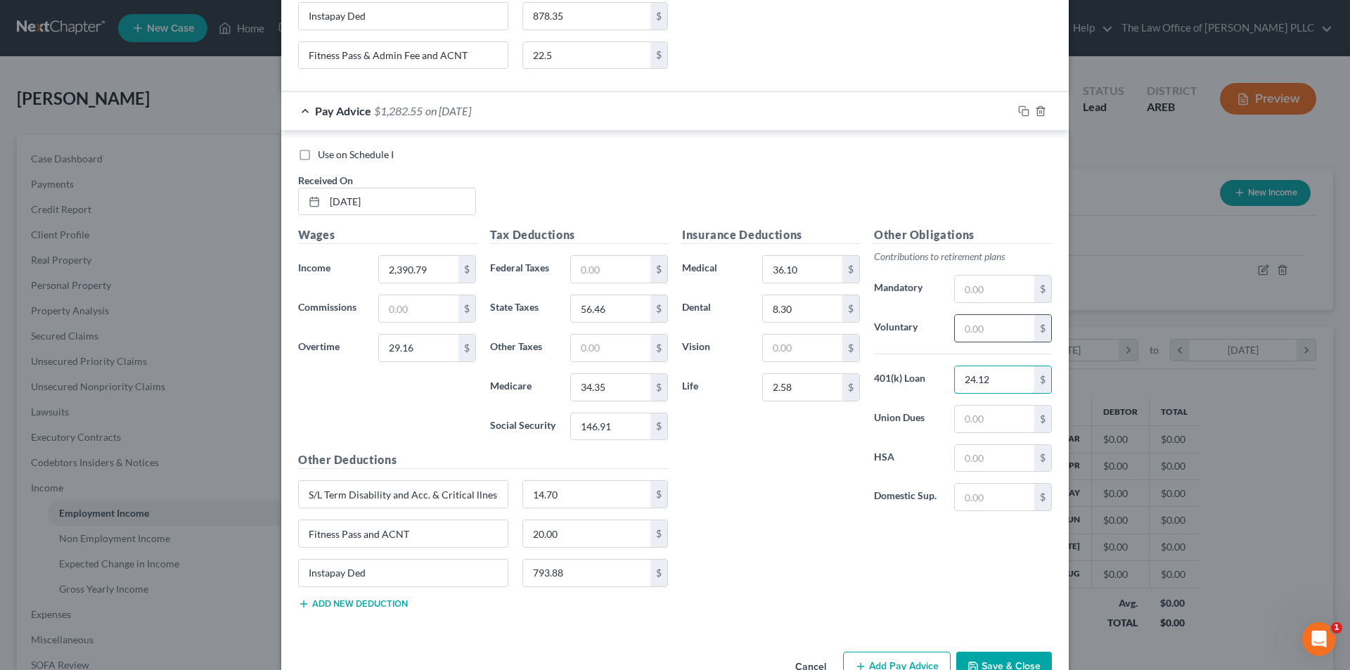
type input "24.12"
click at [981, 324] on input "text" at bounding box center [994, 328] width 79 height 27
type input "24.12"
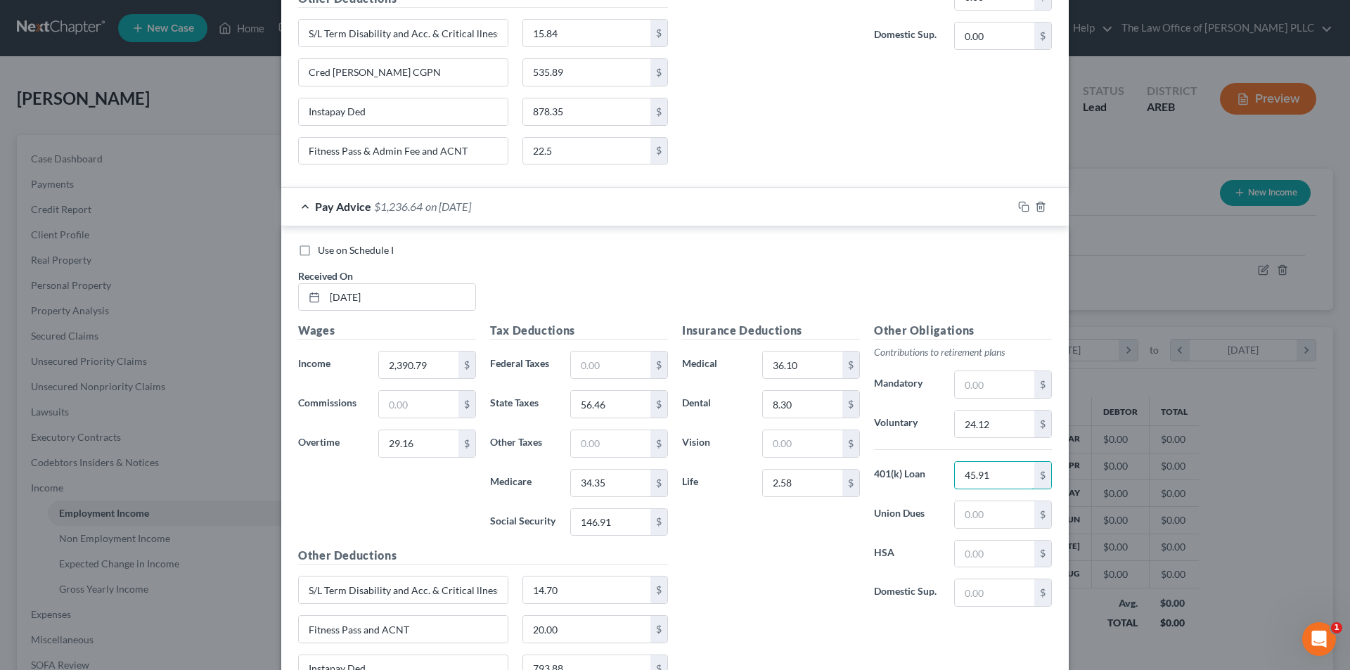
scroll to position [873, 0]
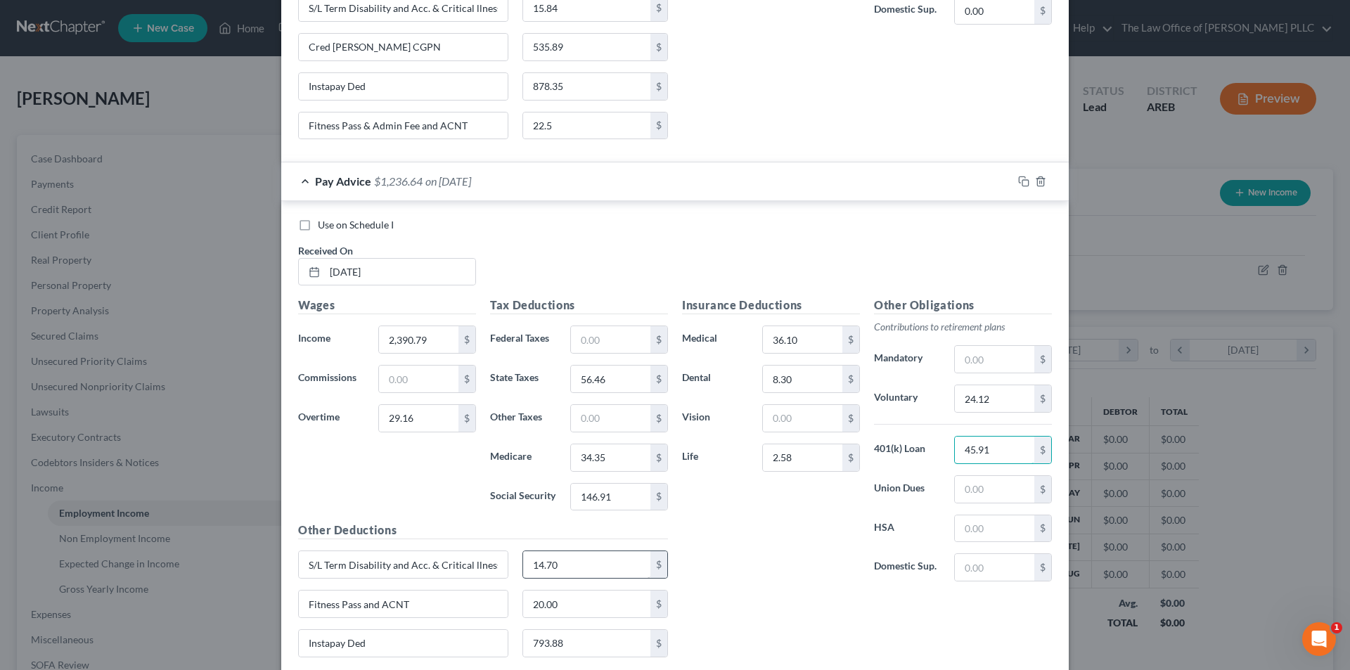
type input "45.91"
click at [569, 571] on input "14.70" at bounding box center [587, 564] width 128 height 27
type input "15.38"
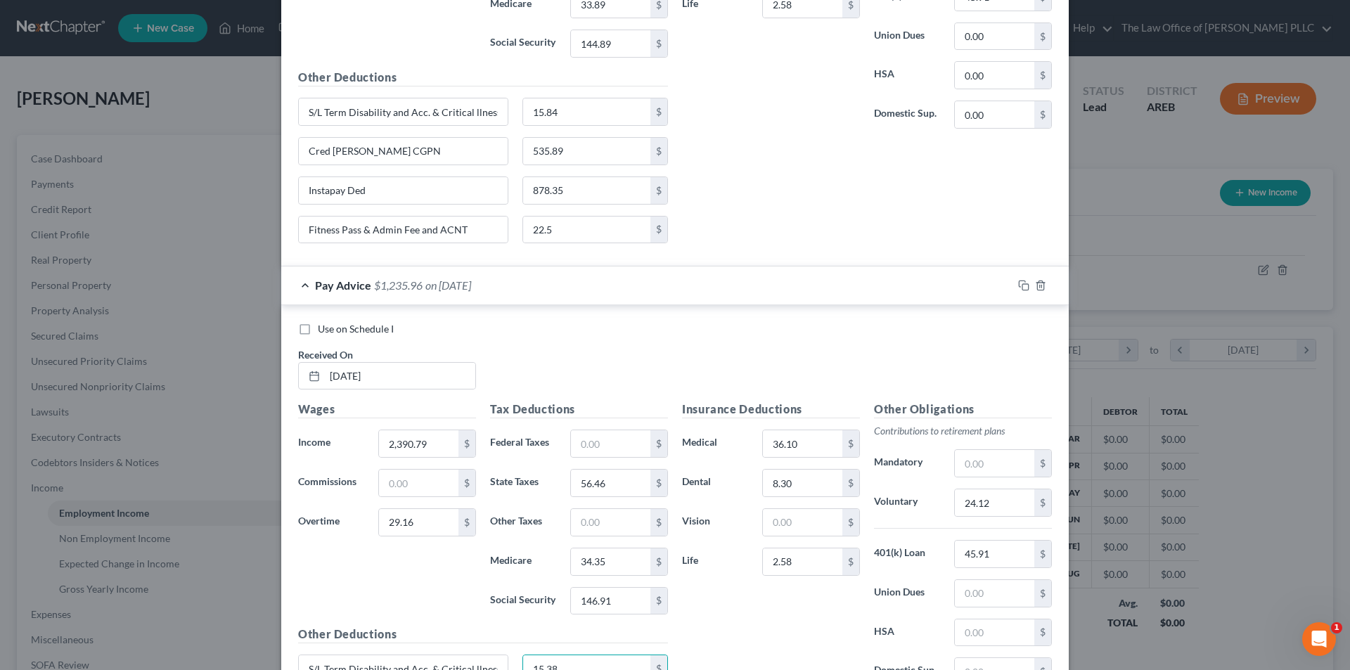
scroll to position [802, 0]
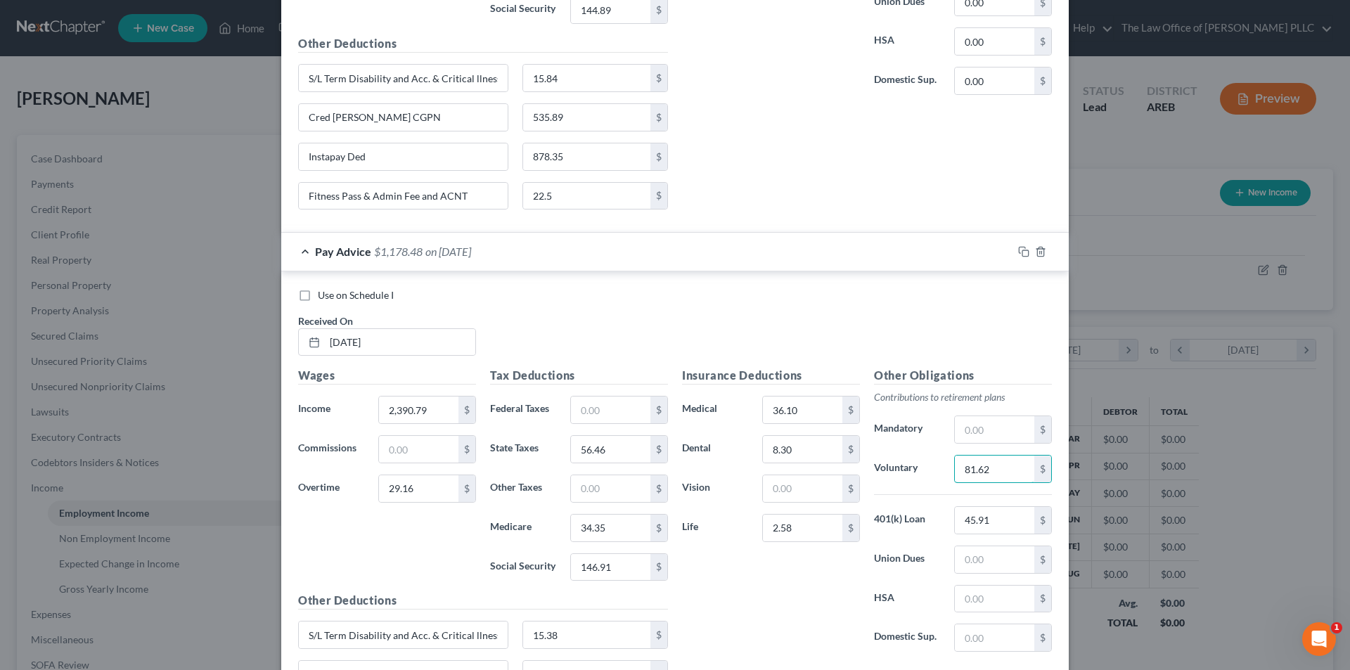
type input "81.62"
click at [778, 489] on input "text" at bounding box center [802, 488] width 79 height 27
type input "2.76"
click at [820, 612] on div "Insurance Deductions Medical 36.10 $ Dental 8.30 $ Vision 2.76 $ Life 2.58 $" at bounding box center [771, 515] width 192 height 296
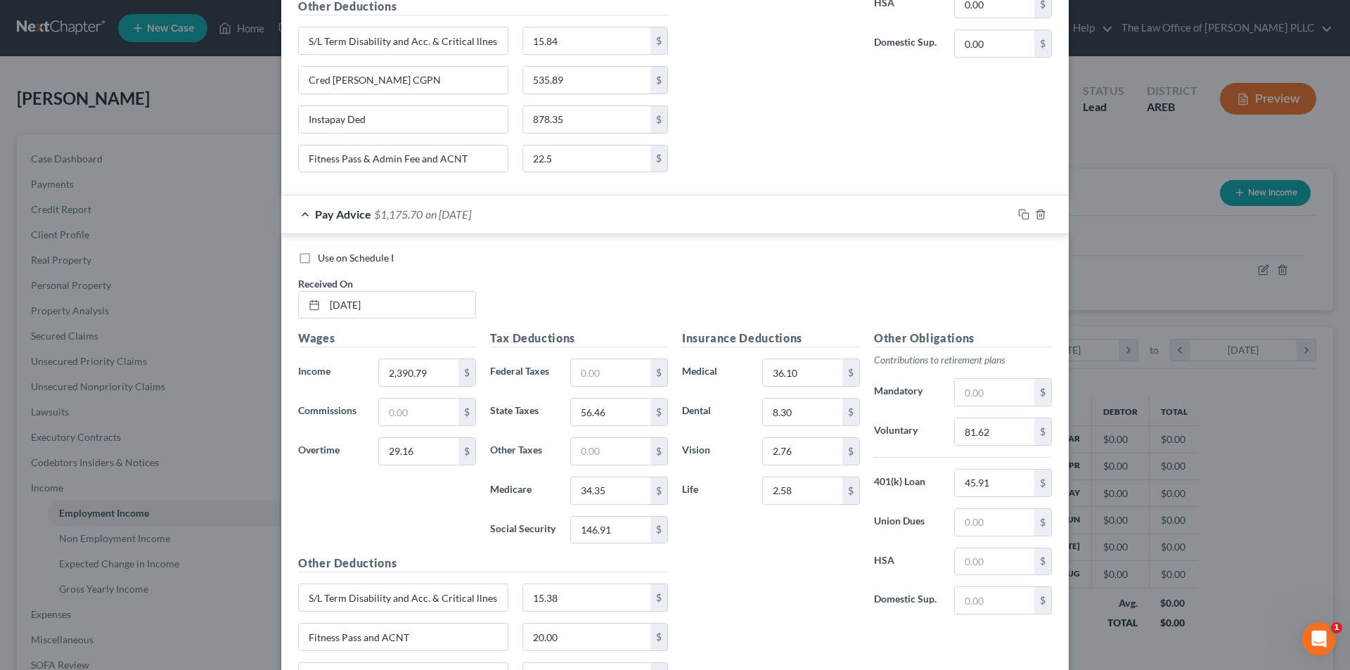
scroll to position [873, 0]
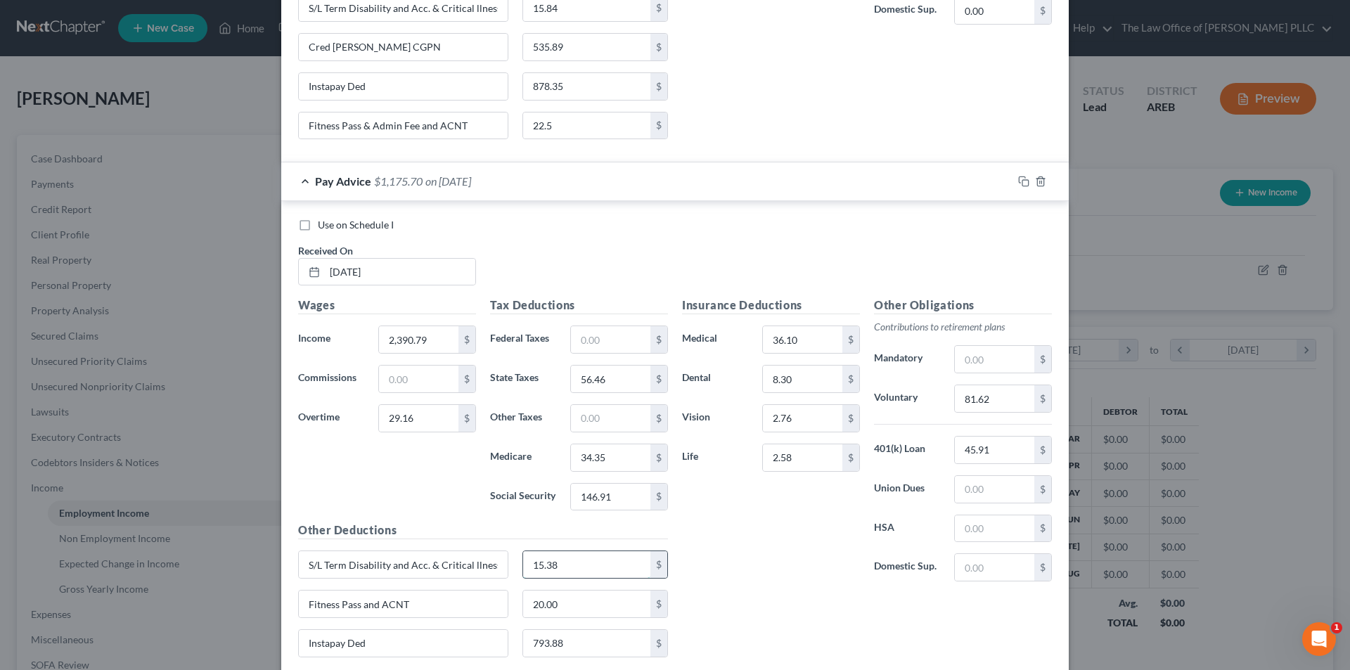
click at [555, 570] on input "15.38" at bounding box center [587, 564] width 128 height 27
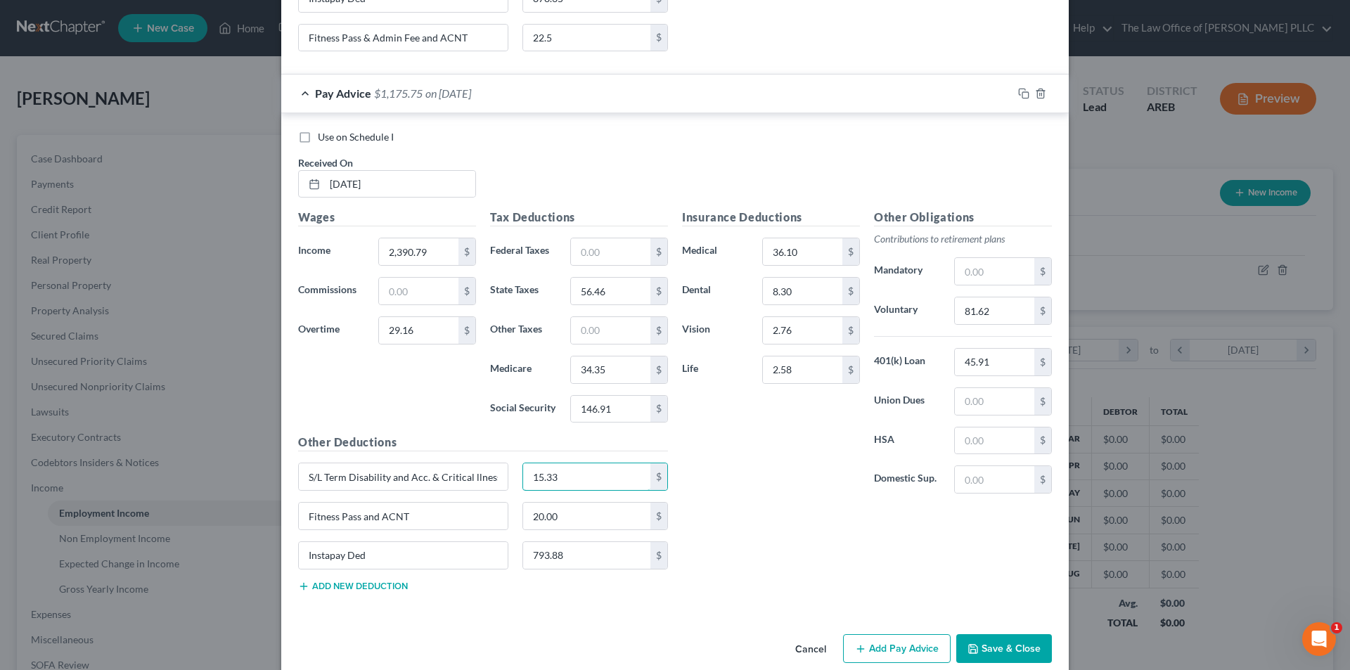
scroll to position [982, 0]
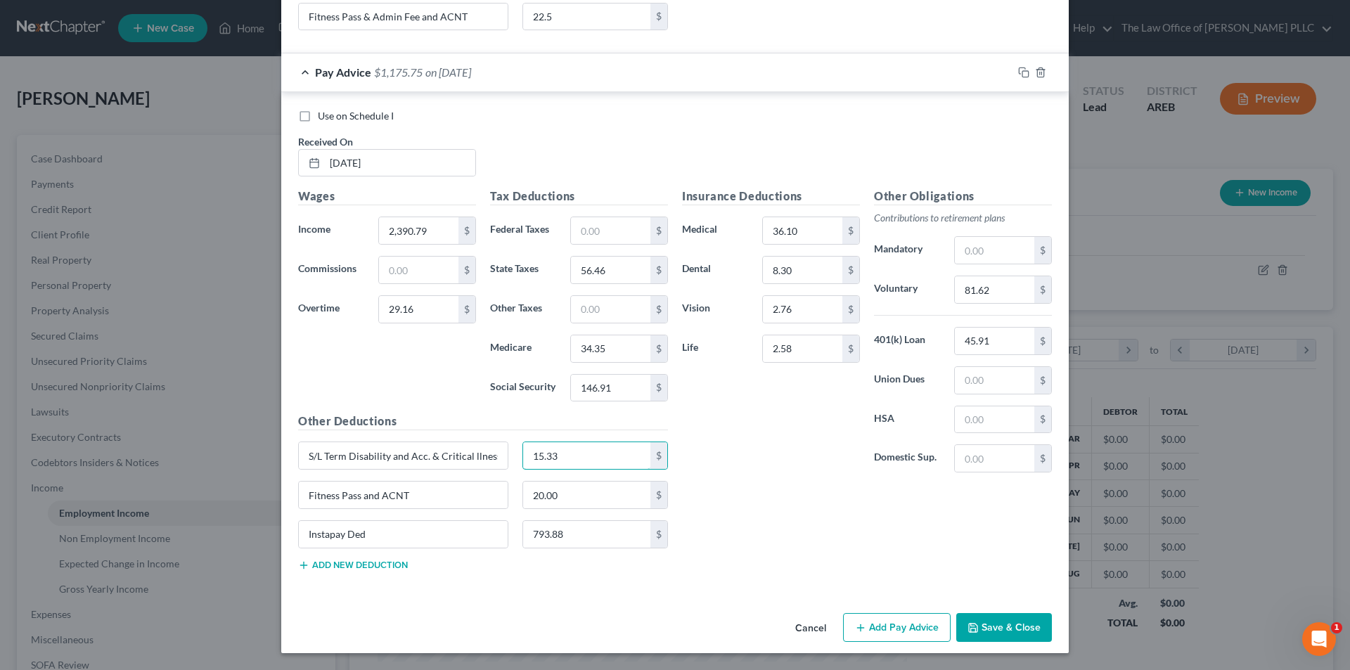
drag, startPoint x: 575, startPoint y: 460, endPoint x: 406, endPoint y: 437, distance: 169.7
click at [406, 437] on div "Other Deductions S/L Term Disability and Acc. & Critical llness 15.33 $ Fitness…" at bounding box center [483, 497] width 384 height 169
type input "16.01"
click at [906, 634] on button "Add Pay Advice" at bounding box center [897, 628] width 108 height 30
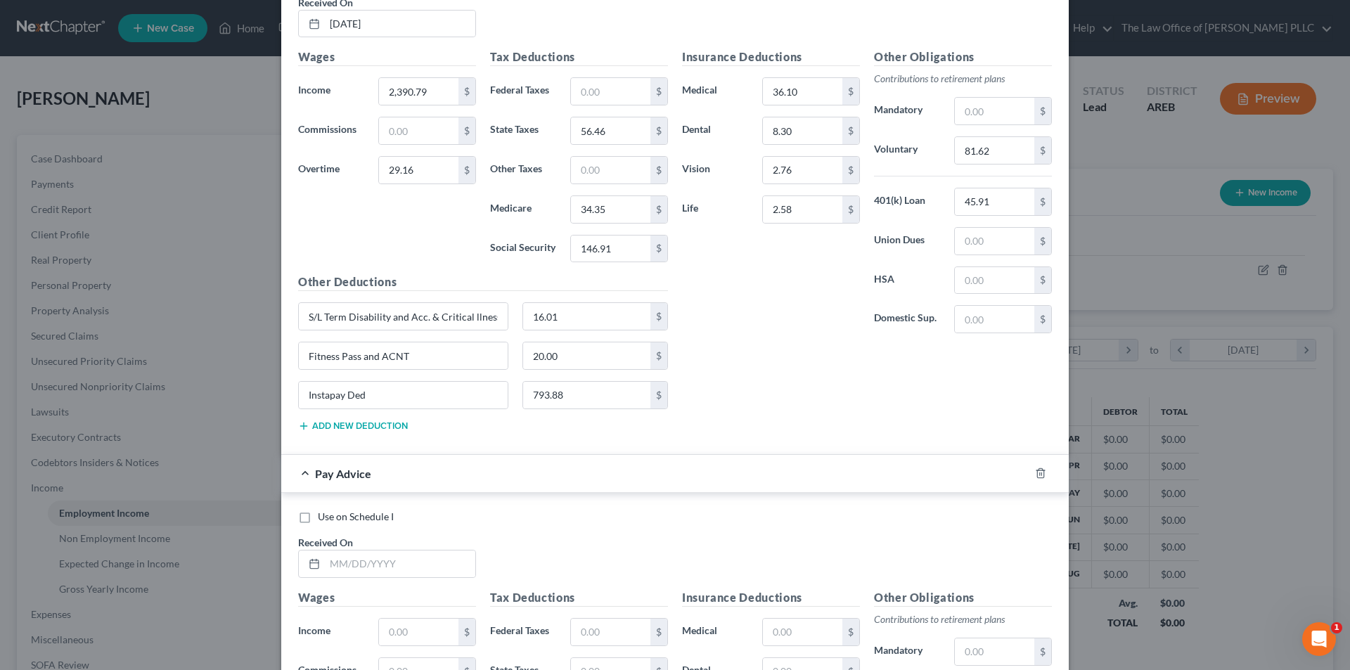
scroll to position [1193, 0]
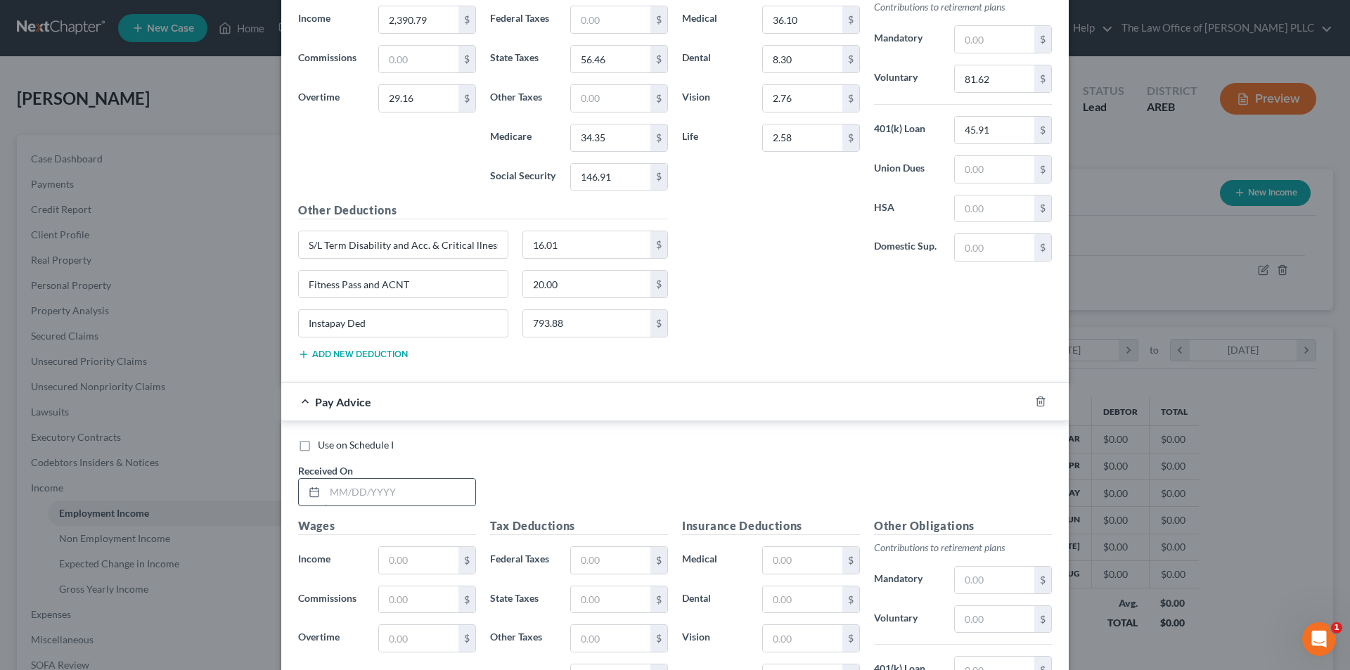
click at [341, 494] on input "text" at bounding box center [400, 492] width 150 height 27
type input "[DATE]"
click at [431, 566] on input "text" at bounding box center [418, 560] width 79 height 27
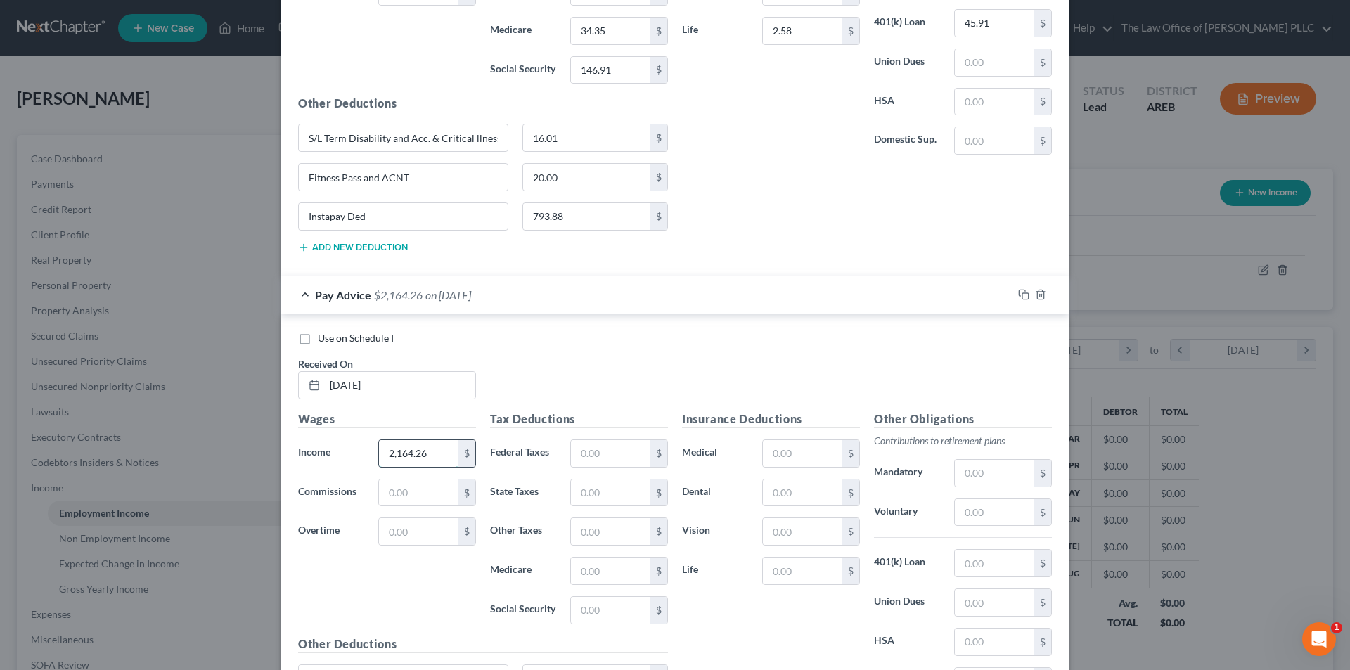
scroll to position [1333, 0]
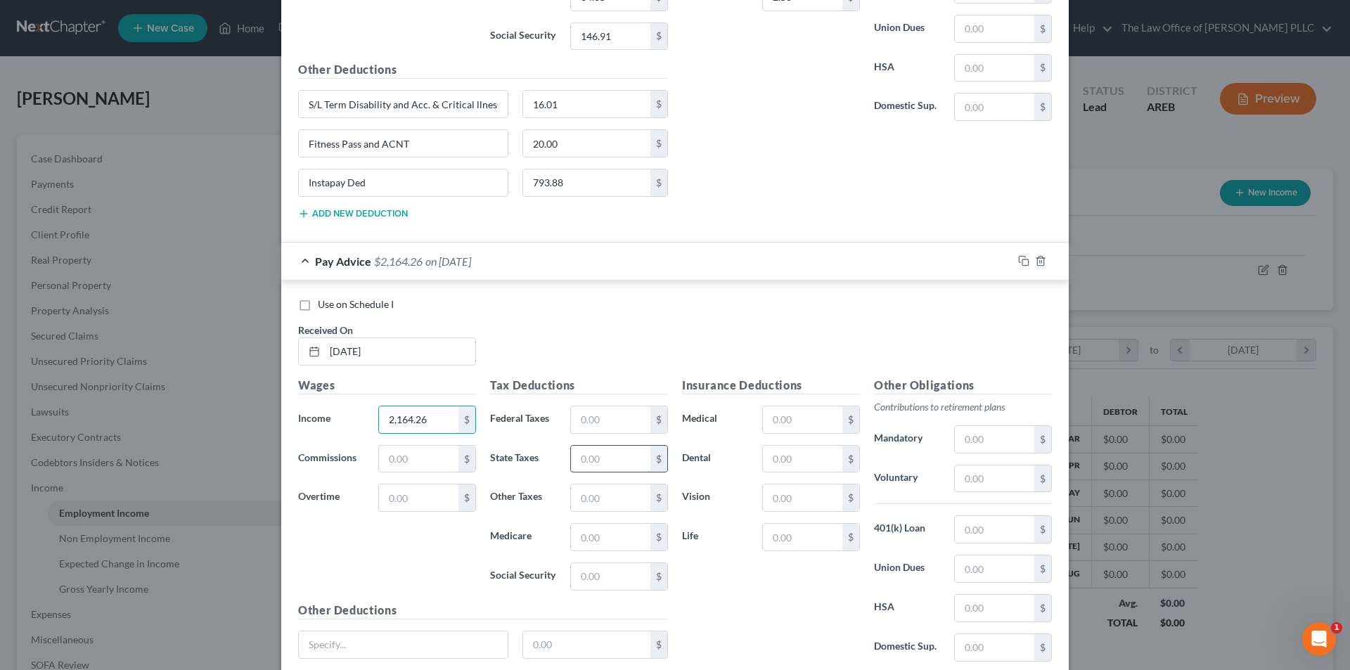
type input "2,164.26"
click at [603, 452] on input "text" at bounding box center [610, 459] width 79 height 27
type input "46.53"
click at [601, 576] on input "text" at bounding box center [610, 576] width 79 height 27
type input "131.04"
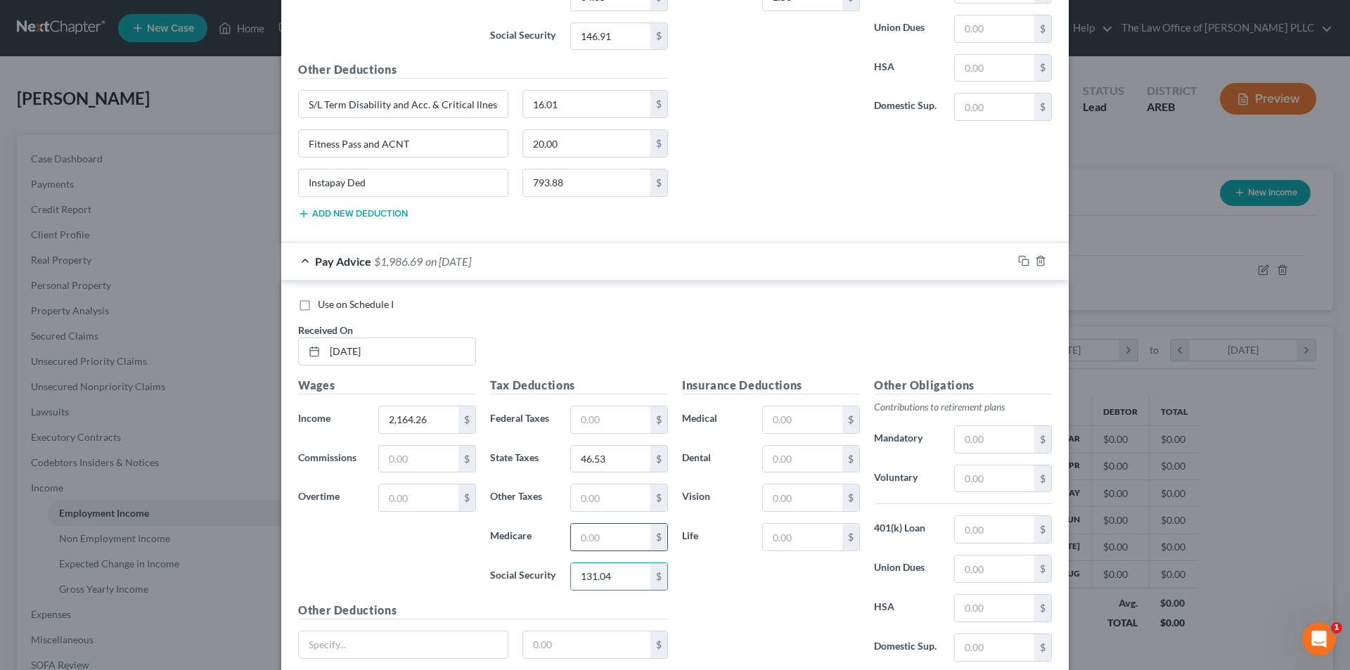
click at [589, 542] on input "text" at bounding box center [610, 537] width 79 height 27
type input "30.65"
click at [798, 539] on input "text" at bounding box center [802, 537] width 79 height 27
type input "2.58"
click at [800, 423] on input "text" at bounding box center [802, 419] width 79 height 27
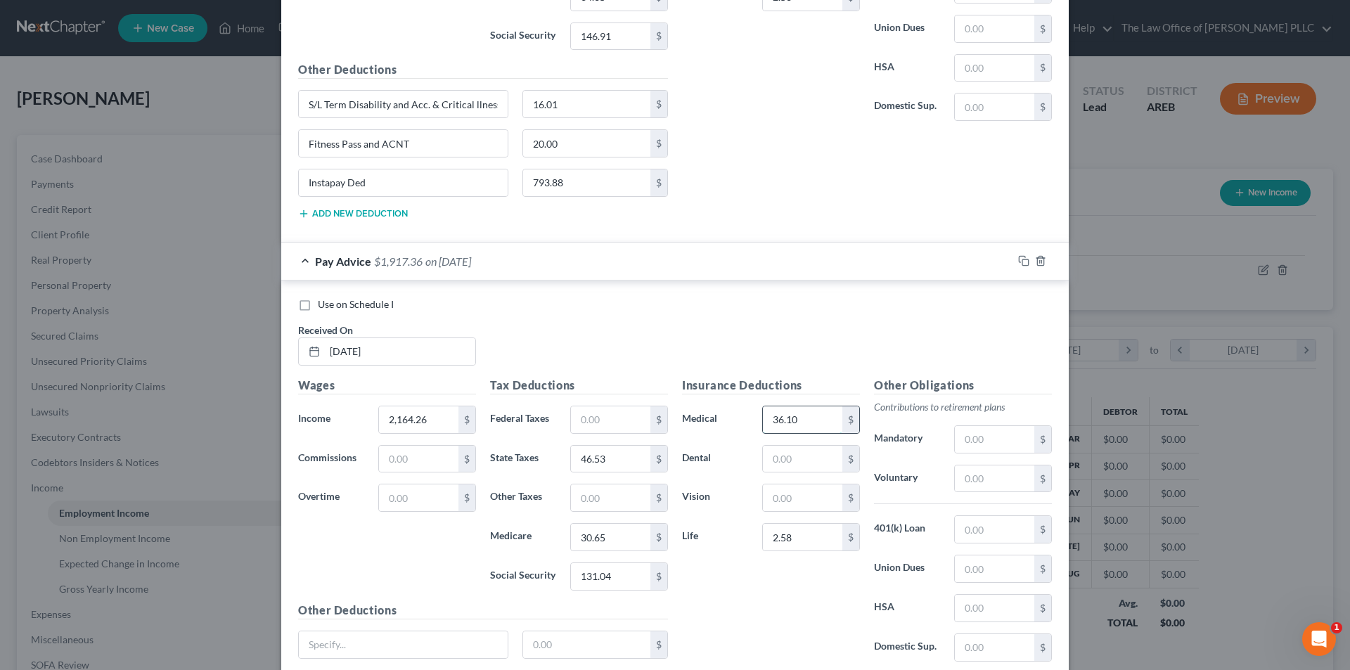
type input "36.10"
click at [795, 449] on input "text" at bounding box center [802, 459] width 79 height 27
type input "8.30"
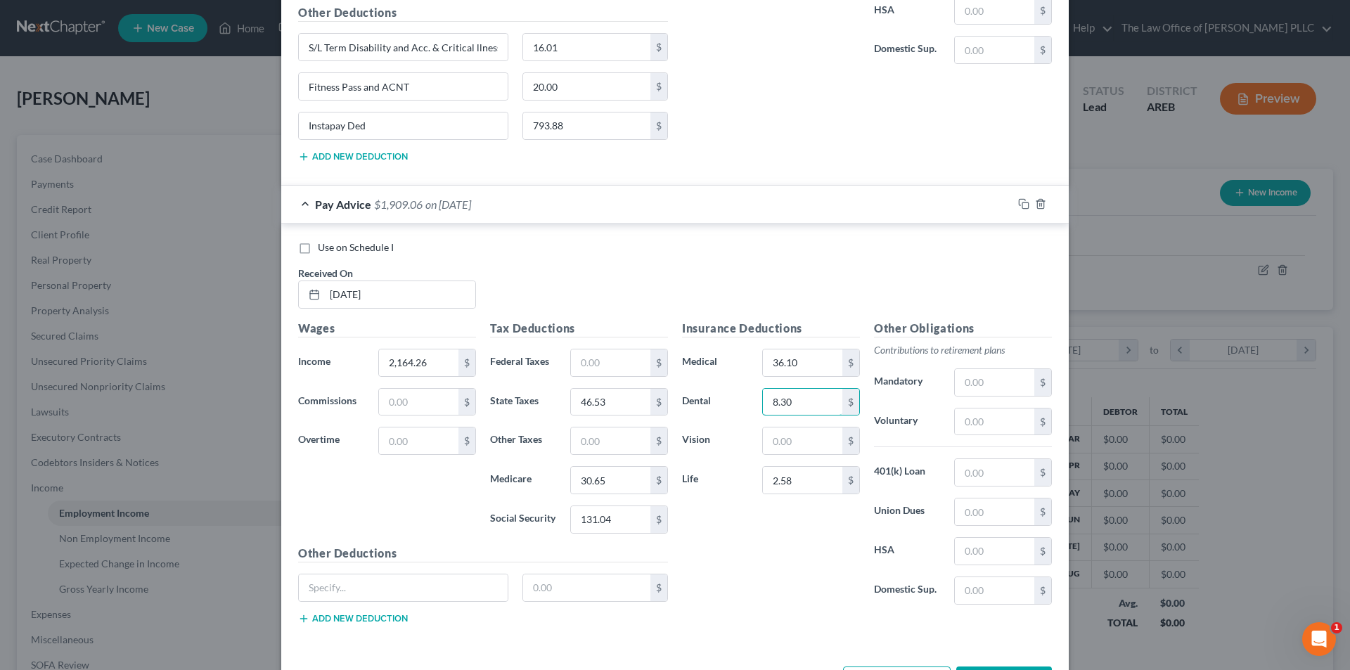
scroll to position [1233, 0]
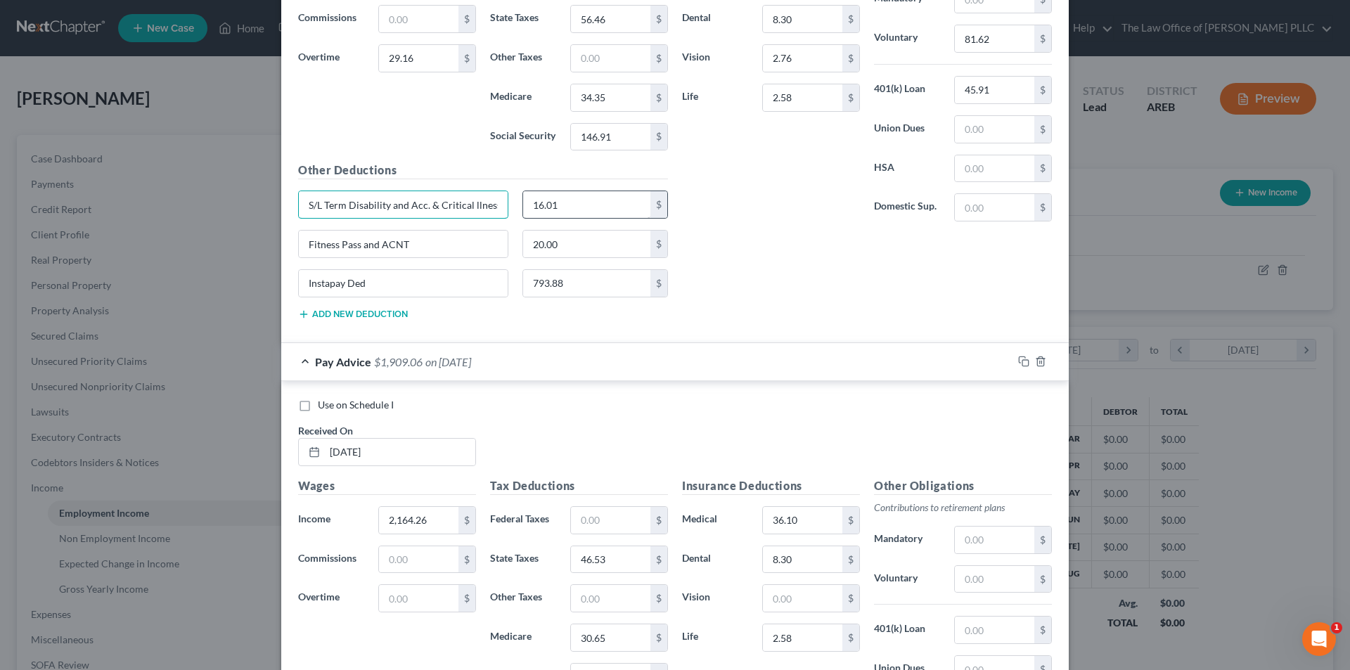
drag, startPoint x: 300, startPoint y: 205, endPoint x: 545, endPoint y: 216, distance: 245.7
click at [545, 216] on div "S/L Term Disability and Acc. & Critical llness 16.01 $" at bounding box center [483, 210] width 384 height 39
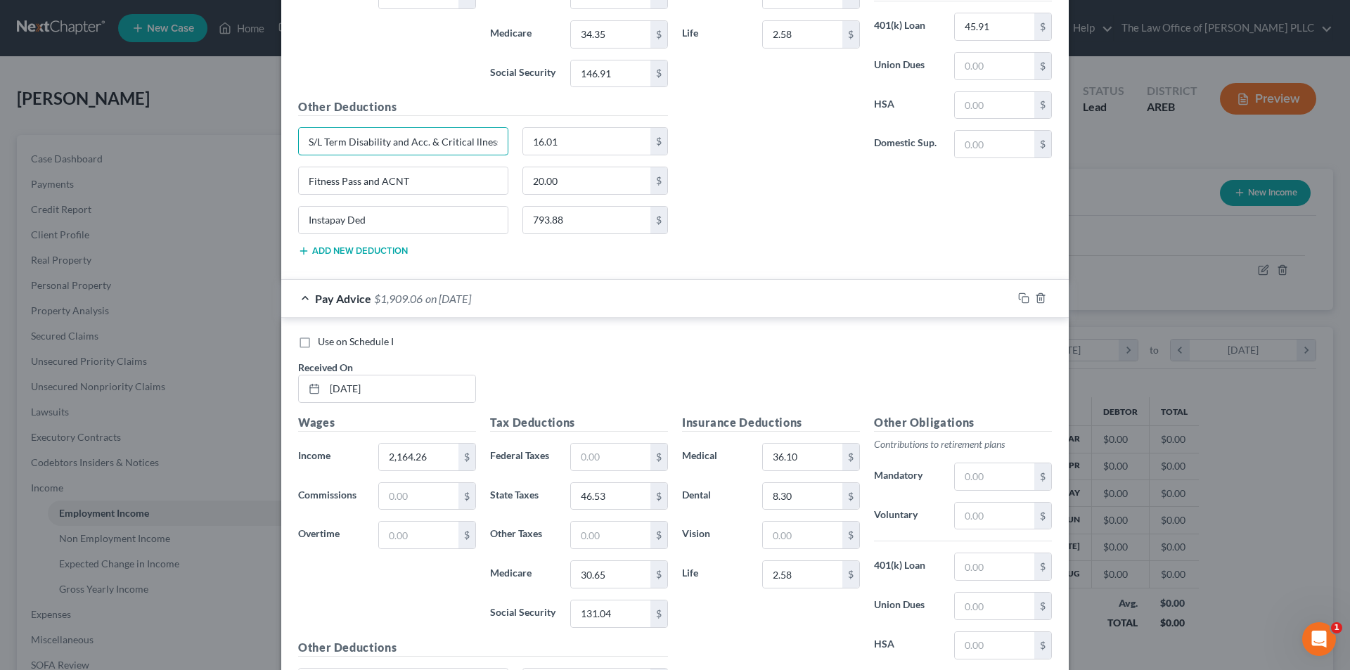
scroll to position [1444, 0]
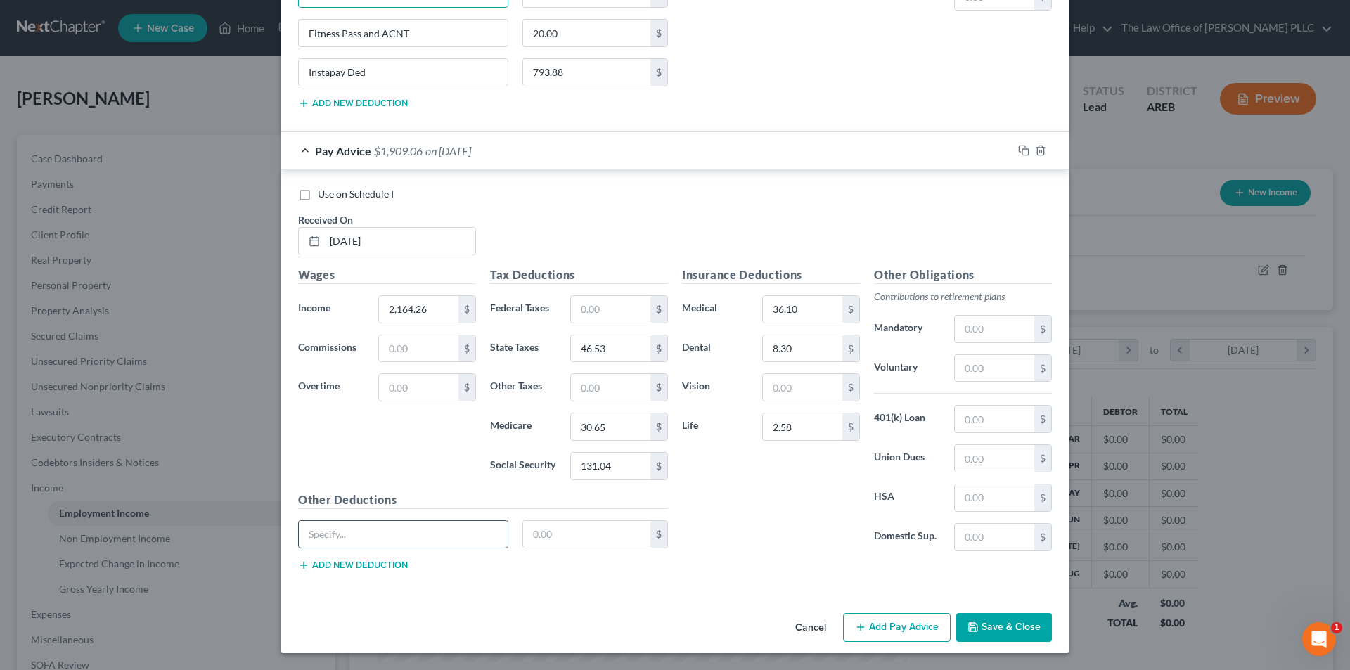
click at [343, 535] on input "text" at bounding box center [403, 534] width 209 height 27
paste input "S/L Term Disability and Acc. & Critical llness"
type input "S/L Term Disability and Acc. & Critical llness"
click at [331, 568] on button "Add new deduction" at bounding box center [353, 565] width 110 height 11
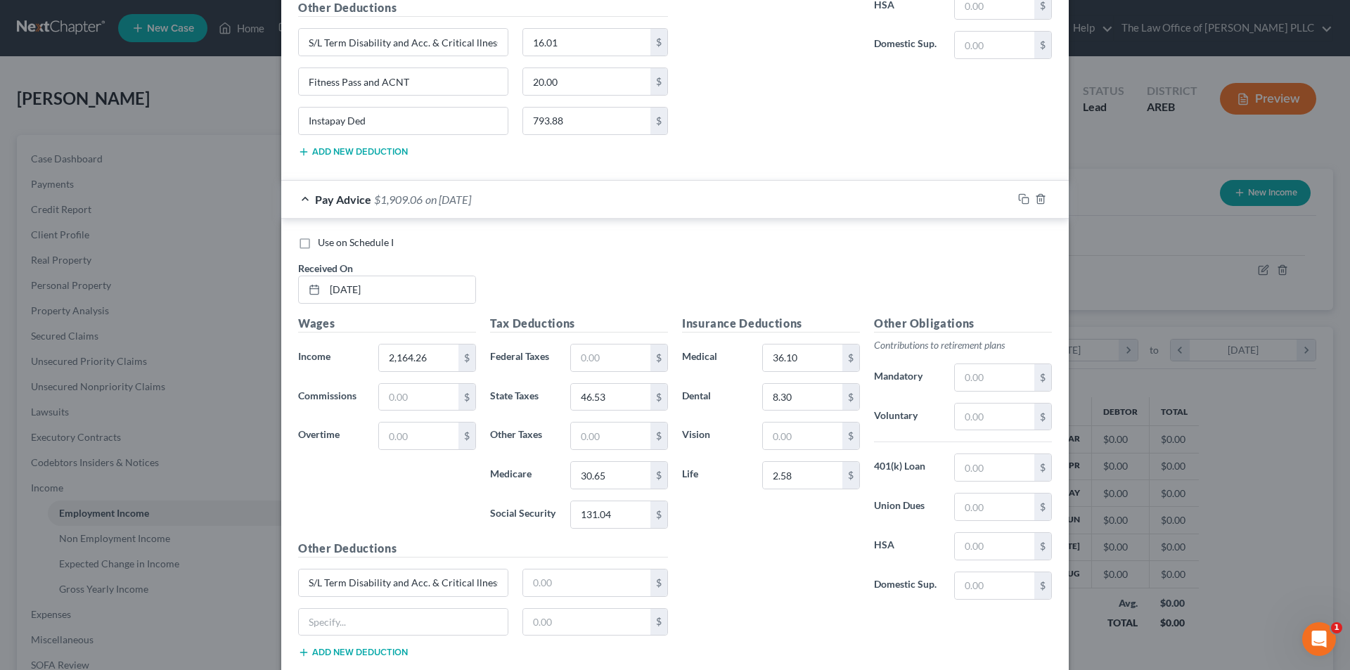
scroll to position [1303, 0]
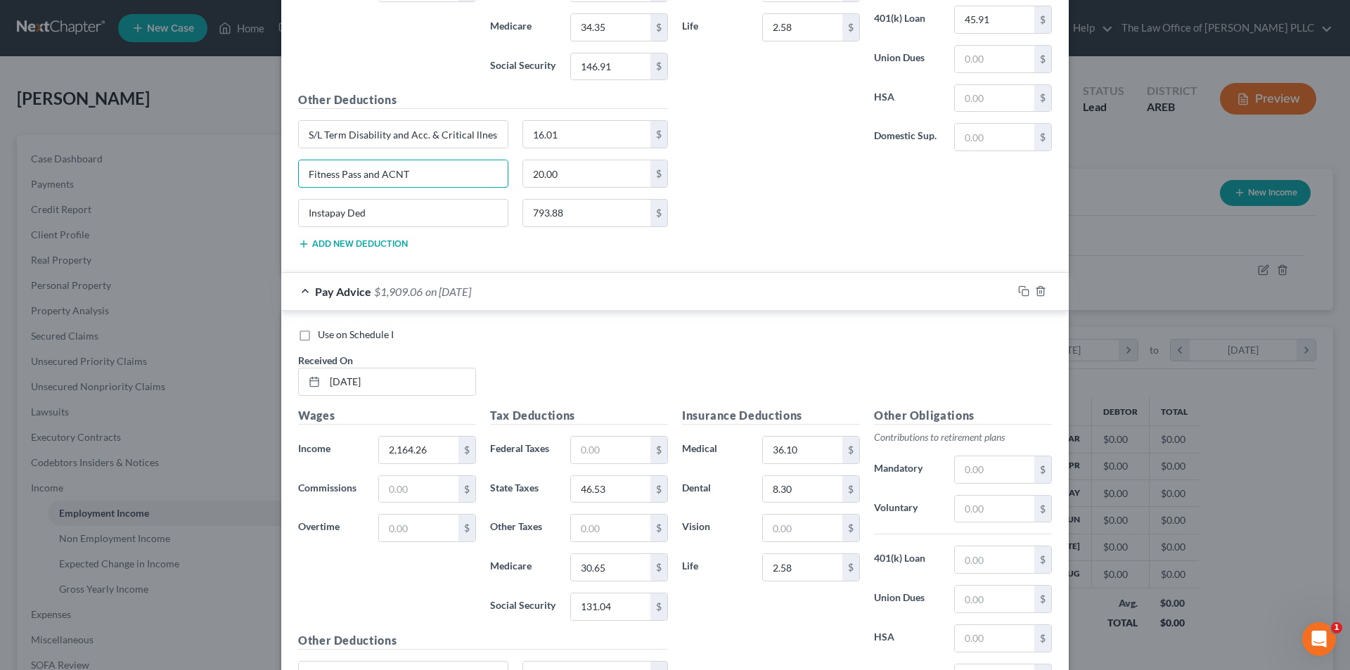
drag, startPoint x: 422, startPoint y: 172, endPoint x: 273, endPoint y: 172, distance: 149.1
click at [273, 172] on div "Edit Income Source × Employment Type * Select Full or [DEMOGRAPHIC_DATA] Employ…" at bounding box center [675, 335] width 1350 height 670
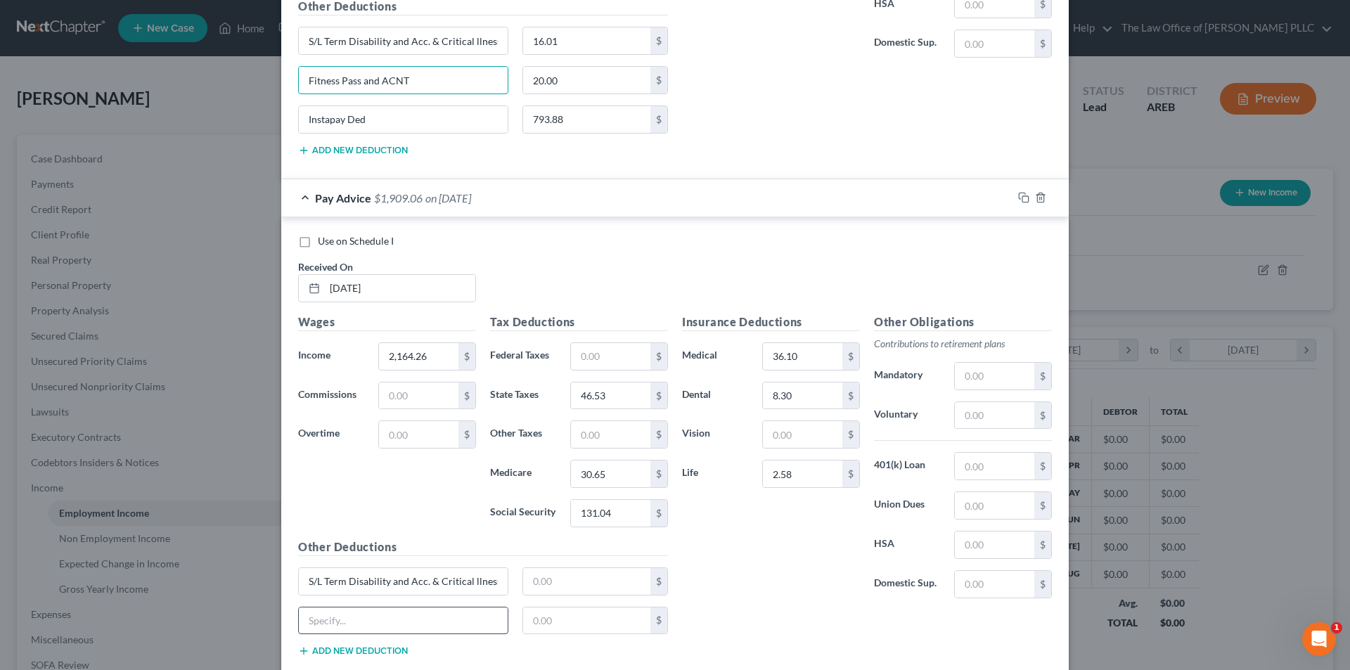
scroll to position [1483, 0]
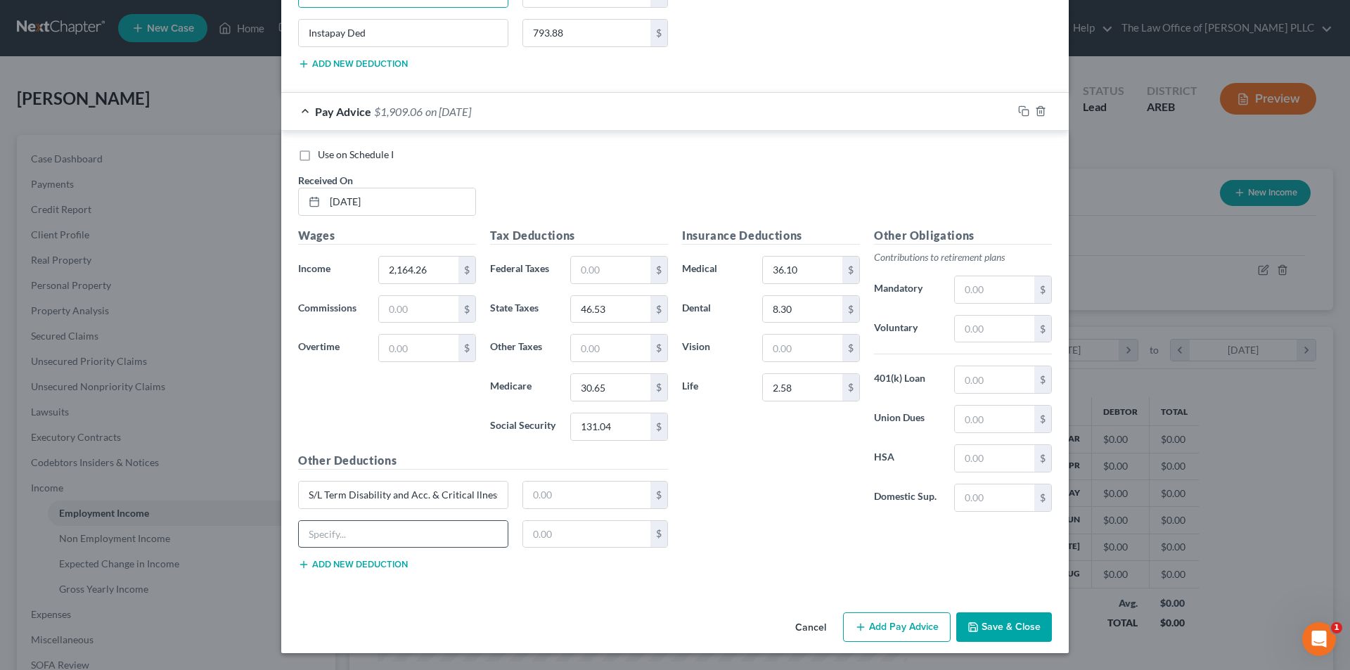
click at [349, 534] on input "text" at bounding box center [403, 534] width 209 height 27
paste input "Fitness Pass and ACNT"
type input "Fitness Pass and ACNT"
click at [561, 530] on input "text" at bounding box center [587, 534] width 128 height 27
type input "20.00"
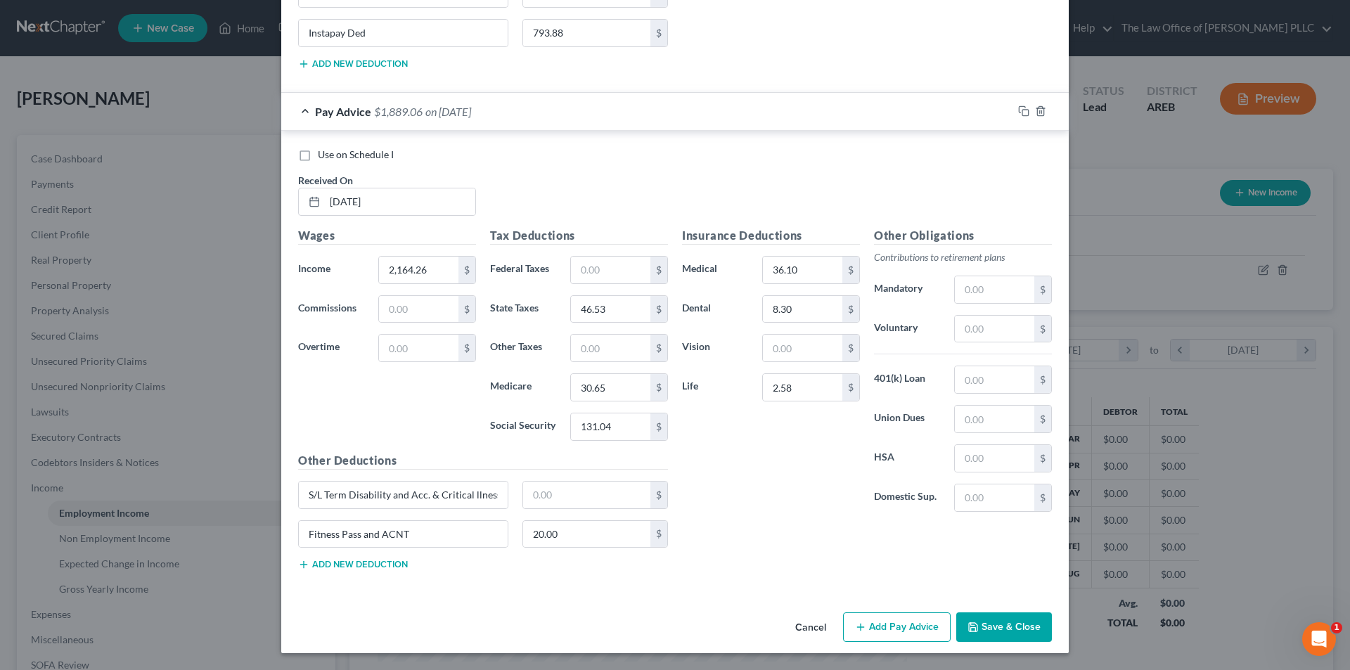
click at [376, 563] on button "Add new deduction" at bounding box center [353, 564] width 110 height 11
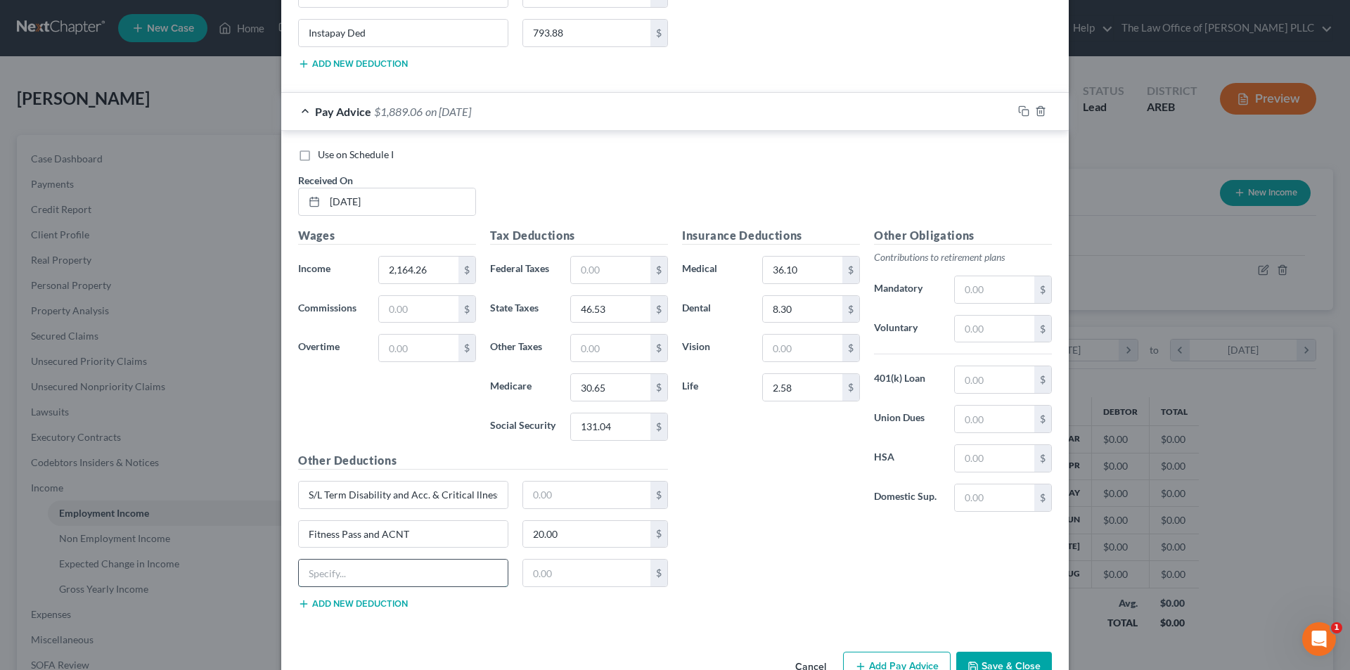
click at [371, 577] on input "text" at bounding box center [403, 573] width 209 height 27
type input "Instapay Ded"
type input "792.60"
click at [996, 330] on input "text" at bounding box center [994, 329] width 79 height 27
type input "21.57"
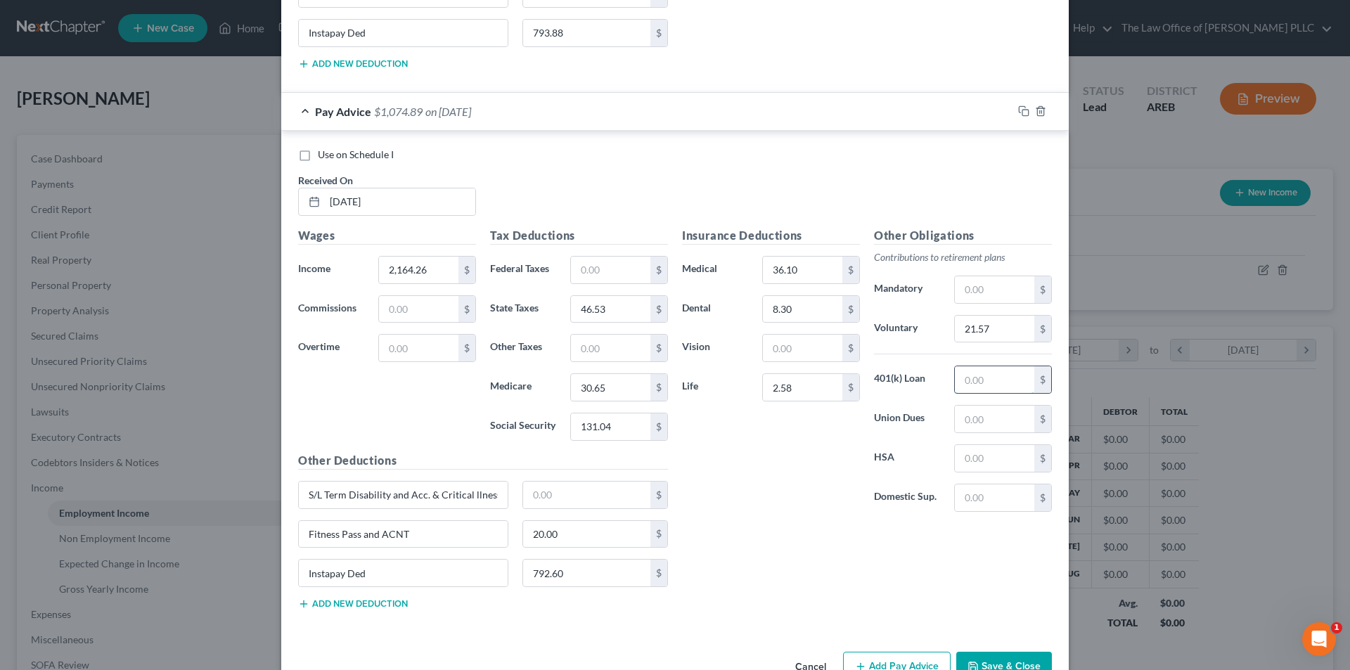
click at [1003, 373] on input "text" at bounding box center [994, 379] width 79 height 27
type input "45.91"
click at [553, 494] on input "text" at bounding box center [587, 495] width 128 height 27
type input "14.68"
type input "79.07"
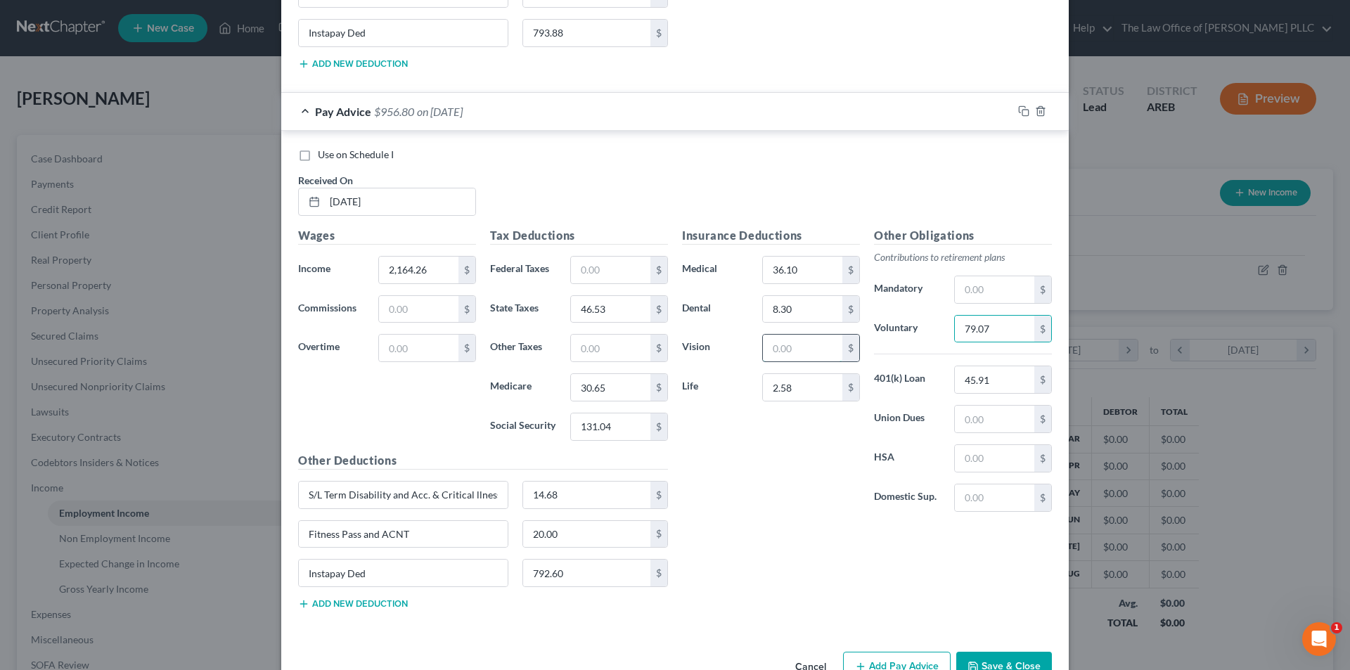
drag, startPoint x: 804, startPoint y: 342, endPoint x: 786, endPoint y: 348, distance: 19.1
click at [804, 342] on input "text" at bounding box center [802, 348] width 79 height 27
type input "2.76"
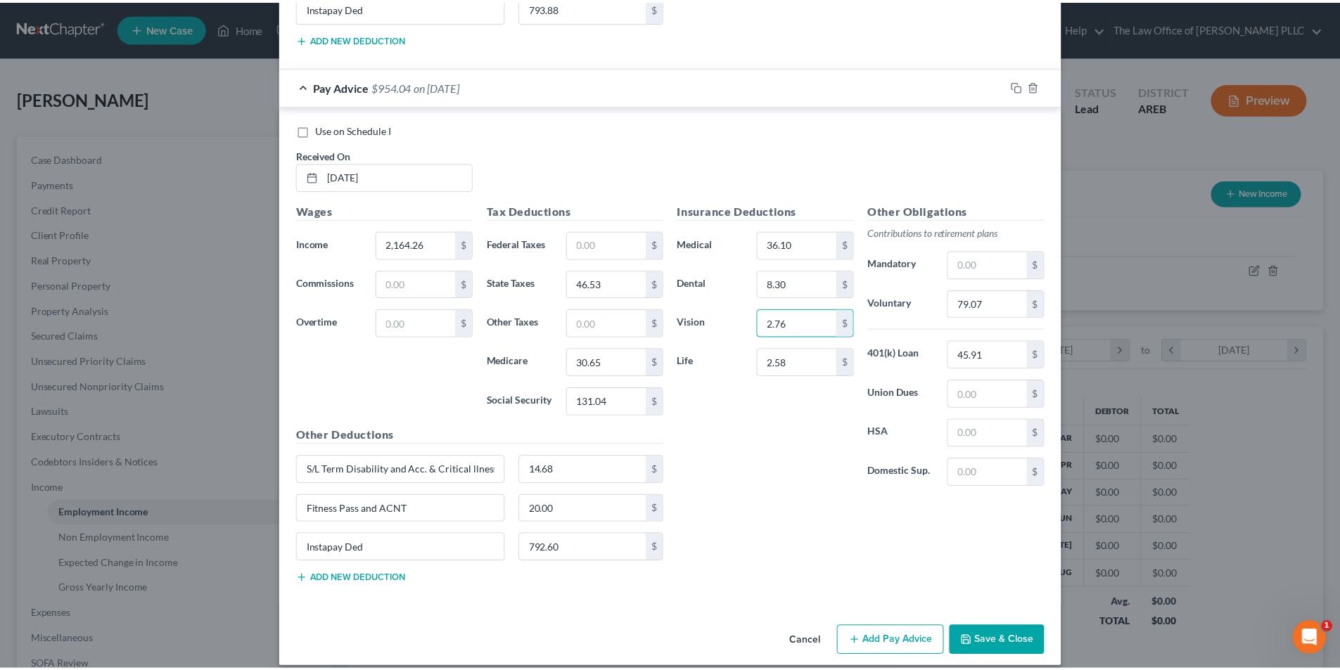
scroll to position [1522, 0]
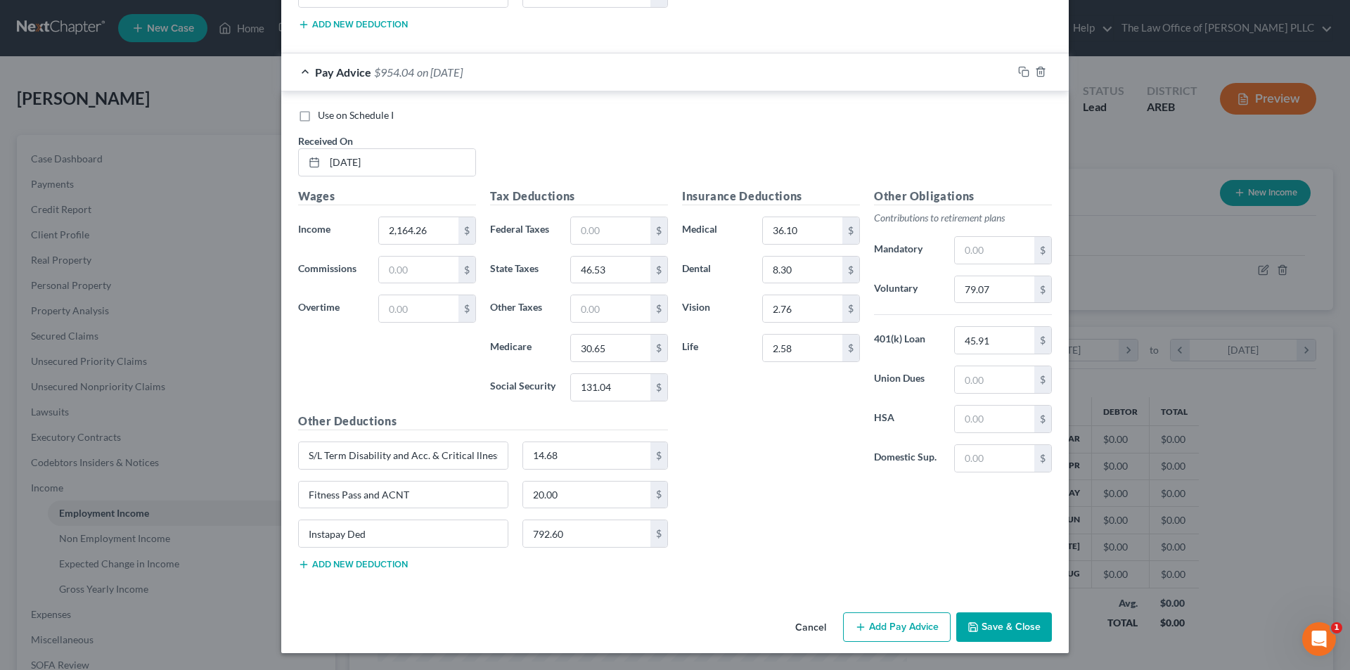
click at [969, 623] on icon "button" at bounding box center [973, 627] width 8 height 8
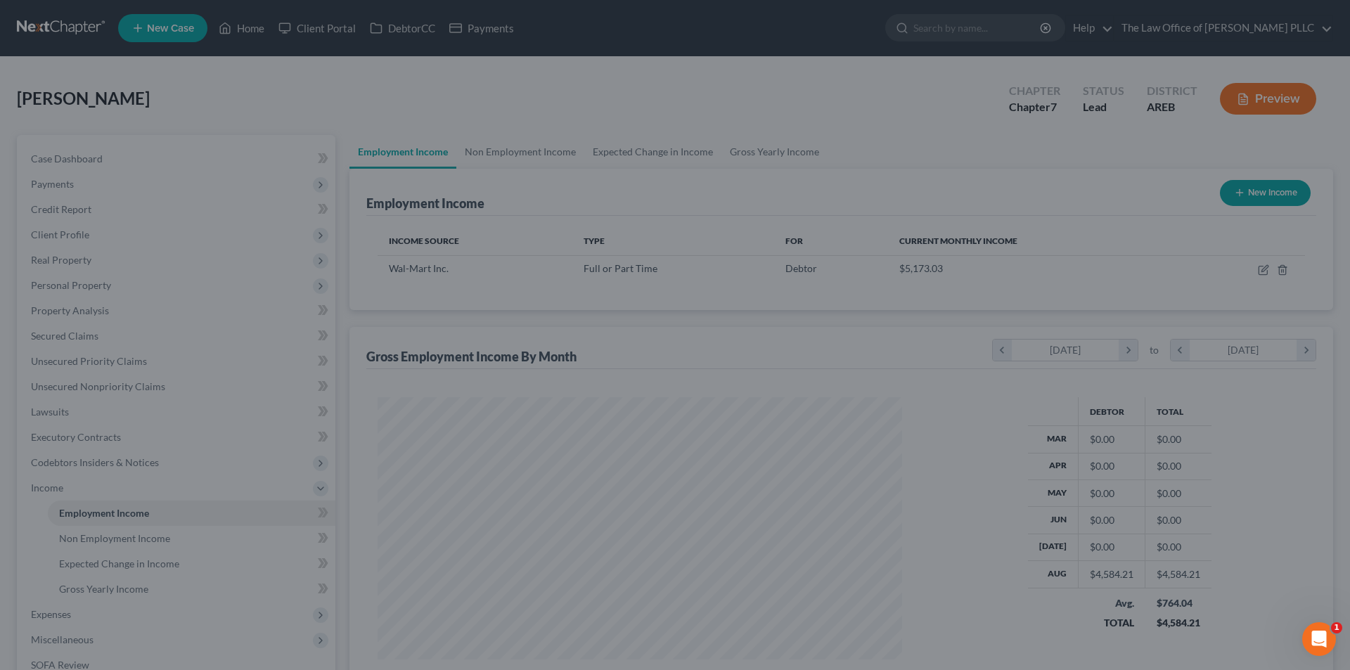
scroll to position [702954, 702663]
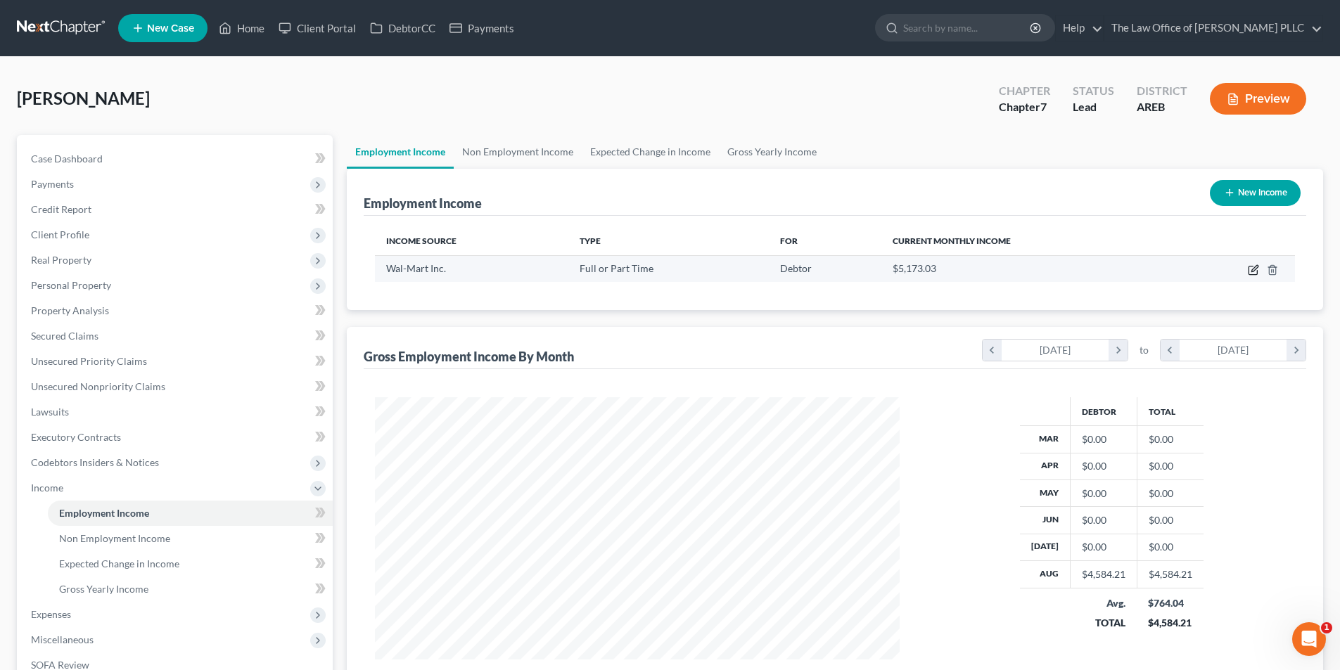
click at [1252, 267] on icon "button" at bounding box center [1253, 269] width 11 height 11
select select "0"
select select "2"
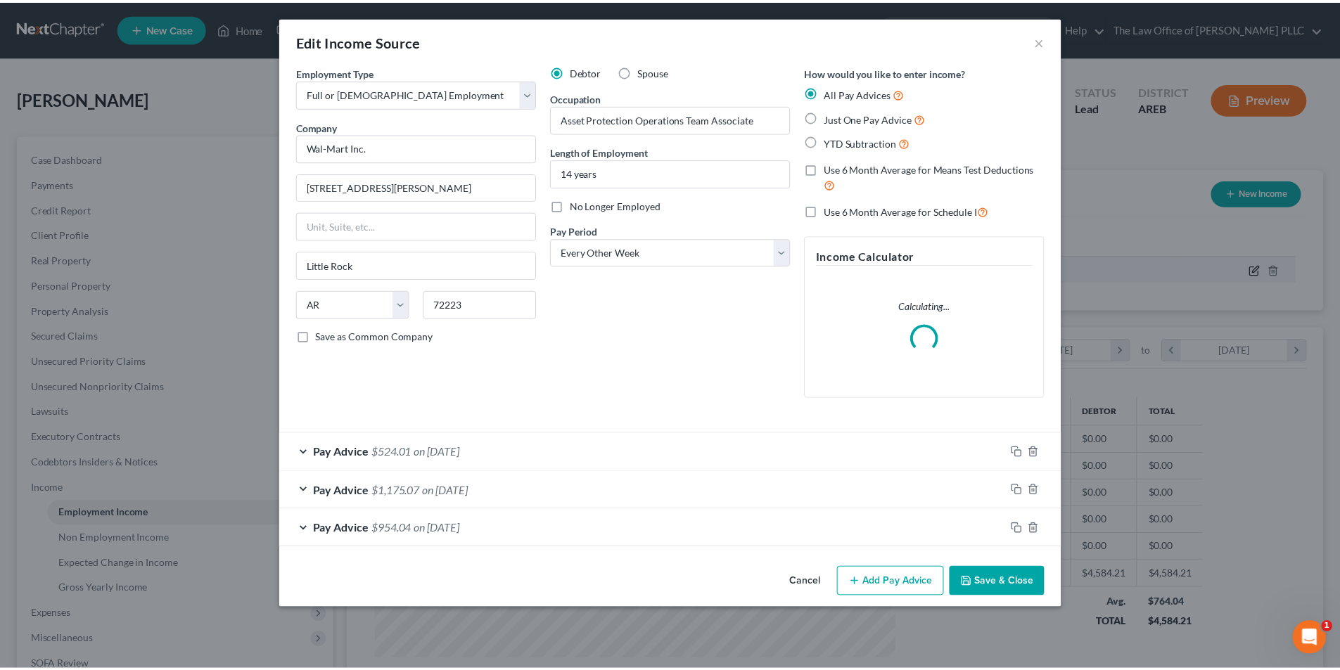
scroll to position [264, 558]
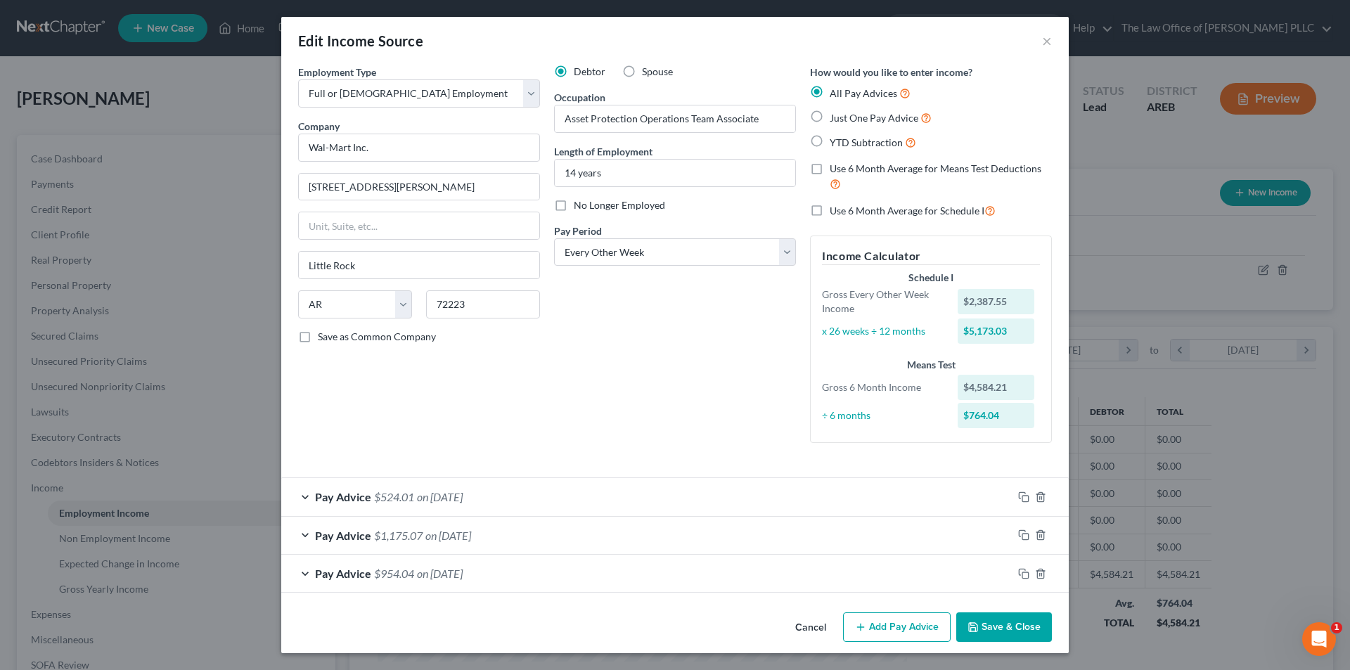
click at [830, 116] on label "Just One Pay Advice" at bounding box center [881, 118] width 102 height 16
click at [835, 116] on input "Just One Pay Advice" at bounding box center [839, 114] width 9 height 9
radio input "true"
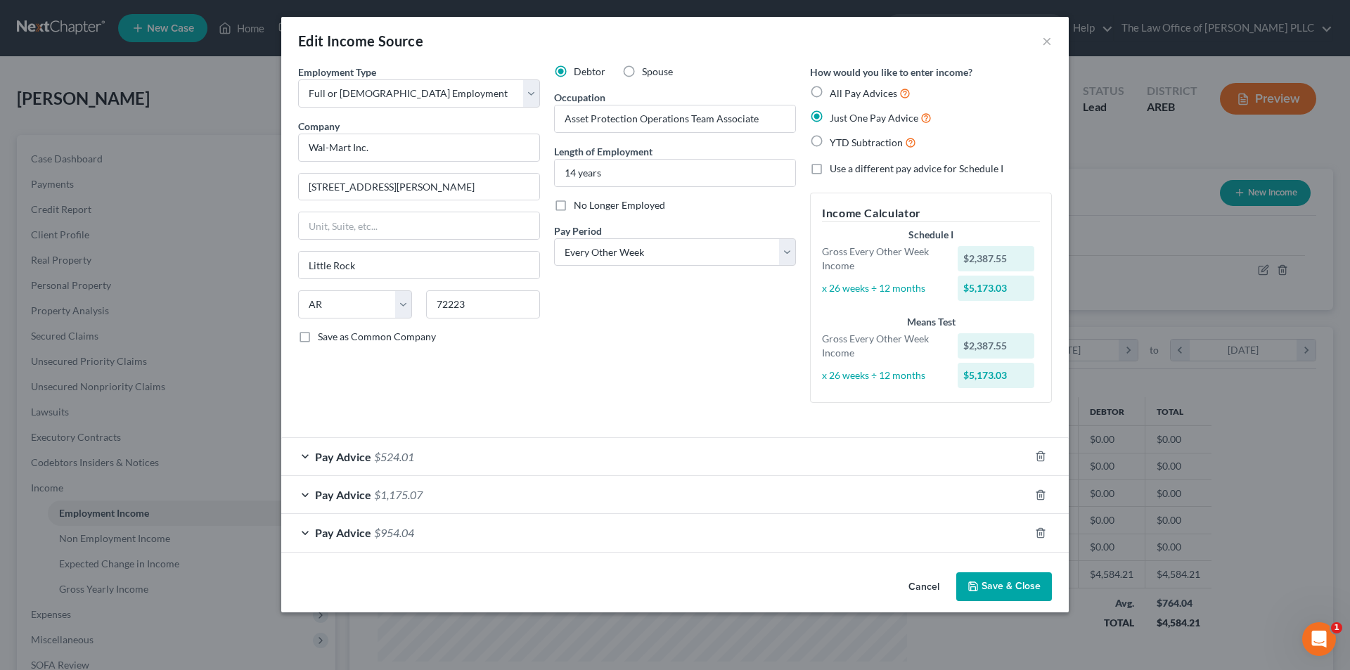
click at [830, 89] on label "All Pay Advices" at bounding box center [870, 93] width 81 height 16
click at [835, 89] on input "All Pay Advices" at bounding box center [839, 89] width 9 height 9
radio input "true"
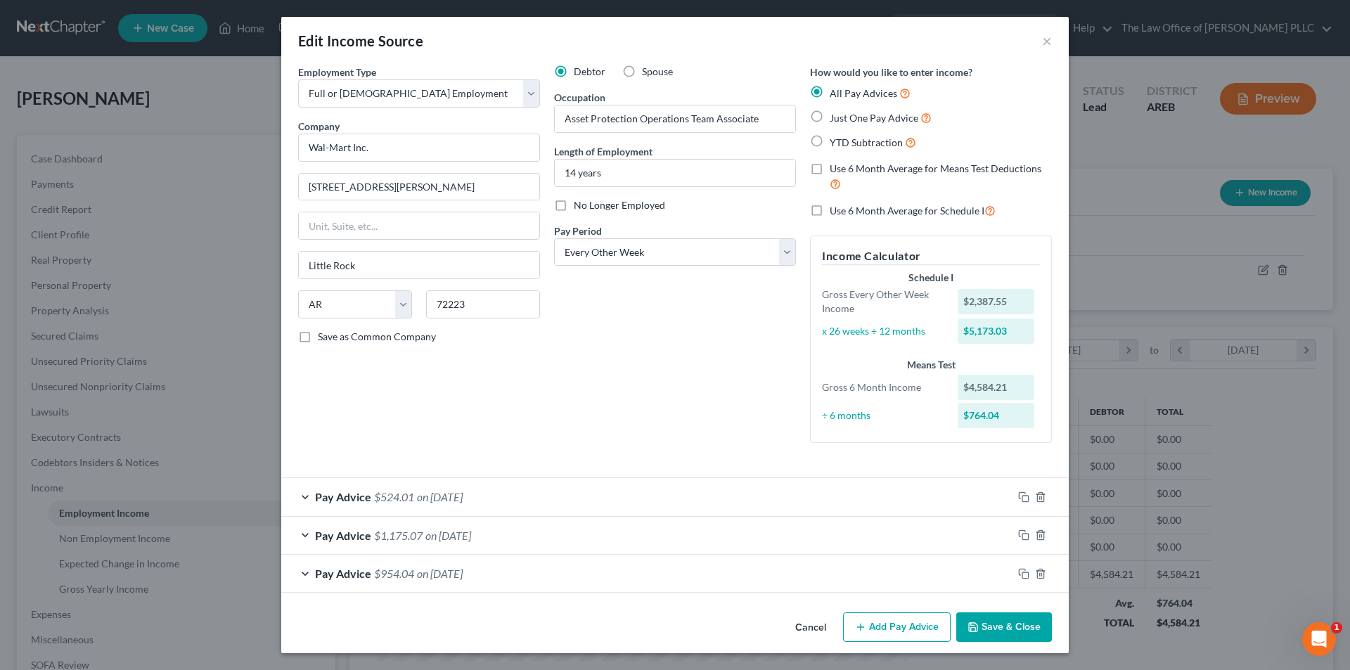
click at [999, 630] on button "Save & Close" at bounding box center [1004, 628] width 96 height 30
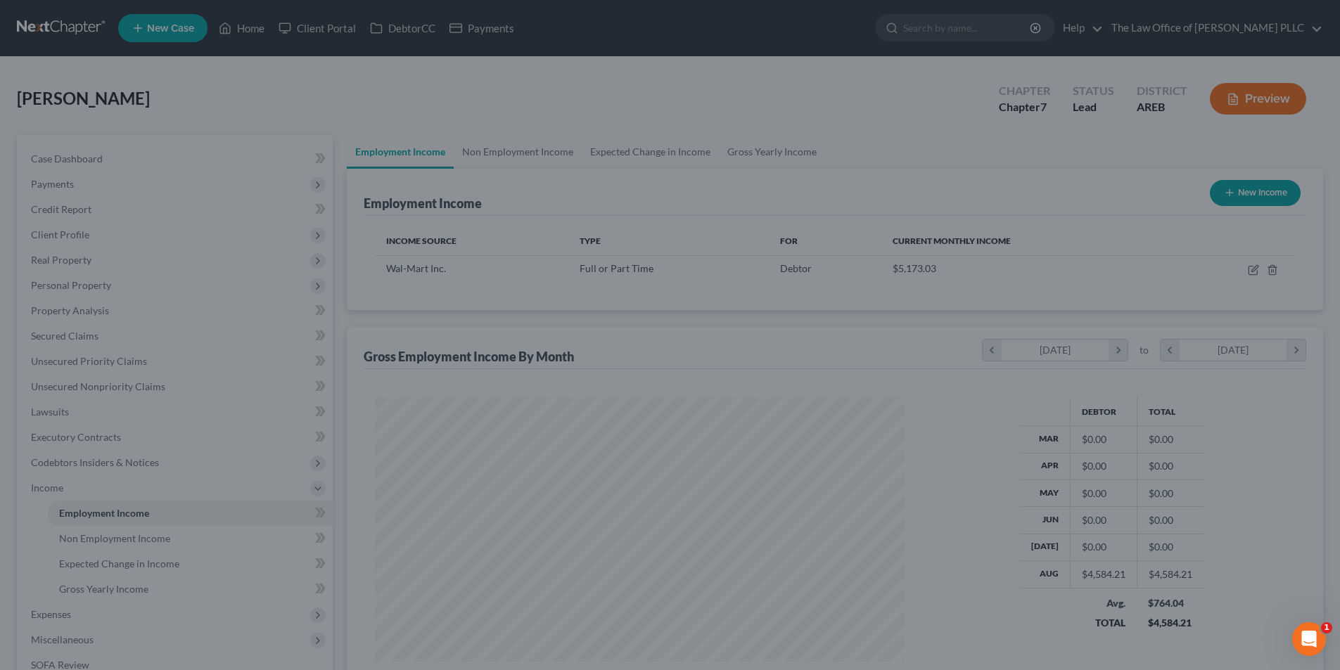
scroll to position [702954, 702663]
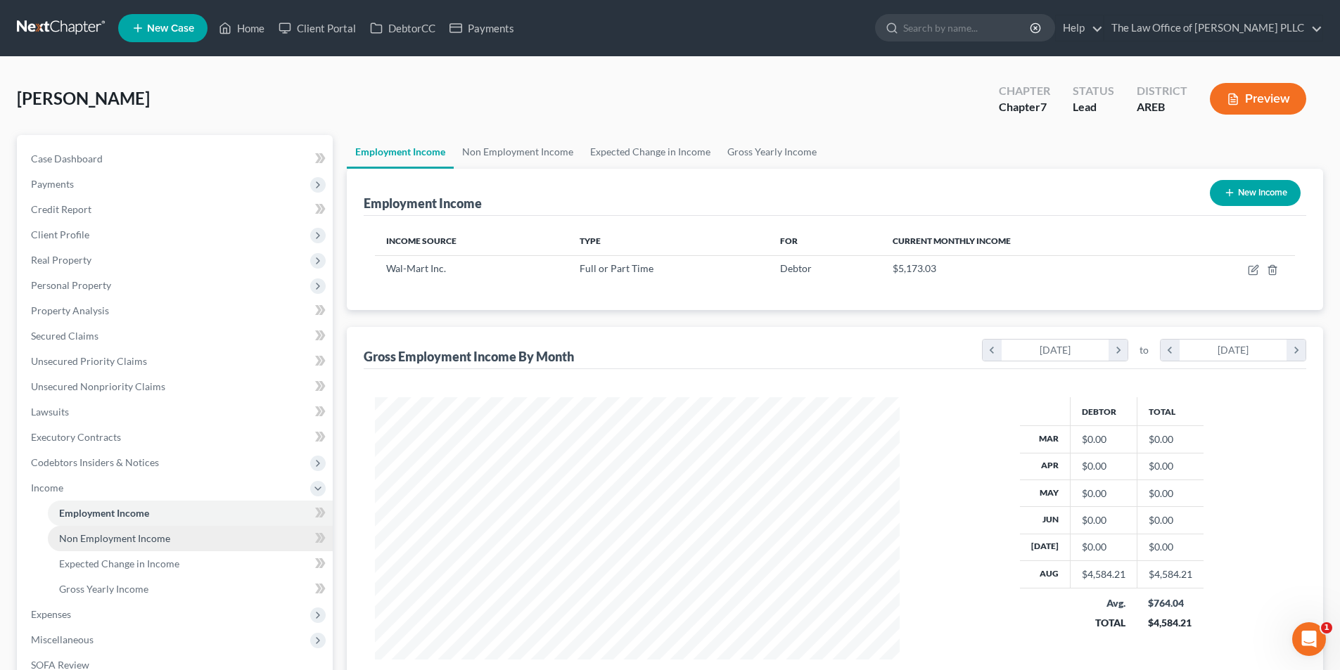
click at [104, 530] on link "Non Employment Income" at bounding box center [190, 538] width 285 height 25
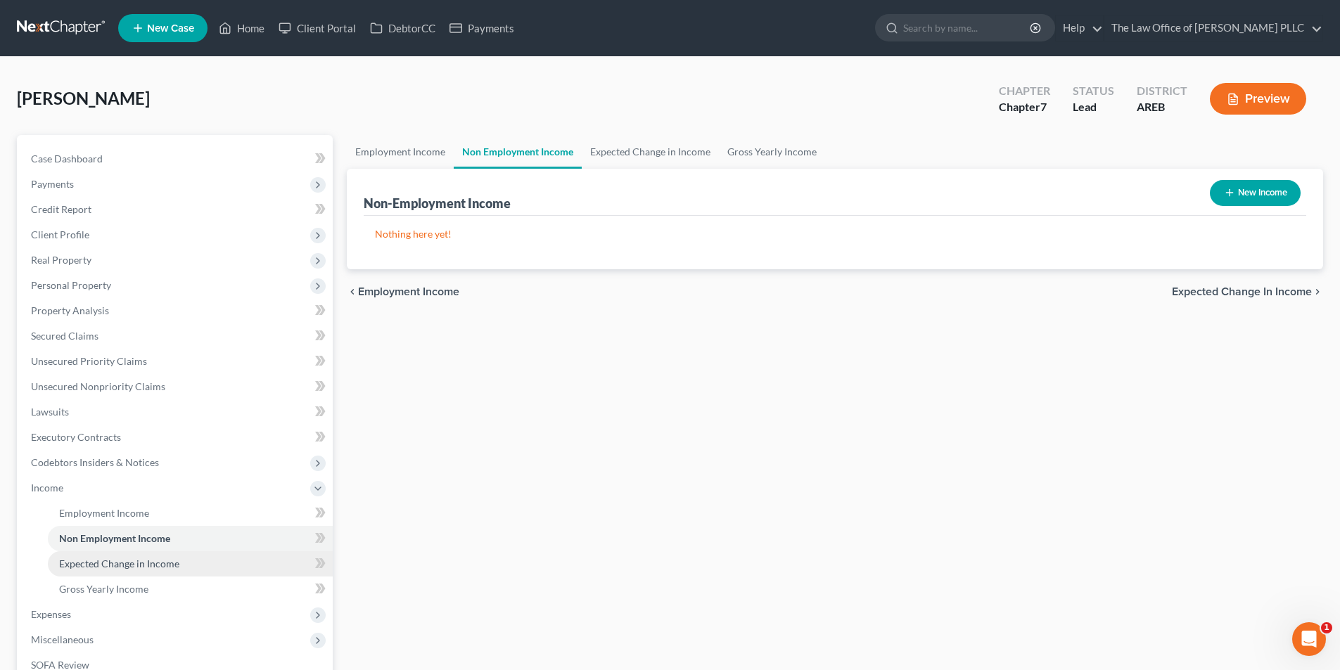
click at [99, 572] on link "Expected Change in Income" at bounding box center [190, 563] width 285 height 25
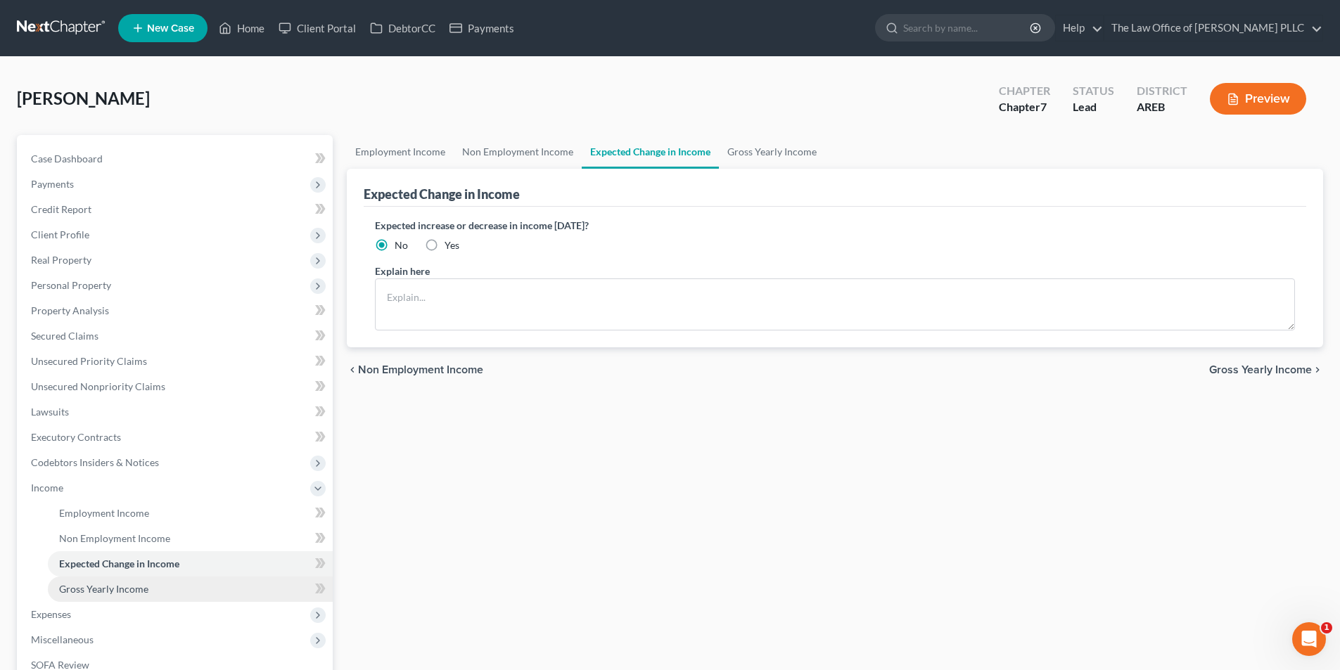
click at [97, 589] on span "Gross Yearly Income" at bounding box center [103, 589] width 89 height 12
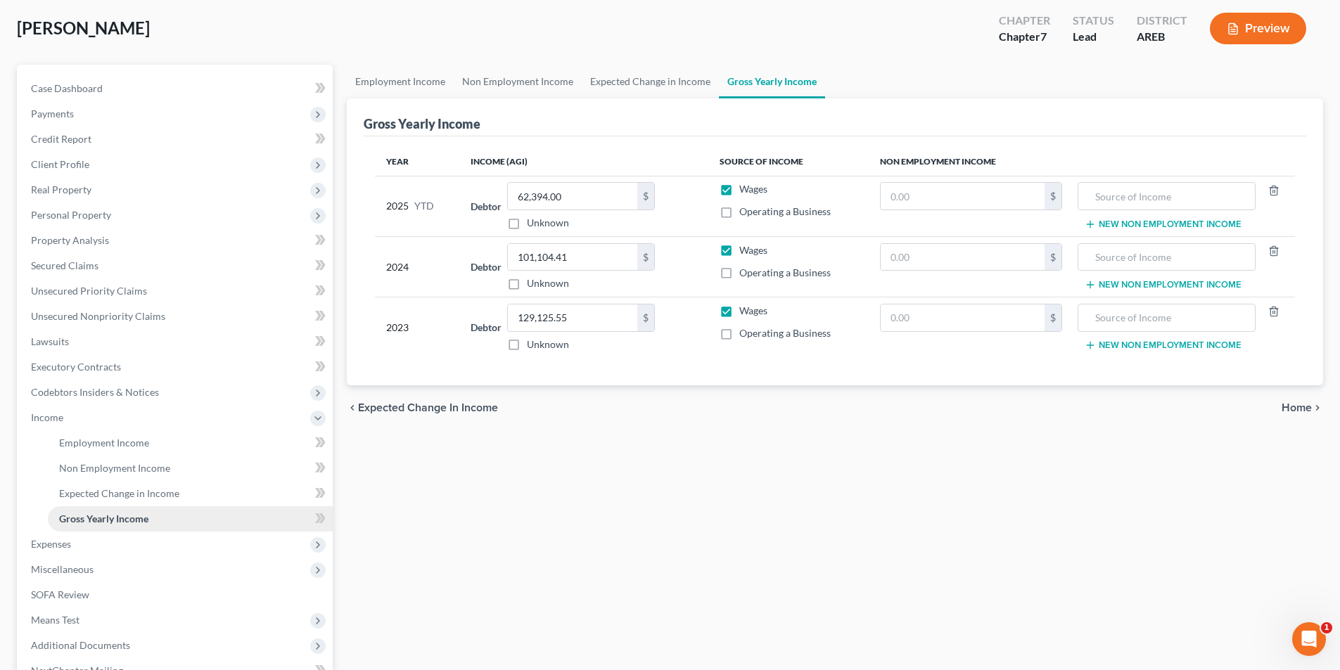
scroll to position [141, 0]
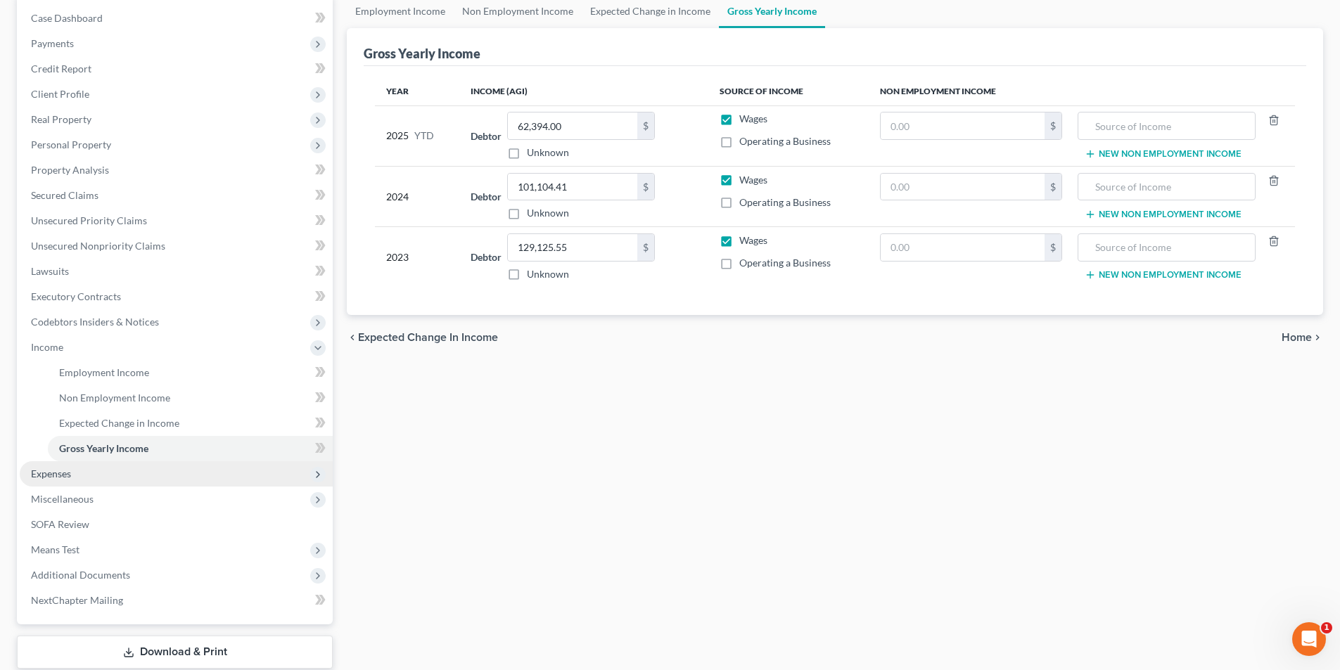
click at [34, 470] on span "Expenses" at bounding box center [51, 474] width 40 height 12
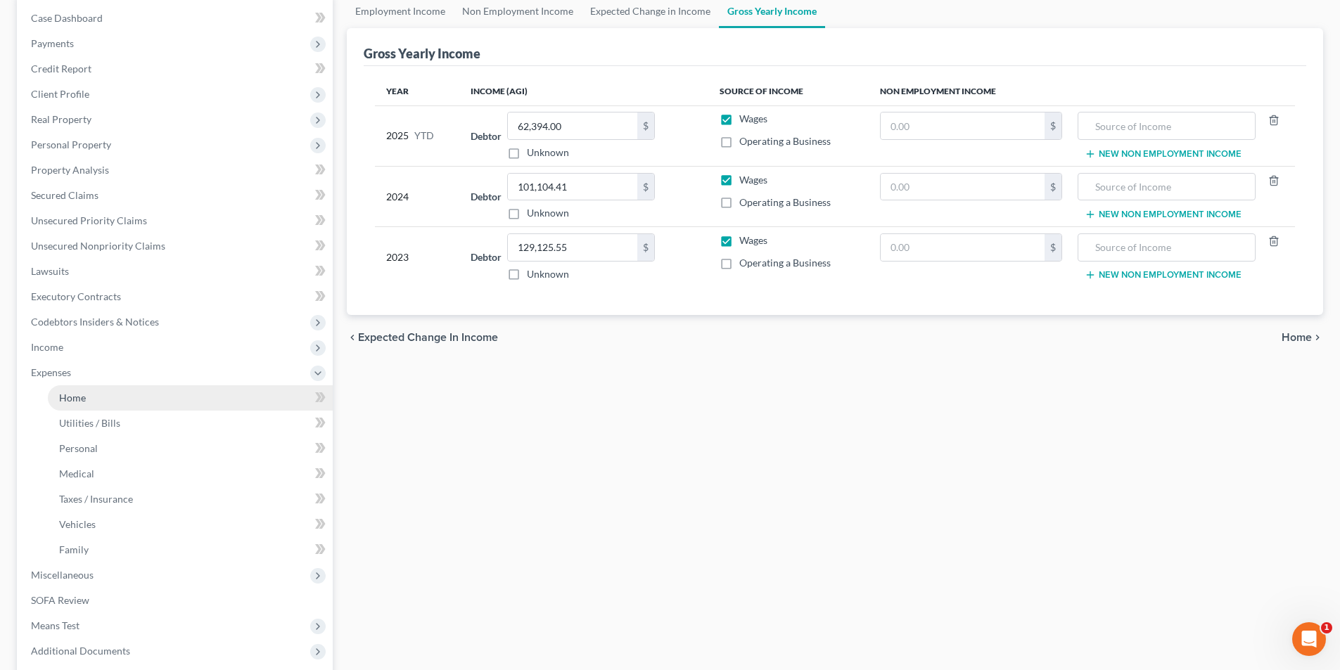
click at [82, 398] on span "Home" at bounding box center [72, 398] width 27 height 12
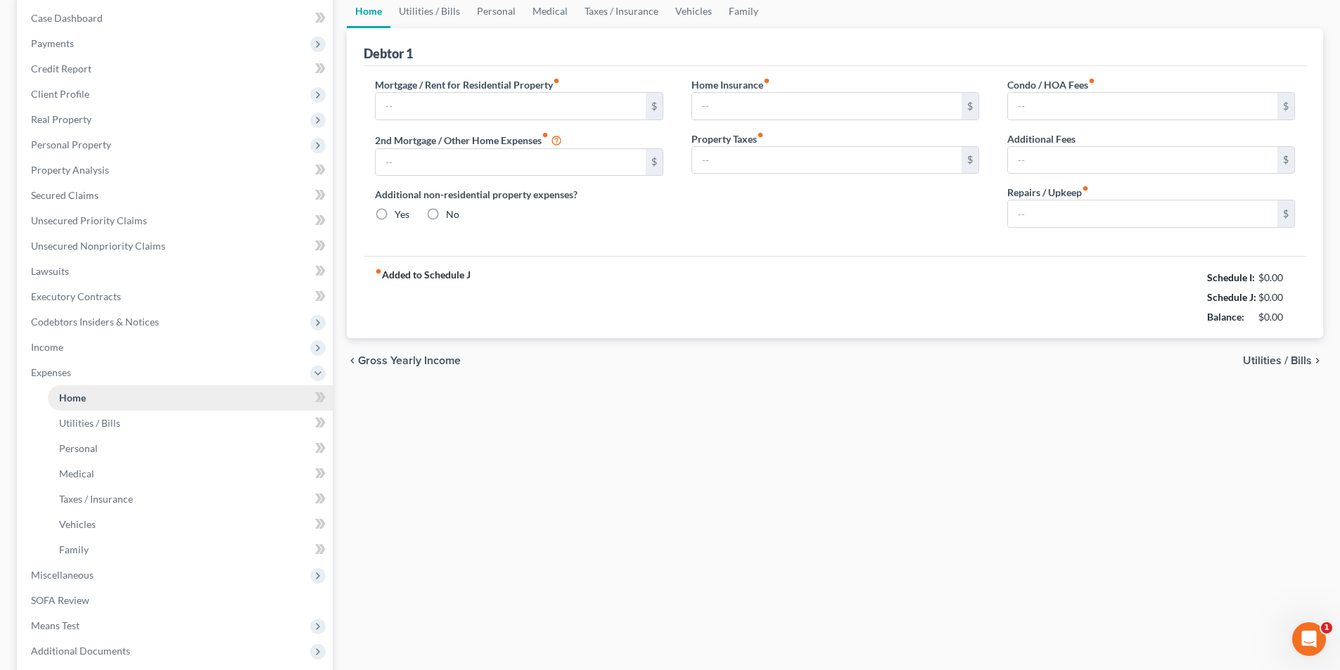
type input "1,310.99"
type input "0.00"
radio input "true"
type input "27.25"
type input "0.00"
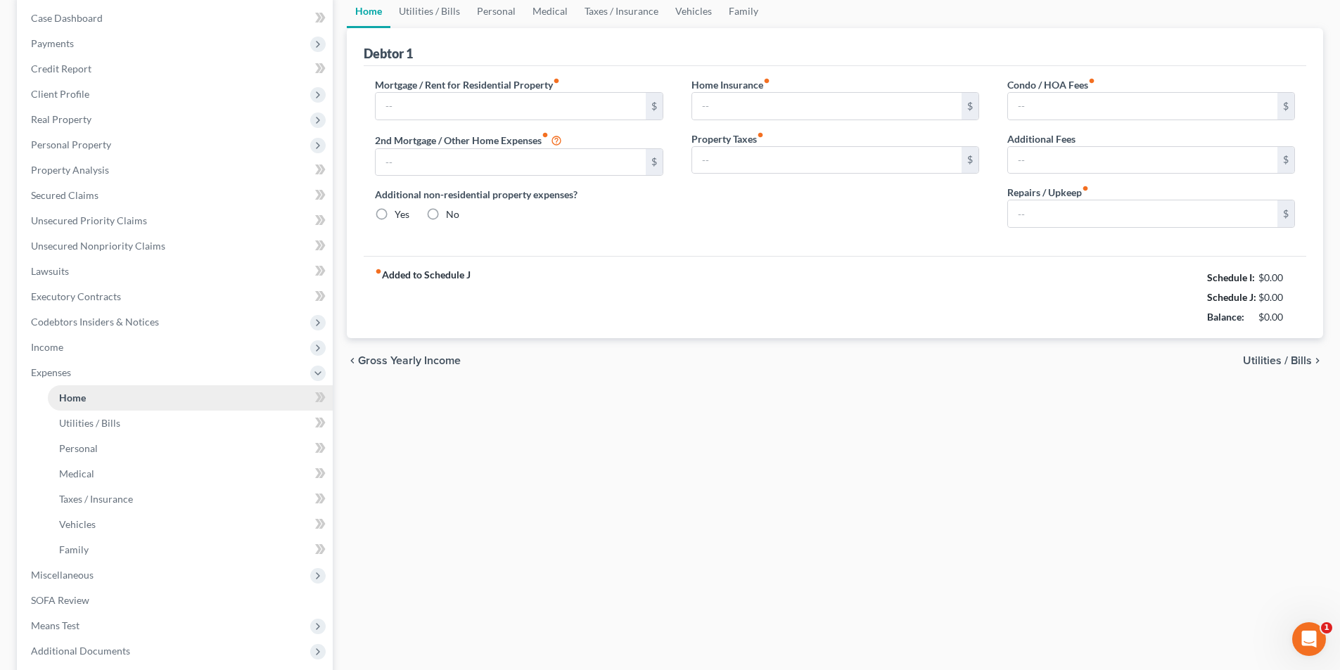
type input "0.00"
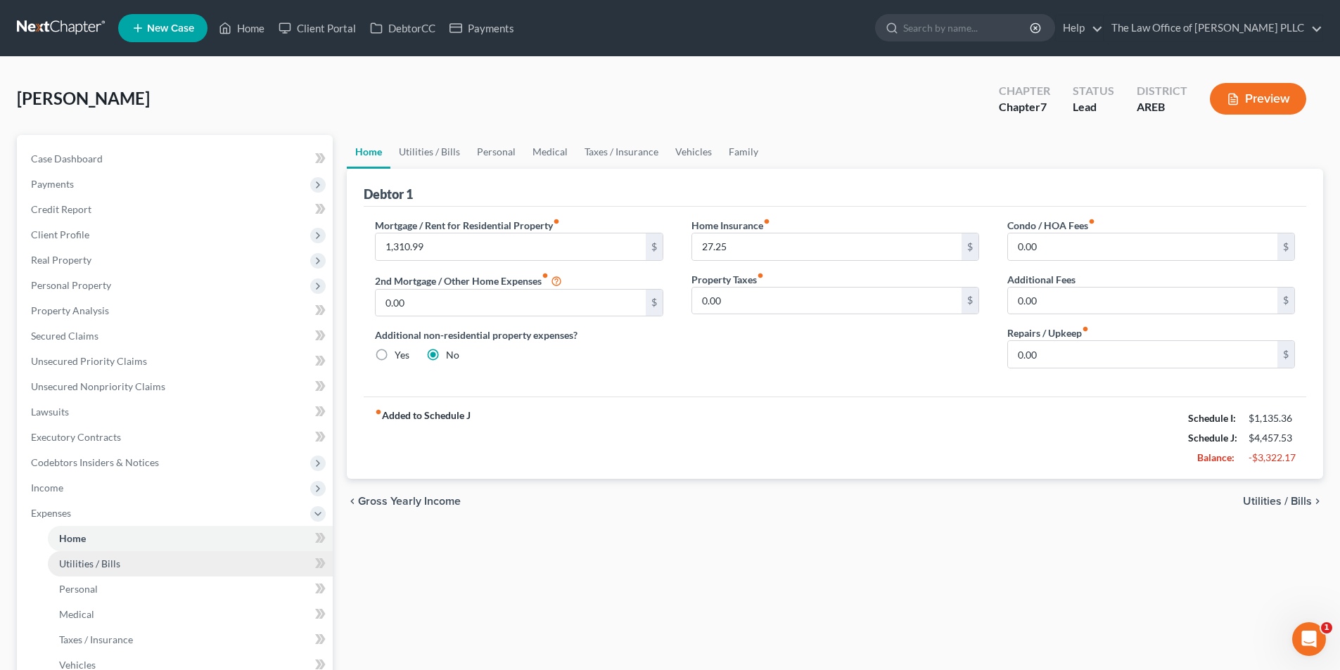
click at [90, 572] on link "Utilities / Bills" at bounding box center [190, 563] width 285 height 25
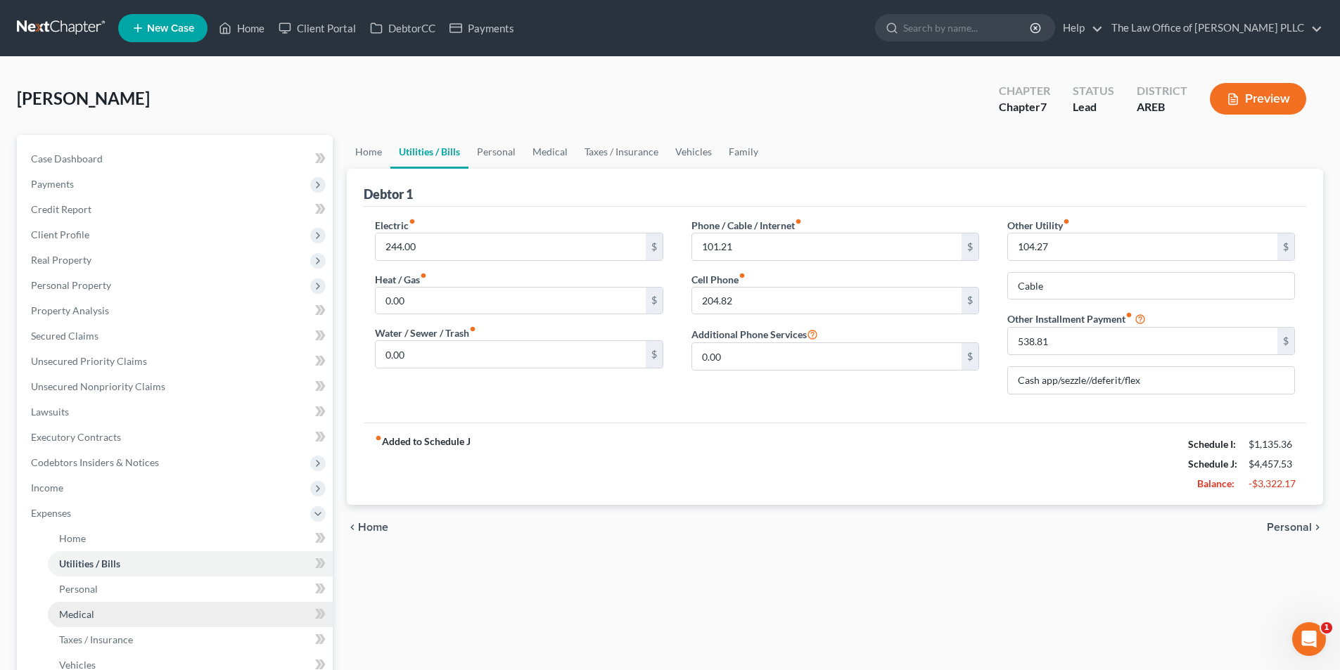
click at [91, 624] on link "Medical" at bounding box center [190, 614] width 285 height 25
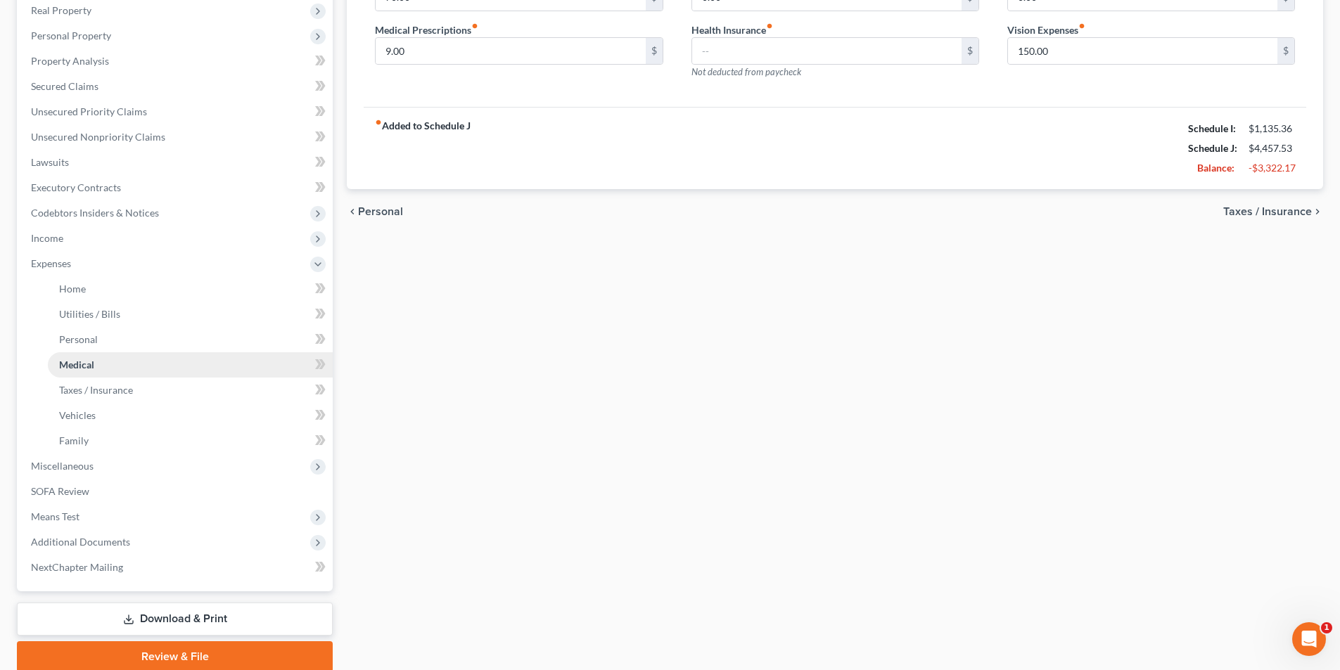
scroll to position [281, 0]
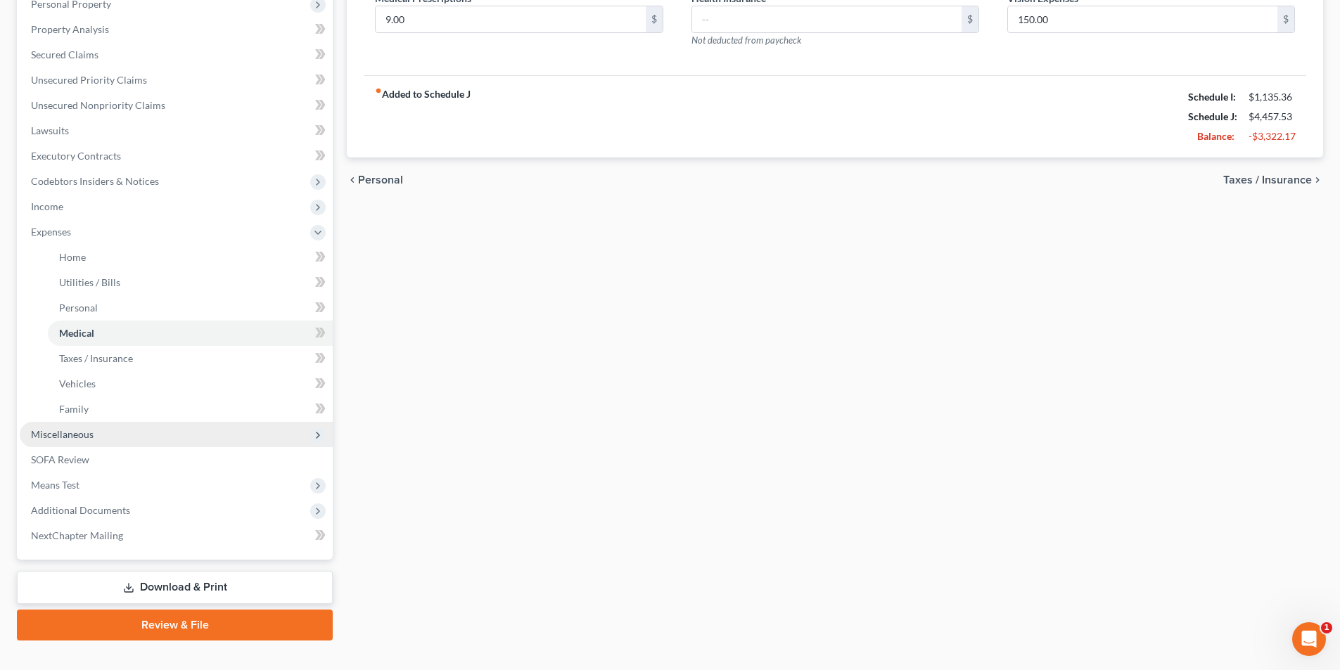
click at [72, 442] on span "Miscellaneous" at bounding box center [176, 434] width 313 height 25
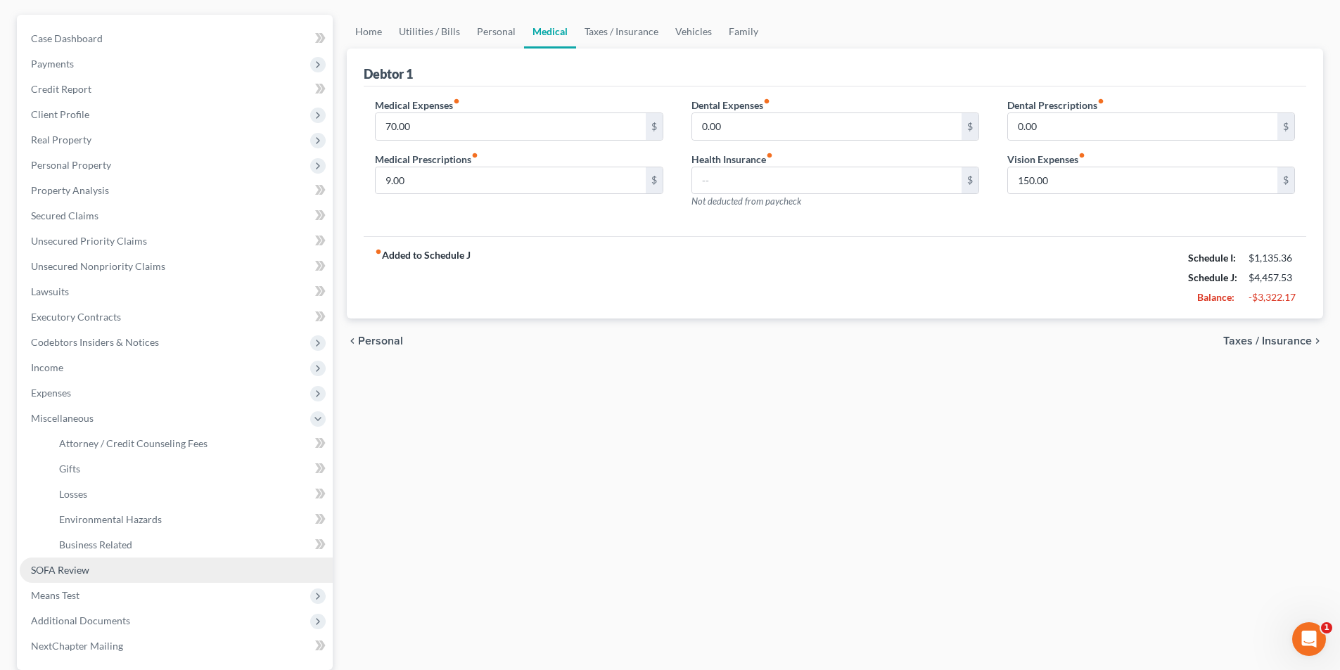
scroll to position [114, 0]
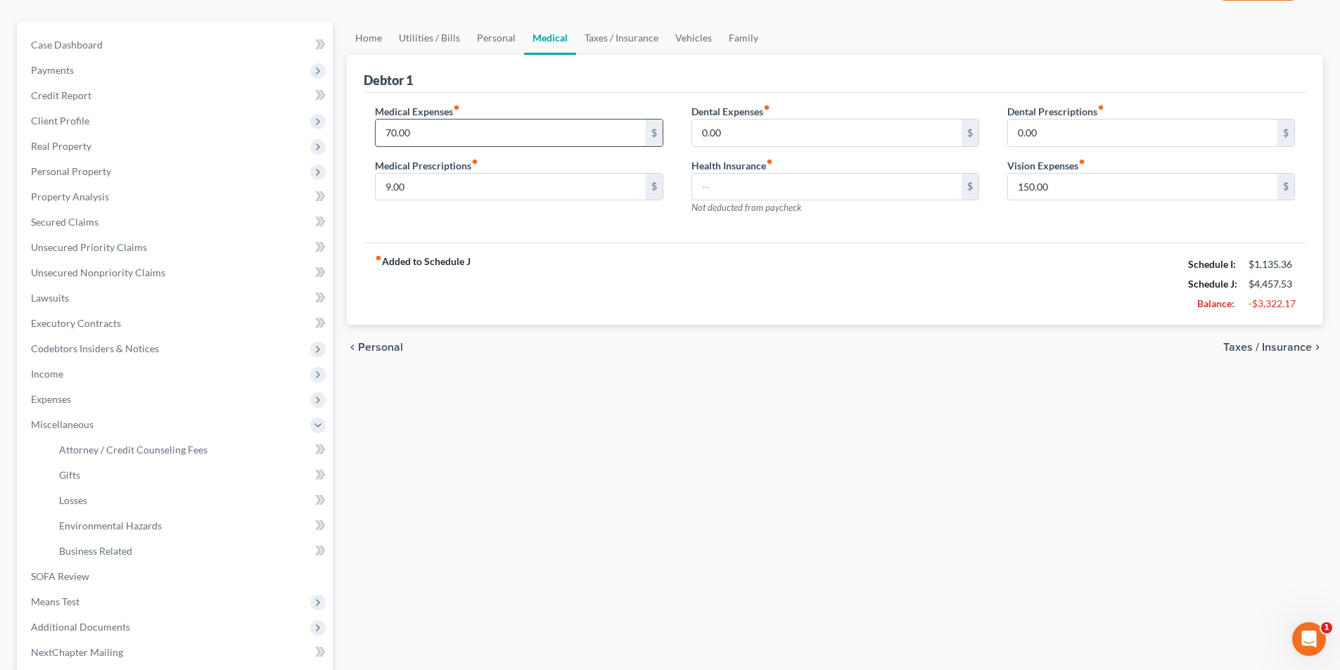
click at [468, 129] on input "70.00" at bounding box center [510, 133] width 269 height 27
click at [101, 522] on span "Environmental Hazards" at bounding box center [110, 526] width 103 height 12
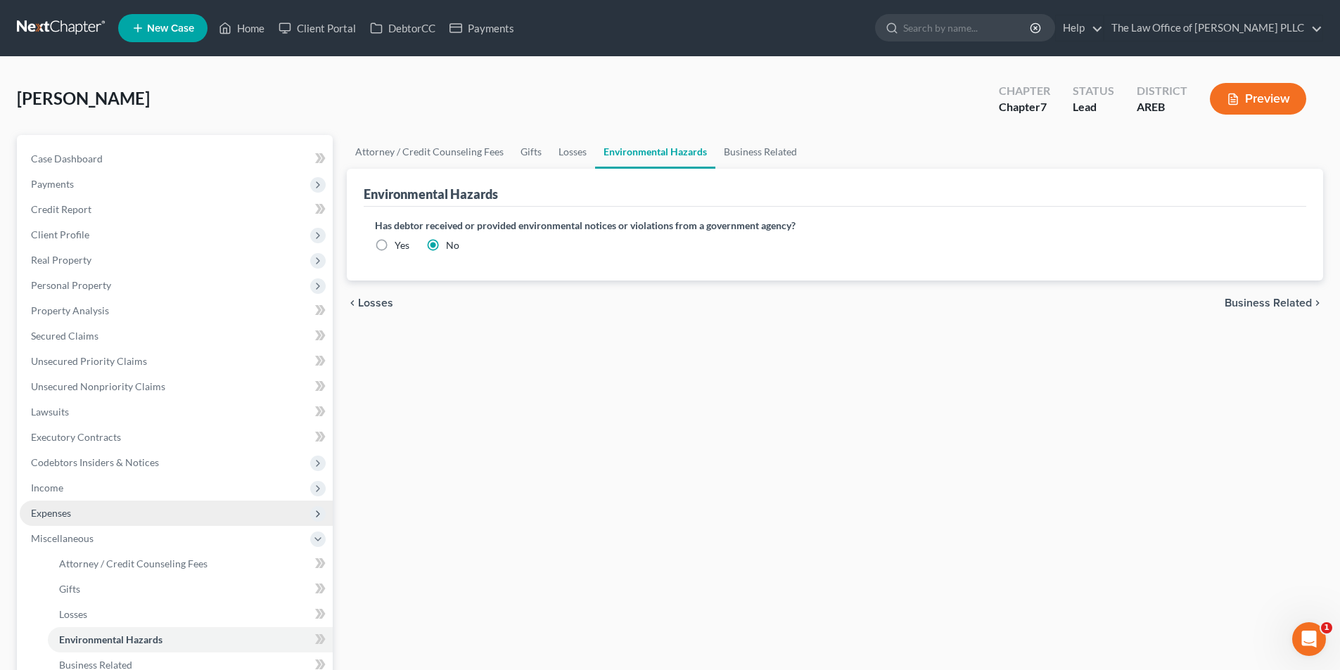
scroll to position [211, 0]
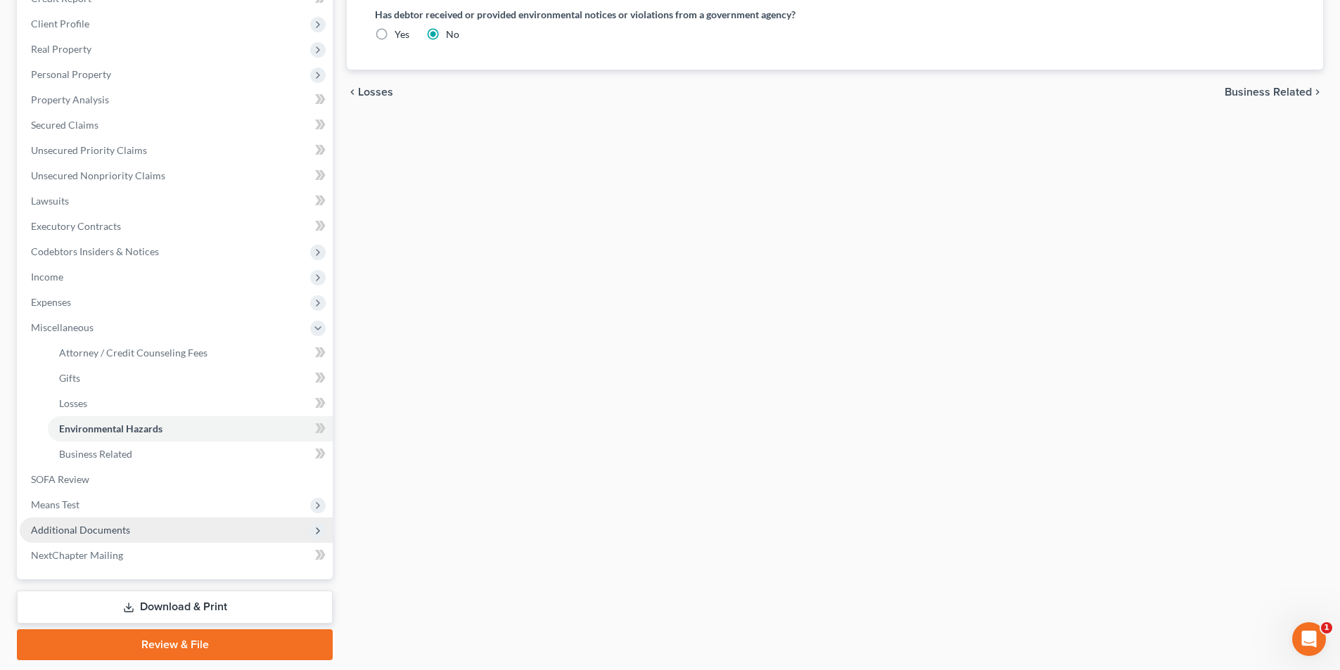
click at [57, 540] on span "Additional Documents" at bounding box center [176, 530] width 313 height 25
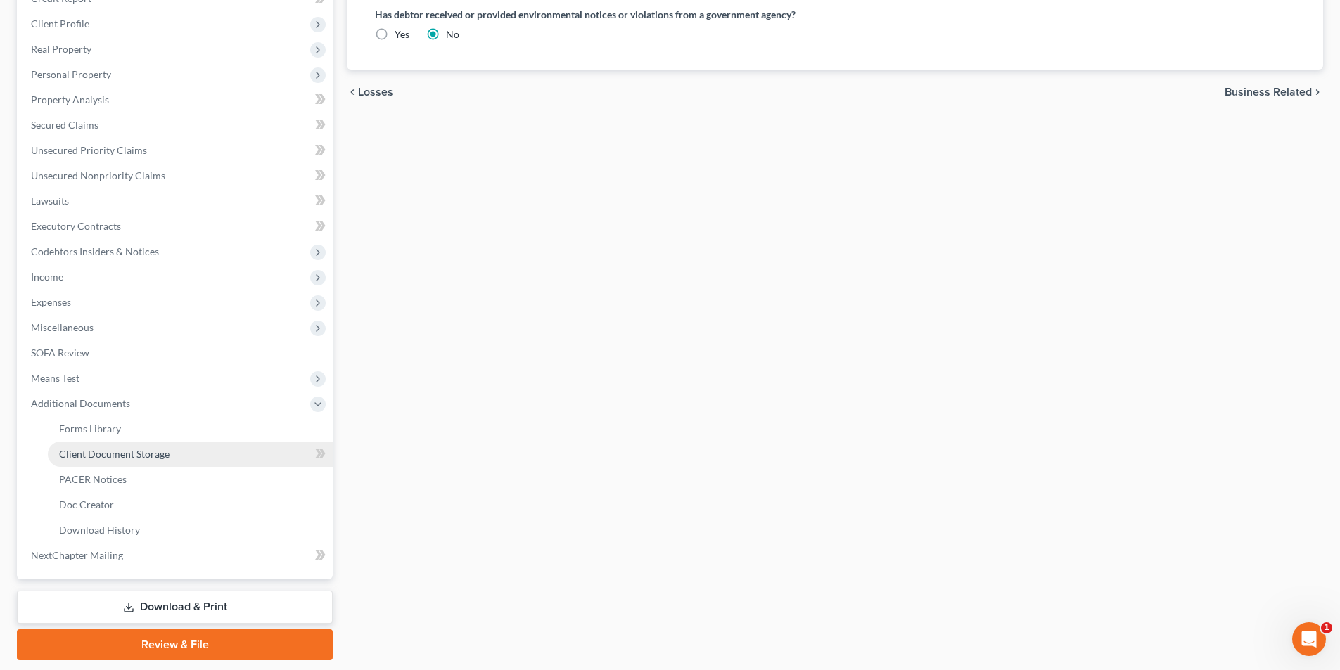
click at [109, 458] on span "Client Document Storage" at bounding box center [114, 454] width 110 height 12
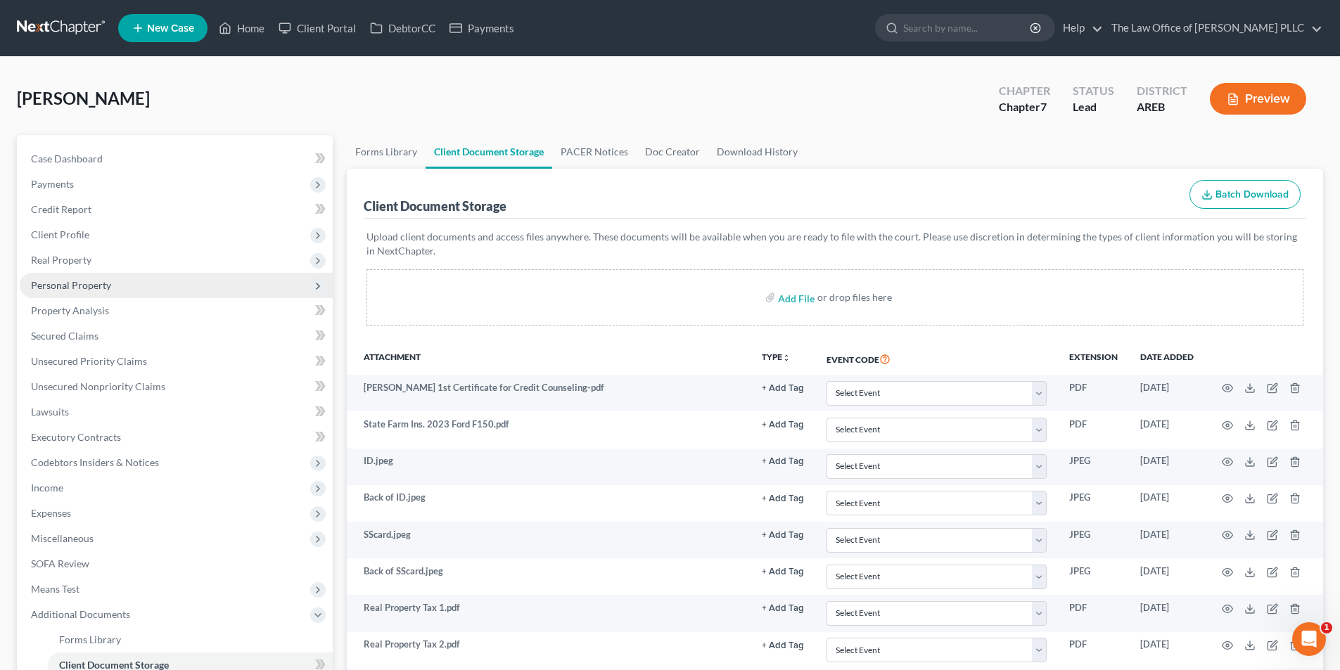
click at [84, 283] on span "Personal Property" at bounding box center [71, 285] width 80 height 12
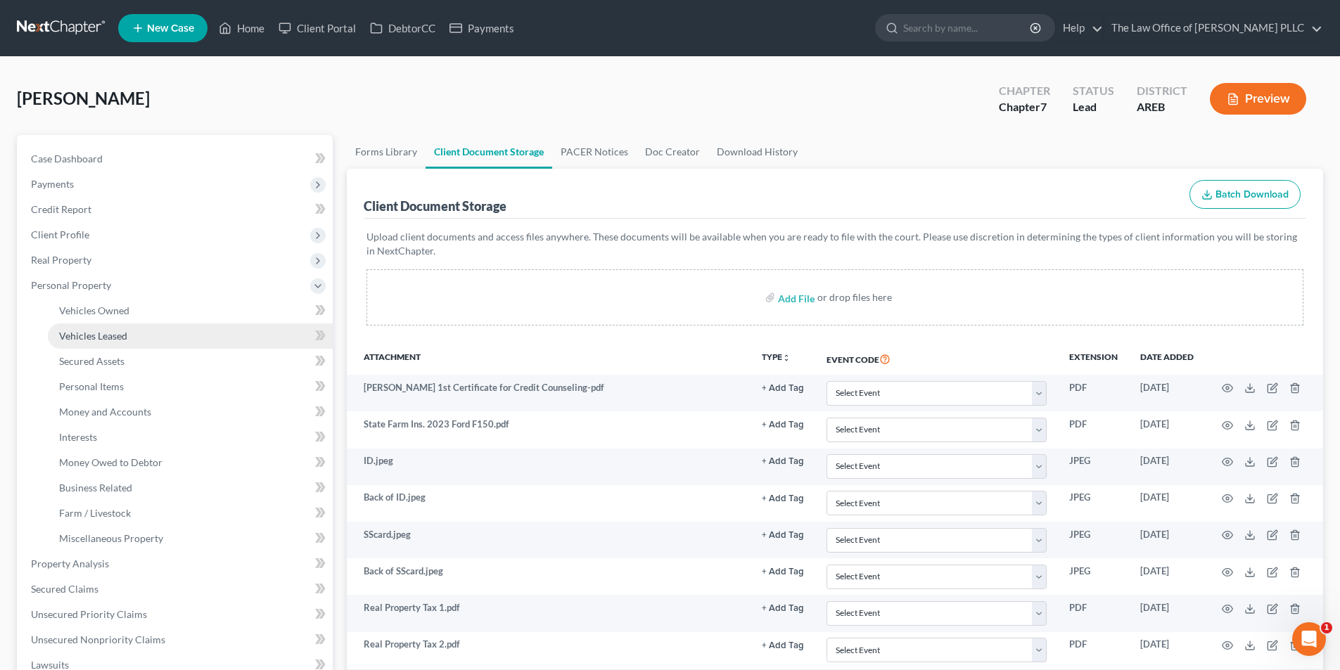
click at [82, 340] on span "Vehicles Leased" at bounding box center [93, 336] width 68 height 12
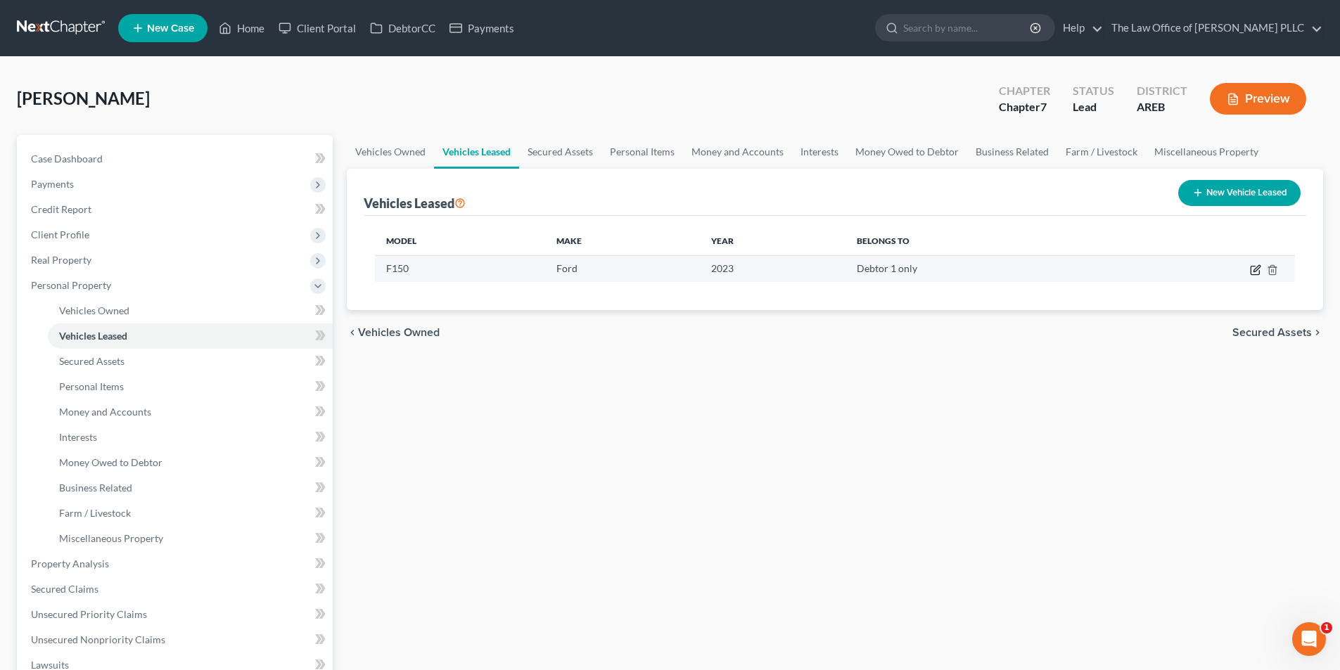
click at [1260, 274] on icon "button" at bounding box center [1255, 269] width 11 height 11
select select "1"
select select "3"
select select "0"
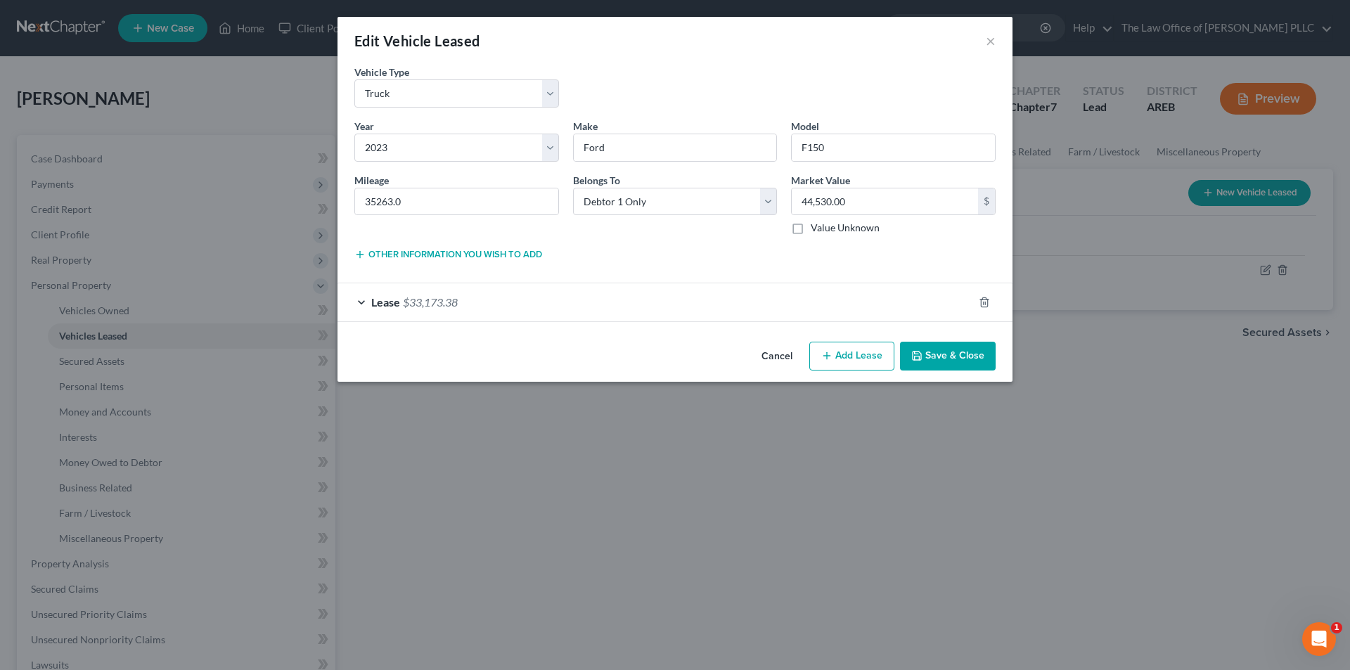
click at [244, 168] on div "Edit Vehicle Leased × Vehicle Type * Select Automobile Truck Trailer Watercraft…" at bounding box center [675, 335] width 1350 height 670
click at [992, 46] on button "×" at bounding box center [991, 40] width 10 height 17
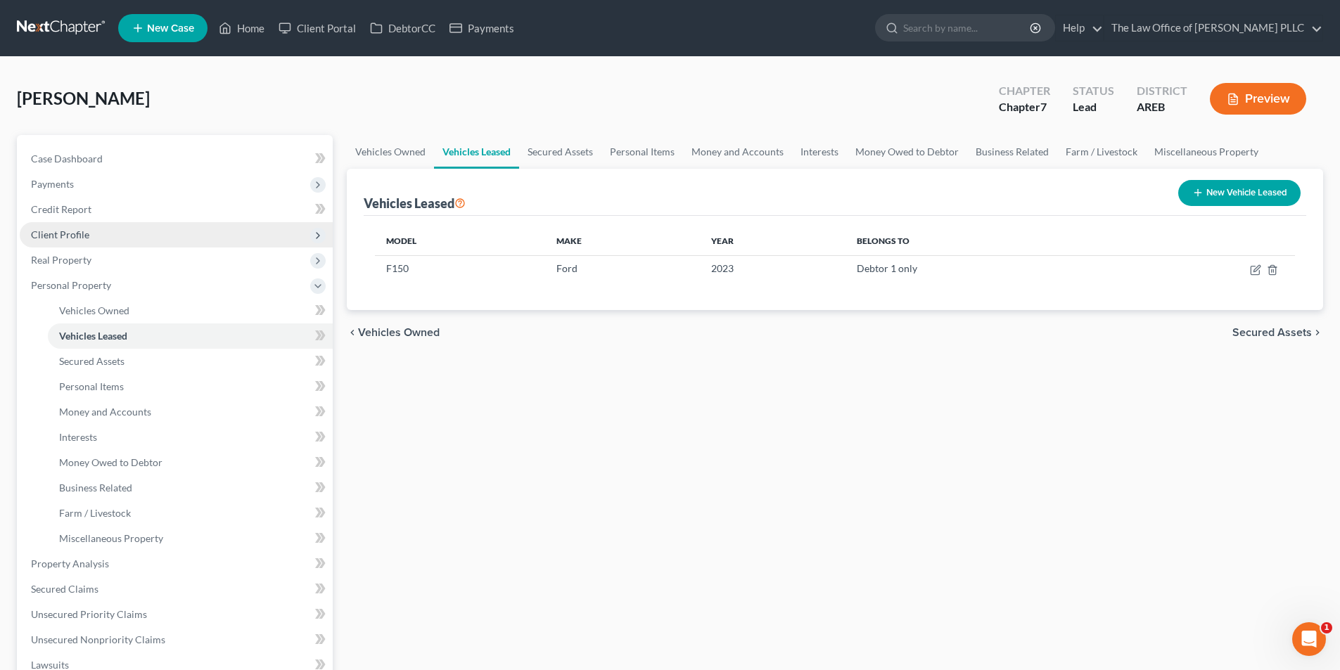
click at [77, 238] on span "Client Profile" at bounding box center [60, 235] width 58 height 12
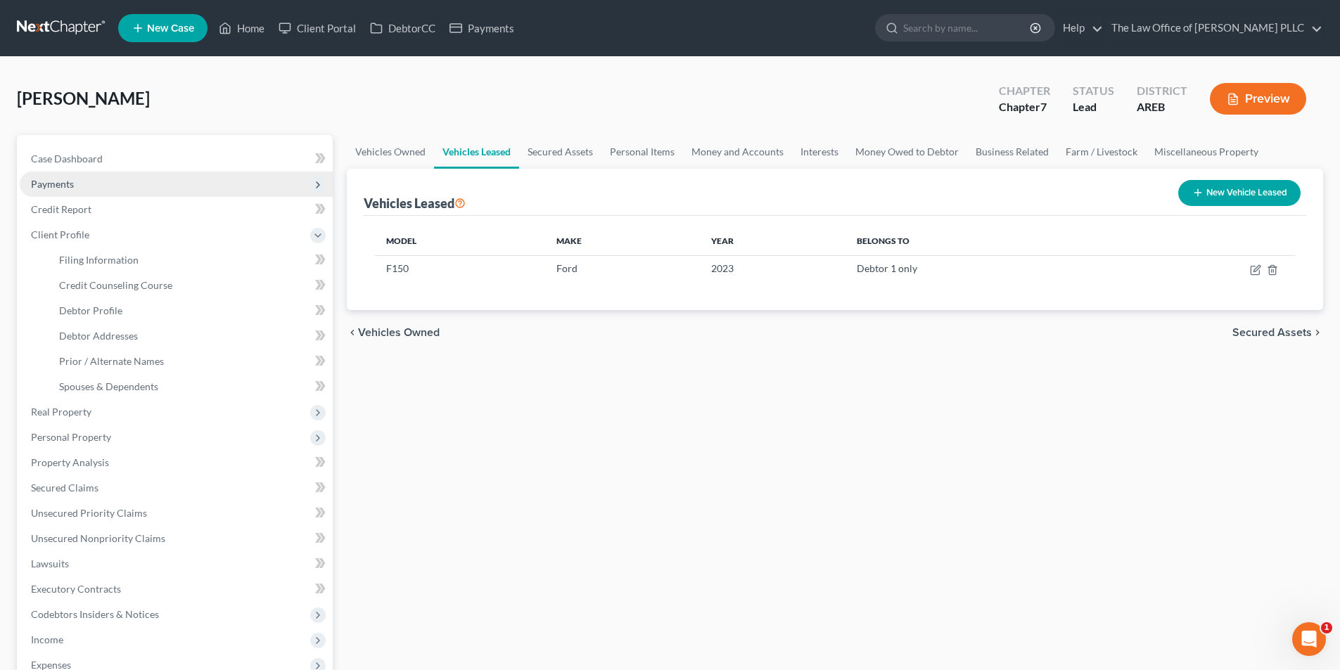
click at [76, 181] on span "Payments" at bounding box center [176, 184] width 313 height 25
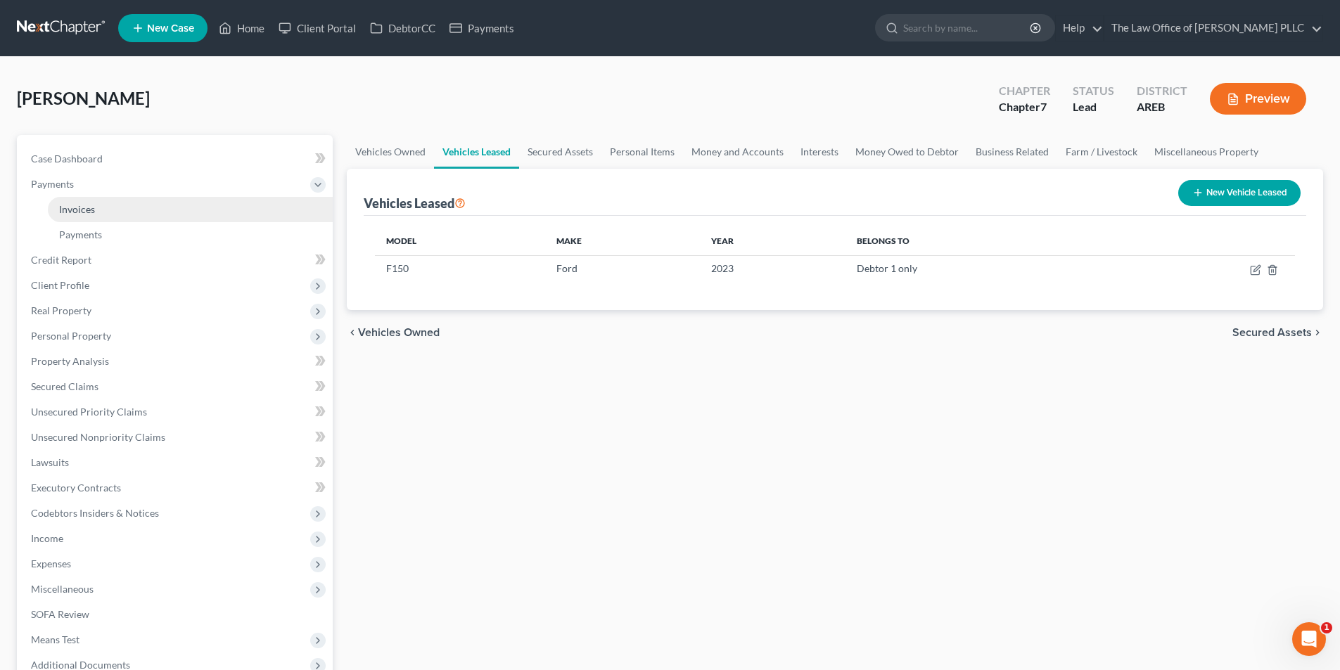
click at [83, 209] on span "Invoices" at bounding box center [77, 209] width 36 height 12
